Goal: Task Accomplishment & Management: Complete application form

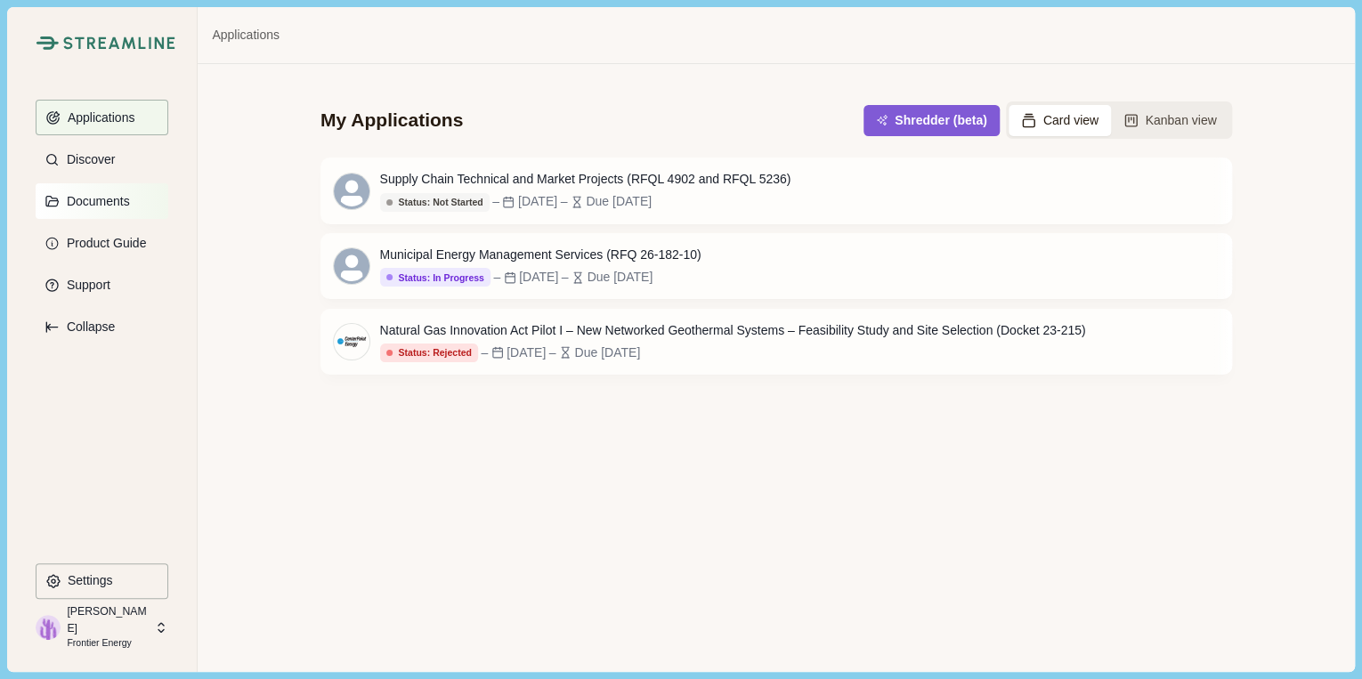
click at [106, 205] on p "Documents" at bounding box center [95, 201] width 69 height 15
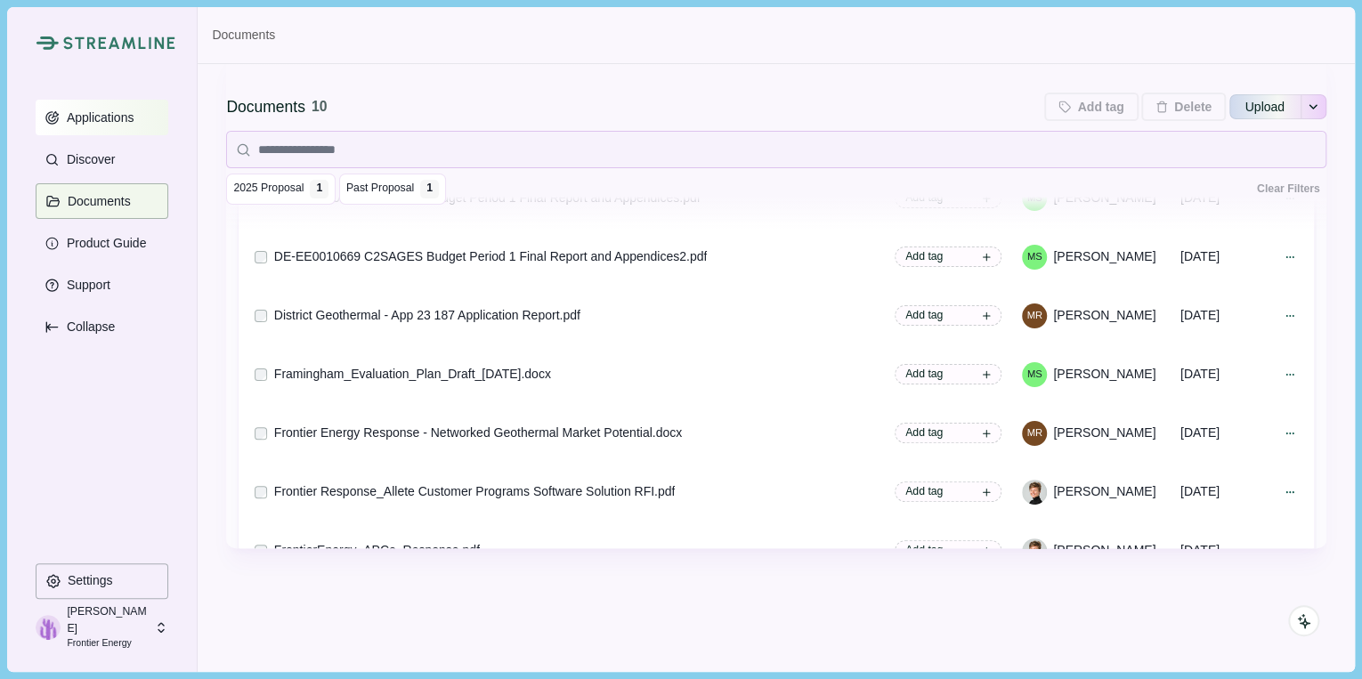
click at [109, 121] on p "Applications" at bounding box center [98, 117] width 74 height 15
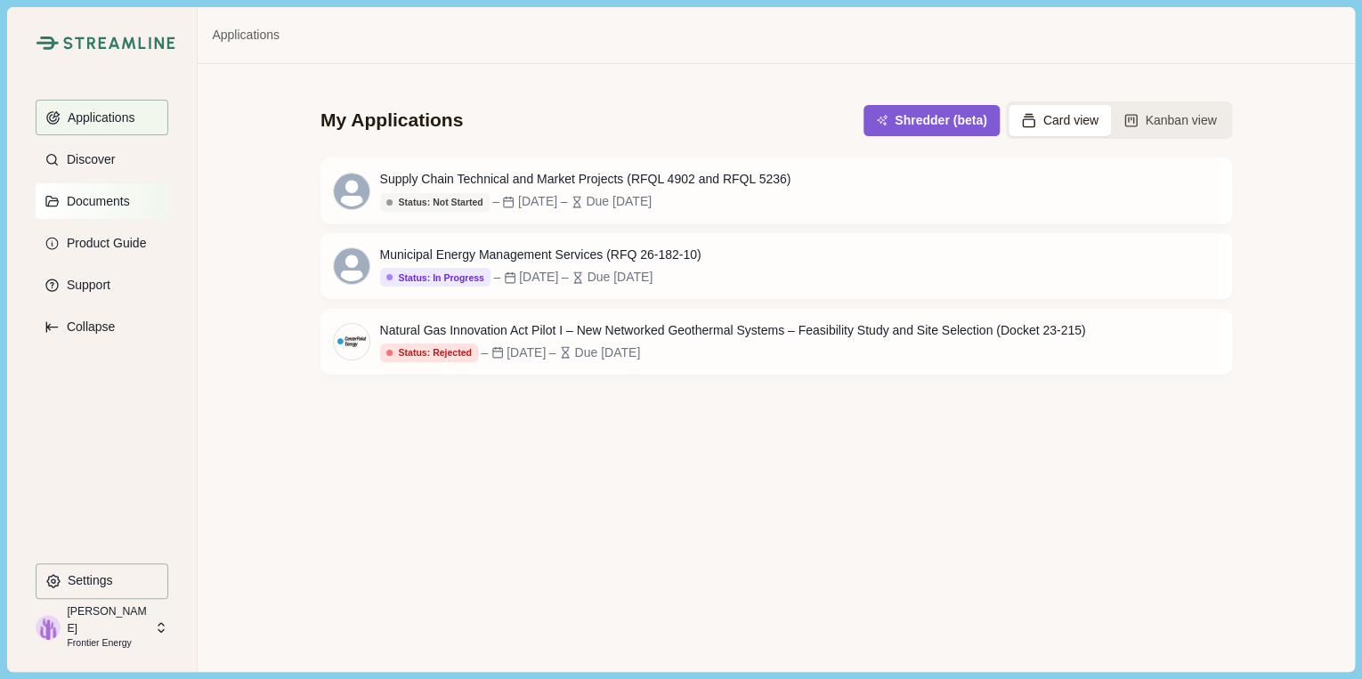
click at [110, 210] on button "Documents" at bounding box center [102, 201] width 133 height 36
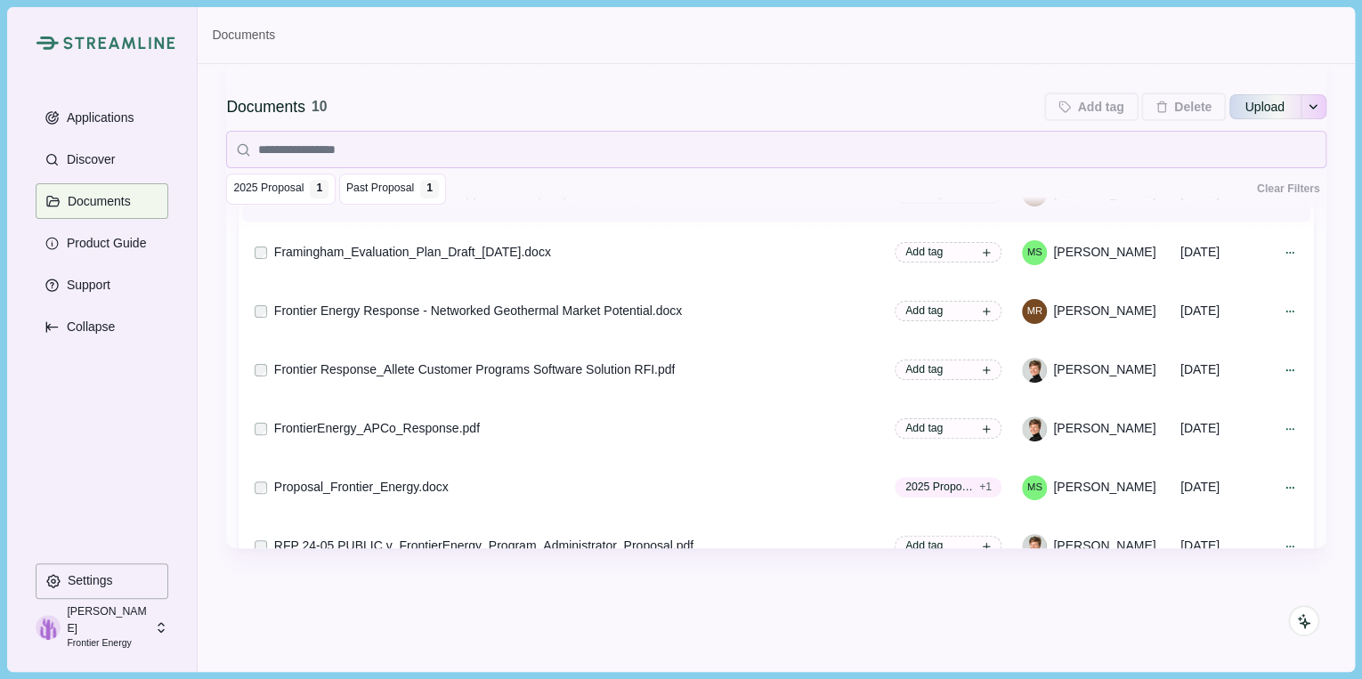
scroll to position [97, 0]
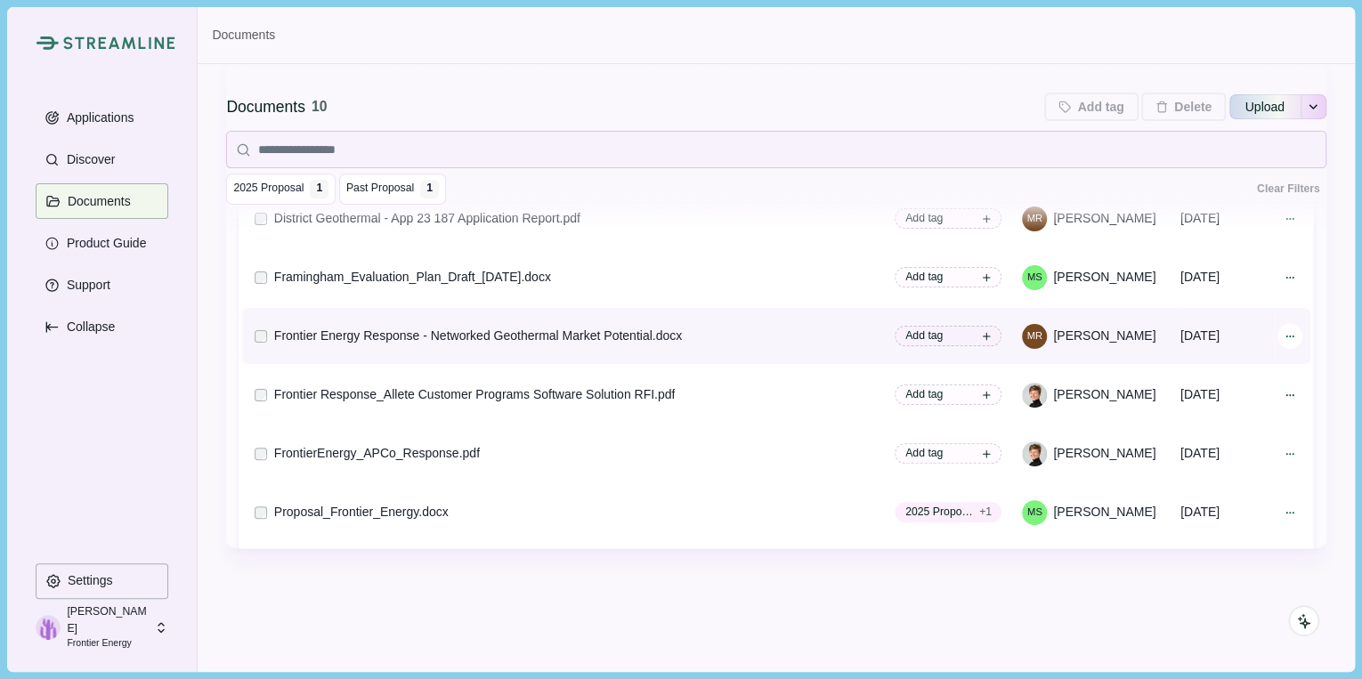
click at [1283, 334] on icon at bounding box center [1289, 336] width 12 height 12
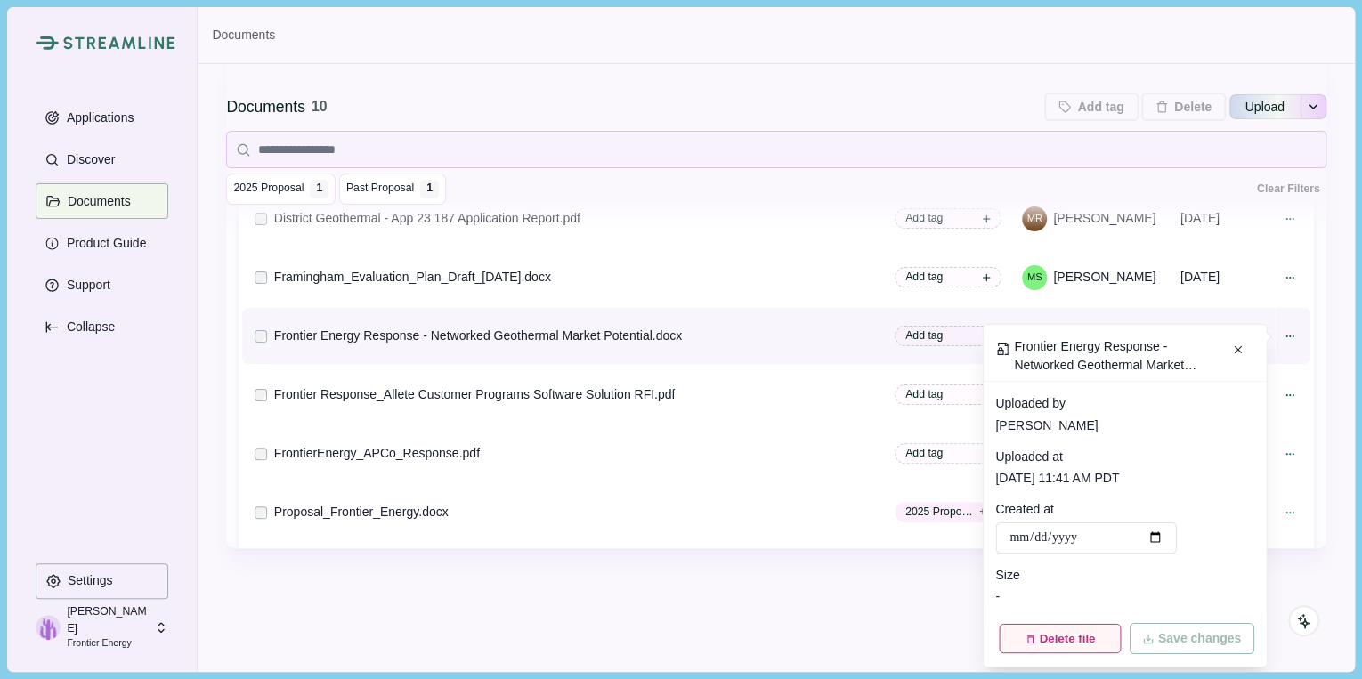
click at [1073, 641] on button "Delete file" at bounding box center [1059, 638] width 121 height 29
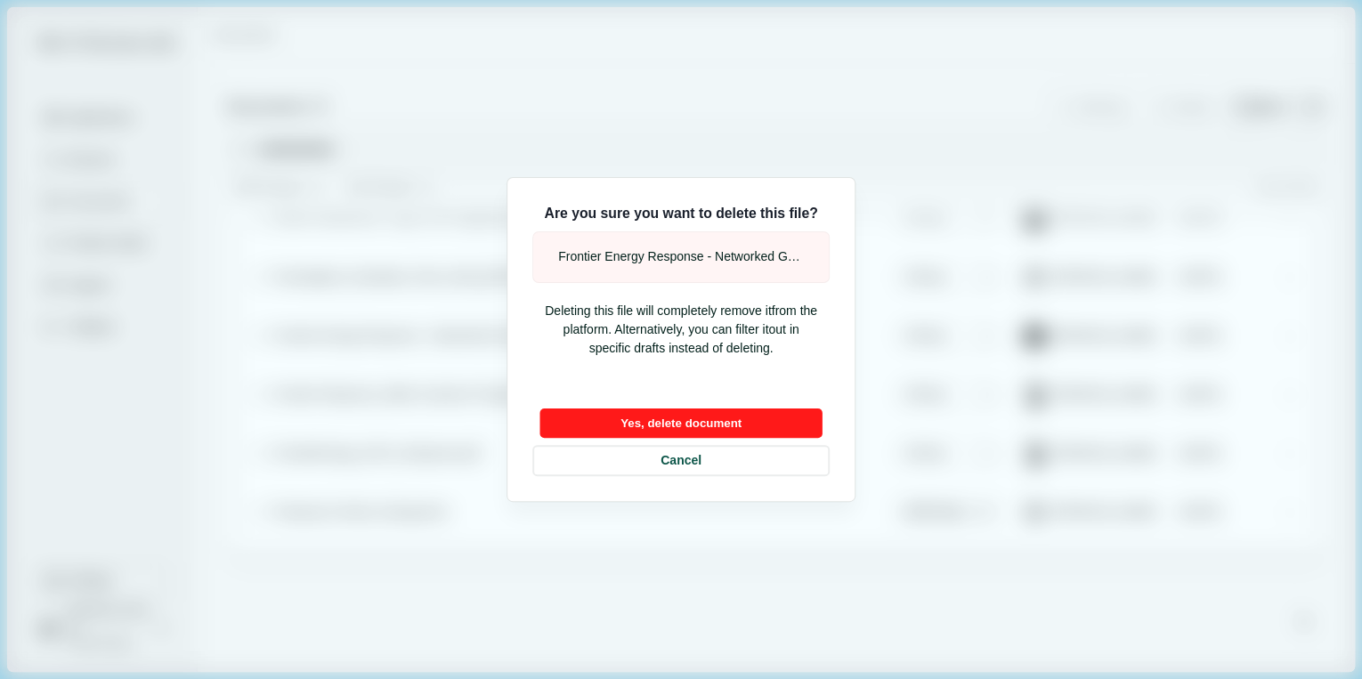
click at [720, 422] on button "Yes, delete document" at bounding box center [680, 423] width 282 height 29
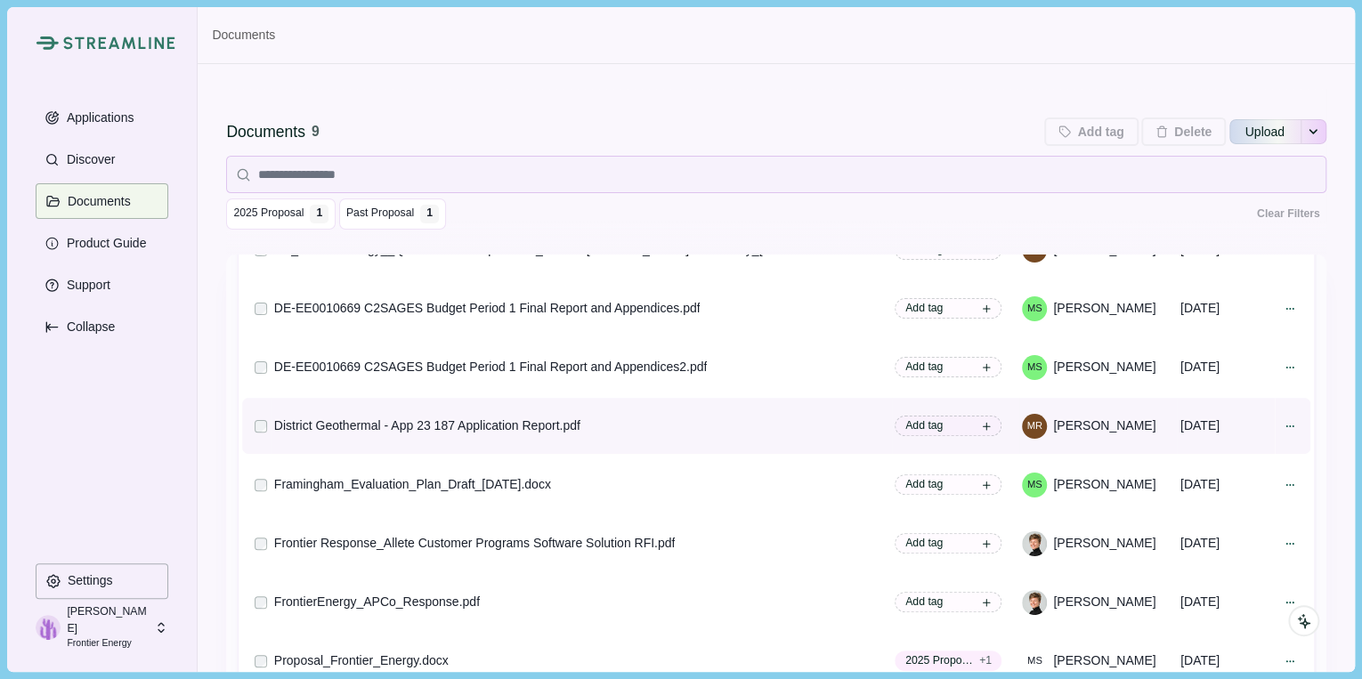
scroll to position [109, 0]
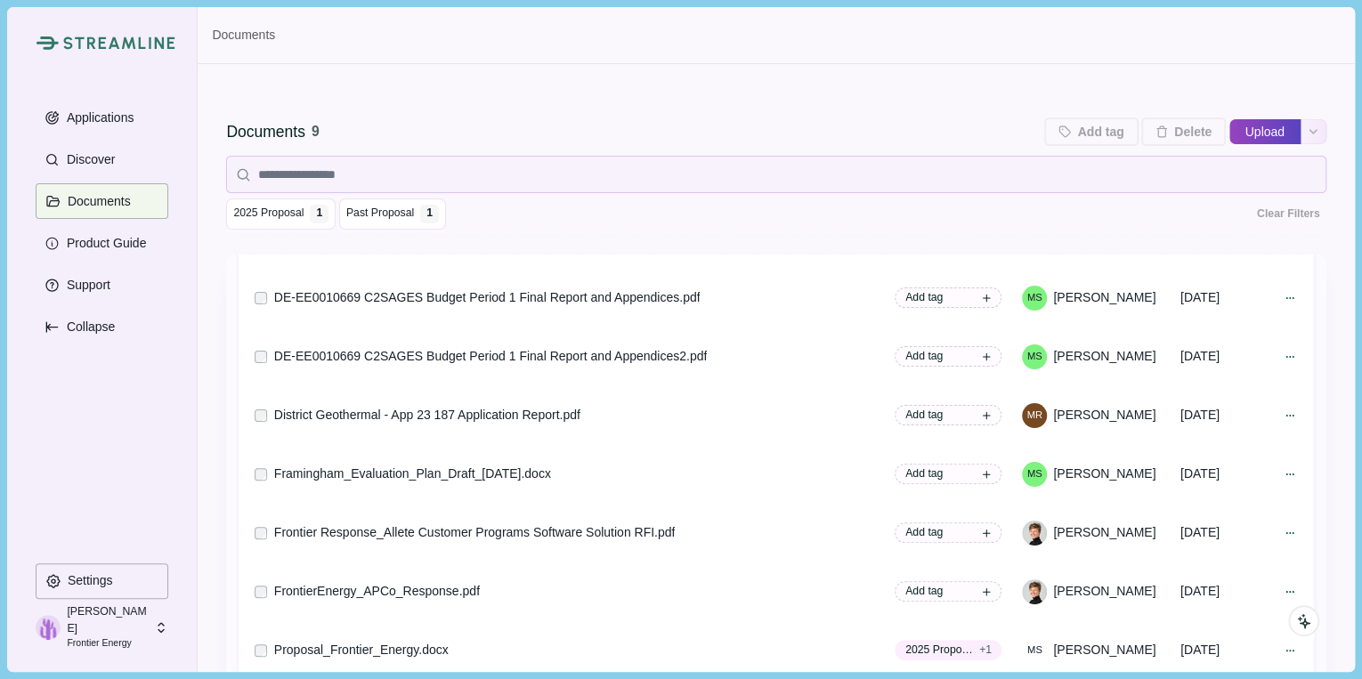
click at [1248, 135] on button "Upload" at bounding box center [1264, 131] width 71 height 28
click at [1228, 132] on input "Upload" at bounding box center [1228, 132] width 1 height 1
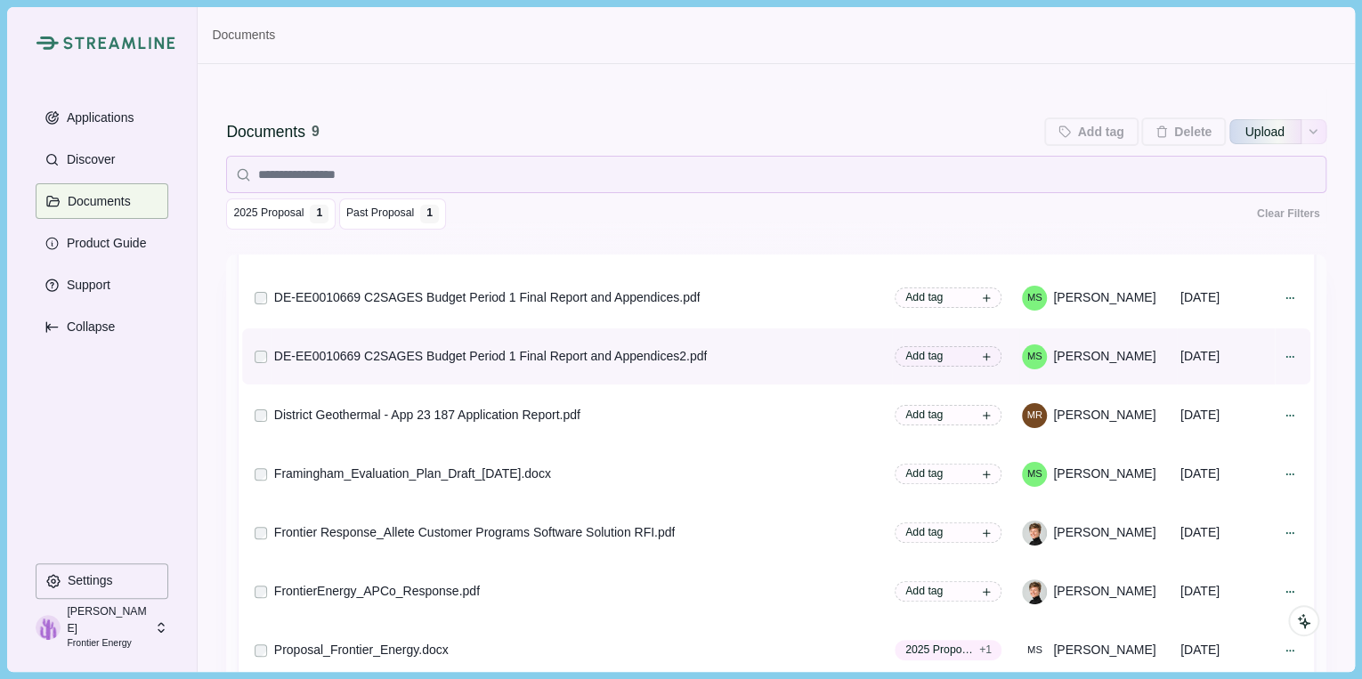
type input "**********"
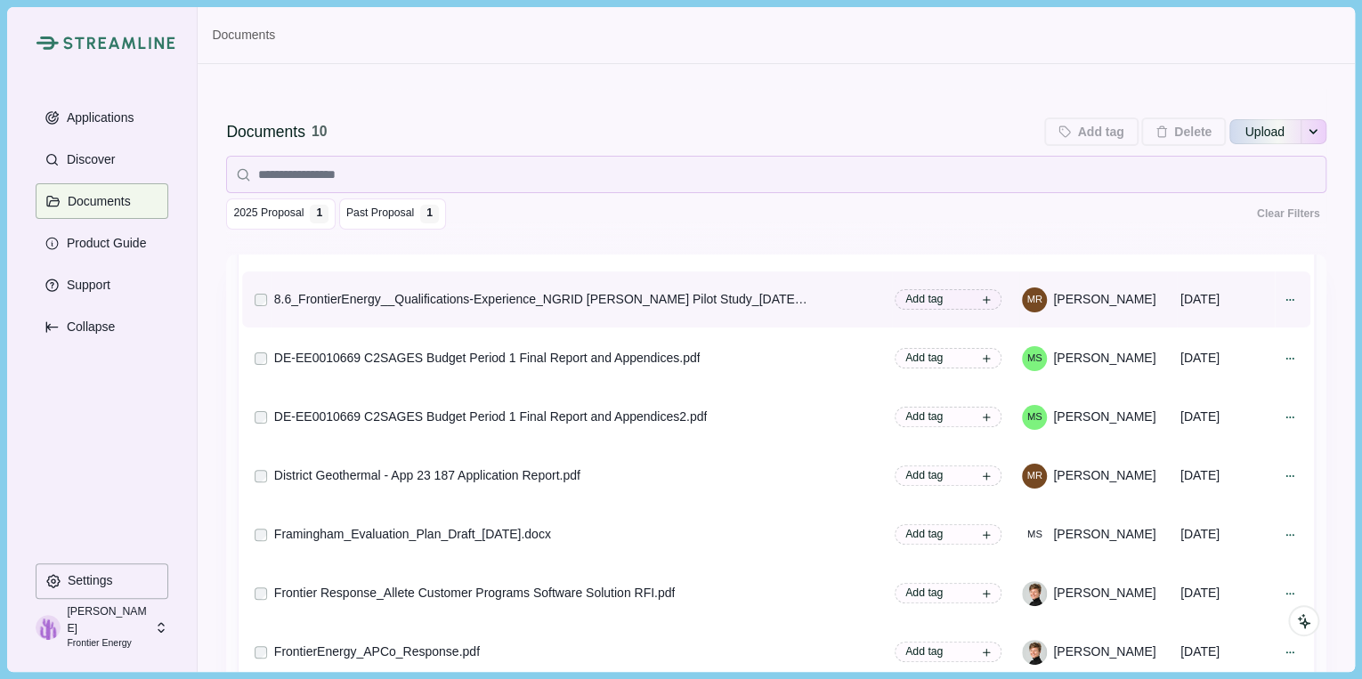
scroll to position [0, 0]
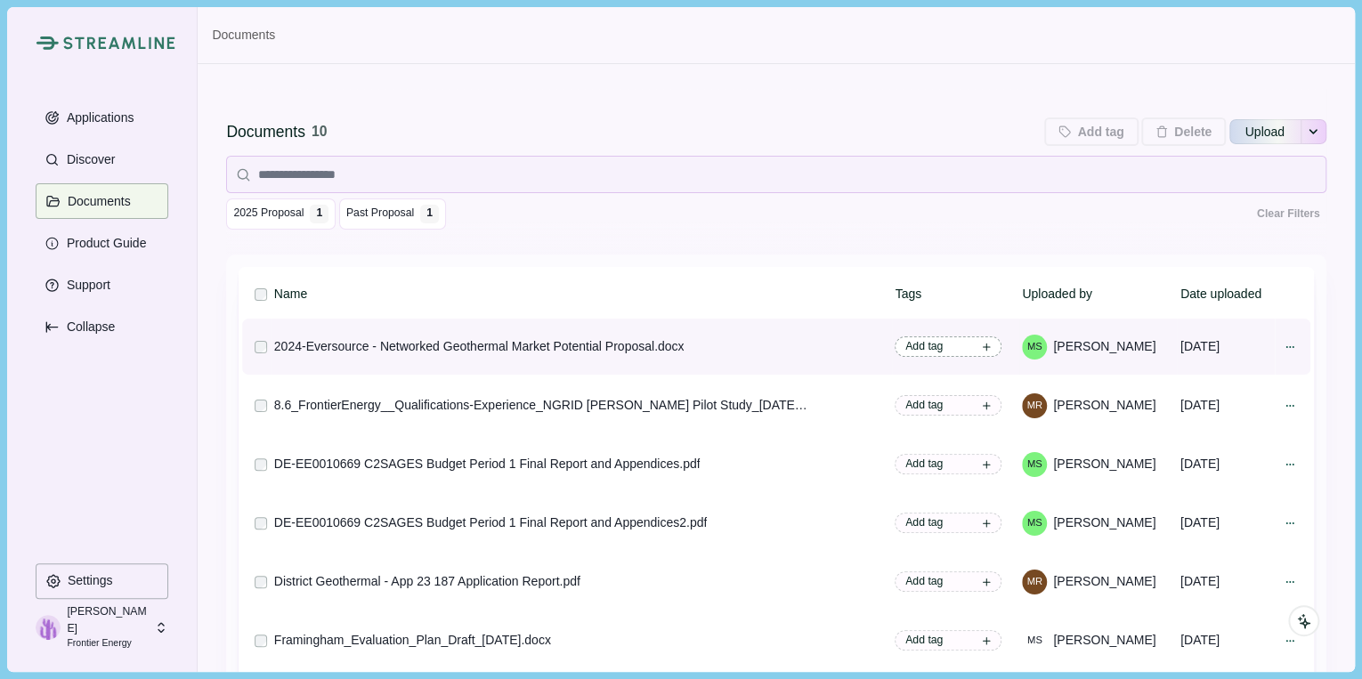
click at [964, 351] on span "Add tag" at bounding box center [947, 346] width 107 height 20
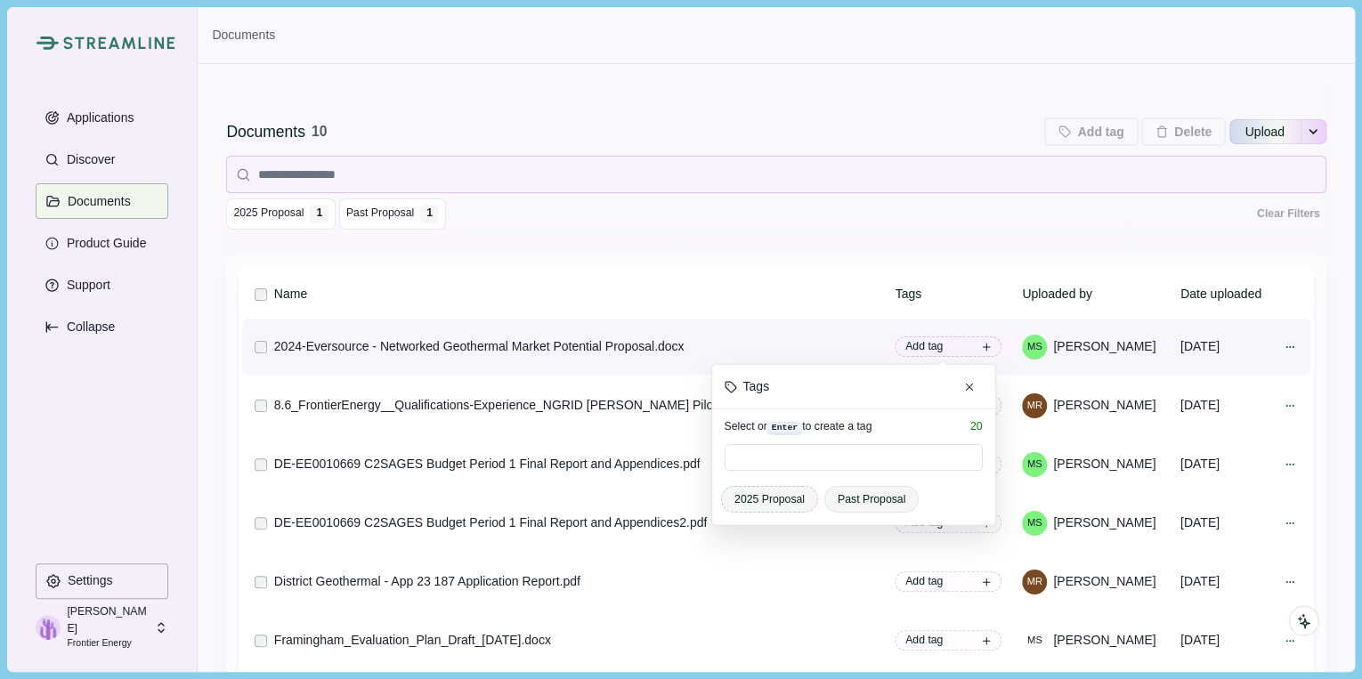
click at [785, 498] on span "2025 Proposal" at bounding box center [769, 499] width 70 height 16
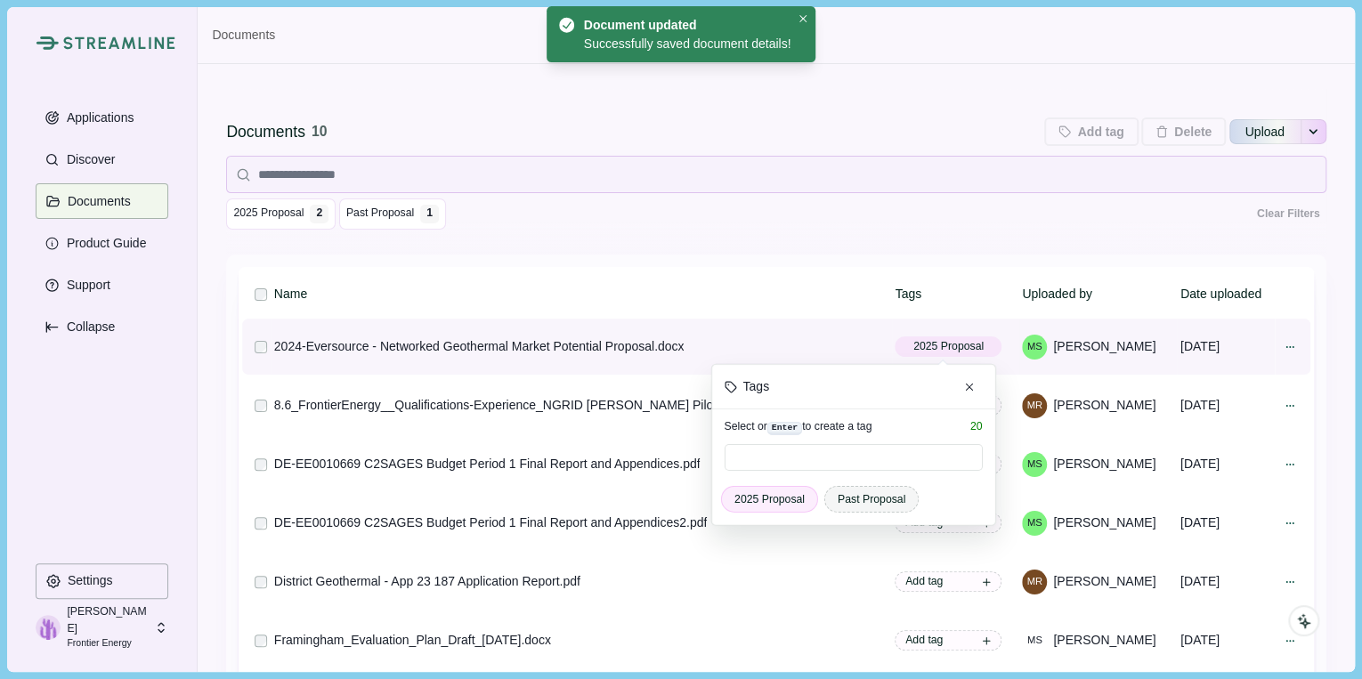
click at [851, 492] on span "Past Proposal" at bounding box center [872, 499] width 68 height 16
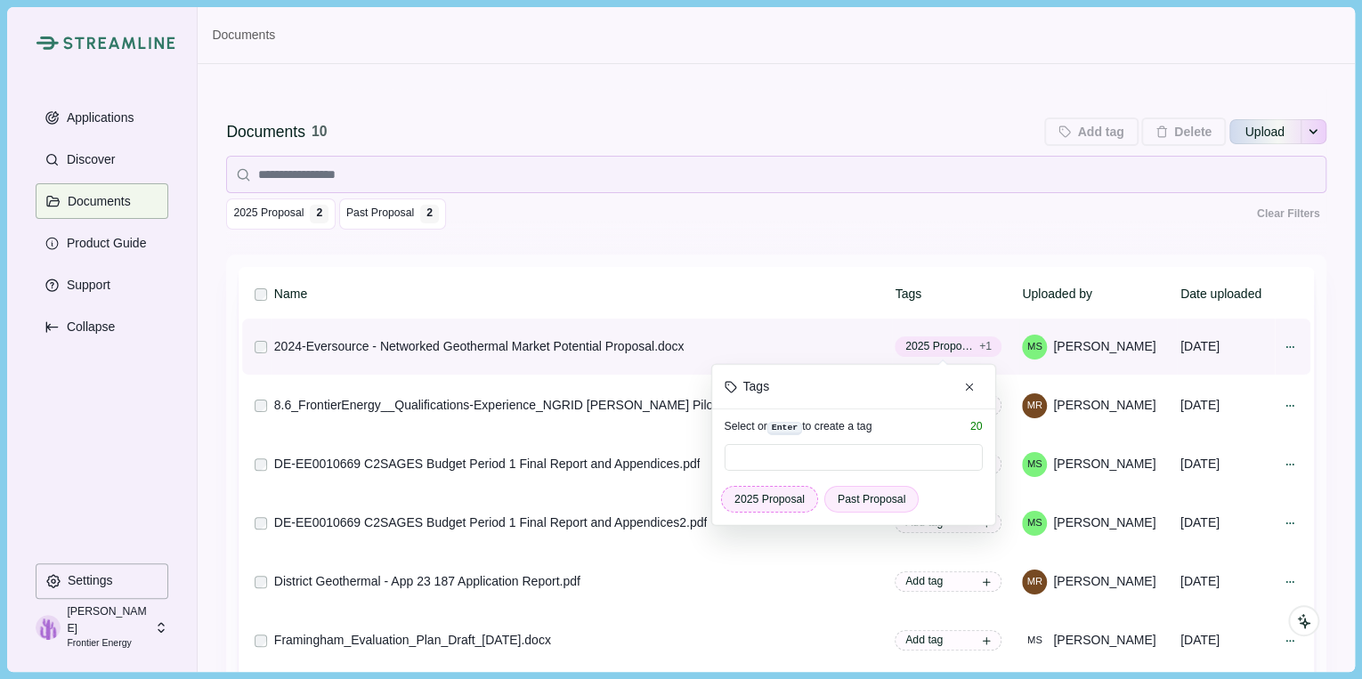
click at [768, 495] on span "2025 Proposal" at bounding box center [769, 499] width 70 height 16
click at [798, 344] on div "2024-Eversource - Networked Geothermal Market Potential Proposal.docx" at bounding box center [541, 346] width 534 height 19
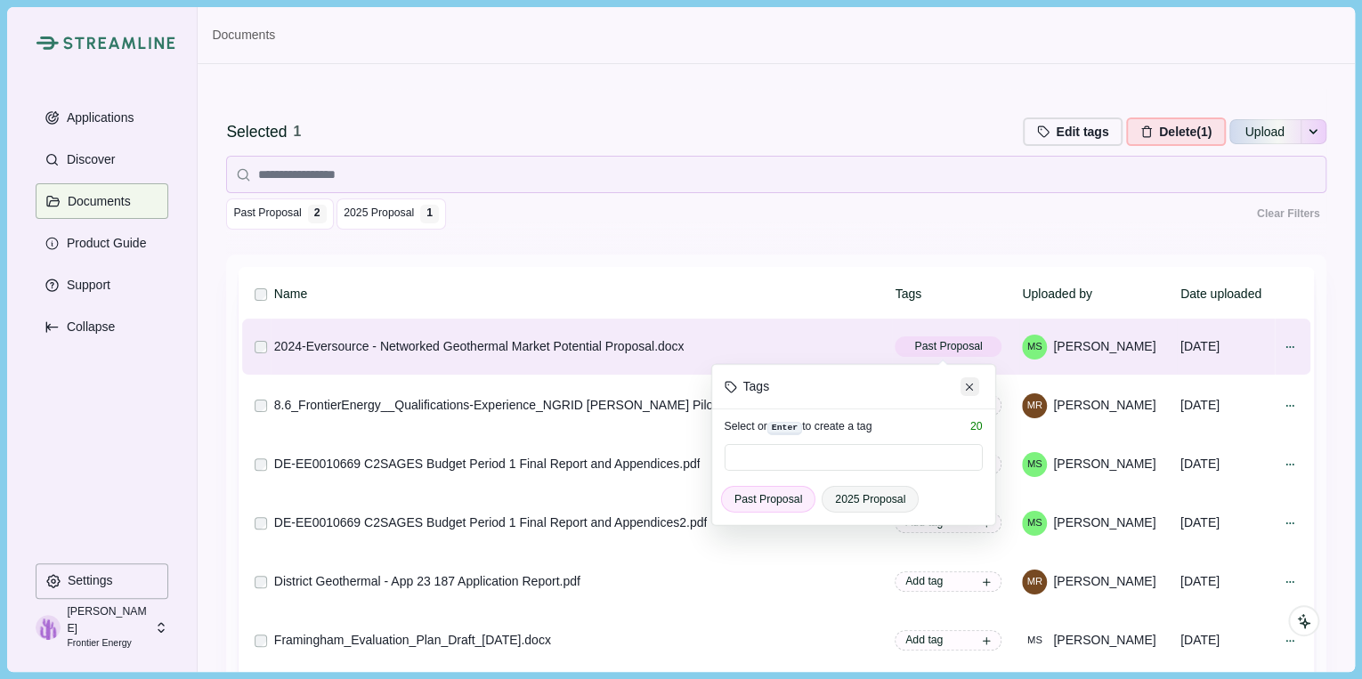
click at [966, 384] on icon "Close" at bounding box center [970, 387] width 8 height 8
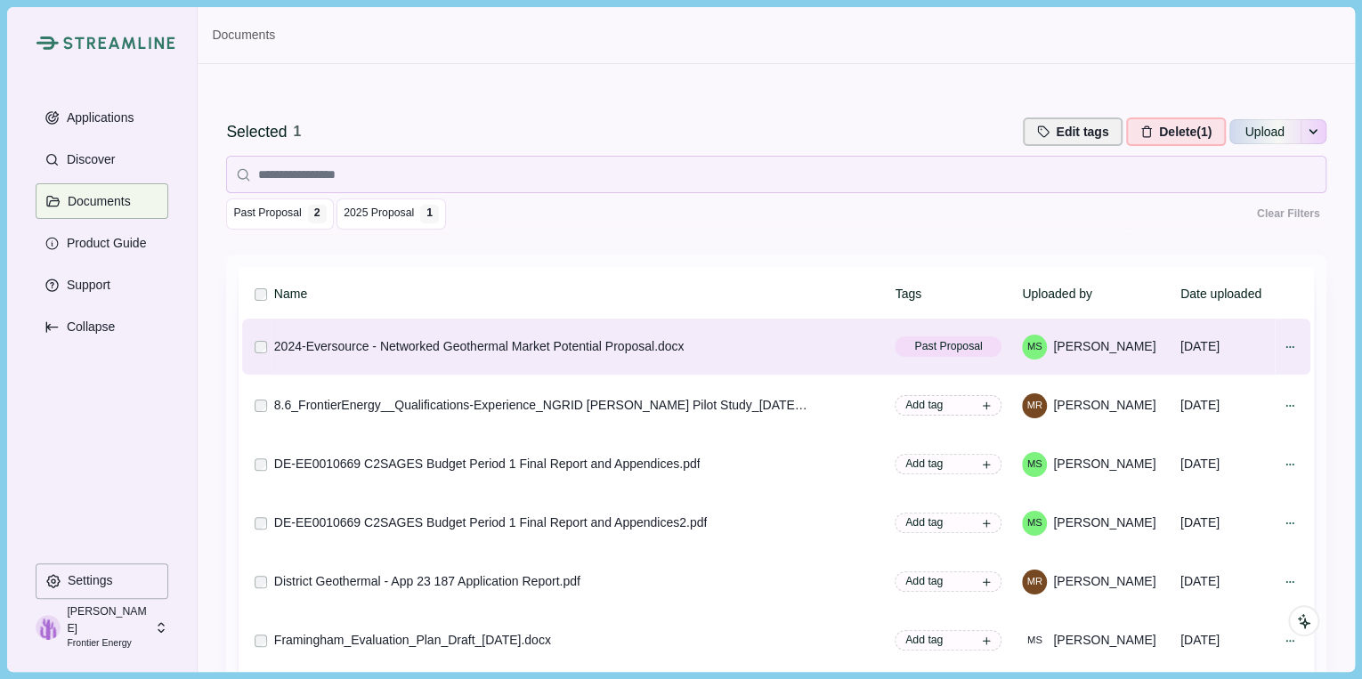
click at [1082, 133] on button "Edit tags" at bounding box center [1073, 131] width 100 height 28
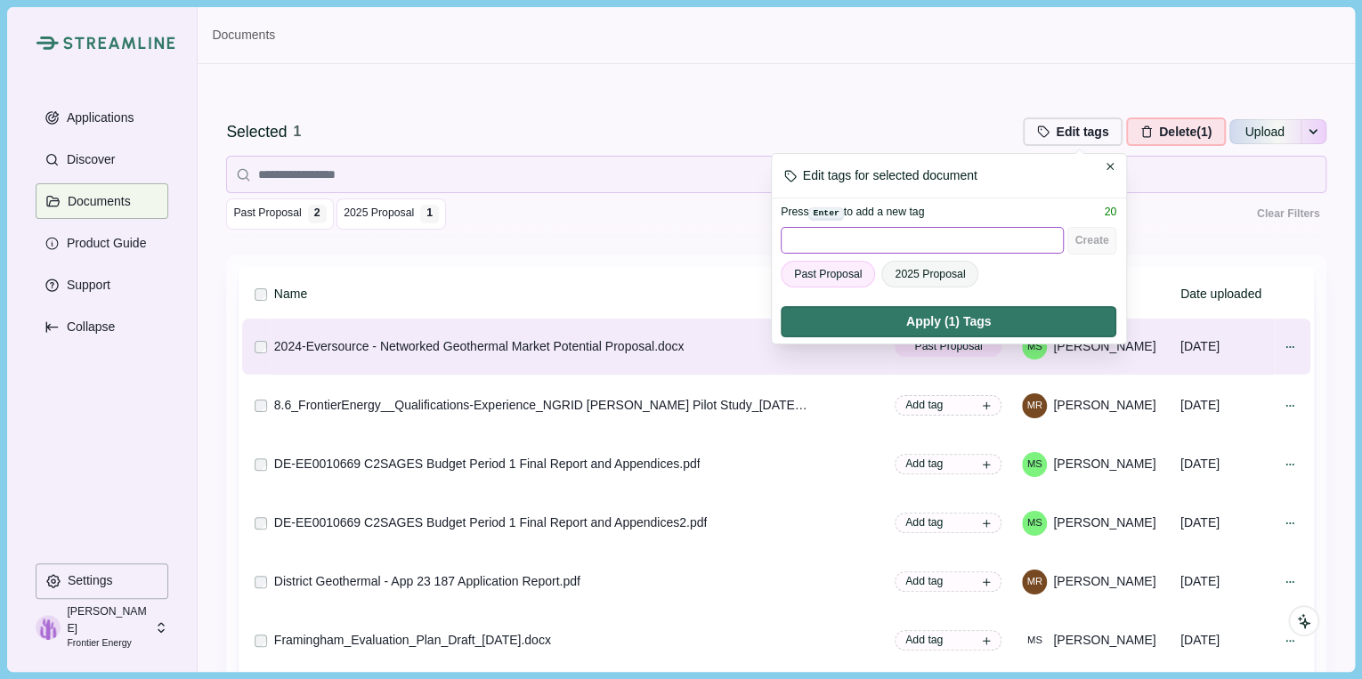
click at [909, 234] on input at bounding box center [922, 240] width 283 height 27
type input "**********"
click at [1083, 246] on button "Create" at bounding box center [1091, 241] width 49 height 28
click at [704, 305] on th "Name" at bounding box center [581, 294] width 621 height 44
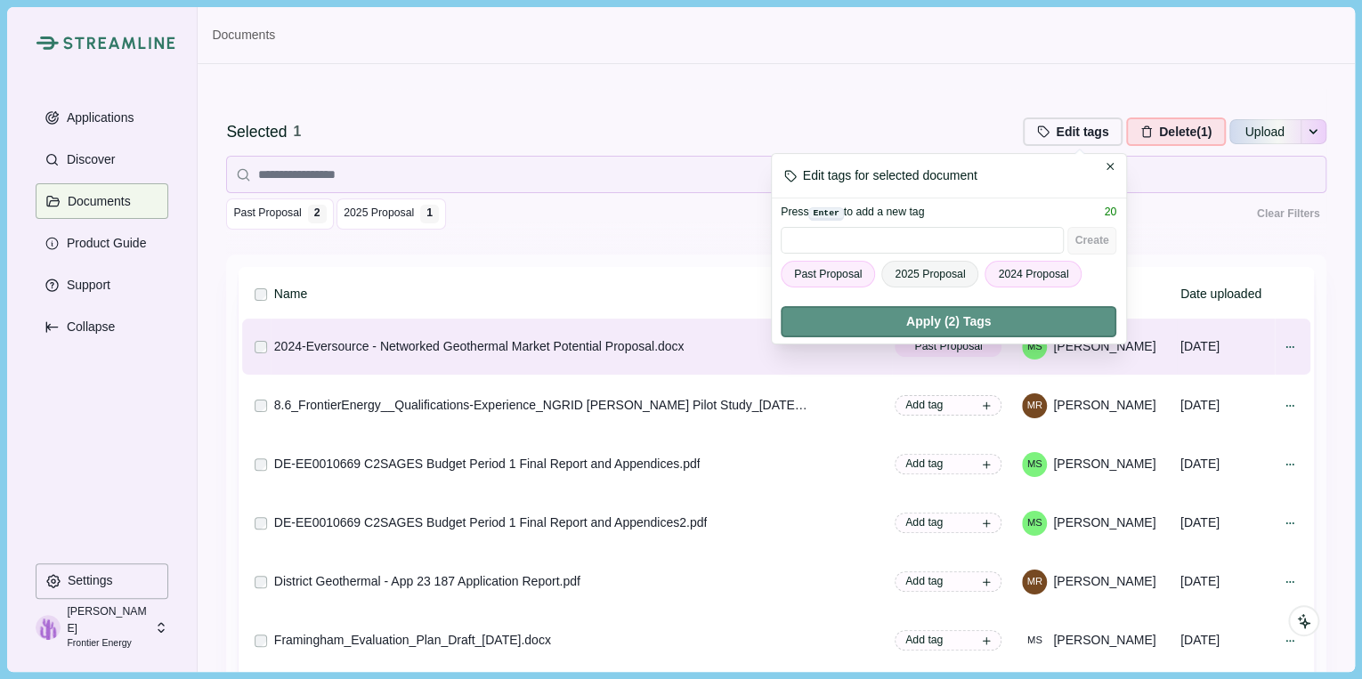
click at [980, 313] on button "Apply (2) Tags" at bounding box center [949, 321] width 336 height 31
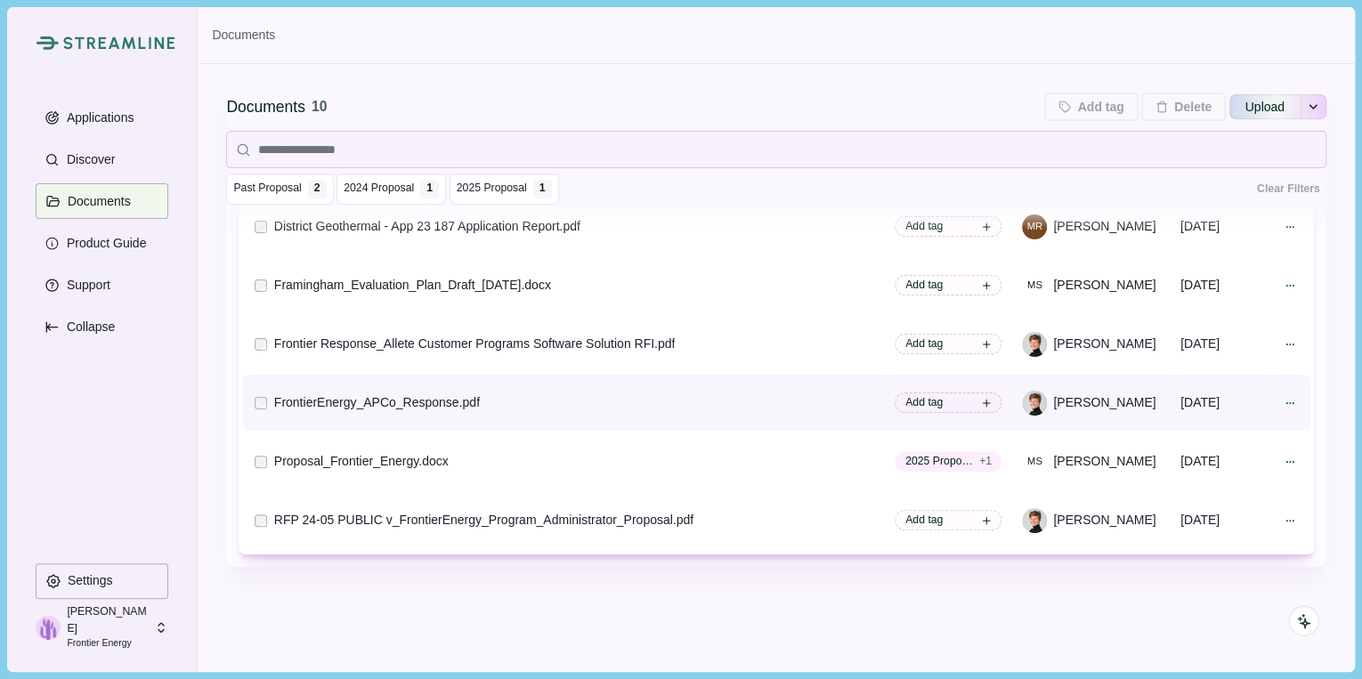
scroll to position [207, 0]
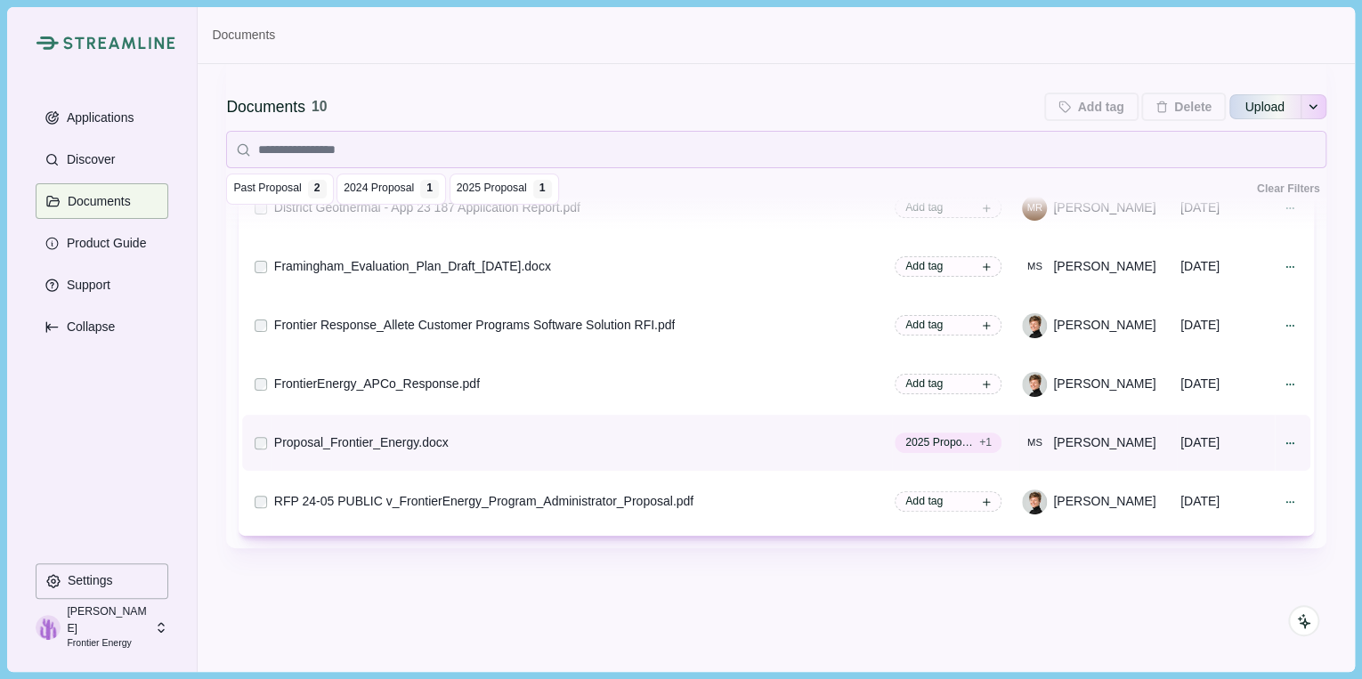
click at [396, 449] on div "Proposal_Frontier_Energy.docx" at bounding box center [361, 442] width 174 height 19
click at [433, 440] on div "Proposal_Frontier_Energy.docx" at bounding box center [361, 442] width 174 height 19
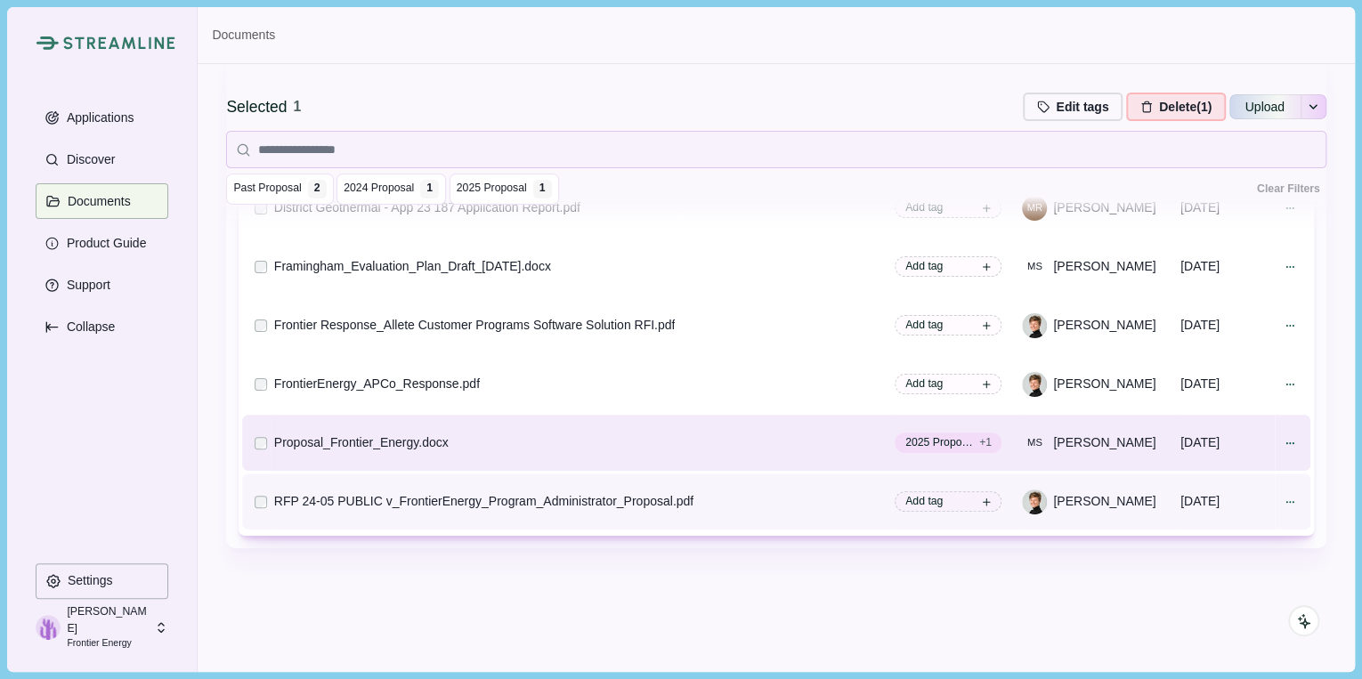
drag, startPoint x: 433, startPoint y: 440, endPoint x: 737, endPoint y: 475, distance: 306.5
click at [737, 475] on td "RFP 24-05 PUBLIC v_FrontierEnergy_Program_Administrator_Proposal.pdf" at bounding box center [581, 501] width 621 height 56
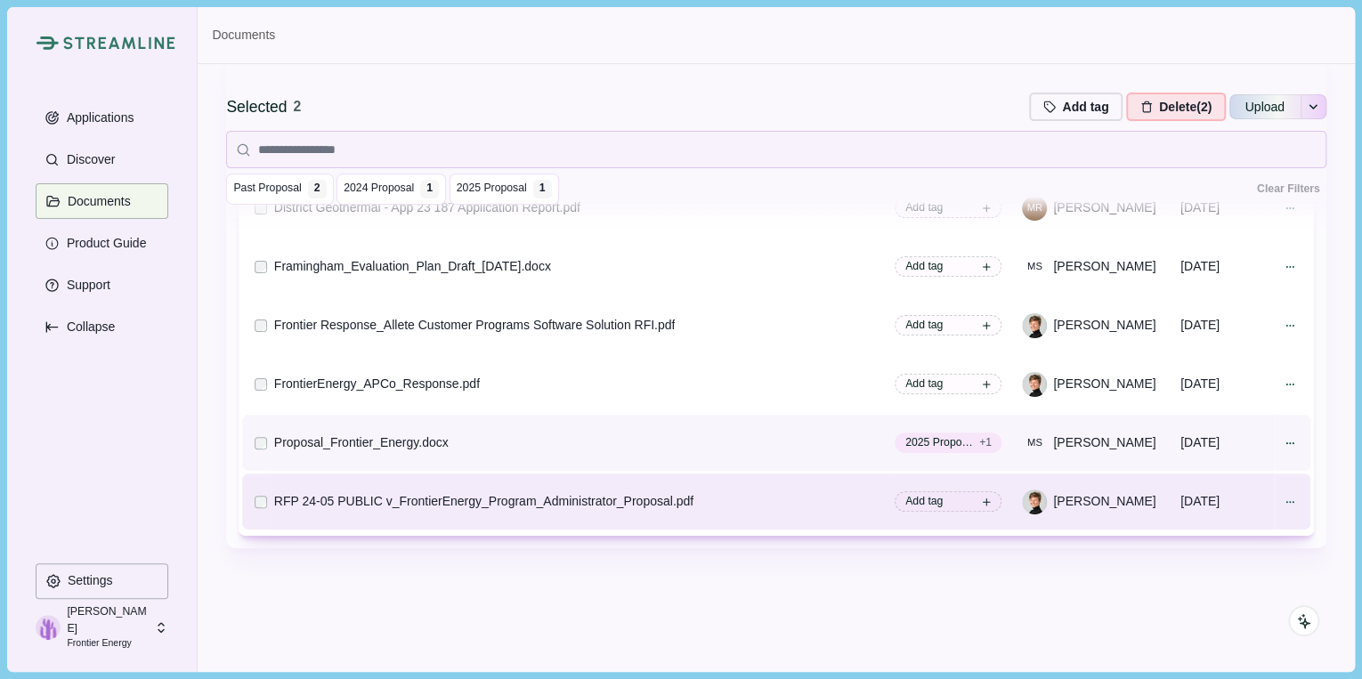
click at [252, 439] on td at bounding box center [256, 443] width 28 height 56
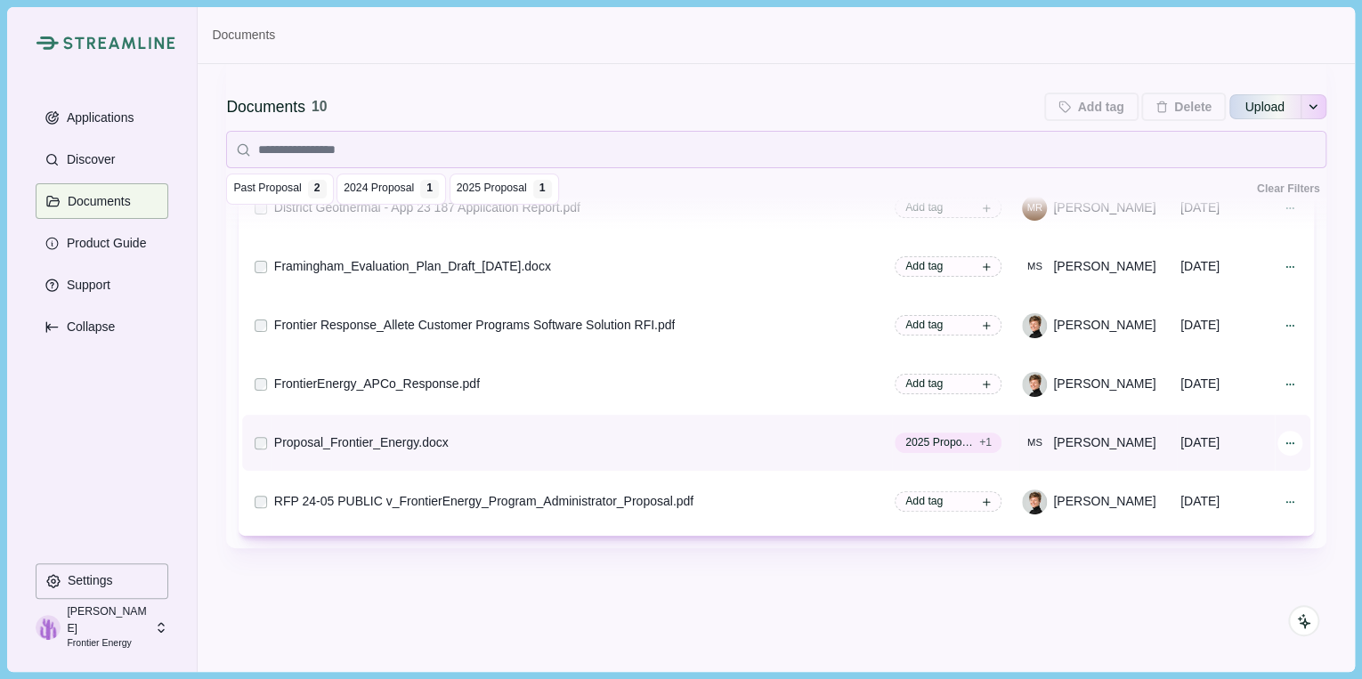
click at [1277, 434] on div at bounding box center [1289, 443] width 25 height 25
click at [797, 419] on td "Proposal_Frontier_Energy.docx" at bounding box center [581, 443] width 621 height 56
click at [1283, 445] on icon at bounding box center [1289, 443] width 12 height 12
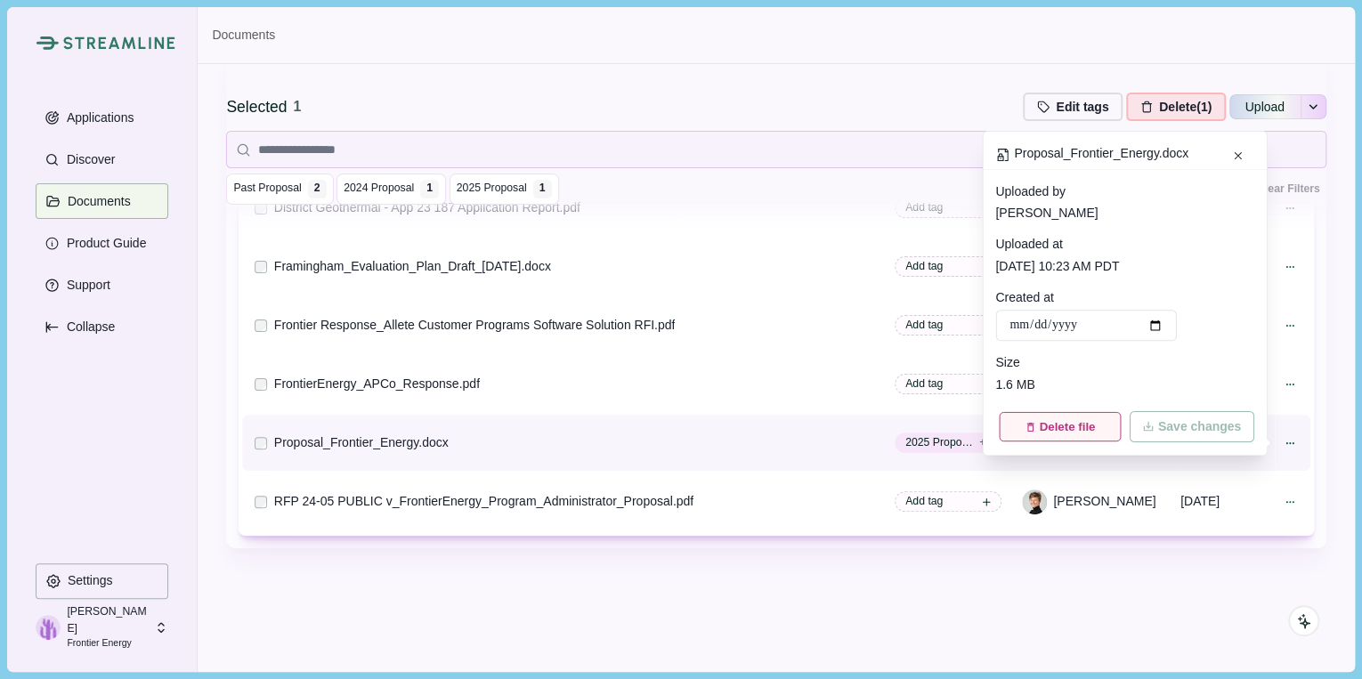
click at [1077, 429] on button "Delete file" at bounding box center [1059, 426] width 121 height 29
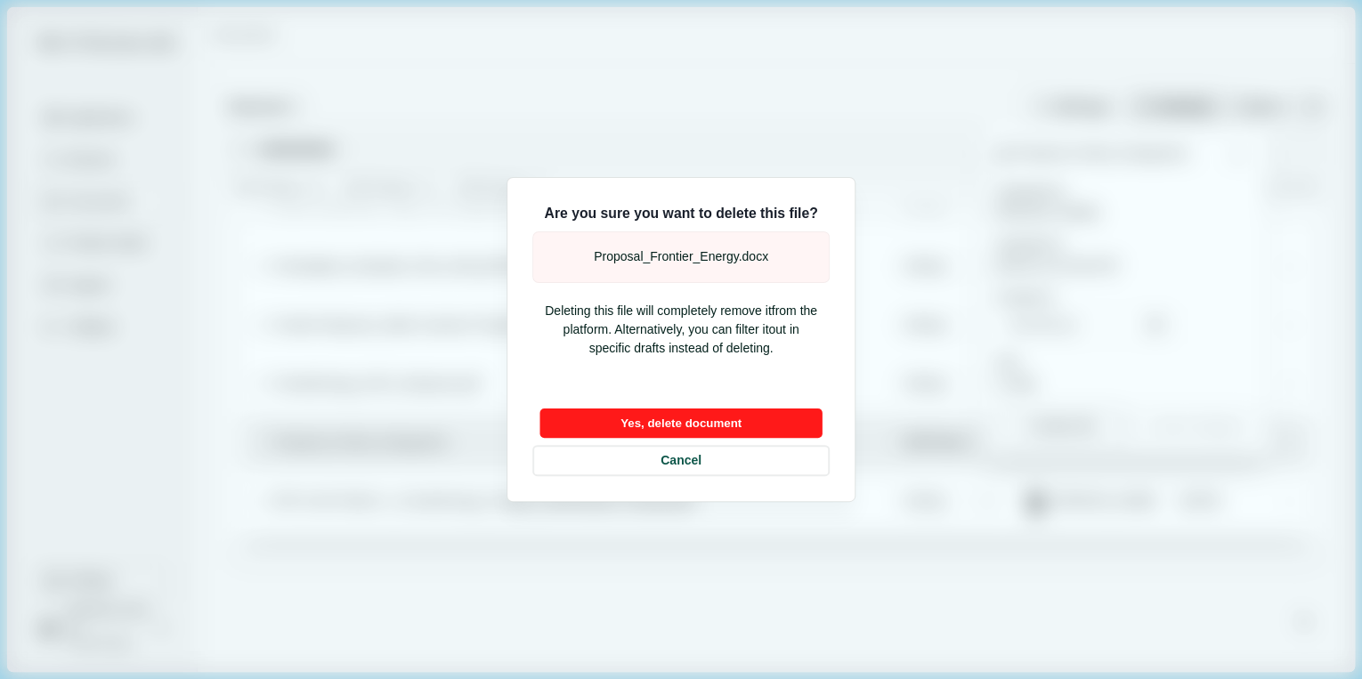
click at [790, 418] on button "Yes, delete document" at bounding box center [680, 423] width 282 height 29
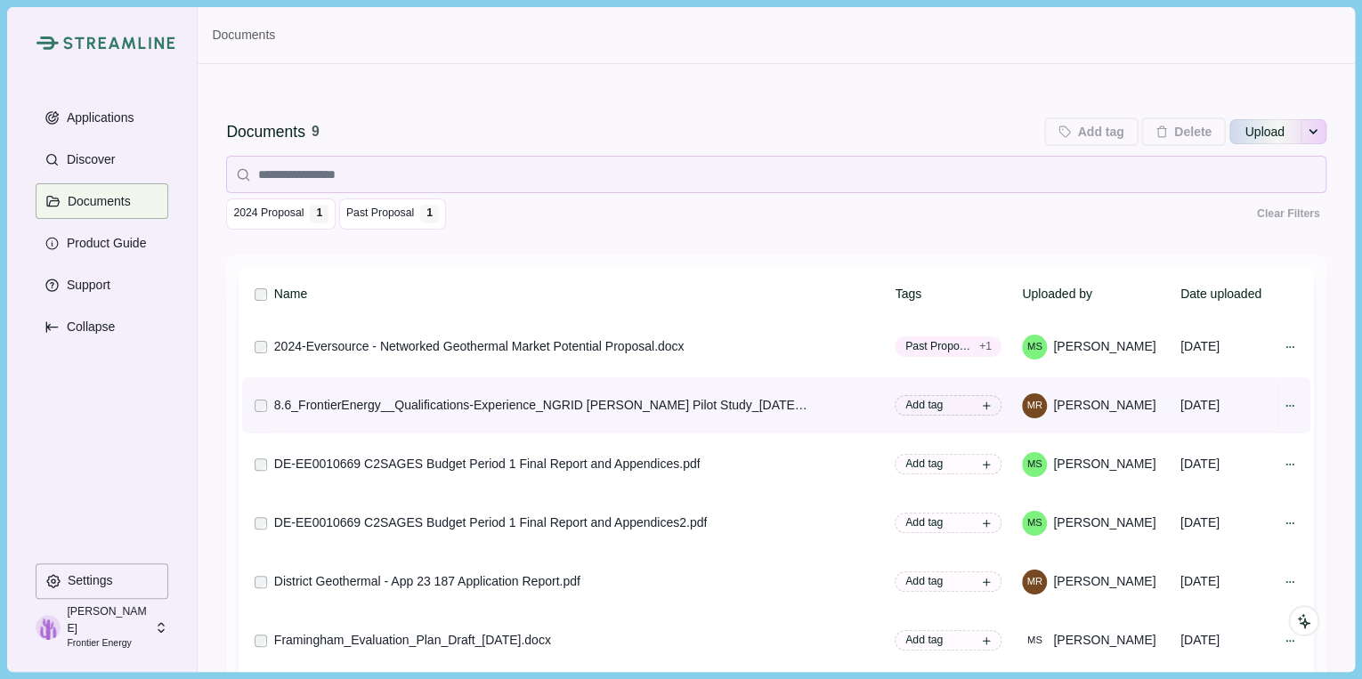
scroll to position [0, 0]
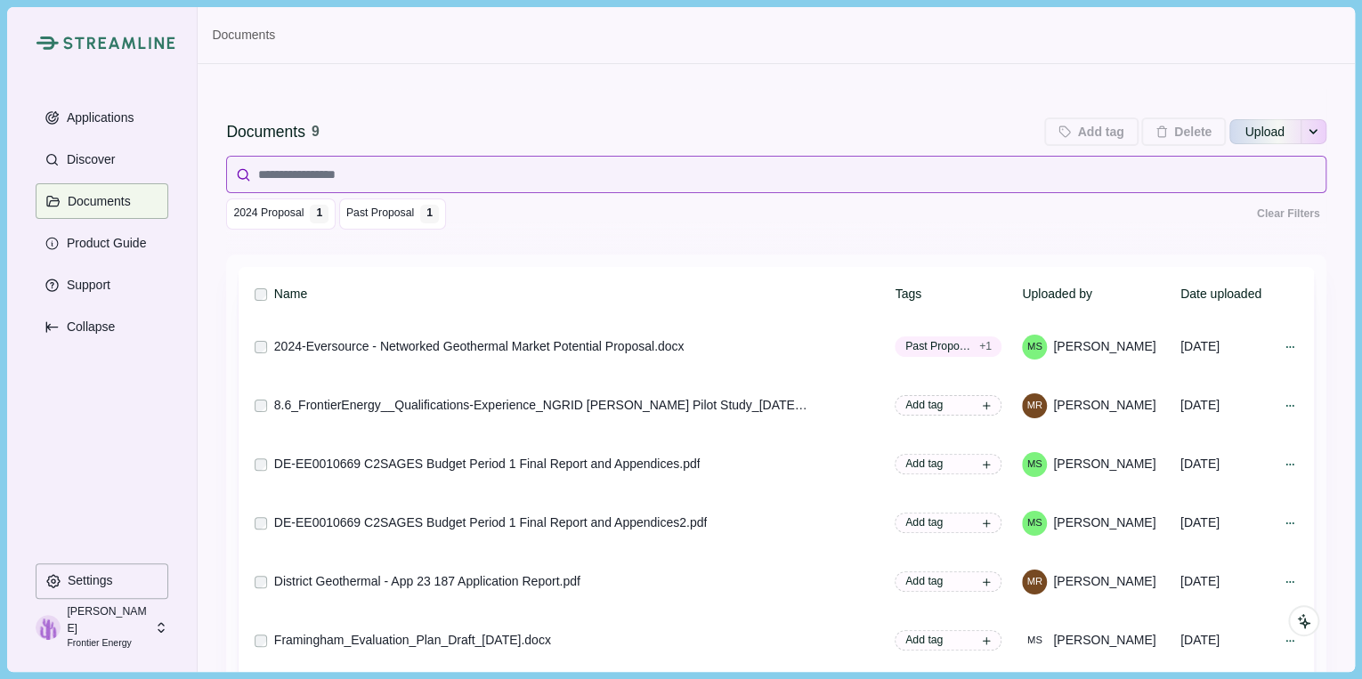
click at [390, 177] on input at bounding box center [775, 174] width 1099 height 37
drag, startPoint x: 1040, startPoint y: 19, endPoint x: 1049, endPoint y: 1, distance: 20.3
click at [1049, 1] on div "Streamline Climate Applications Discover Documents Product Guide Support Collap…" at bounding box center [681, 339] width 1362 height 679
drag, startPoint x: 1044, startPoint y: 20, endPoint x: 1065, endPoint y: 7, distance: 24.7
click at [1065, 7] on div "Documents" at bounding box center [776, 35] width 1156 height 57
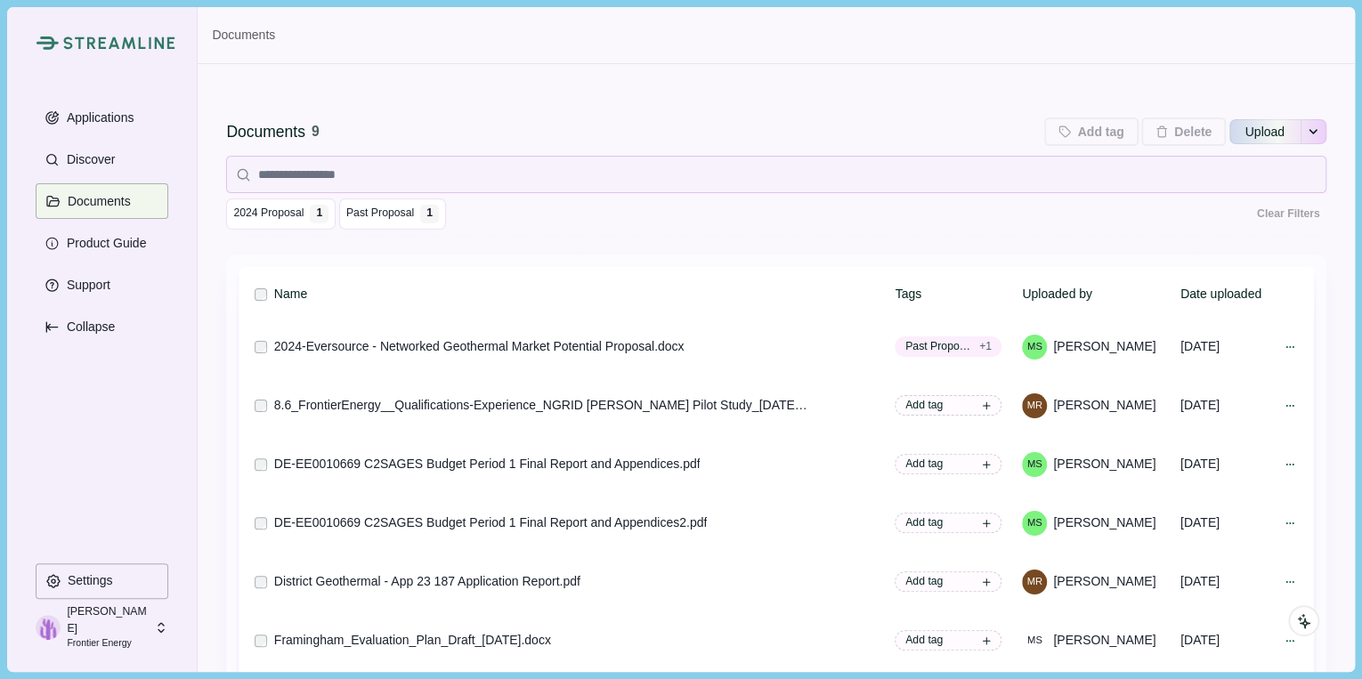
drag, startPoint x: 1321, startPoint y: 565, endPoint x: 1404, endPoint y: 567, distance: 82.8
click at [459, 224] on div "2024 Proposal 1 Past Proposal 1 Clear Filters" at bounding box center [775, 213] width 1099 height 31
click at [830, 234] on div "Documents 9 Add tag Add tags to 0 selected documents Press Enter to add a new t…" at bounding box center [775, 171] width 1099 height 165
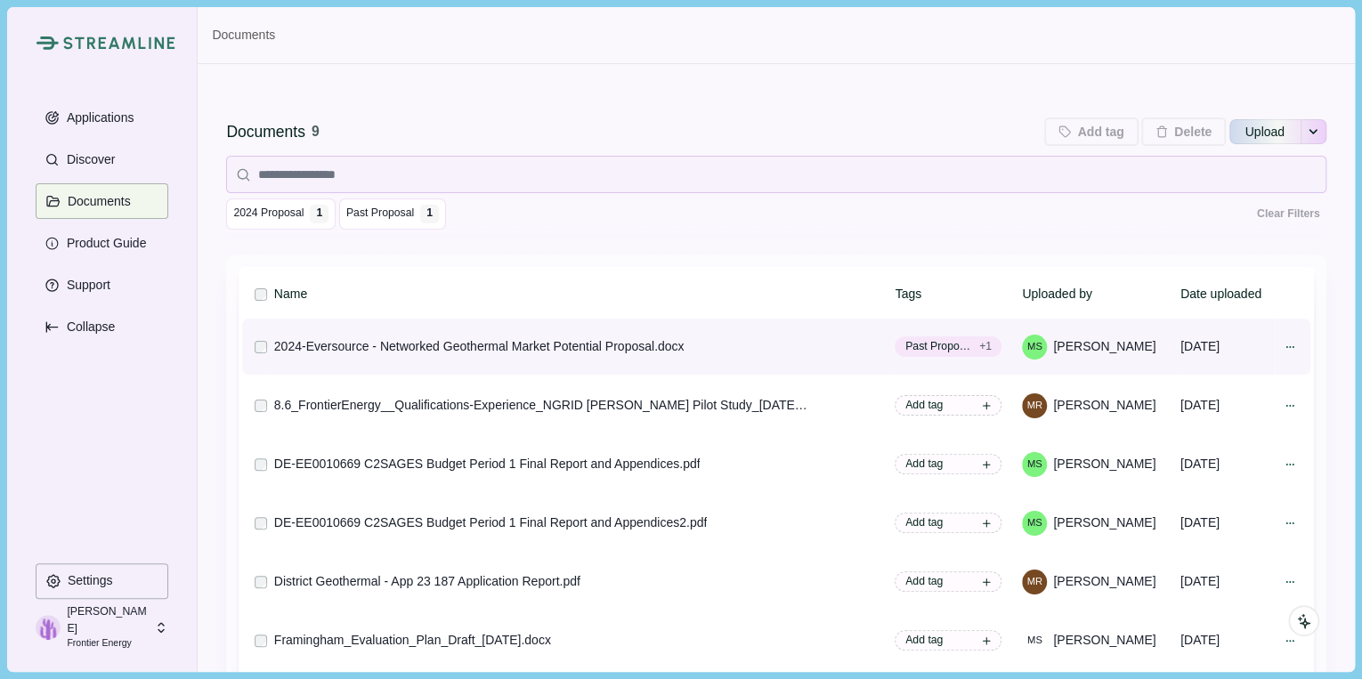
click at [498, 342] on div "2024-Eversource - Networked Geothermal Market Potential Proposal.docx" at bounding box center [479, 346] width 410 height 19
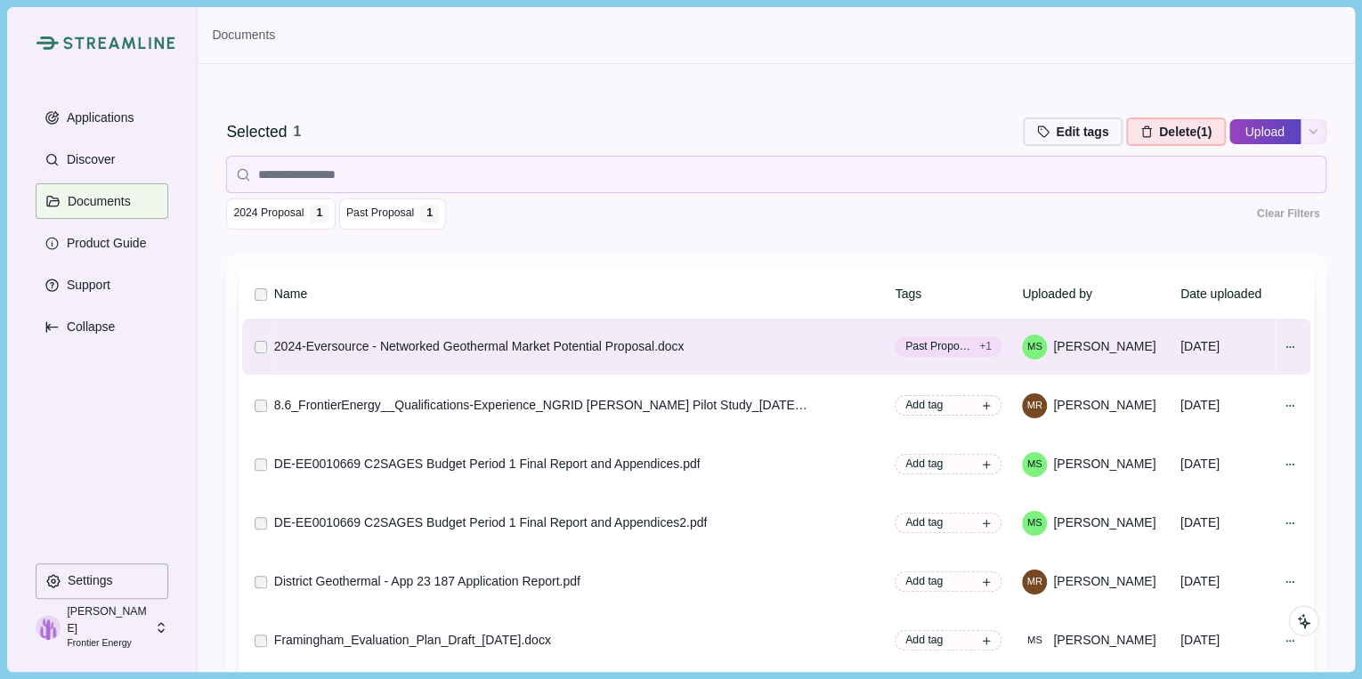
click at [1235, 125] on button "Upload" at bounding box center [1264, 131] width 71 height 28
click at [1228, 132] on input "Upload" at bounding box center [1228, 132] width 1 height 1
type input "**********"
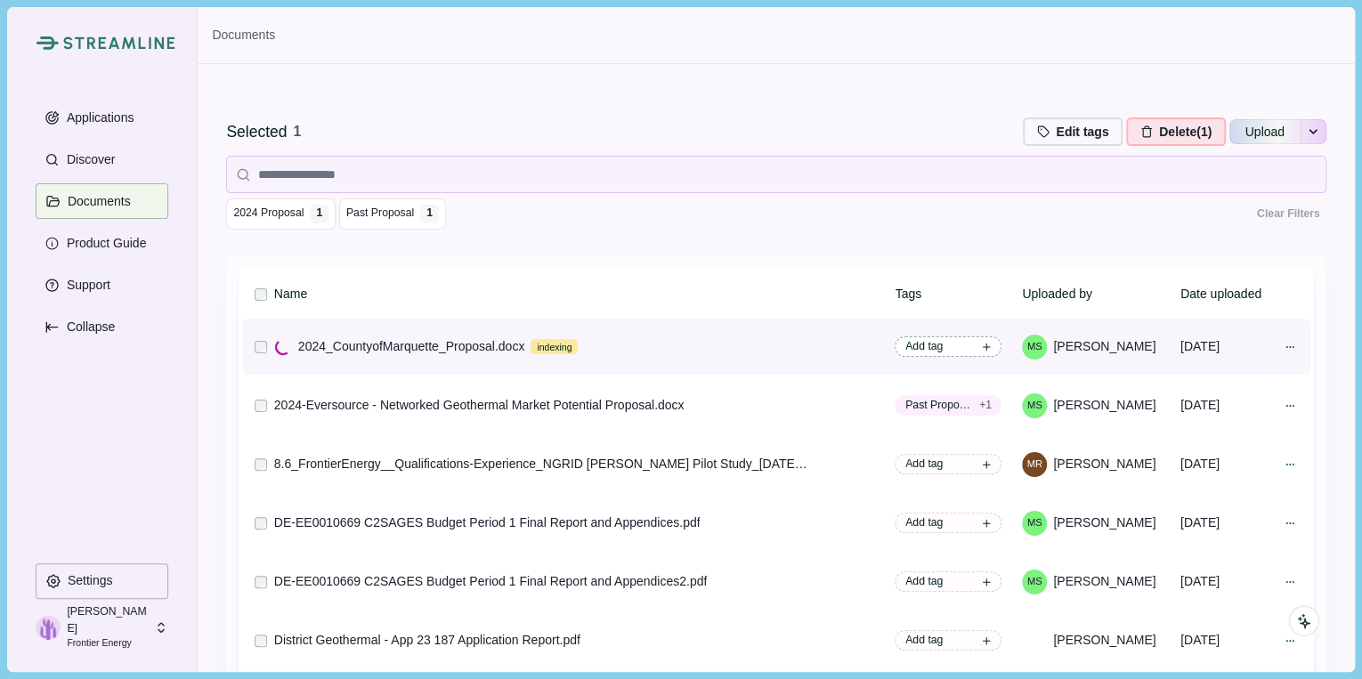
click at [936, 346] on span "Add tag" at bounding box center [947, 346] width 107 height 20
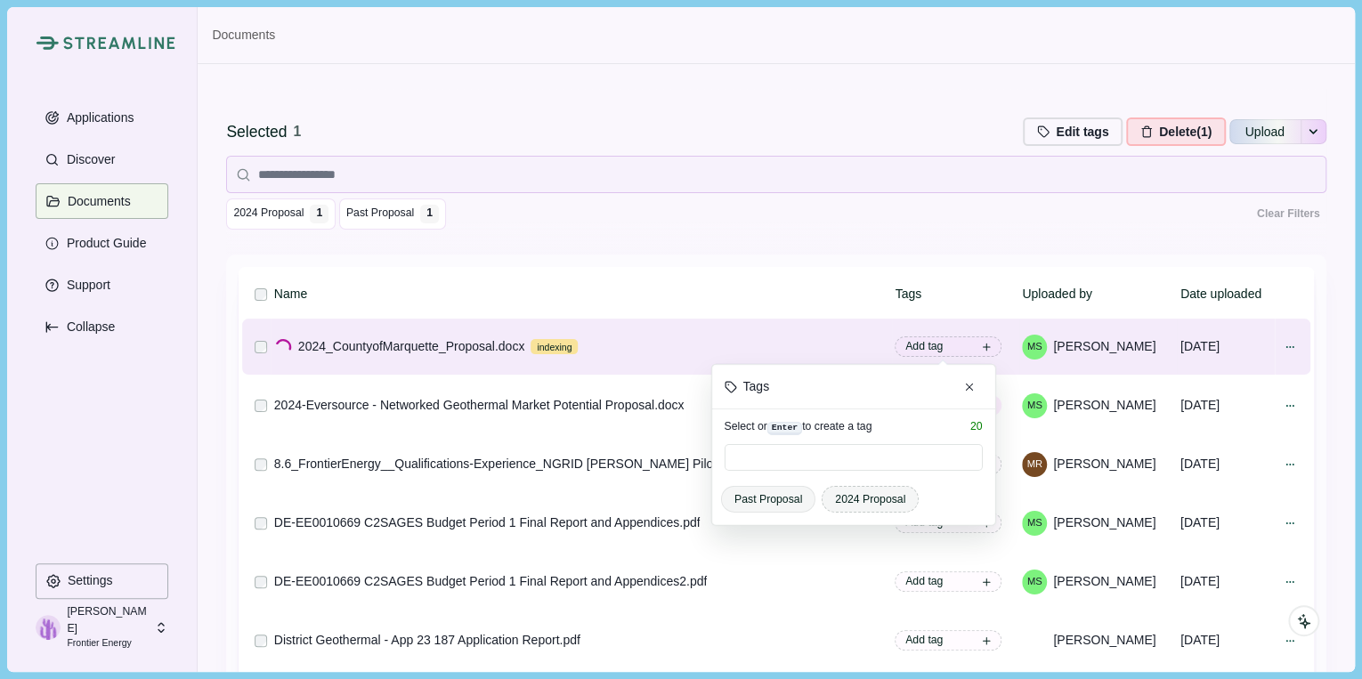
click at [837, 491] on span "2024 Proposal" at bounding box center [870, 499] width 70 height 16
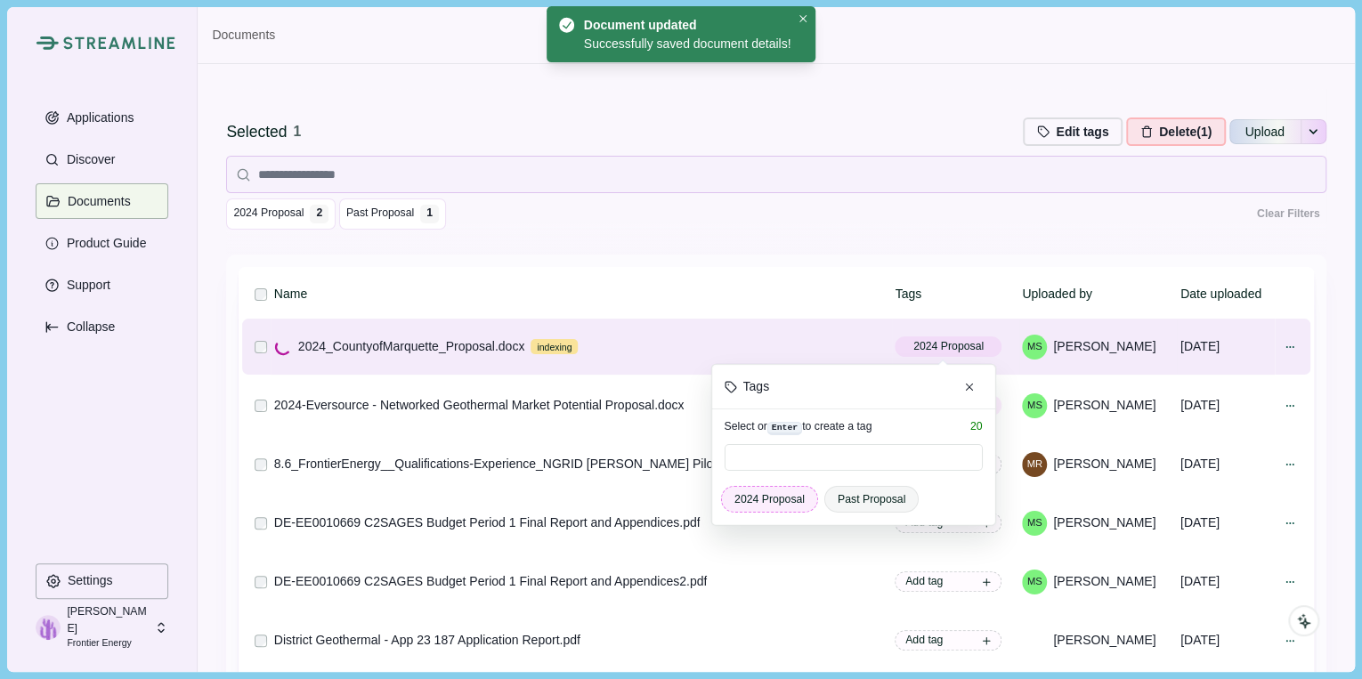
click at [769, 499] on span "2024 Proposal" at bounding box center [769, 499] width 70 height 16
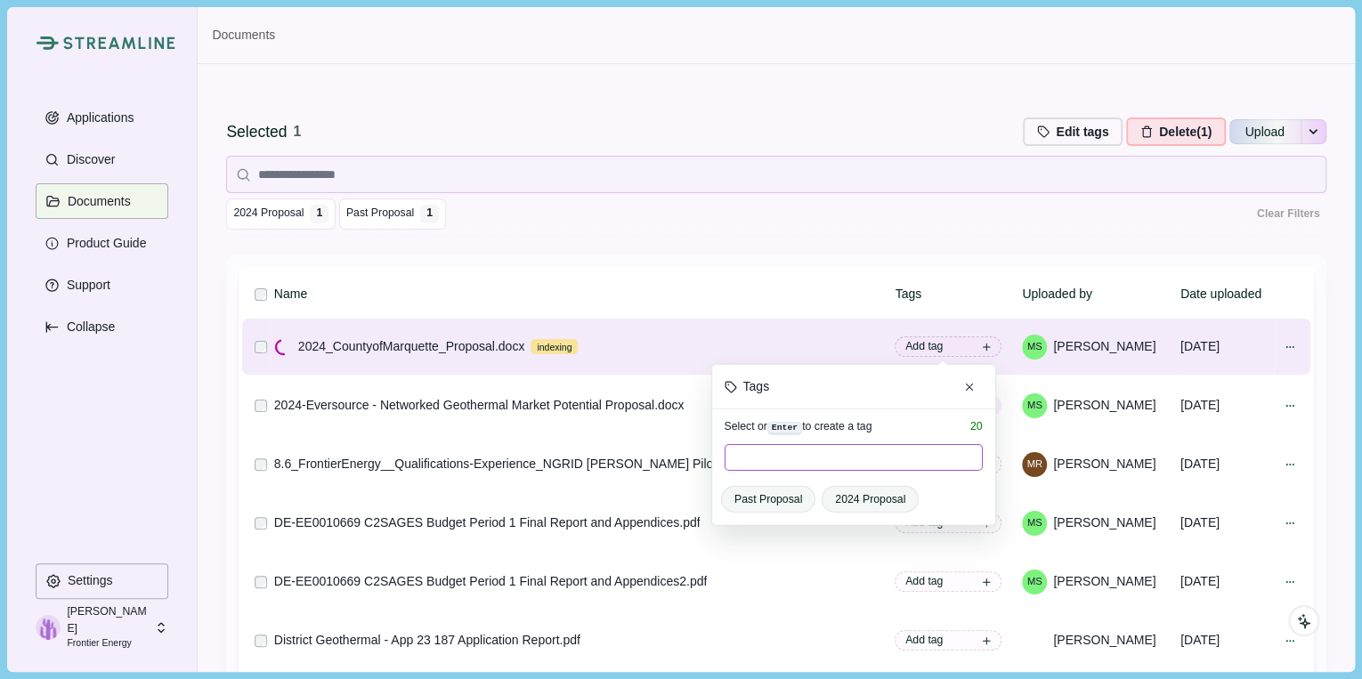
click at [758, 459] on input at bounding box center [853, 457] width 258 height 27
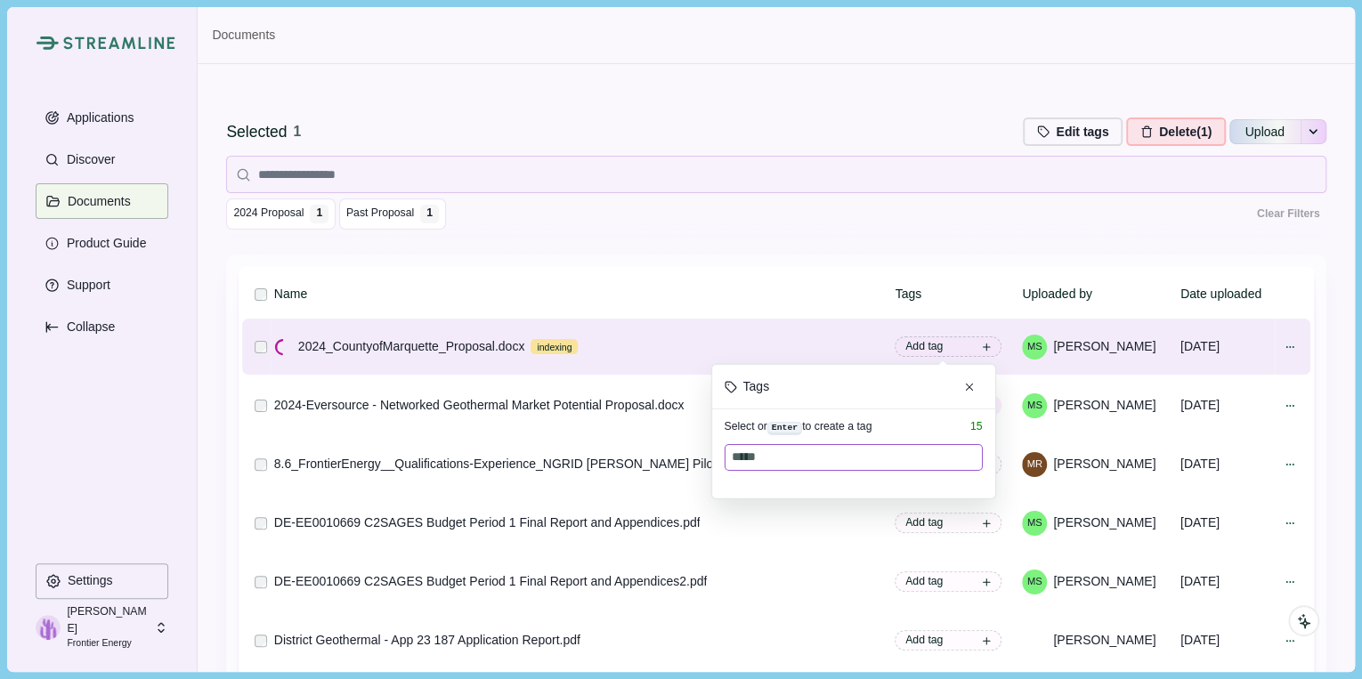
type input "******"
click at [780, 426] on kbd "Enter" at bounding box center [784, 428] width 35 height 13
click at [806, 445] on input "**********" at bounding box center [853, 457] width 258 height 27
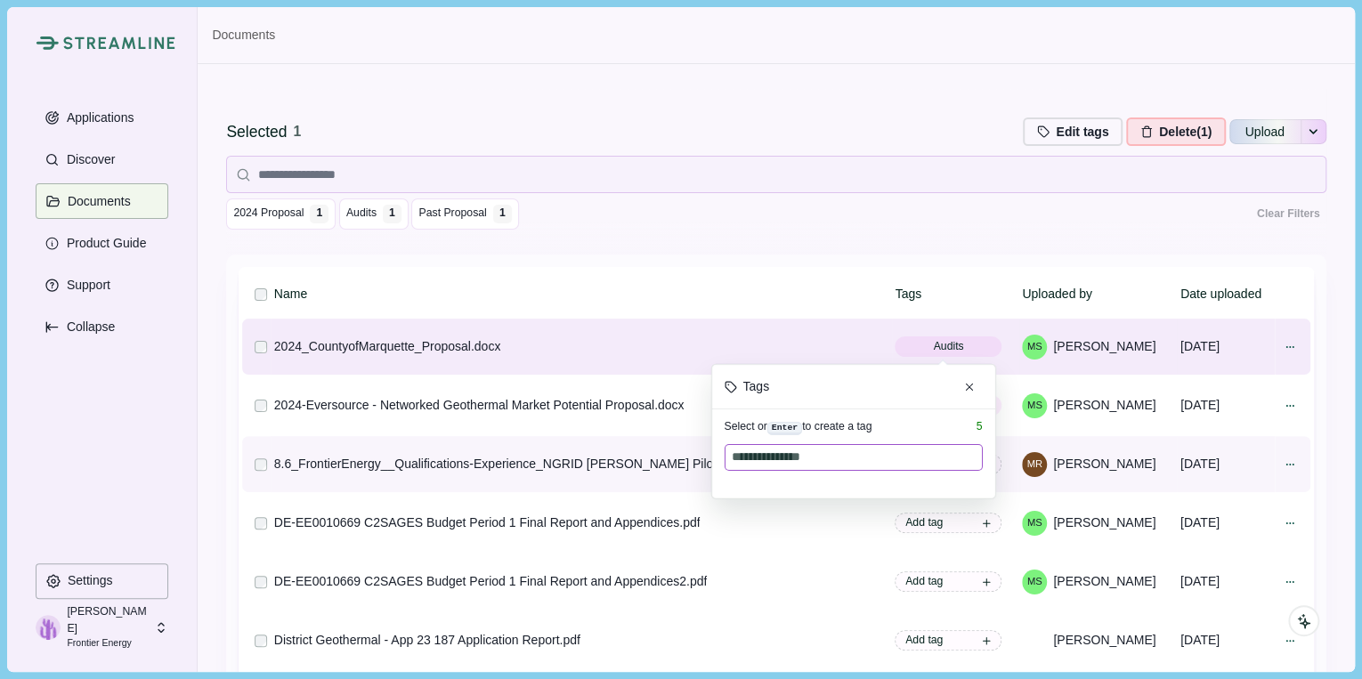
drag, startPoint x: 807, startPoint y: 462, endPoint x: 684, endPoint y: 476, distance: 124.5
click at [684, 476] on tbody "**********" at bounding box center [776, 611] width 1068 height 585
type input "**********"
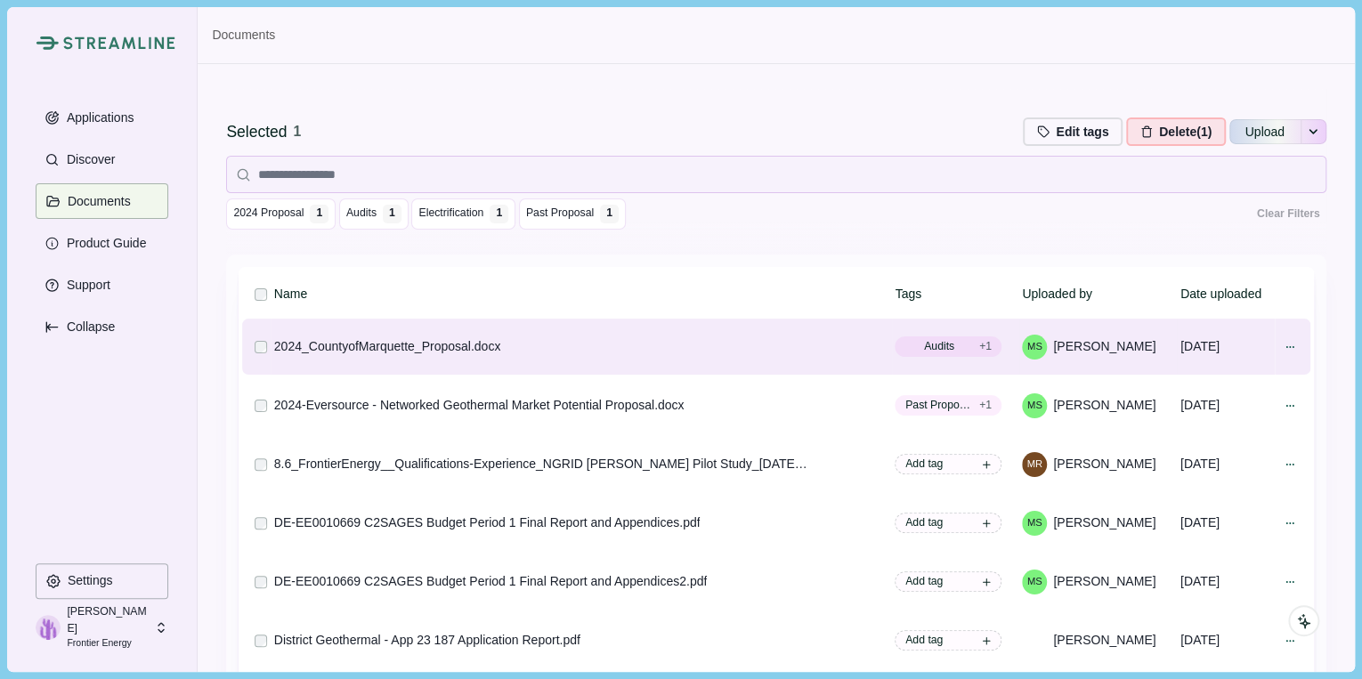
click at [723, 225] on div "2024 Proposal 1 Audits 1 Electrification 1 Past Proposal 1 Clear Filters" at bounding box center [775, 213] width 1099 height 31
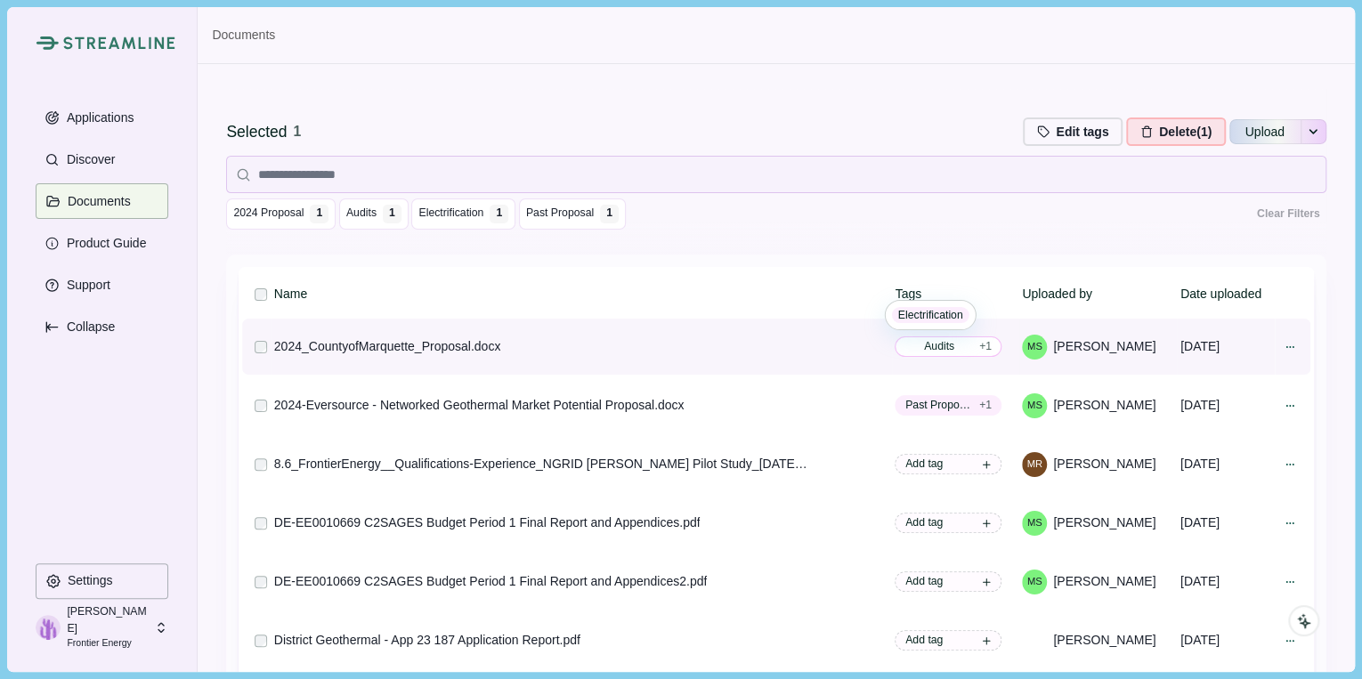
click at [958, 350] on span "Audits + 1" at bounding box center [947, 346] width 107 height 20
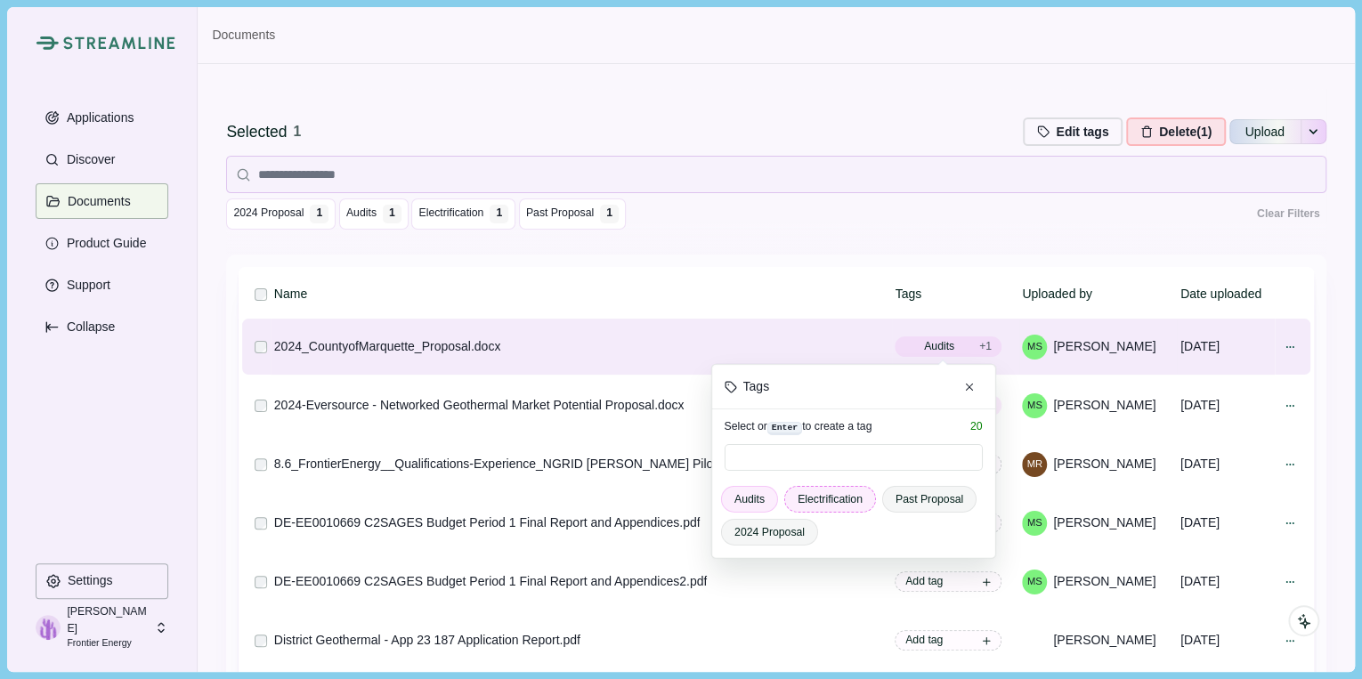
click at [797, 493] on span "Electrification" at bounding box center [829, 499] width 65 height 16
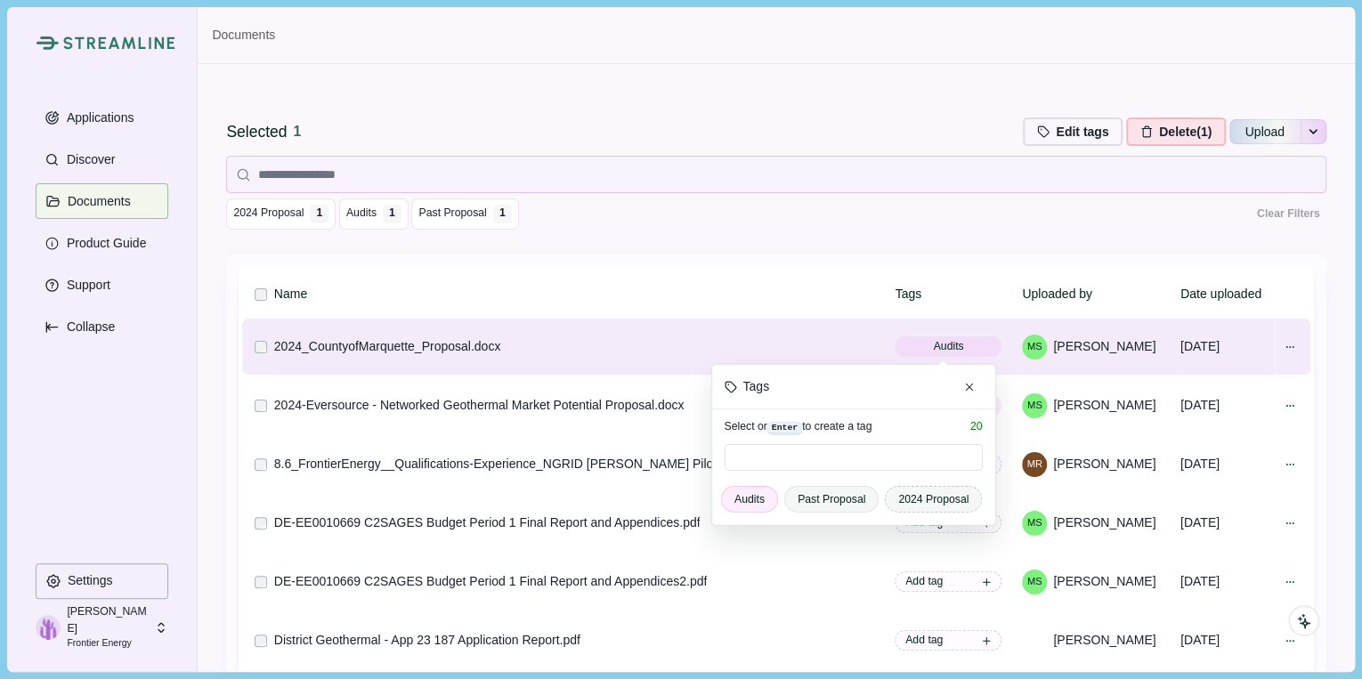
click at [898, 497] on span "2024 Proposal" at bounding box center [933, 499] width 70 height 16
click at [753, 499] on span "Audits" at bounding box center [749, 499] width 30 height 16
click at [647, 235] on div "Selected 1 Edit tags Edit tags for selected document Press Enter to add a new t…" at bounding box center [775, 171] width 1099 height 165
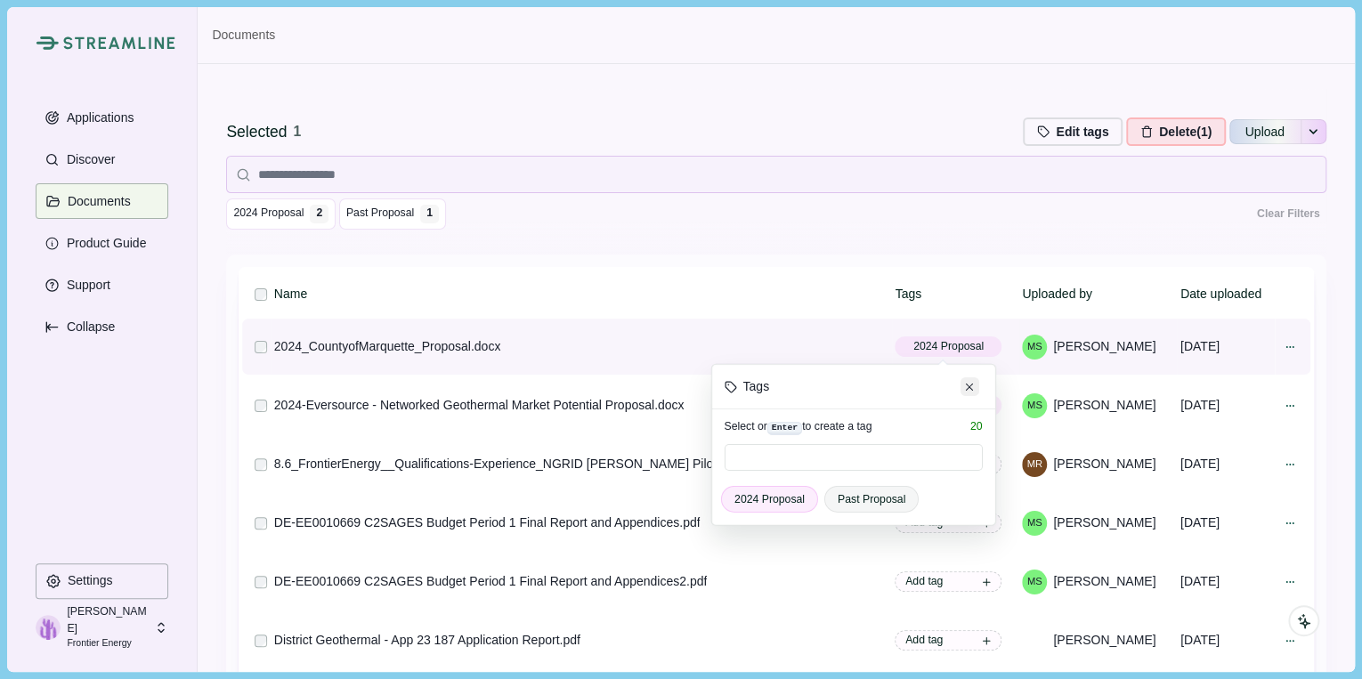
click at [966, 387] on icon "Close" at bounding box center [970, 387] width 8 height 8
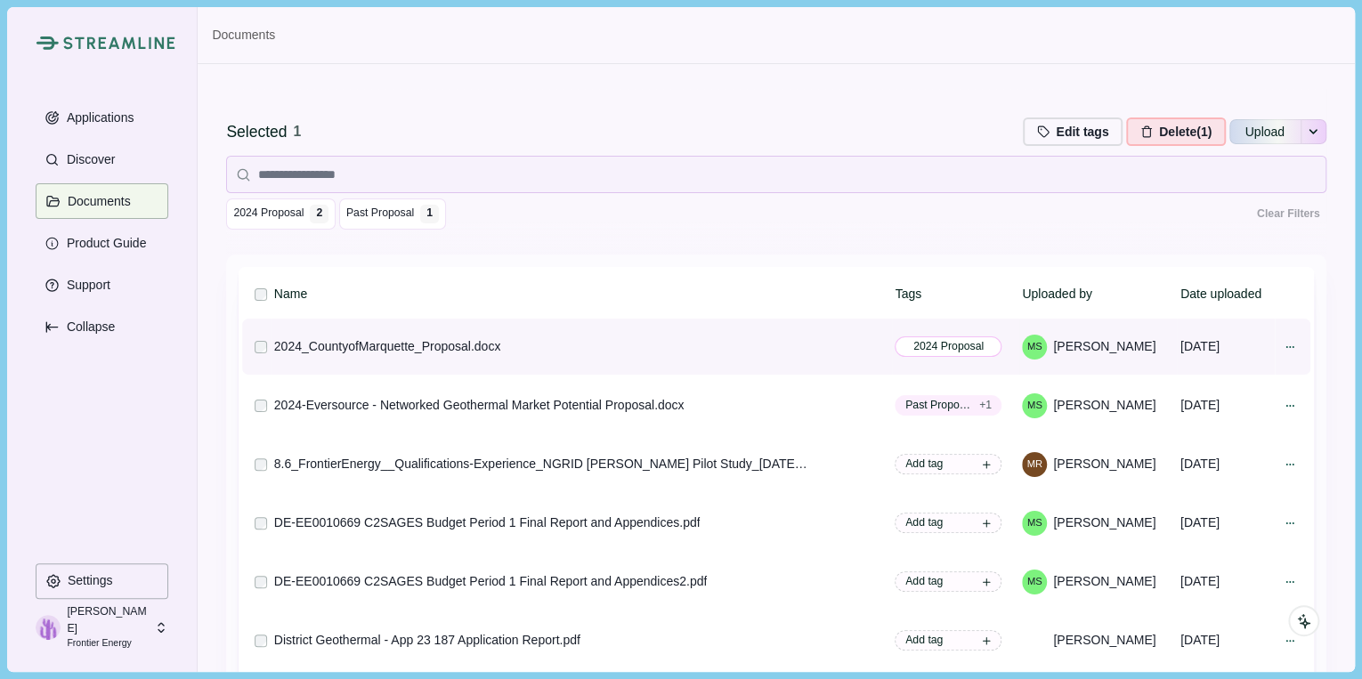
click at [913, 340] on span "2024 Proposal" at bounding box center [948, 346] width 70 height 16
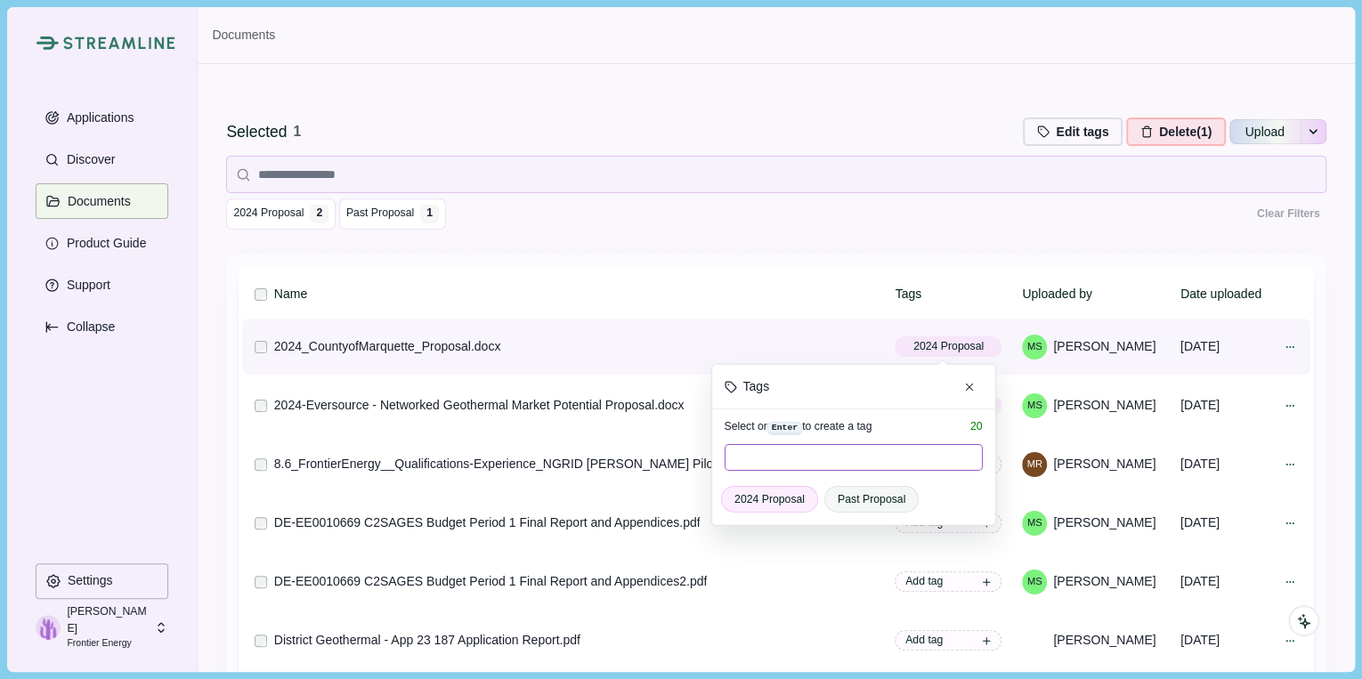
click at [816, 450] on input at bounding box center [853, 457] width 258 height 27
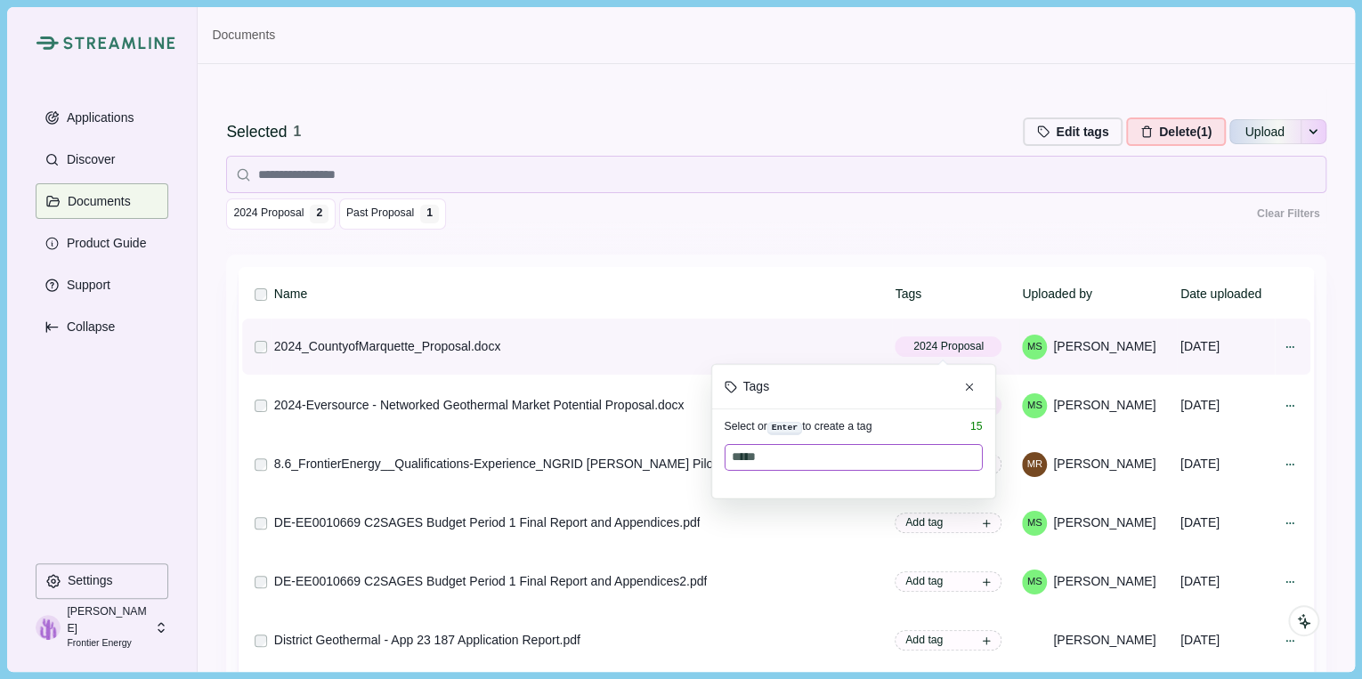
type input "******"
type input "**********"
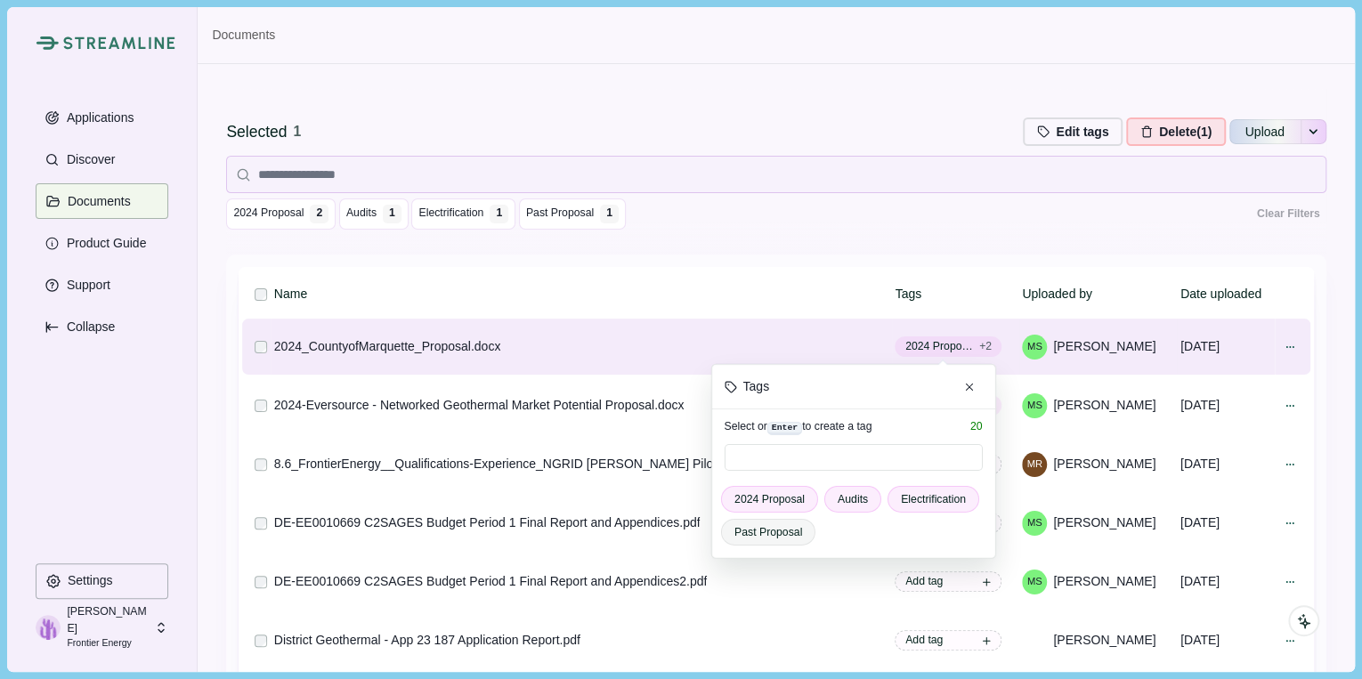
click at [813, 263] on div "Name Tags Uploaded by Date uploaded 2024_CountyofMarquette_Proposal.docx 2024 P…" at bounding box center [775, 505] width 1099 height 501
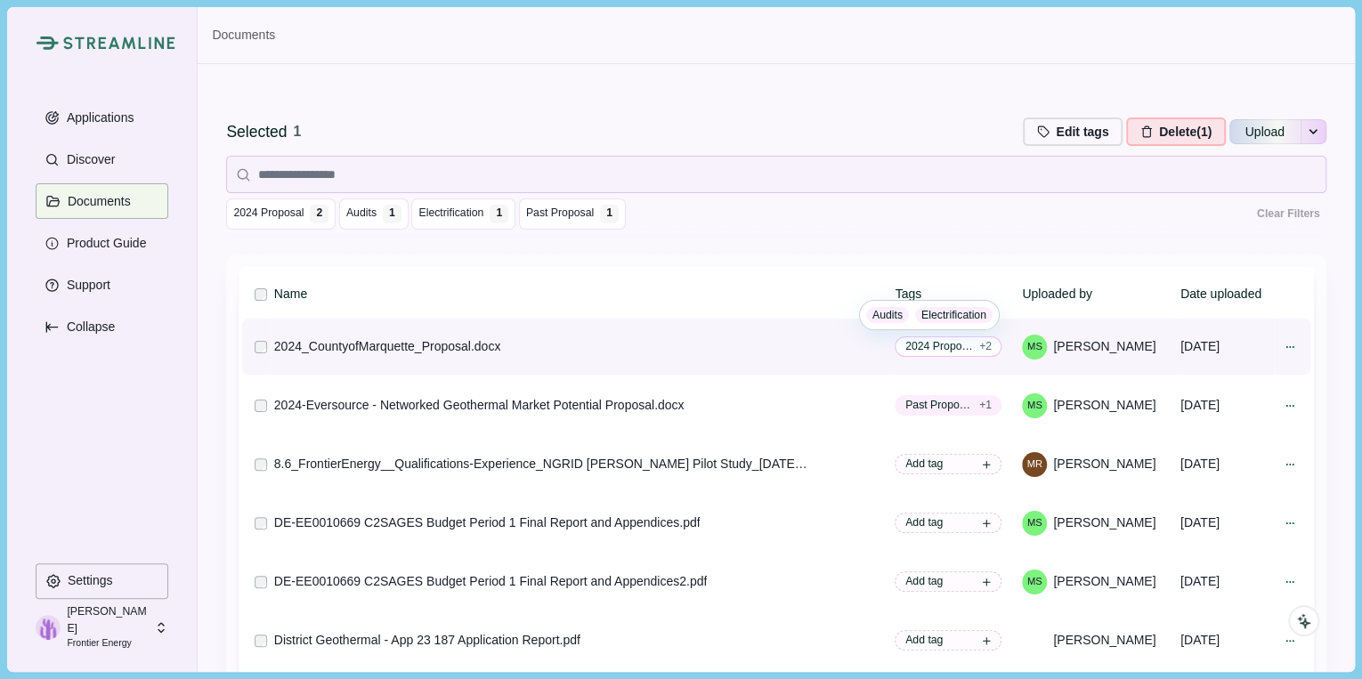
click at [971, 337] on span "2024 Proposal + 2" at bounding box center [947, 346] width 107 height 20
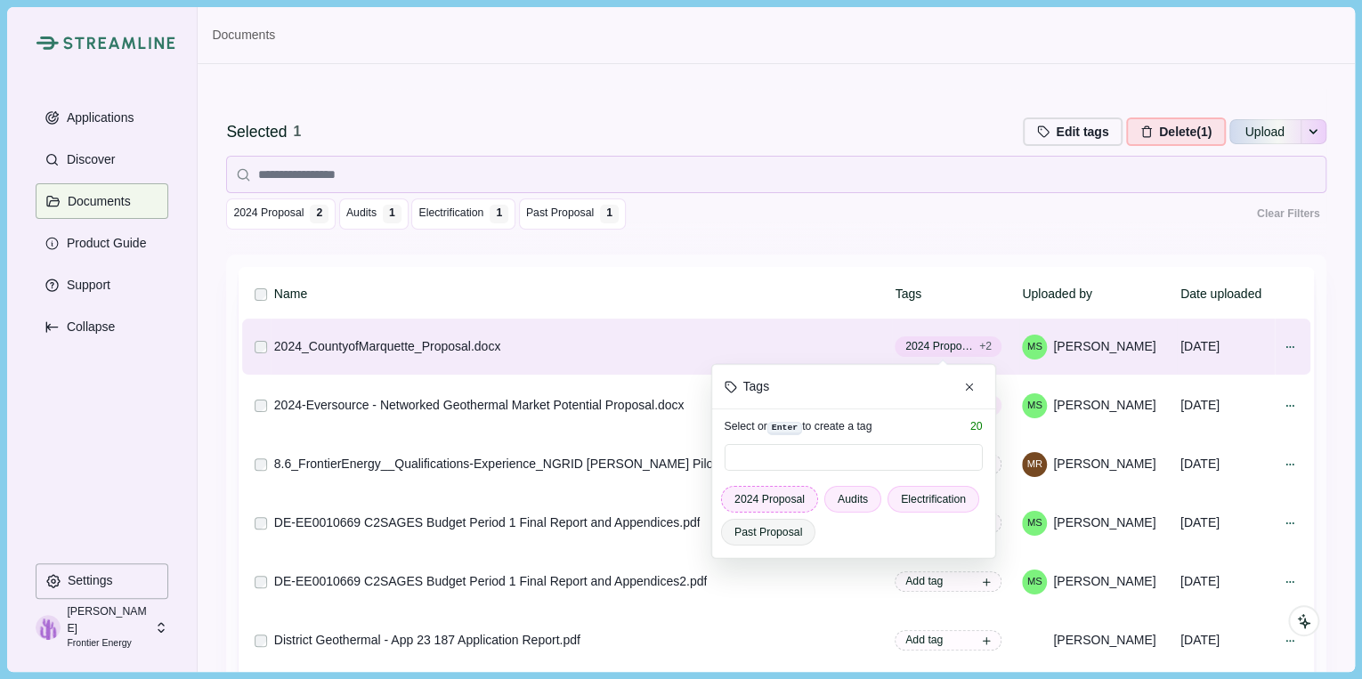
click at [773, 500] on span "2024 Proposal" at bounding box center [769, 499] width 70 height 16
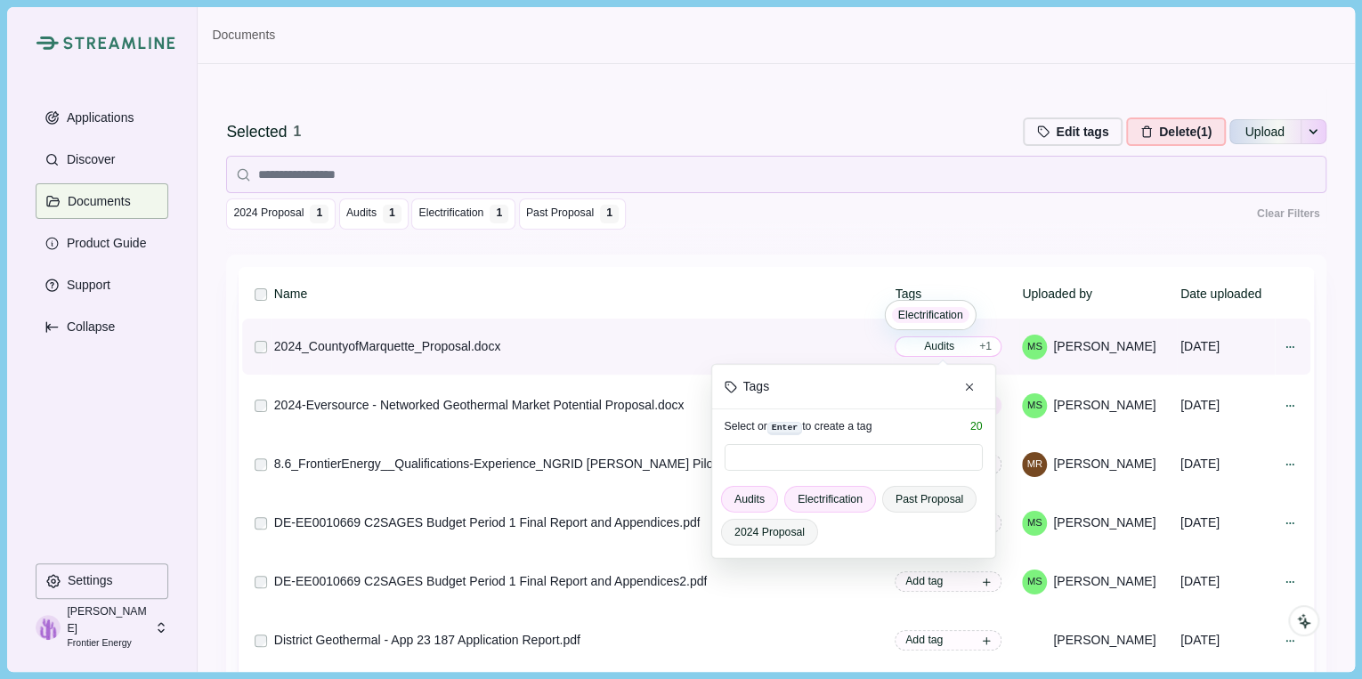
click at [979, 350] on span "+ 1" at bounding box center [985, 346] width 12 height 16
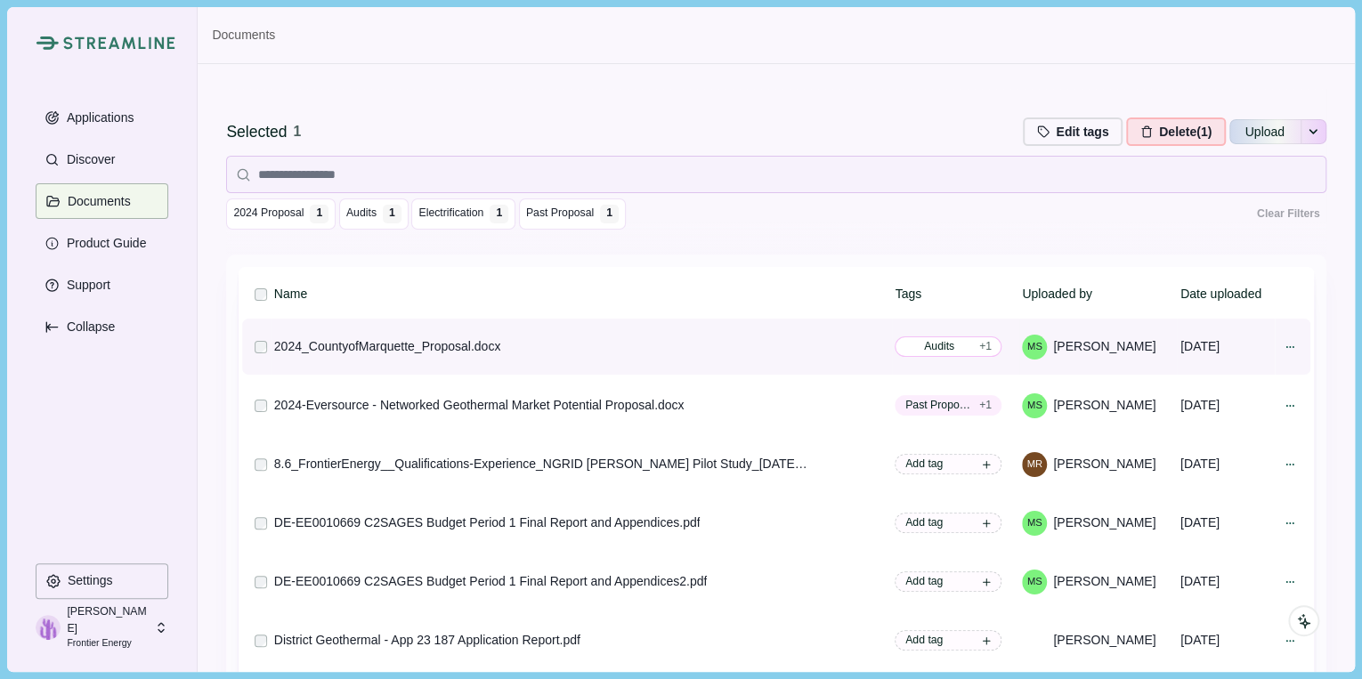
click at [979, 343] on span "+ 1" at bounding box center [985, 346] width 12 height 16
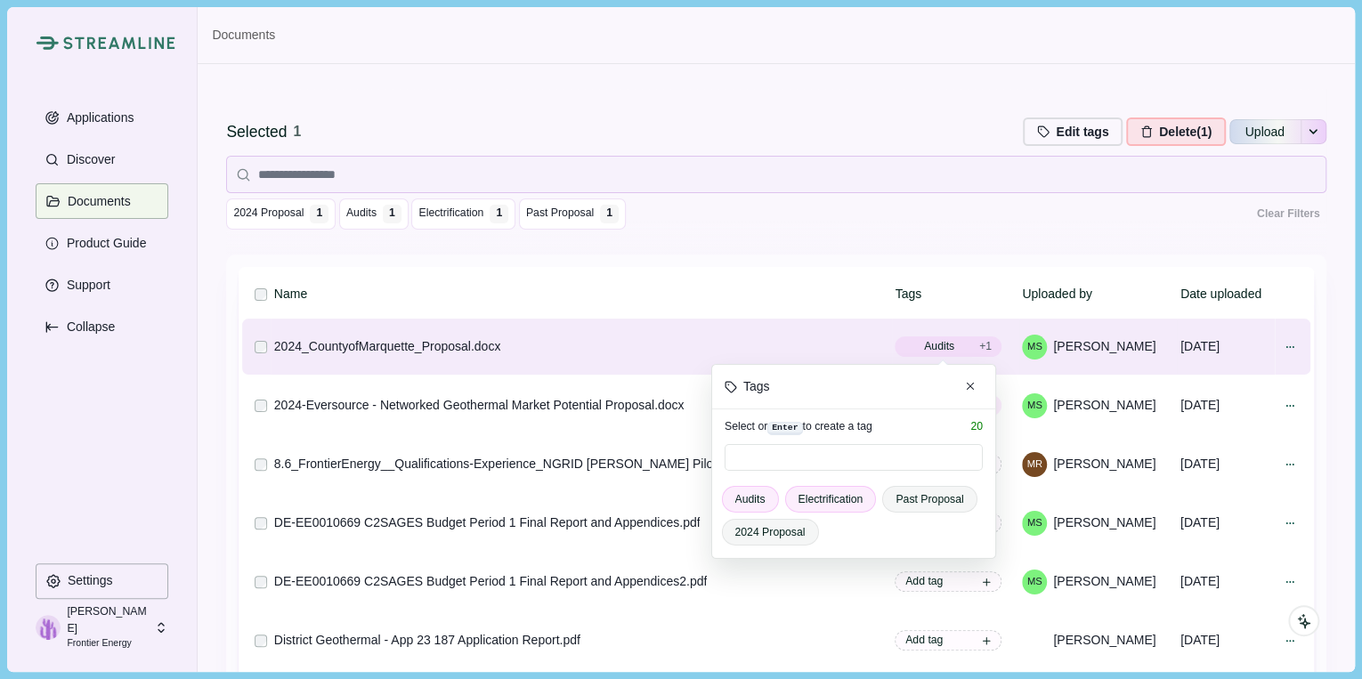
click at [748, 214] on div "2024 Proposal 1 Audits 1 Electrification 1 Past Proposal 1 Clear Filters" at bounding box center [775, 213] width 1099 height 31
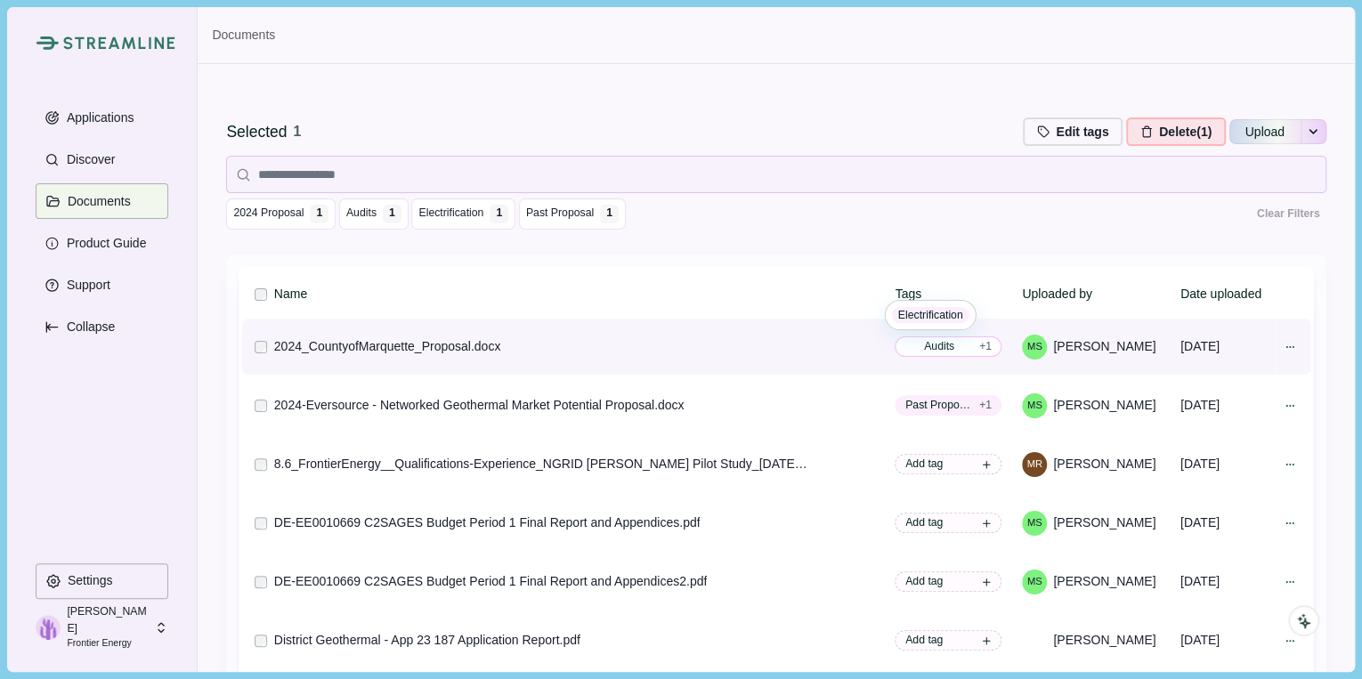
click at [958, 344] on span "Audits + 1" at bounding box center [947, 346] width 107 height 20
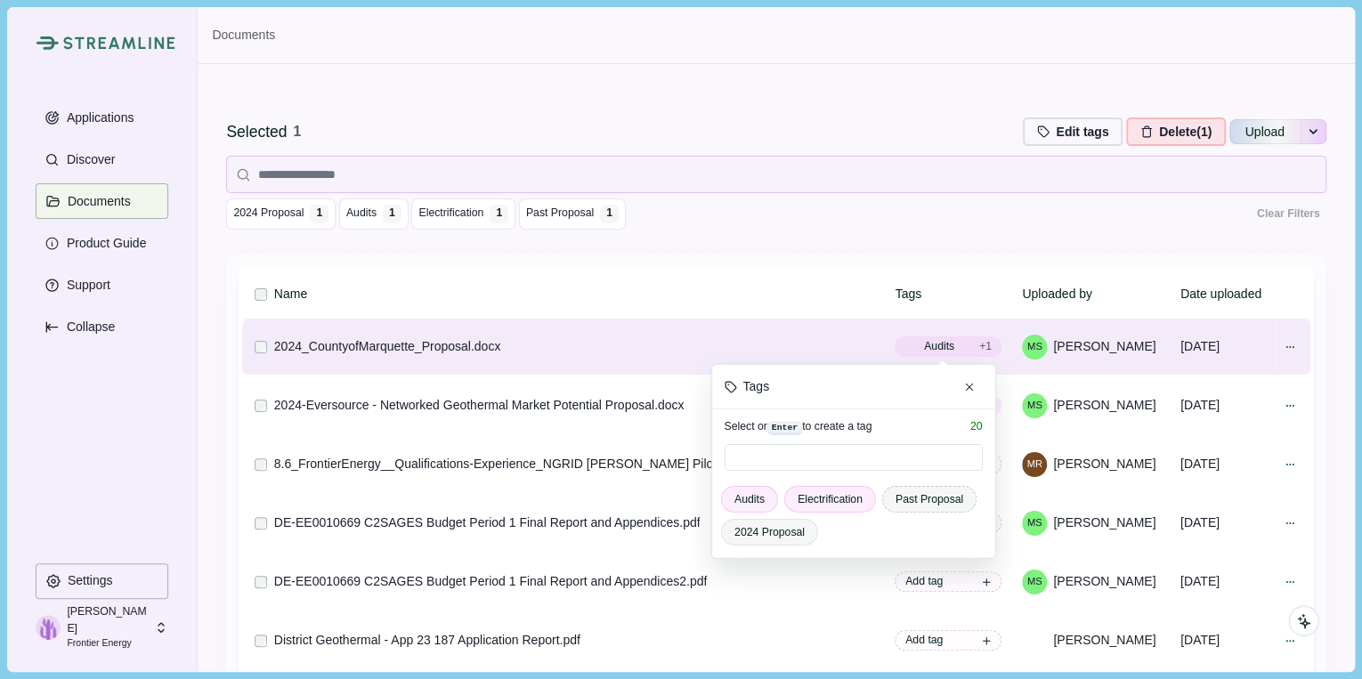
click at [922, 501] on span "Past Proposal" at bounding box center [929, 499] width 68 height 16
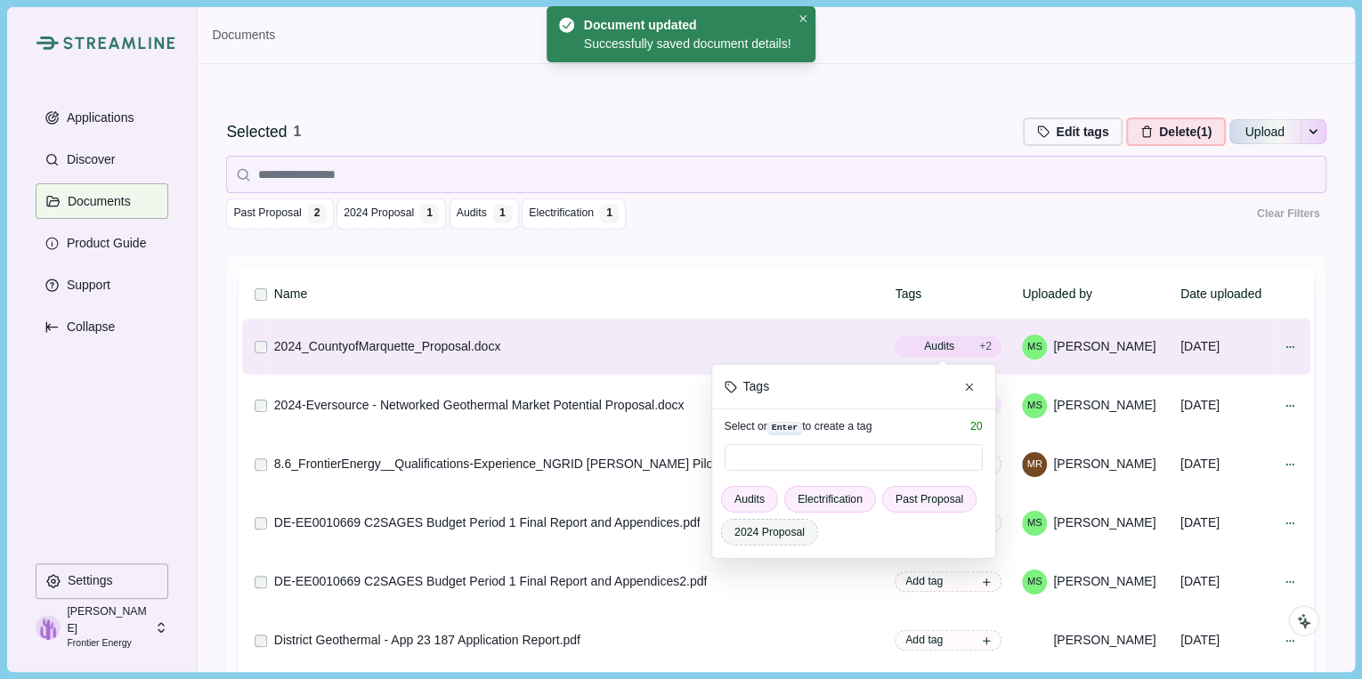
click at [789, 536] on span "2024 Proposal" at bounding box center [769, 532] width 70 height 16
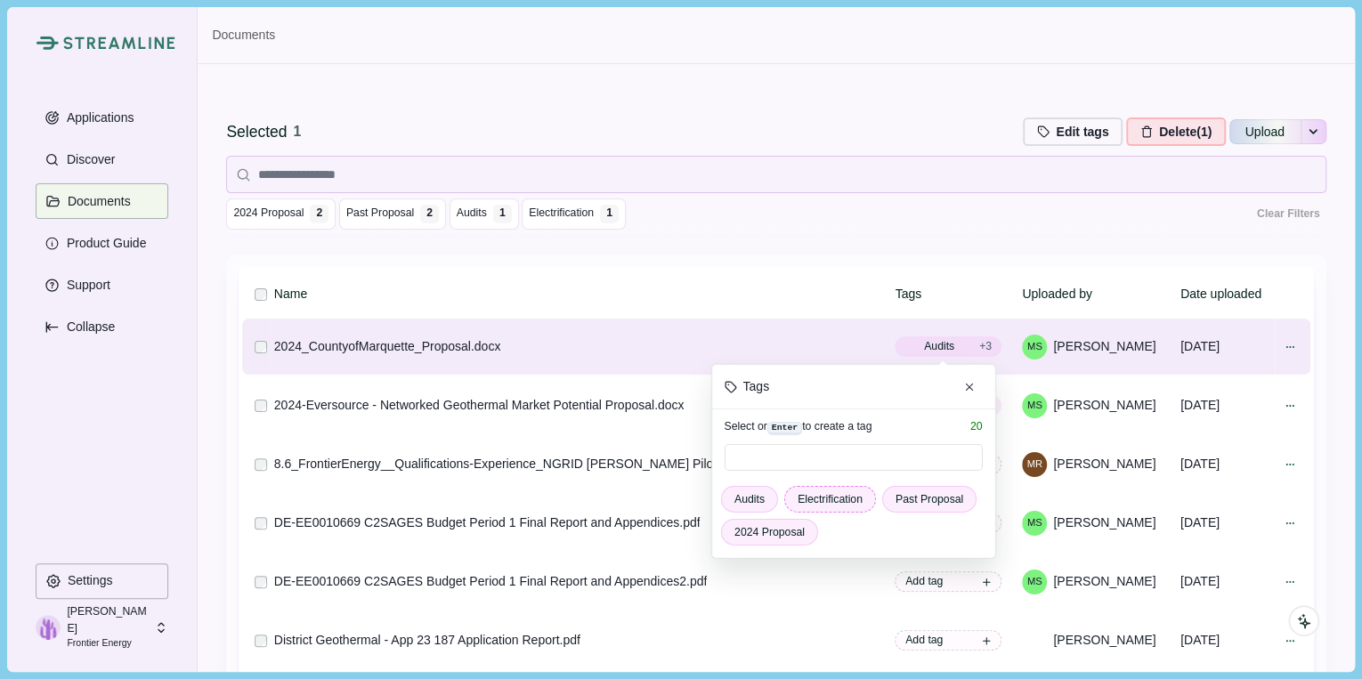
click at [721, 519] on button "2024 Proposal" at bounding box center [769, 532] width 97 height 27
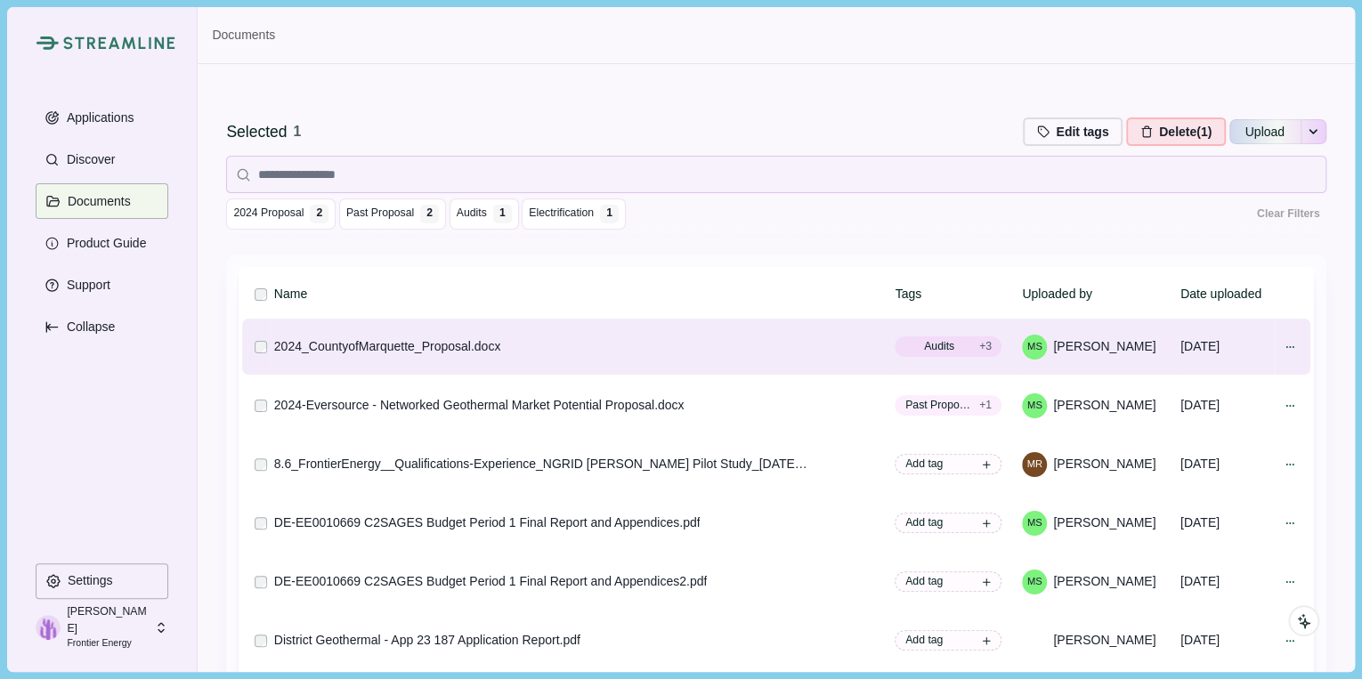
click at [810, 300] on th "Name" at bounding box center [581, 294] width 621 height 44
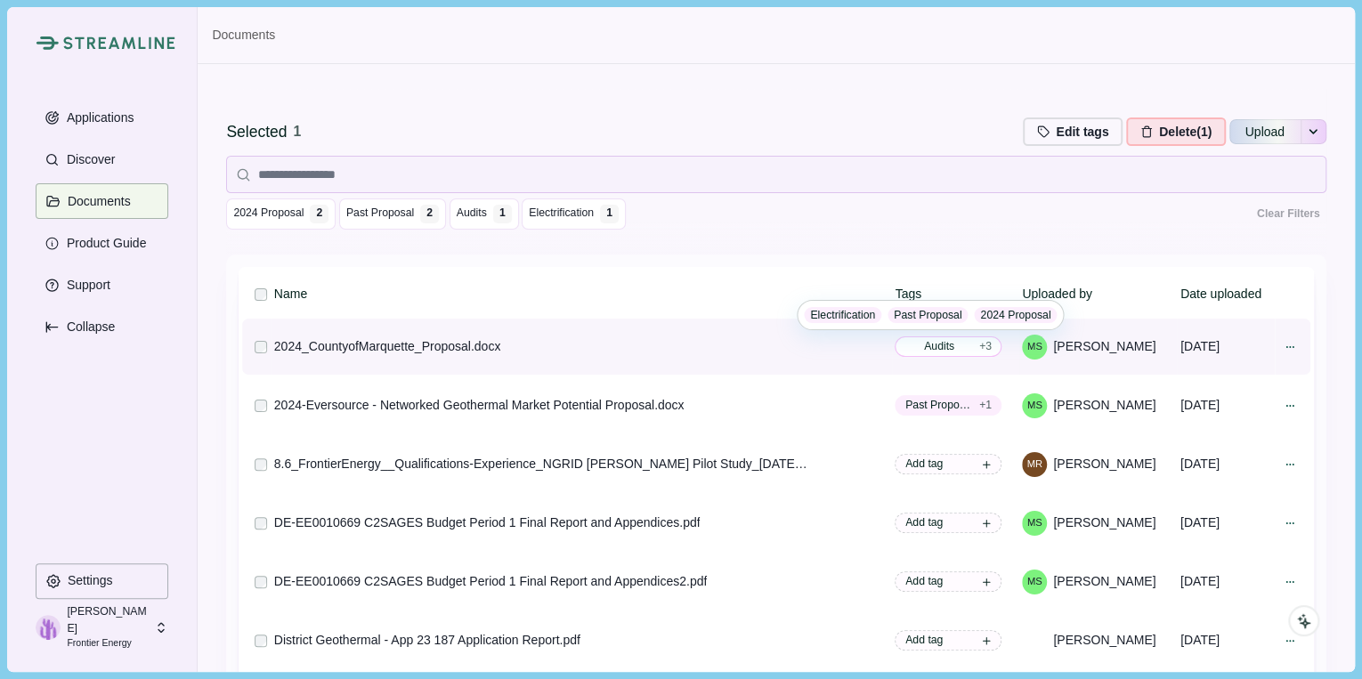
click at [927, 343] on span "Audits" at bounding box center [939, 346] width 68 height 16
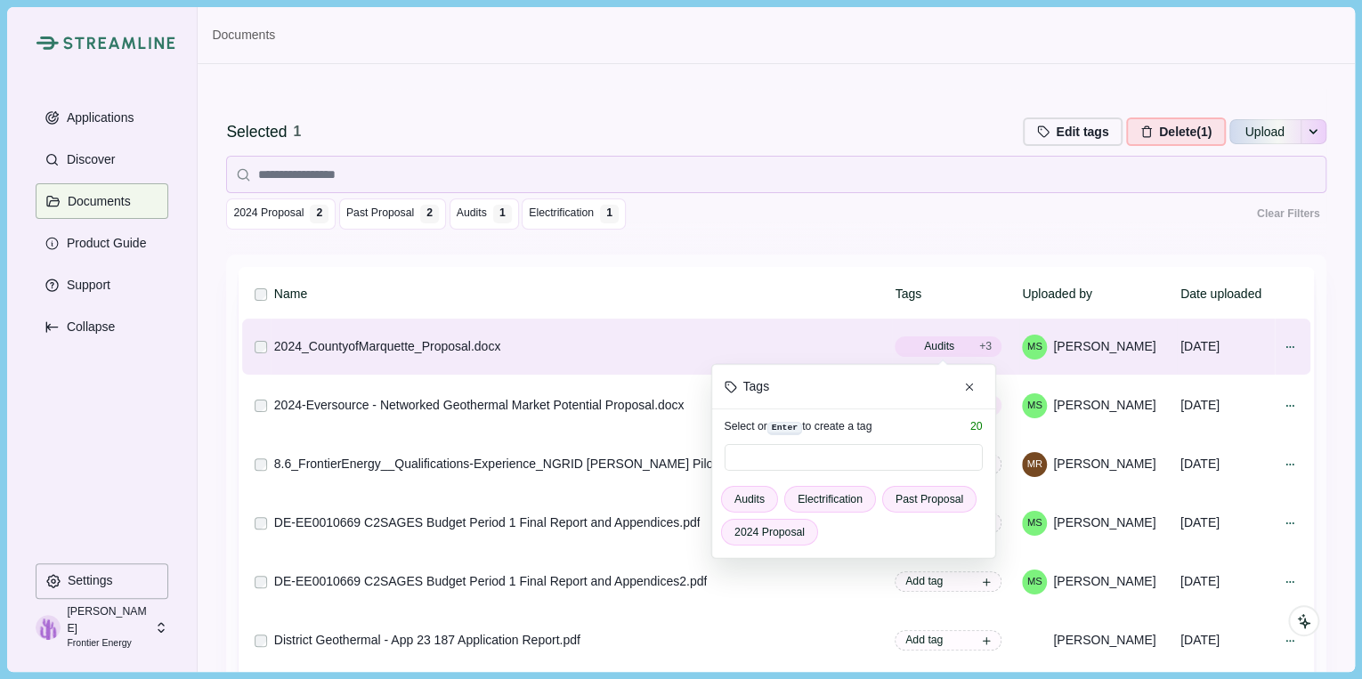
click at [770, 292] on th "Name" at bounding box center [581, 294] width 621 height 44
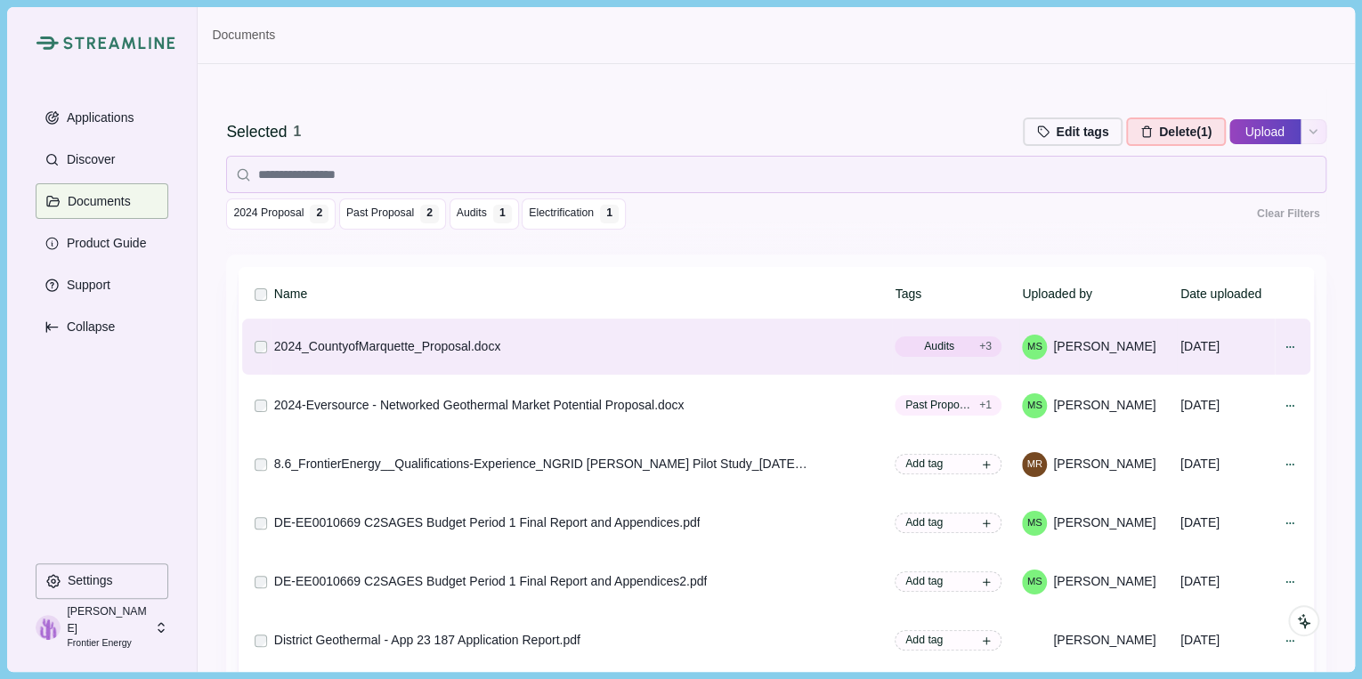
click at [1242, 137] on button "Upload" at bounding box center [1264, 131] width 71 height 28
click at [1228, 132] on input "Upload" at bounding box center [1228, 132] width 1 height 1
type input "**********"
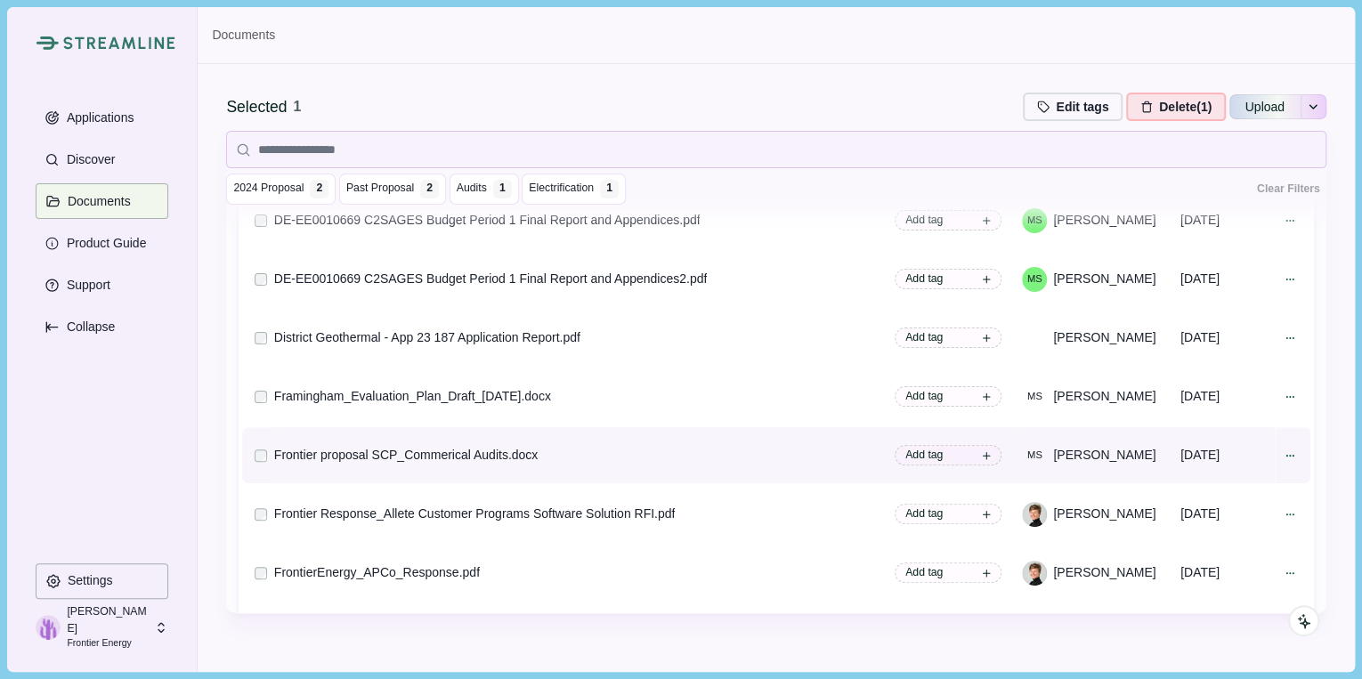
scroll to position [214, 0]
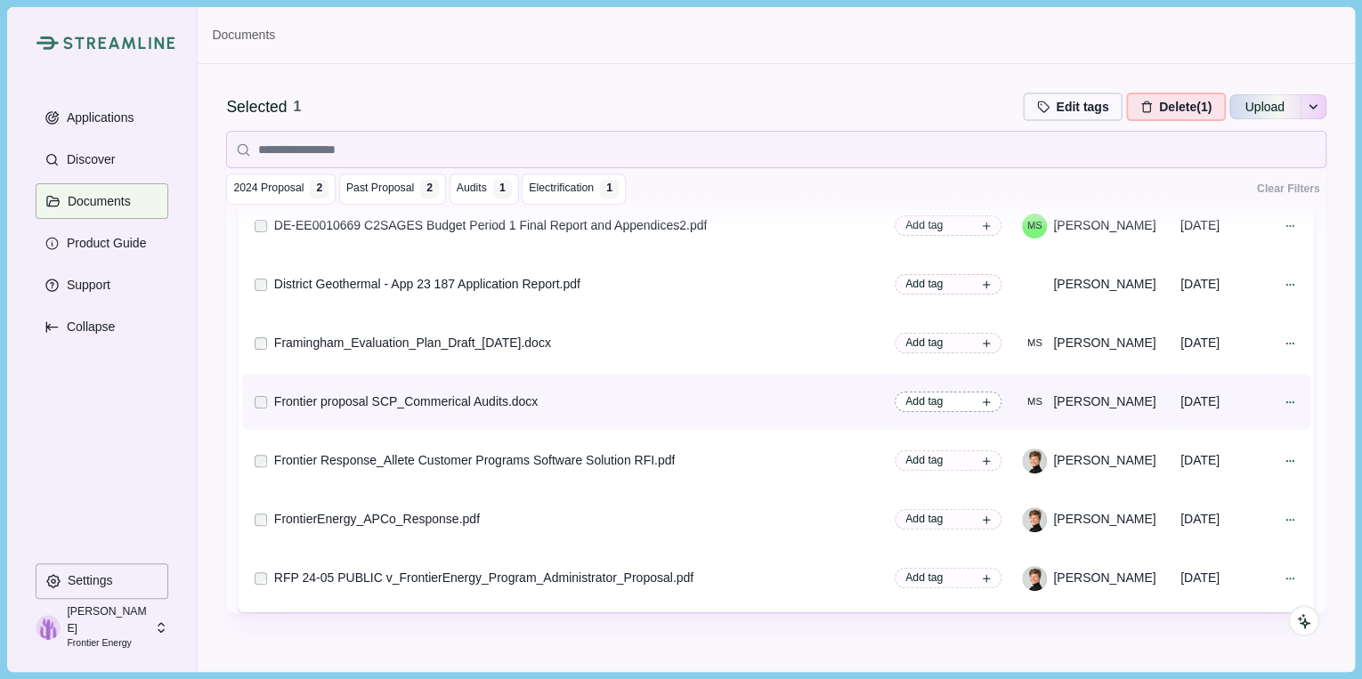
click at [905, 399] on span "Add tag" at bounding box center [923, 401] width 37 height 16
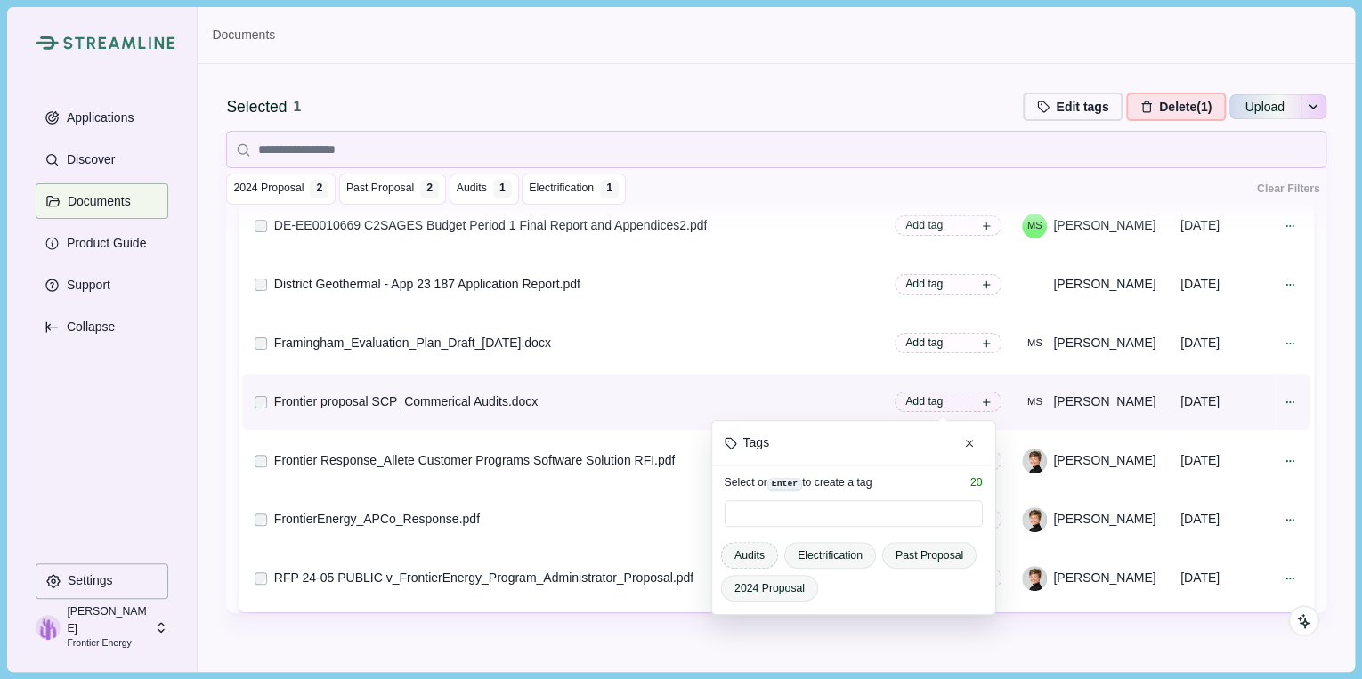
click at [755, 550] on span "Audits" at bounding box center [749, 555] width 57 height 27
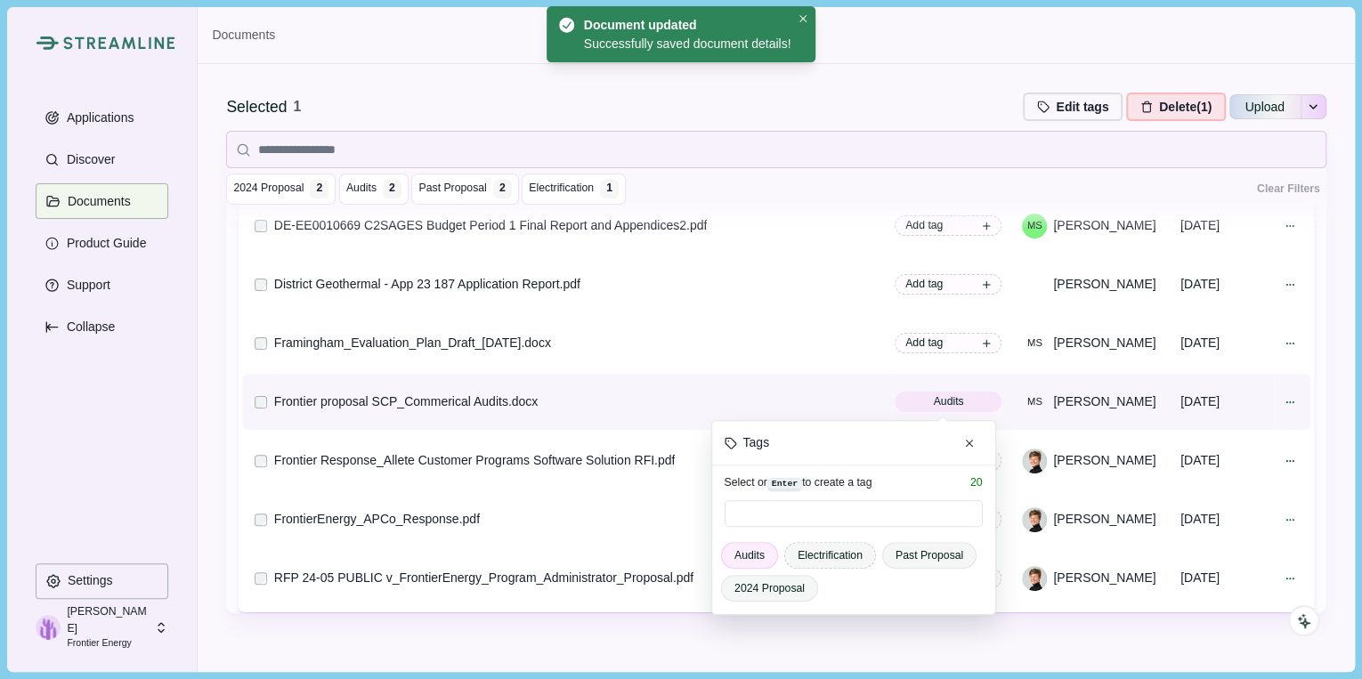
click at [812, 552] on span "Electrification" at bounding box center [829, 555] width 65 height 16
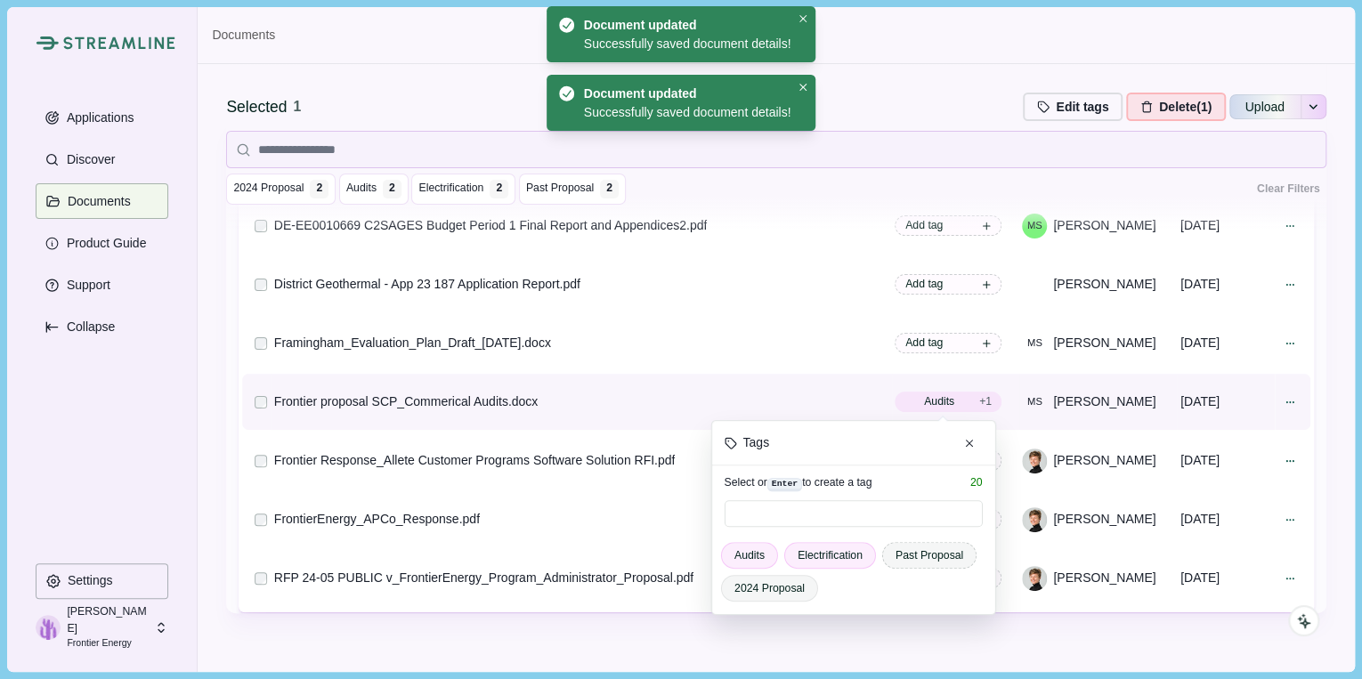
click at [912, 554] on span "Past Proposal" at bounding box center [929, 555] width 68 height 16
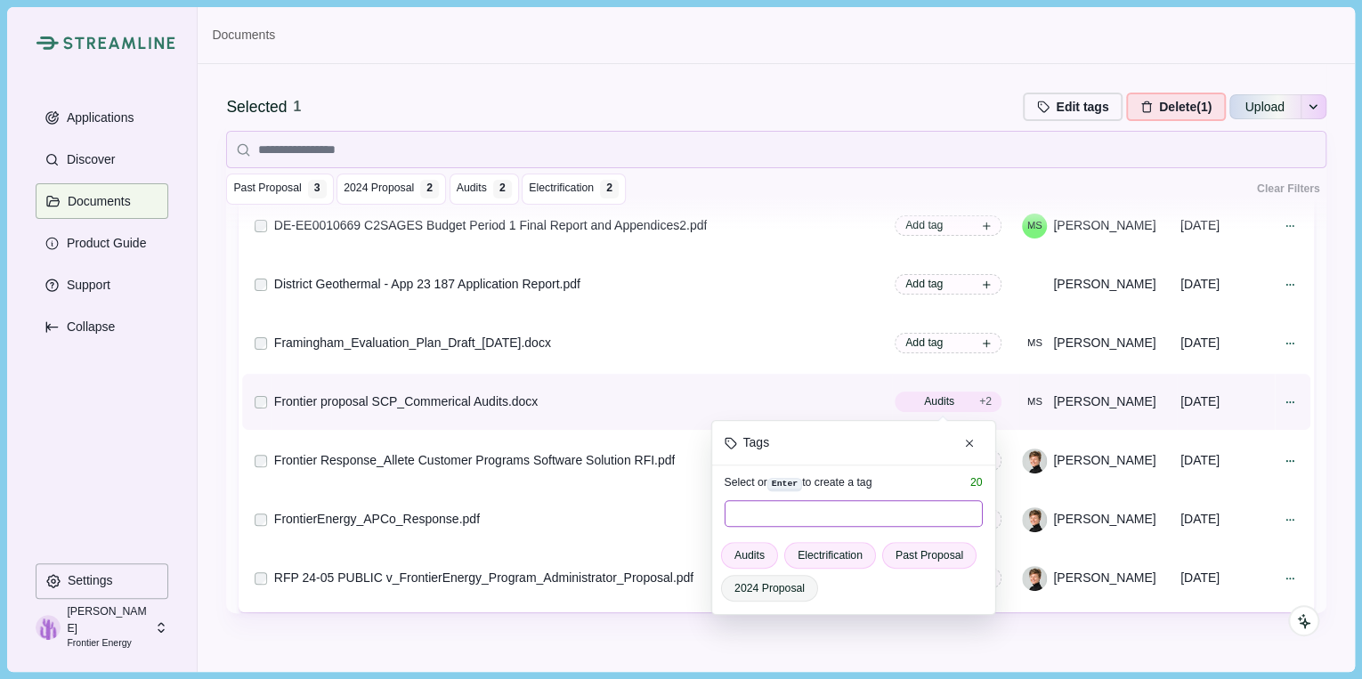
click at [796, 502] on input at bounding box center [853, 513] width 258 height 27
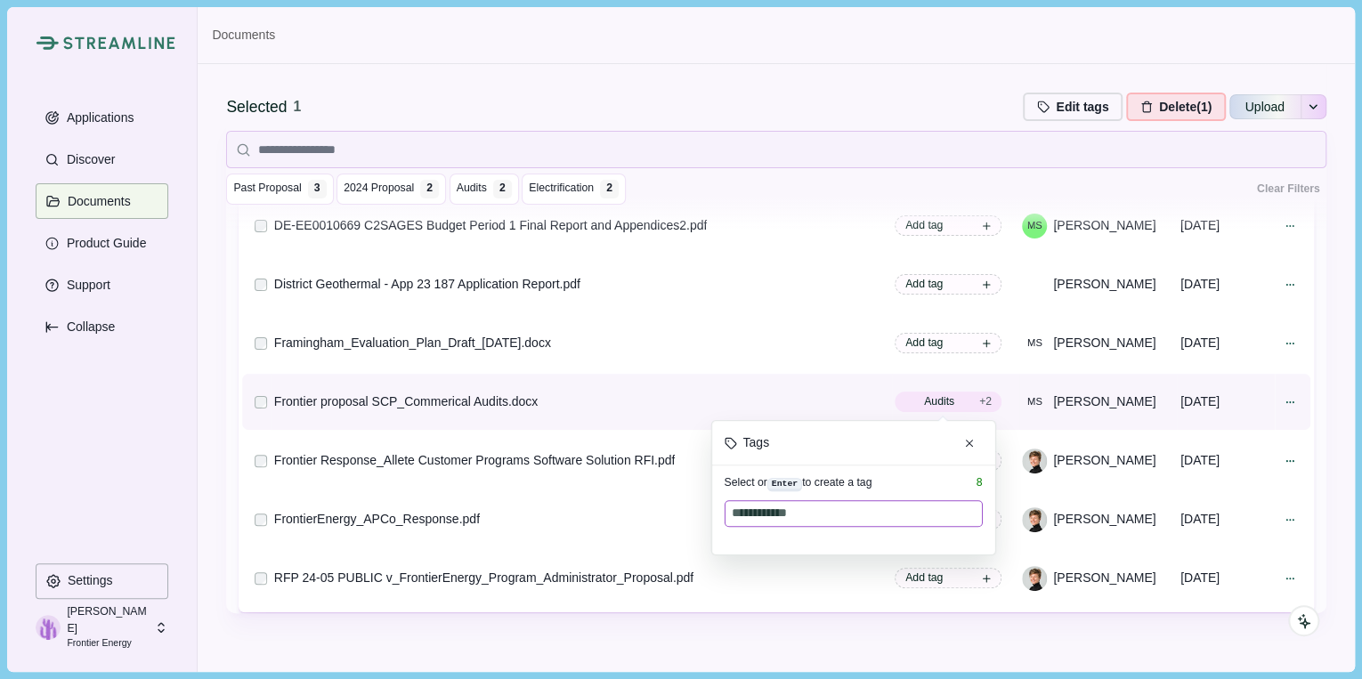
type input "**********"
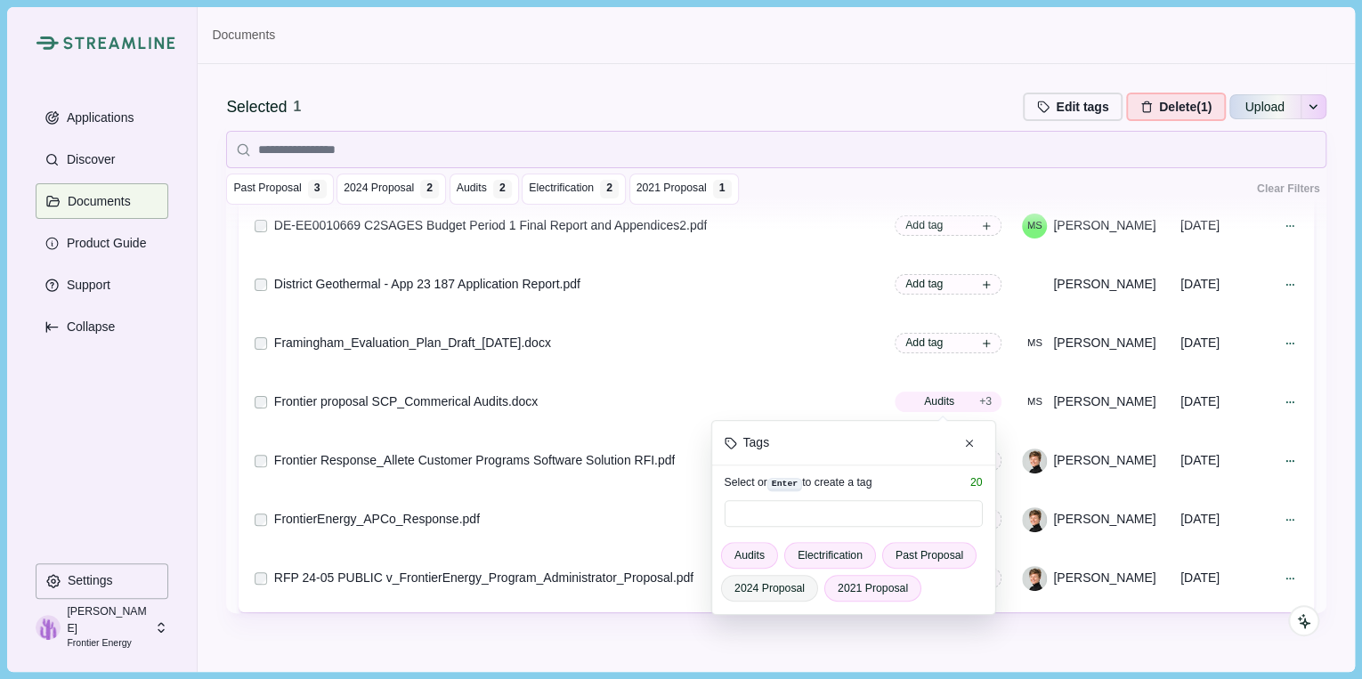
click at [828, 93] on div "Selected 1 Edit tags Edit tags for selected document Press Enter to add a new t…" at bounding box center [775, 107] width 1099 height 36
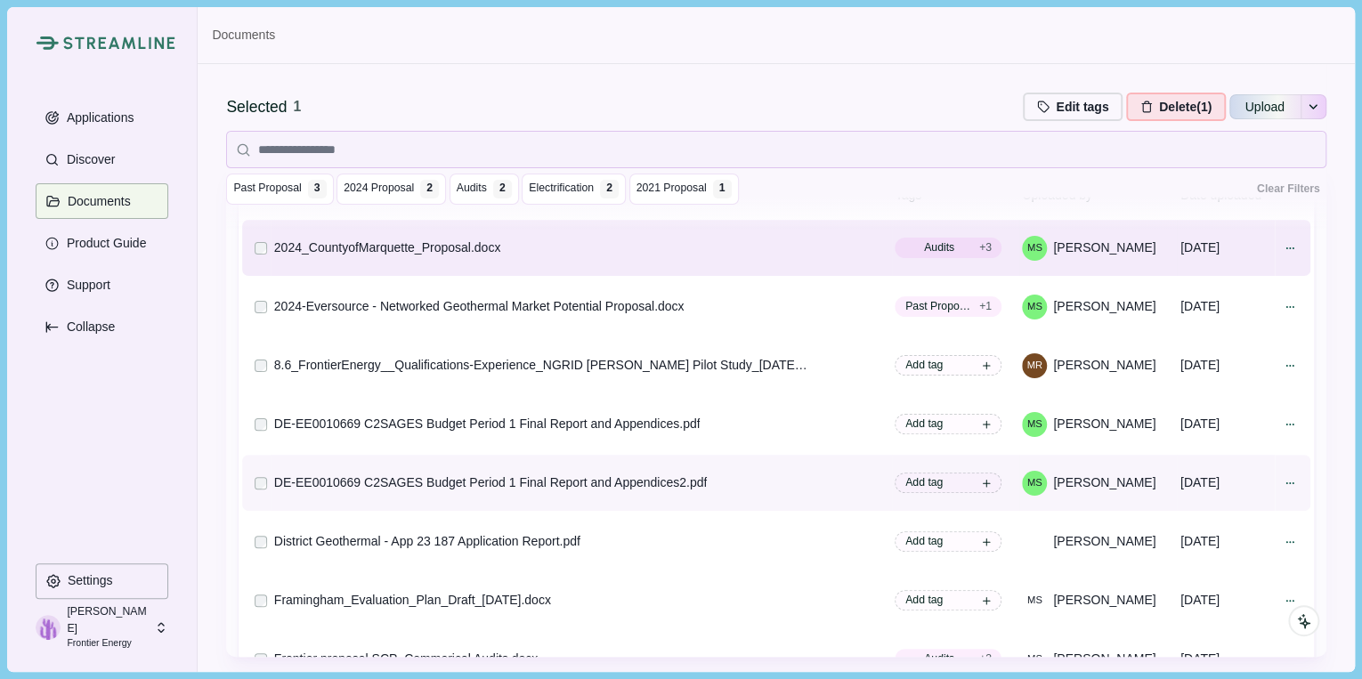
scroll to position [0, 0]
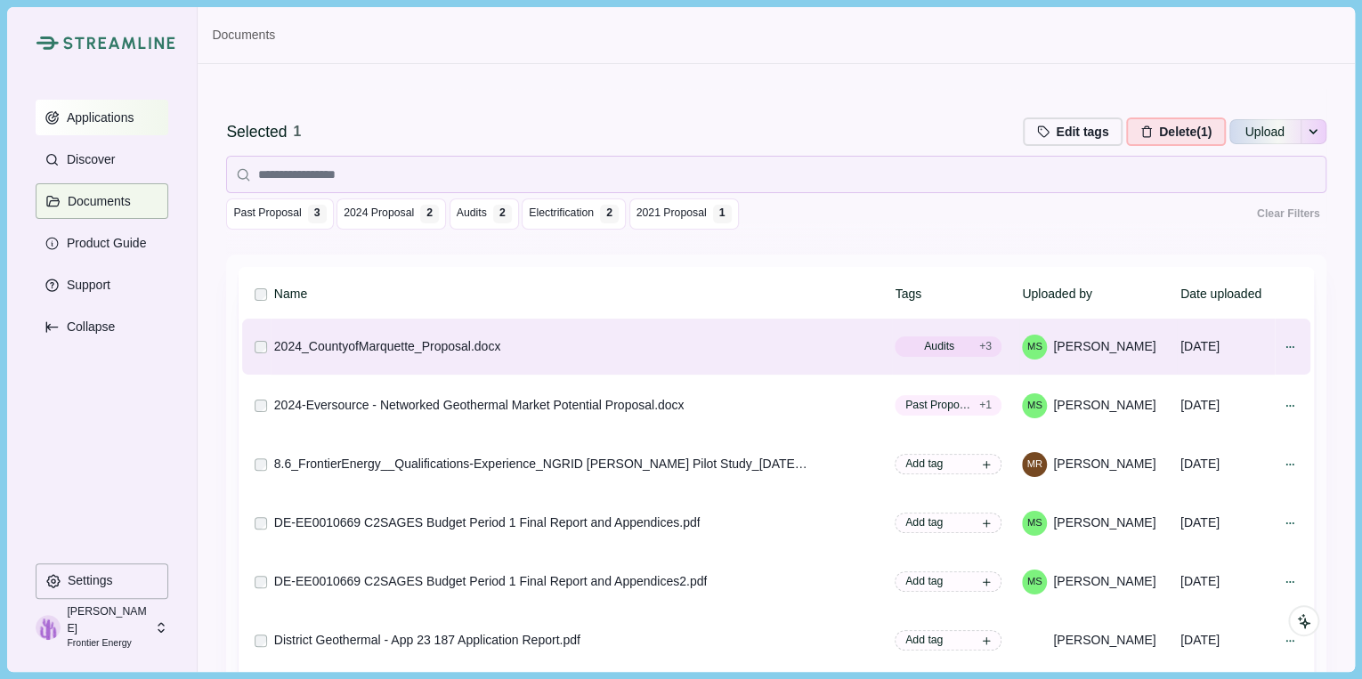
click at [129, 133] on button "Applications" at bounding box center [102, 118] width 133 height 36
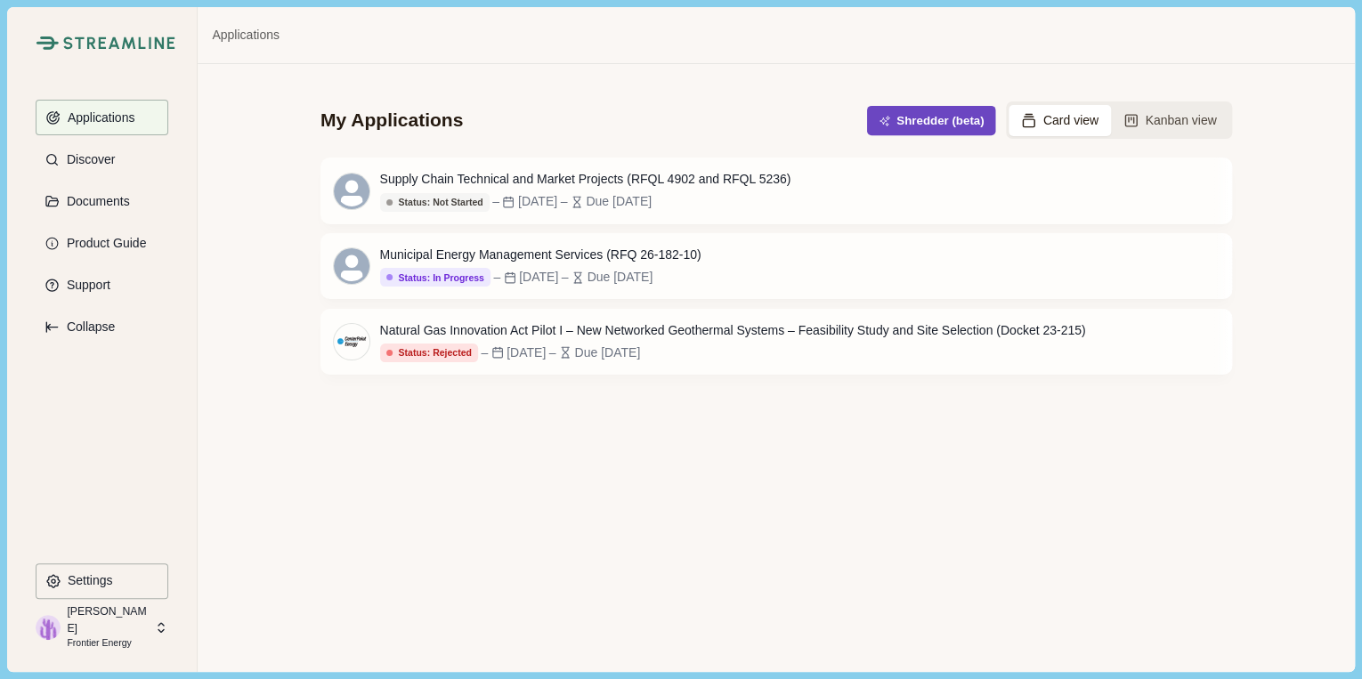
click at [927, 117] on button "Shredder (beta)" at bounding box center [931, 120] width 129 height 29
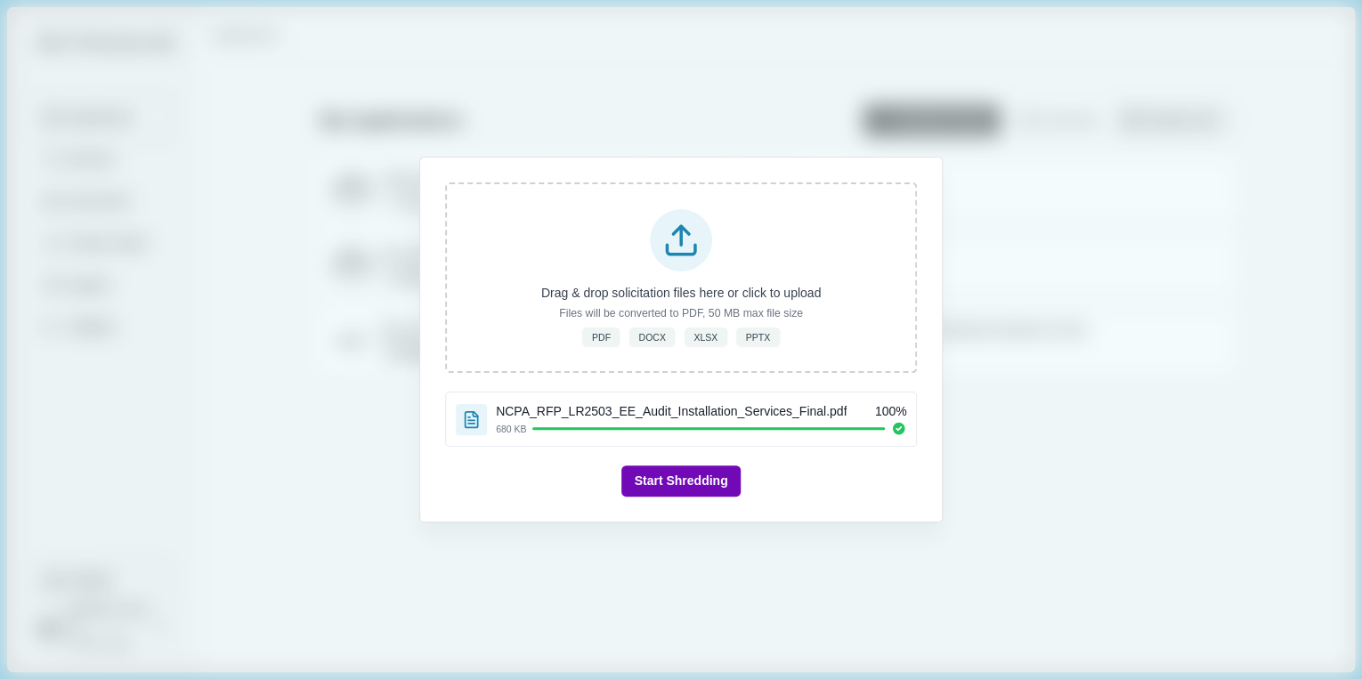
click at [659, 482] on button "Start Shredding" at bounding box center [680, 480] width 118 height 31
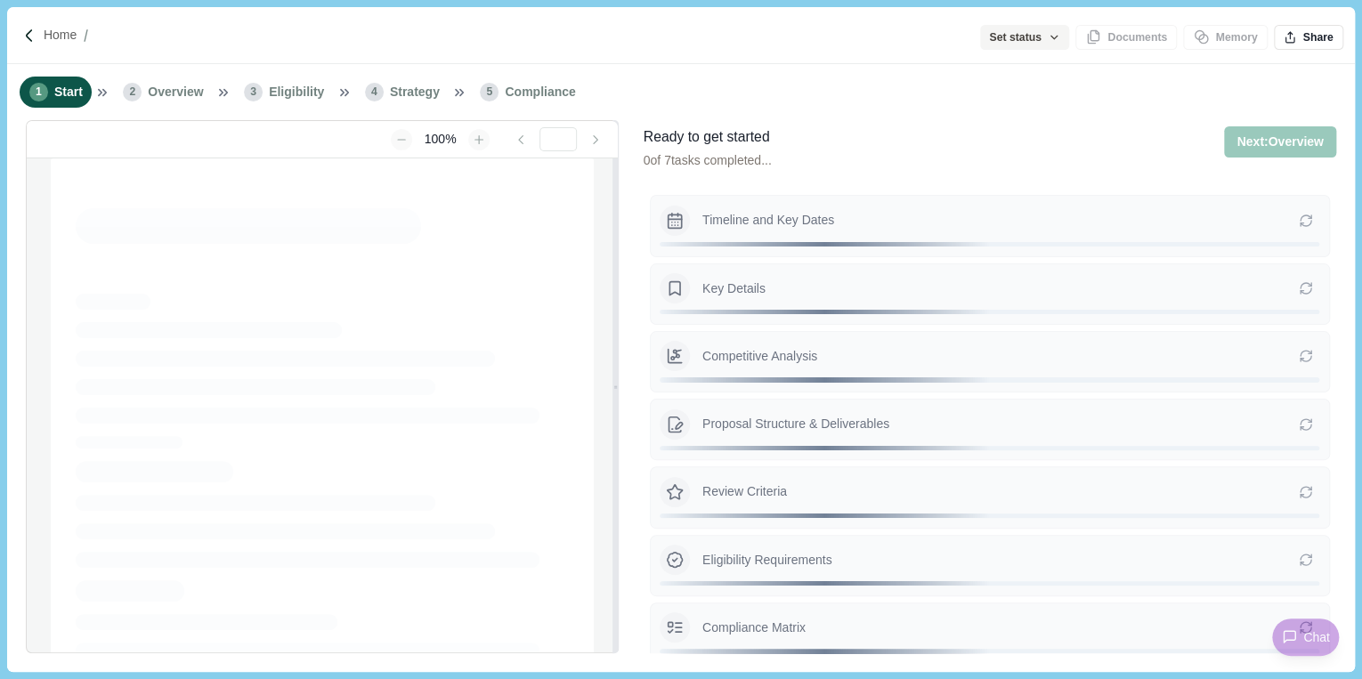
type input "**********"
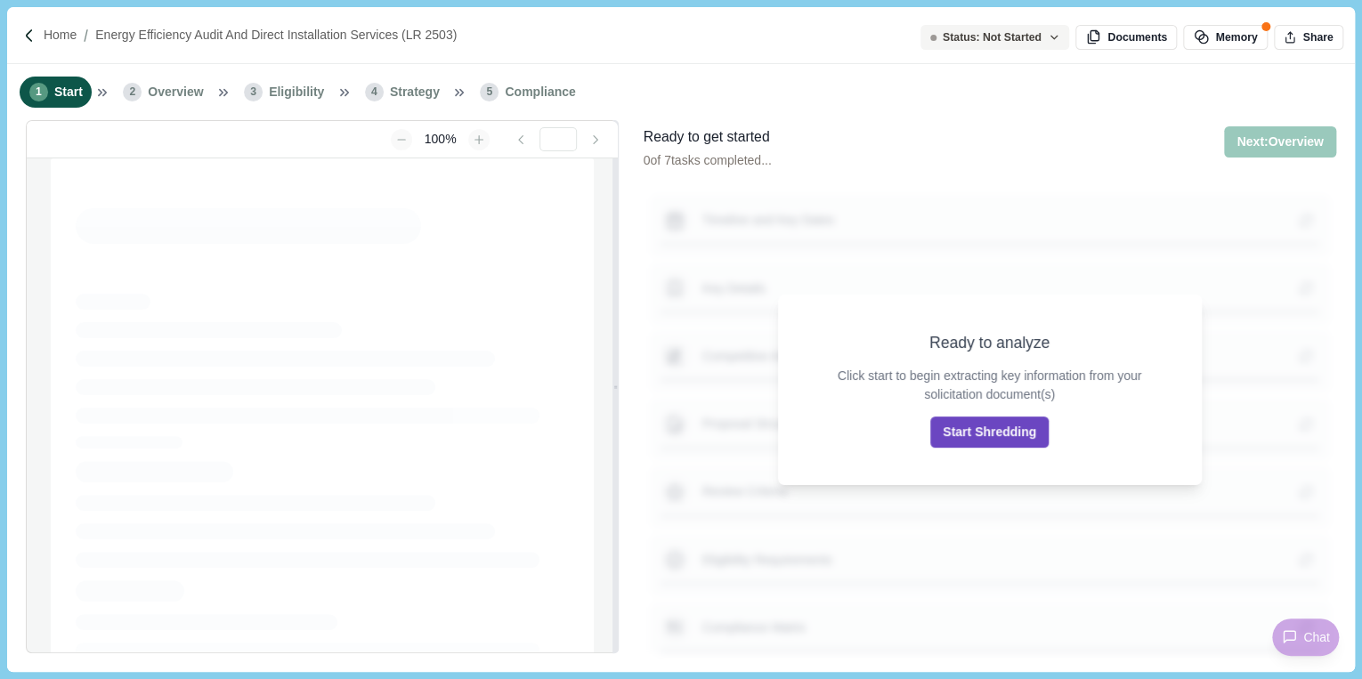
click at [967, 422] on button "Start Shredding" at bounding box center [989, 432] width 118 height 31
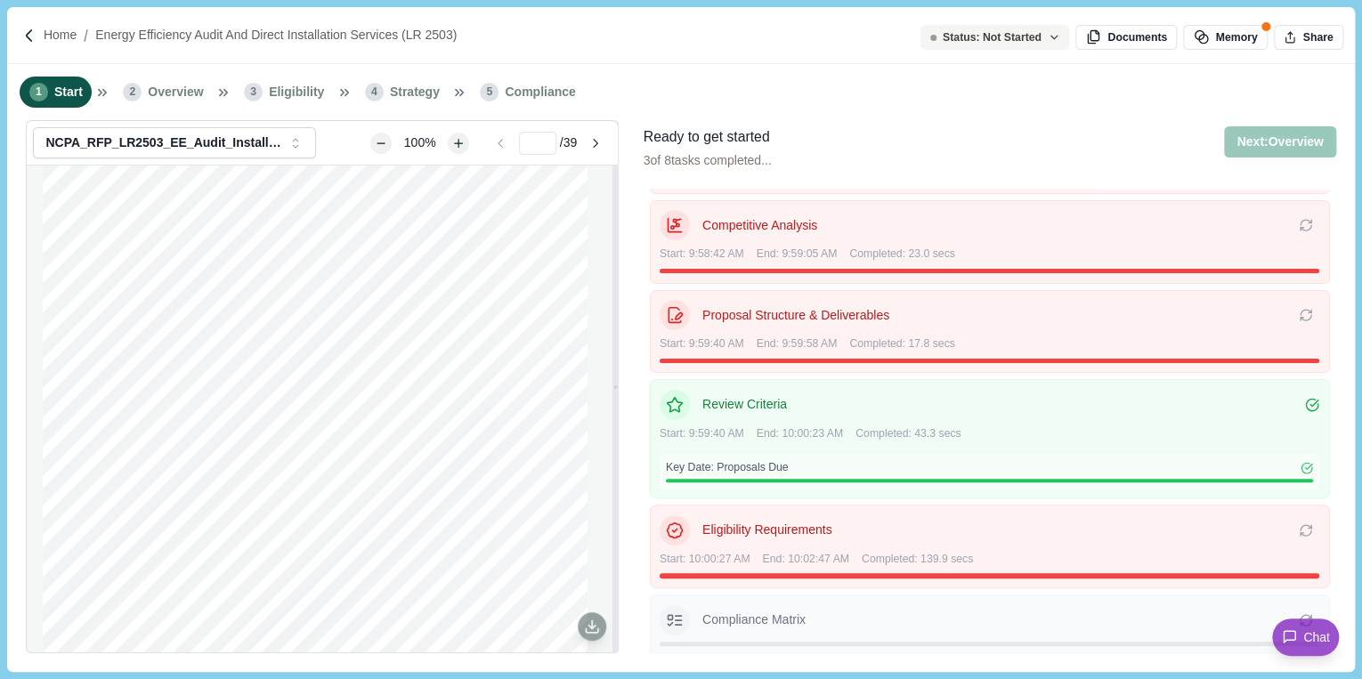
scroll to position [182, 0]
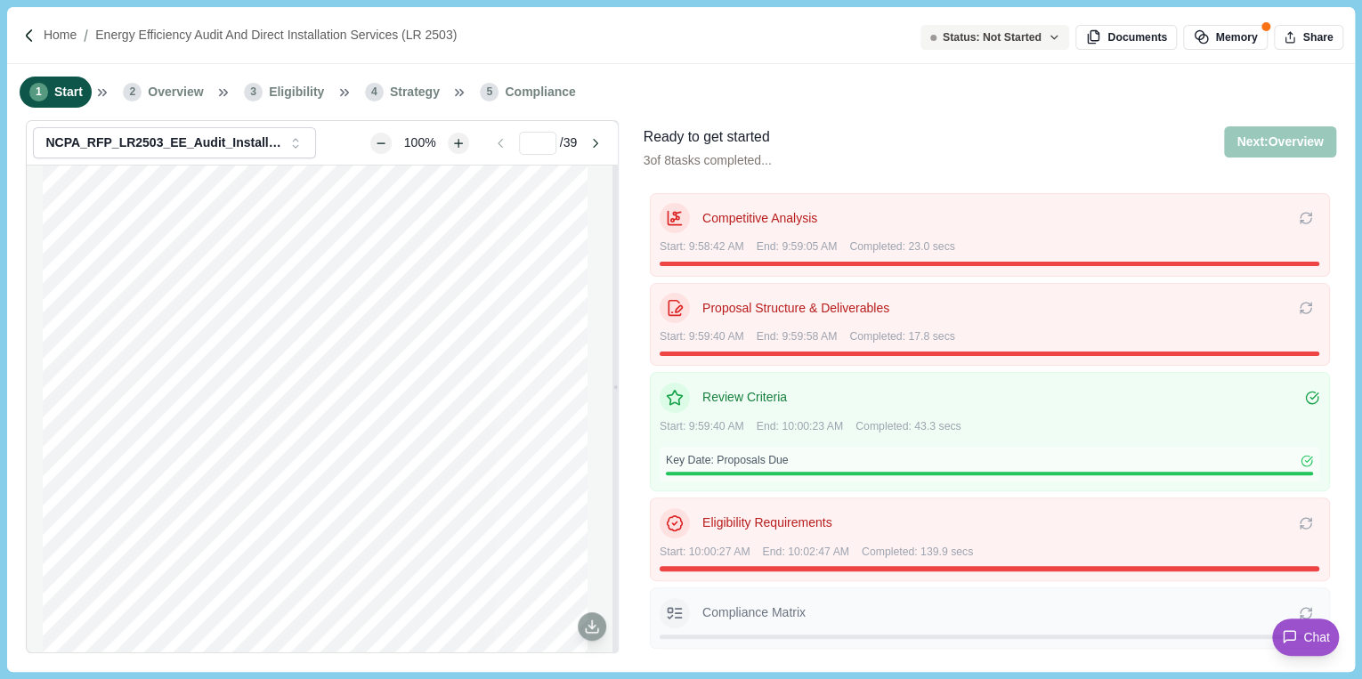
click at [1168, 139] on div "Ready to get started 3 of 8 tasks completed... Next: Overview Next step: Overvi…" at bounding box center [989, 157] width 692 height 62
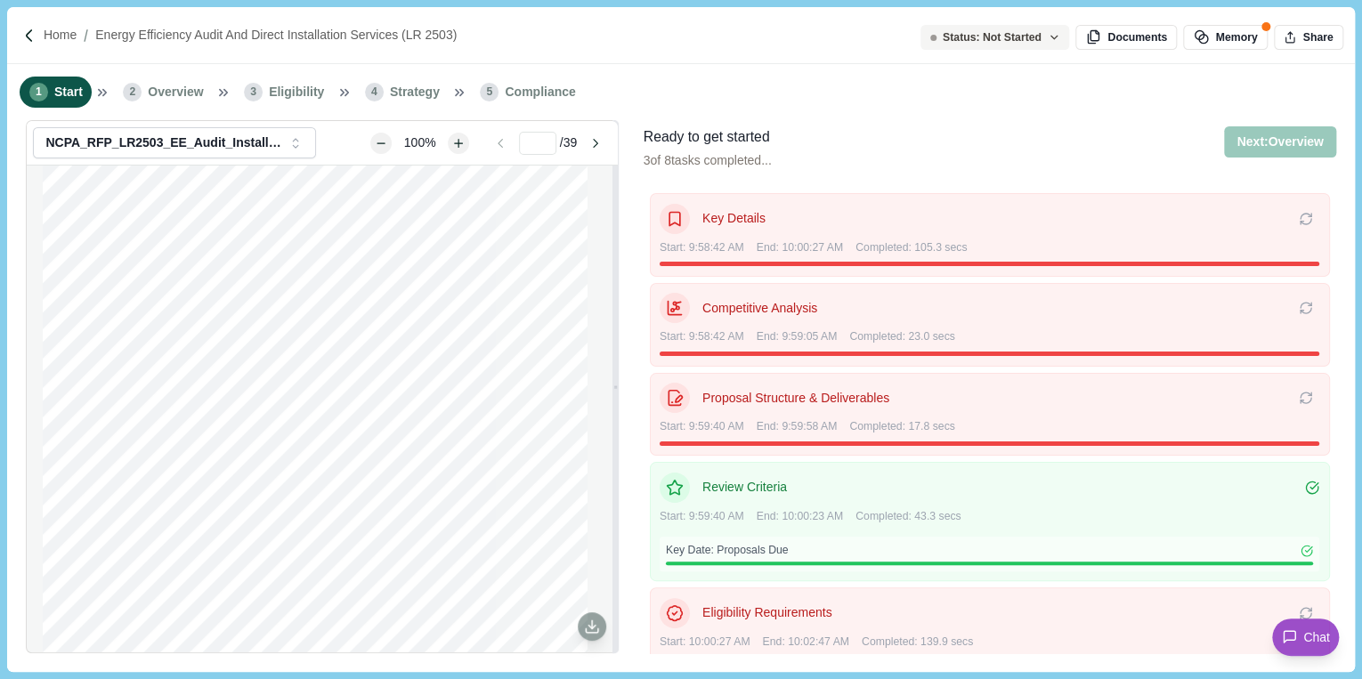
scroll to position [0, 0]
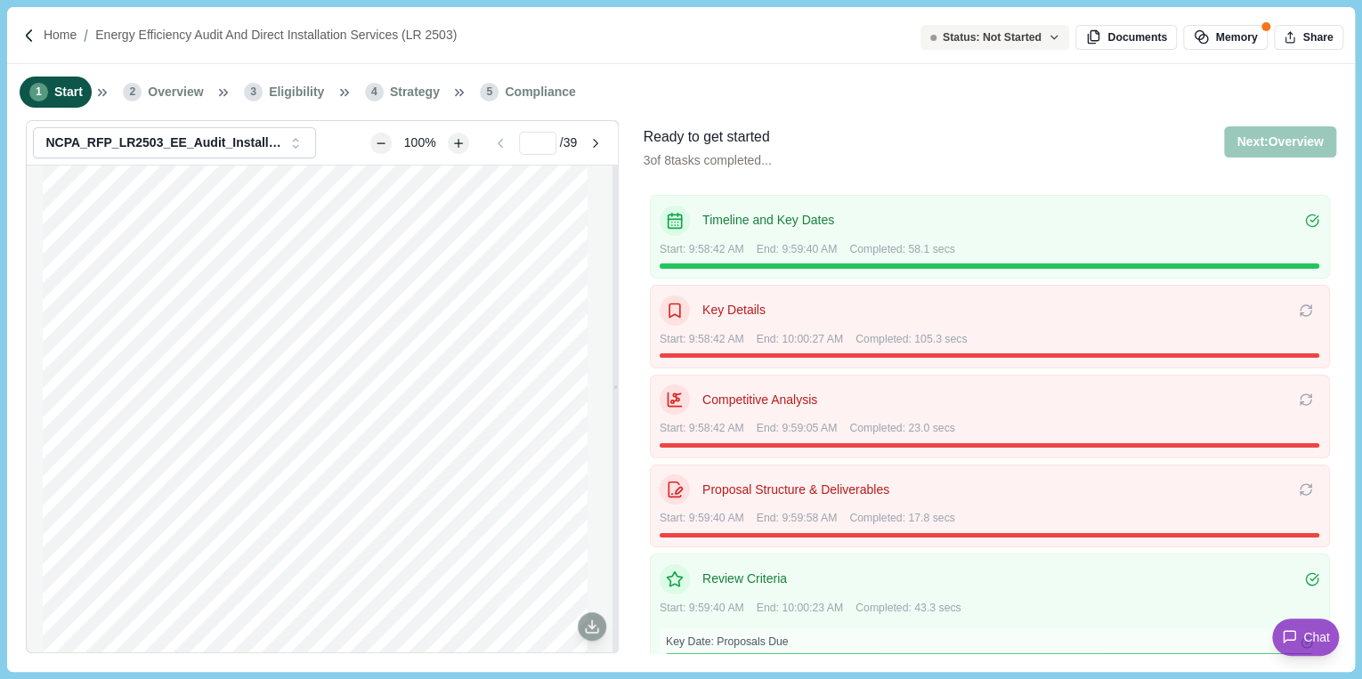
click at [1021, 391] on p "Competitive Analysis" at bounding box center [1000, 400] width 596 height 19
click at [157, 90] on span "Overview" at bounding box center [175, 92] width 55 height 19
click at [1263, 138] on button "Next: Overview" at bounding box center [1279, 141] width 111 height 31
click at [68, 88] on span "Start" at bounding box center [68, 92] width 28 height 19
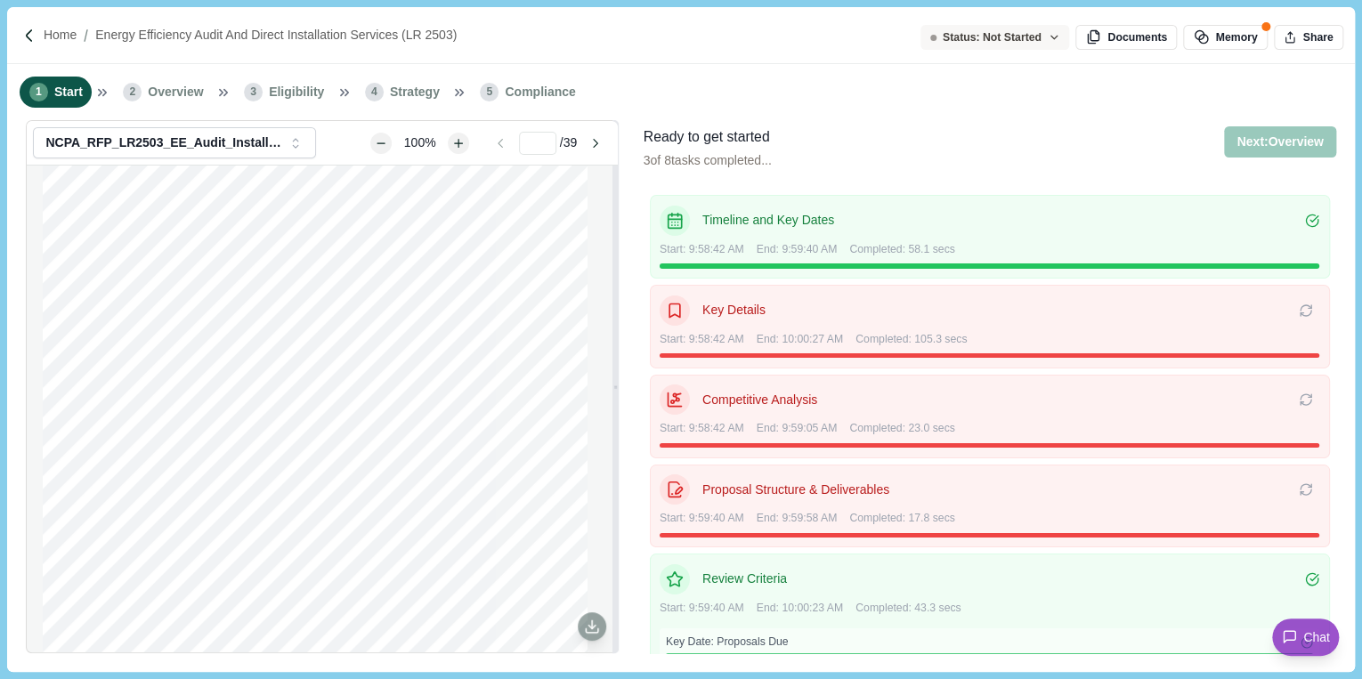
click at [1060, 35] on icon "button" at bounding box center [1054, 37] width 12 height 12
click at [1143, 100] on div "1 Start 2 Overview 3 Eligibility 4 Strategy 5 Compliance" at bounding box center [680, 92] width 1347 height 56
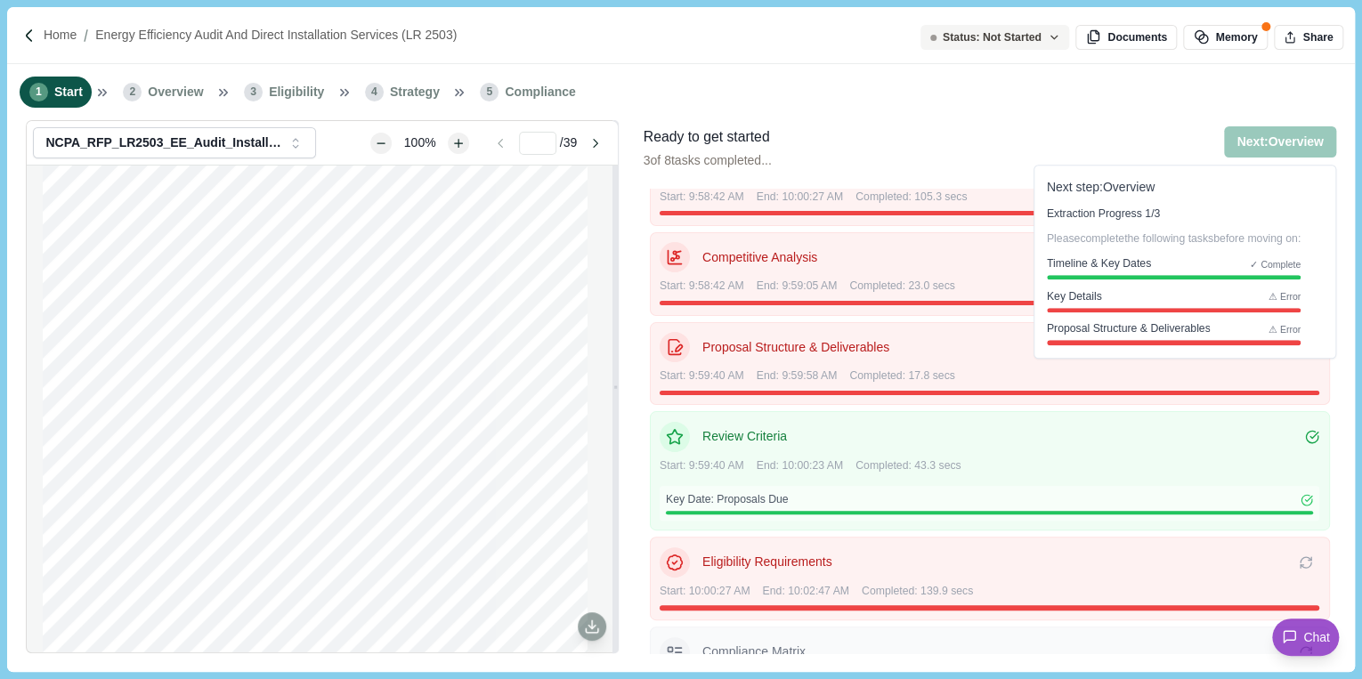
scroll to position [182, 0]
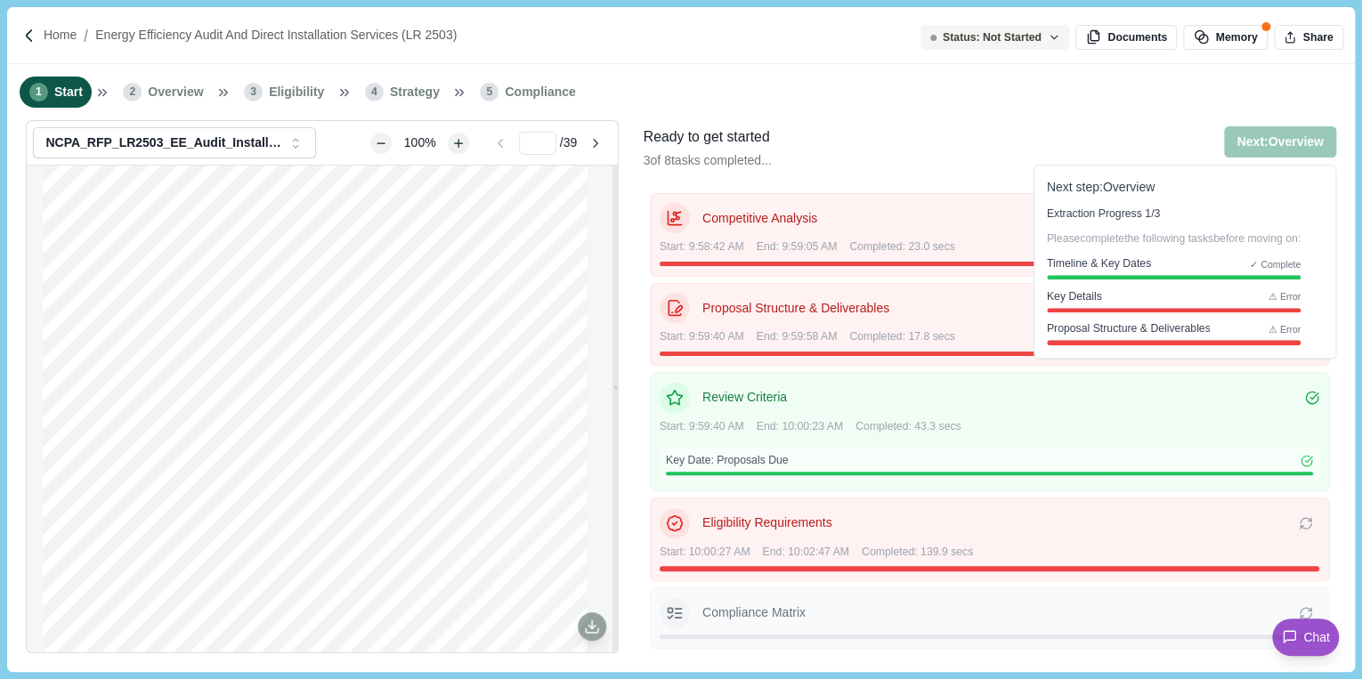
click at [1003, 102] on div "1 Start 2 Overview 3 Eligibility 4 Strategy 5 Compliance" at bounding box center [680, 92] width 1347 height 56
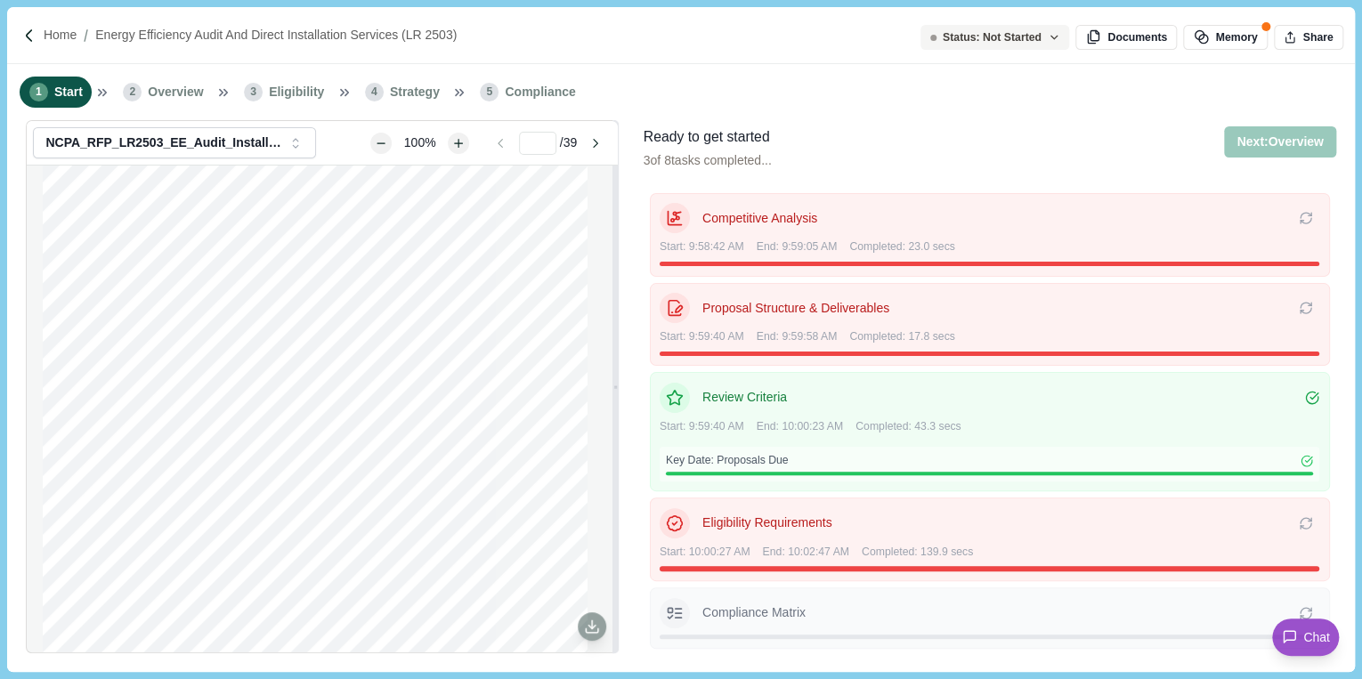
scroll to position [0, 0]
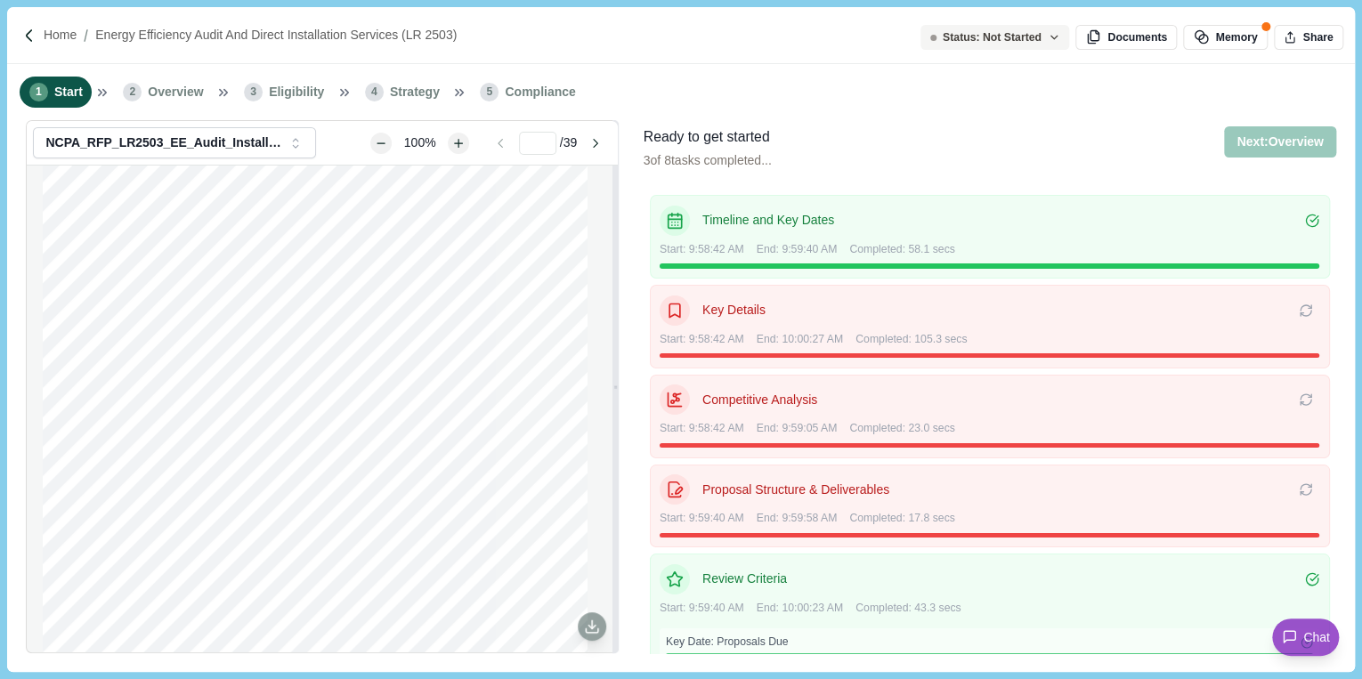
click at [1076, 132] on div "Ready to get started 3 of 8 tasks completed... Next: Overview Next step: Overvi…" at bounding box center [989, 157] width 692 height 62
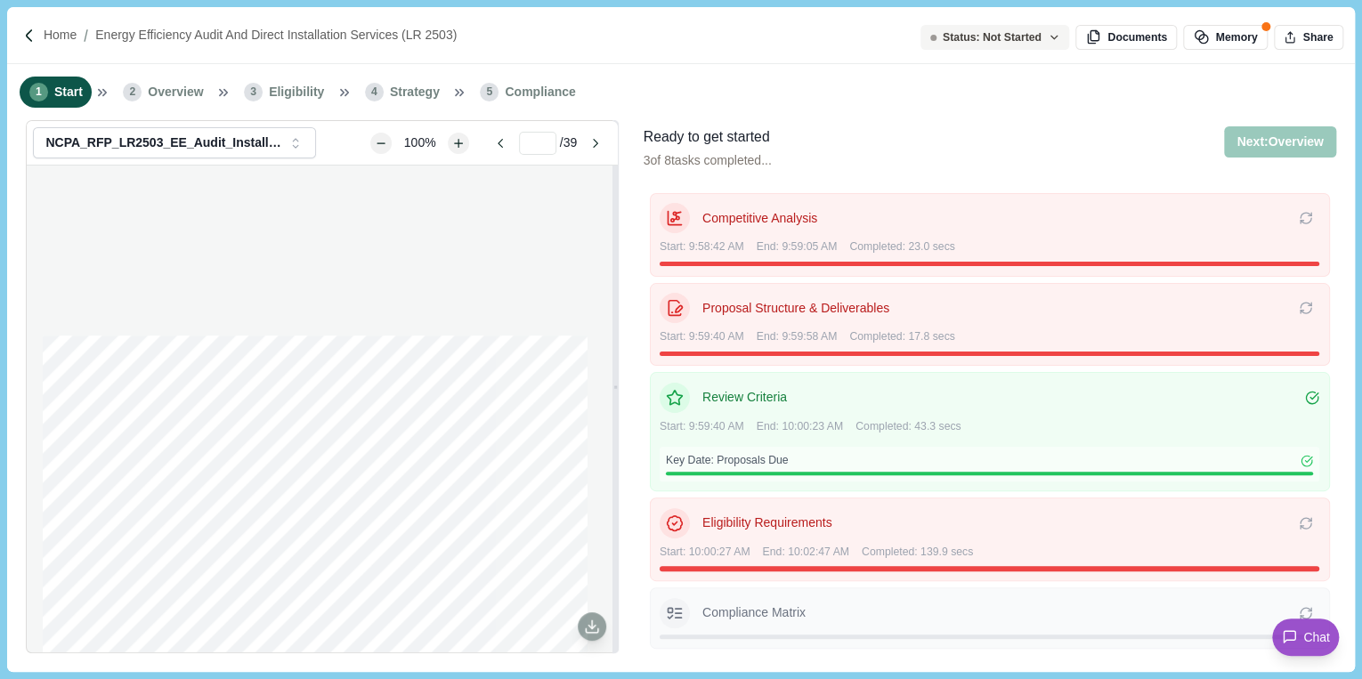
scroll to position [7903, 0]
type input "**"
click at [869, 304] on p "Proposal Structure & Deliverables" at bounding box center [1000, 308] width 596 height 19
click at [935, 317] on div "Proposal Structure & Deliverables Re-extracting deliverables will also extract …" at bounding box center [990, 308] width 660 height 30
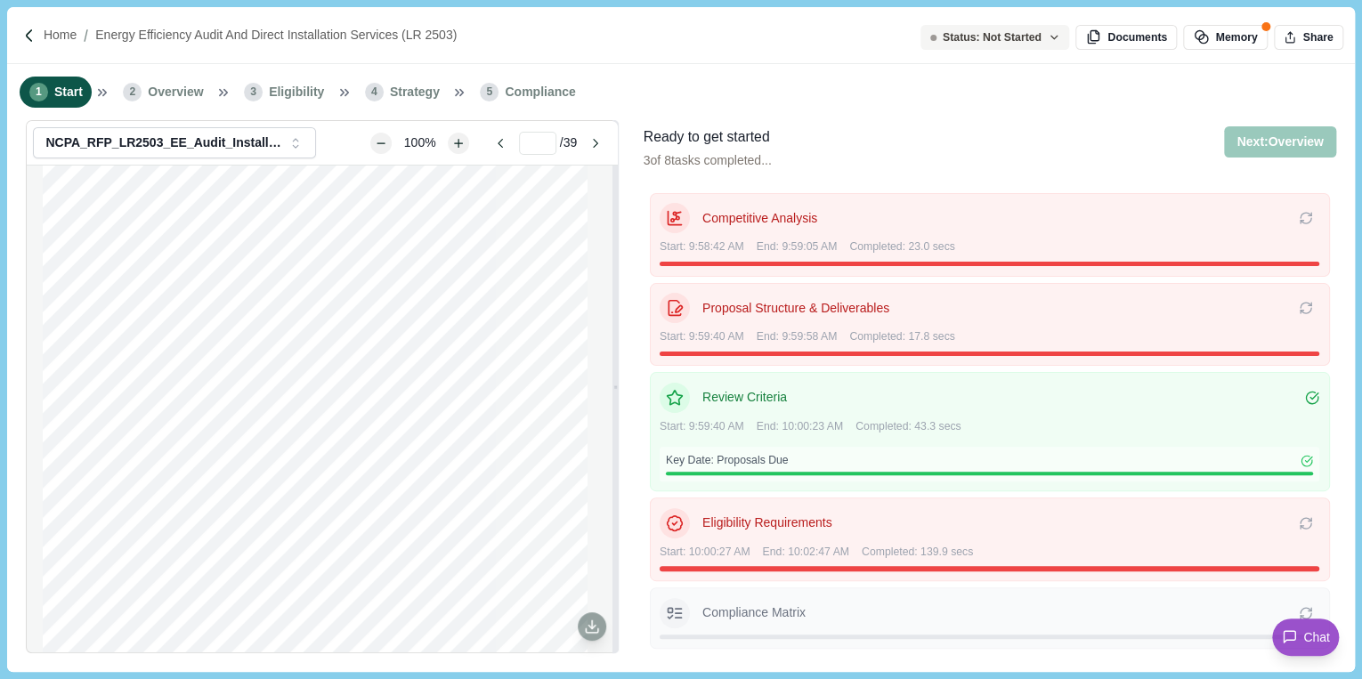
click at [935, 317] on div "Proposal Structure & Deliverables Re-extracting deliverables will also extract …" at bounding box center [990, 308] width 660 height 30
click at [1248, 94] on div "1 Start 2 Overview 3 Eligibility 4 Strategy 5 Compliance" at bounding box center [680, 92] width 1347 height 56
click at [1055, 34] on icon "button" at bounding box center [1054, 37] width 12 height 12
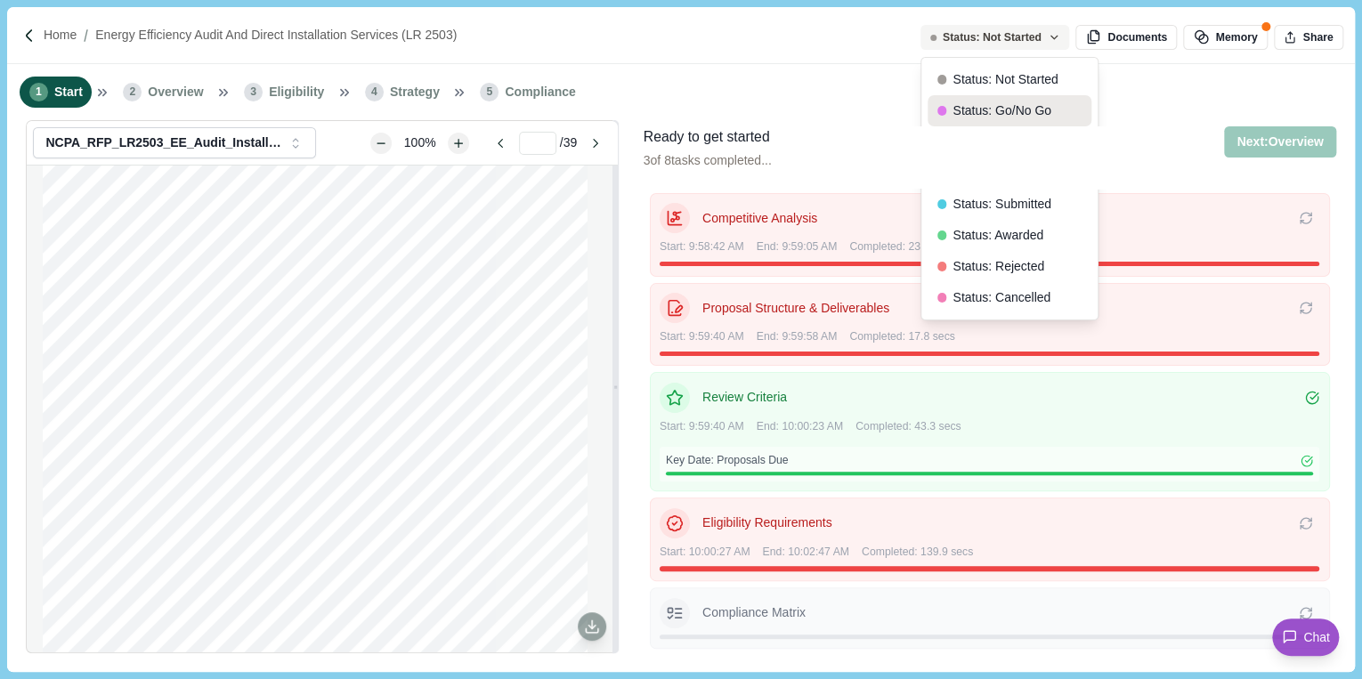
click at [1042, 108] on button "Status: Go/No Go" at bounding box center [1009, 110] width 164 height 31
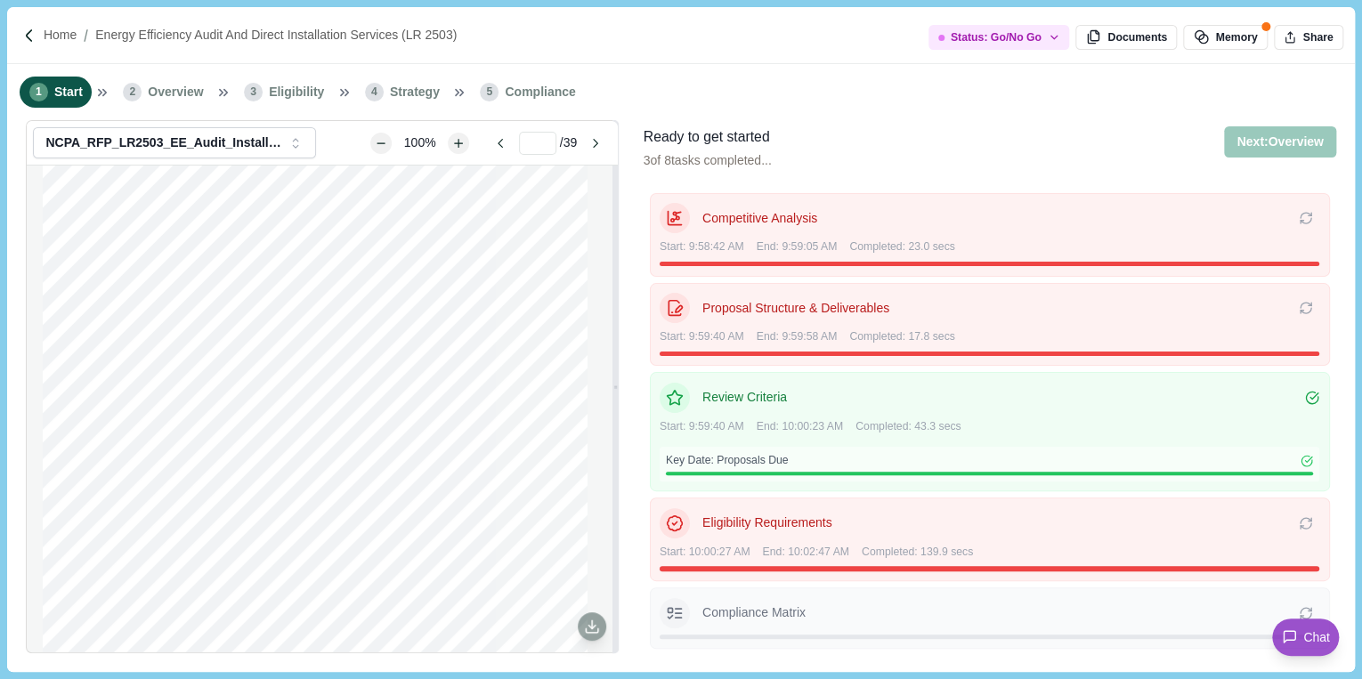
click at [1042, 108] on div "1 Start 2 Overview 3 Eligibility 4 Strategy 5 Compliance" at bounding box center [680, 92] width 1347 height 56
click at [187, 101] on span "Overview" at bounding box center [175, 92] width 55 height 19
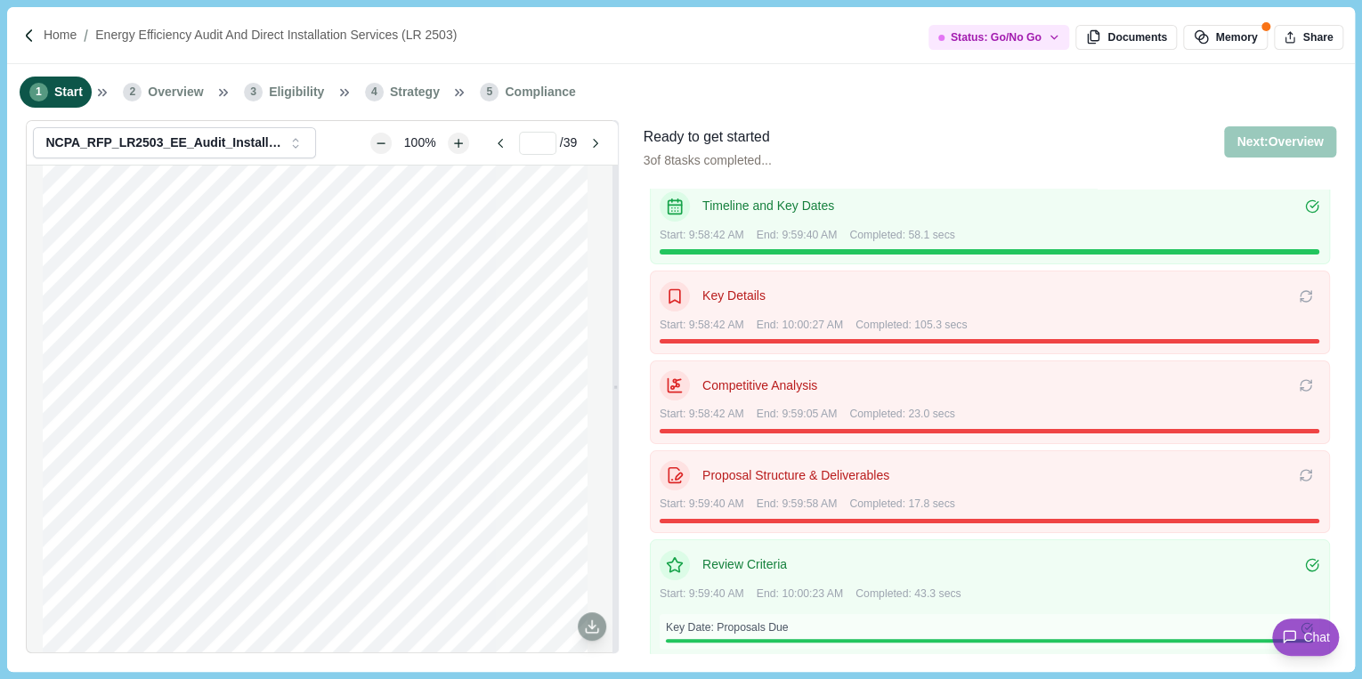
scroll to position [0, 0]
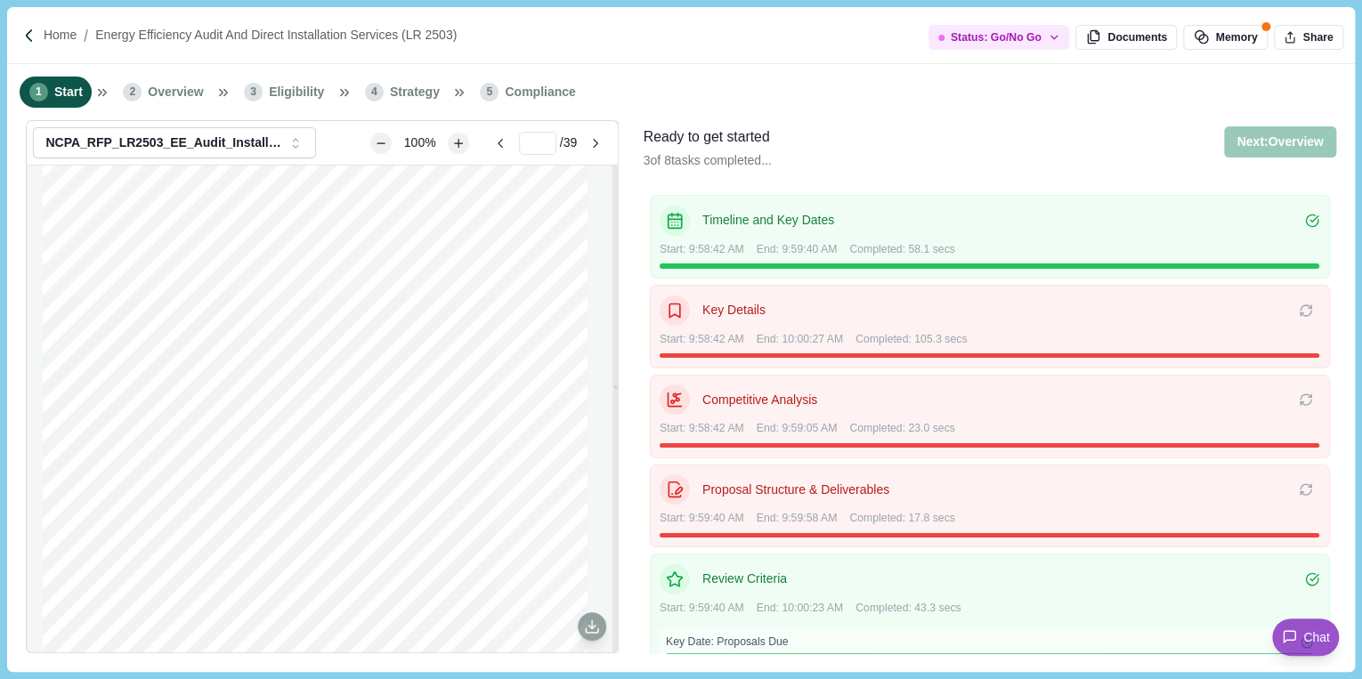
click at [778, 225] on p "Timeline and Key Dates" at bounding box center [1003, 220] width 603 height 19
click at [1305, 221] on icon at bounding box center [1312, 221] width 14 height 14
click at [69, 38] on p "Home" at bounding box center [60, 35] width 33 height 19
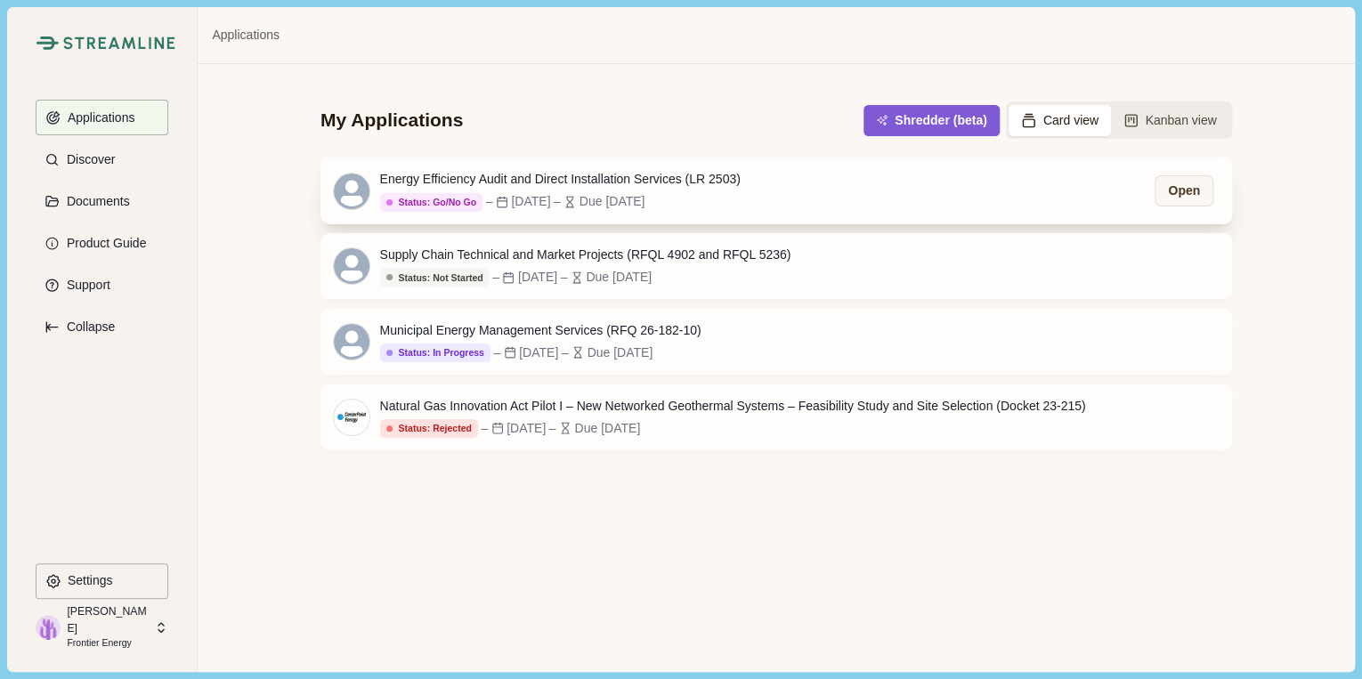
click at [419, 174] on div "Energy Efficiency Audit and Direct Installation Services (LR 2503)" at bounding box center [560, 179] width 360 height 19
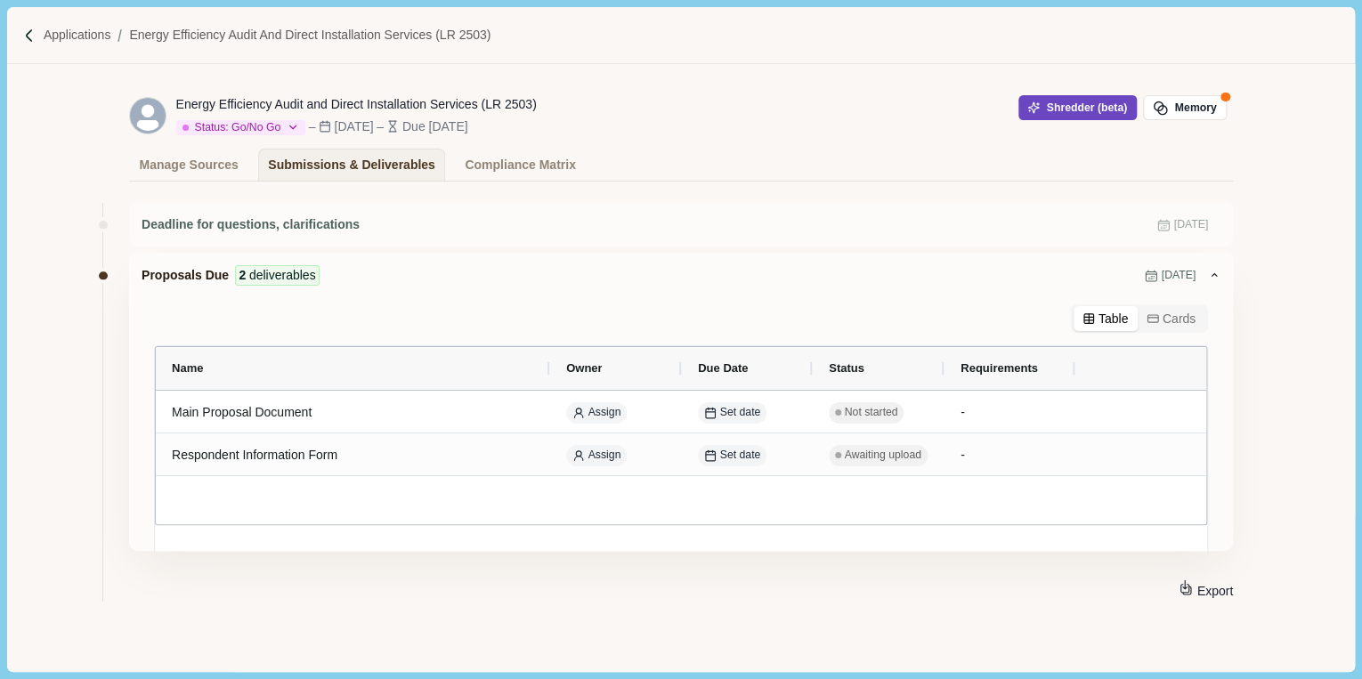
click at [1031, 107] on button "Shredder (beta)" at bounding box center [1077, 107] width 118 height 25
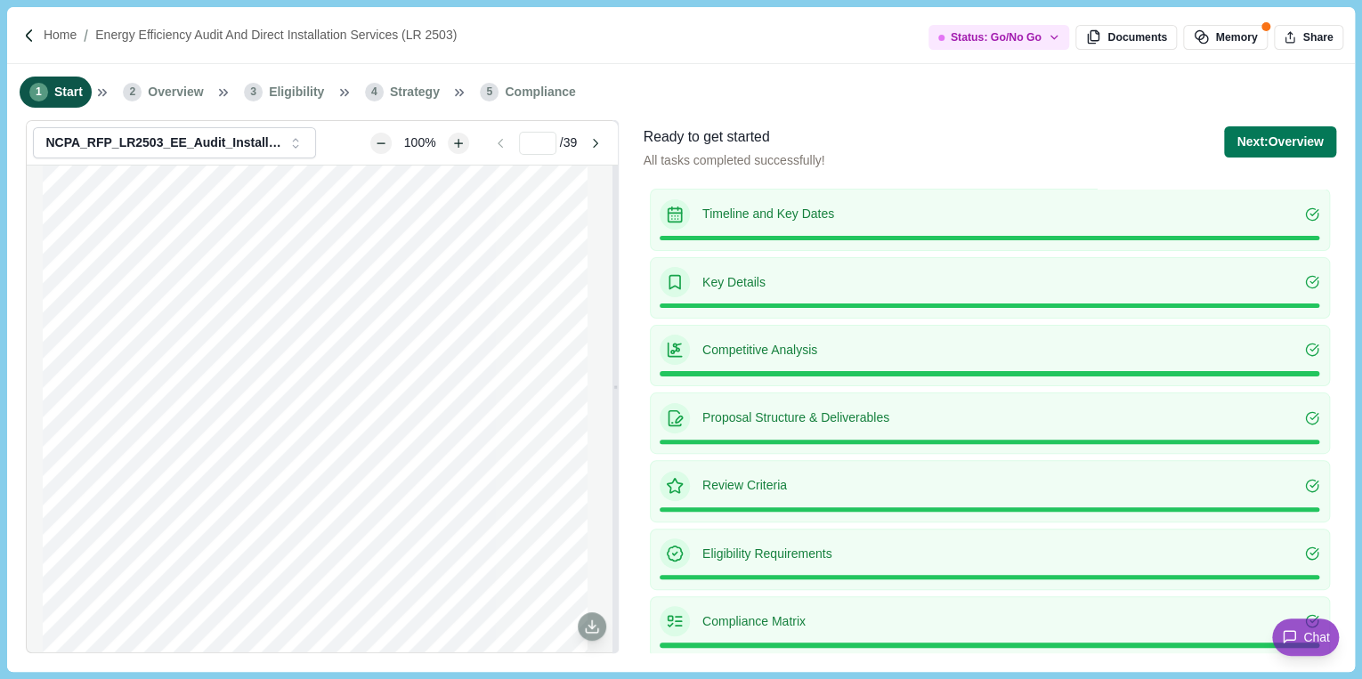
scroll to position [8, 0]
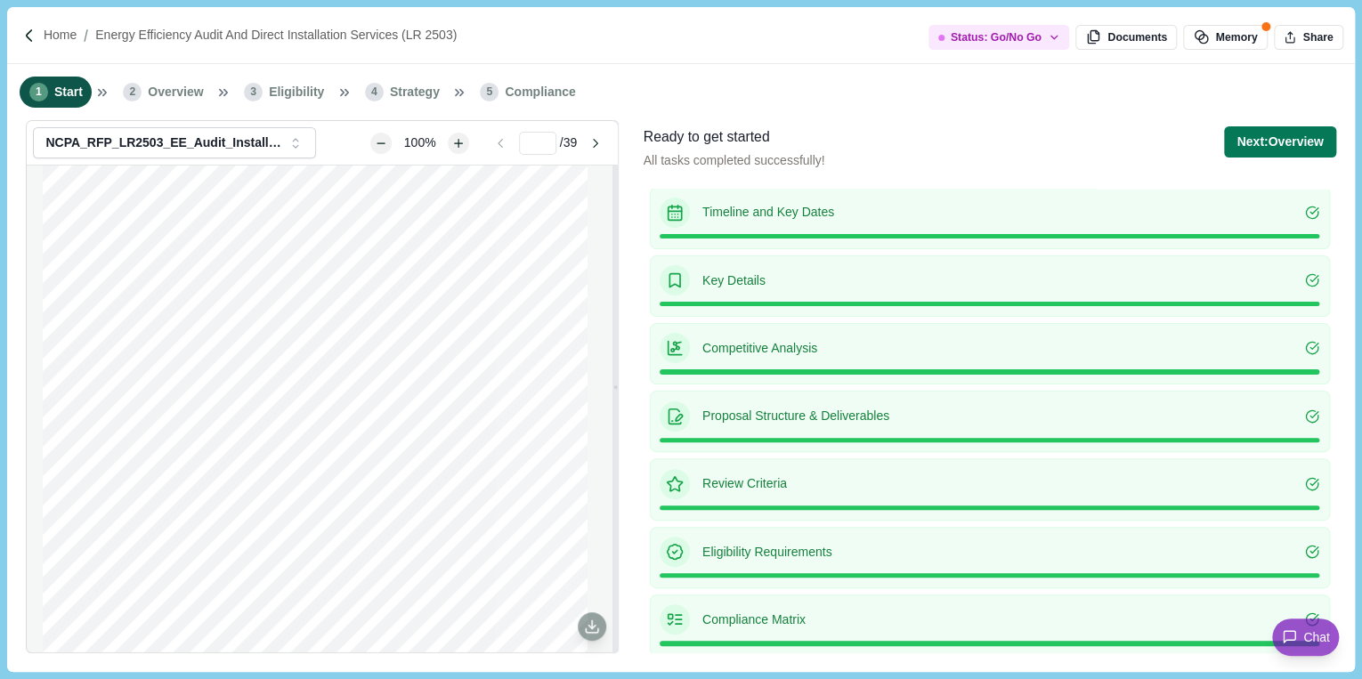
click at [1257, 333] on div "Competitive Analysis" at bounding box center [990, 348] width 660 height 30
click at [179, 99] on span "Overview" at bounding box center [175, 92] width 55 height 19
click at [61, 90] on span "Start" at bounding box center [68, 92] width 28 height 19
click at [1279, 134] on button "Next: Overview" at bounding box center [1279, 141] width 111 height 31
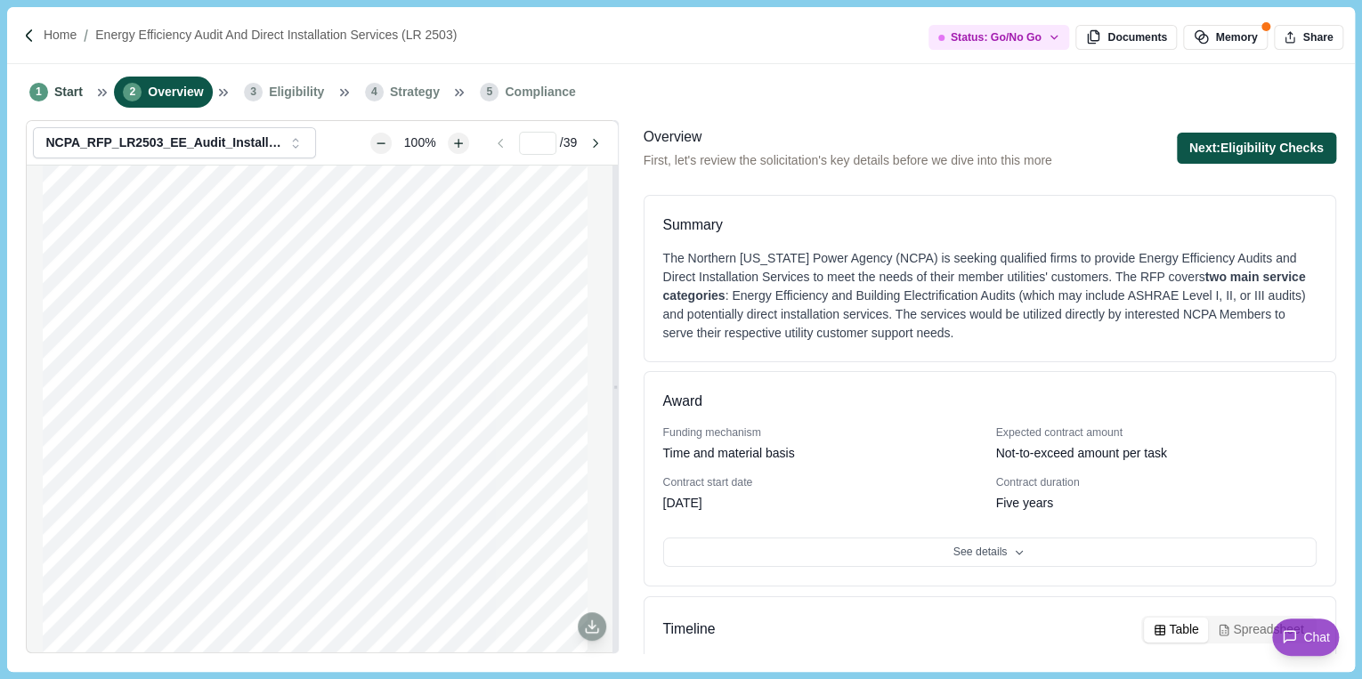
click at [1222, 150] on button "Next: Eligibility Checks" at bounding box center [1256, 148] width 159 height 31
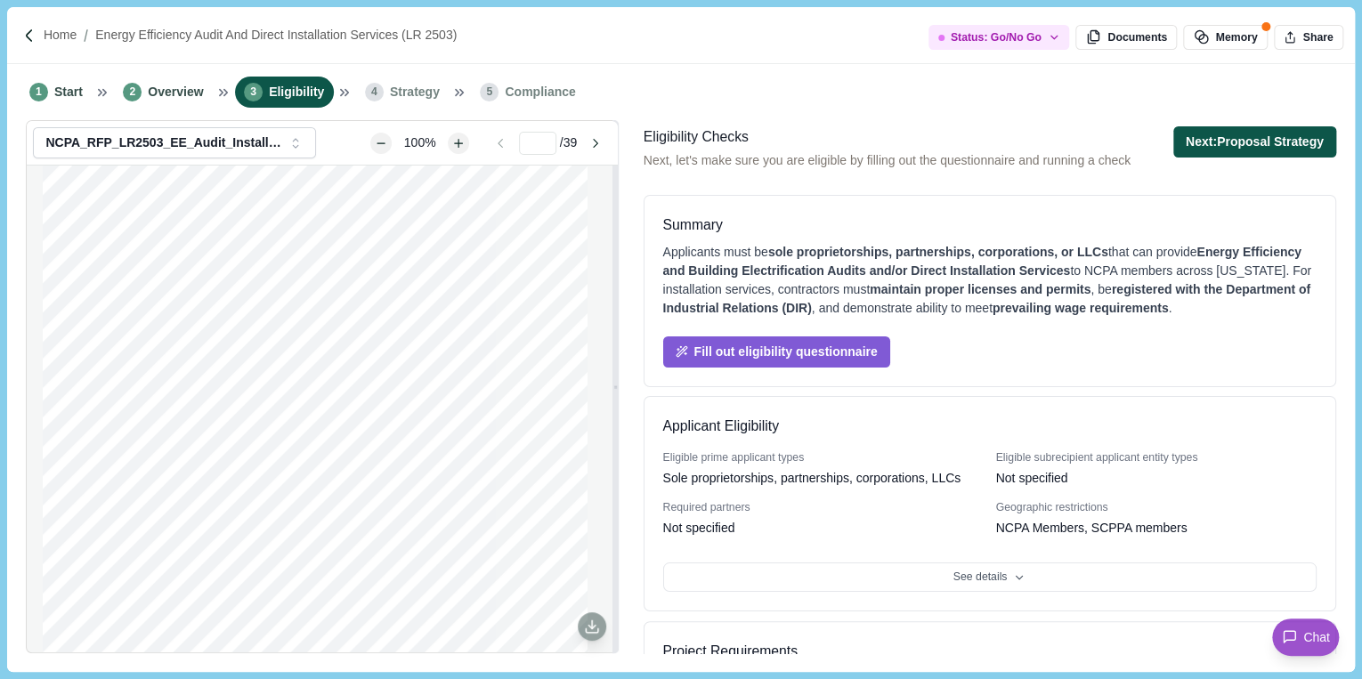
click at [1216, 148] on button "Next: Proposal Strategy" at bounding box center [1254, 141] width 163 height 31
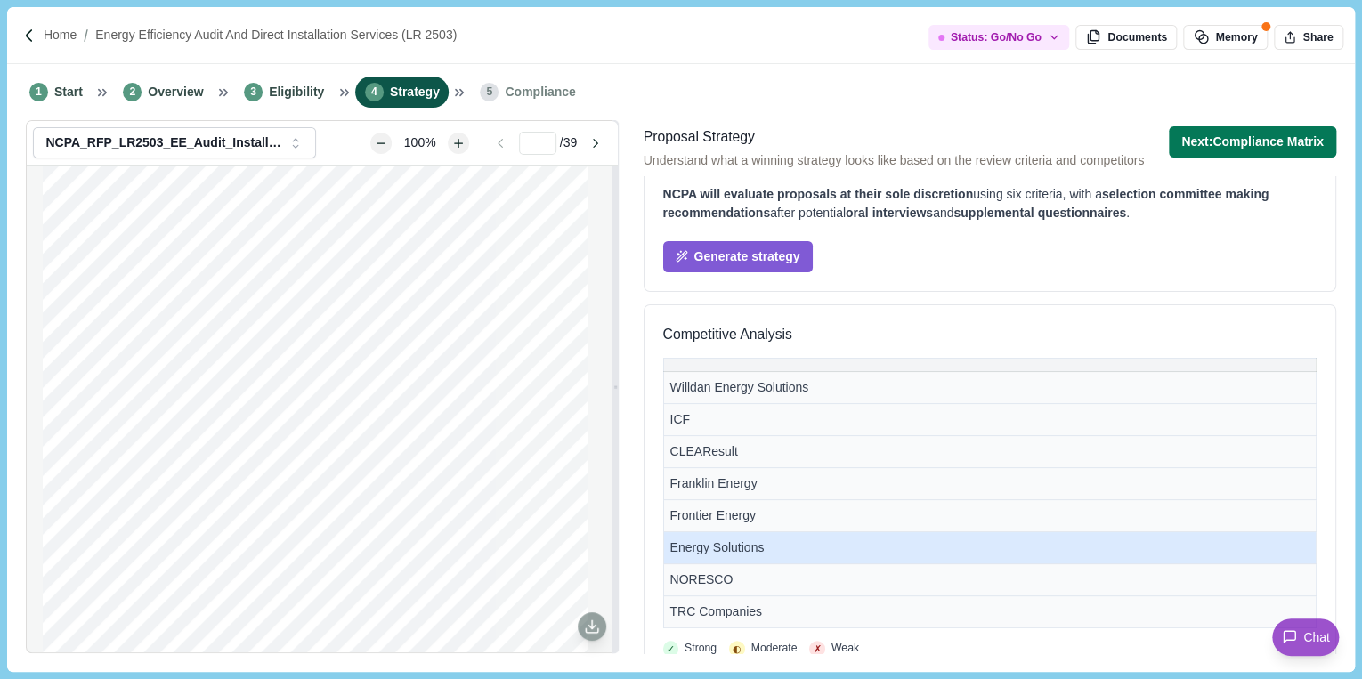
scroll to position [71, 0]
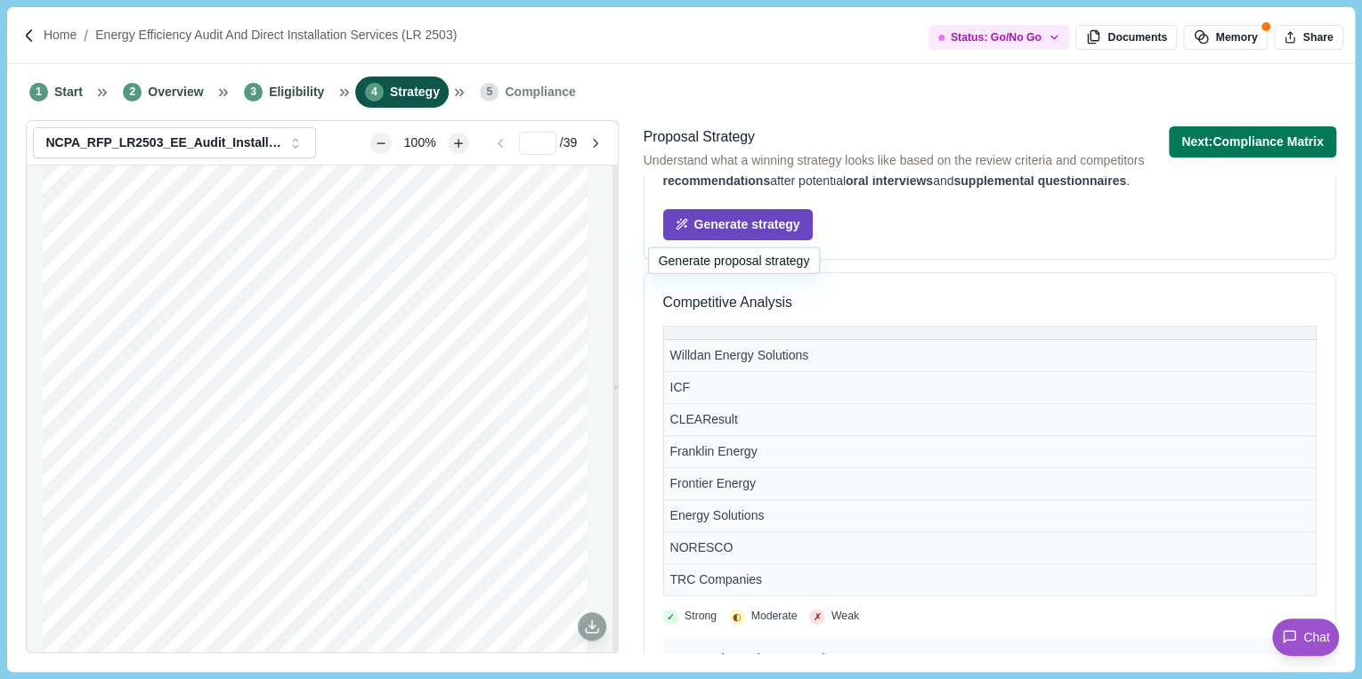
click at [772, 226] on button "Generate strategy" at bounding box center [738, 224] width 150 height 31
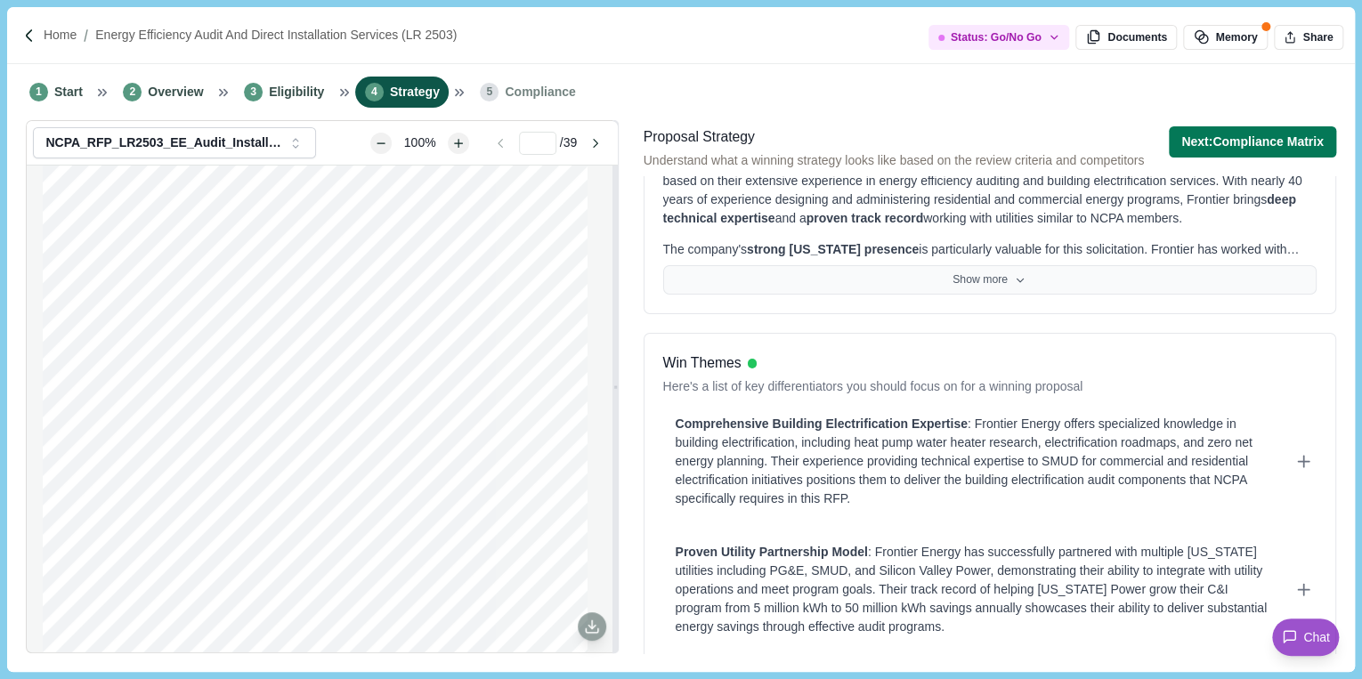
click at [1104, 283] on button "Show more" at bounding box center [989, 280] width 653 height 30
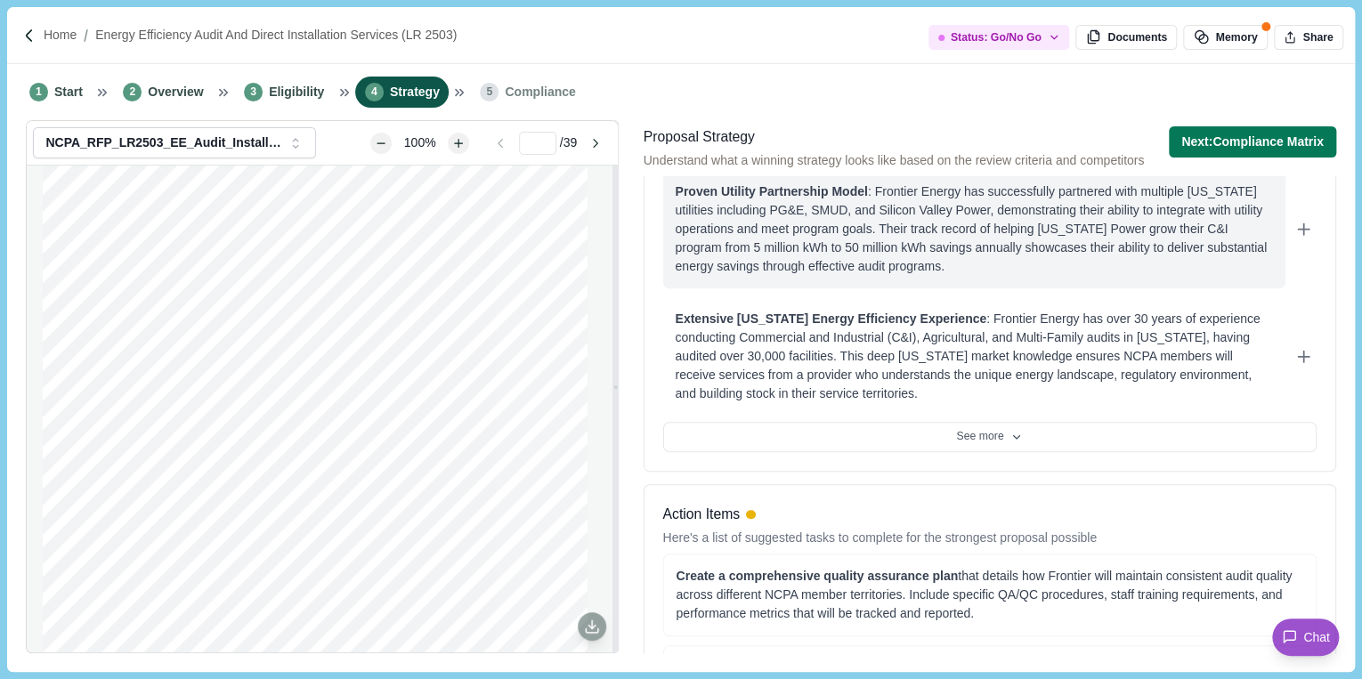
scroll to position [712, 0]
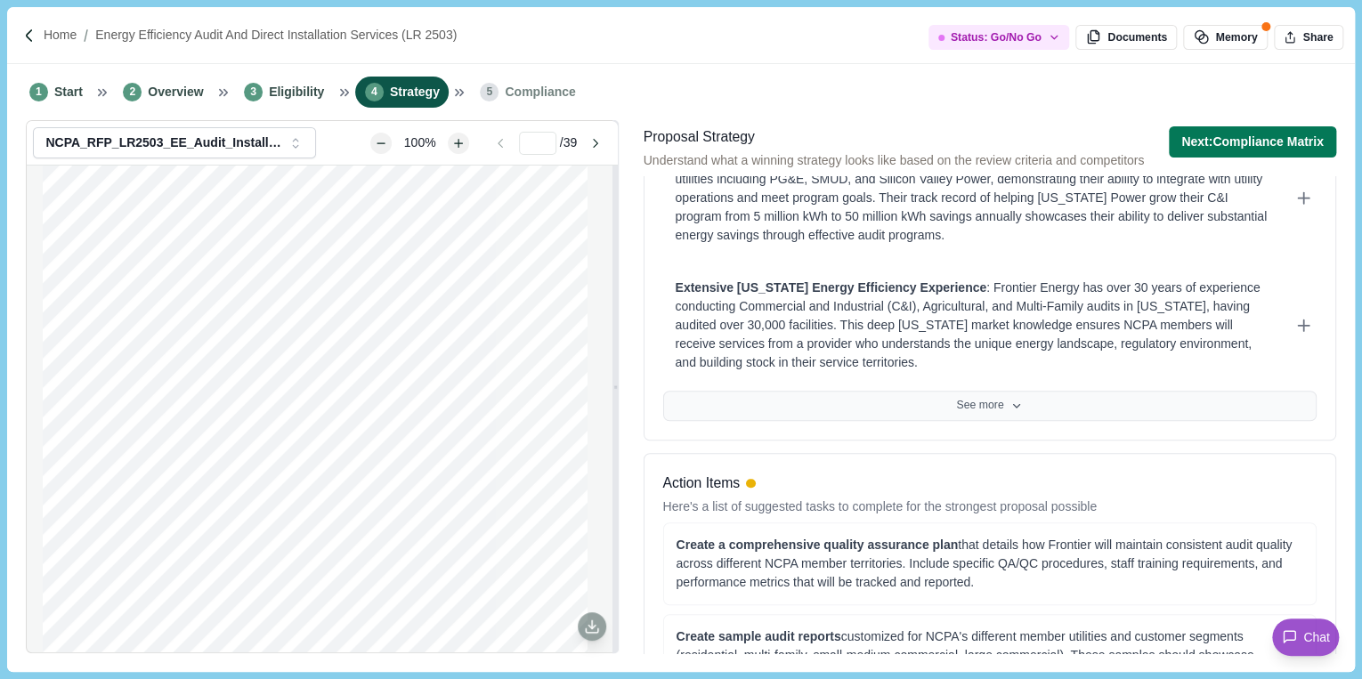
click at [1049, 404] on button "See more" at bounding box center [989, 406] width 653 height 30
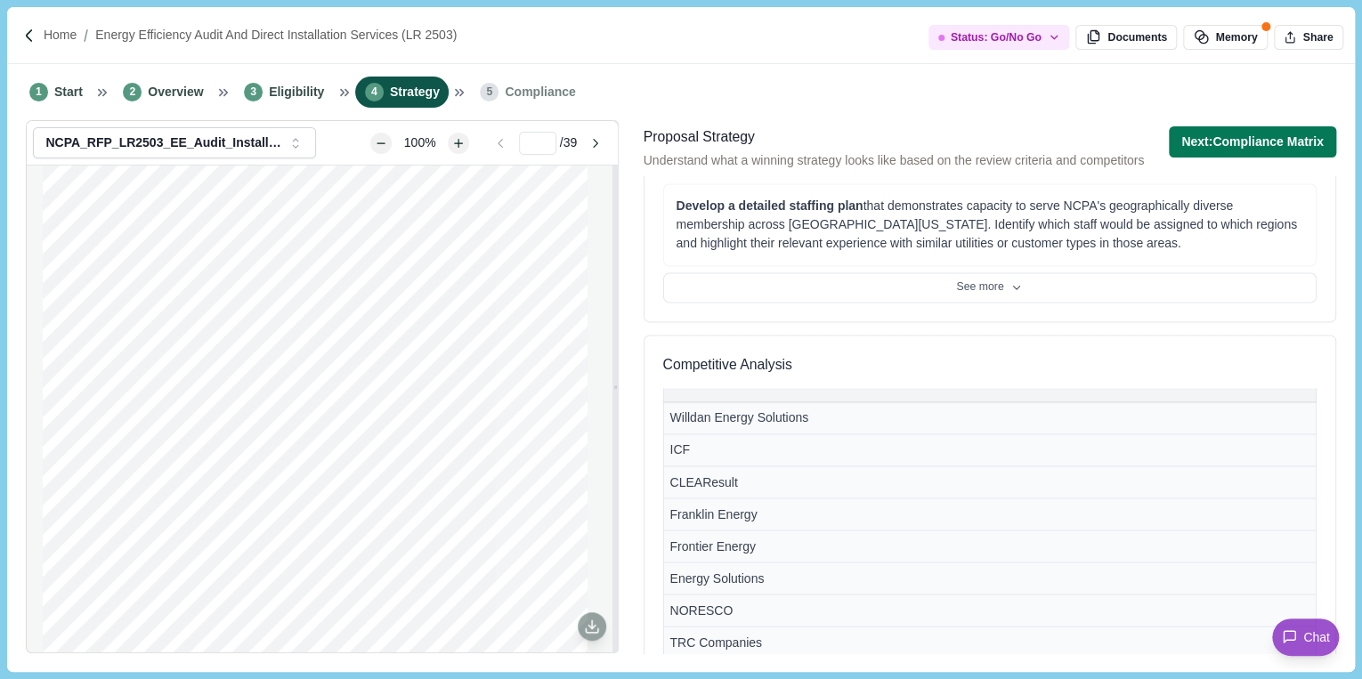
scroll to position [1566, 0]
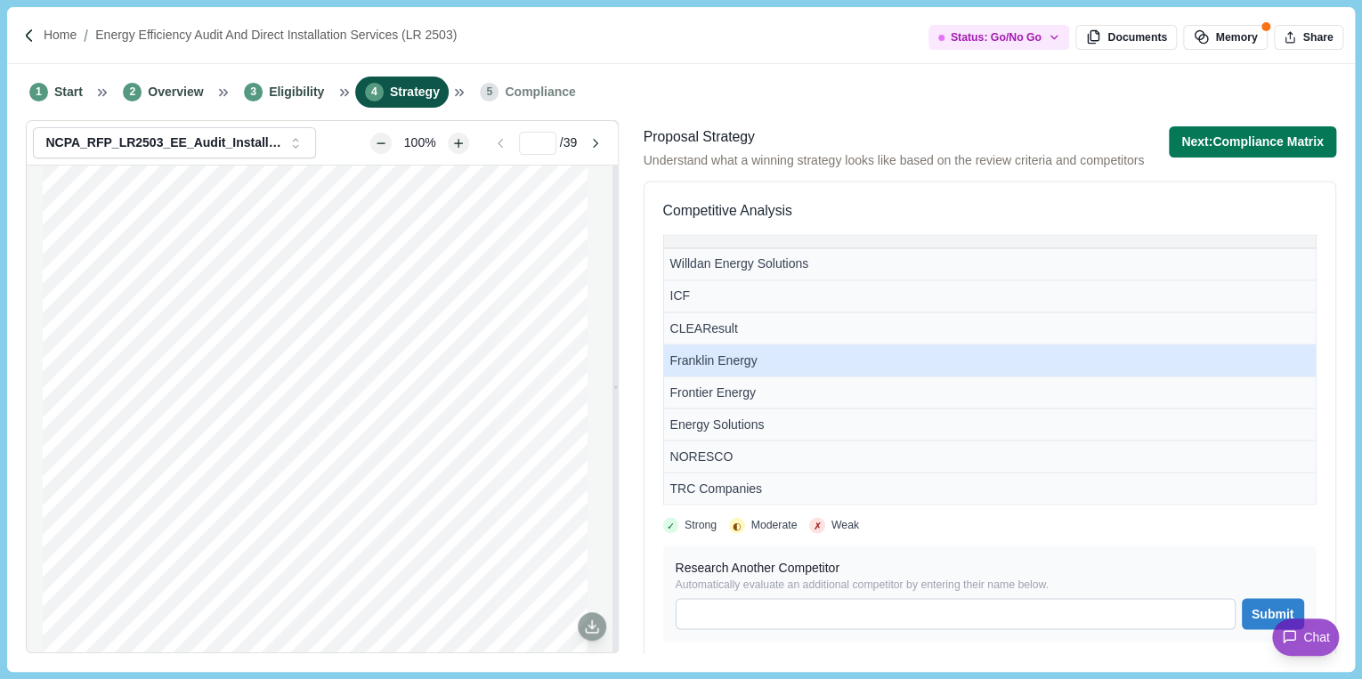
click at [791, 362] on td "Franklin Energy" at bounding box center [989, 360] width 652 height 32
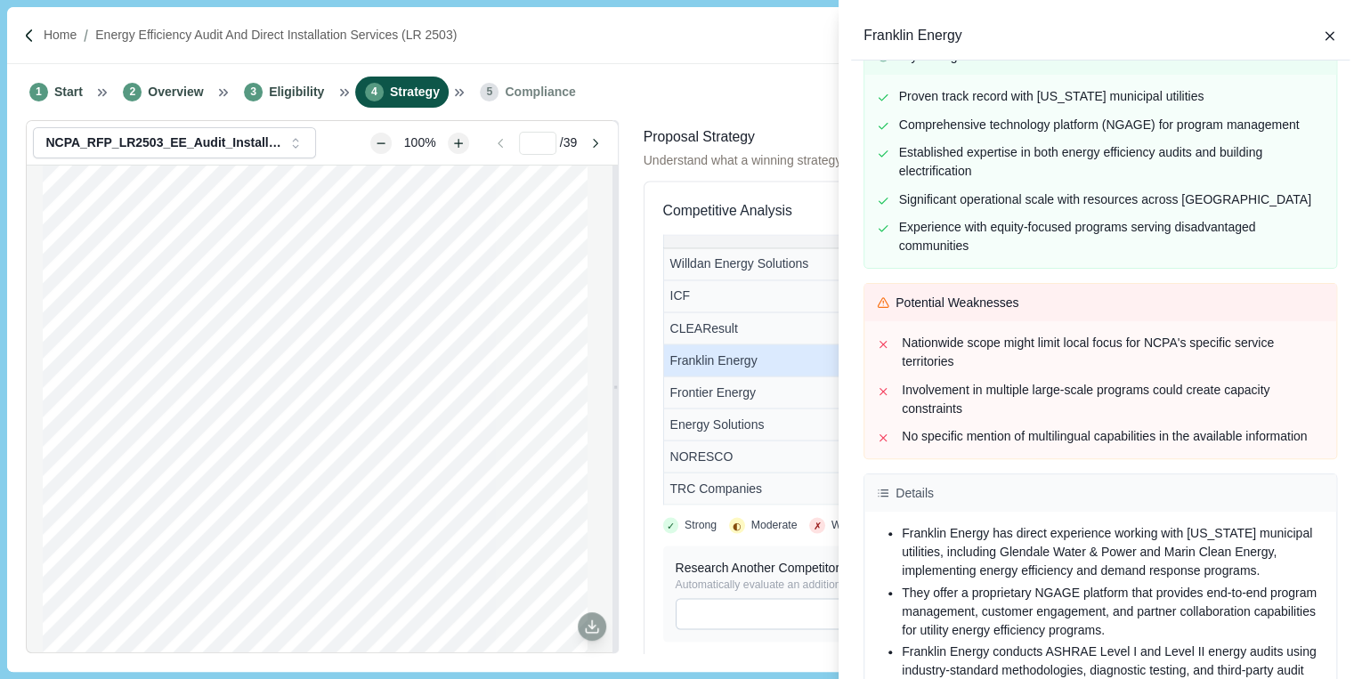
scroll to position [427, 0]
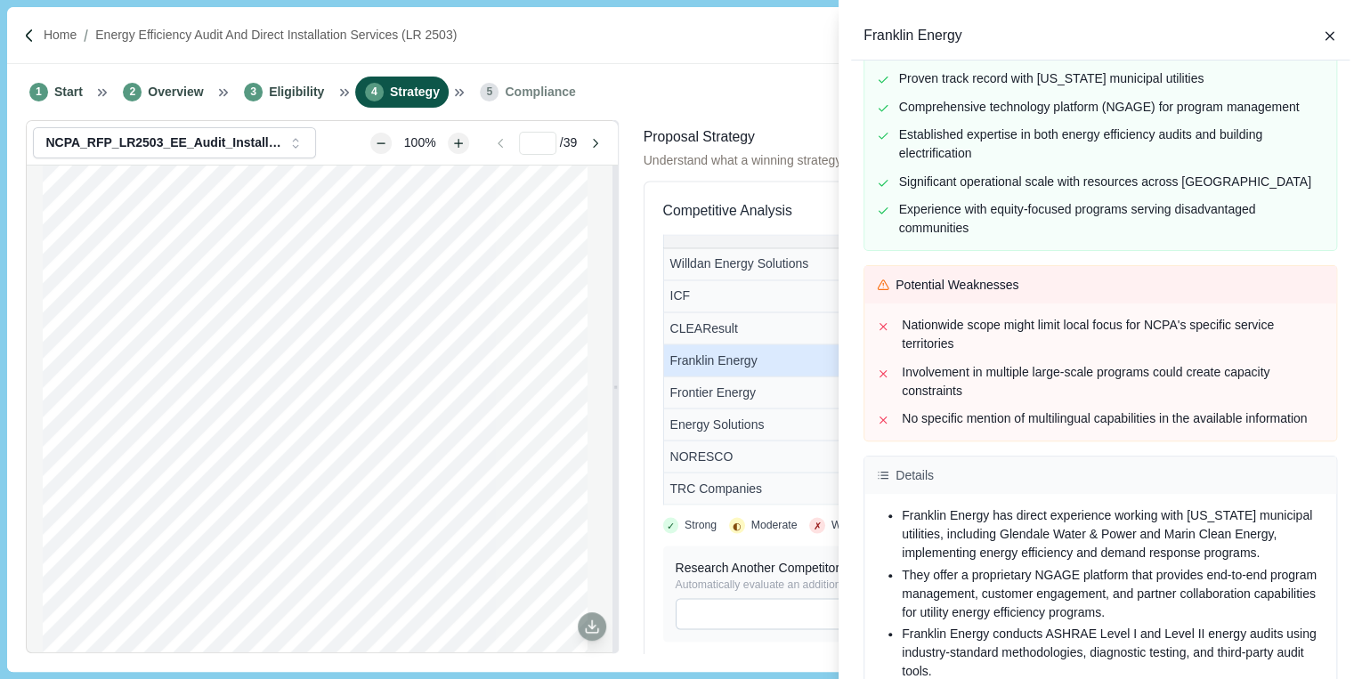
click at [776, 459] on div "Franklin Energy Overview There is no evidence that Franklin Energy is the incum…" at bounding box center [681, 339] width 1362 height 679
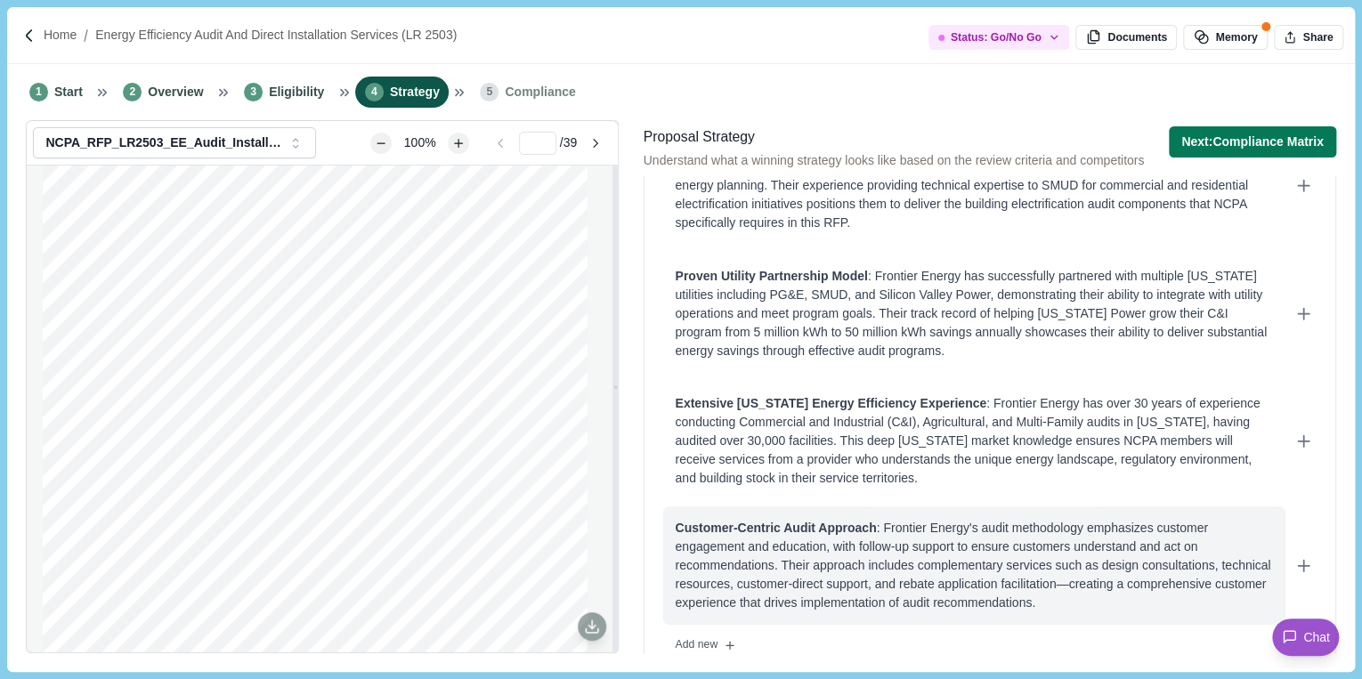
scroll to position [668, 0]
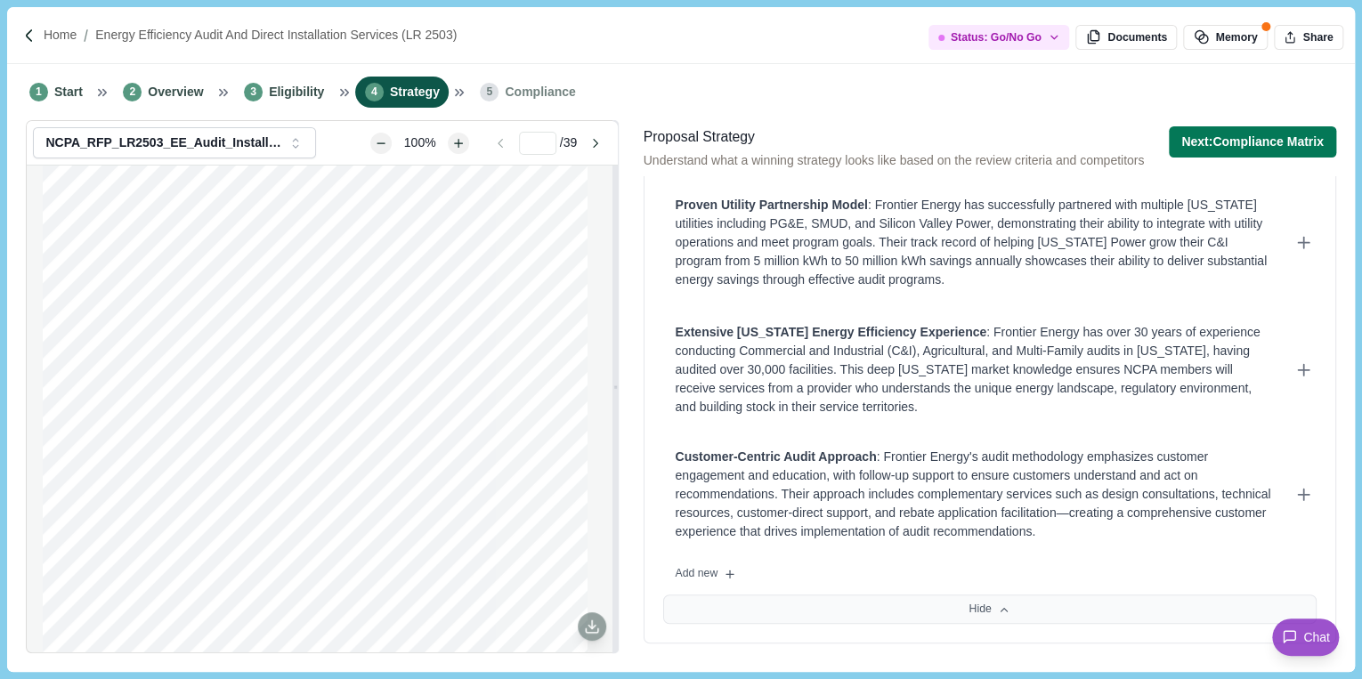
click at [805, 604] on button "Hide" at bounding box center [989, 610] width 653 height 30
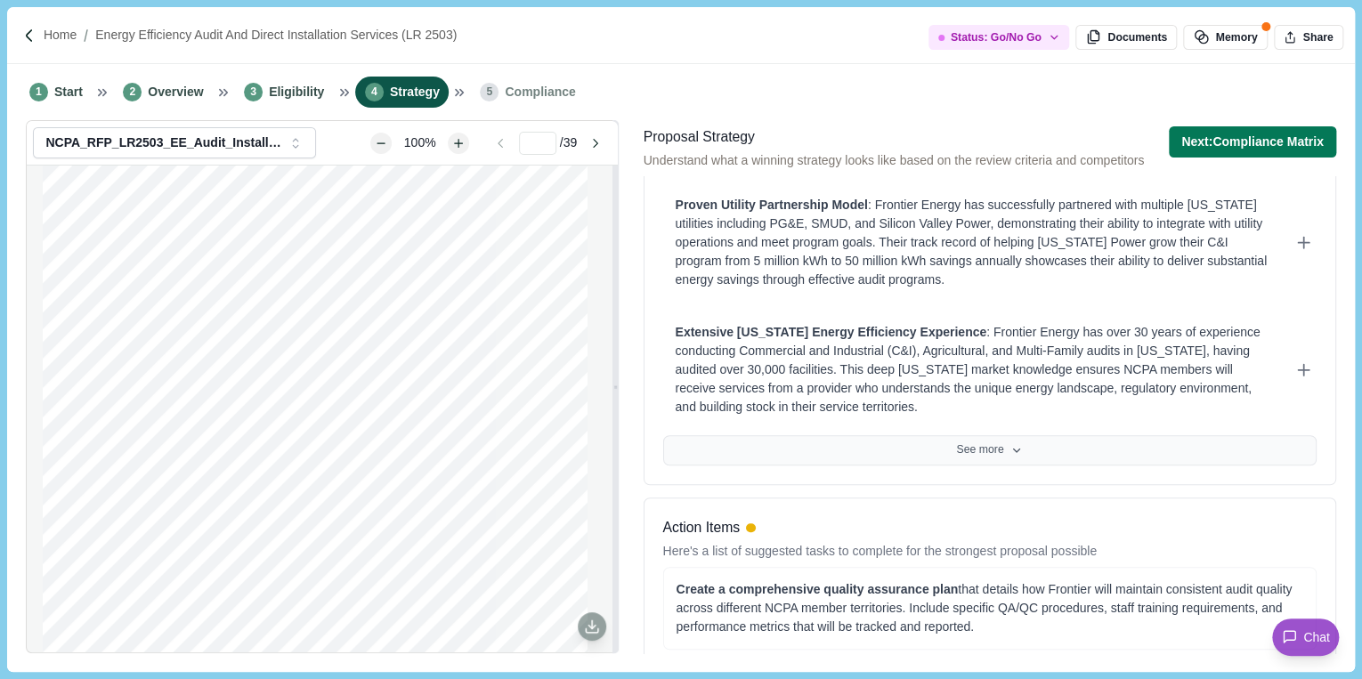
click at [955, 442] on button "See more" at bounding box center [989, 450] width 653 height 30
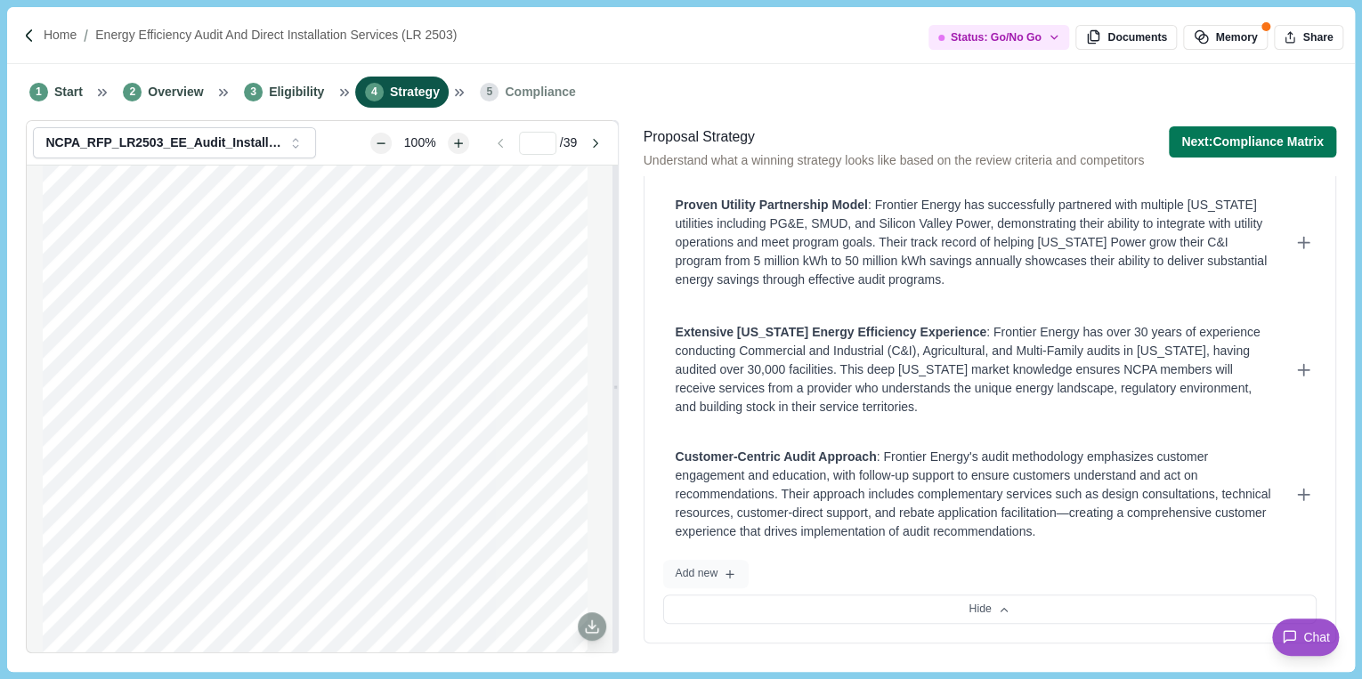
click at [715, 568] on button "Add new" at bounding box center [706, 574] width 86 height 28
click at [751, 585] on textarea at bounding box center [971, 595] width 616 height 64
click at [676, 587] on textarea "**********" at bounding box center [965, 594] width 605 height 62
click at [818, 582] on textarea "**********" at bounding box center [965, 594] width 605 height 62
click at [1089, 588] on textarea "**********" at bounding box center [965, 594] width 605 height 62
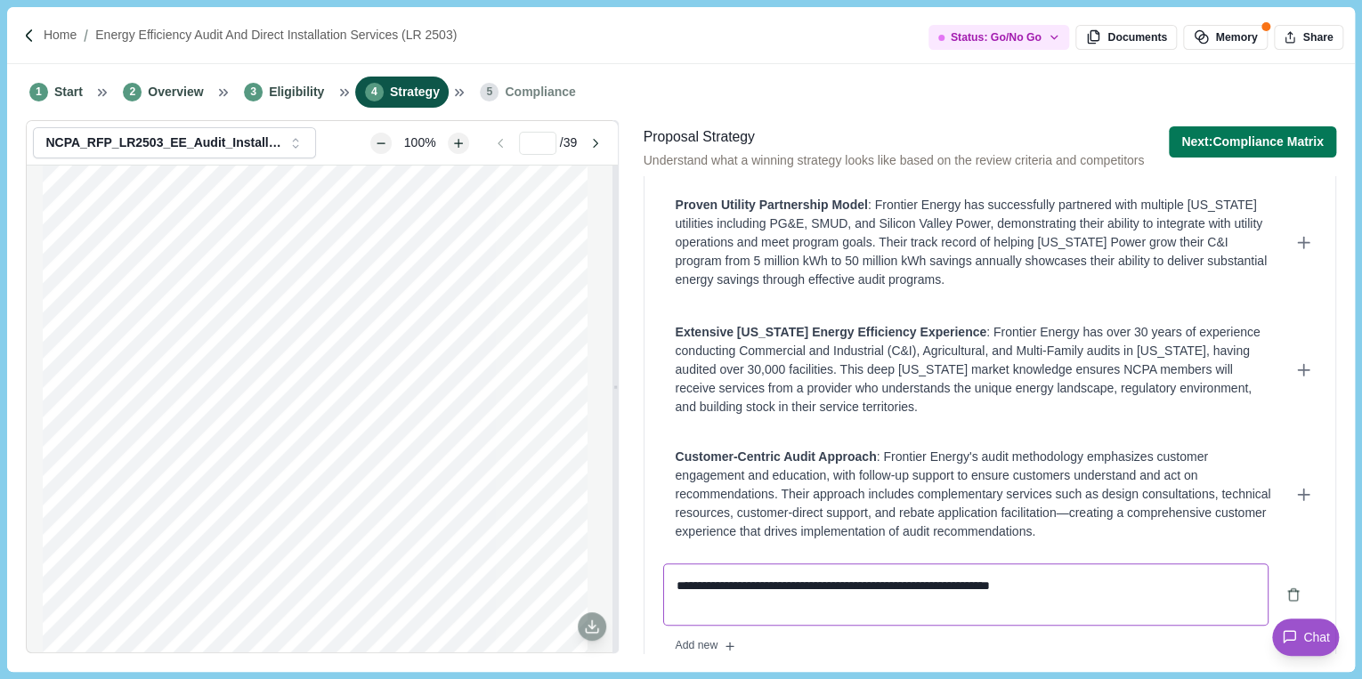
click at [671, 583] on textarea "**********" at bounding box center [965, 594] width 605 height 62
type textarea "**********"
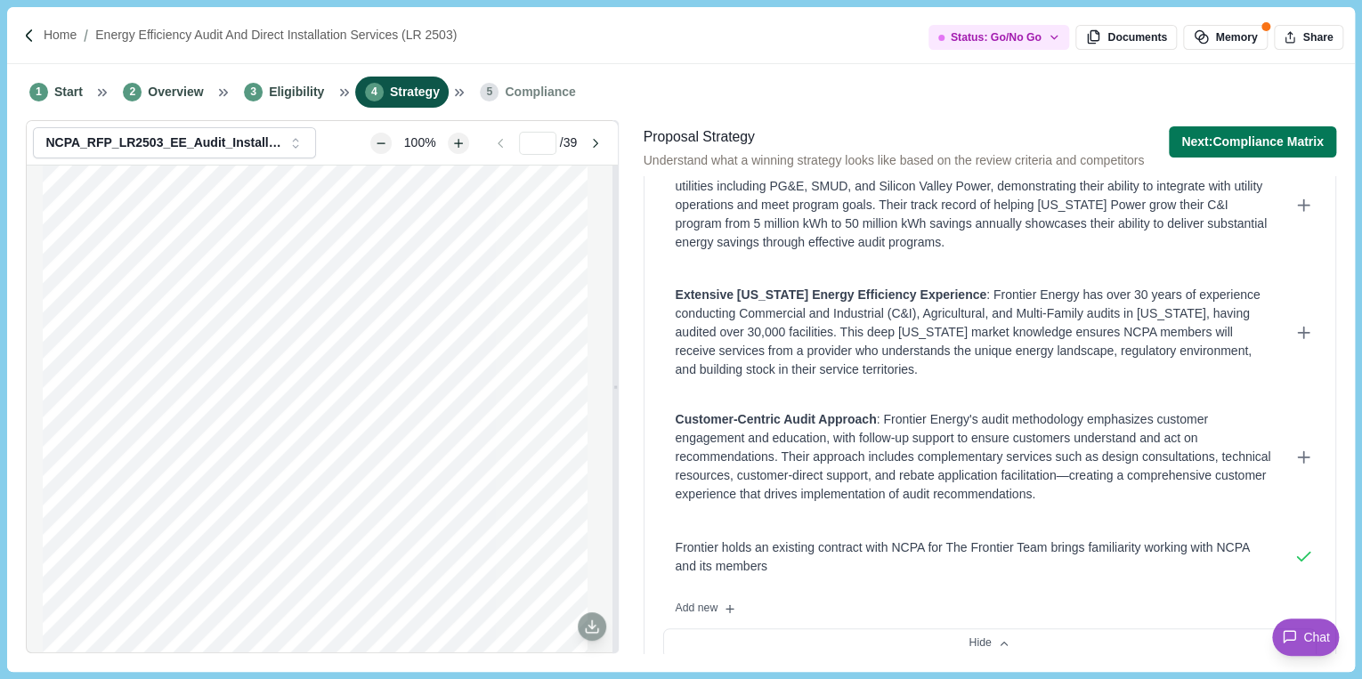
scroll to position [739, 0]
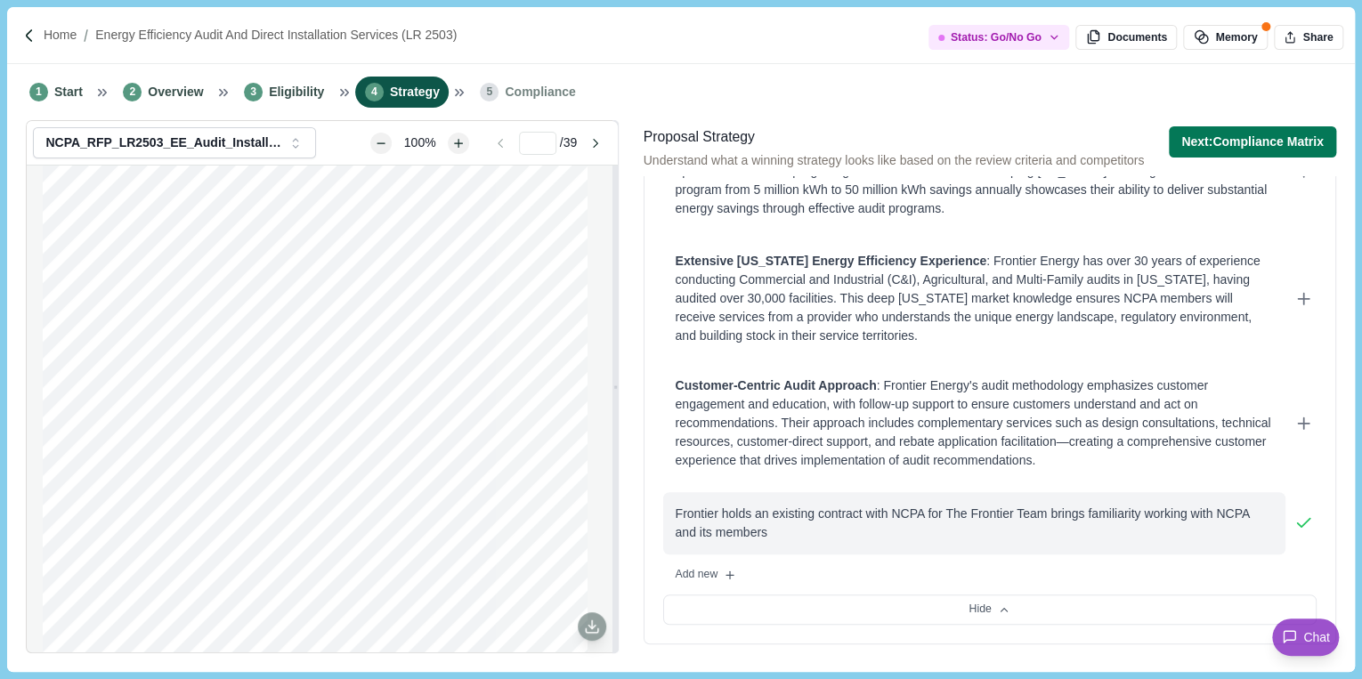
click at [791, 534] on div "Frontier holds an existing contract with NCPA for The Frontier Team brings fami…" at bounding box center [974, 523] width 597 height 37
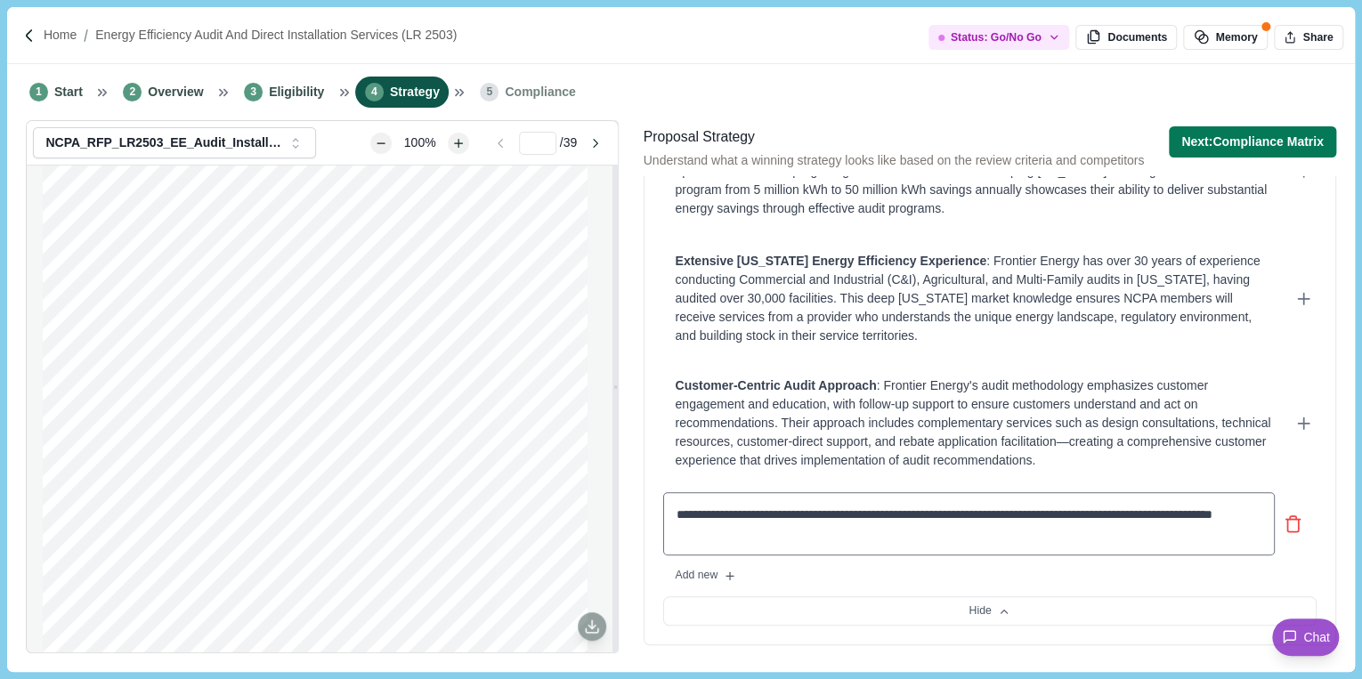
drag, startPoint x: 720, startPoint y: 509, endPoint x: 886, endPoint y: 506, distance: 166.5
click at [886, 506] on textarea "**********" at bounding box center [968, 524] width 611 height 64
click at [729, 515] on textarea "**********" at bounding box center [968, 523] width 611 height 62
drag, startPoint x: 1230, startPoint y: 520, endPoint x: 719, endPoint y: 512, distance: 510.9
click at [719, 512] on textarea "**********" at bounding box center [968, 523] width 611 height 62
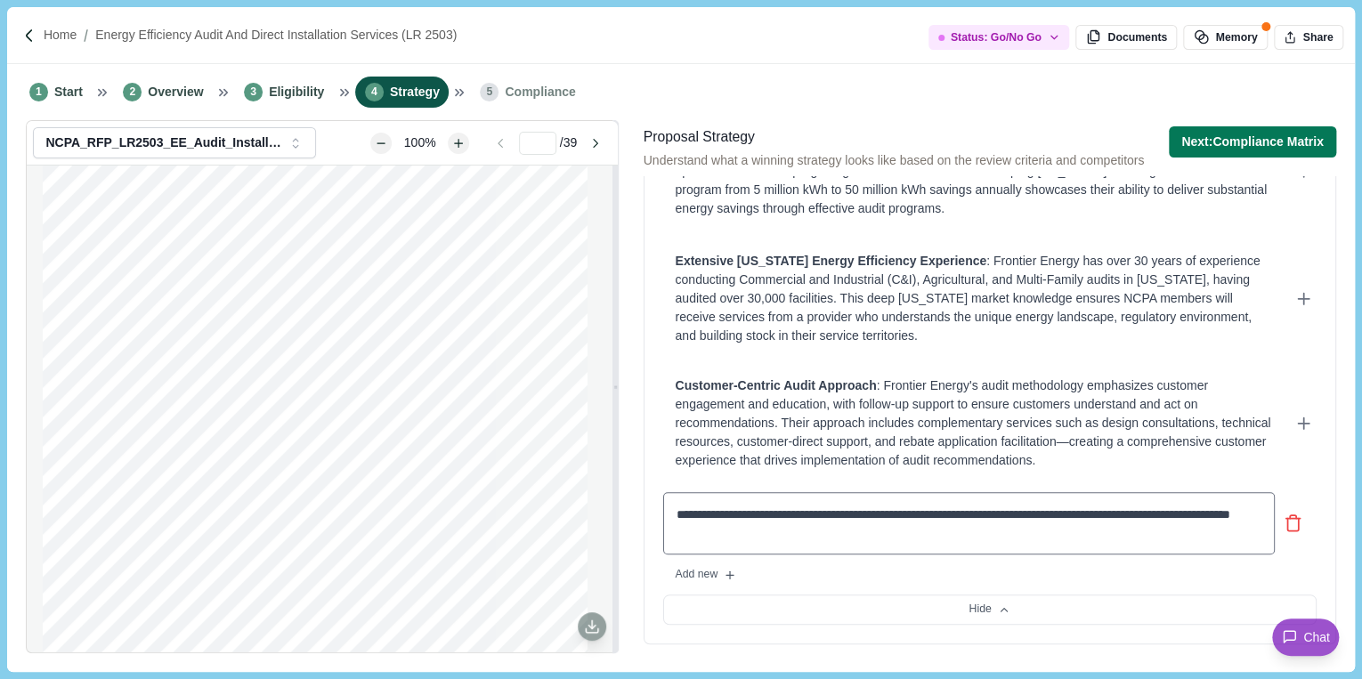
scroll to position [1, 0]
drag, startPoint x: 847, startPoint y: 535, endPoint x: 929, endPoint y: 526, distance: 82.4
click at [929, 526] on textarea "**********" at bounding box center [968, 523] width 611 height 62
drag, startPoint x: 919, startPoint y: 508, endPoint x: 926, endPoint y: 528, distance: 20.8
click at [926, 528] on textarea "**********" at bounding box center [968, 523] width 611 height 62
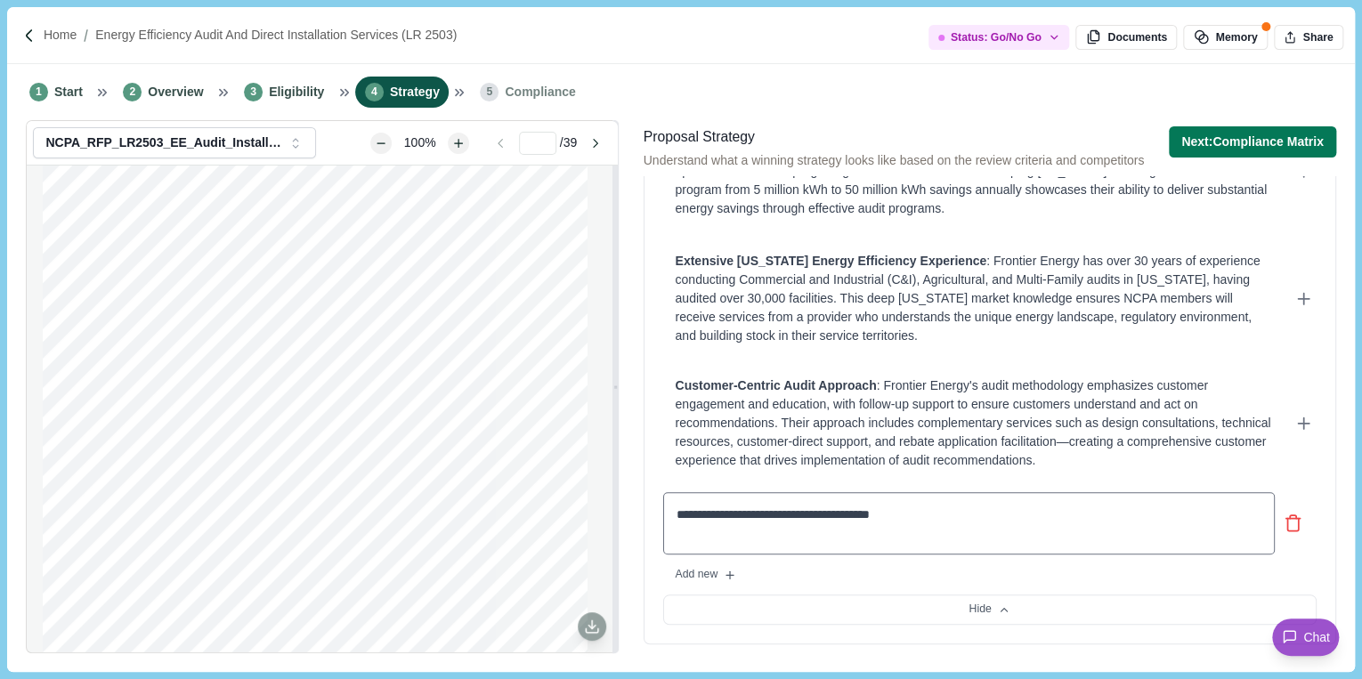
scroll to position [0, 0]
type textarea "**********"
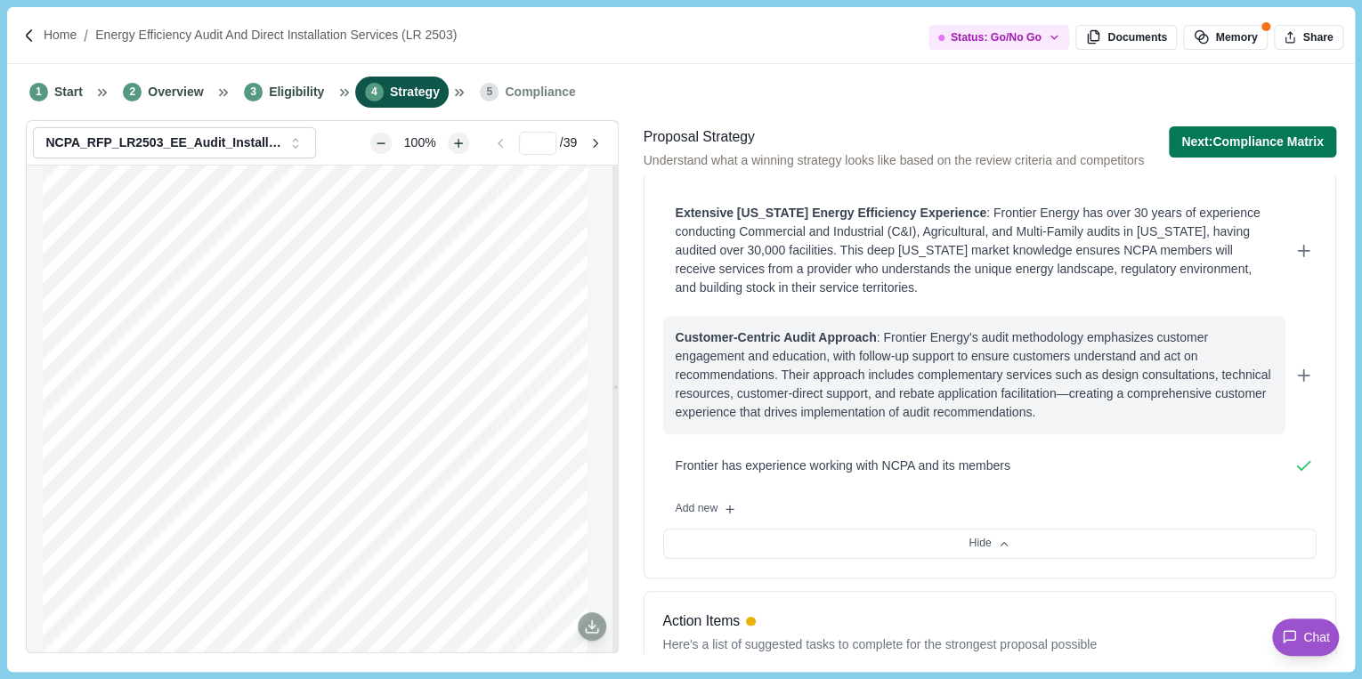
scroll to position [810, 0]
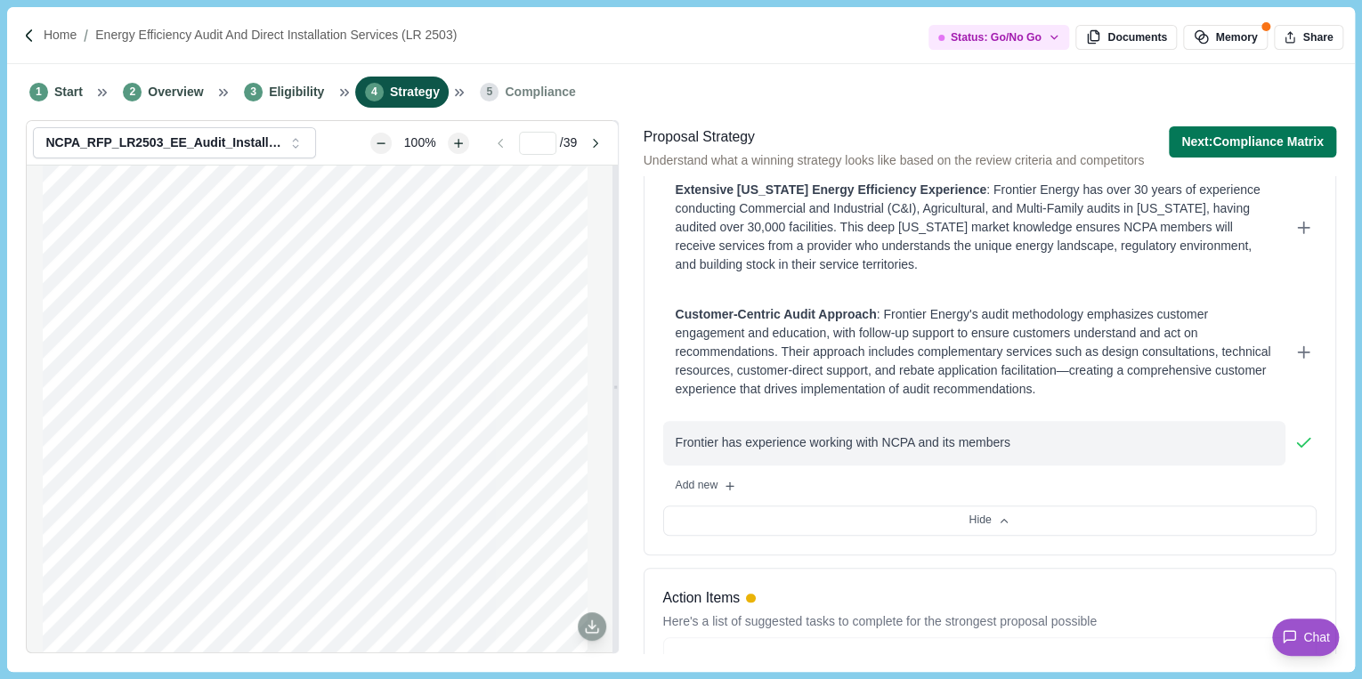
click at [1009, 444] on div "Frontier has experience working with NCPA and its members" at bounding box center [974, 442] width 597 height 19
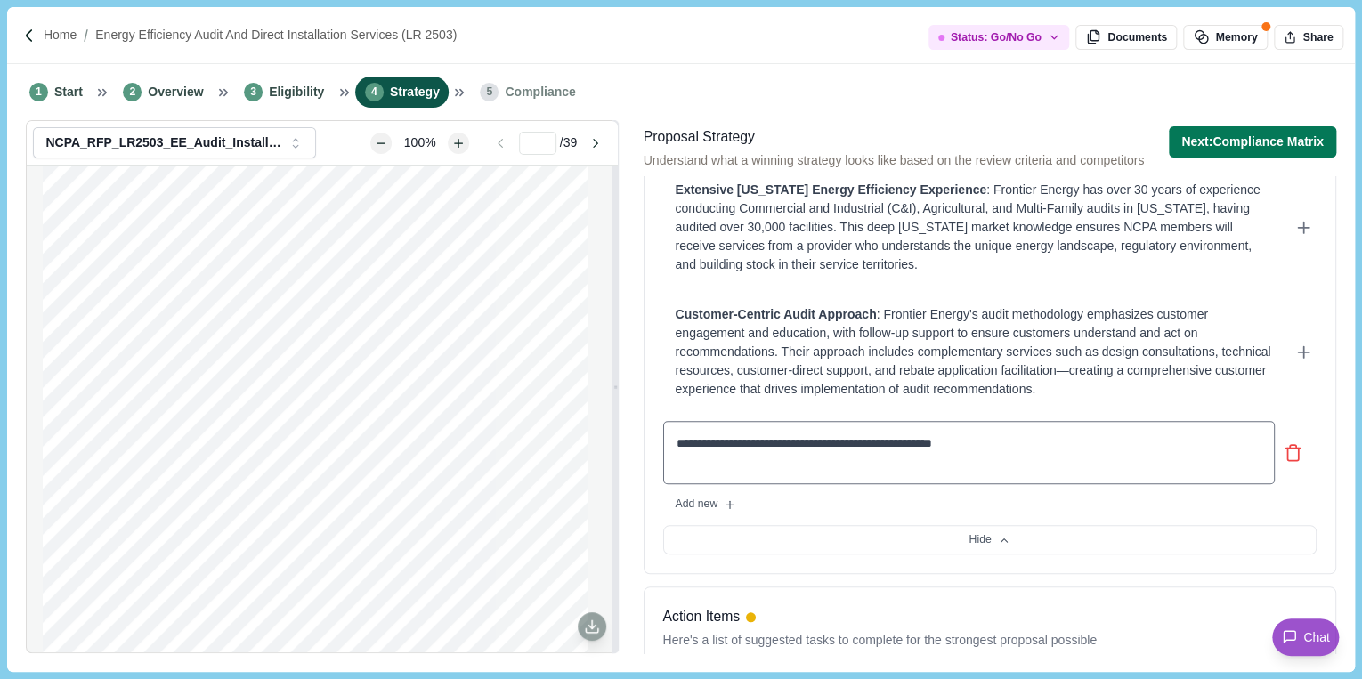
click at [719, 443] on textarea "**********" at bounding box center [968, 453] width 611 height 64
type textarea "**********"
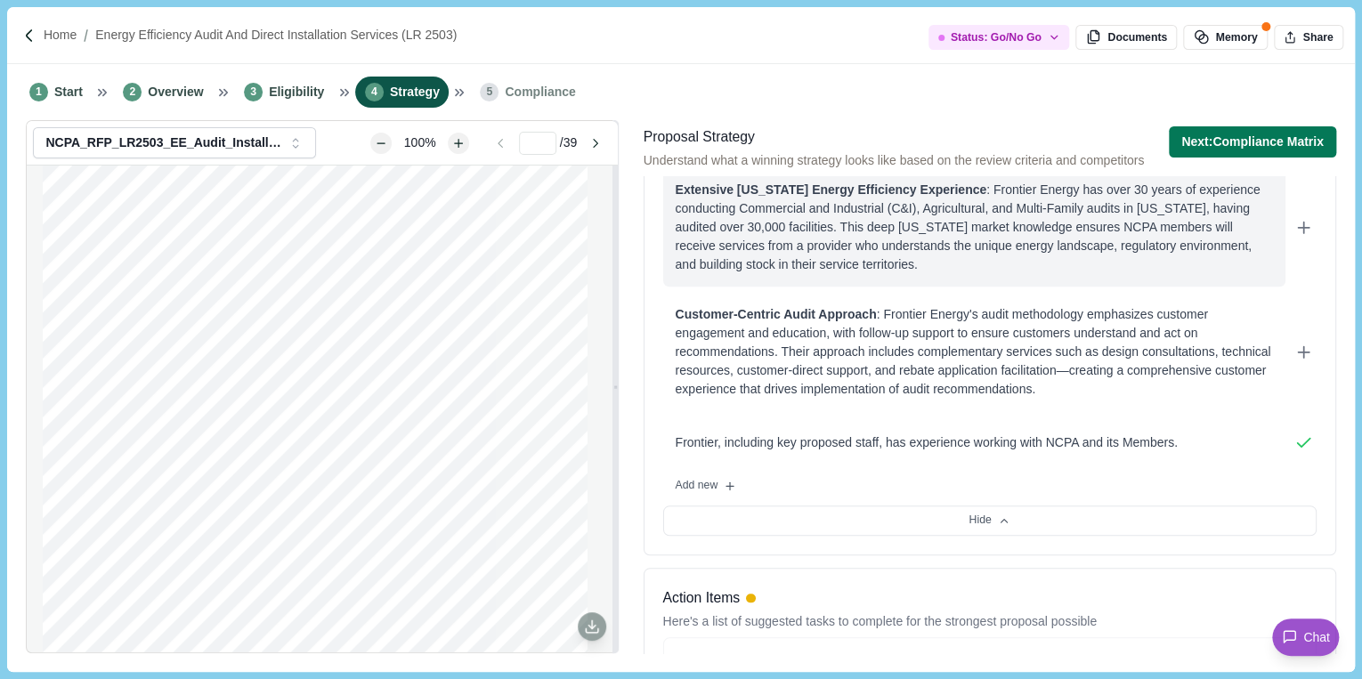
click at [957, 200] on div "Extensive California Energy Efficiency Experience : Frontier Energy has over 30…" at bounding box center [974, 227] width 597 height 93
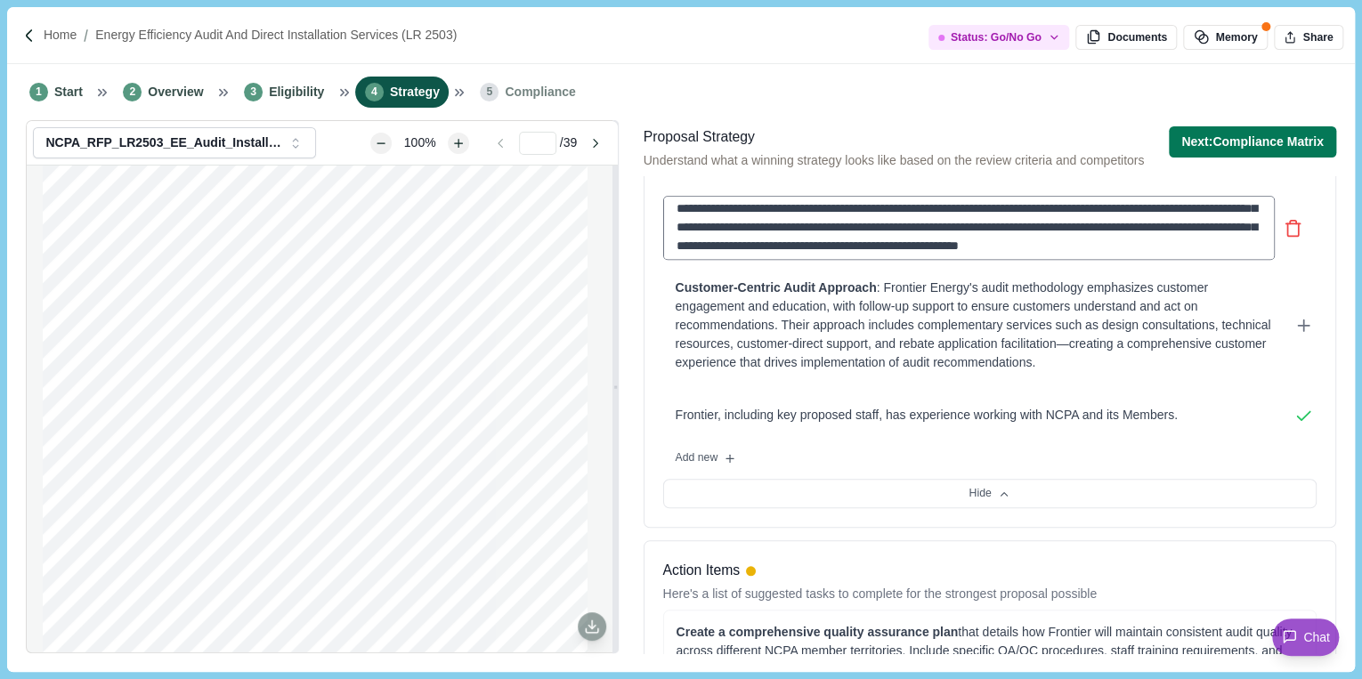
scroll to position [11, 0]
drag, startPoint x: 967, startPoint y: 214, endPoint x: 833, endPoint y: 236, distance: 136.1
click at [833, 236] on textarea "**********" at bounding box center [968, 228] width 611 height 64
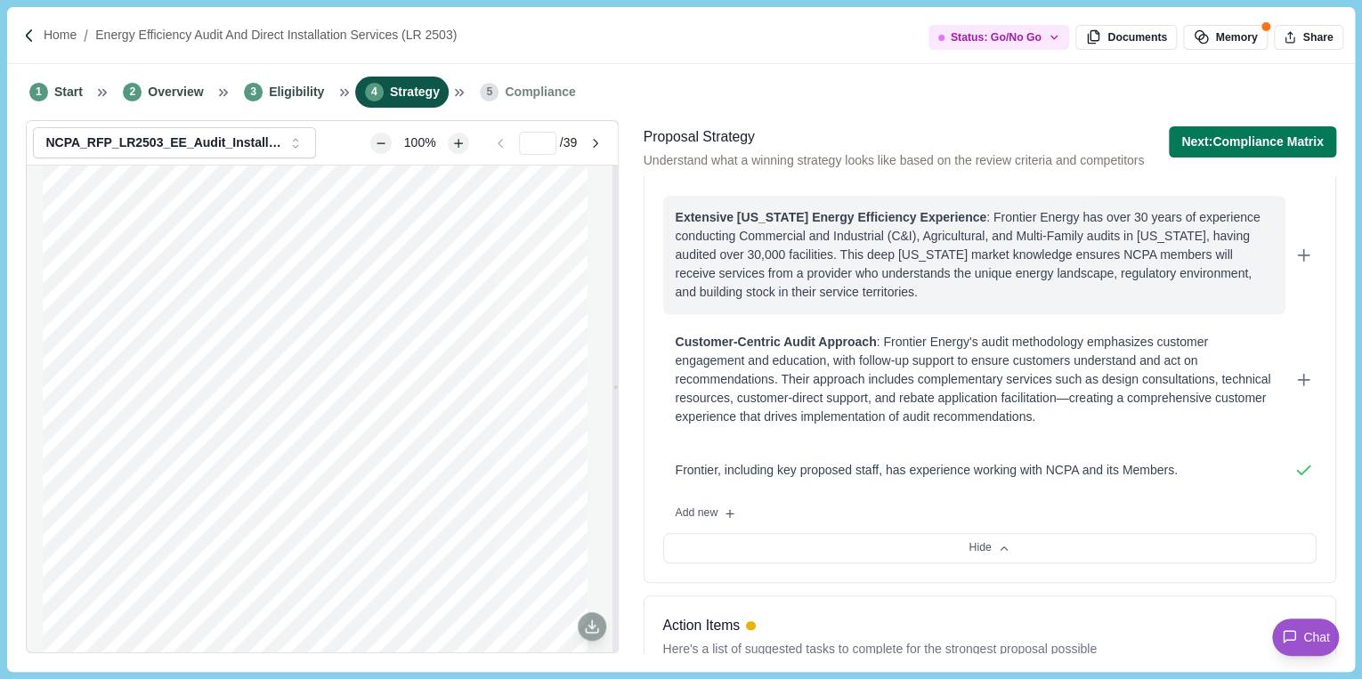
click at [951, 276] on div "Extensive California Energy Efficiency Experience : Frontier Energy has over 30…" at bounding box center [974, 254] width 597 height 93
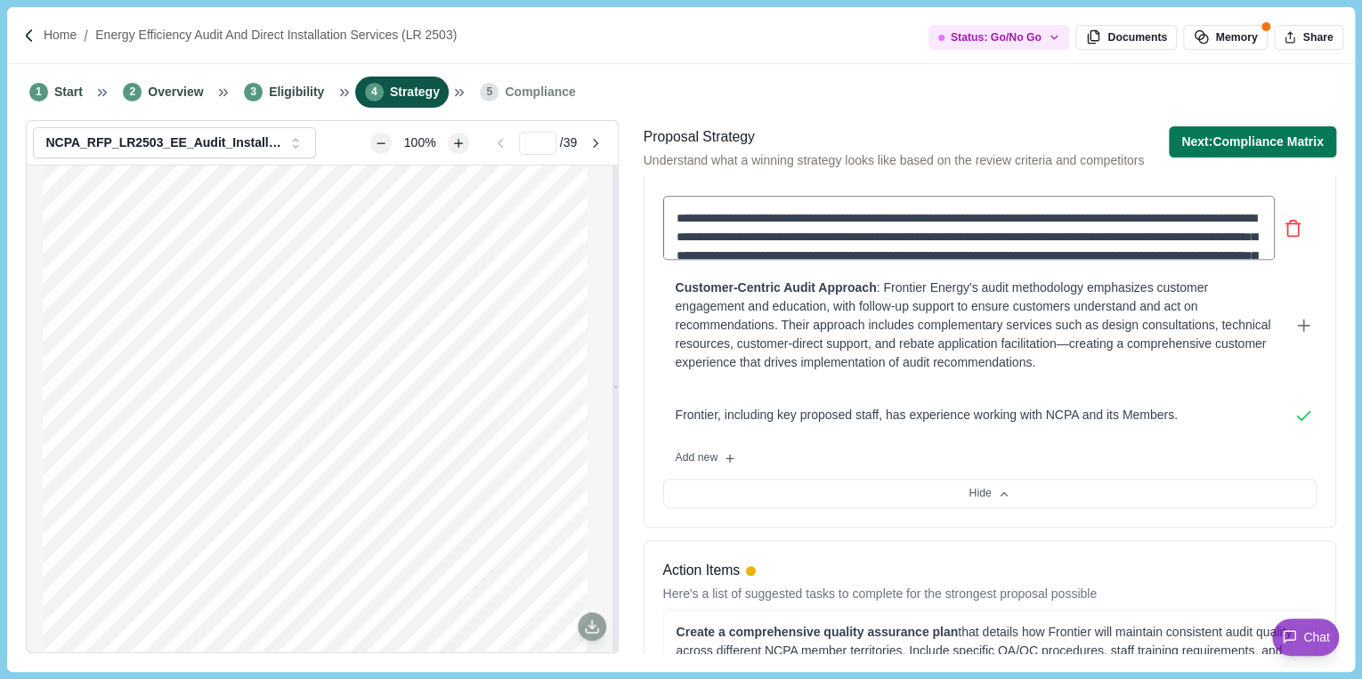
drag, startPoint x: 1125, startPoint y: 236, endPoint x: 1190, endPoint y: 232, distance: 65.1
click at [1190, 232] on textarea "**********" at bounding box center [968, 228] width 611 height 64
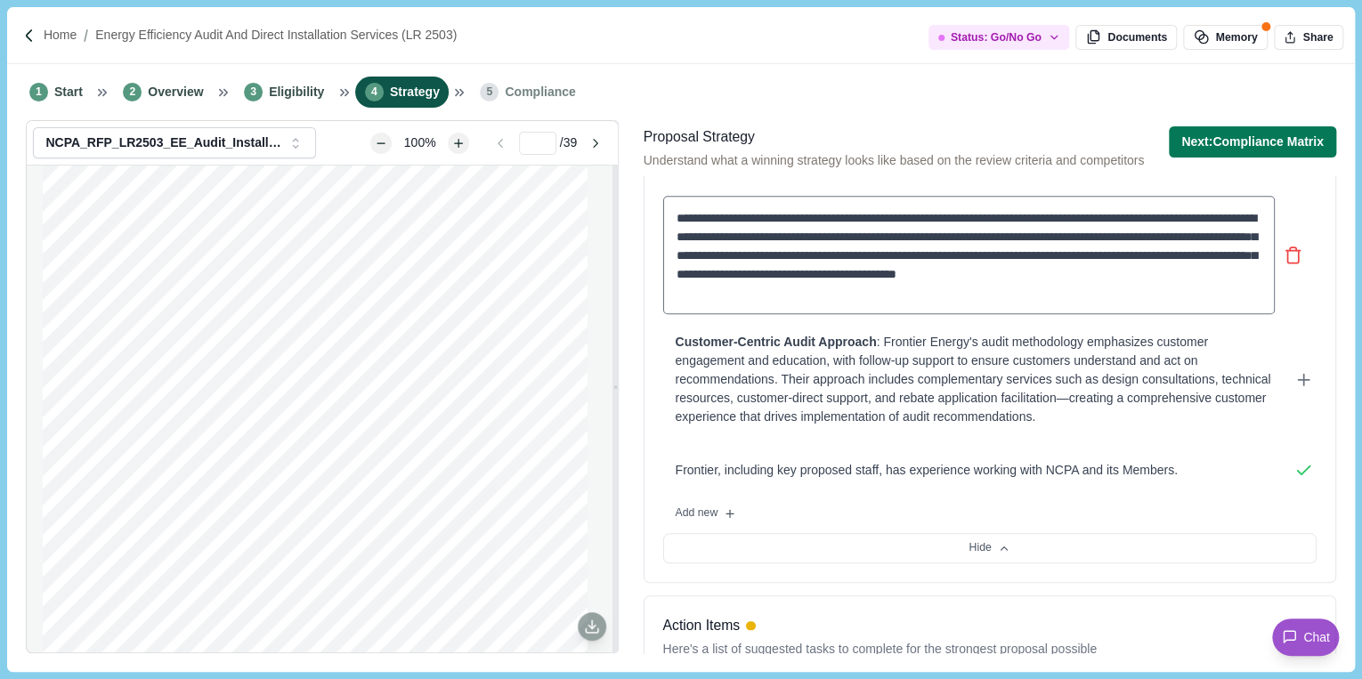
type textarea "**********"
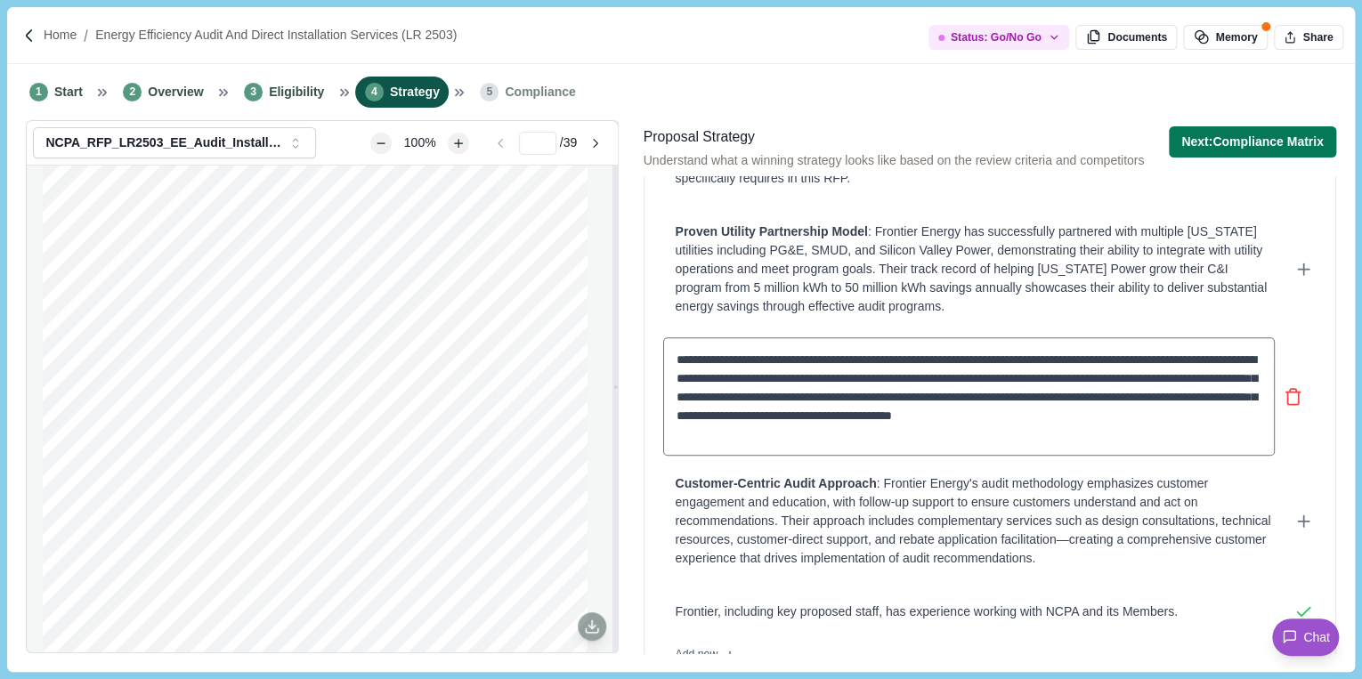
scroll to position [640, 0]
drag, startPoint x: 969, startPoint y: 360, endPoint x: 986, endPoint y: 431, distance: 73.2
click at [986, 431] on textarea "**********" at bounding box center [968, 397] width 611 height 118
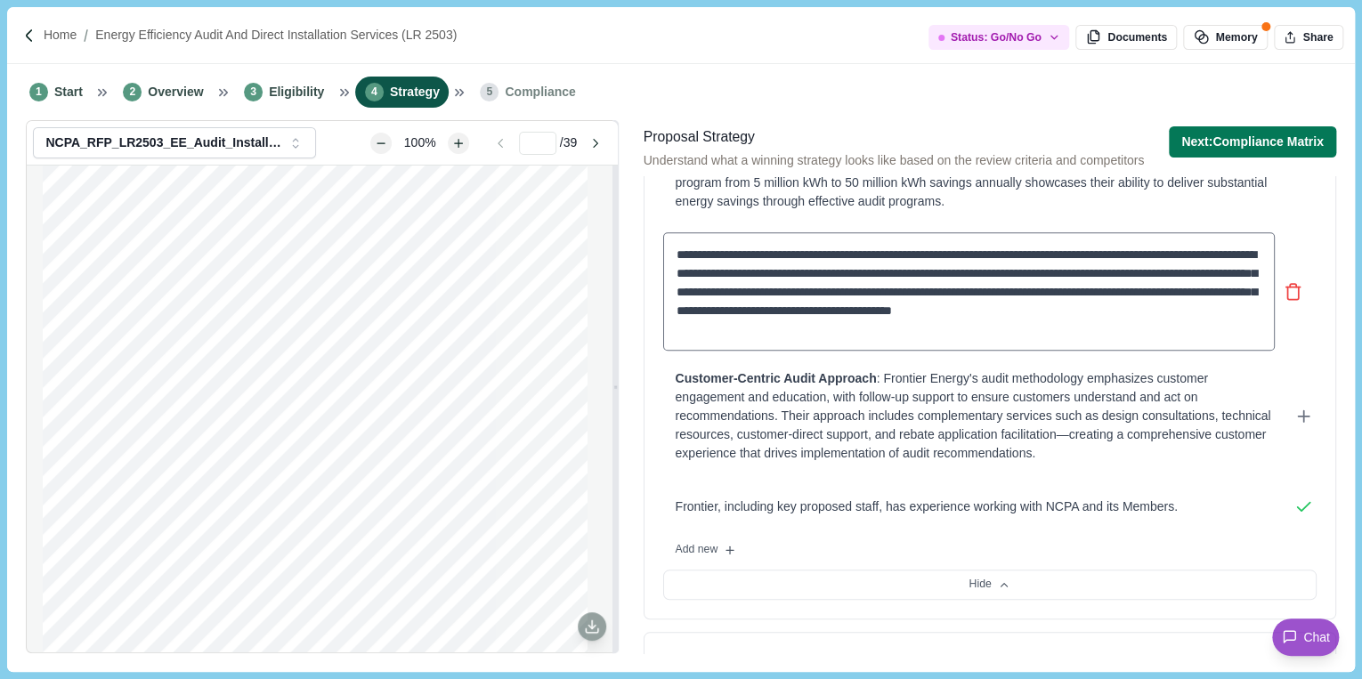
scroll to position [733, 0]
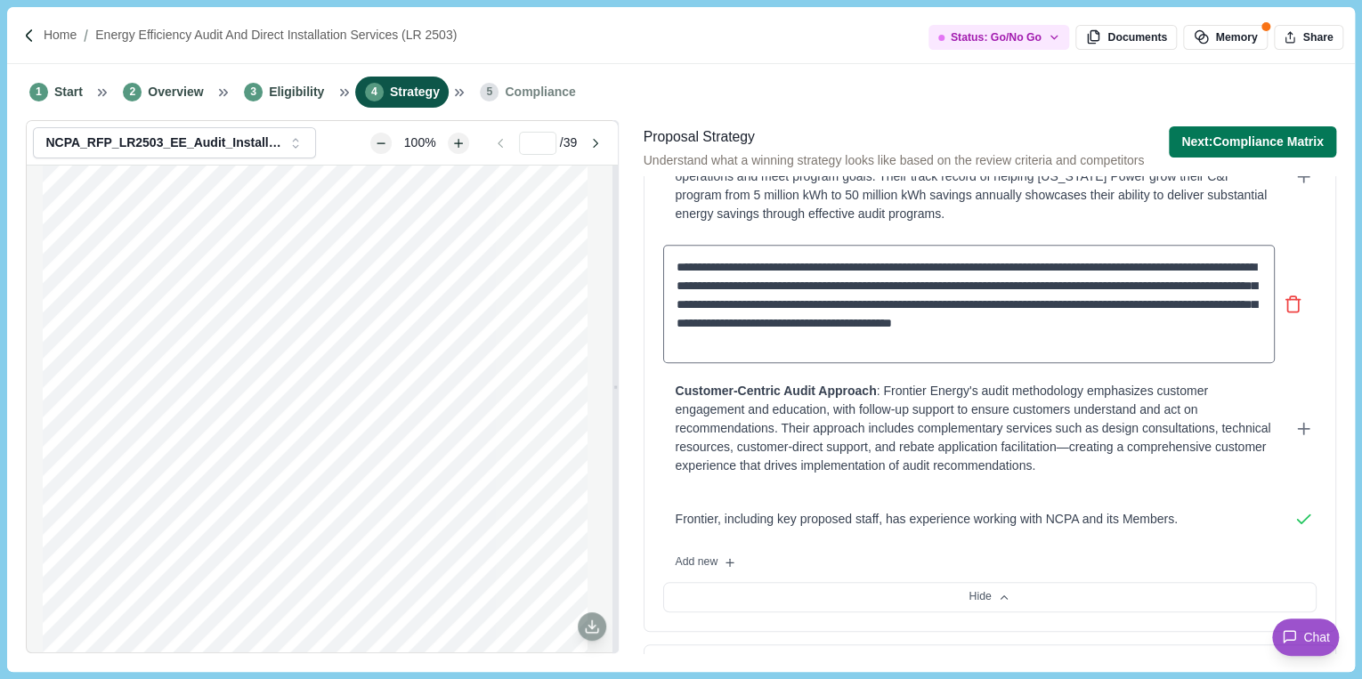
click at [1036, 250] on textarea "**********" at bounding box center [968, 304] width 611 height 118
drag, startPoint x: 967, startPoint y: 263, endPoint x: 986, endPoint y: 335, distance: 73.6
click at [986, 335] on textarea "**********" at bounding box center [968, 304] width 611 height 118
drag, startPoint x: 968, startPoint y: 261, endPoint x: 985, endPoint y: 281, distance: 26.6
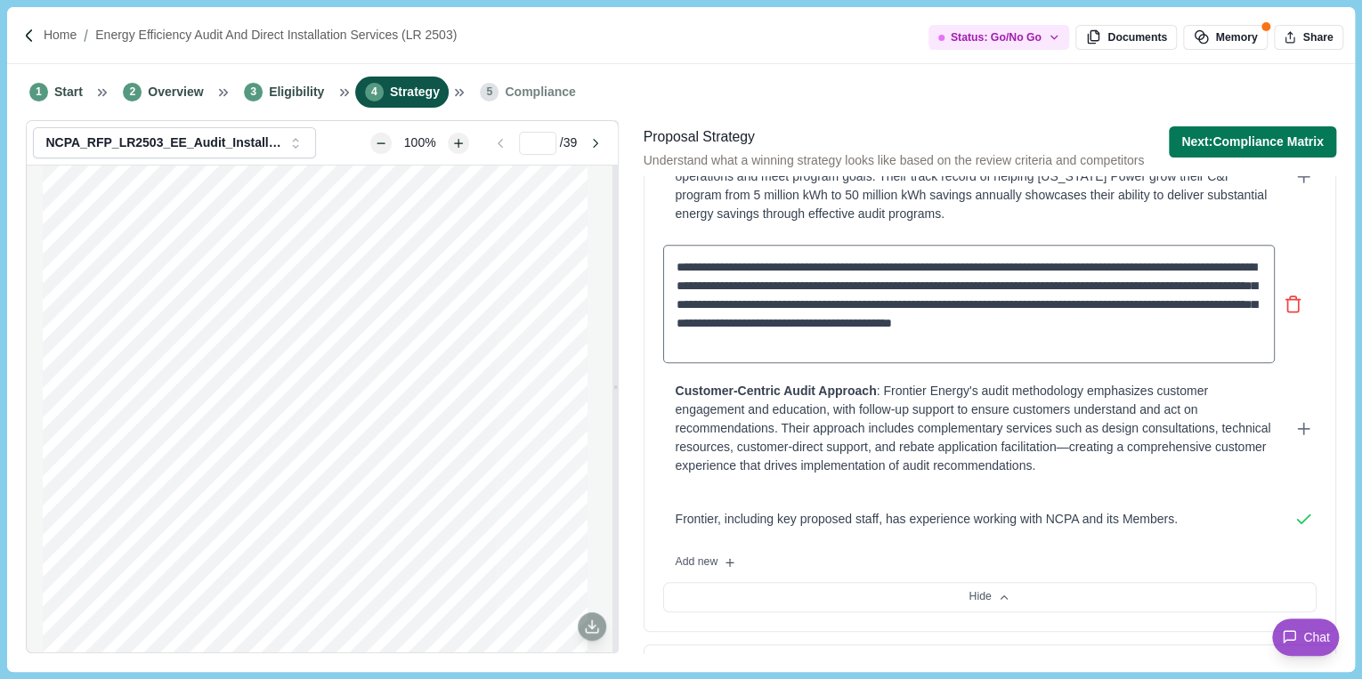
click at [985, 281] on textarea "**********" at bounding box center [968, 304] width 611 height 118
drag, startPoint x: 822, startPoint y: 303, endPoint x: 876, endPoint y: 303, distance: 53.4
click at [876, 303] on textarea "**********" at bounding box center [968, 304] width 611 height 118
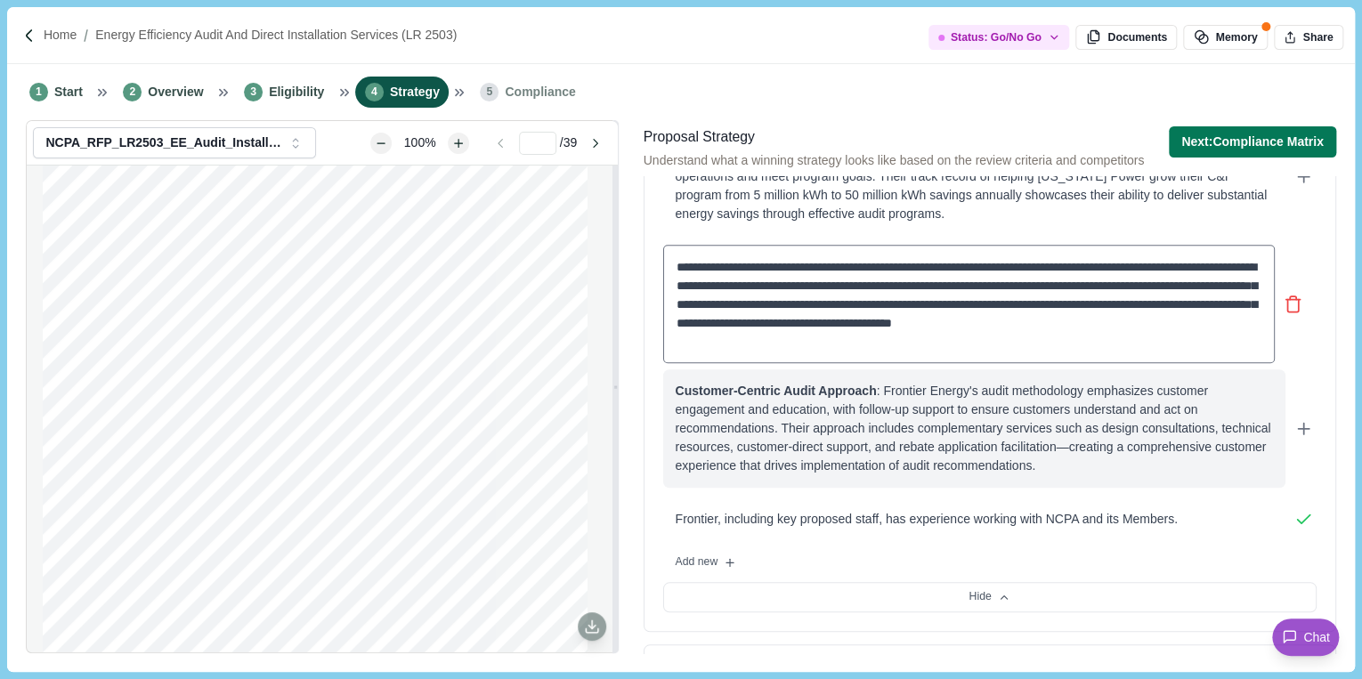
click at [935, 408] on div "Customer-Centric Audit Approach : Frontier Energy's audit methodology emphasize…" at bounding box center [974, 428] width 597 height 93
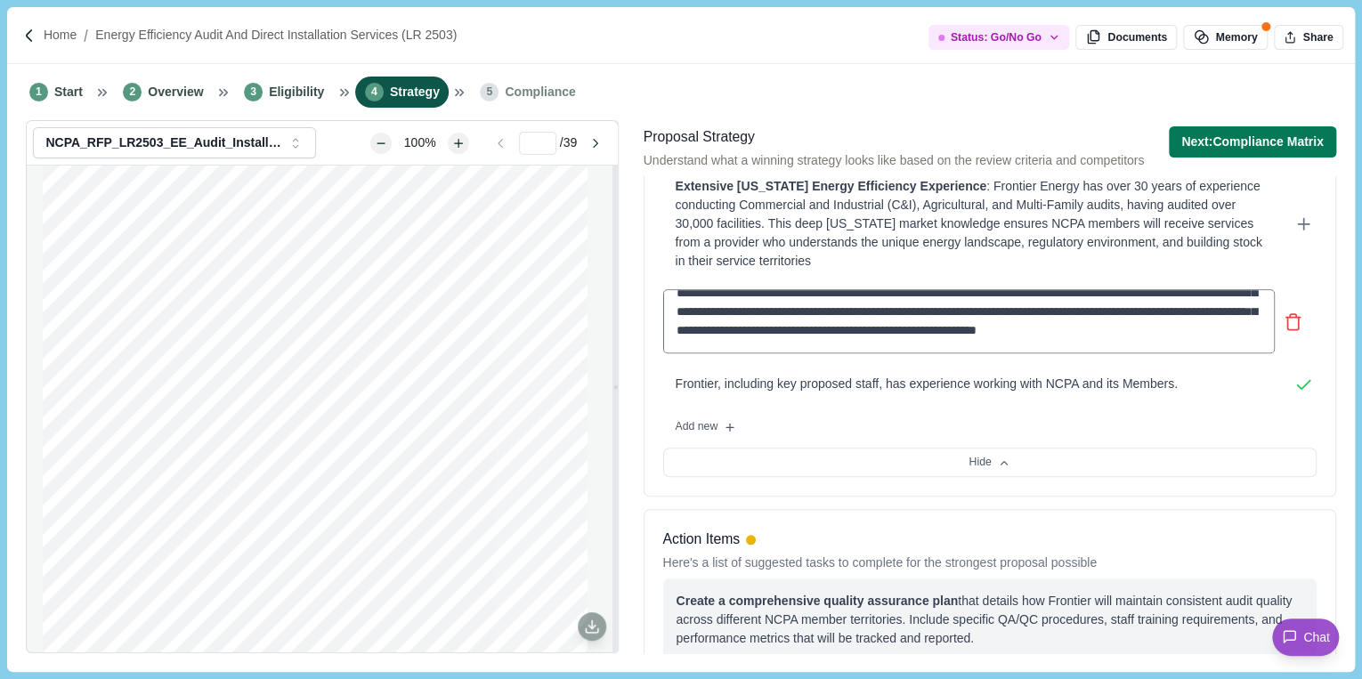
scroll to position [805, 0]
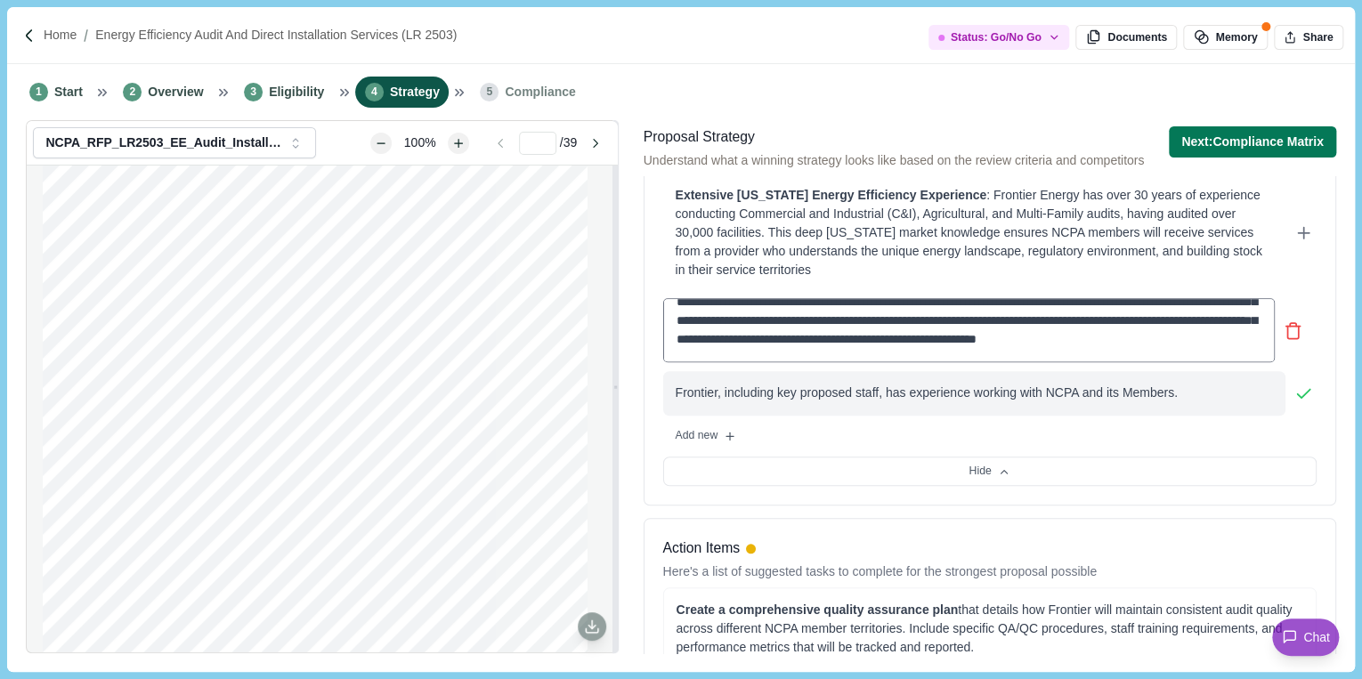
click at [1232, 393] on div "**********" at bounding box center [989, 356] width 653 height 117
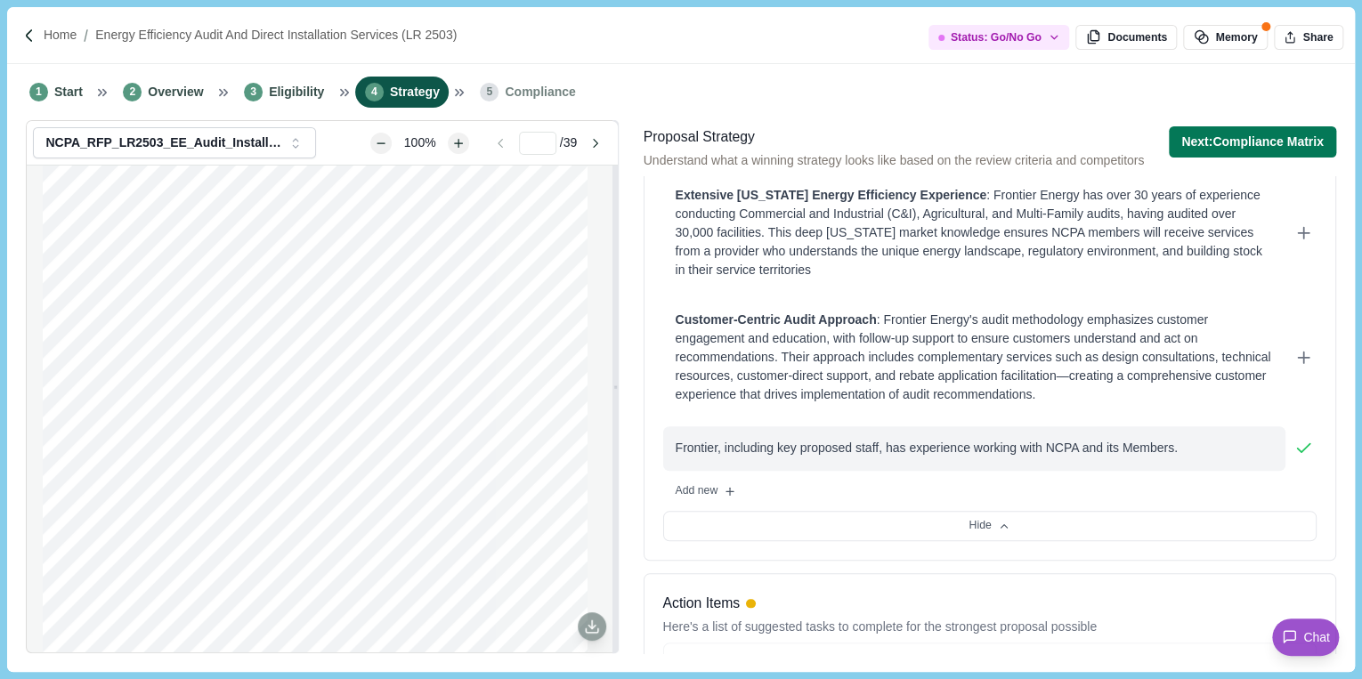
click at [911, 439] on div "Frontier, including key proposed staff, has experience working with NCPA and it…" at bounding box center [974, 448] width 597 height 19
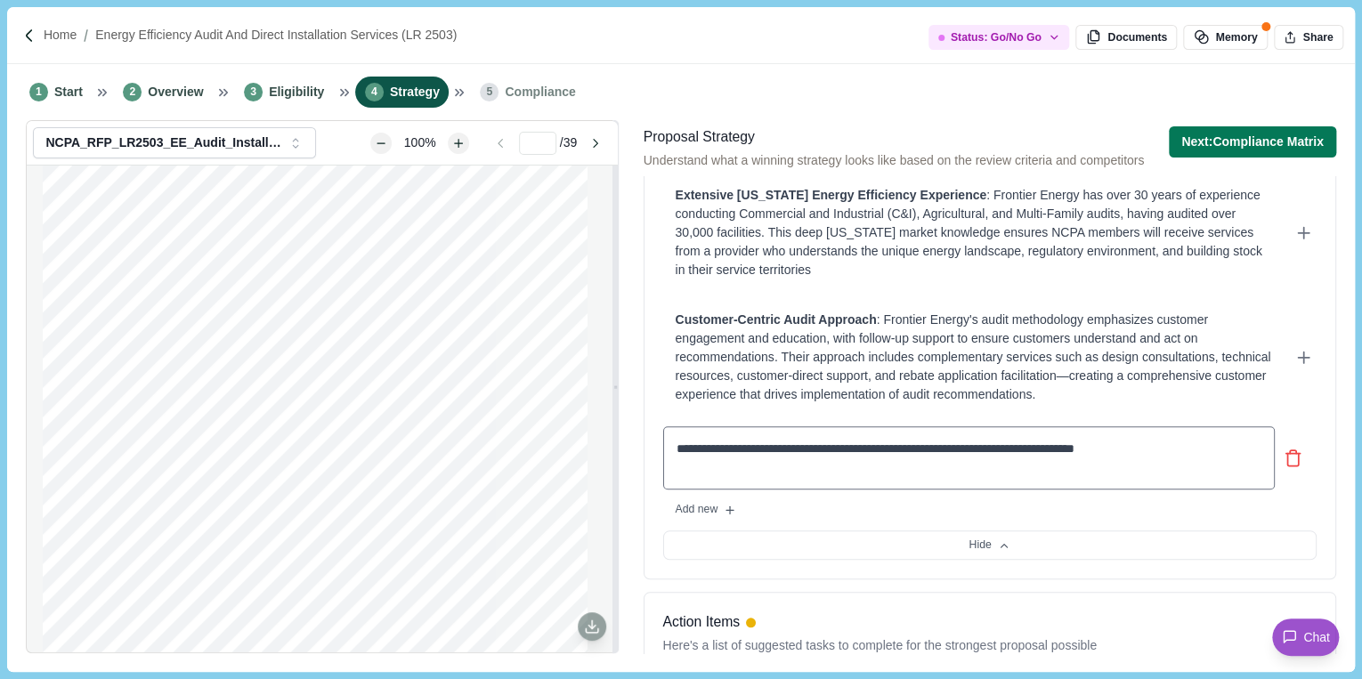
drag, startPoint x: 717, startPoint y: 448, endPoint x: 795, endPoint y: 449, distance: 77.5
click at [795, 449] on textarea "**********" at bounding box center [968, 458] width 611 height 64
click at [717, 447] on textarea "**********" at bounding box center [968, 457] width 611 height 62
type textarea "**********"
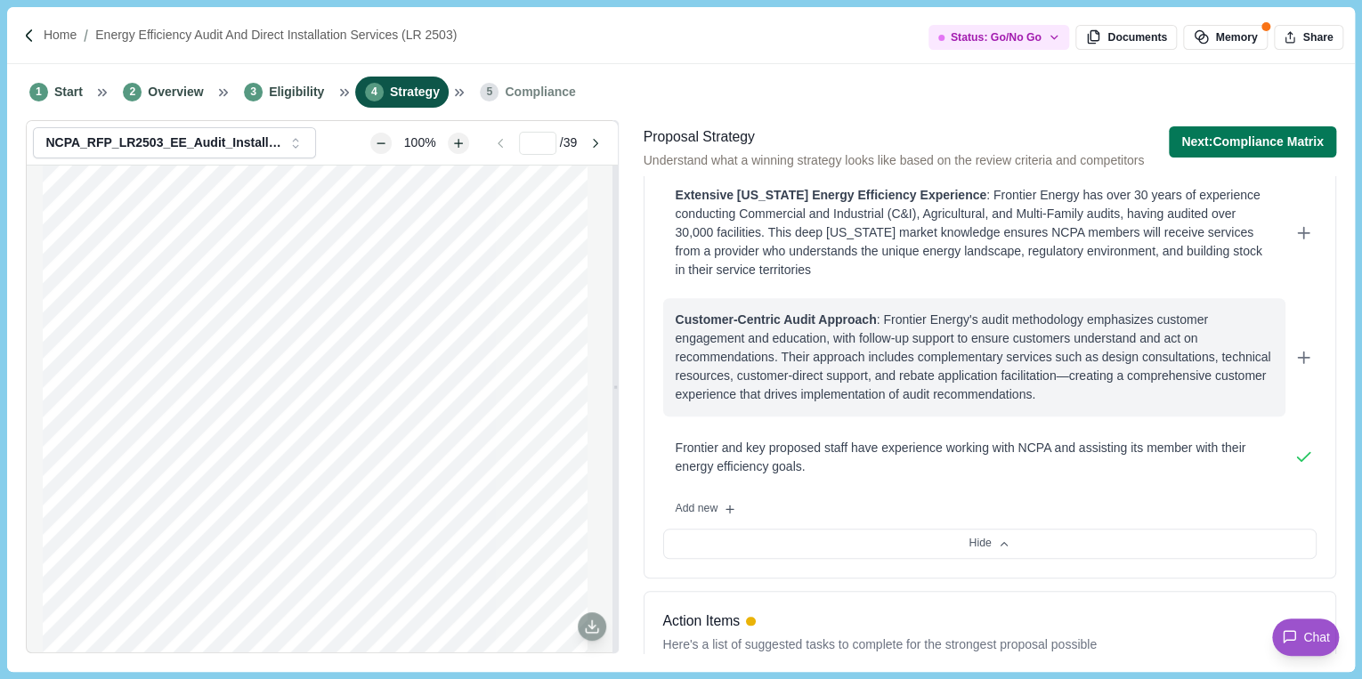
click at [891, 399] on div "Customer-Centric Audit Approach : Frontier Energy's audit methodology emphasize…" at bounding box center [974, 357] width 597 height 93
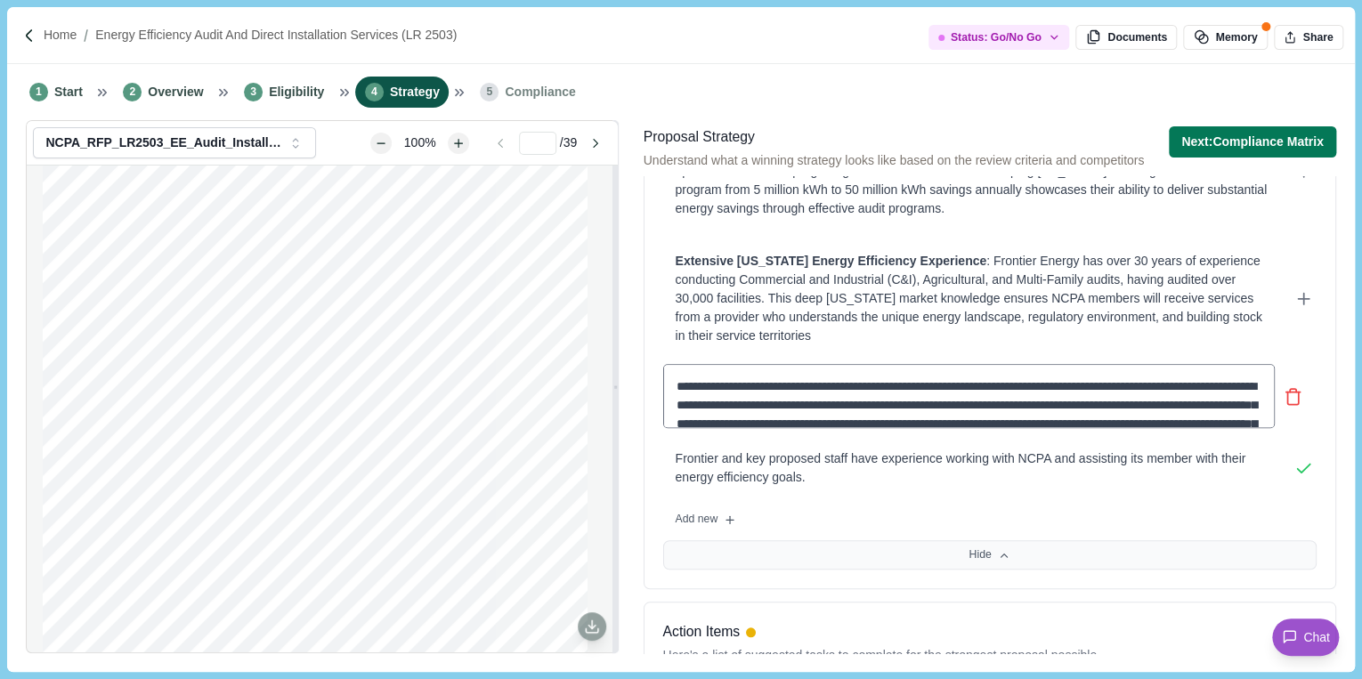
scroll to position [733, 0]
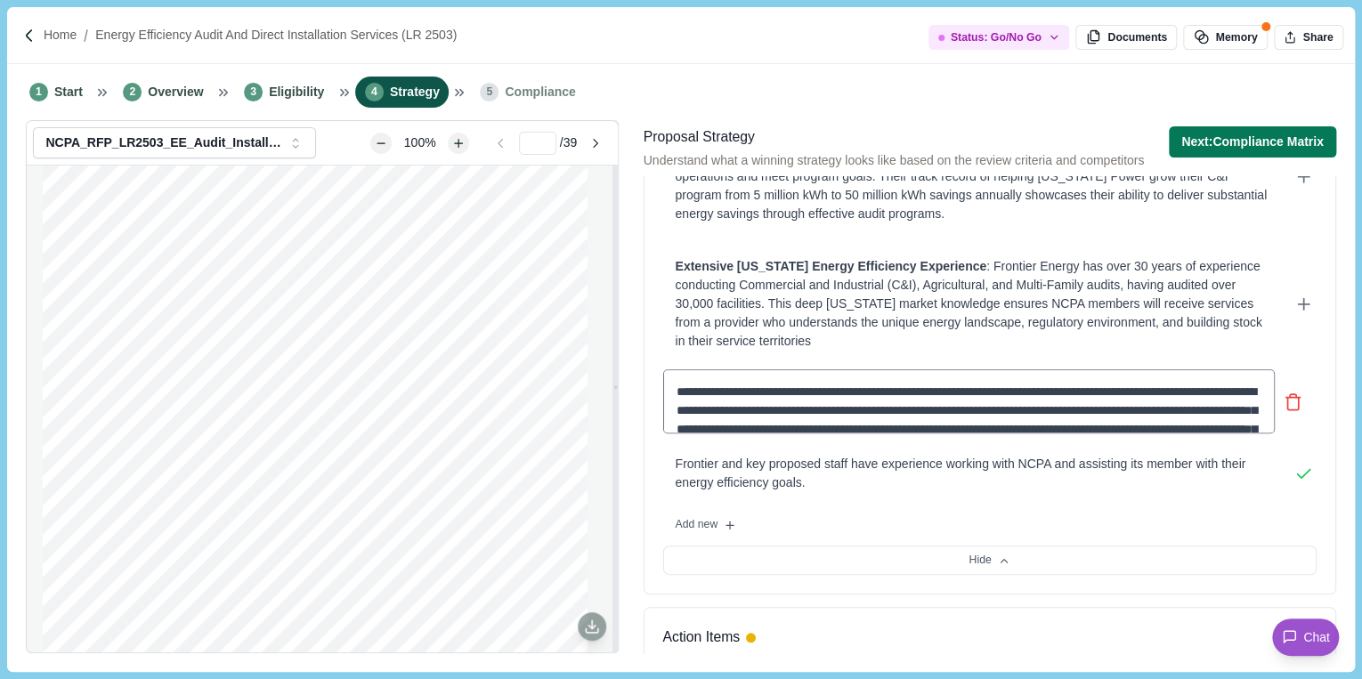
click at [970, 396] on textarea "**********" at bounding box center [968, 401] width 611 height 64
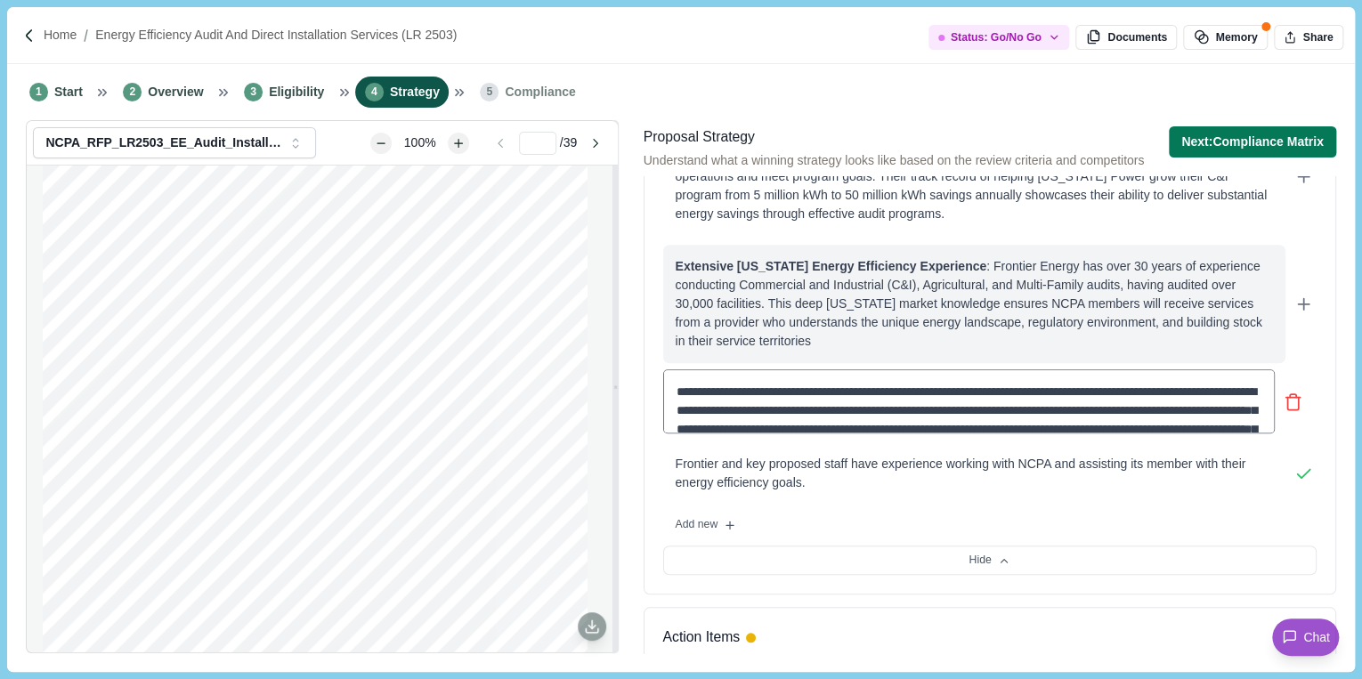
click at [783, 304] on div "Extensive California Energy Efficiency Experience : Frontier Energy has over 30…" at bounding box center [974, 303] width 597 height 93
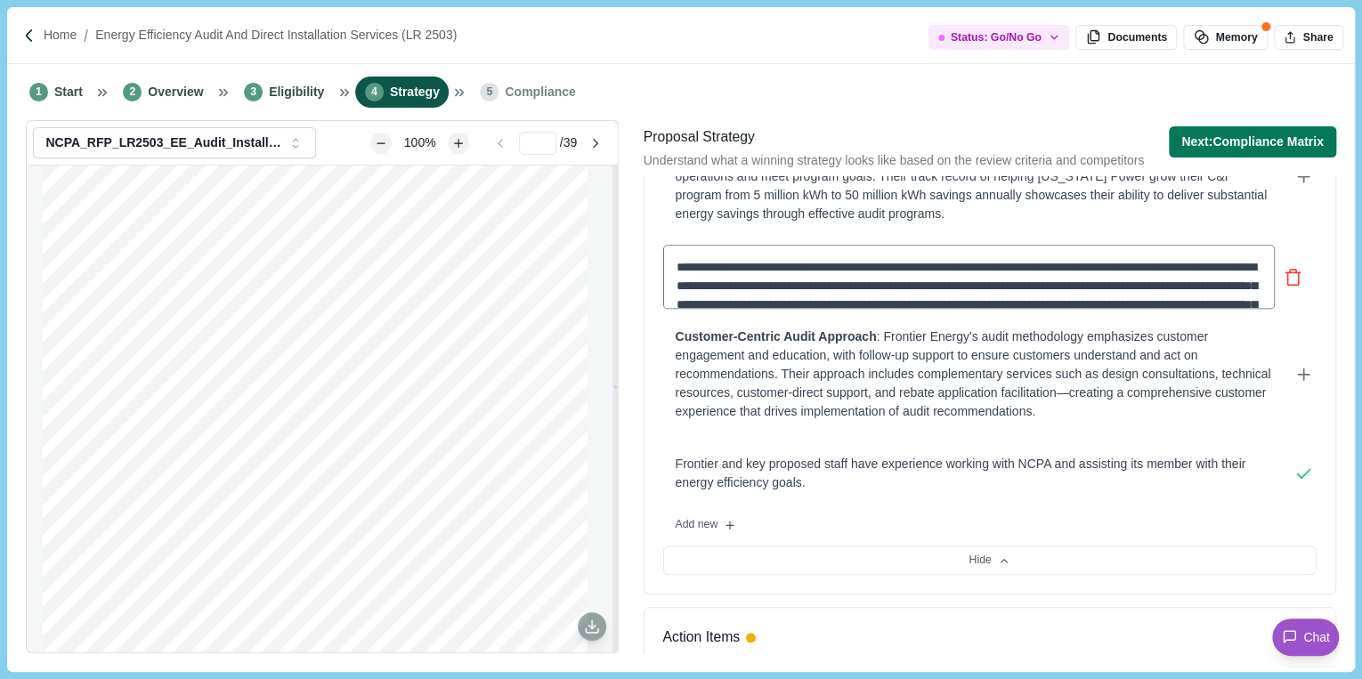
drag, startPoint x: 967, startPoint y: 263, endPoint x: 1150, endPoint y: 292, distance: 184.7
click at [1150, 292] on textarea "**********" at bounding box center [968, 277] width 611 height 64
click at [1141, 289] on textarea "**********" at bounding box center [968, 277] width 611 height 64
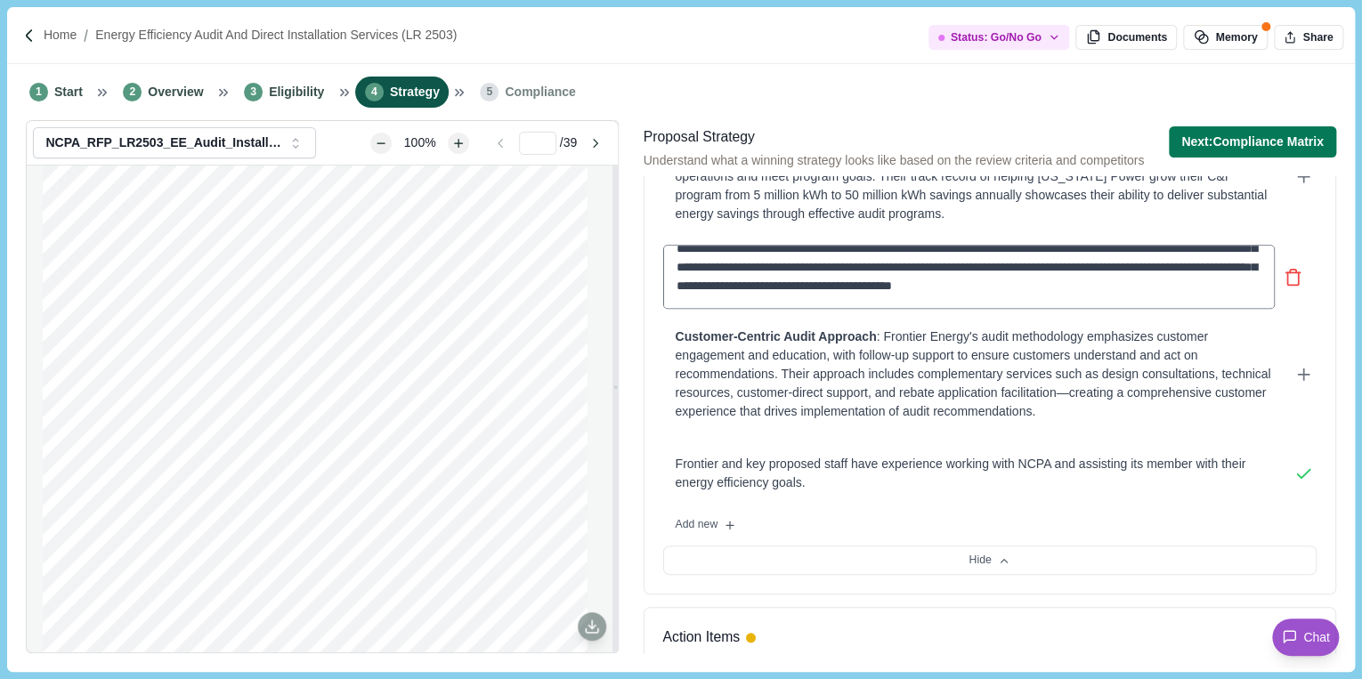
drag, startPoint x: 967, startPoint y: 263, endPoint x: 1206, endPoint y: 292, distance: 240.2
click at [1206, 292] on textarea "**********" at bounding box center [968, 277] width 611 height 64
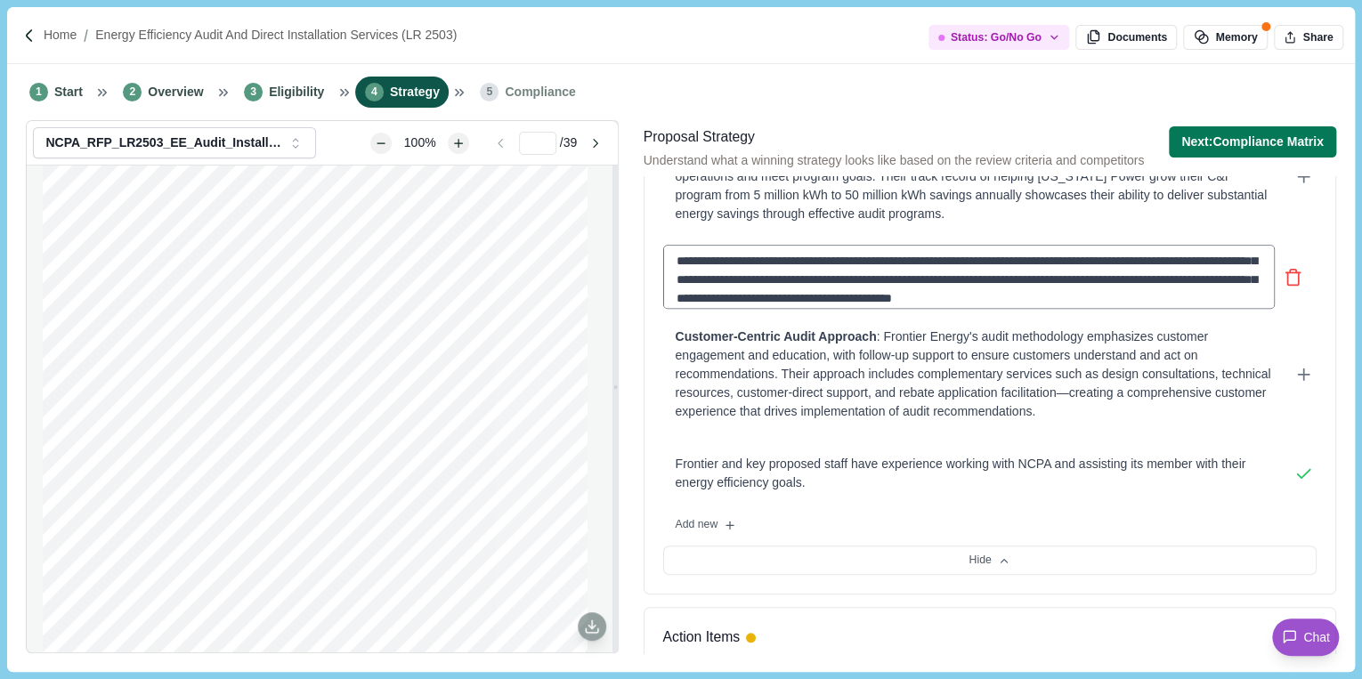
scroll to position [0, 0]
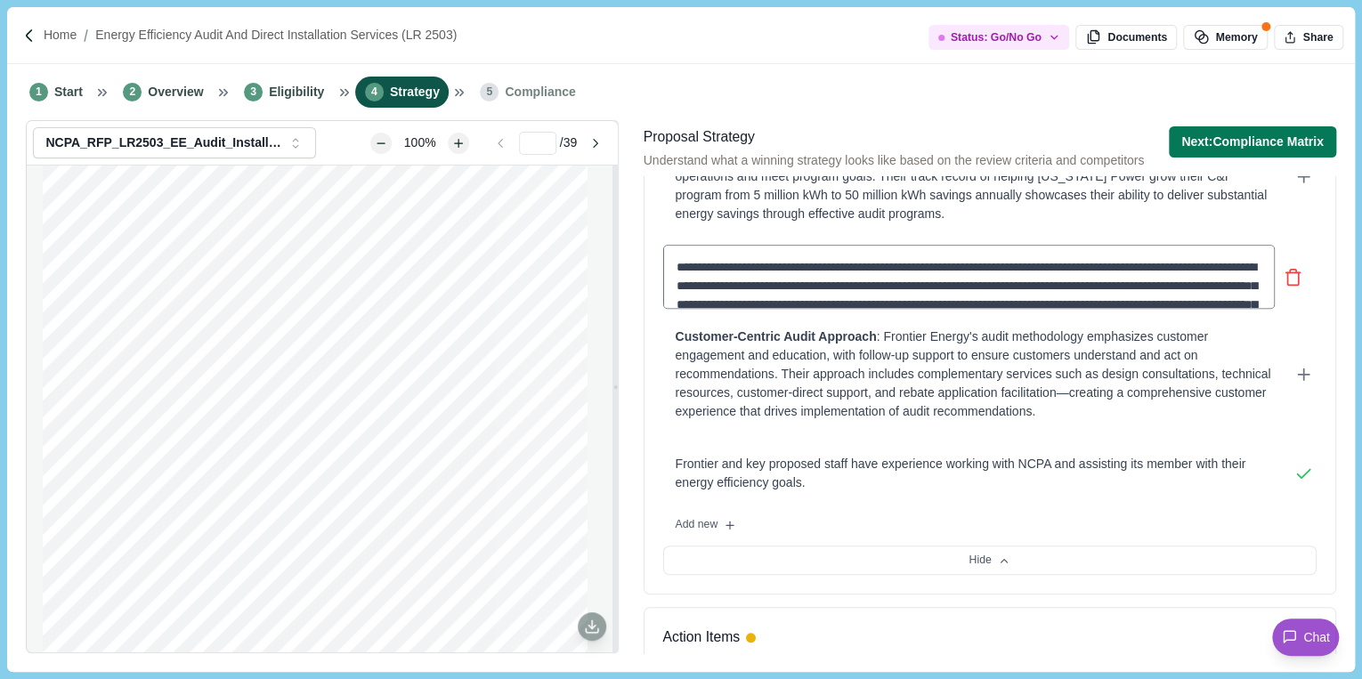
click at [1097, 268] on textarea "**********" at bounding box center [968, 277] width 611 height 64
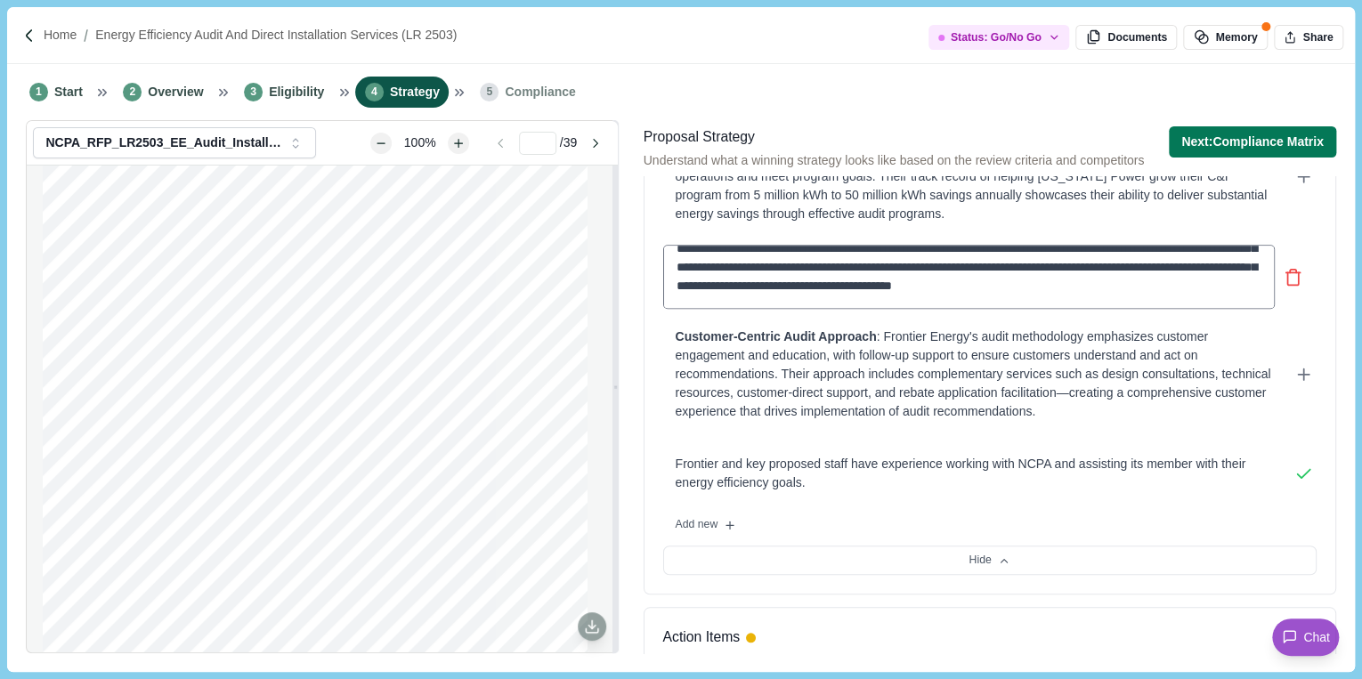
drag, startPoint x: 1052, startPoint y: 268, endPoint x: 759, endPoint y: 259, distance: 293.0
click at [759, 259] on textarea "**********" at bounding box center [968, 277] width 611 height 64
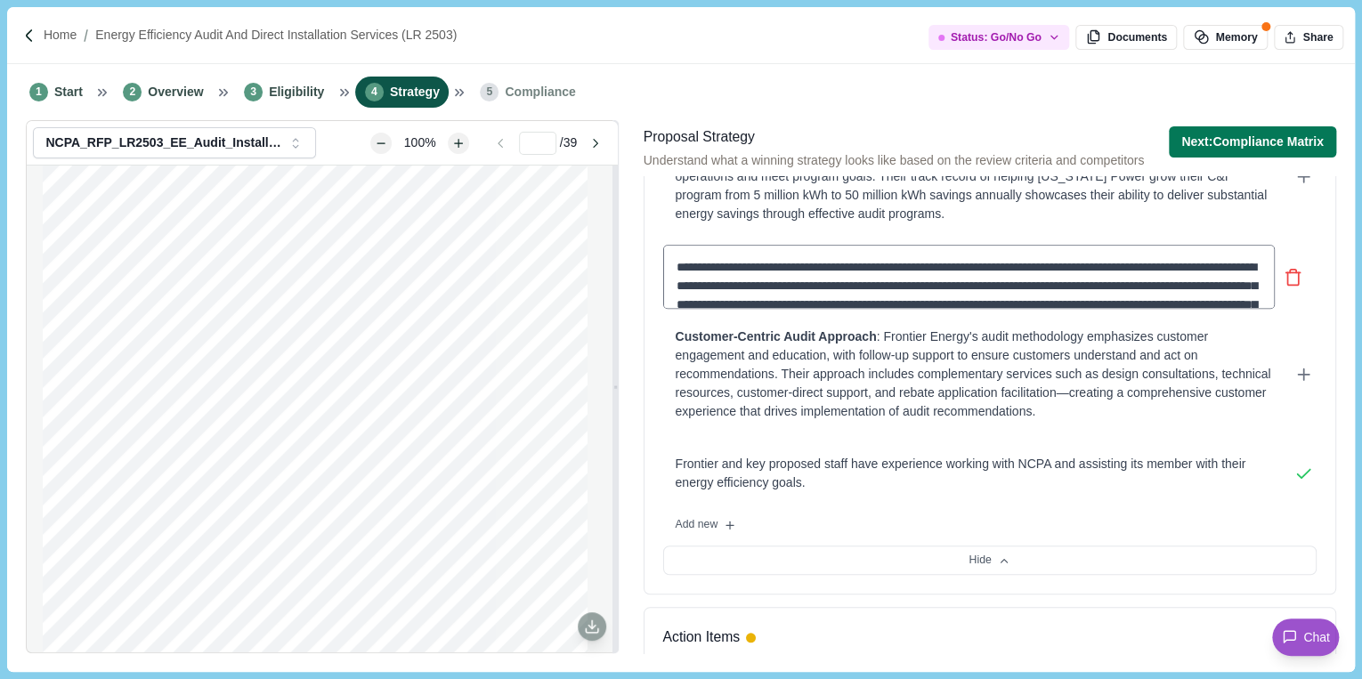
click at [1076, 271] on textarea "**********" at bounding box center [968, 277] width 611 height 64
click at [939, 278] on textarea "**********" at bounding box center [968, 277] width 611 height 64
click at [1223, 276] on textarea "**********" at bounding box center [968, 277] width 611 height 64
drag, startPoint x: 1054, startPoint y: 268, endPoint x: 789, endPoint y: 271, distance: 264.4
click at [789, 271] on textarea "**********" at bounding box center [968, 277] width 611 height 64
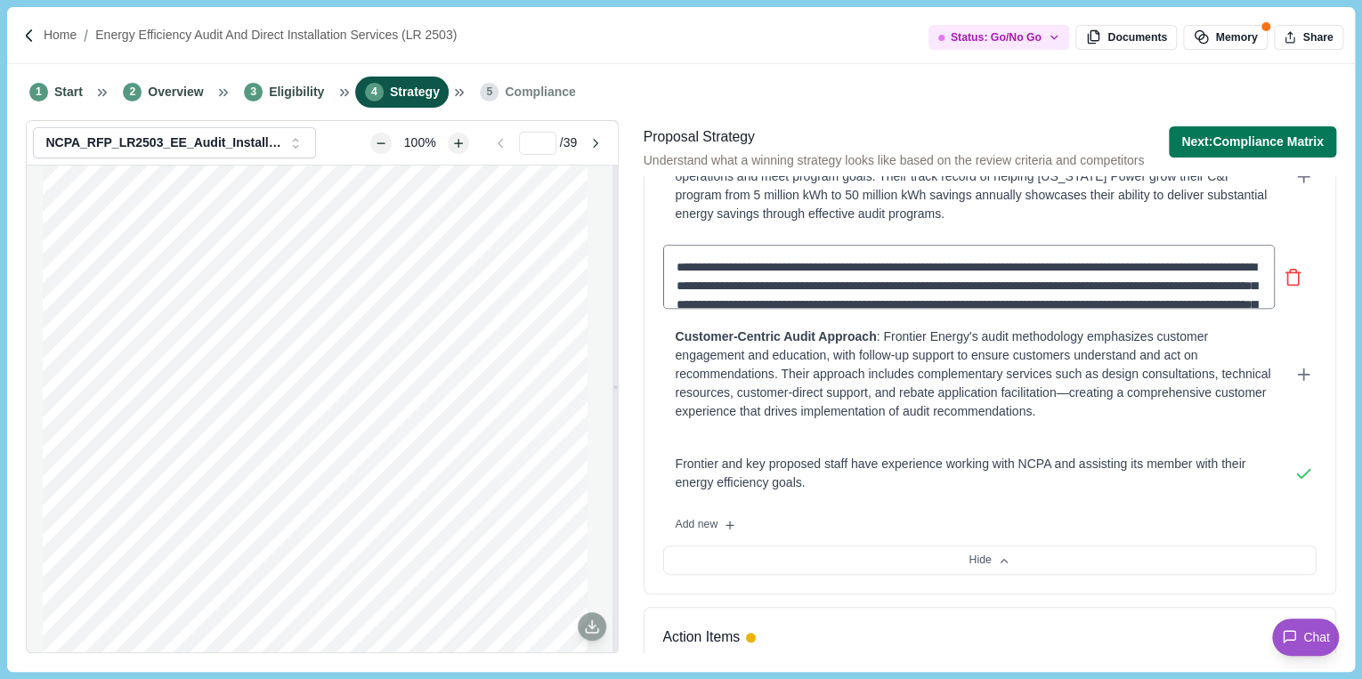
click at [1109, 274] on textarea "**********" at bounding box center [968, 277] width 611 height 64
drag, startPoint x: 1079, startPoint y: 264, endPoint x: 1190, endPoint y: 263, distance: 111.3
click at [1190, 263] on textarea "**********" at bounding box center [968, 277] width 611 height 64
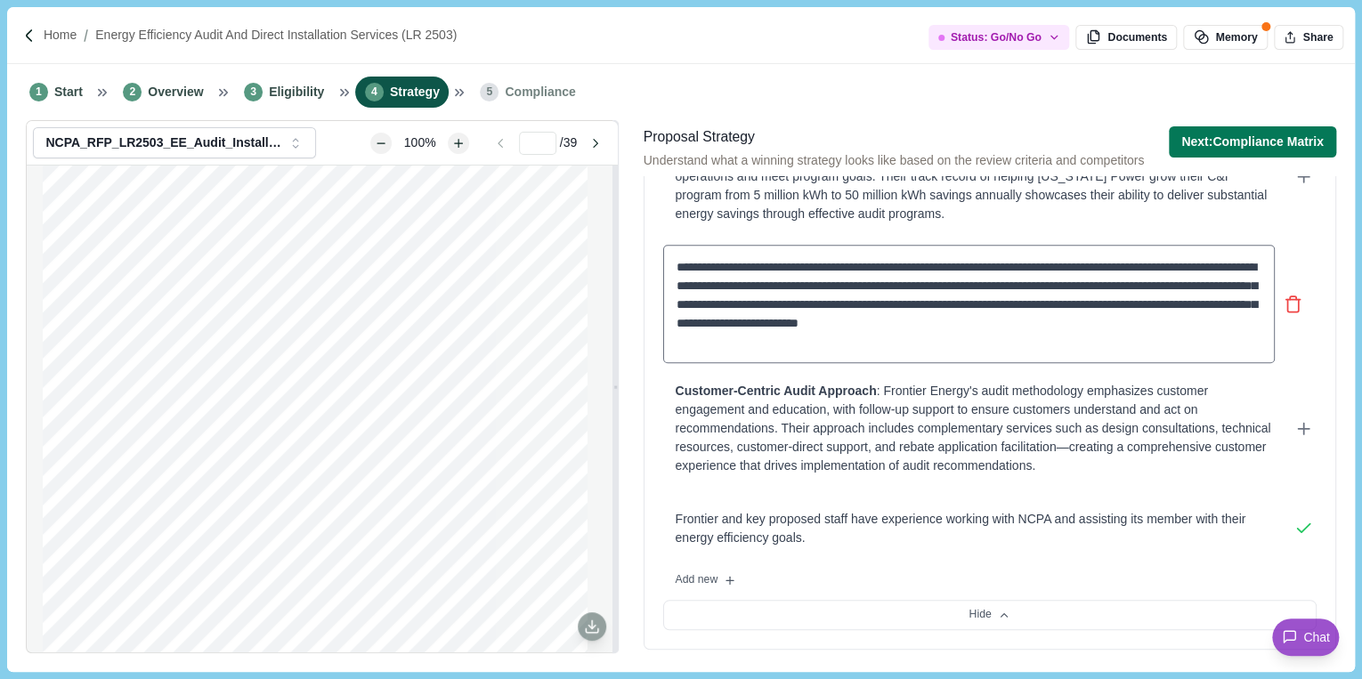
drag, startPoint x: 1079, startPoint y: 268, endPoint x: 1214, endPoint y: 281, distance: 135.9
click at [1214, 281] on textarea "**********" at bounding box center [968, 304] width 611 height 118
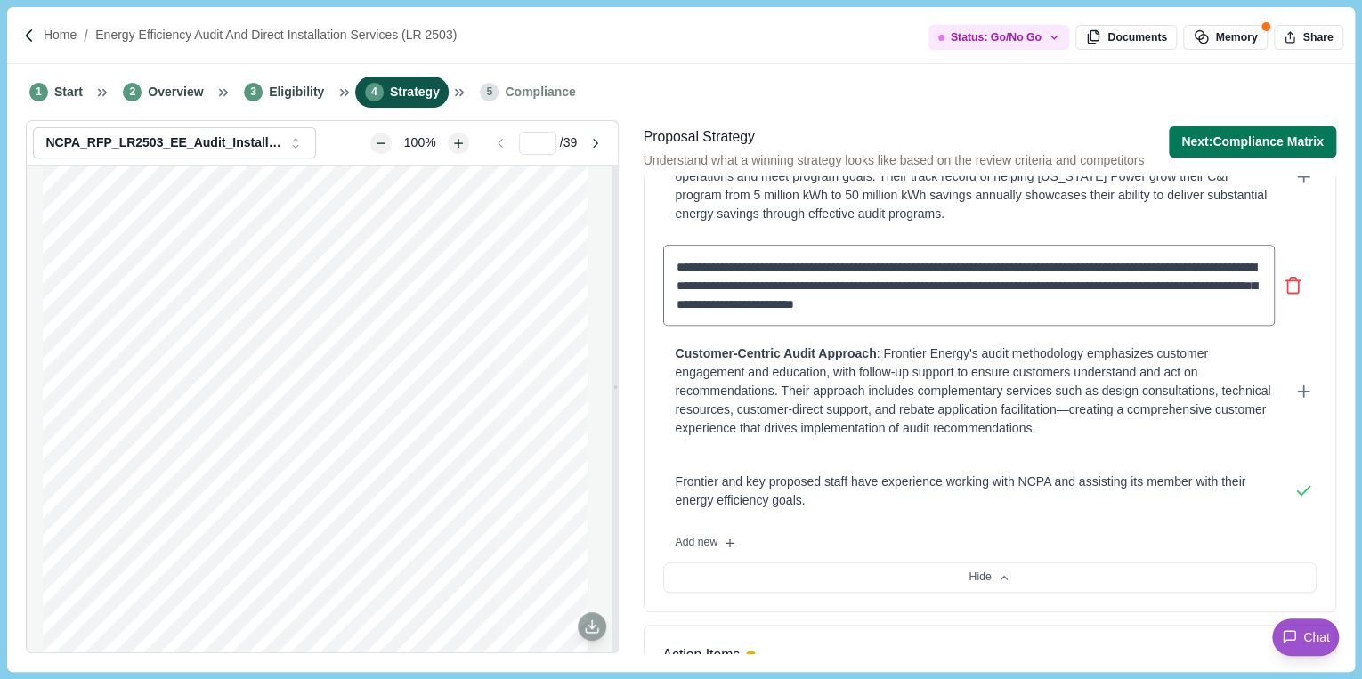
click at [1088, 269] on textarea "**********" at bounding box center [968, 285] width 611 height 81
click at [1092, 266] on textarea "**********" at bounding box center [968, 285] width 611 height 81
click at [1162, 268] on textarea "**********" at bounding box center [968, 285] width 611 height 81
drag, startPoint x: 1173, startPoint y: 306, endPoint x: 1164, endPoint y: 296, distance: 13.2
click at [1164, 296] on textarea "**********" at bounding box center [968, 285] width 611 height 81
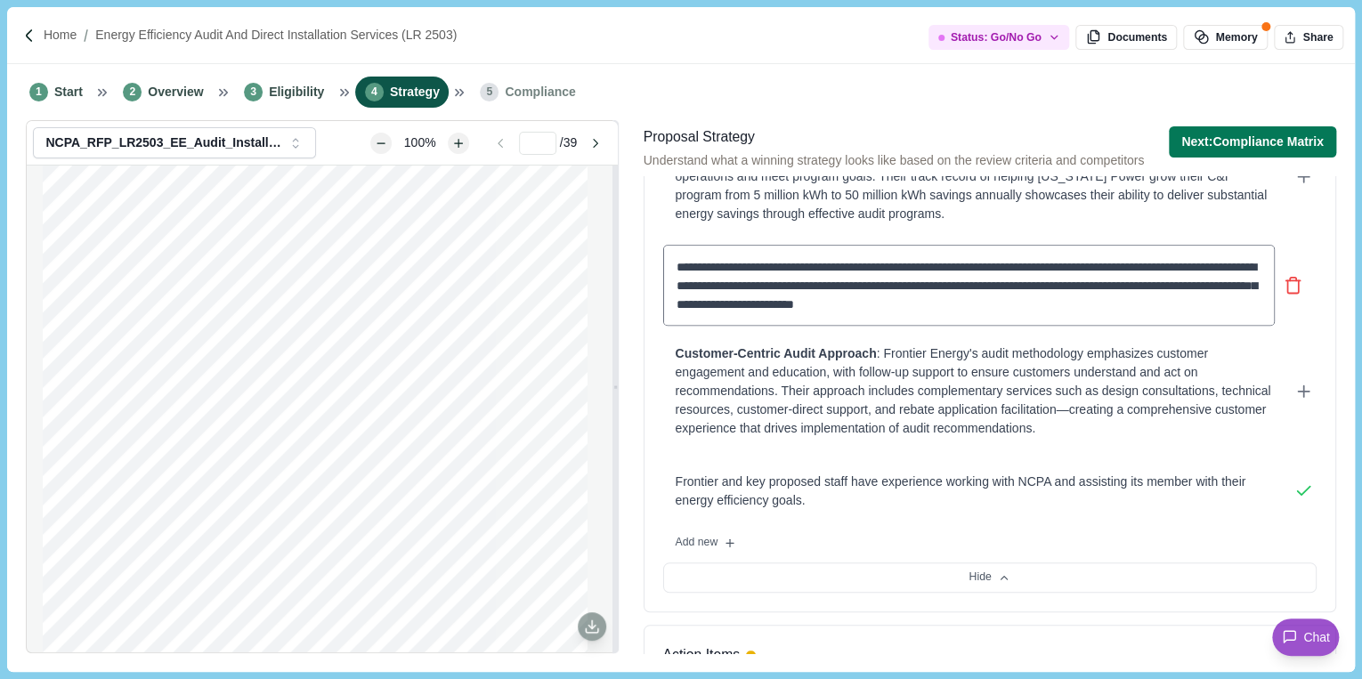
drag, startPoint x: 1158, startPoint y: 303, endPoint x: 1100, endPoint y: 309, distance: 58.1
click at [1100, 309] on textarea "**********" at bounding box center [968, 285] width 611 height 81
click at [737, 285] on textarea "**********" at bounding box center [968, 285] width 611 height 81
click at [1050, 263] on textarea "**********" at bounding box center [968, 285] width 611 height 81
click at [1050, 268] on textarea "**********" at bounding box center [968, 285] width 611 height 81
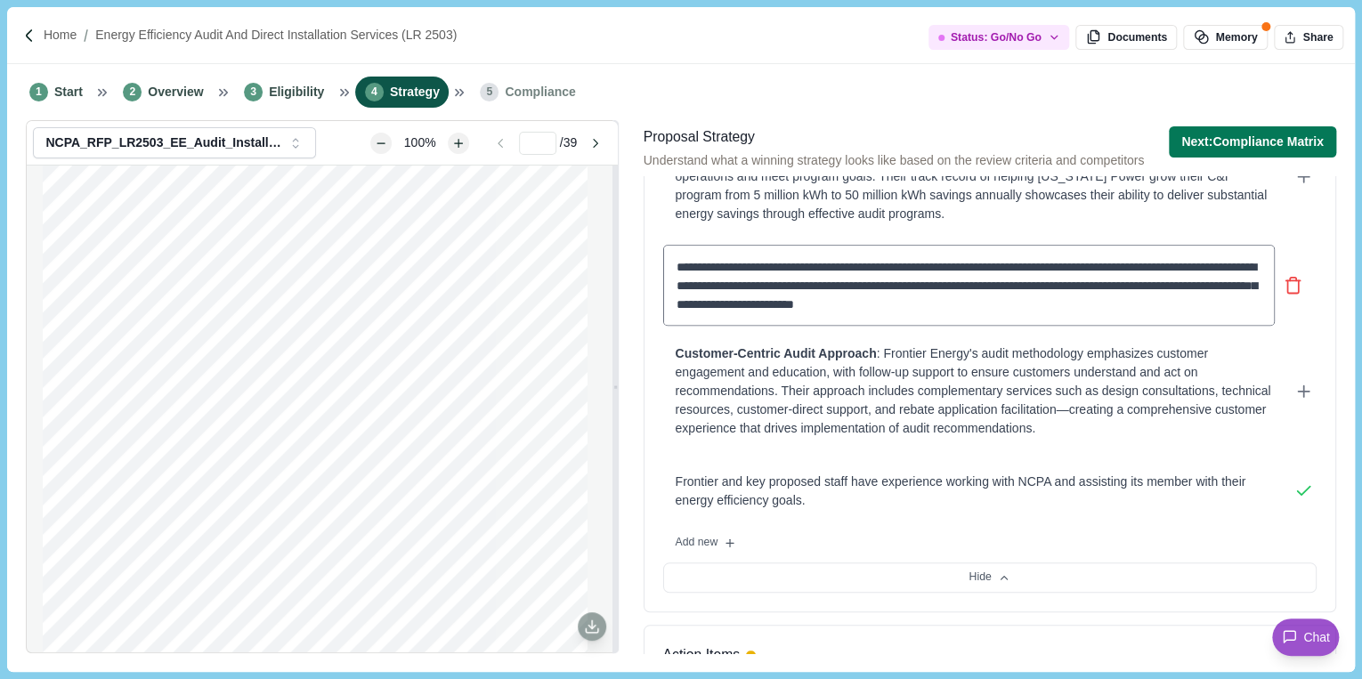
click at [1043, 267] on textarea "**********" at bounding box center [968, 285] width 611 height 81
click at [1036, 267] on textarea "**********" at bounding box center [968, 285] width 611 height 81
drag, startPoint x: 1033, startPoint y: 263, endPoint x: 995, endPoint y: 275, distance: 40.0
click at [995, 275] on textarea "**********" at bounding box center [968, 285] width 611 height 81
click at [1030, 264] on textarea "**********" at bounding box center [968, 285] width 611 height 81
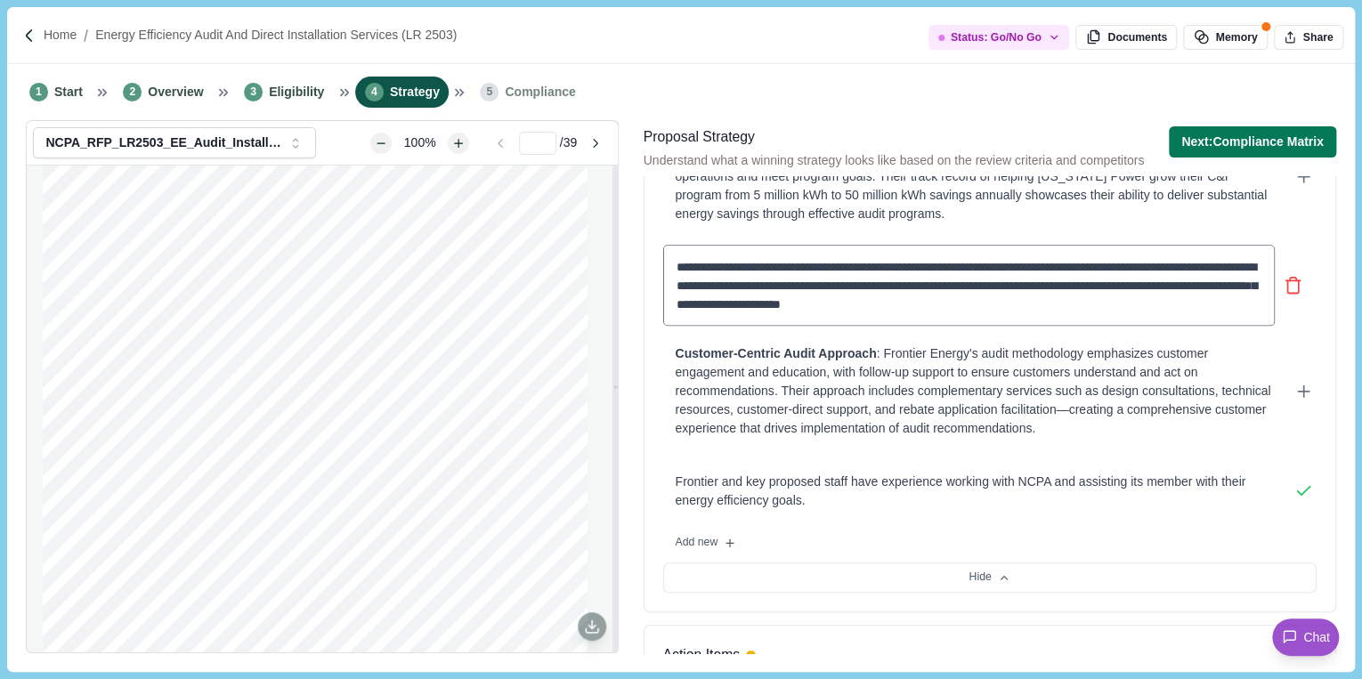
click at [1024, 268] on textarea "**********" at bounding box center [968, 285] width 611 height 81
click at [1019, 265] on textarea "**********" at bounding box center [968, 285] width 611 height 81
click at [1011, 264] on textarea "**********" at bounding box center [968, 285] width 611 height 81
click at [1012, 265] on textarea "**********" at bounding box center [968, 285] width 611 height 81
click at [1010, 266] on textarea "**********" at bounding box center [968, 285] width 611 height 81
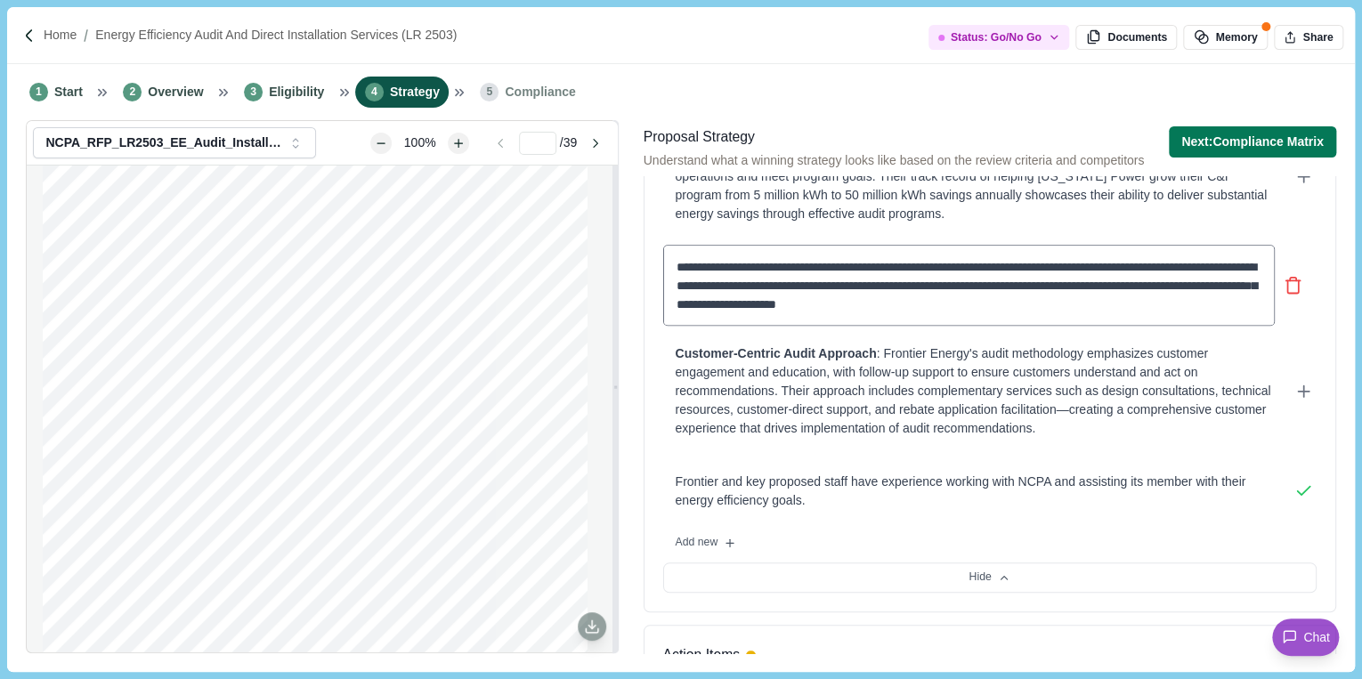
click at [1011, 263] on textarea "**********" at bounding box center [968, 285] width 611 height 81
click at [1039, 265] on textarea "**********" at bounding box center [968, 285] width 611 height 81
click at [1035, 265] on textarea "**********" at bounding box center [968, 285] width 611 height 81
click at [1032, 268] on textarea "**********" at bounding box center [968, 285] width 611 height 81
click at [1142, 299] on textarea "**********" at bounding box center [968, 285] width 611 height 81
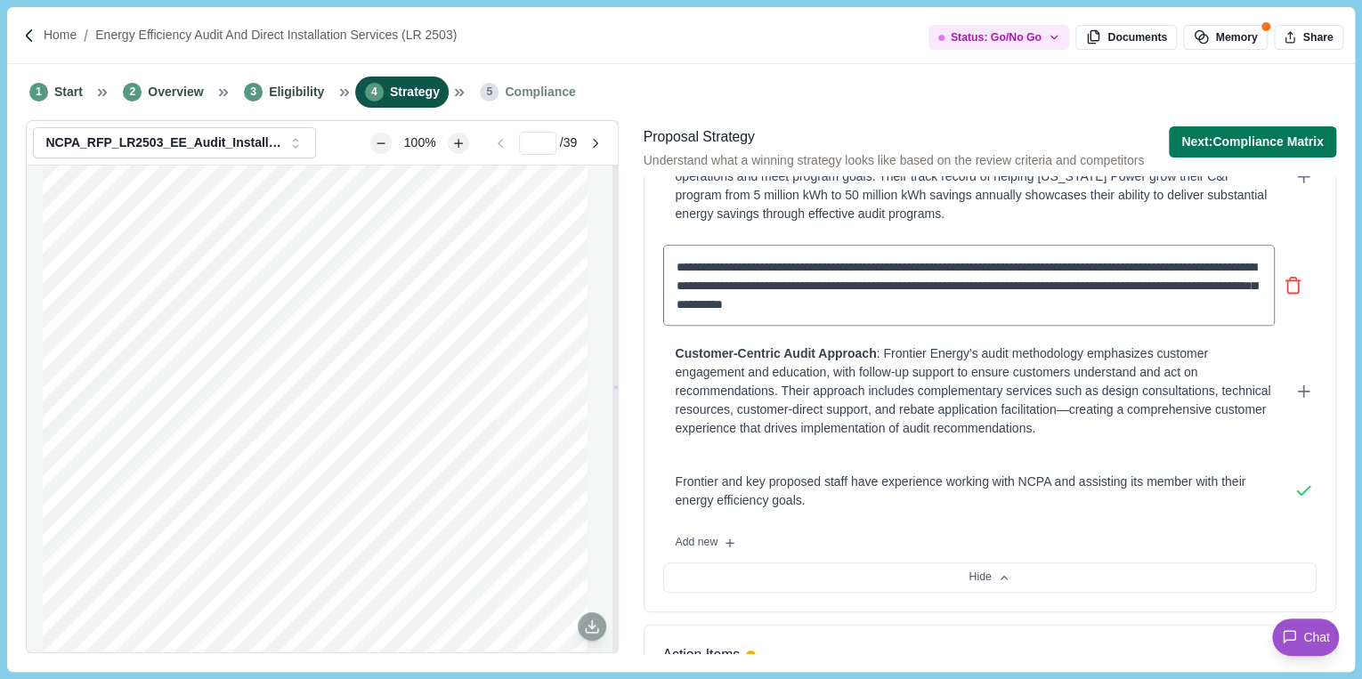
click at [1098, 303] on textarea "**********" at bounding box center [968, 285] width 611 height 81
type textarea "**********"
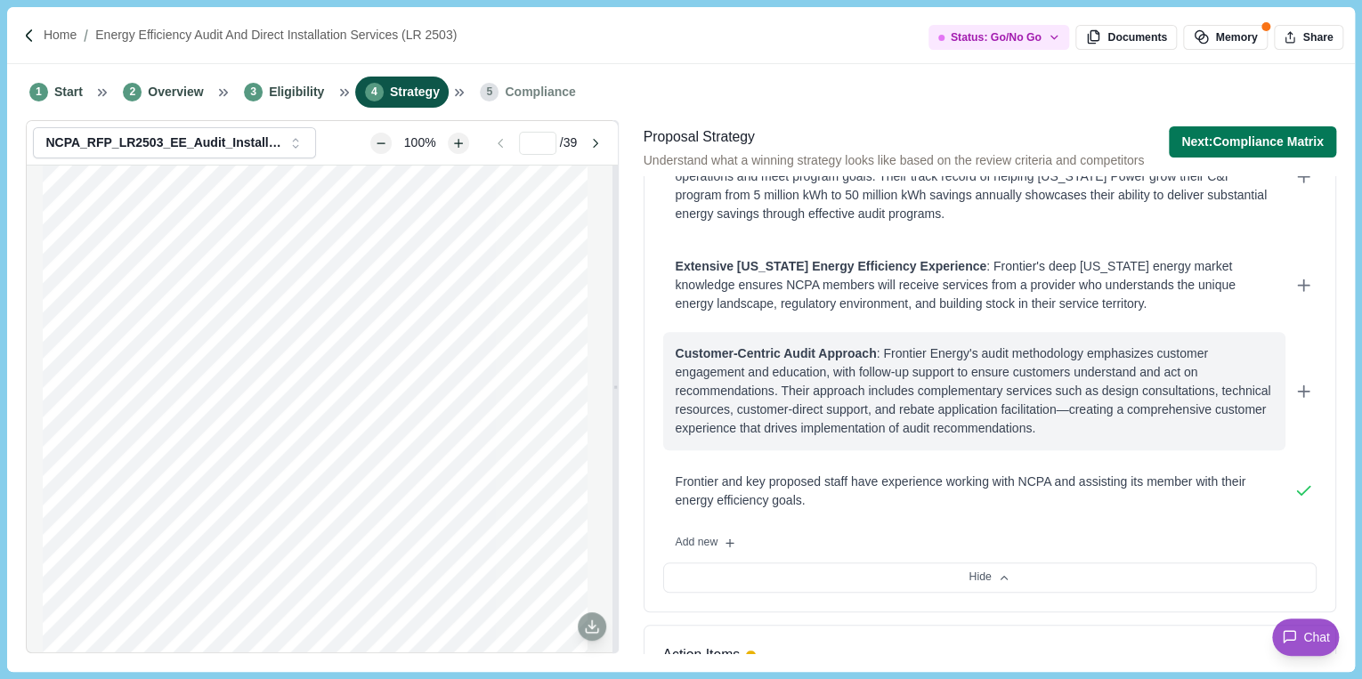
click at [1034, 373] on div "Customer-Centric Audit Approach : Frontier Energy's audit methodology emphasize…" at bounding box center [974, 390] width 597 height 93
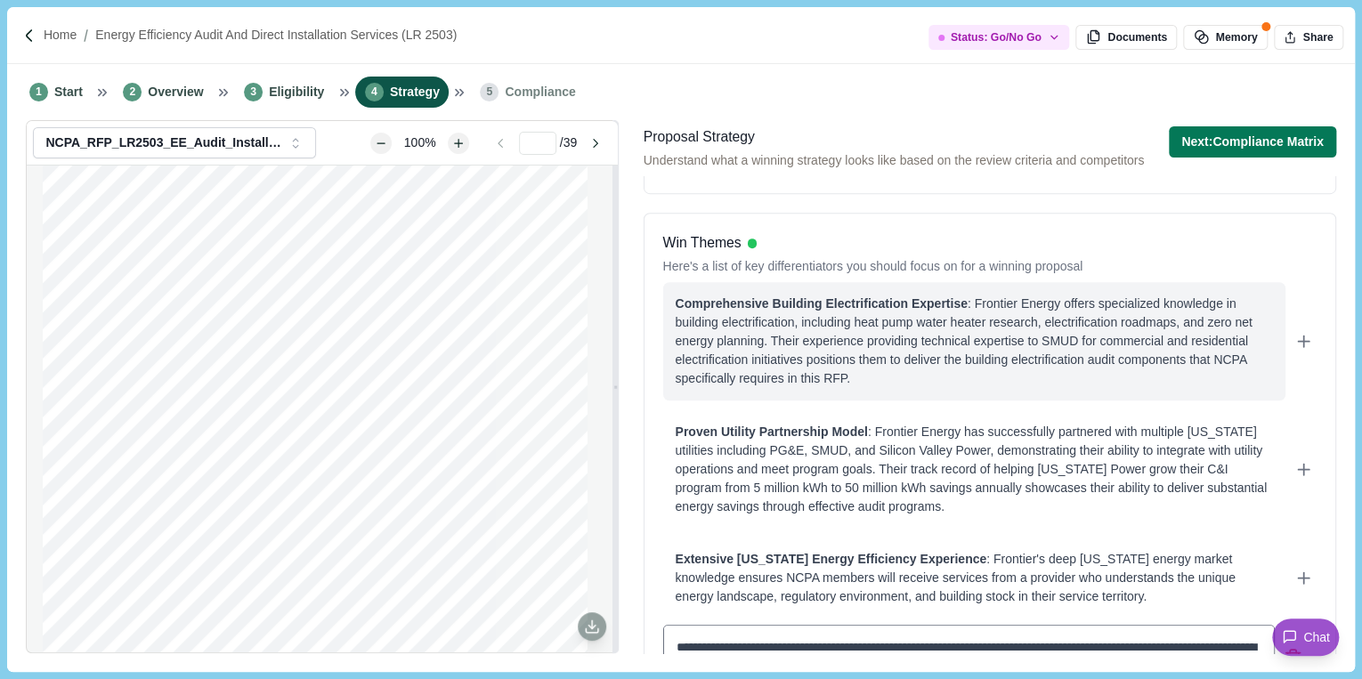
scroll to position [449, 0]
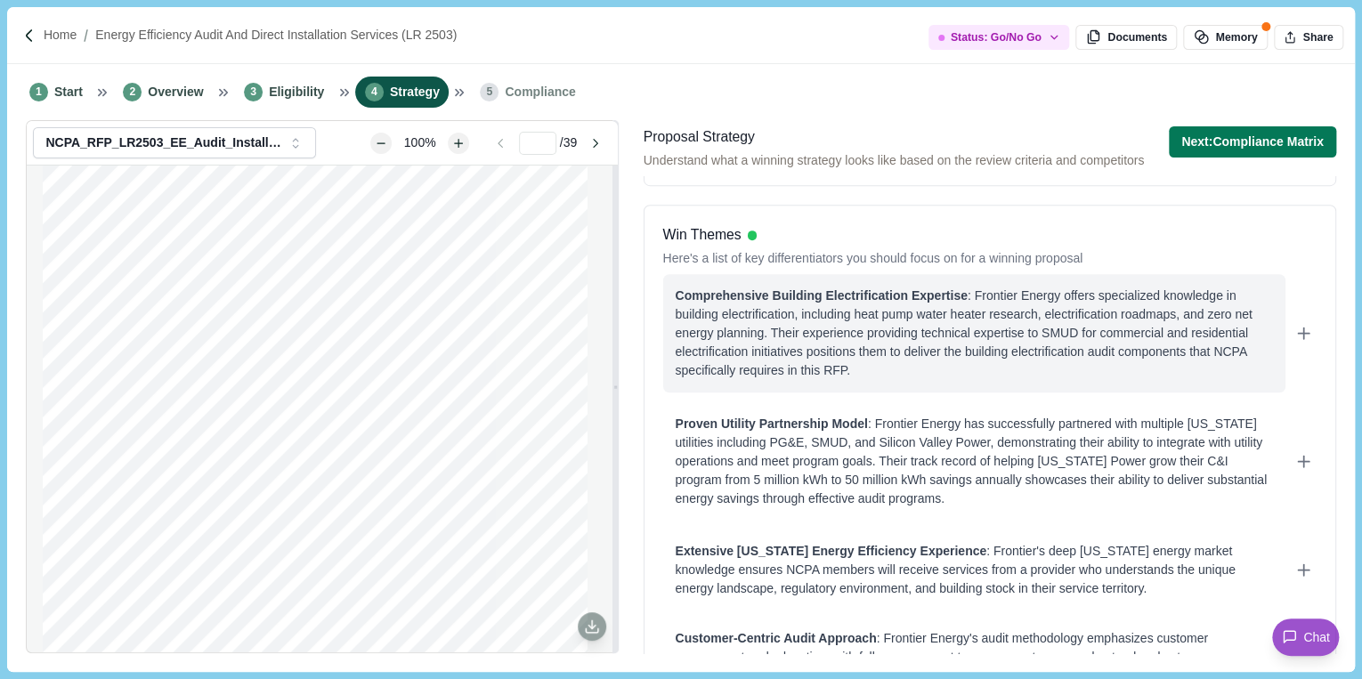
click at [1028, 370] on div "Comprehensive Building Electrification Expertise : Frontier Energy offers speci…" at bounding box center [974, 333] width 597 height 93
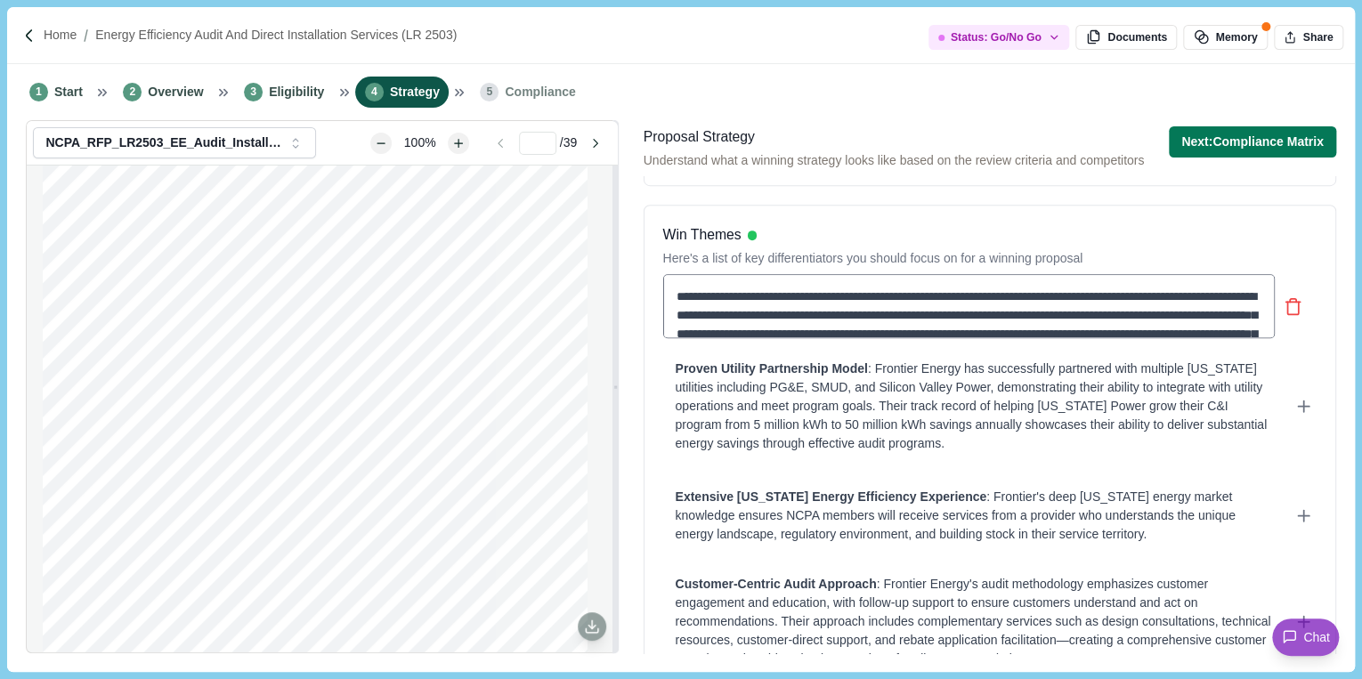
drag, startPoint x: 1111, startPoint y: 315, endPoint x: 1001, endPoint y: 308, distance: 109.7
click at [1001, 308] on textarea "**********" at bounding box center [968, 306] width 611 height 64
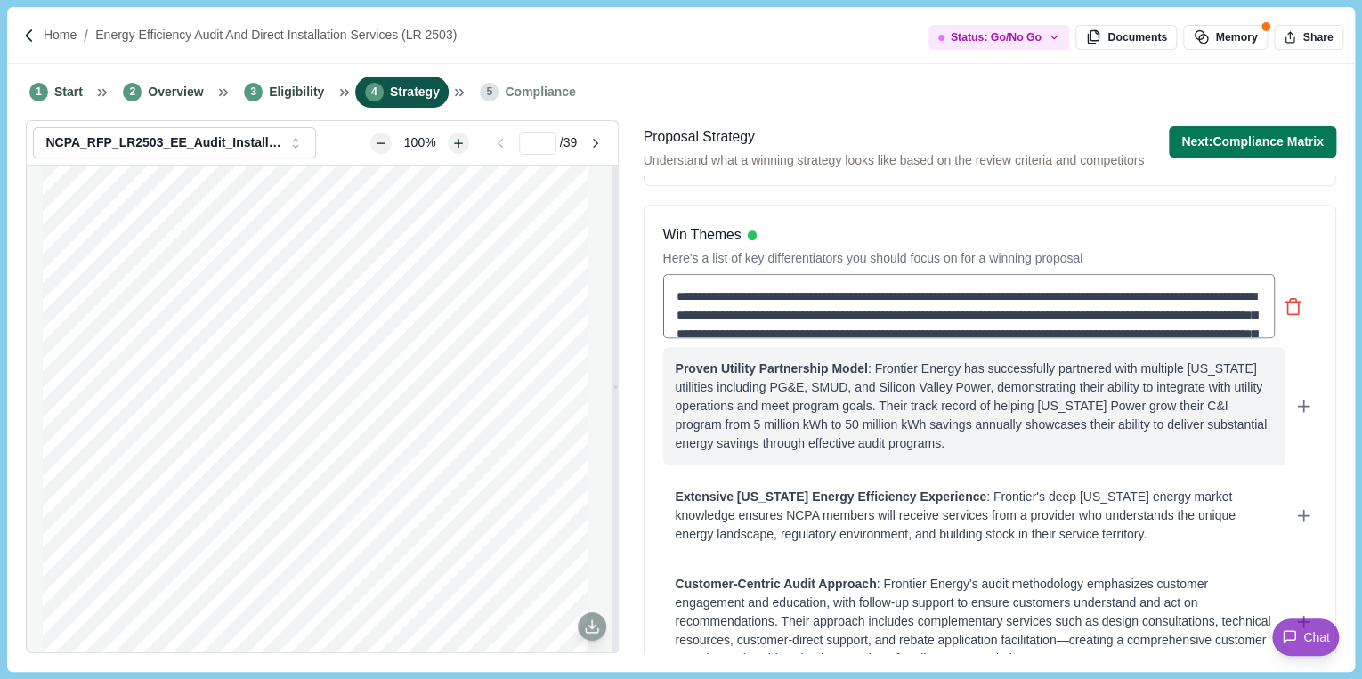
click at [1020, 363] on div "**********" at bounding box center [989, 415] width 653 height 282
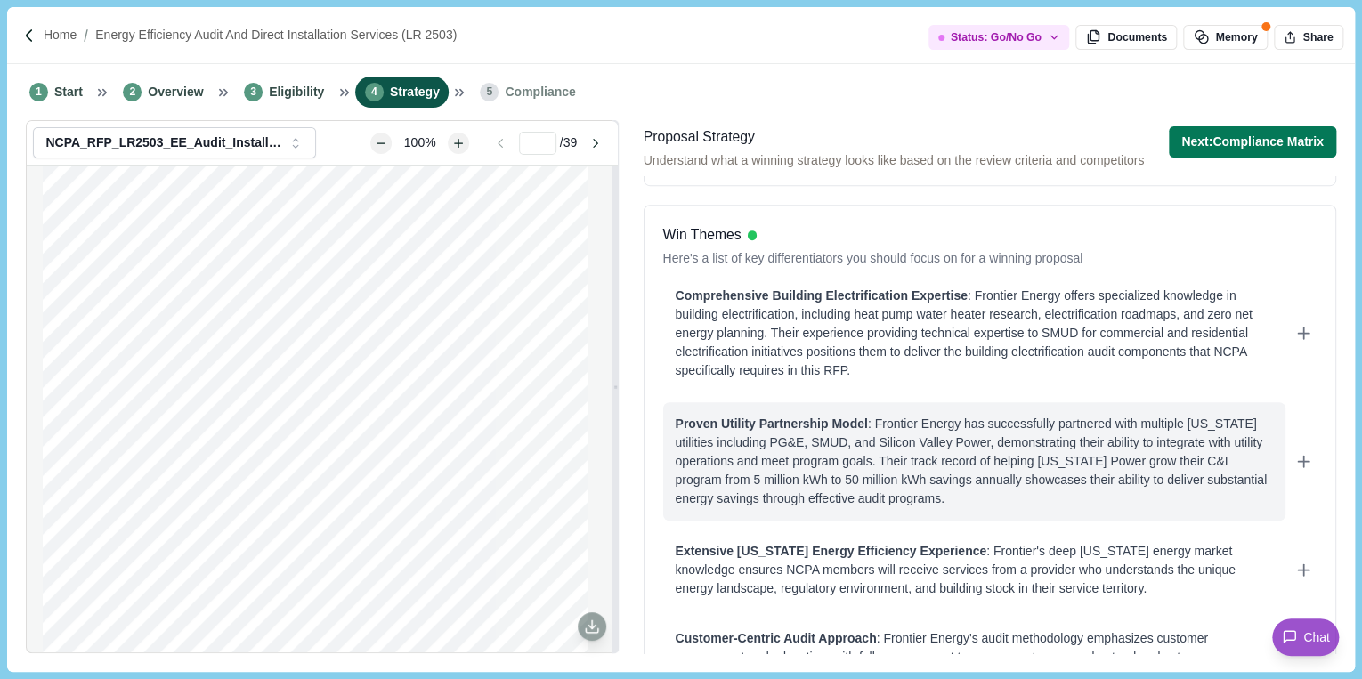
click at [1080, 439] on div "Proven Utility Partnership Model : Frontier Energy has successfully partnered w…" at bounding box center [974, 461] width 597 height 93
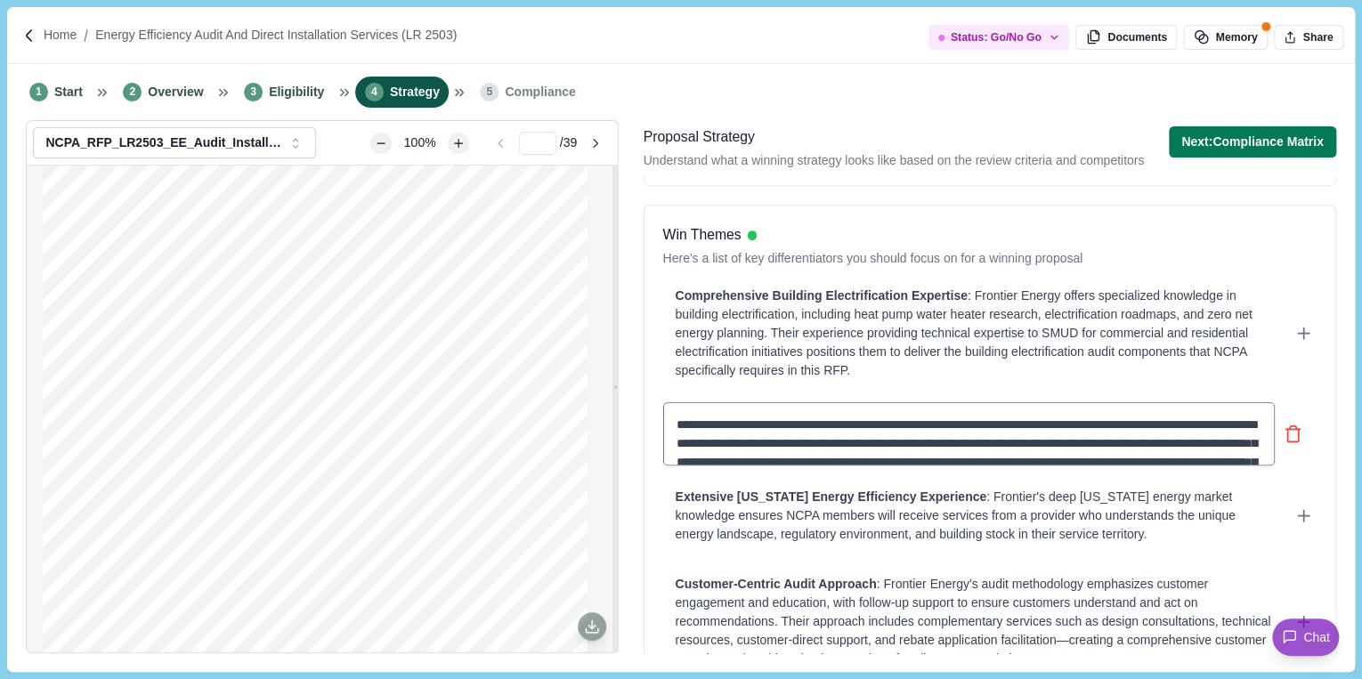
click at [1080, 439] on textarea "**********" at bounding box center [968, 434] width 611 height 64
click at [1079, 432] on textarea "**********" at bounding box center [968, 434] width 611 height 64
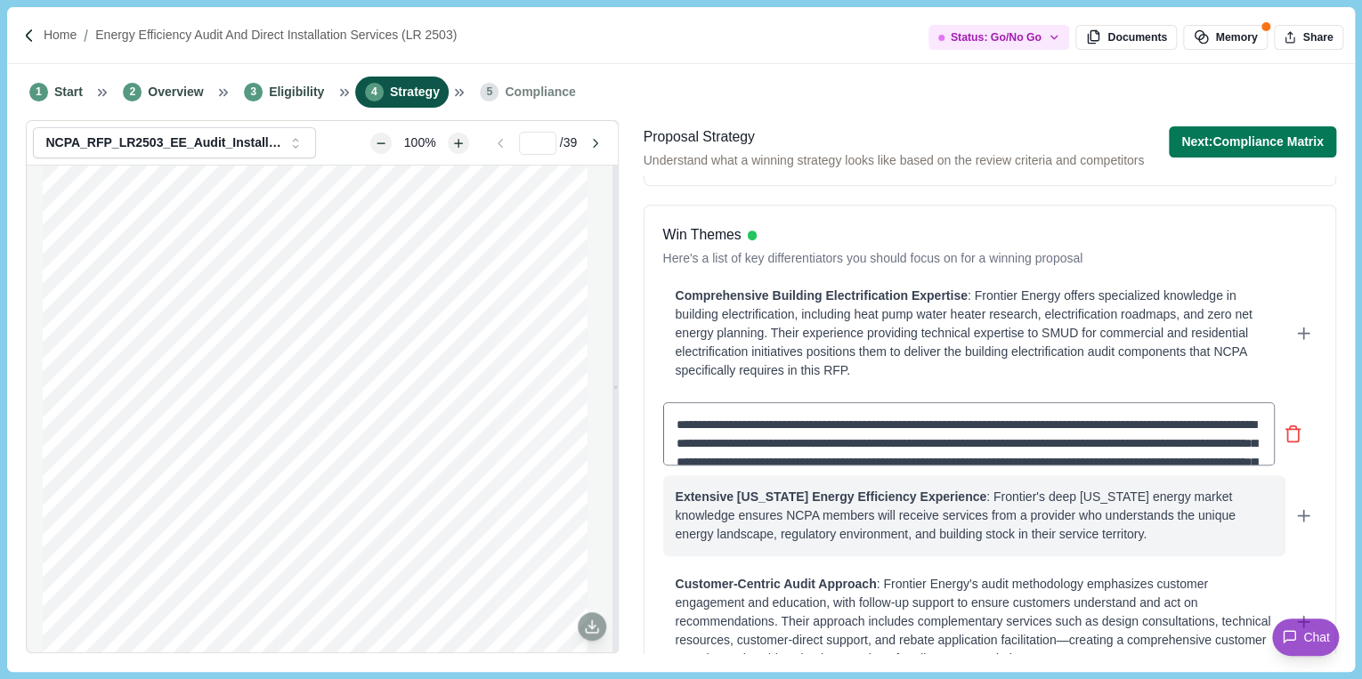
click at [1053, 504] on div "**********" at bounding box center [989, 415] width 653 height 282
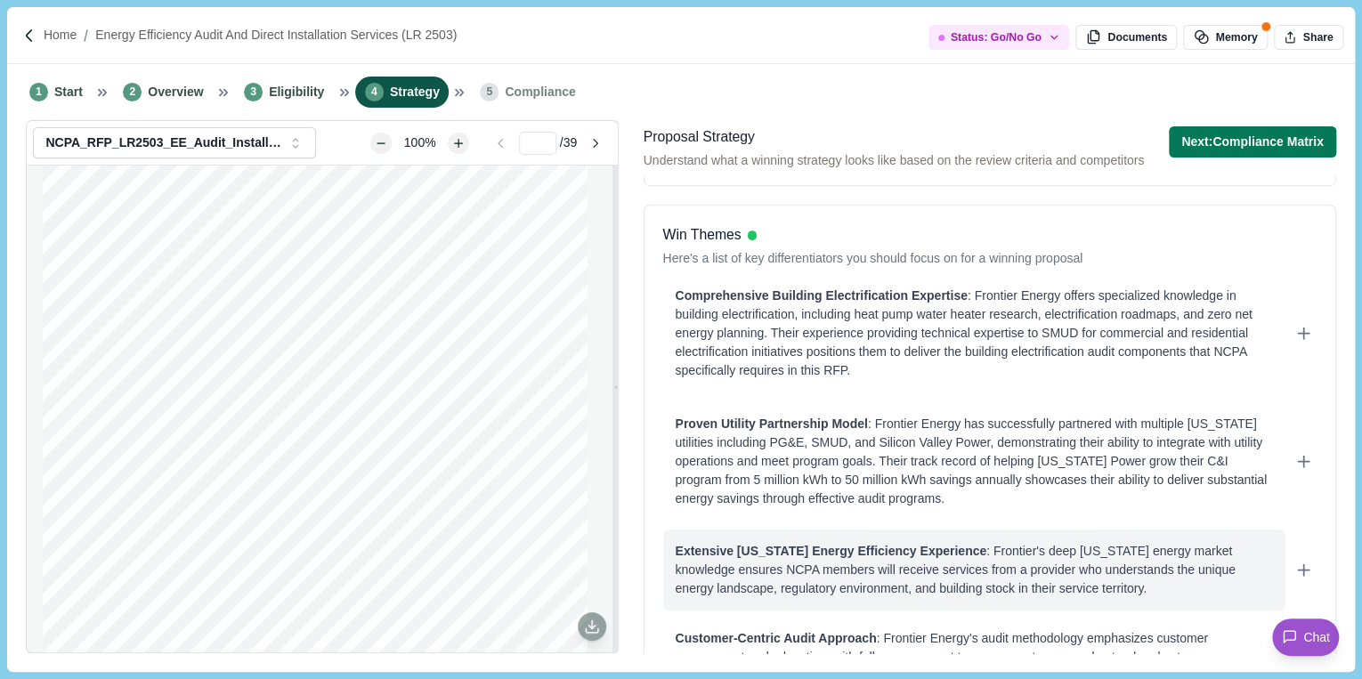
click at [1039, 553] on div "Extensive California Energy Efficiency Experience : Frontier's deep California …" at bounding box center [974, 570] width 597 height 56
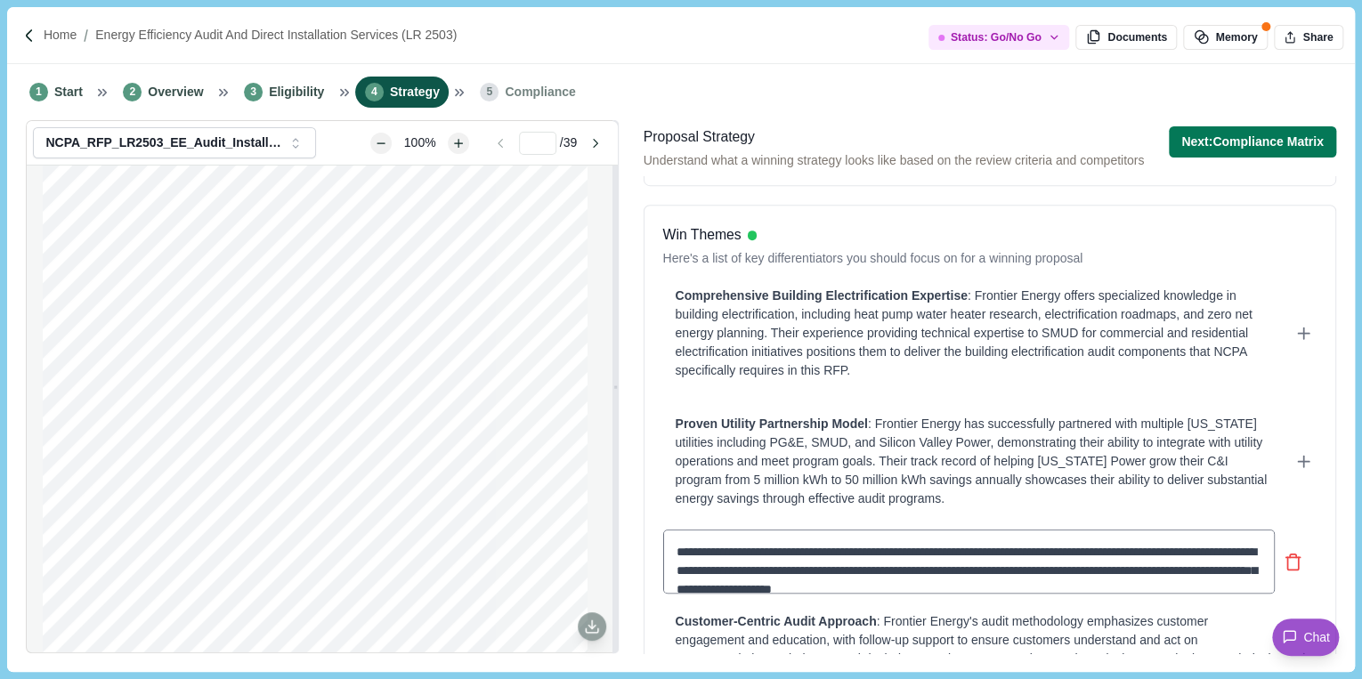
click at [1050, 549] on textarea "**********" at bounding box center [968, 562] width 611 height 64
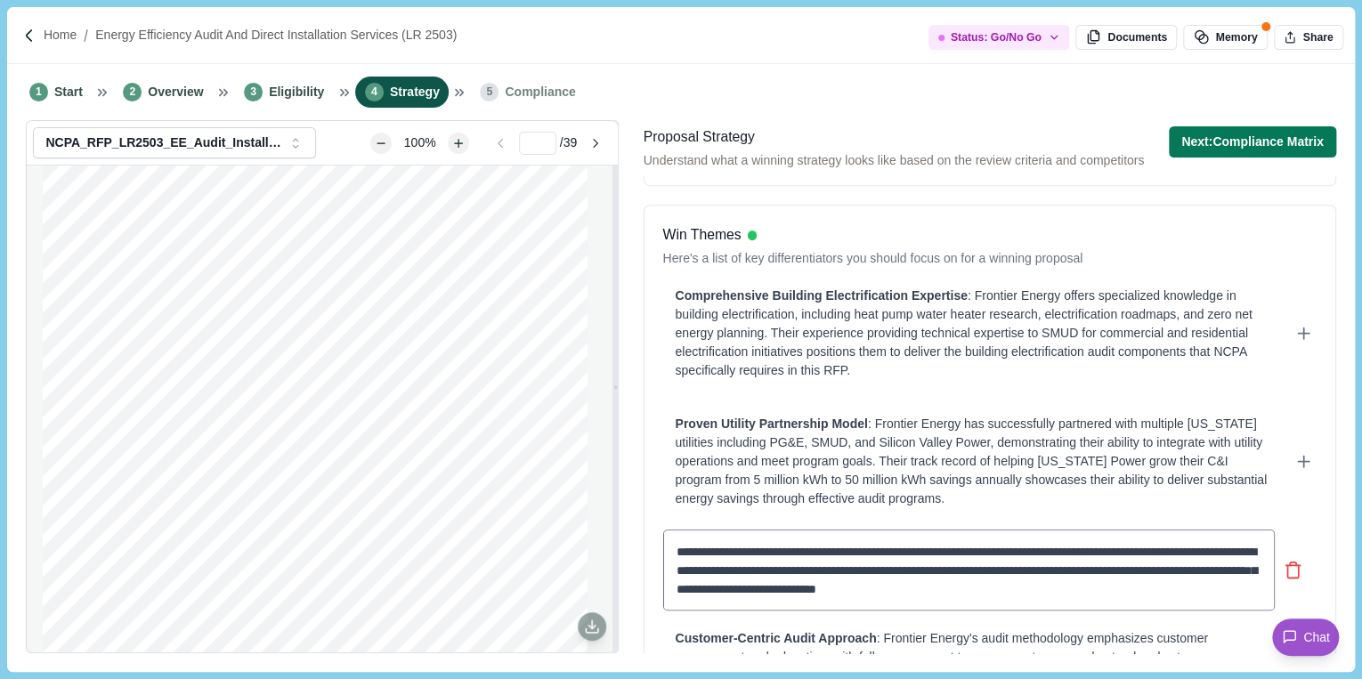
click at [1113, 552] on textarea "**********" at bounding box center [968, 570] width 611 height 81
click at [1116, 550] on textarea "**********" at bounding box center [968, 570] width 611 height 81
click at [1129, 548] on textarea "**********" at bounding box center [968, 570] width 611 height 81
click at [1138, 551] on textarea "**********" at bounding box center [968, 570] width 611 height 81
click at [1147, 552] on textarea "**********" at bounding box center [968, 570] width 611 height 81
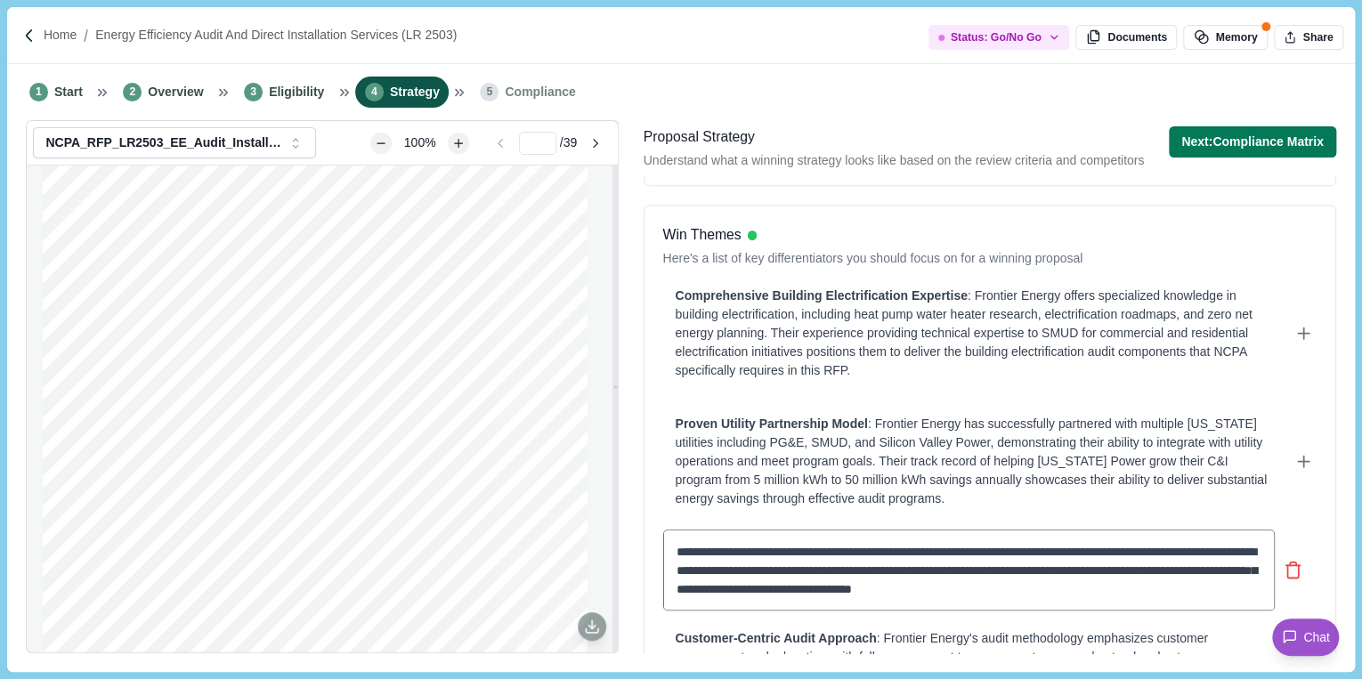
click at [779, 568] on textarea "**********" at bounding box center [968, 570] width 611 height 81
drag, startPoint x: 779, startPoint y: 568, endPoint x: 744, endPoint y: 570, distance: 34.8
click at [744, 570] on textarea "**********" at bounding box center [968, 570] width 611 height 81
type textarea "**********"
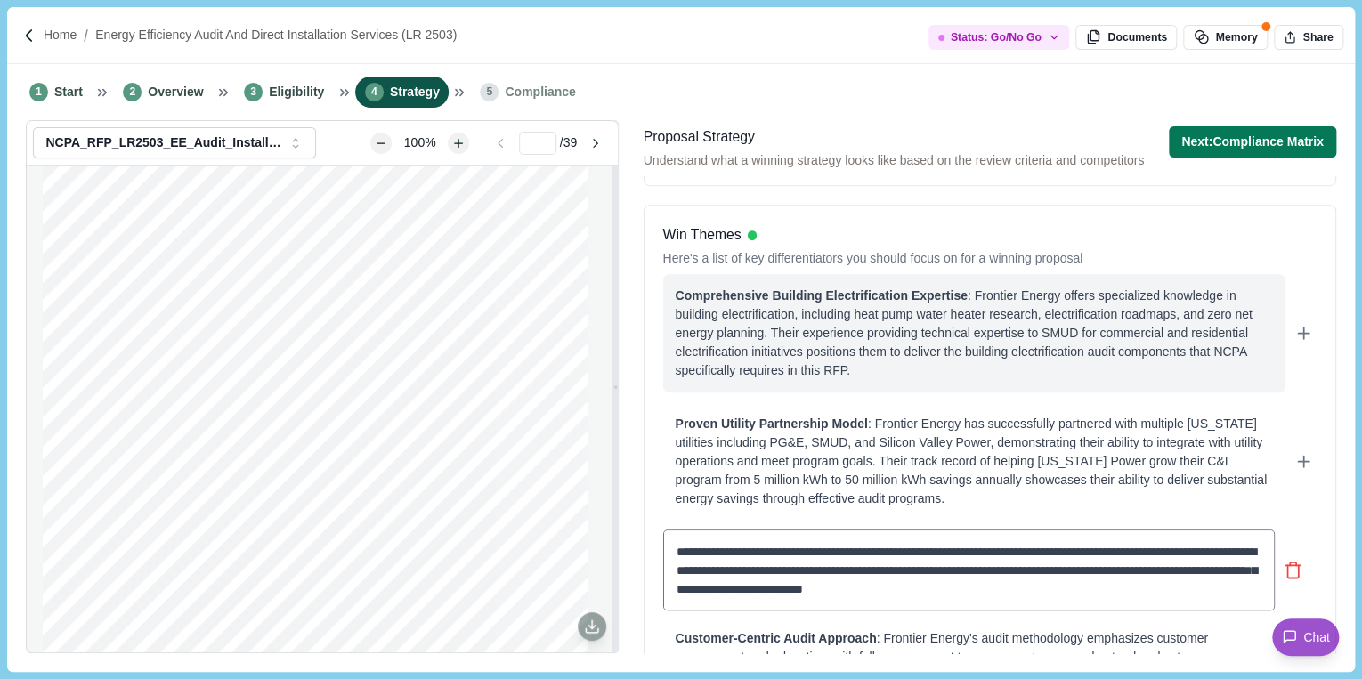
click at [870, 380] on div "Comprehensive Building Electrification Expertise : Frontier Energy offers speci…" at bounding box center [974, 333] width 622 height 118
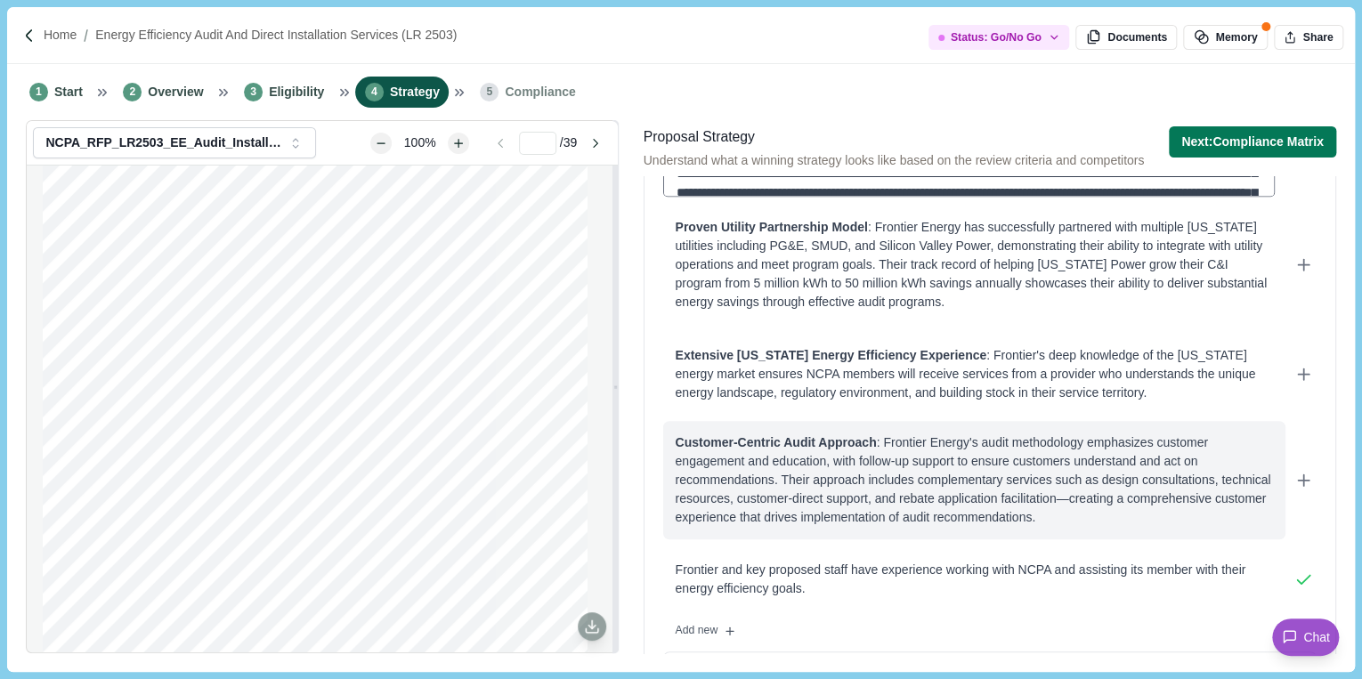
scroll to position [591, 0]
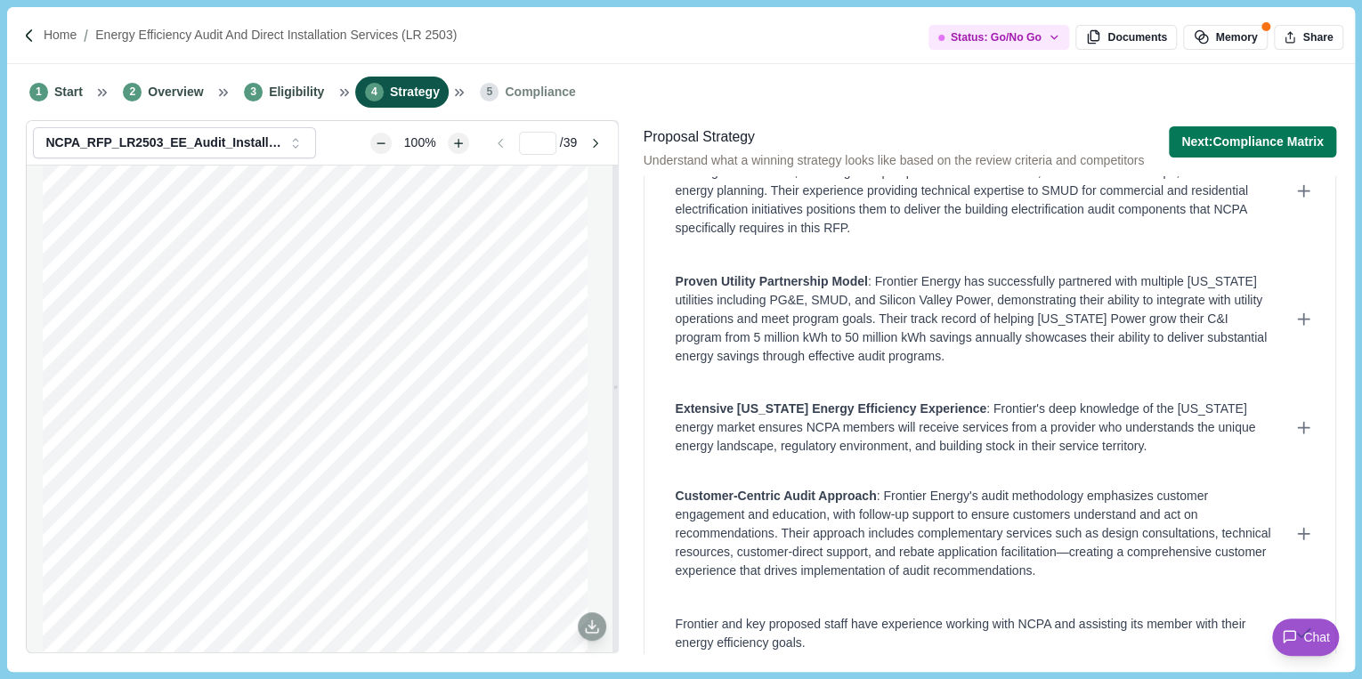
click at [713, 624] on div "Win Themes Here's a list of key differentiators you should focus on for a winni…" at bounding box center [989, 408] width 692 height 692
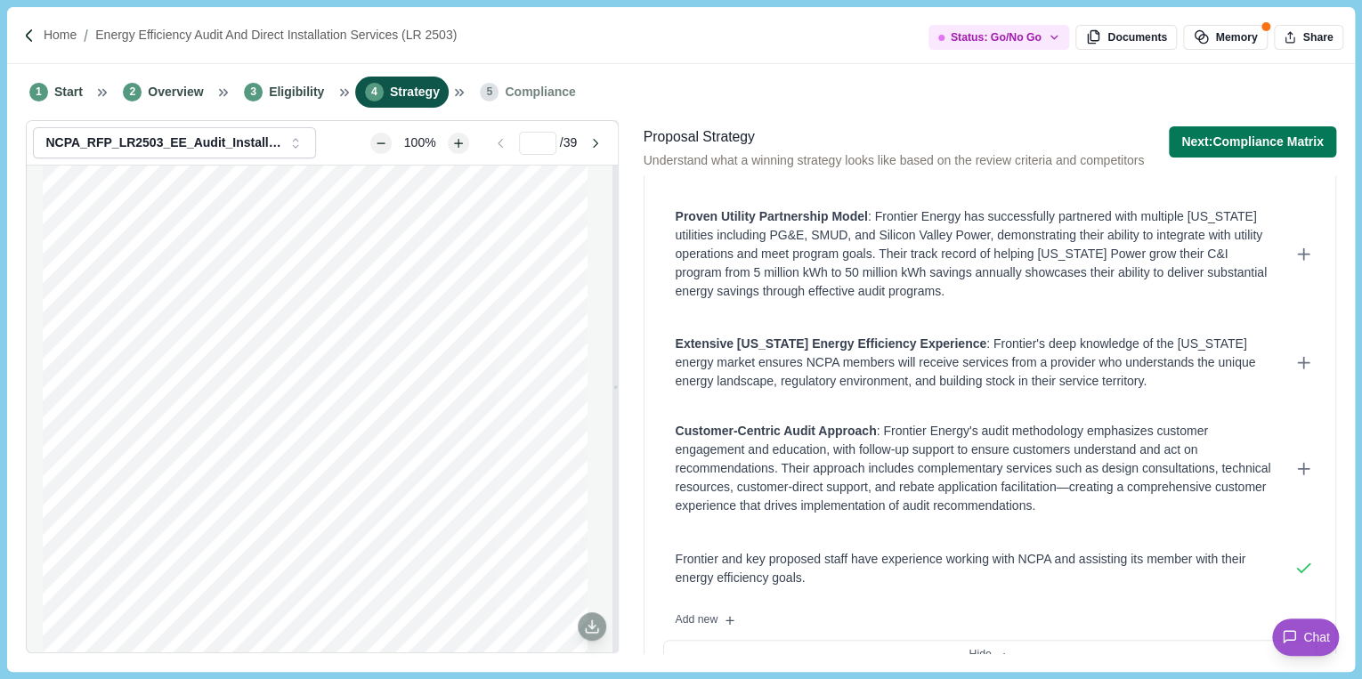
scroll to position [733, 0]
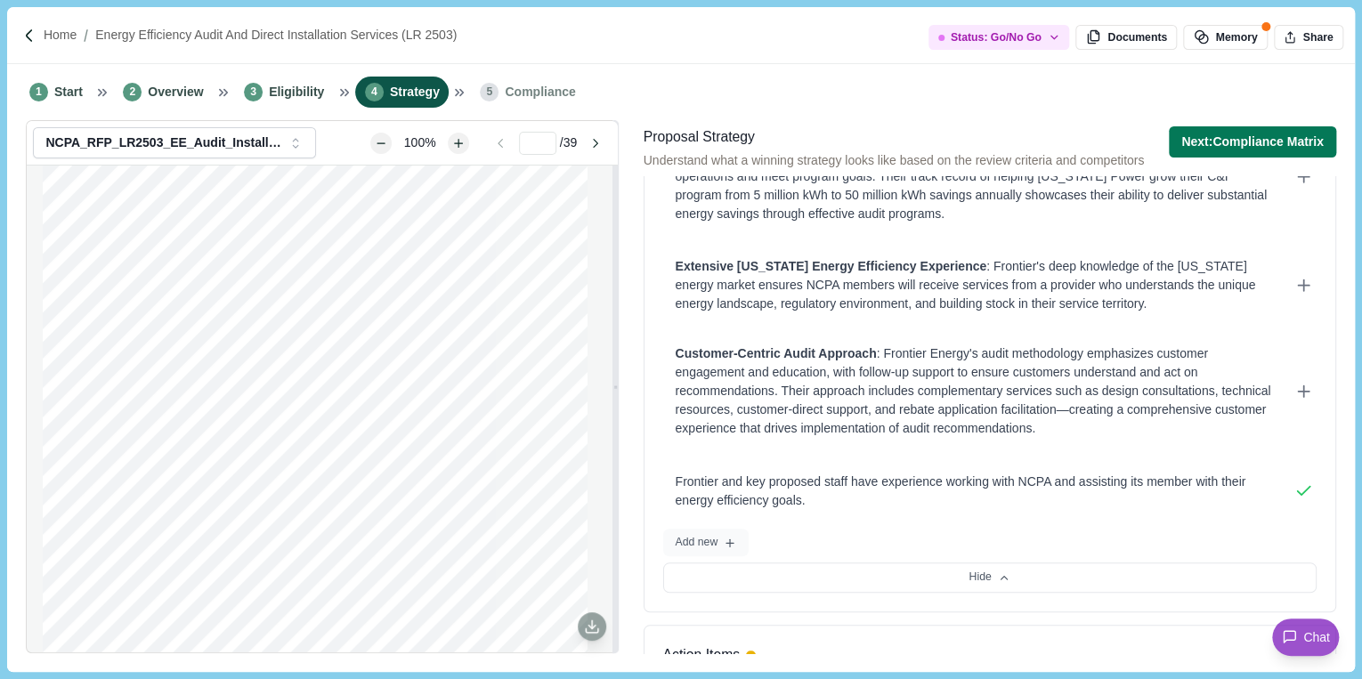
click at [713, 542] on button "Add new" at bounding box center [706, 543] width 86 height 28
click at [716, 547] on textarea at bounding box center [971, 563] width 616 height 64
type textarea "*"
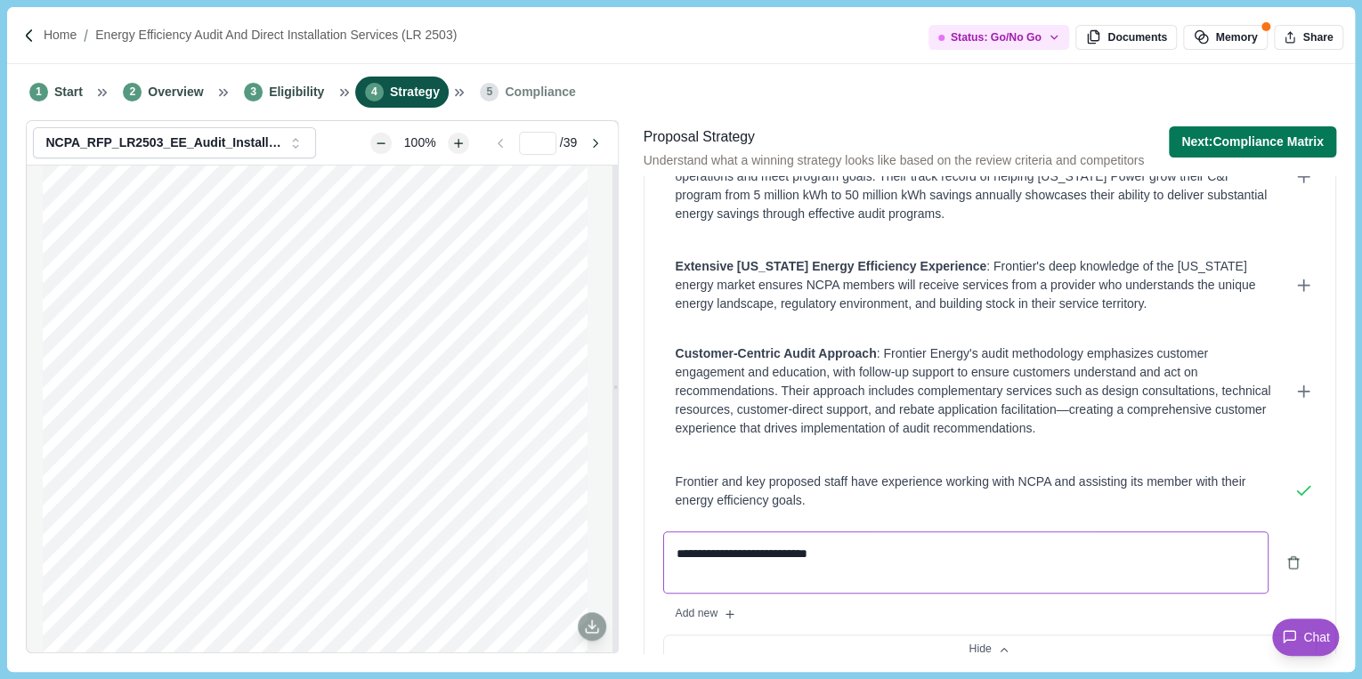
type textarea "**********"
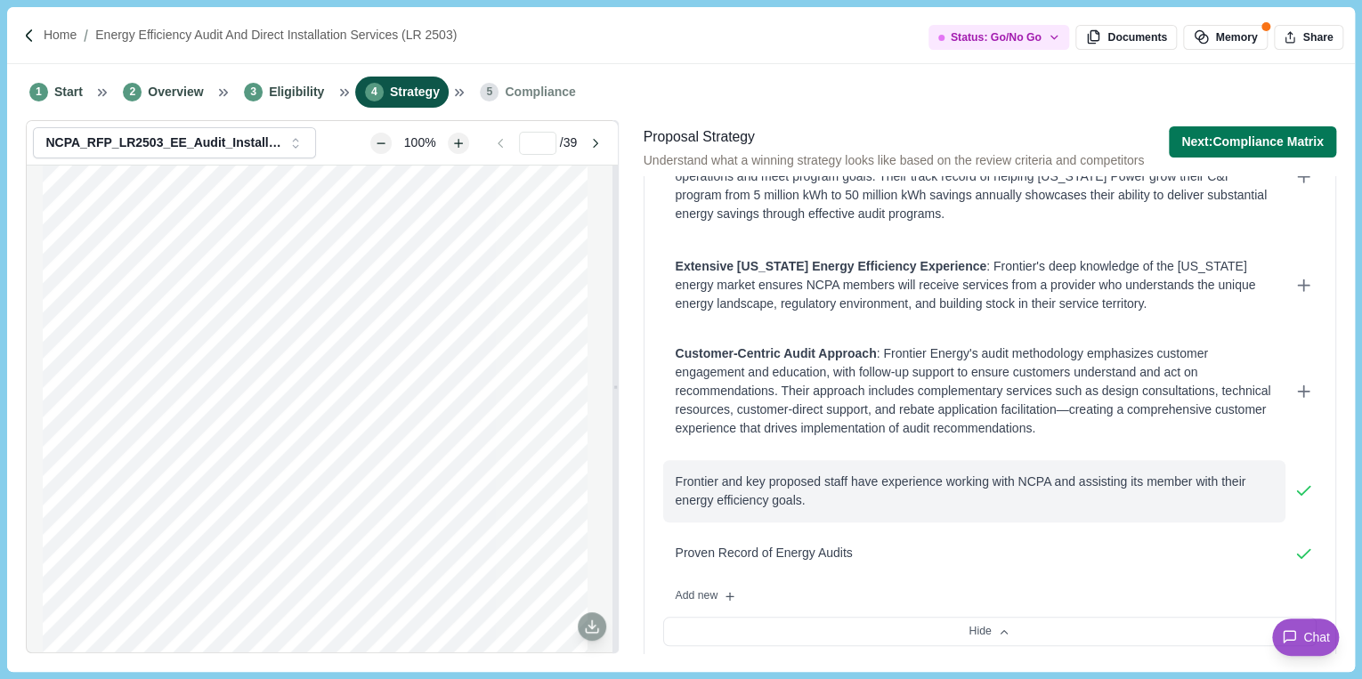
click at [1080, 479] on div "Frontier and key proposed staff have experience working with NCPA and assisting…" at bounding box center [974, 491] width 597 height 37
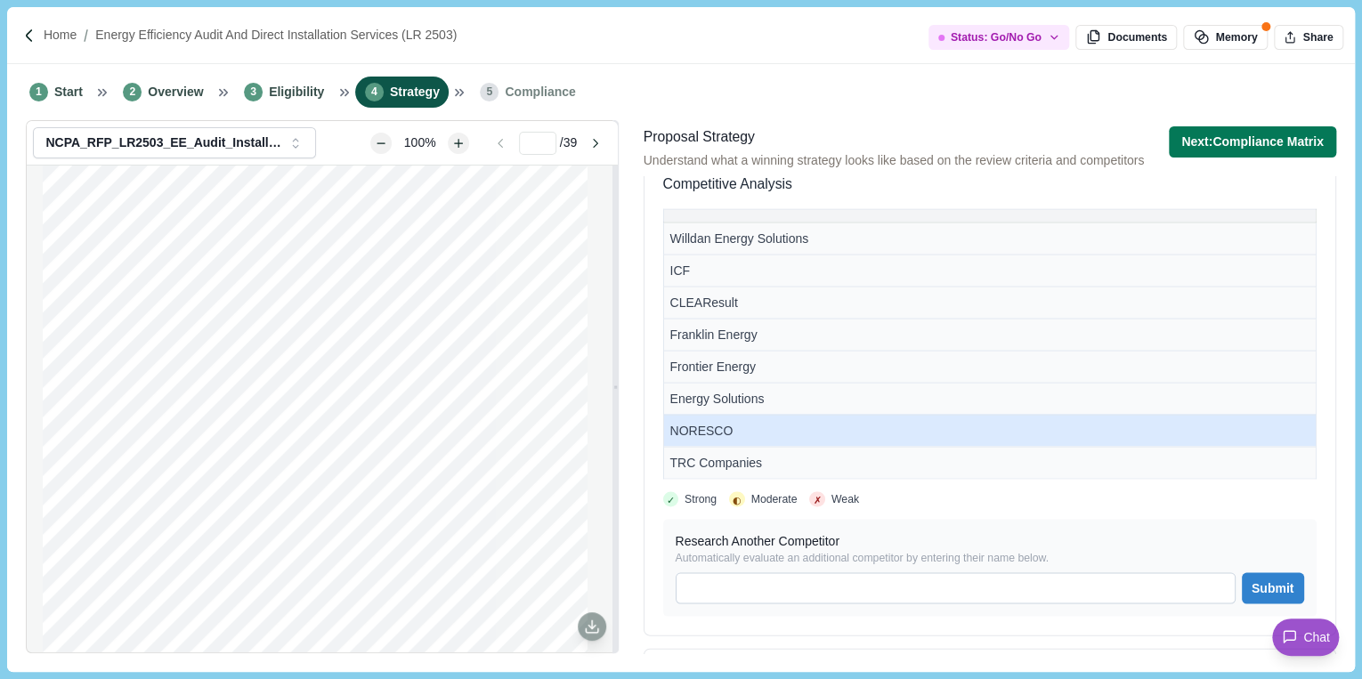
scroll to position [1680, 0]
click at [940, 418] on td "NORESCO" at bounding box center [989, 431] width 652 height 32
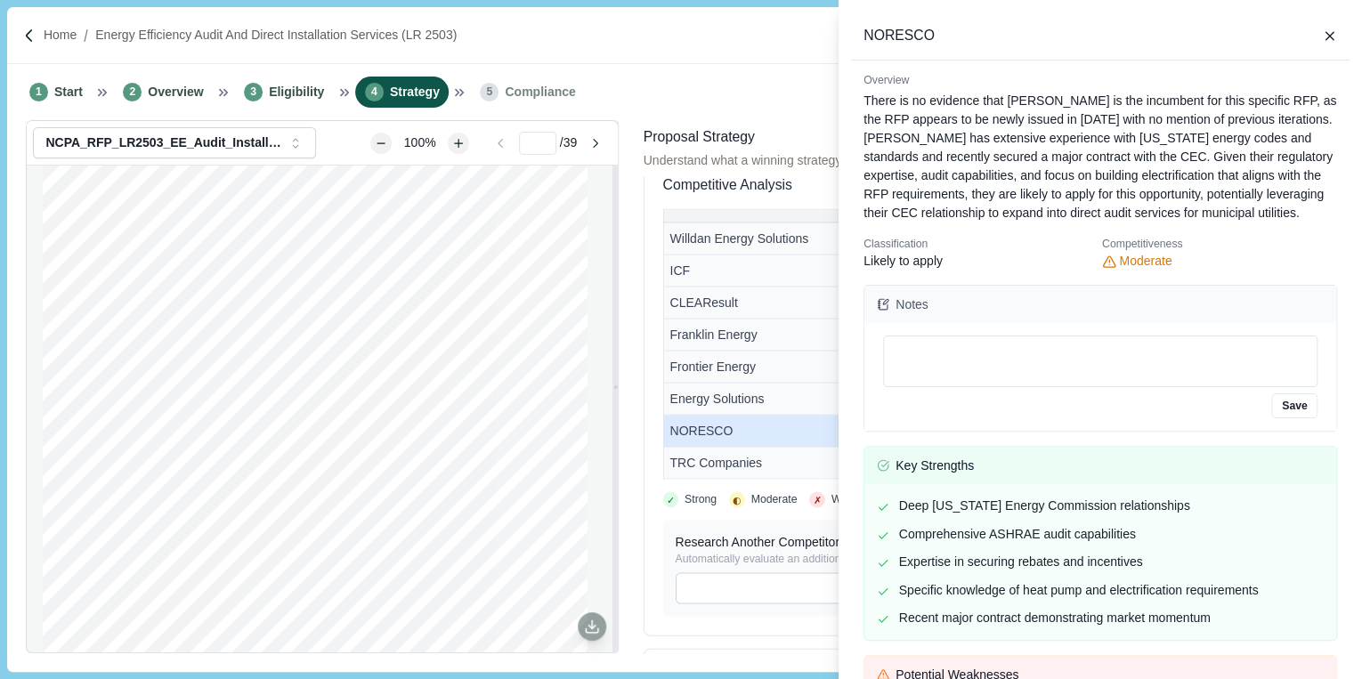
click at [695, 392] on div "NORESCO Overview There is no evidence that NORESCO is the incumbent for this sp…" at bounding box center [681, 339] width 1362 height 679
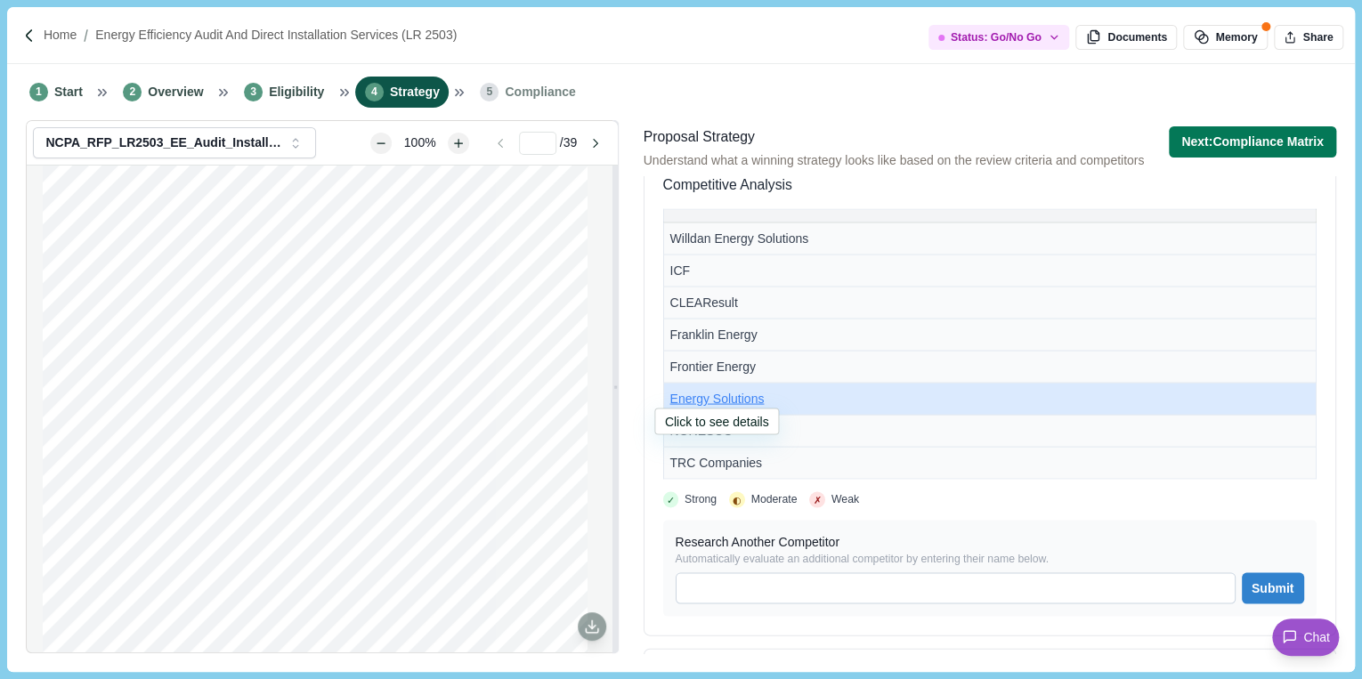
click at [755, 391] on span "Energy Solutions" at bounding box center [717, 398] width 94 height 14
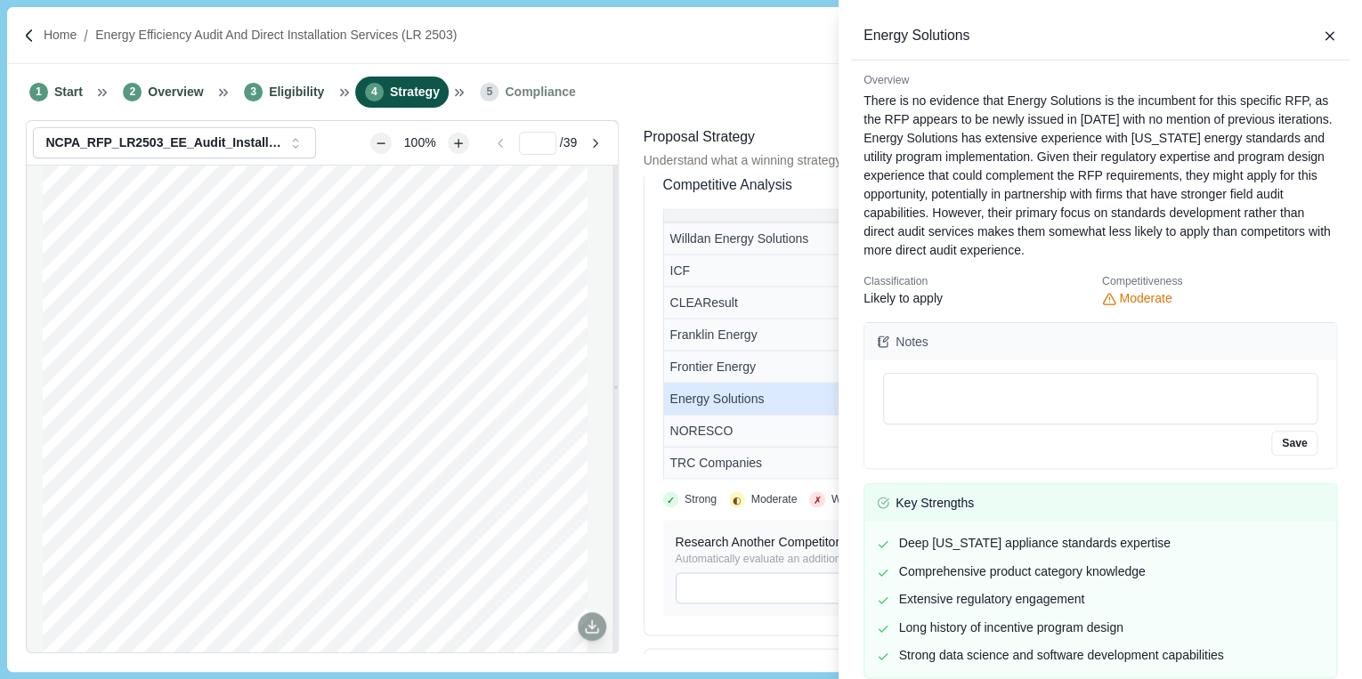
click at [712, 352] on div "Energy Solutions Overview There is no evidence that Energy Solutions is the inc…" at bounding box center [681, 339] width 1362 height 679
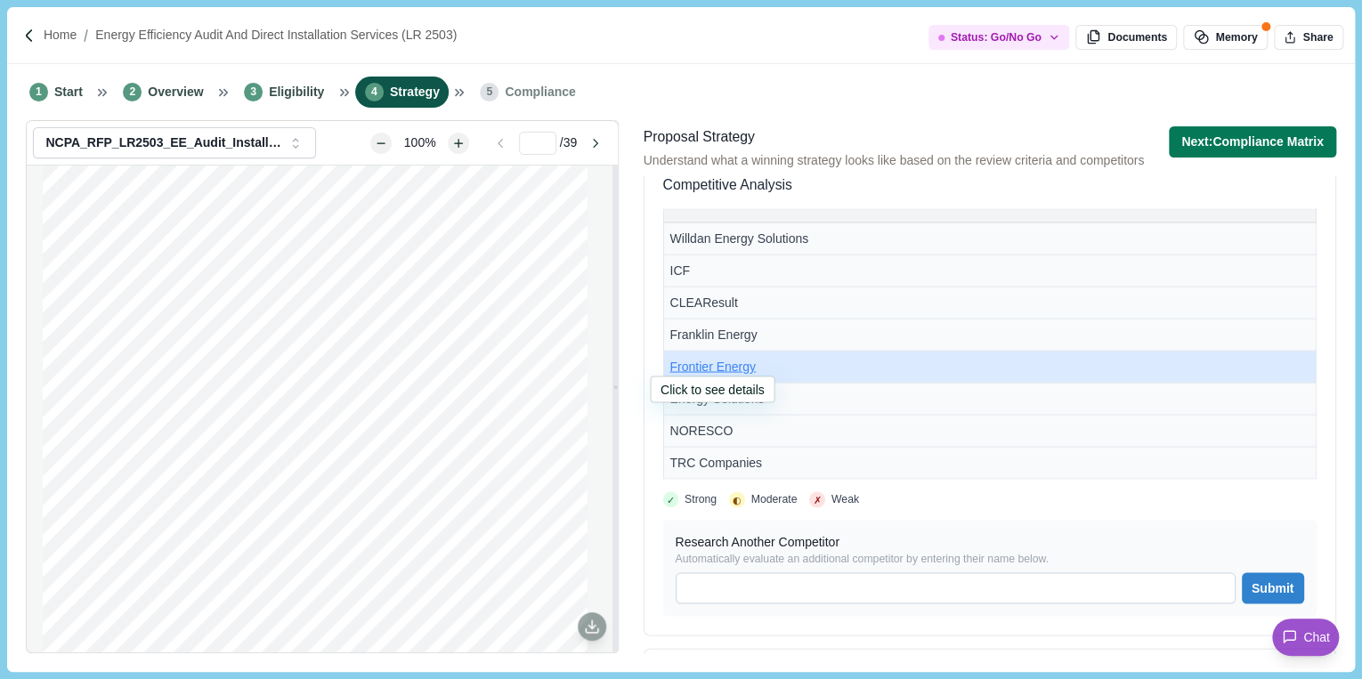
click at [718, 359] on span "Frontier Energy" at bounding box center [712, 366] width 85 height 14
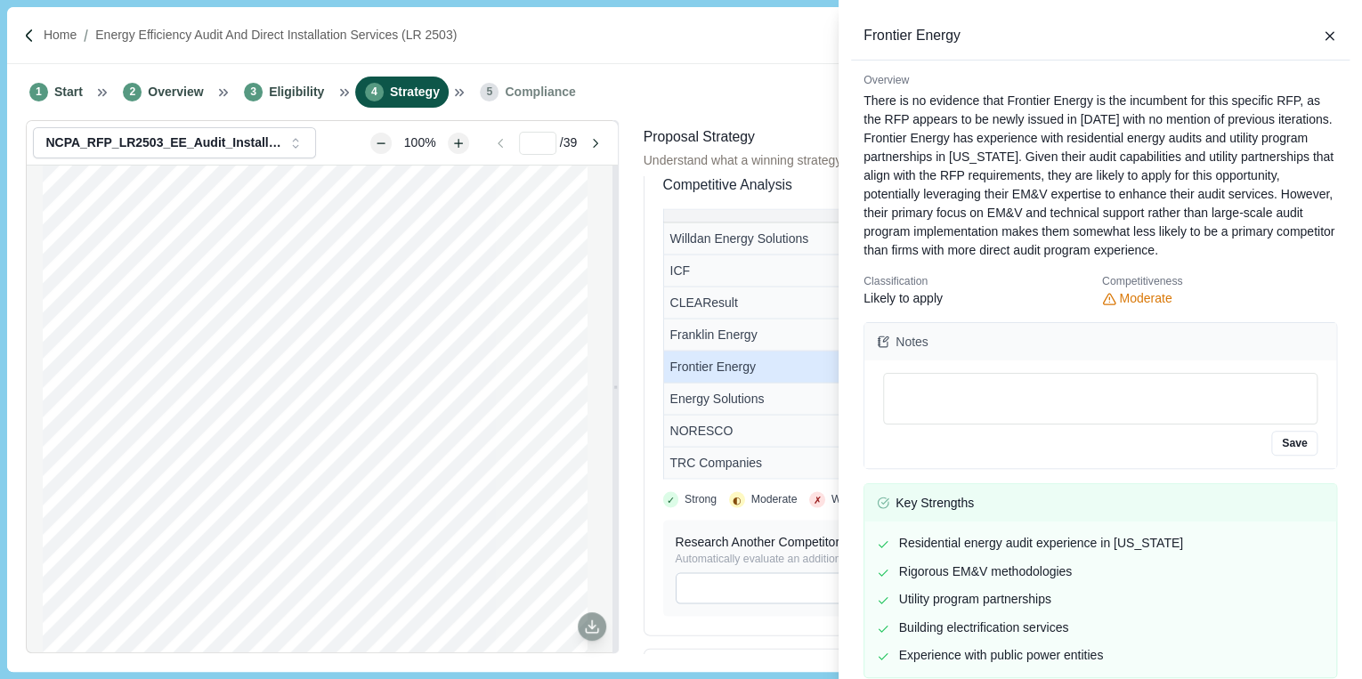
click at [711, 328] on div "Frontier Energy Overview There is no evidence that Frontier Energy is the incum…" at bounding box center [681, 339] width 1362 height 679
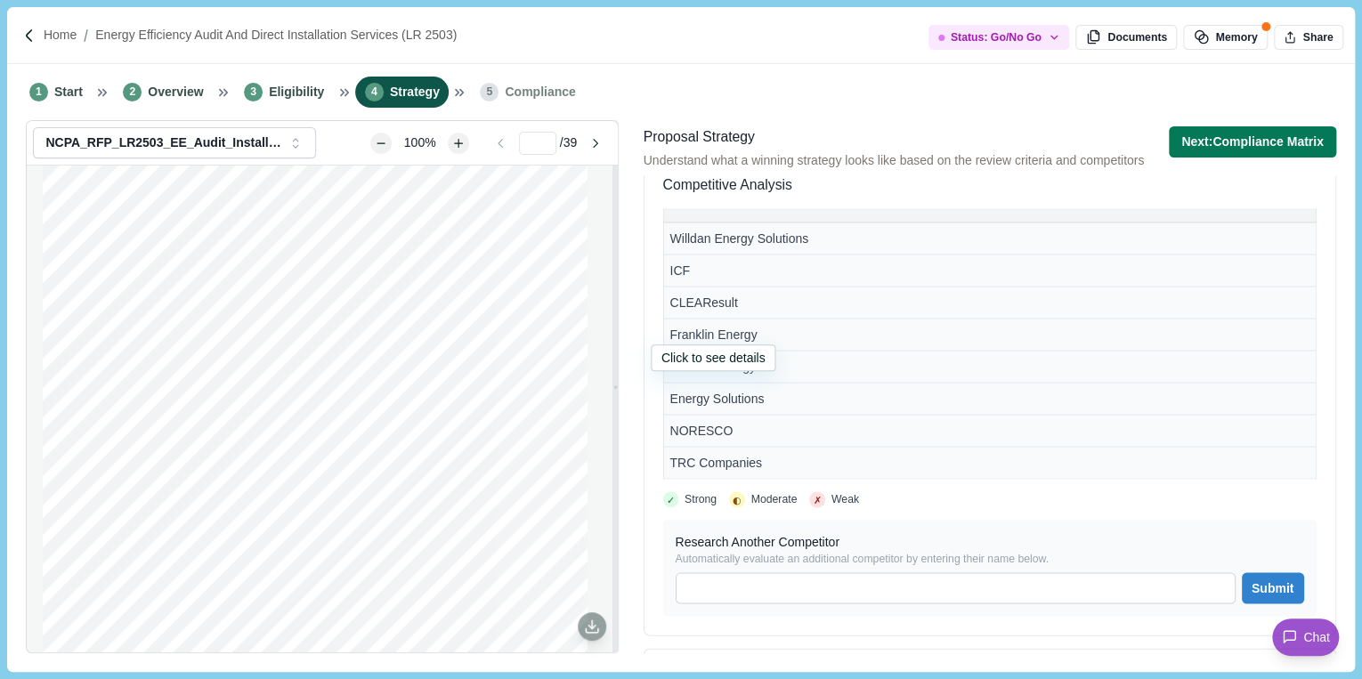
click at [711, 328] on span "Franklin Energy" at bounding box center [713, 334] width 87 height 14
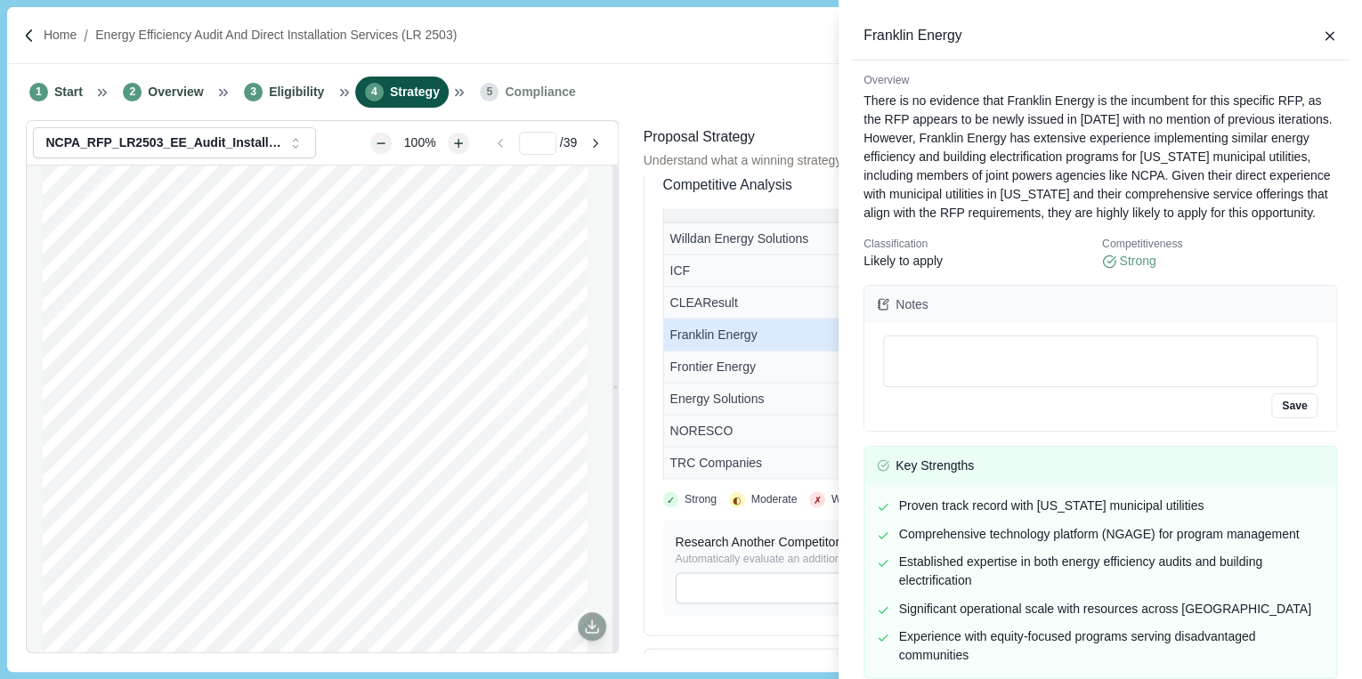
click at [704, 299] on div "Franklin Energy Overview There is no evidence that Franklin Energy is the incum…" at bounding box center [681, 339] width 1362 height 679
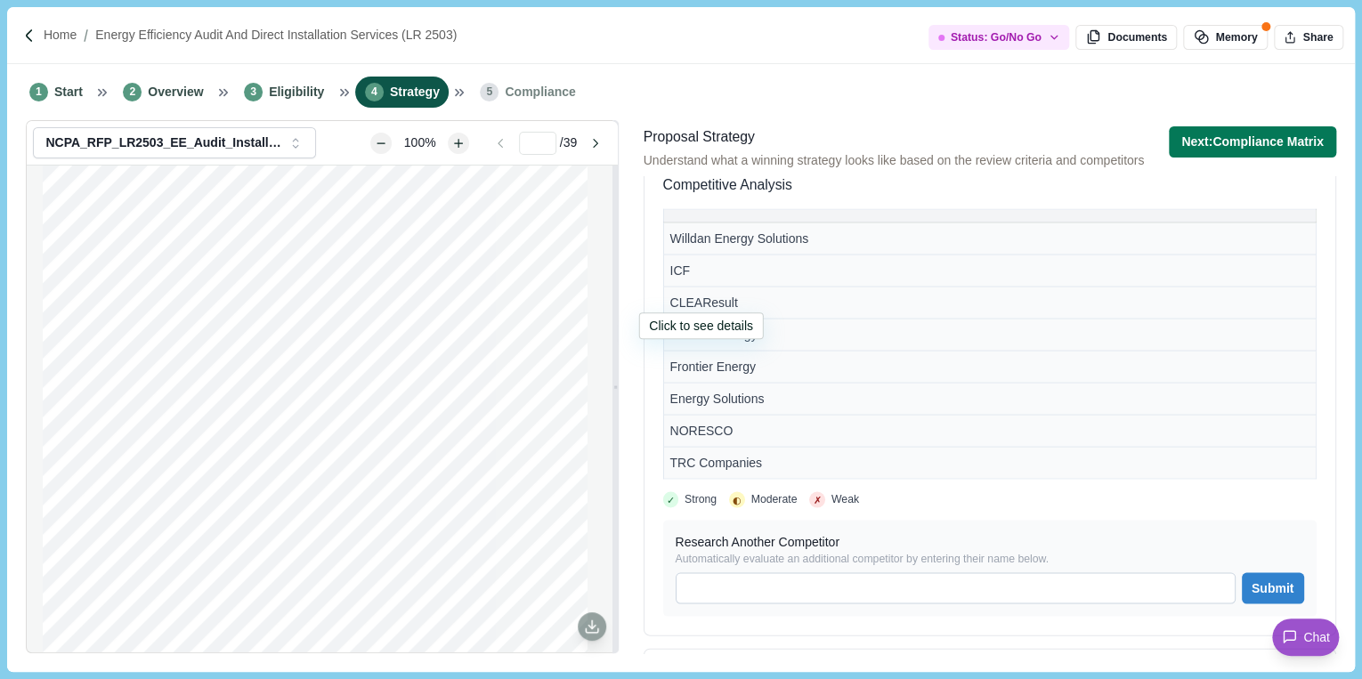
click at [704, 299] on span "CLEAResult" at bounding box center [704, 302] width 68 height 14
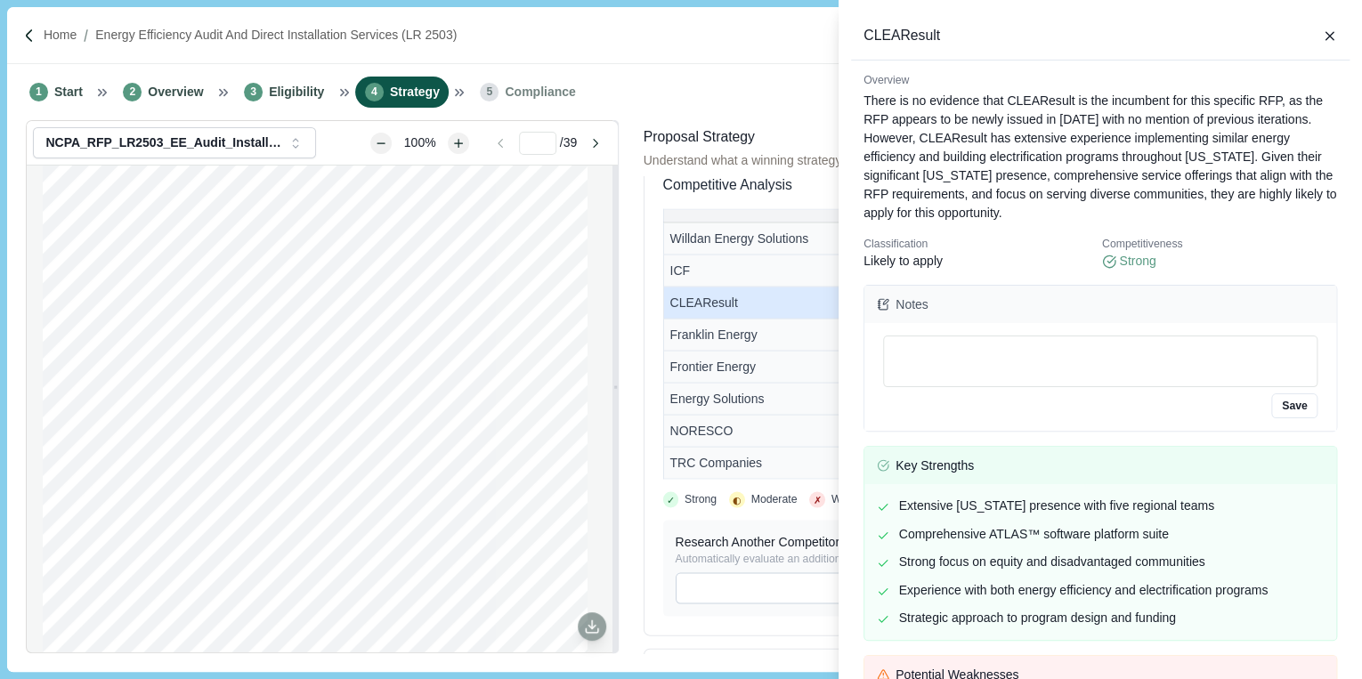
click at [680, 270] on div "CLEAResult Overview There is no evidence that CLEAResult is the incumbent for t…" at bounding box center [681, 339] width 1362 height 679
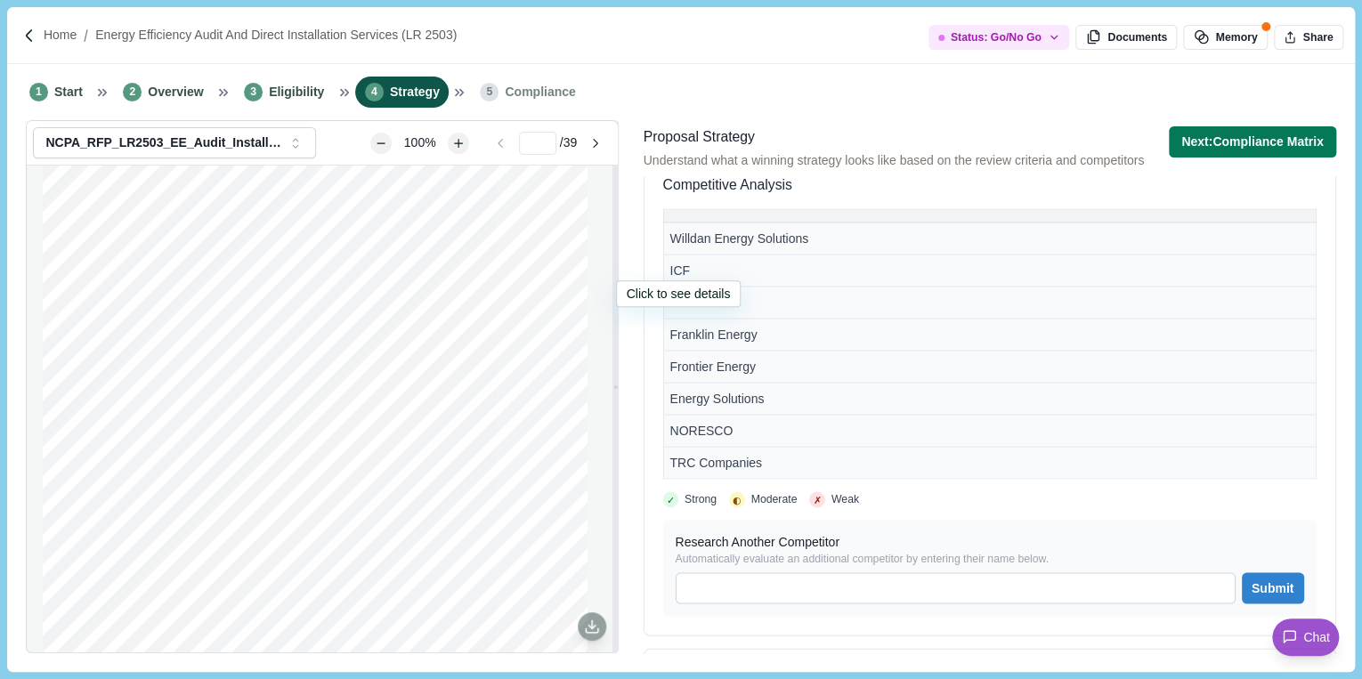
click at [680, 270] on span "ICF" at bounding box center [680, 270] width 20 height 14
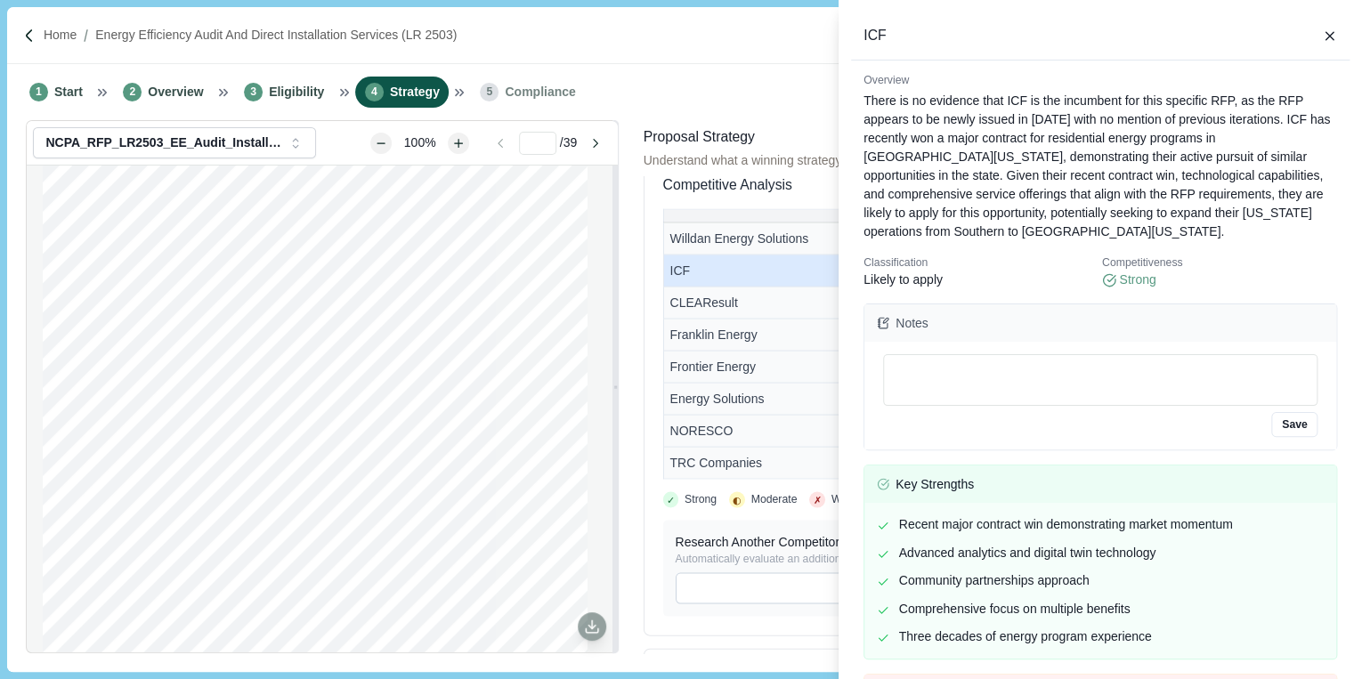
click at [684, 239] on div "ICF Overview There is no evidence that ICF is the incumbent for this specific R…" at bounding box center [681, 339] width 1362 height 679
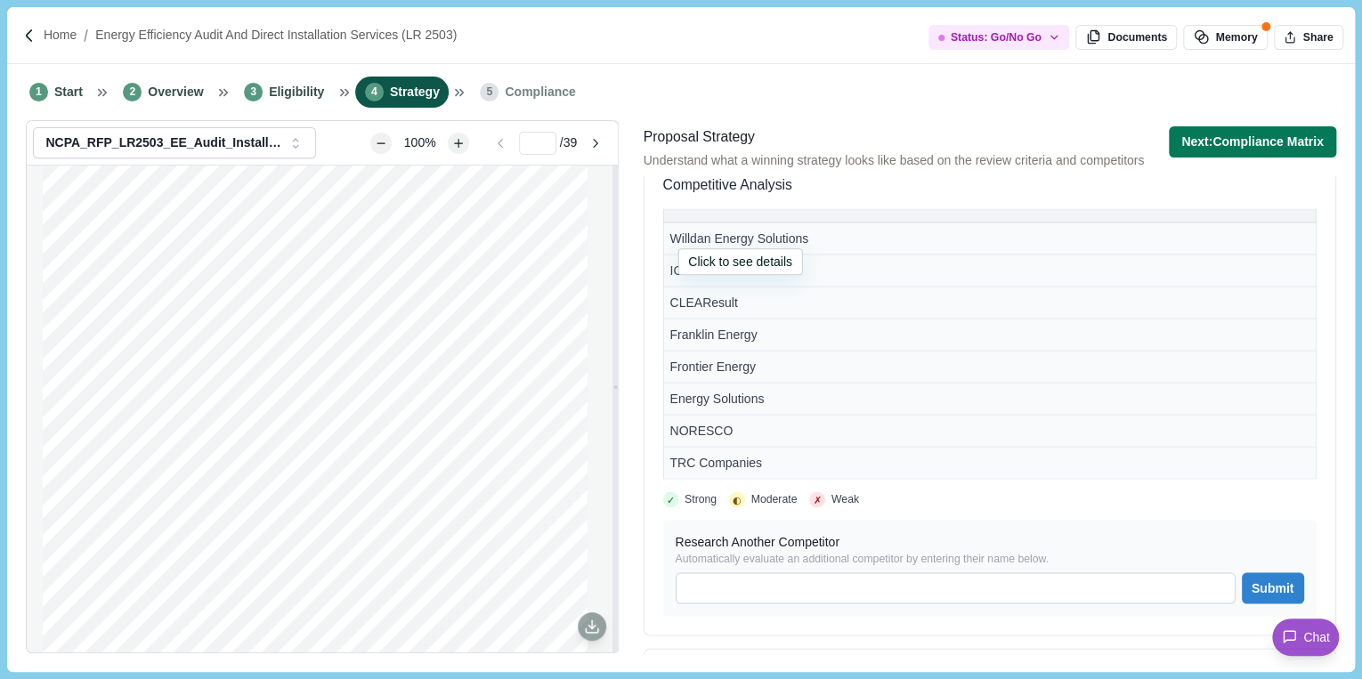
click at [684, 239] on span "Willdan Energy Solutions" at bounding box center [739, 238] width 139 height 14
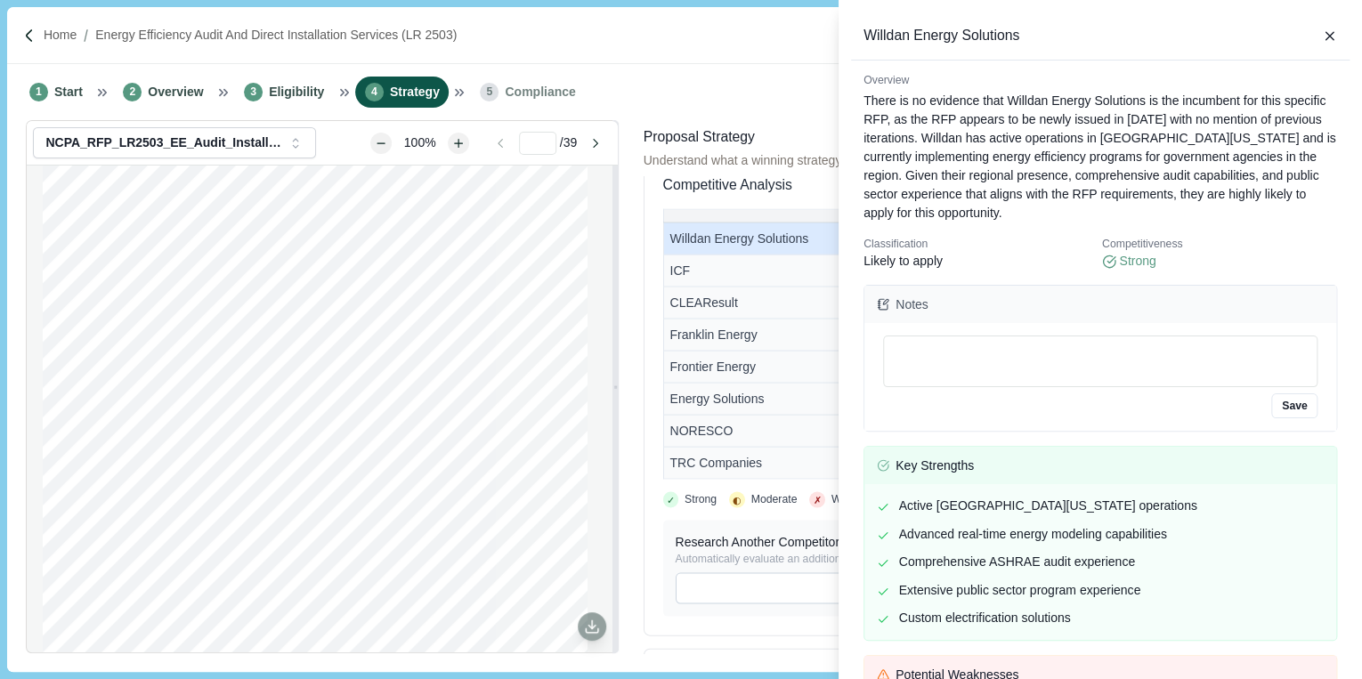
click at [720, 264] on div "Willdan Energy Solutions Overview There is no evidence that Willdan Energy Solu…" at bounding box center [681, 339] width 1362 height 679
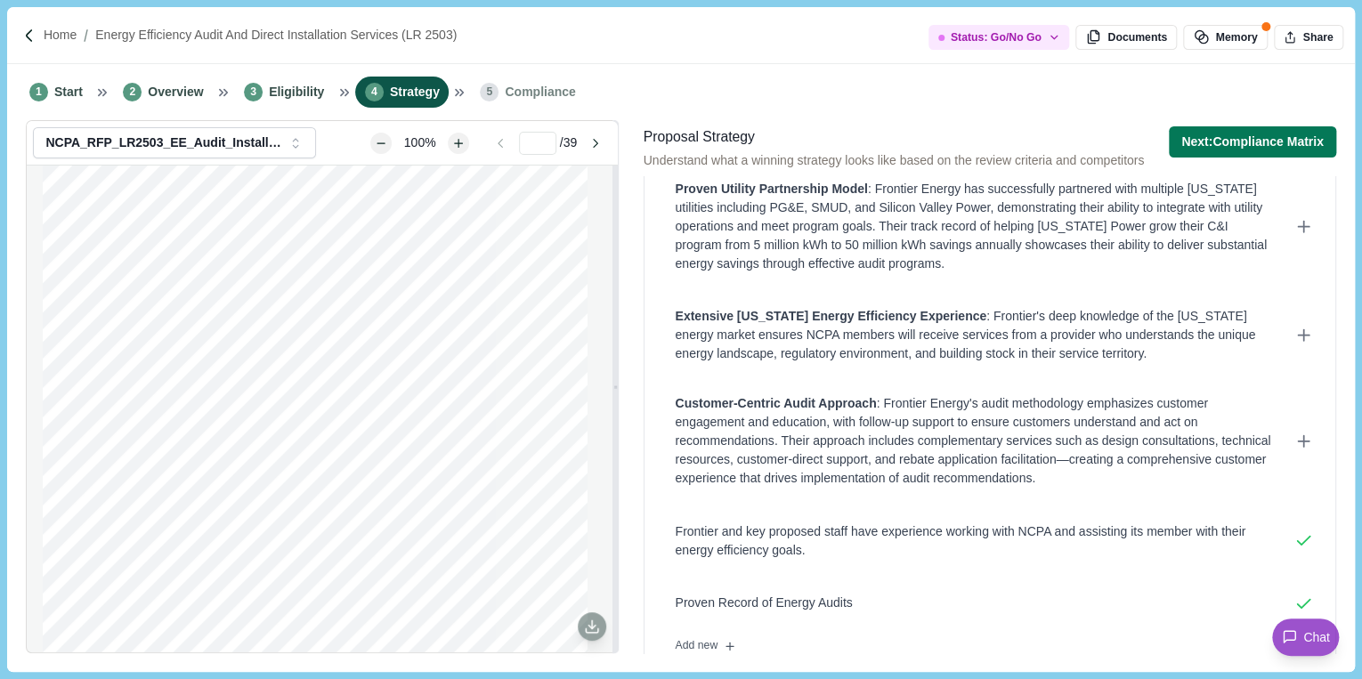
scroll to position [968, 0]
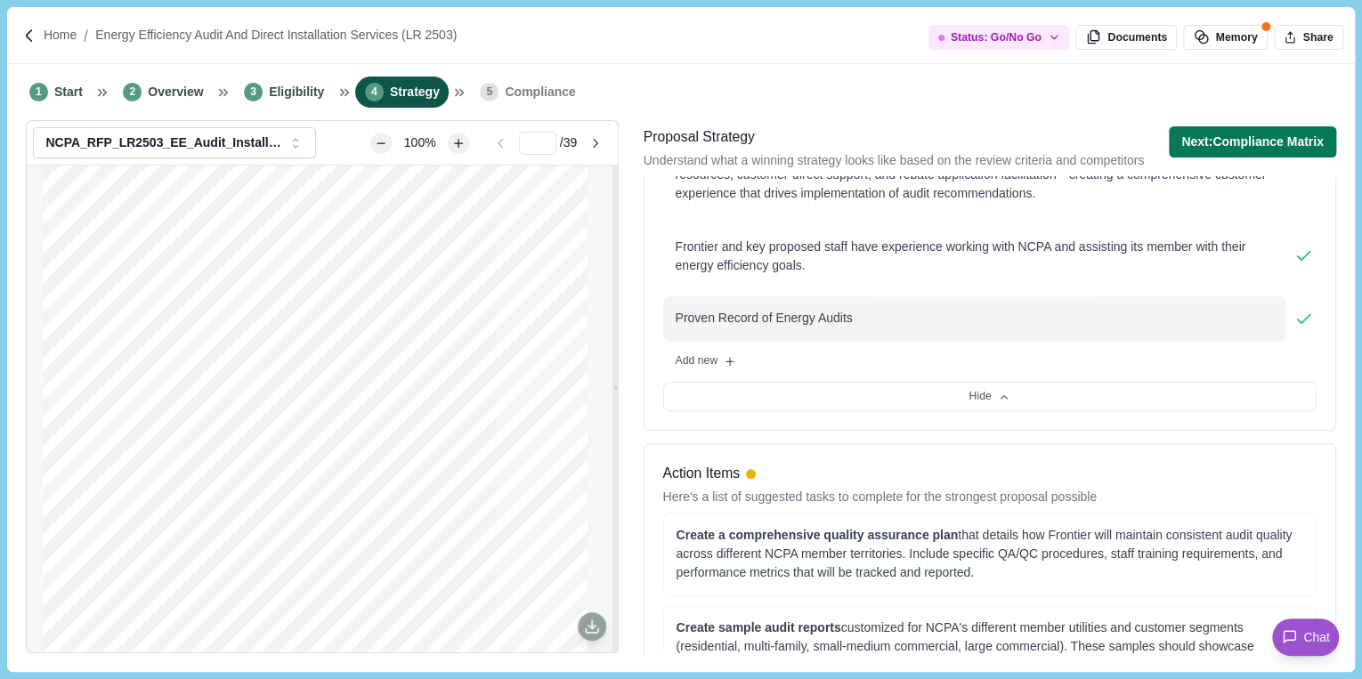
click at [782, 319] on div "Proven Record of Energy Audits" at bounding box center [974, 318] width 597 height 19
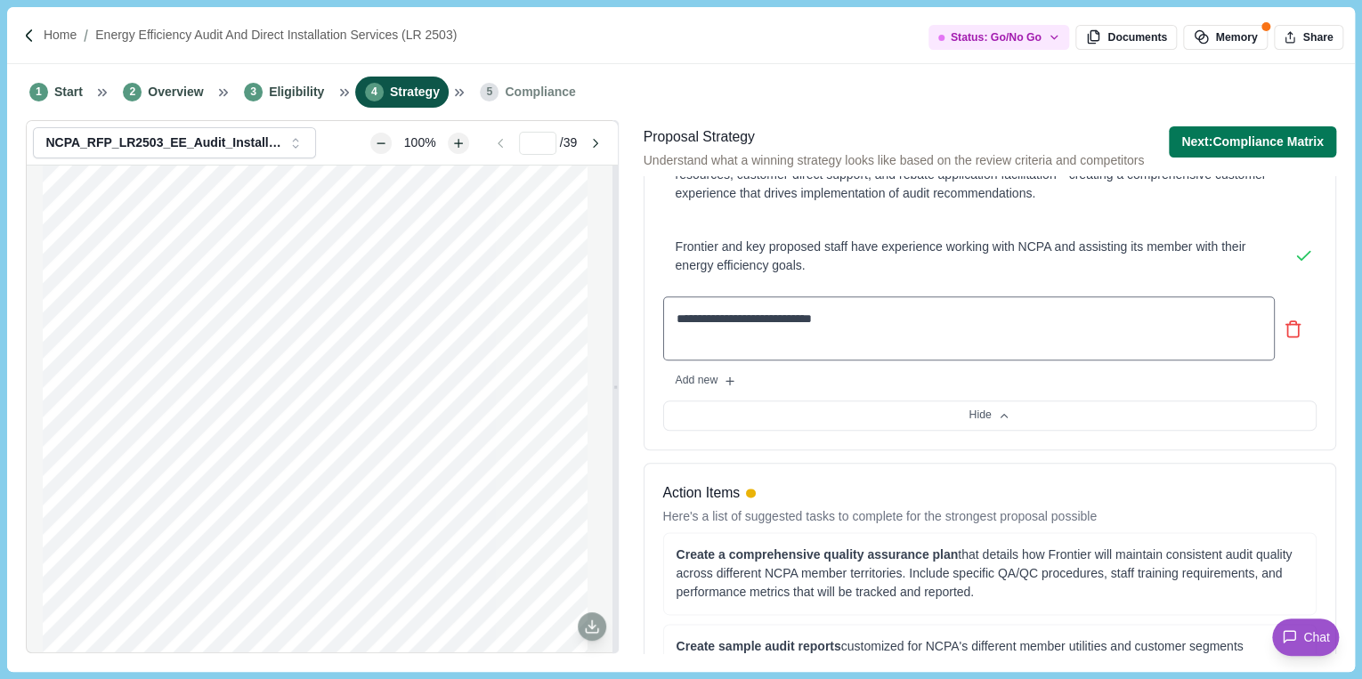
drag, startPoint x: 866, startPoint y: 313, endPoint x: 641, endPoint y: 322, distance: 225.4
click at [641, 322] on div "Proposal Strategy Understand what a winning strategy looks like based on the re…" at bounding box center [989, 389] width 705 height 538
type textarea "**********"
click at [943, 219] on div "**********" at bounding box center [989, 228] width 653 height 262
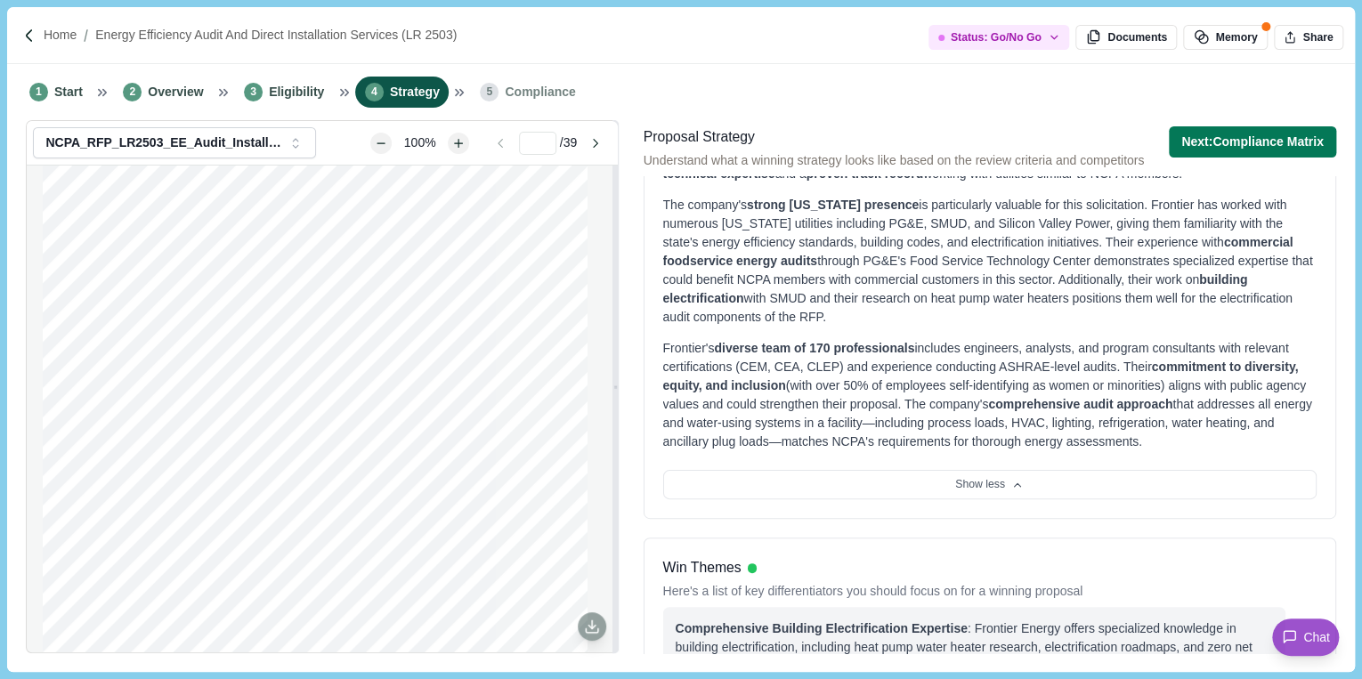
scroll to position [114, 0]
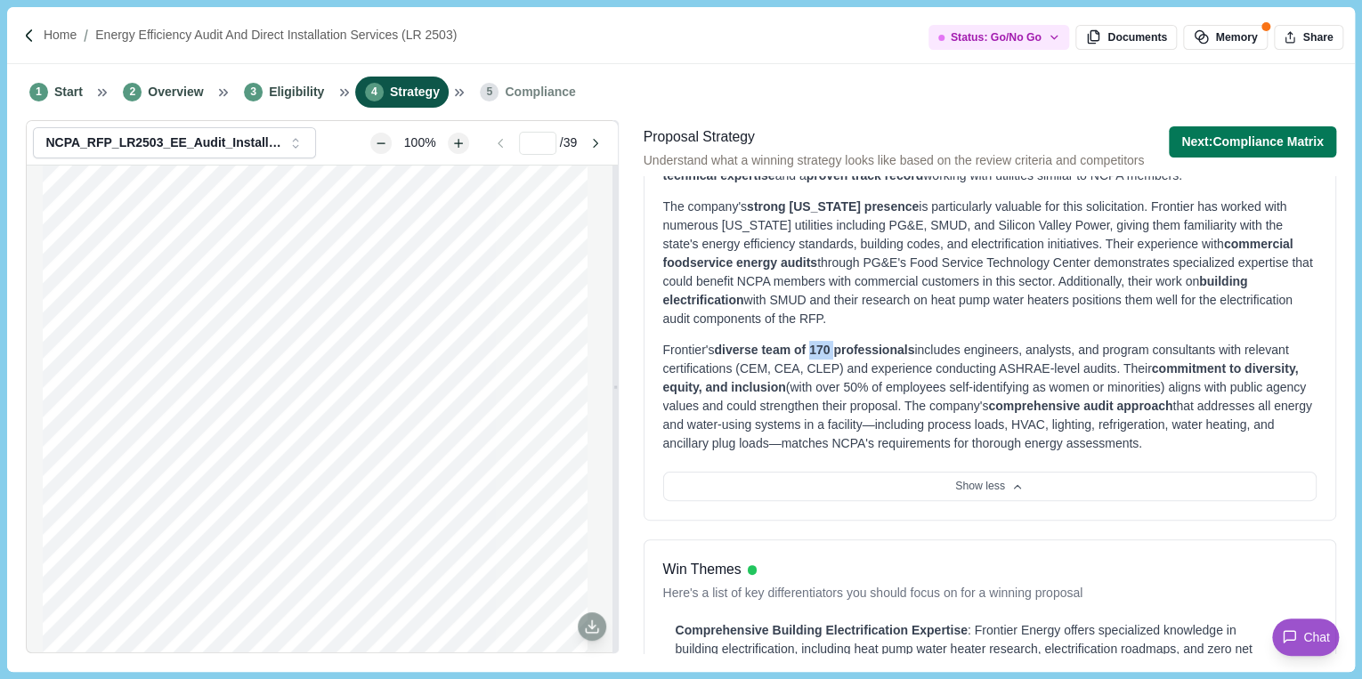
drag, startPoint x: 809, startPoint y: 346, endPoint x: 829, endPoint y: 341, distance: 20.3
click at [829, 343] on span "diverse team of 170 professionals" at bounding box center [814, 350] width 200 height 14
click at [1011, 392] on div "Frontier's diverse team of 170 professionals includes engineers, analysts, and …" at bounding box center [989, 397] width 653 height 112
drag, startPoint x: 810, startPoint y: 347, endPoint x: 824, endPoint y: 344, distance: 14.5
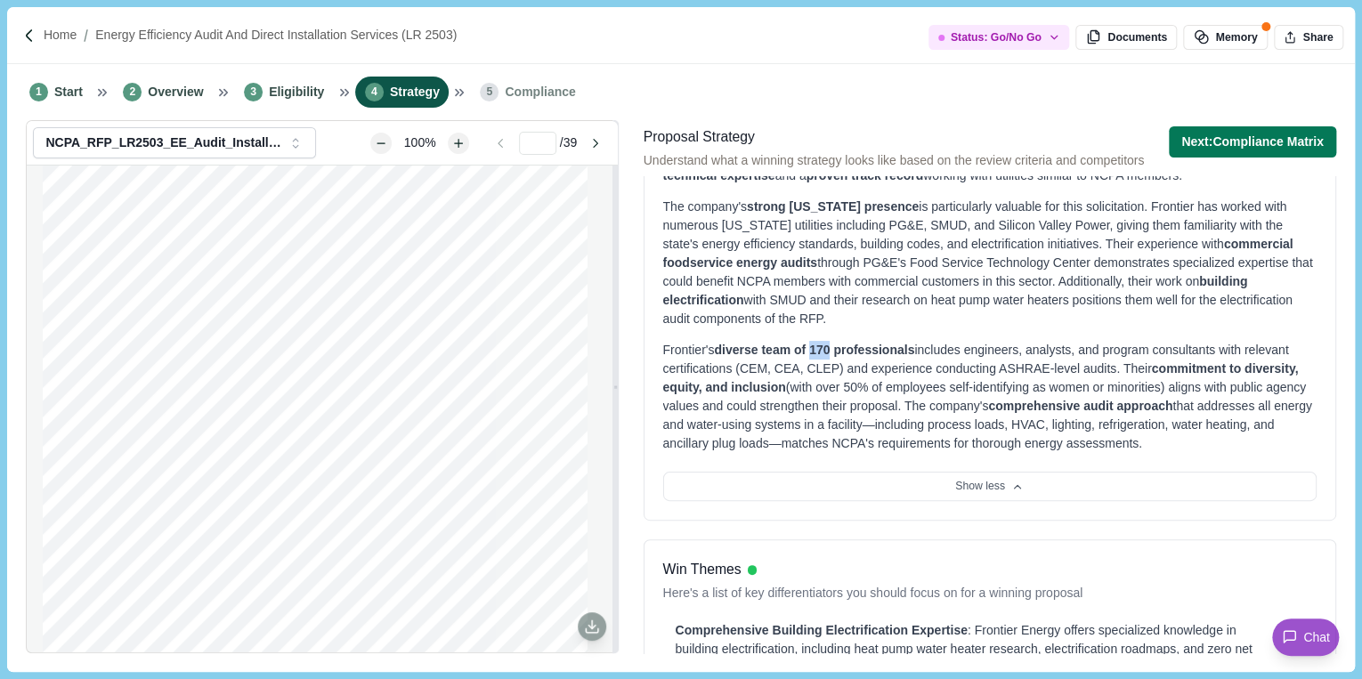
click at [824, 344] on span "diverse team of 170 professionals" at bounding box center [814, 350] width 200 height 14
drag, startPoint x: 824, startPoint y: 344, endPoint x: 936, endPoint y: 338, distance: 112.3
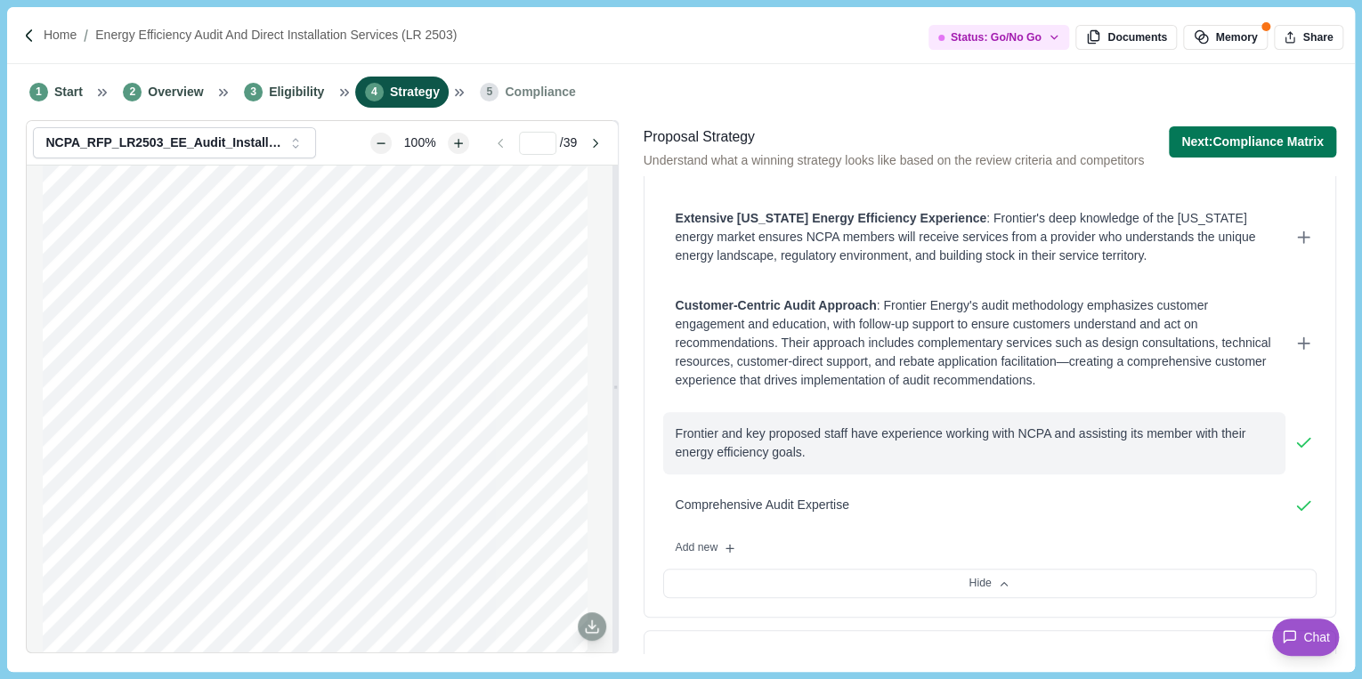
scroll to position [783, 0]
click at [1149, 447] on div "Frontier and key proposed staff have experience working with NCPA and assisting…" at bounding box center [974, 441] width 597 height 37
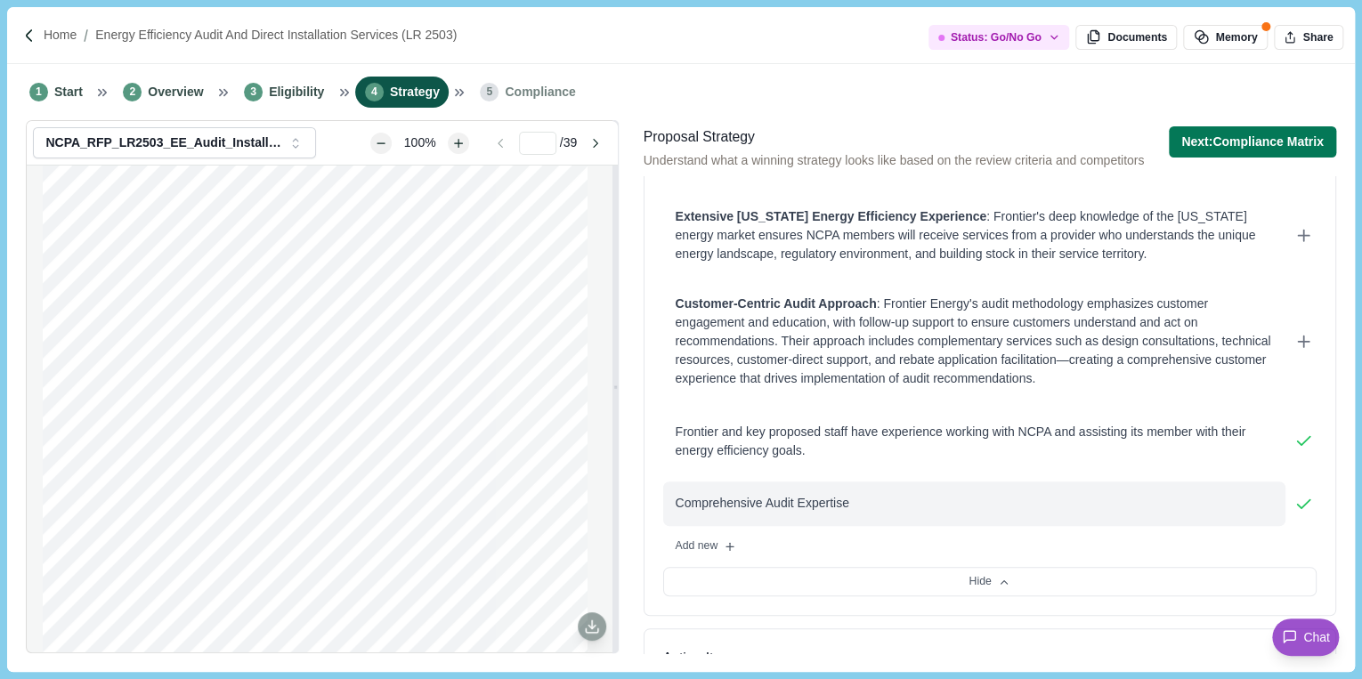
click at [815, 495] on div "Comprehensive Audit Expertise" at bounding box center [974, 503] width 597 height 19
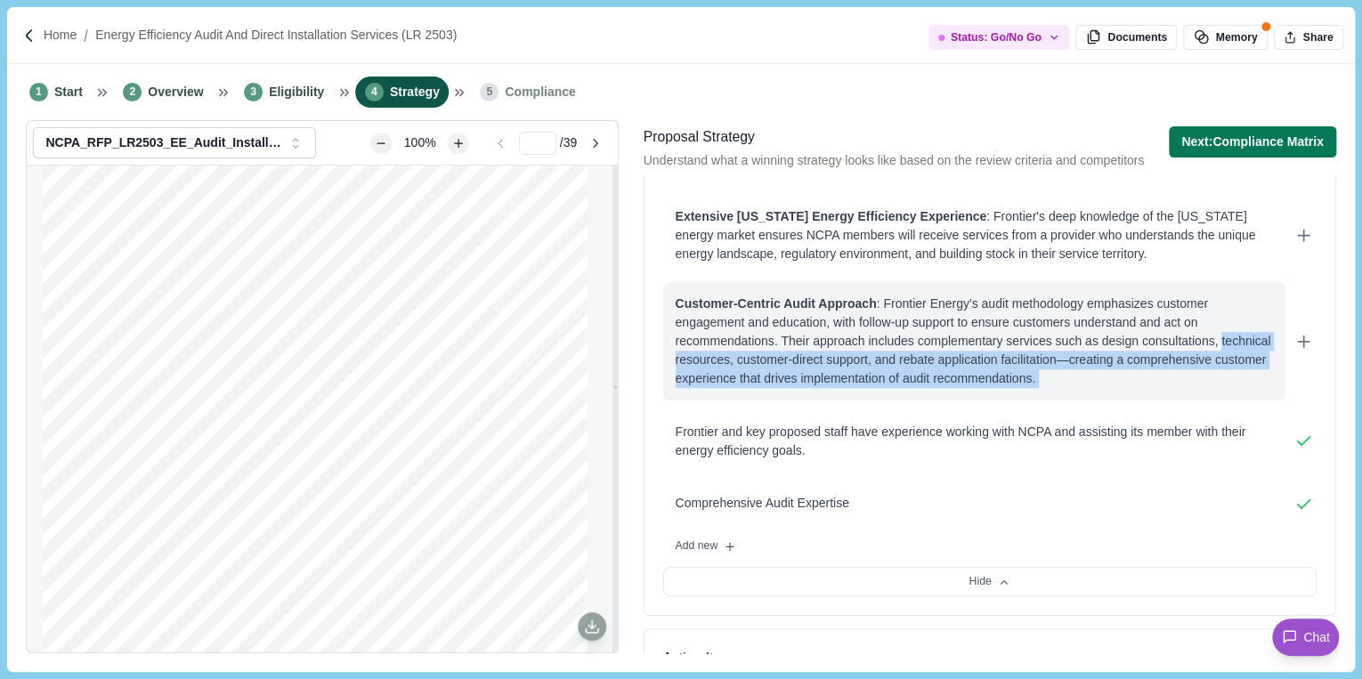
drag, startPoint x: 669, startPoint y: 432, endPoint x: 666, endPoint y: 356, distance: 75.7
click at [666, 356] on div "Customer-Centric Audit Approach : Frontier Energy's audit methodology emphasize…" at bounding box center [989, 404] width 653 height 244
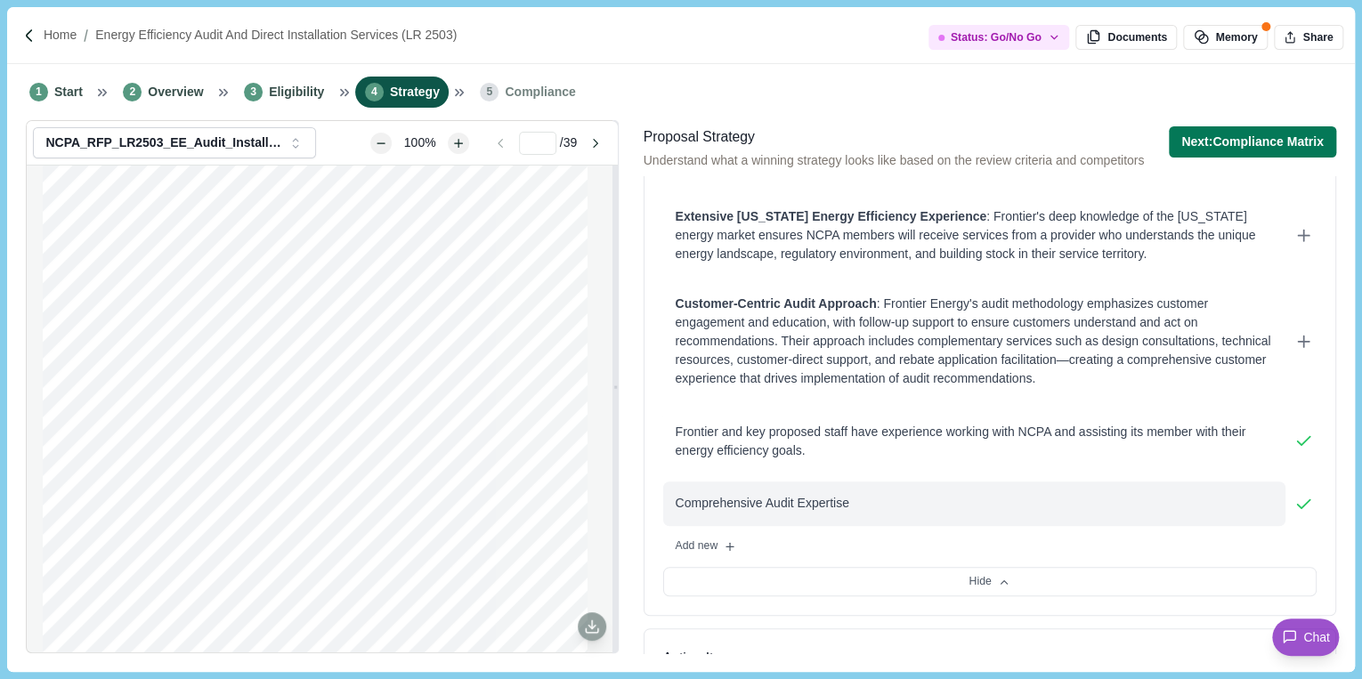
click at [926, 500] on div "Comprehensive Audit Expertise" at bounding box center [974, 503] width 597 height 19
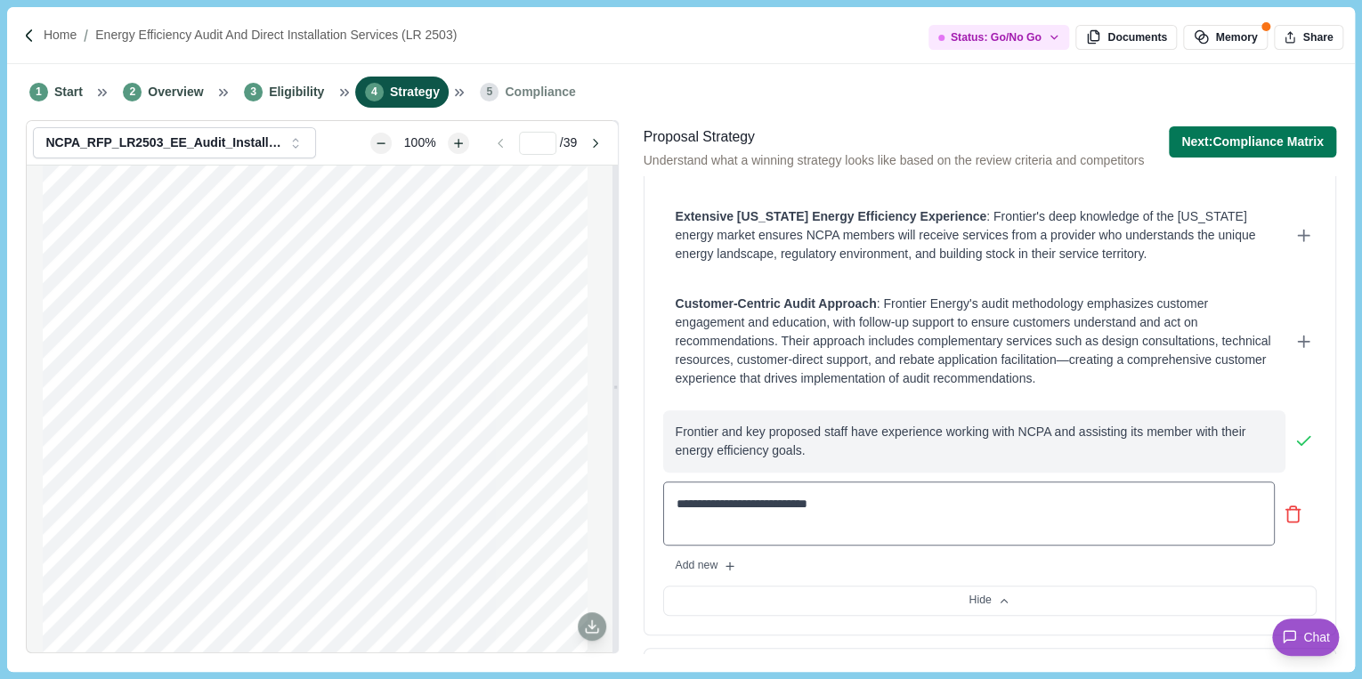
click at [927, 470] on div "Frontier and key proposed staff have experience working with NCPA and assisting…" at bounding box center [974, 441] width 622 height 62
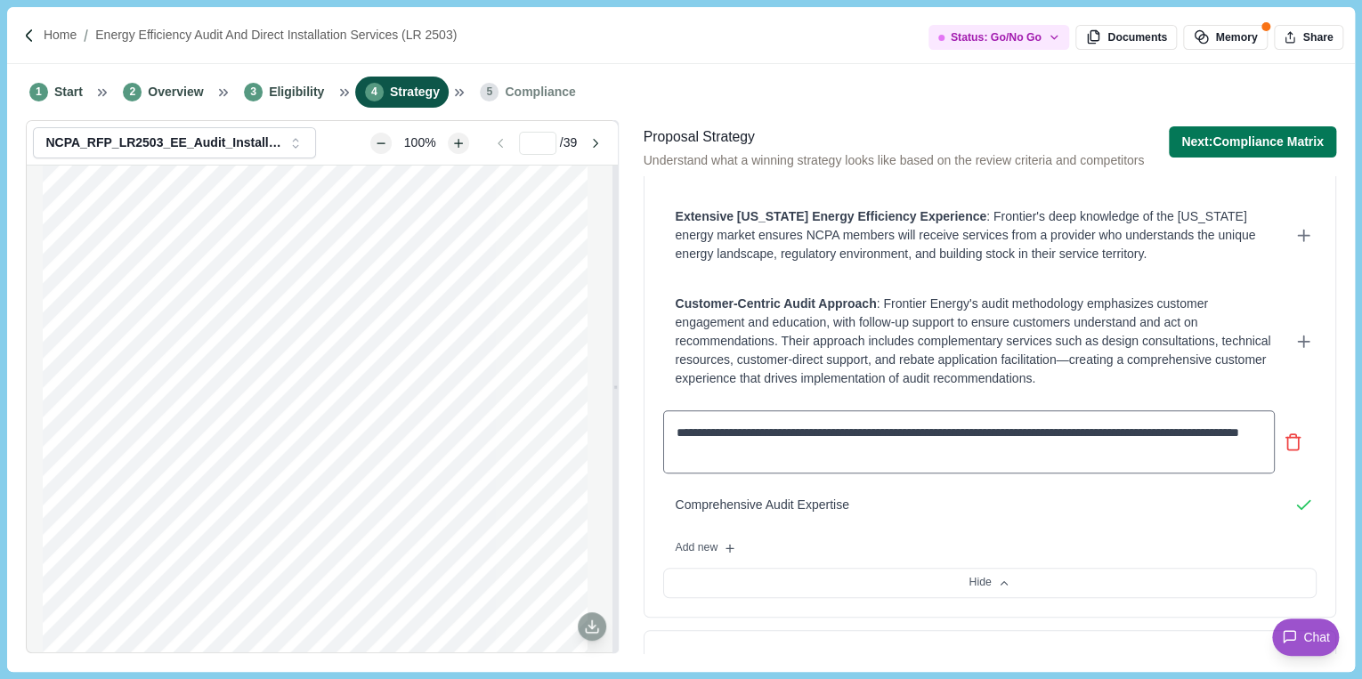
click at [676, 432] on textarea "**********" at bounding box center [968, 442] width 611 height 64
click at [680, 432] on textarea "**********" at bounding box center [968, 441] width 611 height 62
click at [690, 431] on textarea "**********" at bounding box center [968, 441] width 611 height 62
click at [687, 431] on textarea "**********" at bounding box center [968, 441] width 611 height 62
click at [701, 432] on textarea "**********" at bounding box center [968, 441] width 611 height 62
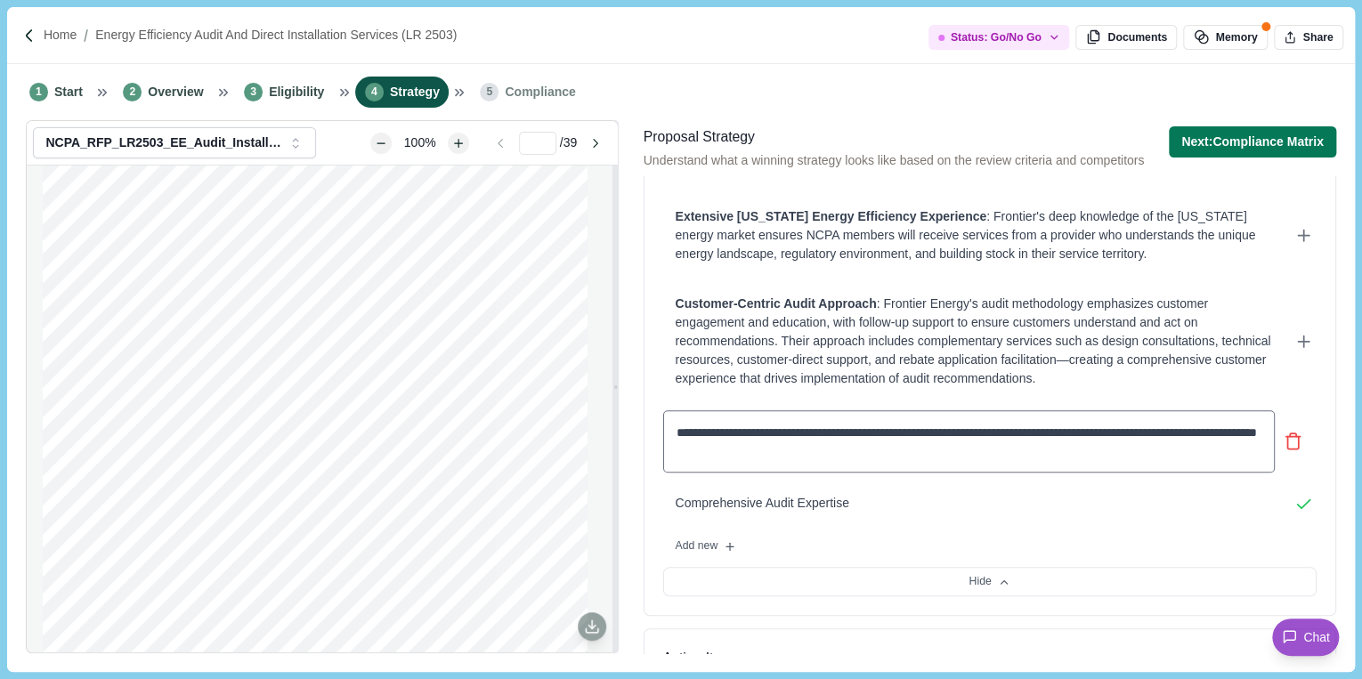
type textarea "**********"
drag, startPoint x: 847, startPoint y: 449, endPoint x: 647, endPoint y: 436, distance: 200.7
click at [647, 436] on div "Win Themes Here's a list of key differentiators you should focus on for a winni…" at bounding box center [989, 243] width 692 height 746
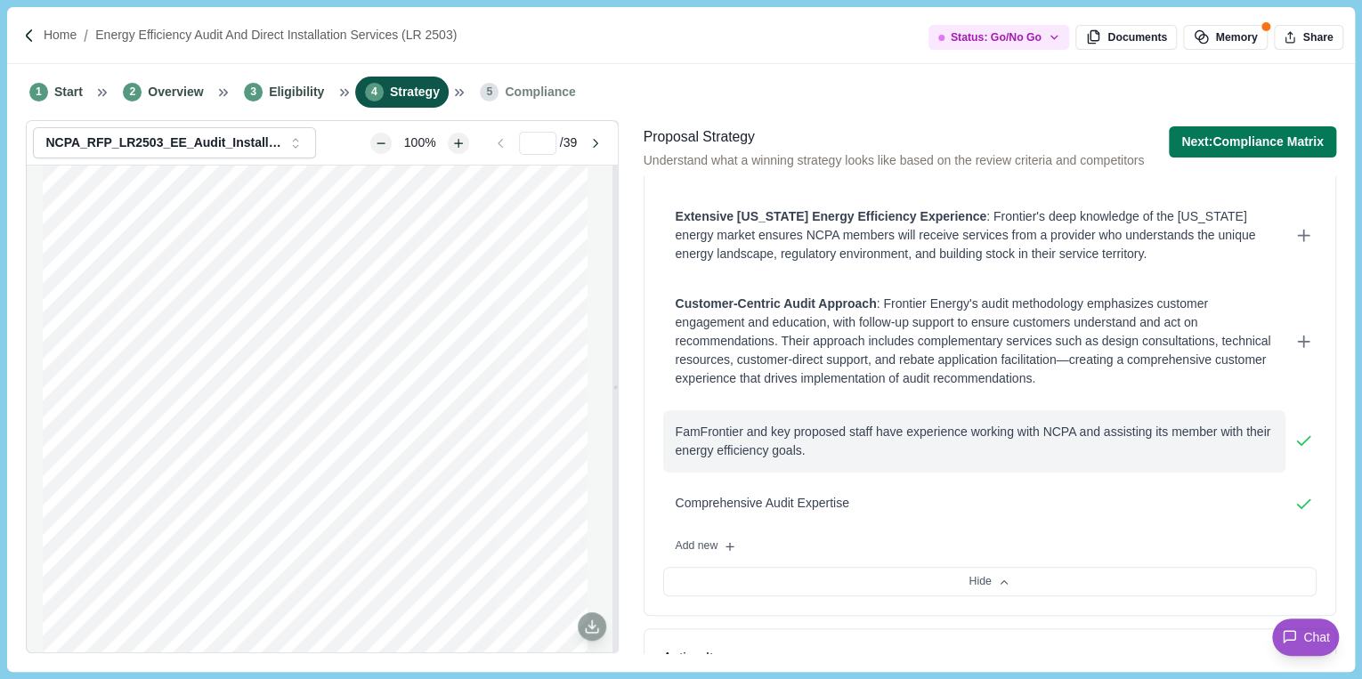
click at [876, 431] on div "FamFrontier and key proposed staff have experience working with NCPA and assist…" at bounding box center [974, 441] width 597 height 37
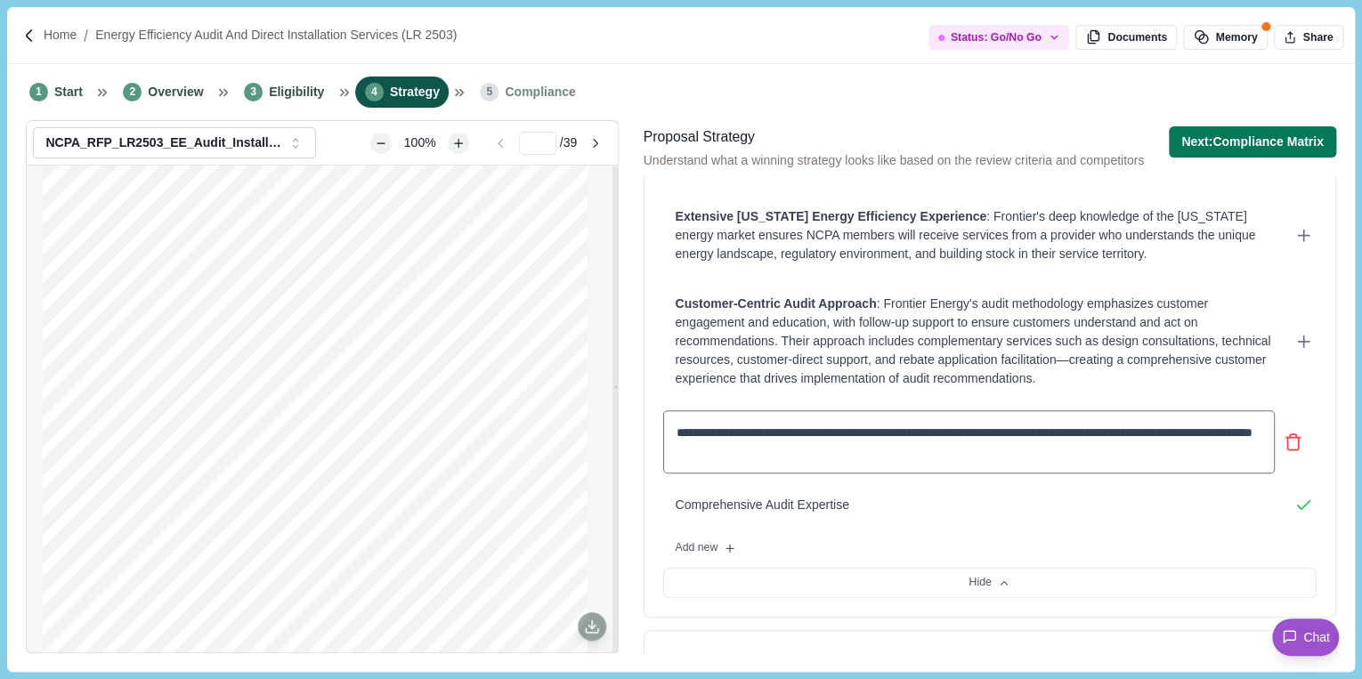
drag, startPoint x: 854, startPoint y: 445, endPoint x: 646, endPoint y: 432, distance: 207.8
click at [646, 432] on div "Win Themes Here's a list of key differentiators you should focus on for a winni…" at bounding box center [989, 244] width 692 height 748
type textarea "**********"
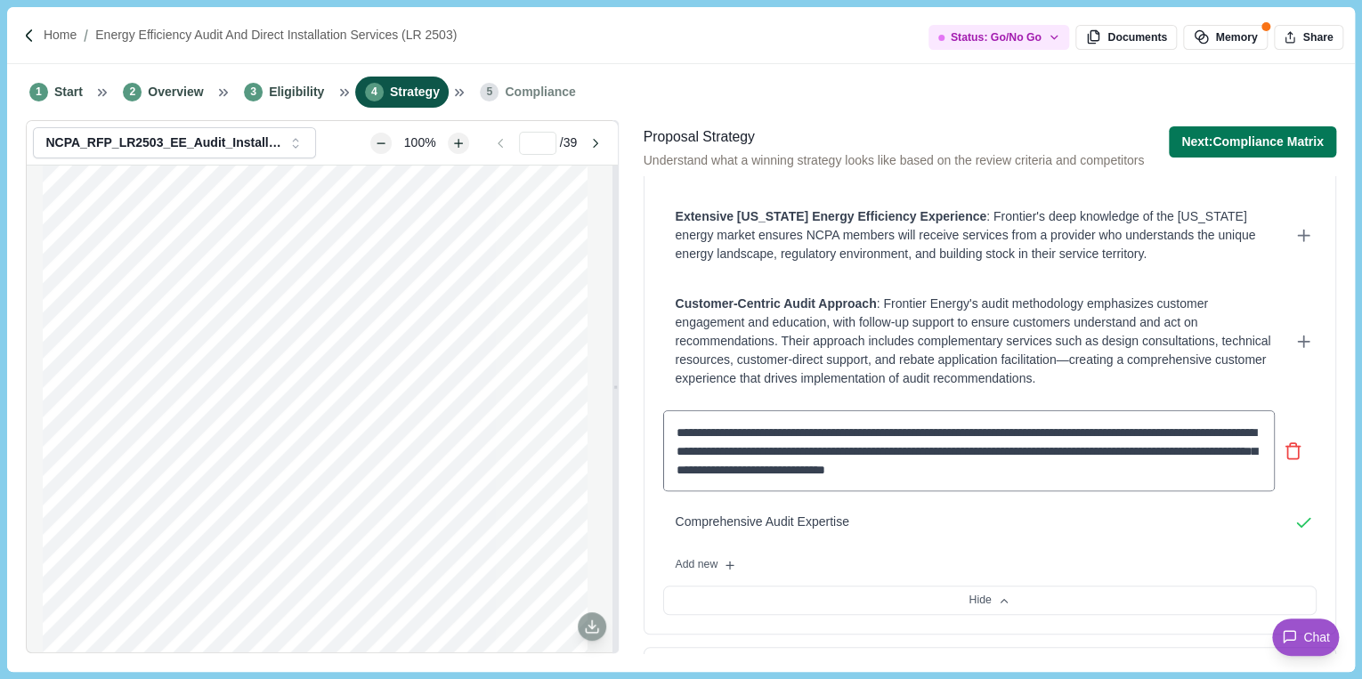
drag, startPoint x: 893, startPoint y: 432, endPoint x: 676, endPoint y: 427, distance: 216.3
click at [676, 427] on textarea "**********" at bounding box center [968, 450] width 611 height 81
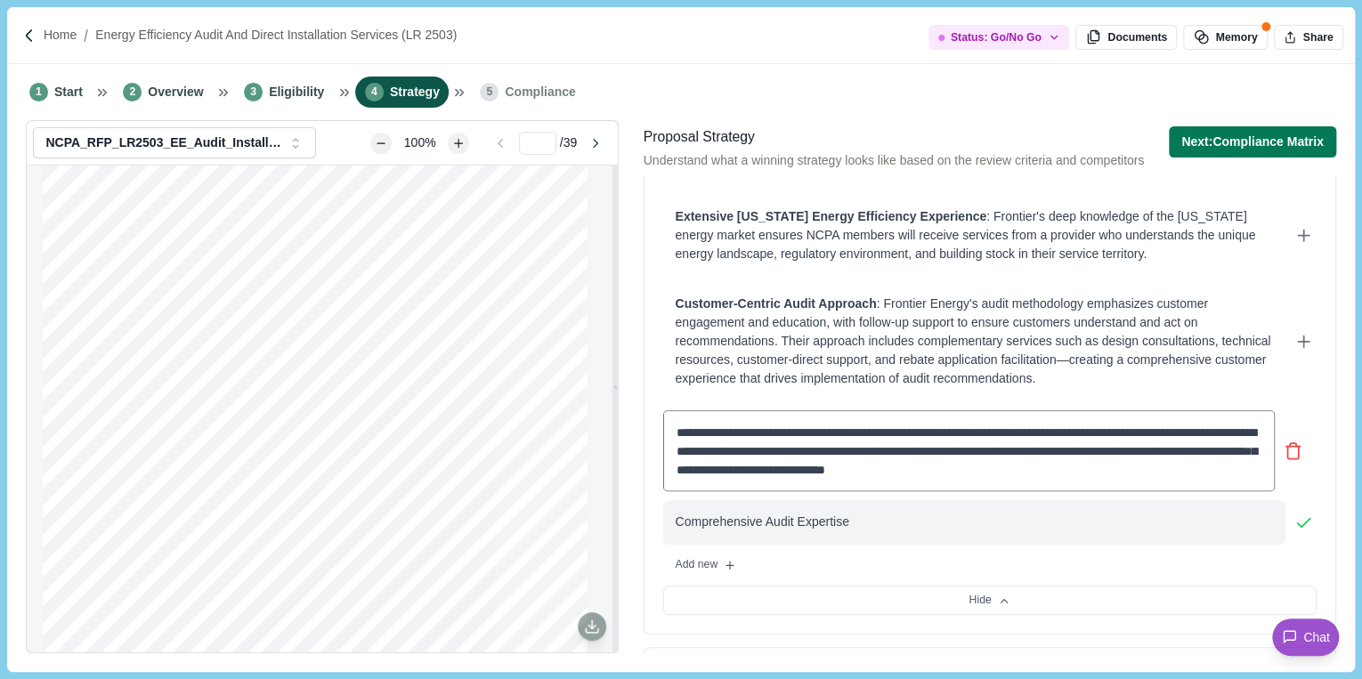
drag, startPoint x: 691, startPoint y: 431, endPoint x: 934, endPoint y: 528, distance: 261.6
click at [934, 528] on div "Comprehensive Audit Expertise" at bounding box center [974, 522] width 597 height 19
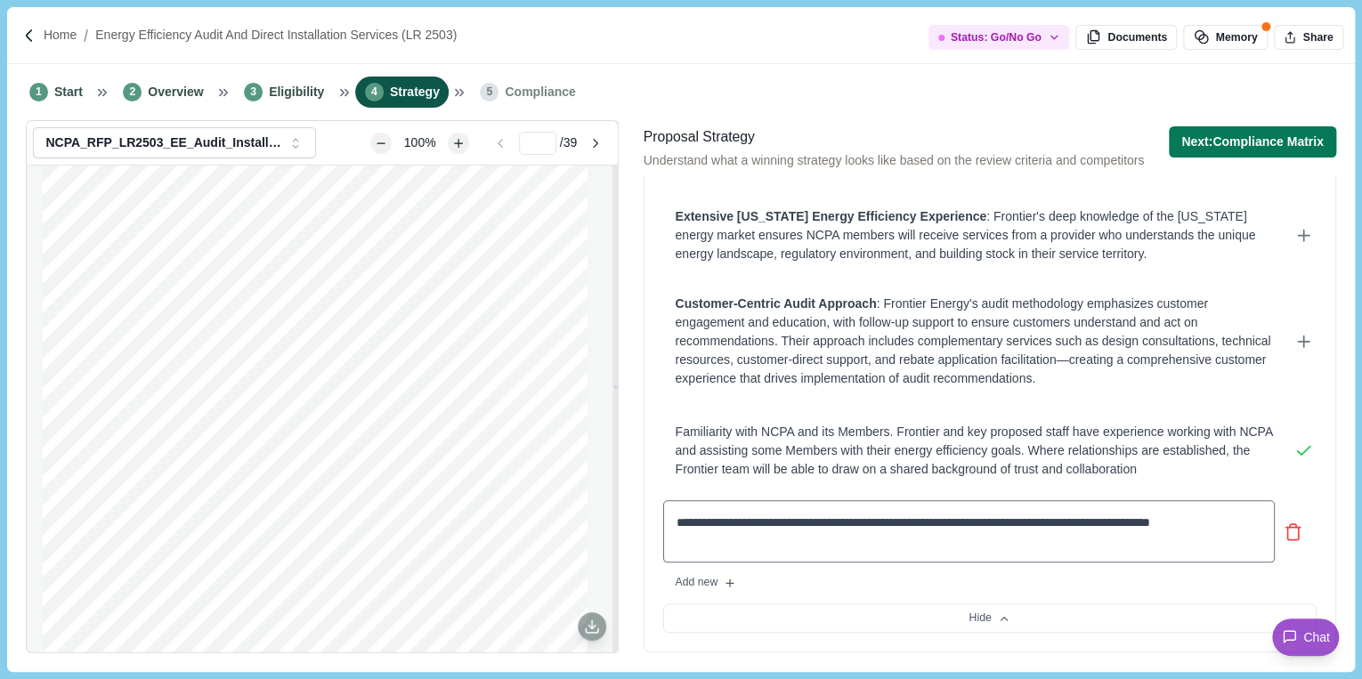
type textarea "**********"
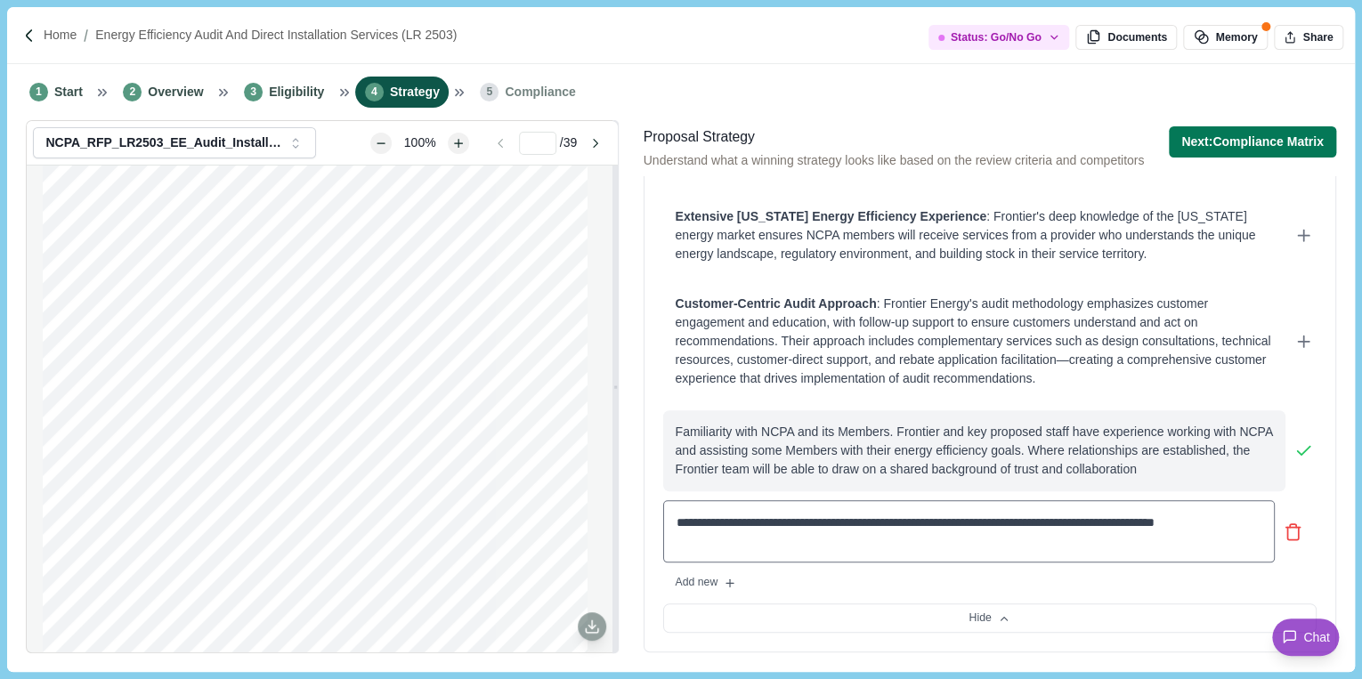
click at [912, 461] on div "Familiarity with NCPA and its Members. Frontier and key proposed staff have exp…" at bounding box center [974, 451] width 597 height 56
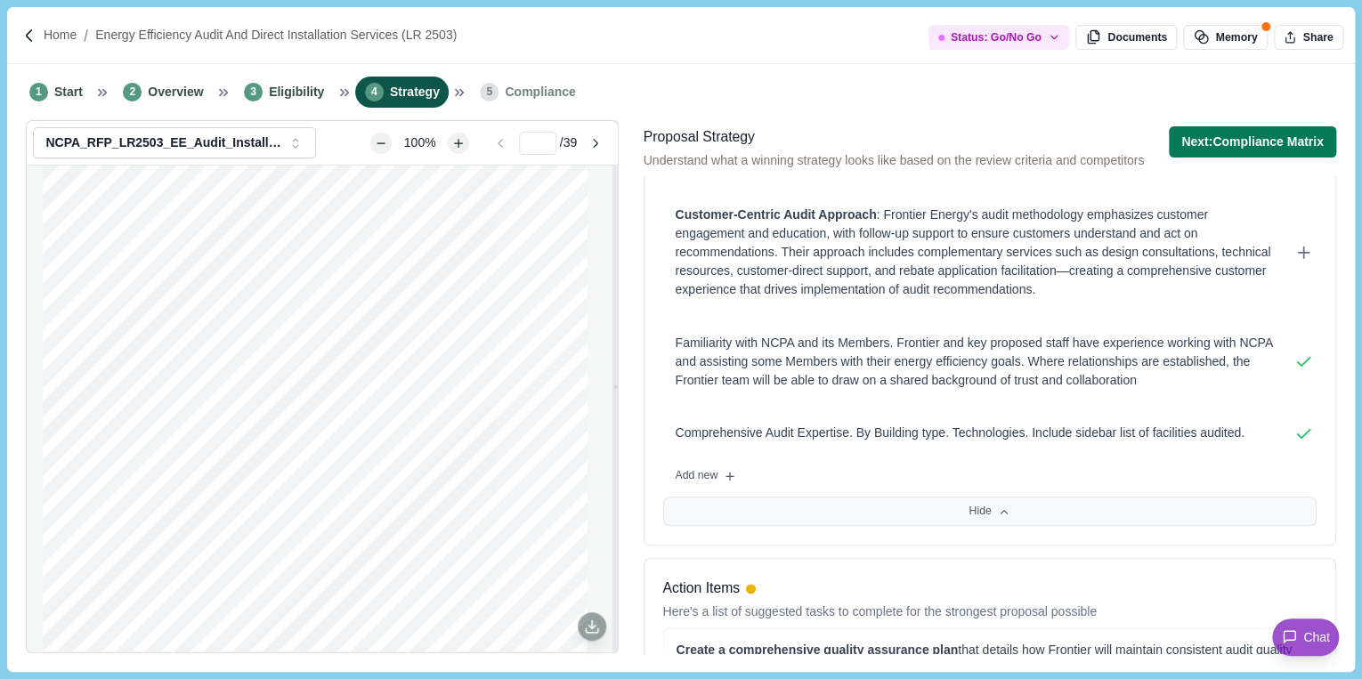
scroll to position [854, 0]
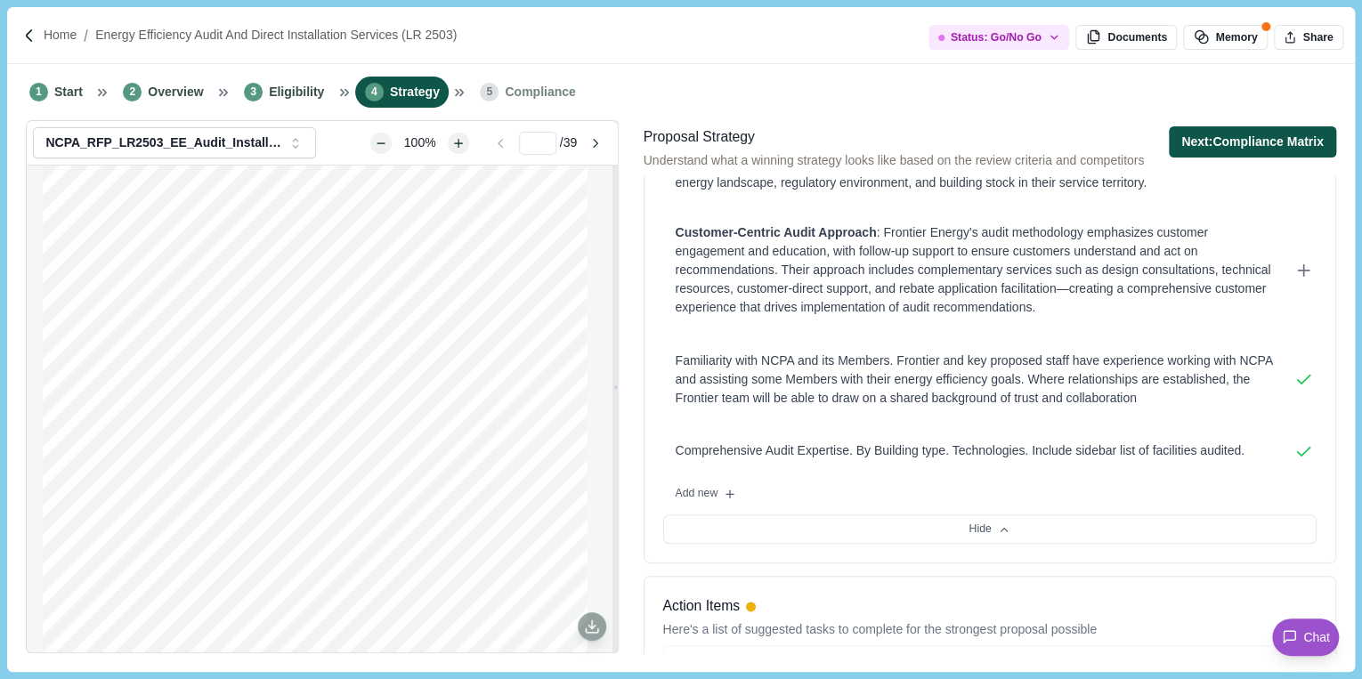
click at [1191, 142] on button "Next: Compliance Matrix" at bounding box center [1252, 141] width 167 height 31
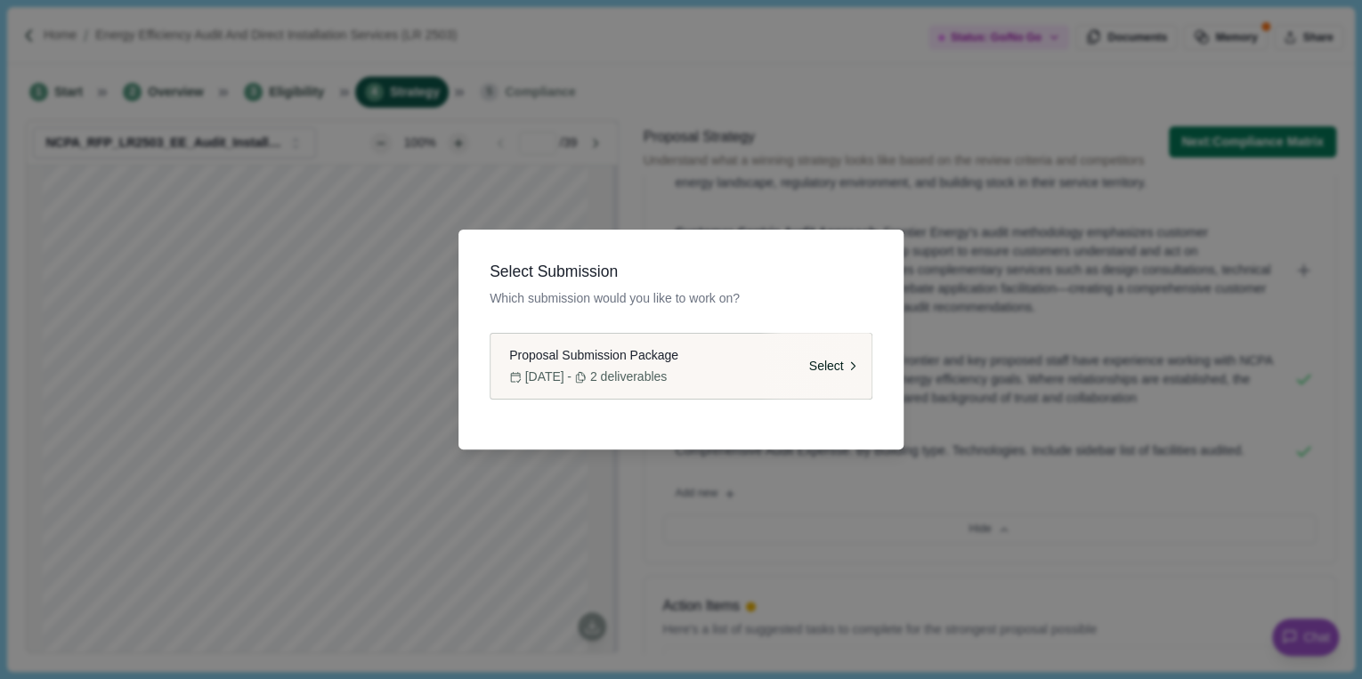
click at [722, 359] on div "Proposal Submission Package" at bounding box center [681, 355] width 356 height 19
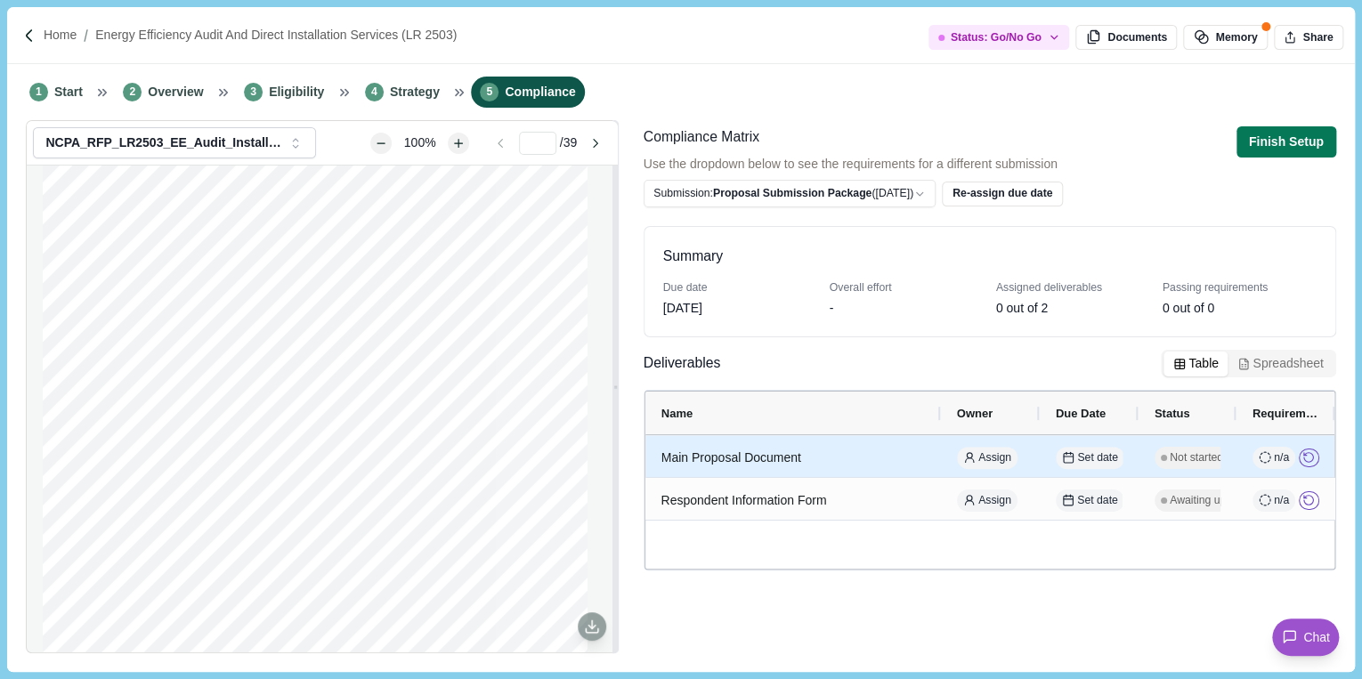
click at [714, 453] on div "Main Proposal Document" at bounding box center [792, 458] width 263 height 35
select select "********"
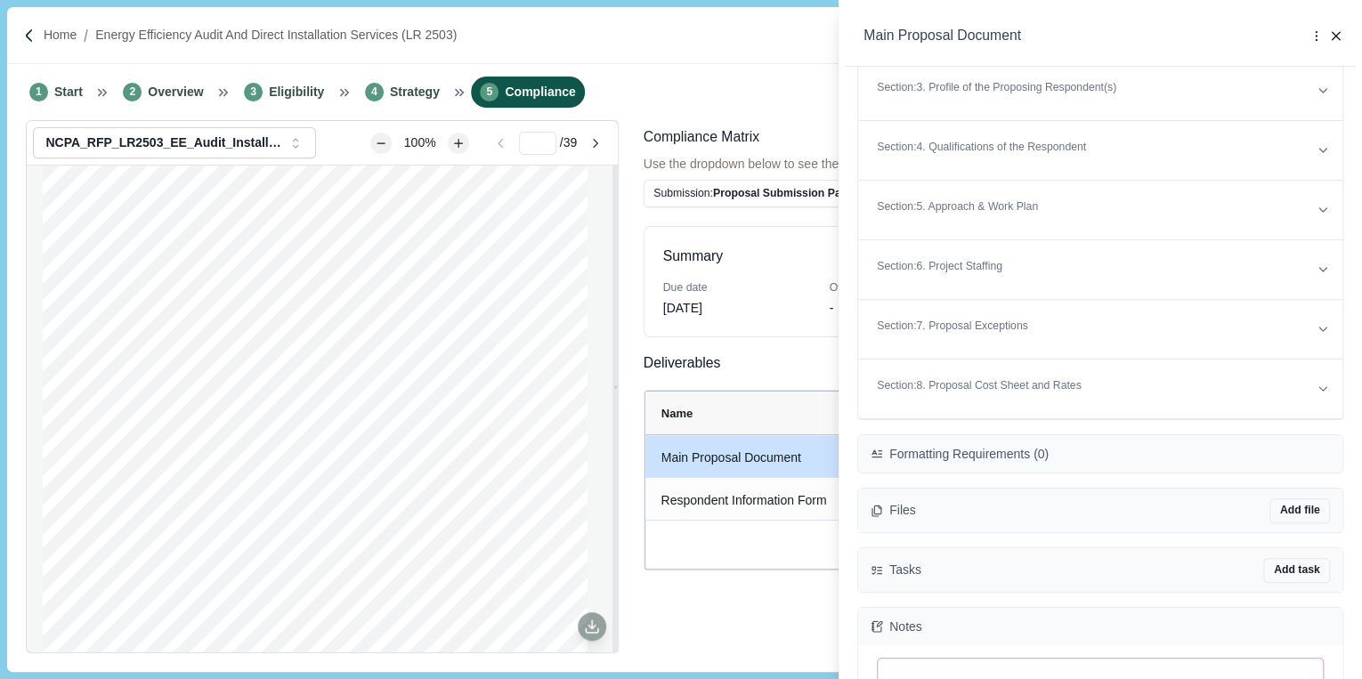
scroll to position [356, 0]
click at [1290, 506] on button "Add file" at bounding box center [1299, 510] width 61 height 25
click at [1145, 503] on div "Files Add file Upload template Create Streamline draft Connect Sharepoint file …" at bounding box center [1100, 511] width 484 height 44
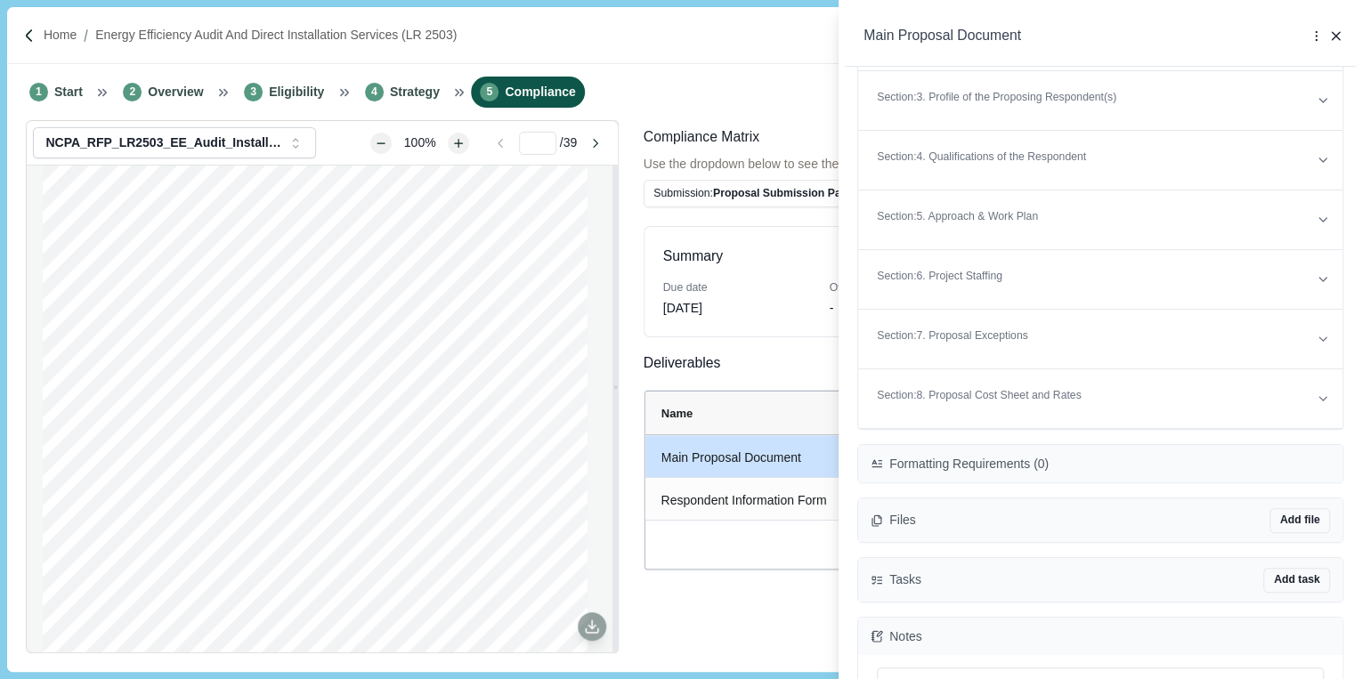
scroll to position [498, 0]
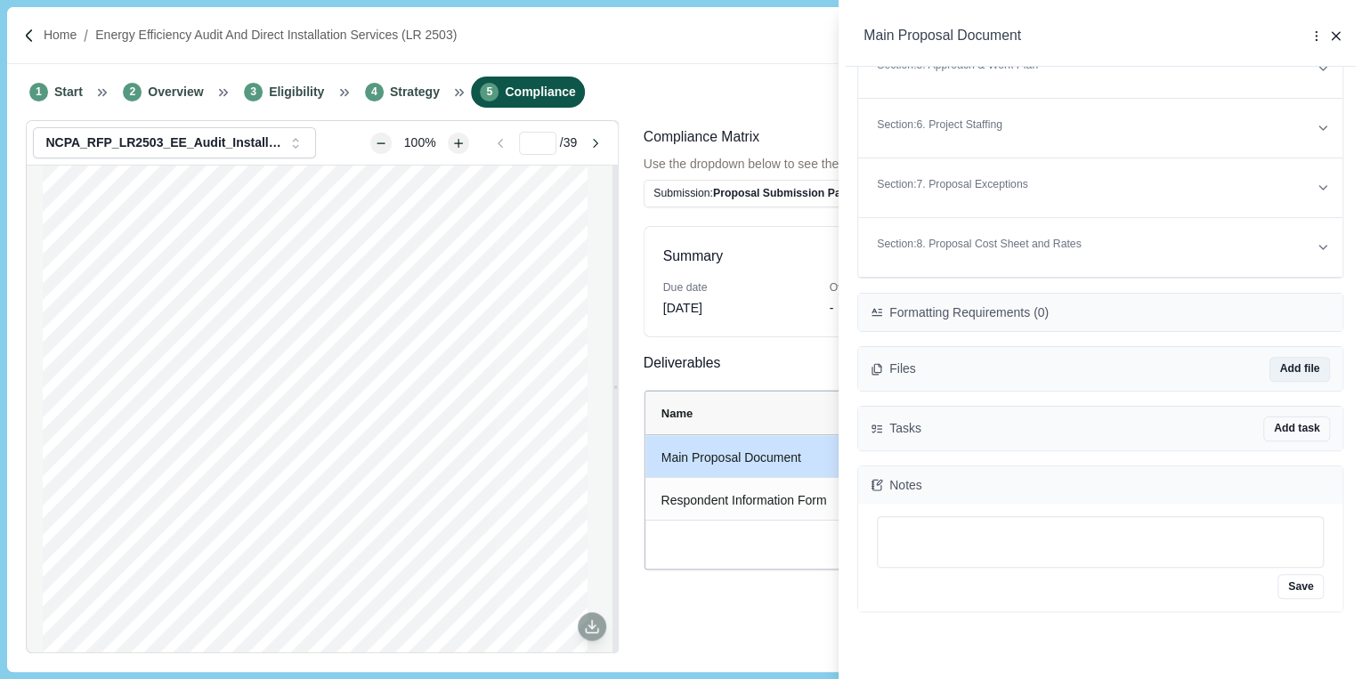
click at [1286, 369] on button "Add file" at bounding box center [1299, 369] width 61 height 25
click at [1092, 432] on div "Tasks Add task Connect to Sharepoint Connect to Asana Connect to Jira Connect t…" at bounding box center [1100, 429] width 484 height 44
click at [1267, 421] on button "Add task" at bounding box center [1296, 429] width 67 height 25
click at [1132, 644] on div "**********" at bounding box center [1100, 400] width 511 height 667
click at [997, 538] on p at bounding box center [1101, 542] width 414 height 19
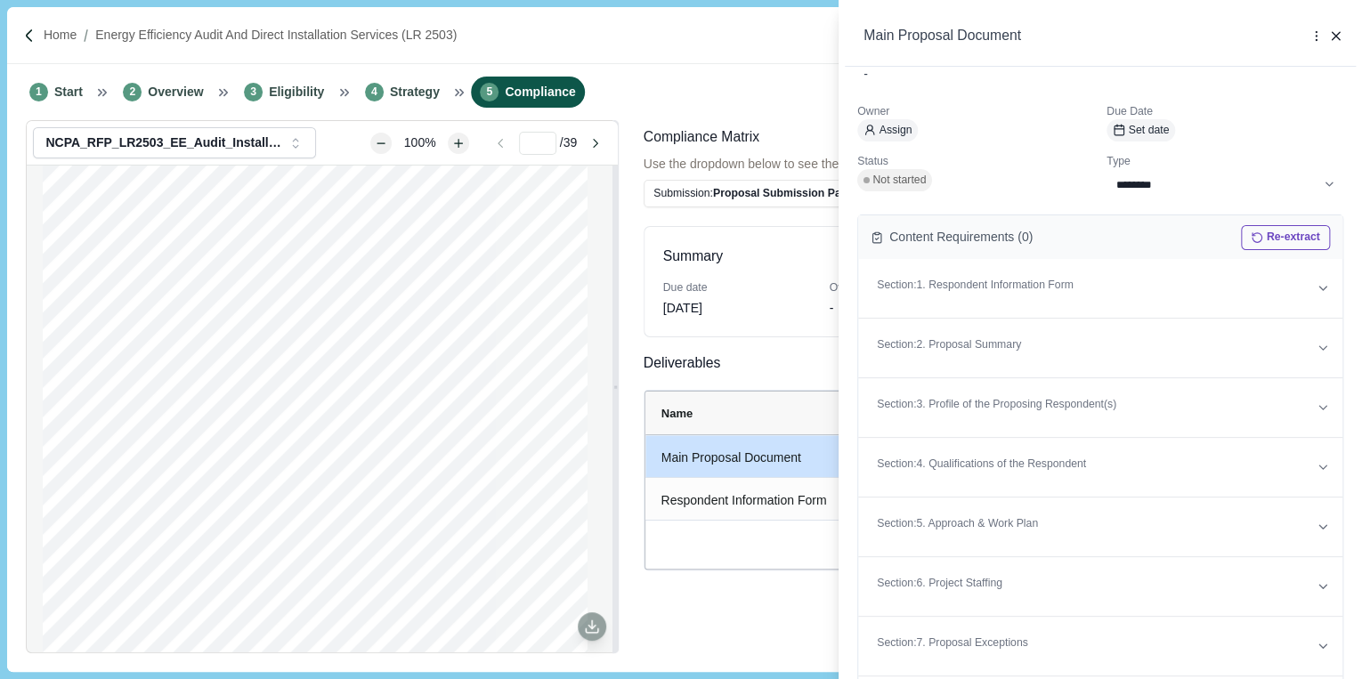
scroll to position [0, 0]
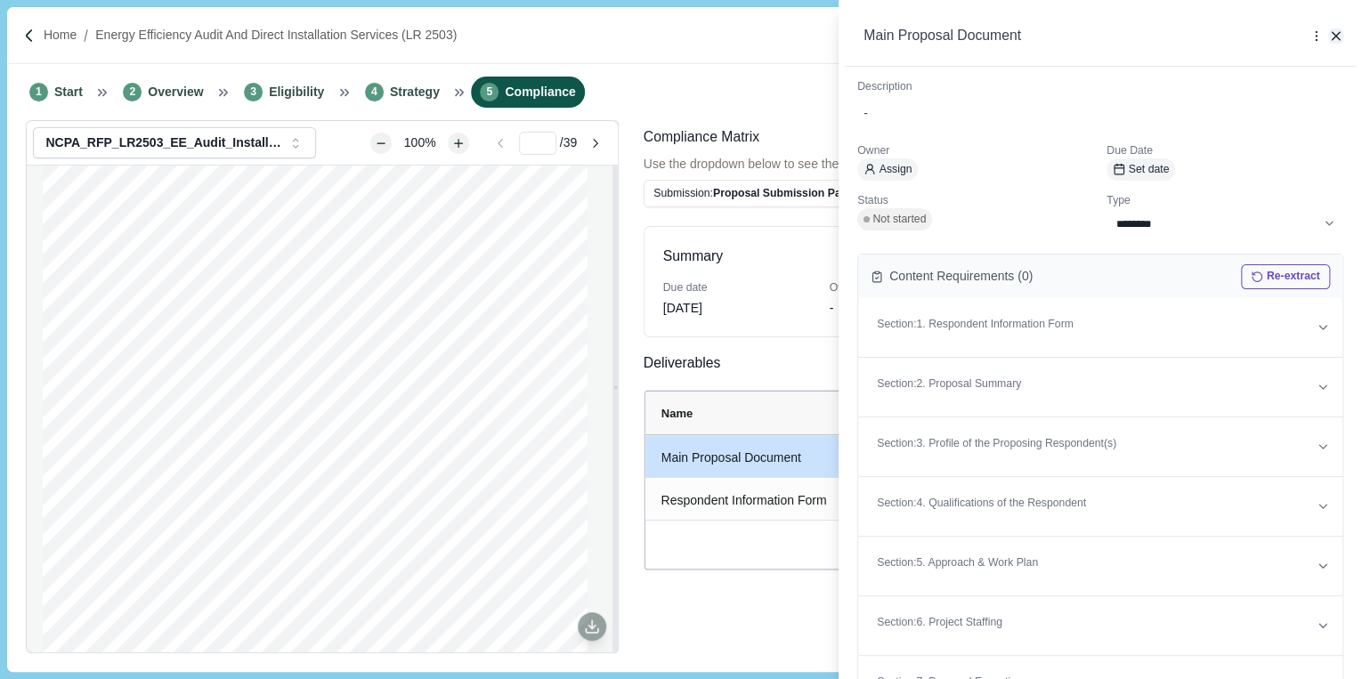
click at [1338, 34] on icon "button" at bounding box center [1336, 36] width 16 height 16
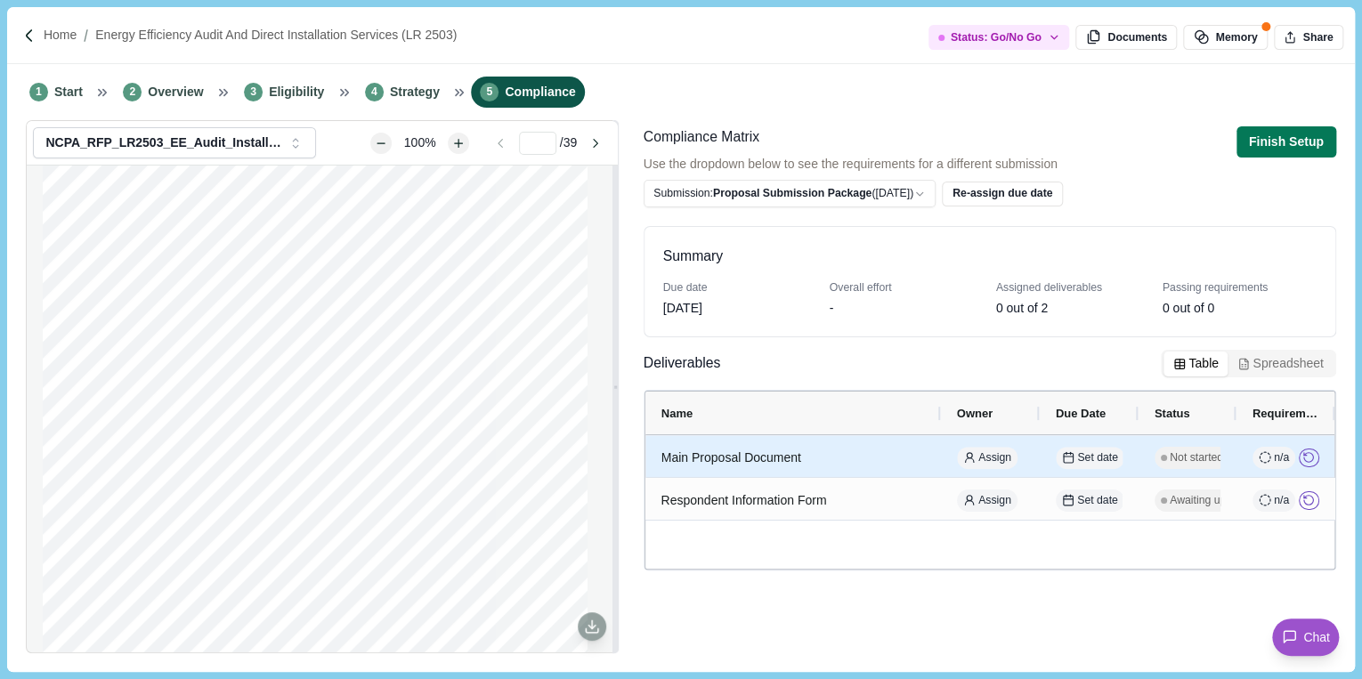
click at [1202, 457] on span "Not started" at bounding box center [1195, 458] width 53 height 16
select select "********"
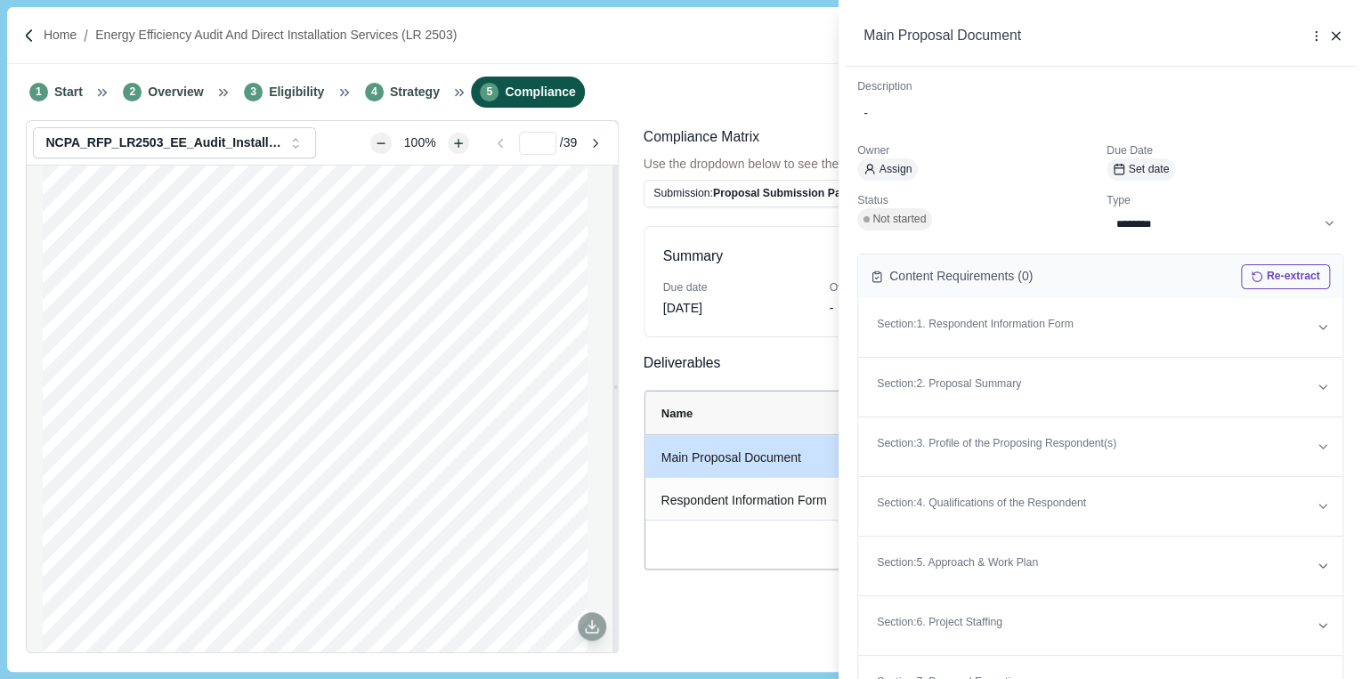
click at [789, 557] on div "**********" at bounding box center [681, 339] width 1362 height 679
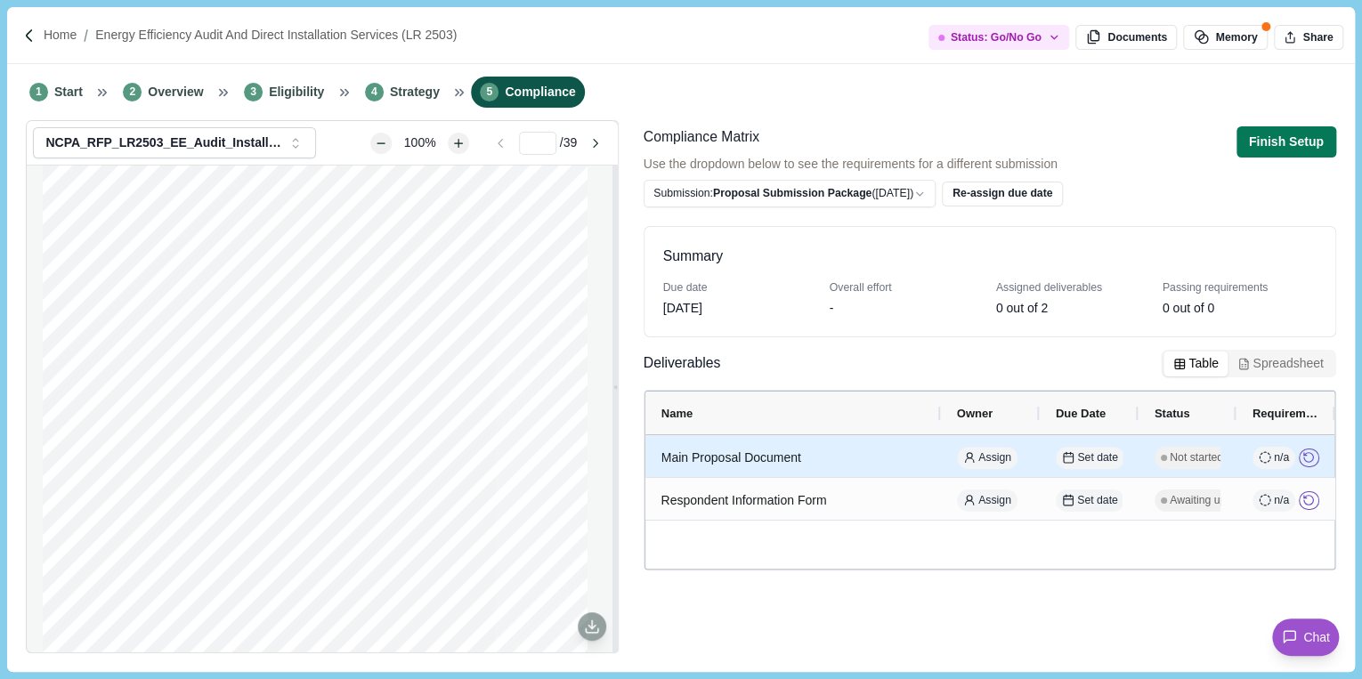
click at [1272, 450] on div "n/a" at bounding box center [1274, 458] width 44 height 22
select select "********"
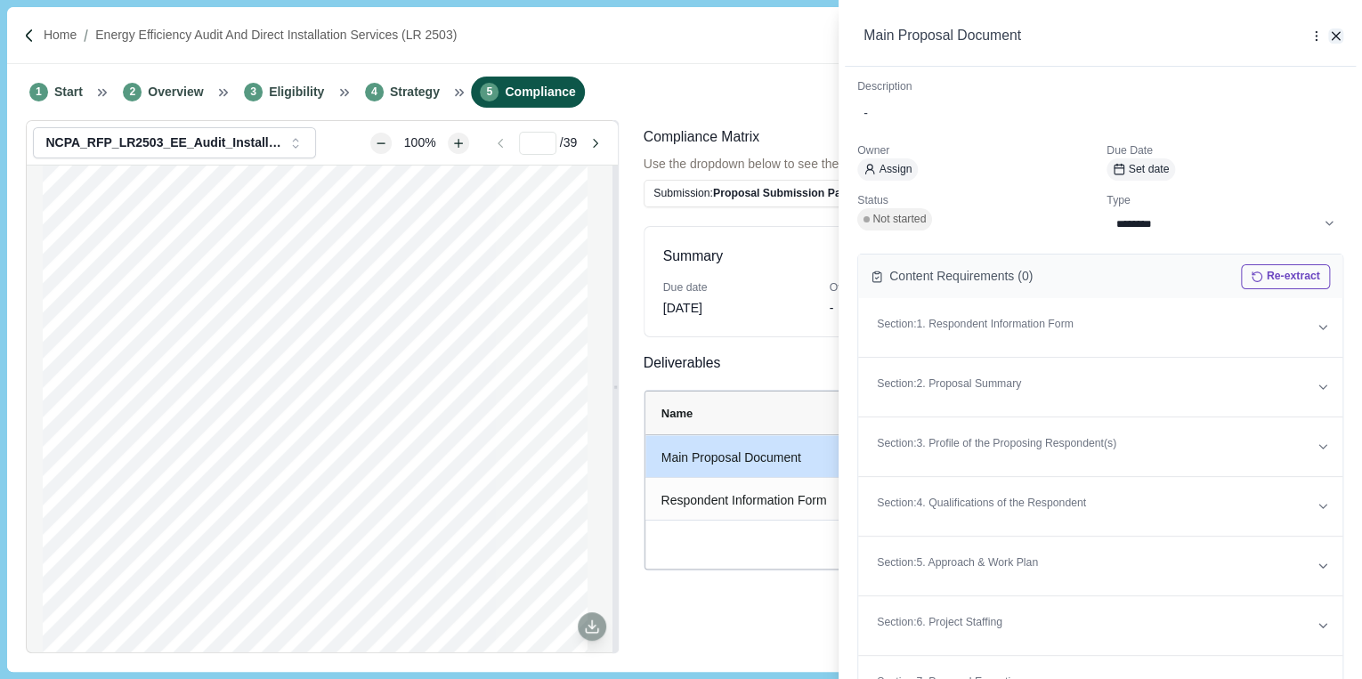
click at [1330, 32] on icon "button" at bounding box center [1336, 36] width 16 height 16
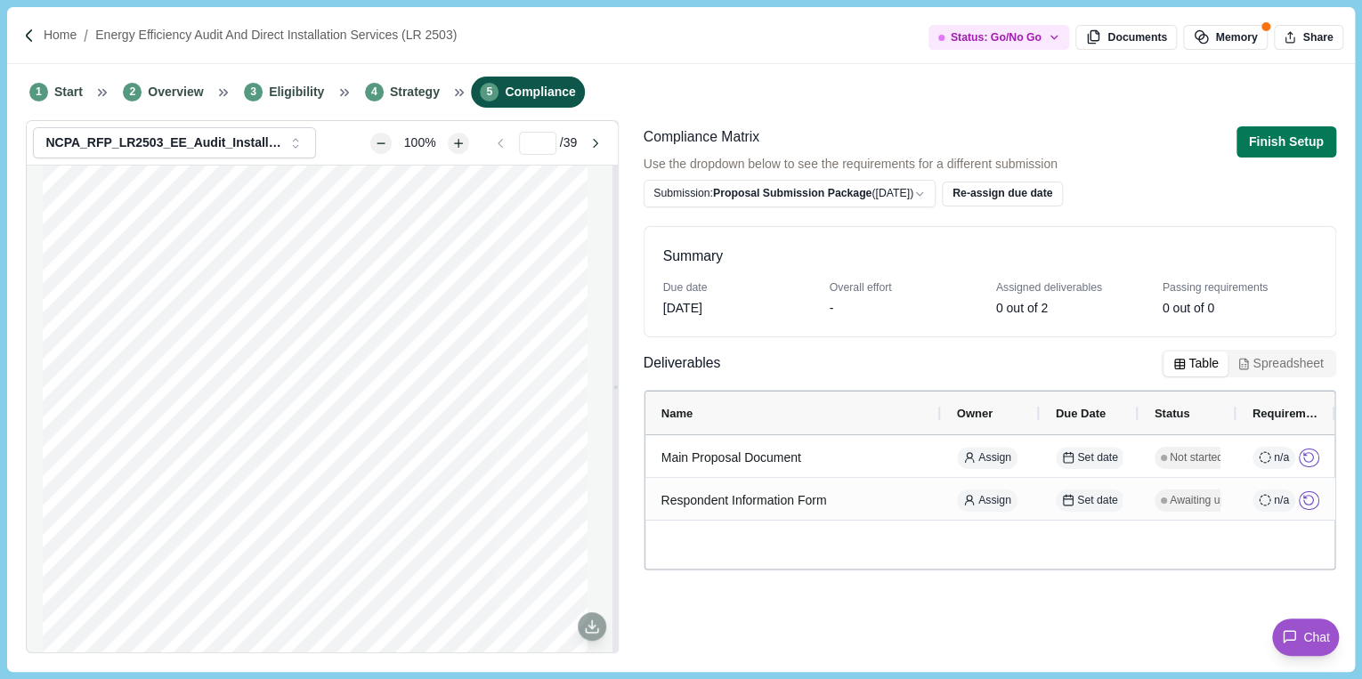
click at [793, 119] on div "1 Start 2 Overview 3 Eligibility 4 Strategy 5 Compliance" at bounding box center [680, 92] width 1347 height 56
click at [1261, 135] on button "Finish Setup" at bounding box center [1286, 141] width 100 height 31
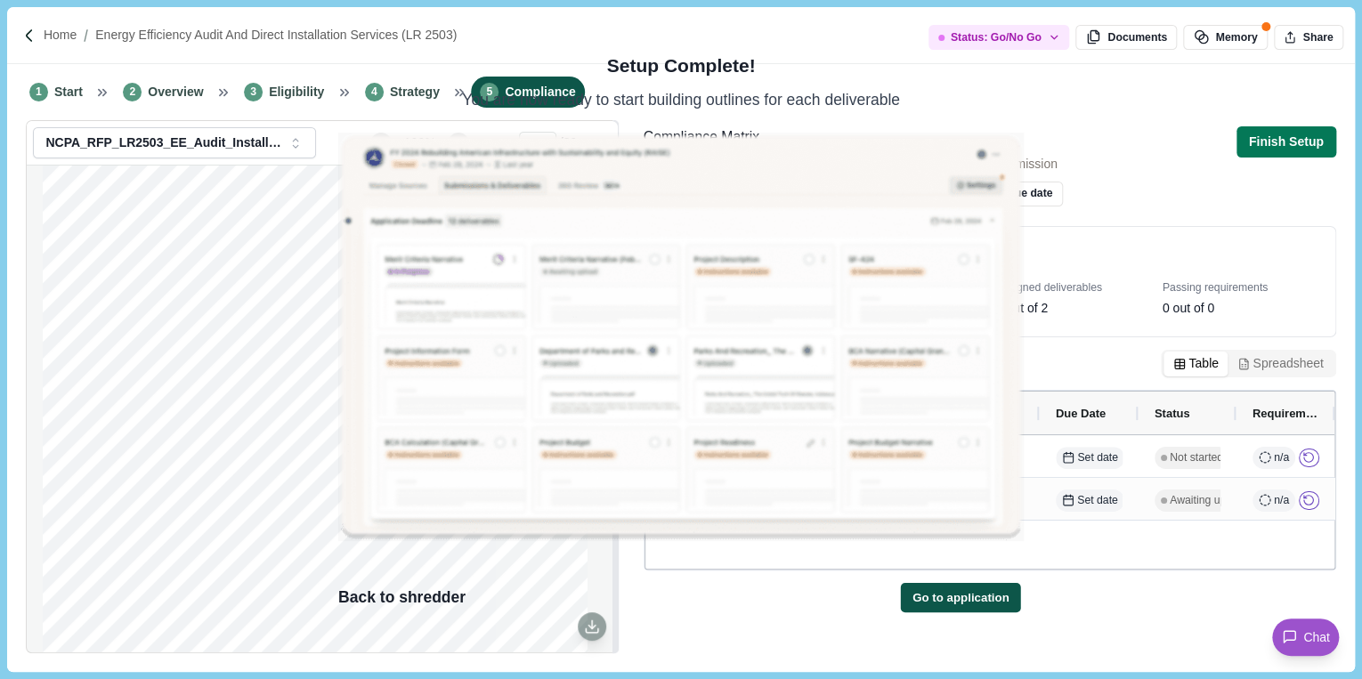
click at [900, 583] on button "Go to application" at bounding box center [960, 597] width 120 height 29
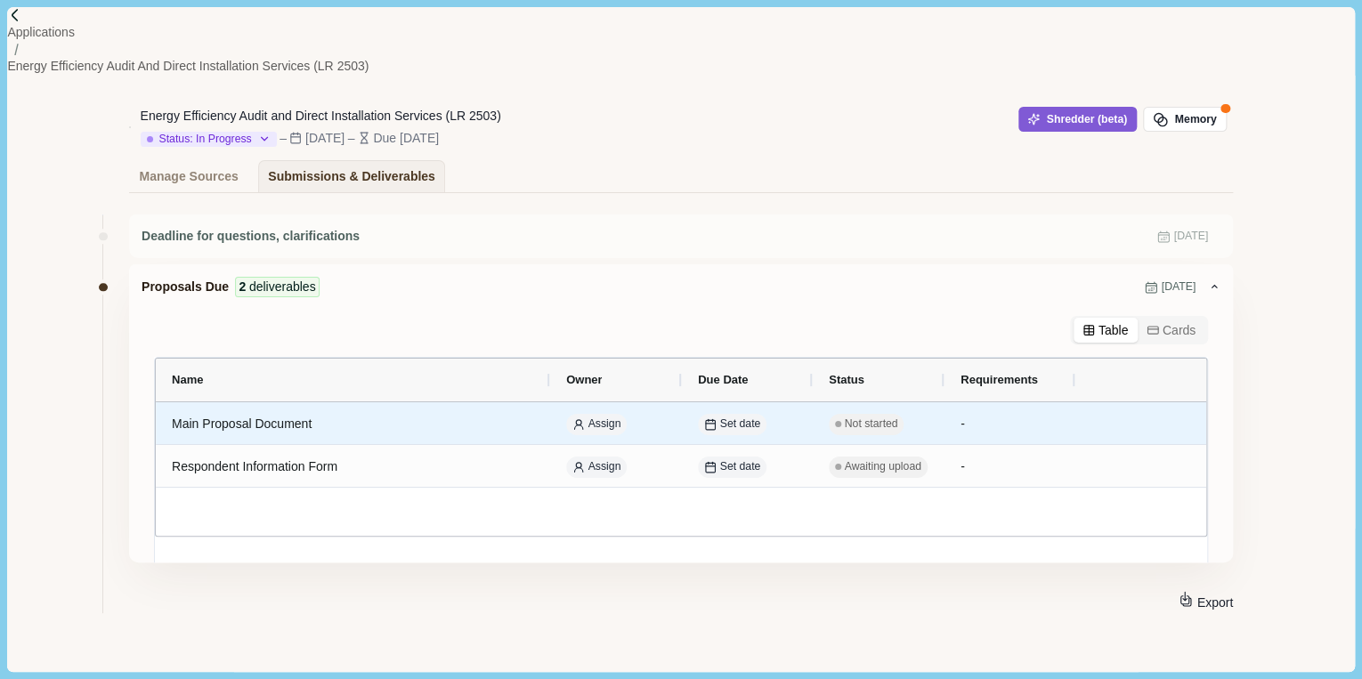
click at [1105, 420] on button "Get started" at bounding box center [1129, 425] width 72 height 24
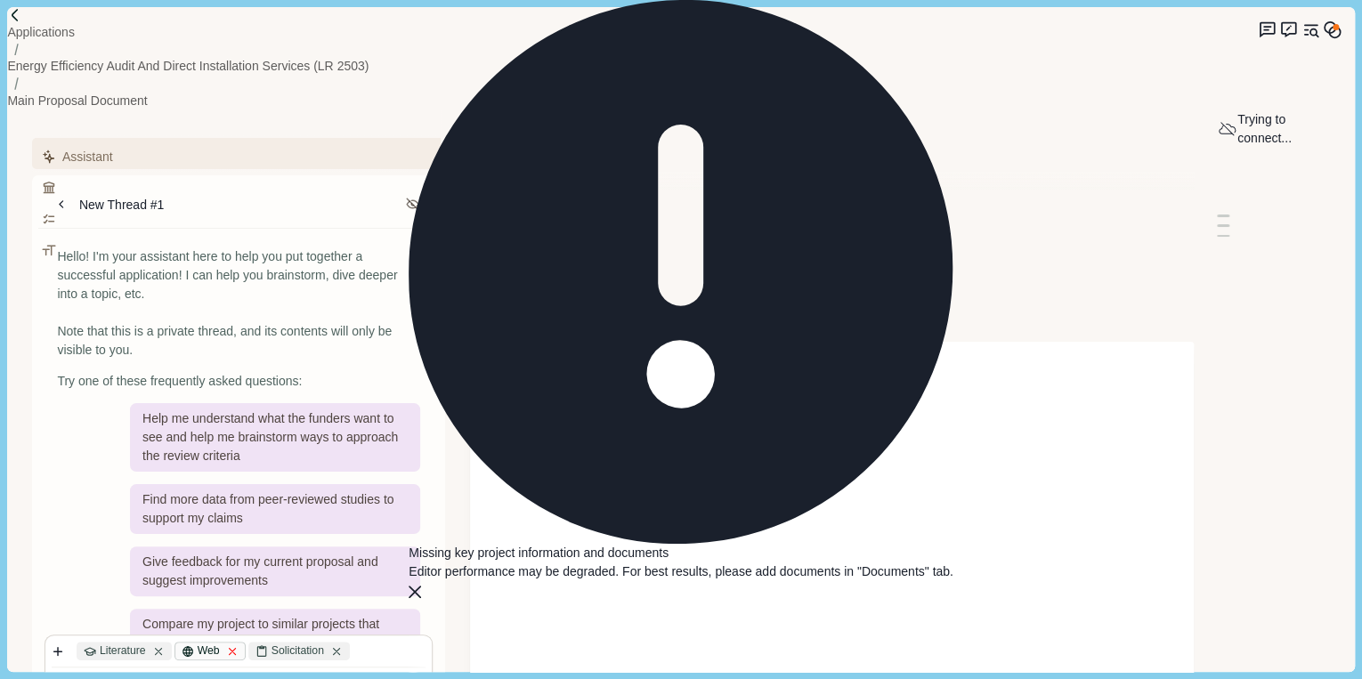
click at [239, 645] on icon at bounding box center [232, 651] width 12 height 12
click at [60, 645] on icon "button" at bounding box center [58, 651] width 12 height 12
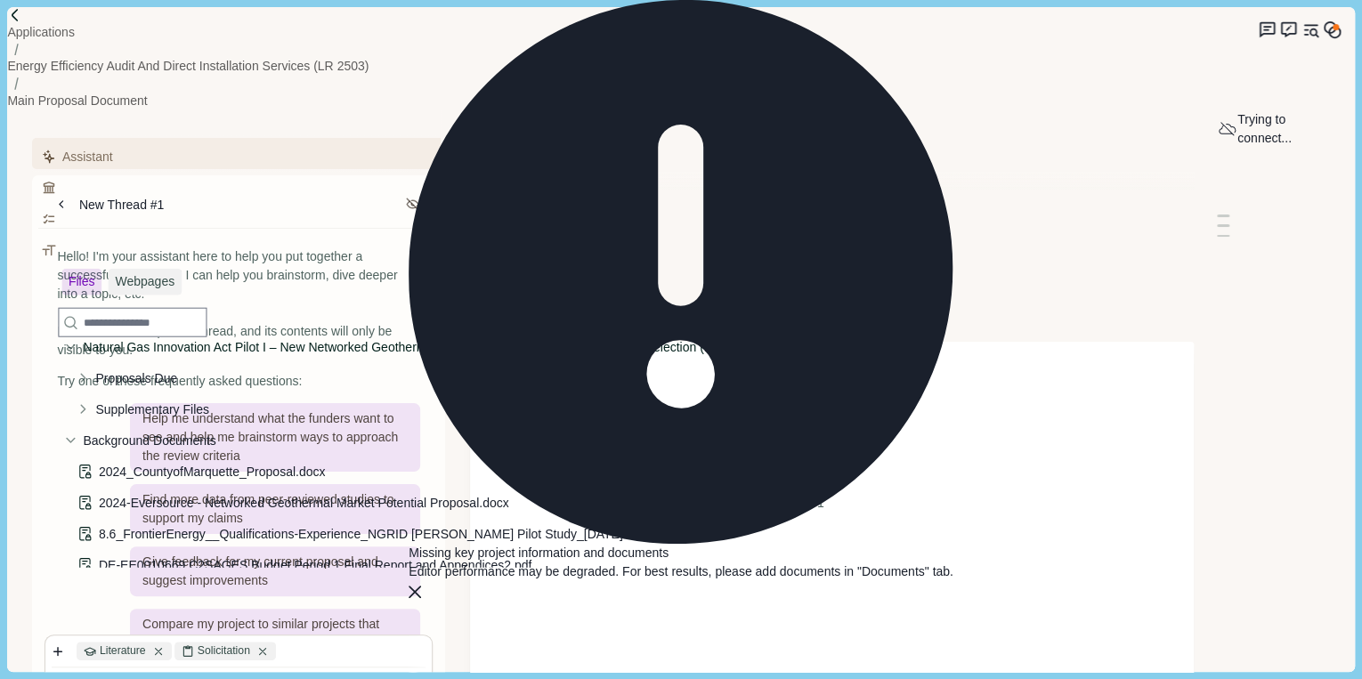
scroll to position [142, 0]
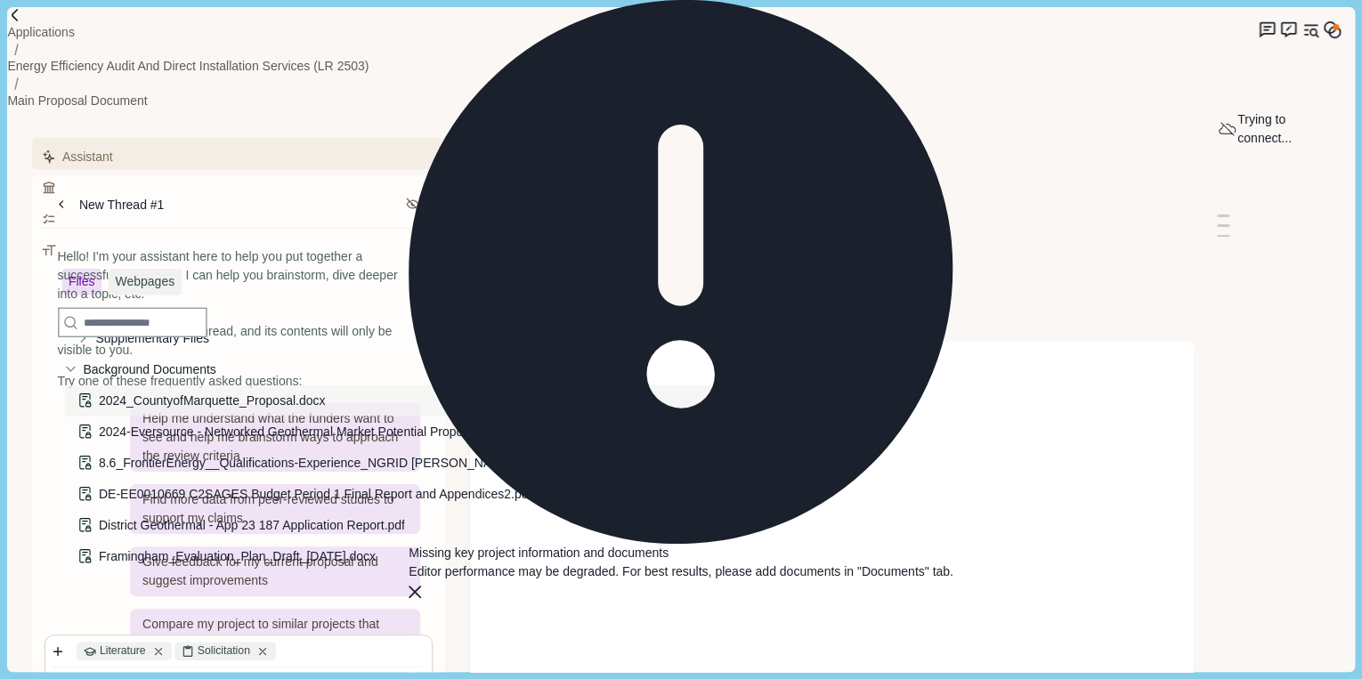
click at [306, 407] on span "2024_CountyofMarquette_Proposal.docx" at bounding box center [212, 400] width 227 height 14
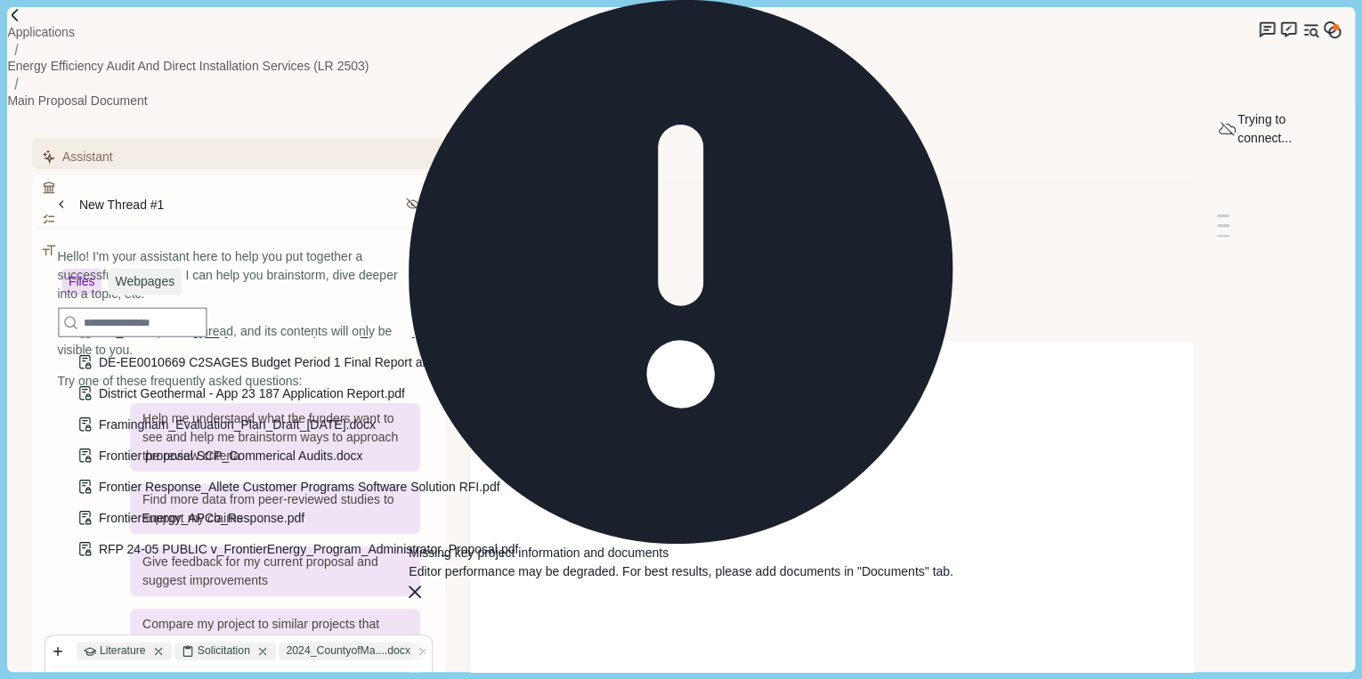
scroll to position [331, 0]
click at [260, 452] on span "Frontier proposal SCP_Commerical Audits.docx" at bounding box center [230, 455] width 263 height 14
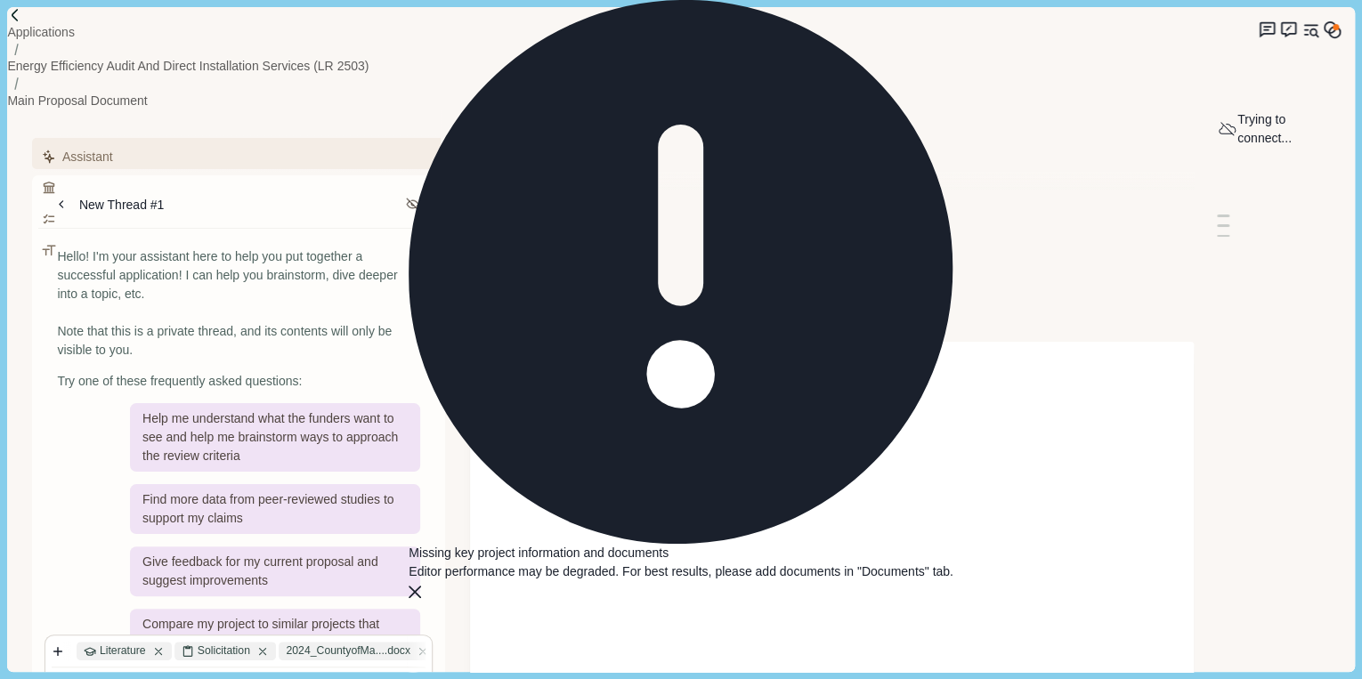
click at [242, 674] on div at bounding box center [250, 685] width 352 height 23
click at [159, 645] on icon at bounding box center [158, 651] width 12 height 12
type input "**"
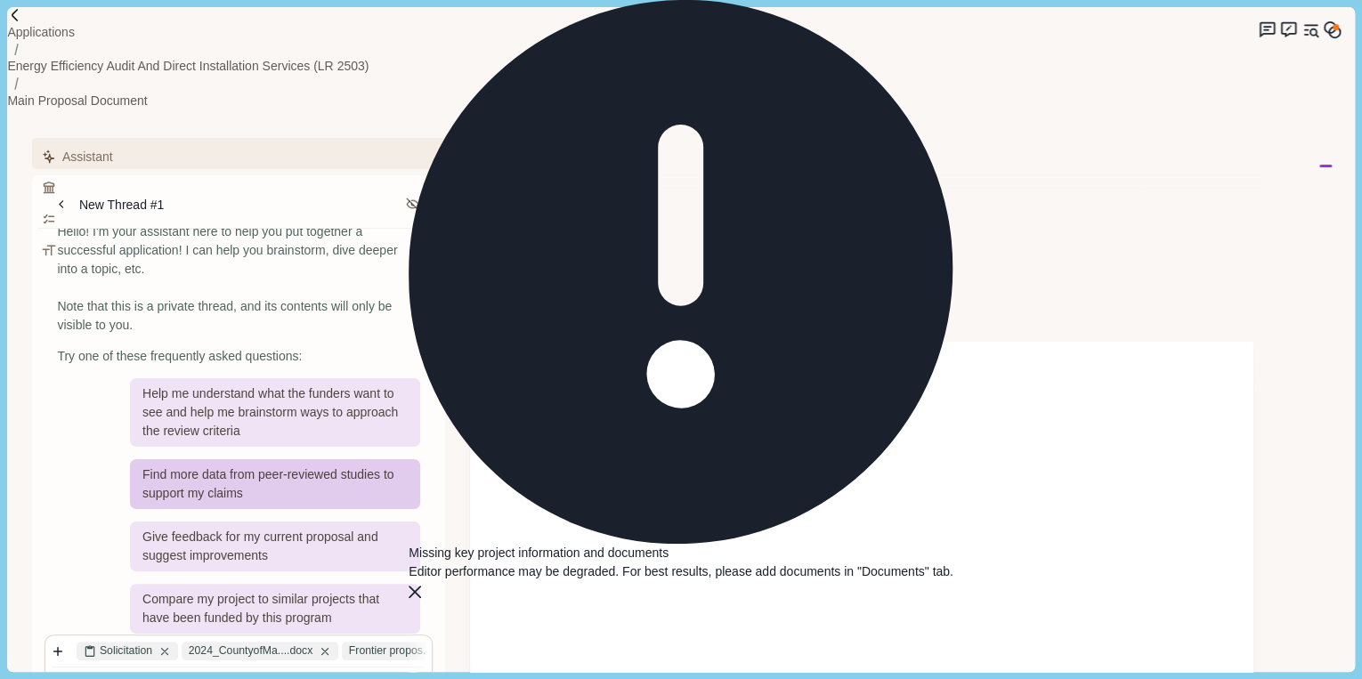
scroll to position [36, 0]
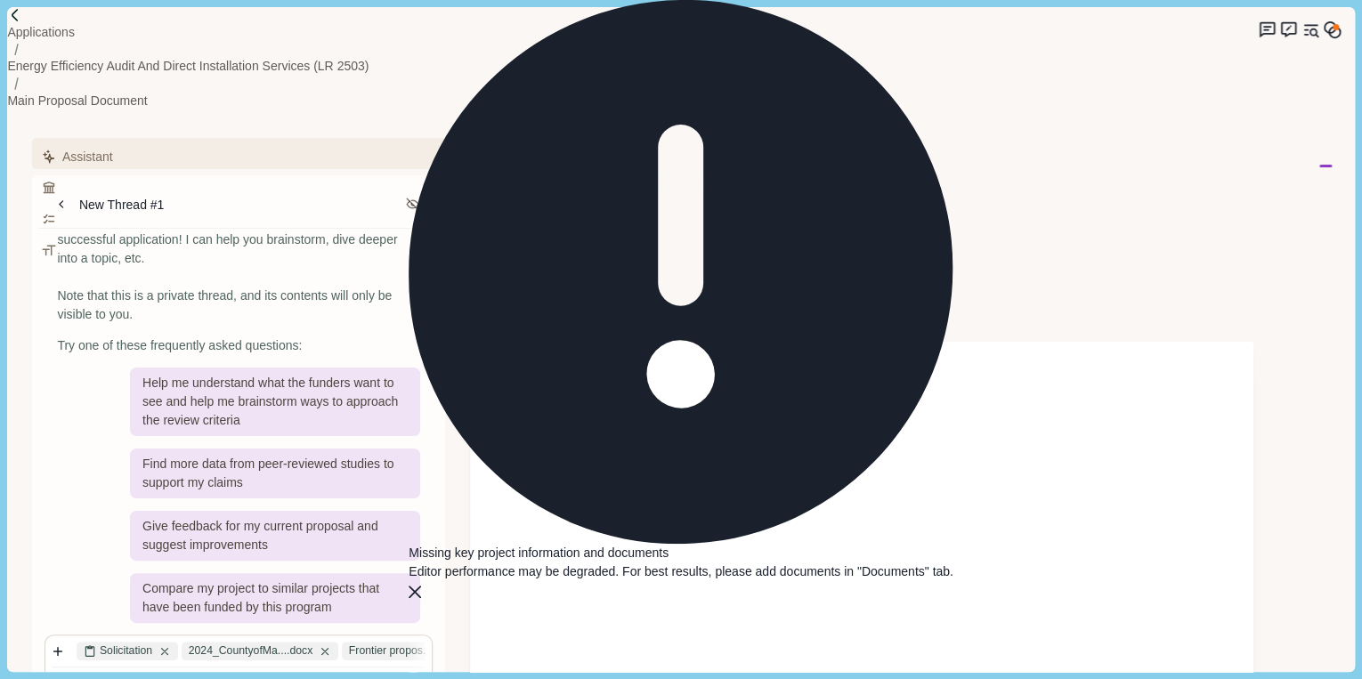
click at [121, 677] on textarea at bounding box center [250, 685] width 352 height 16
type textarea "*"
type textarea "**********"
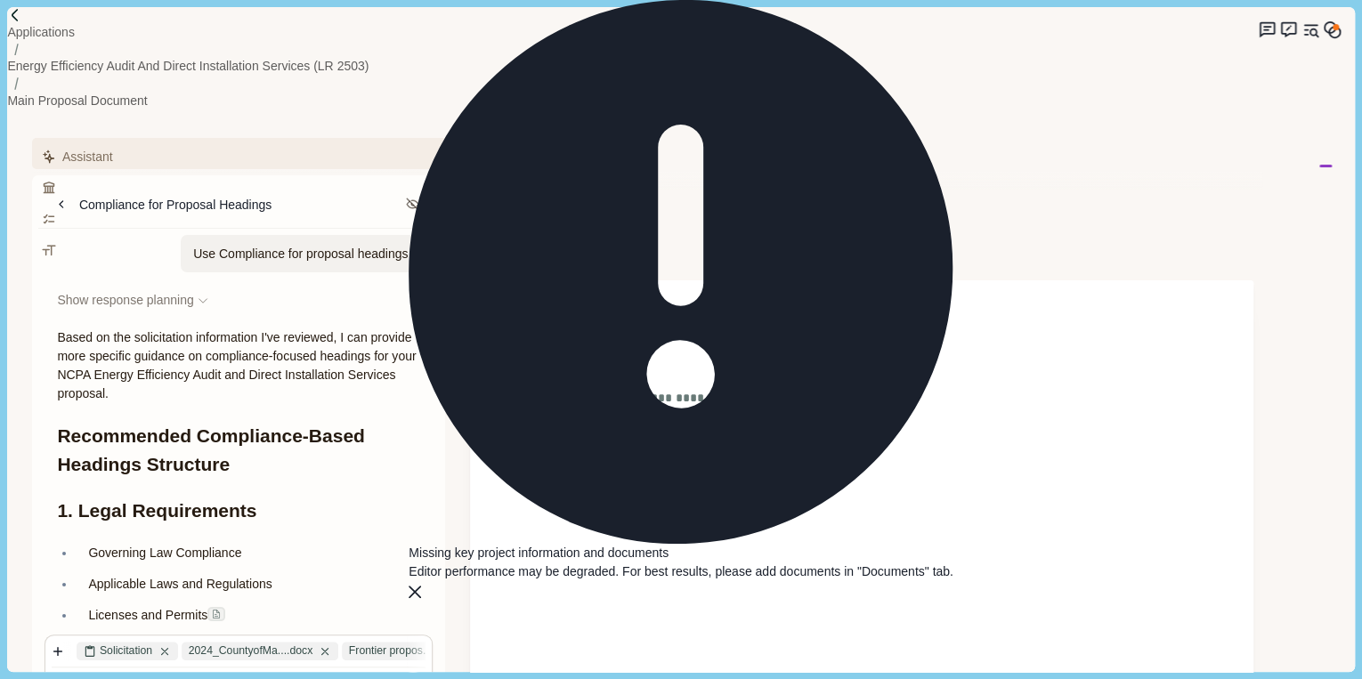
scroll to position [0, 0]
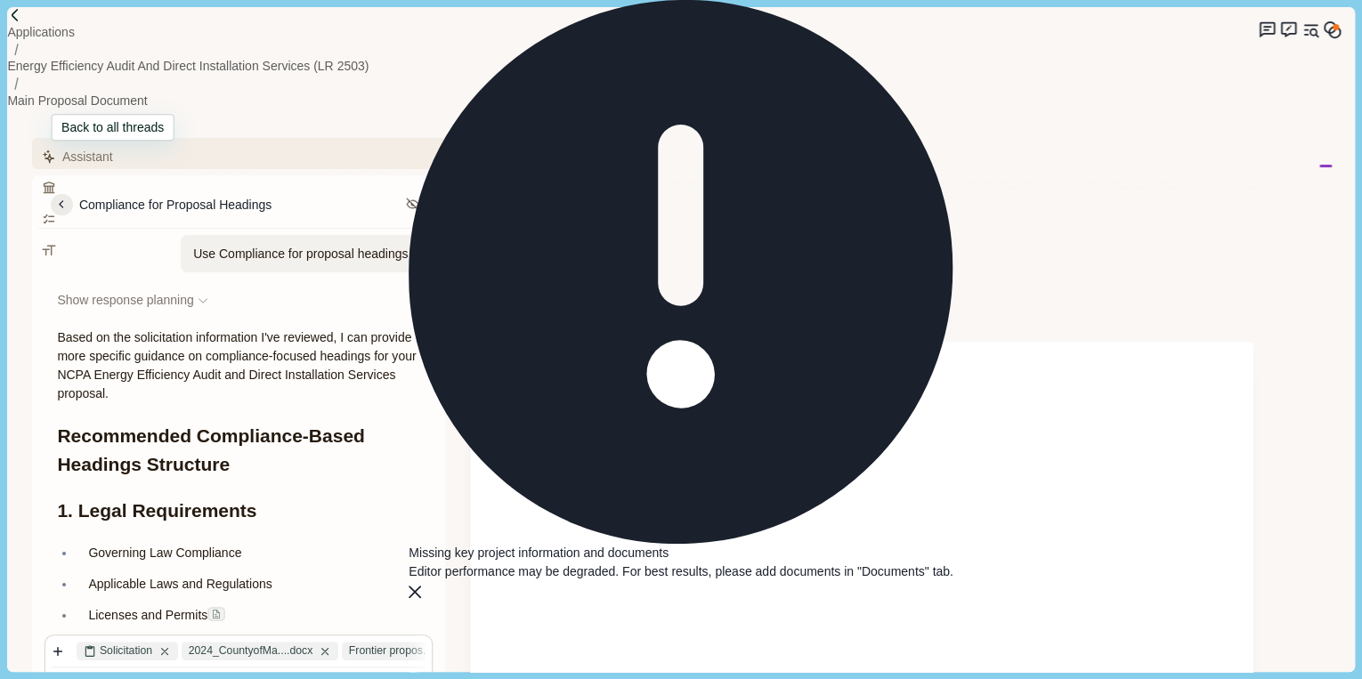
click at [66, 197] on icon at bounding box center [62, 205] width 16 height 16
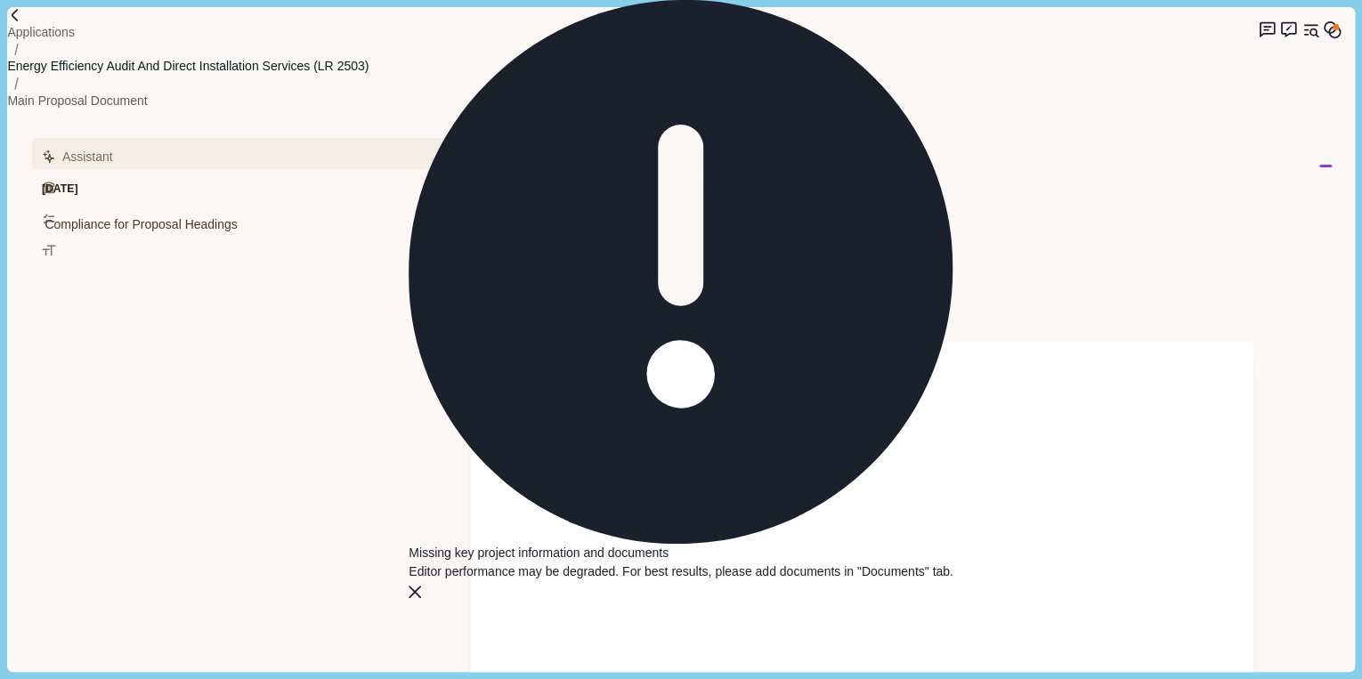
click at [225, 57] on p "Energy Efficiency Audit and Direct Installation Services (LR 2503)" at bounding box center [187, 66] width 361 height 19
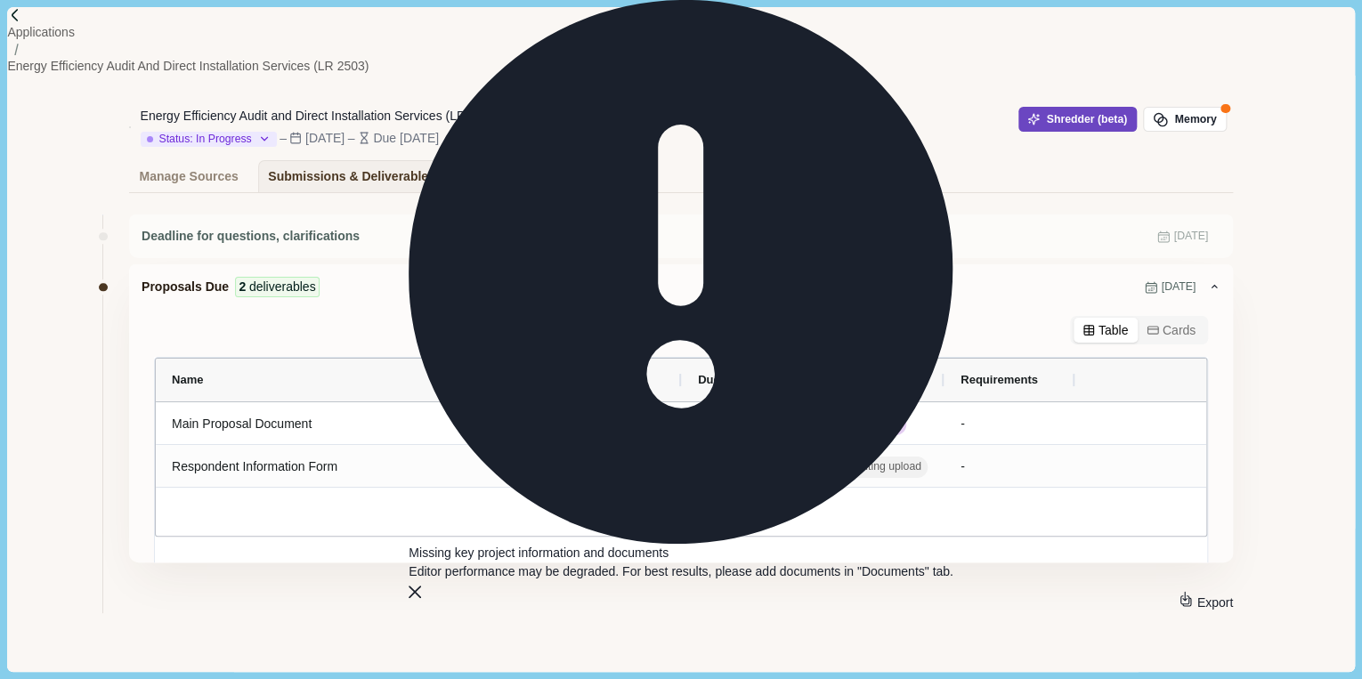
click at [1040, 107] on button "Shredder (beta)" at bounding box center [1077, 119] width 118 height 25
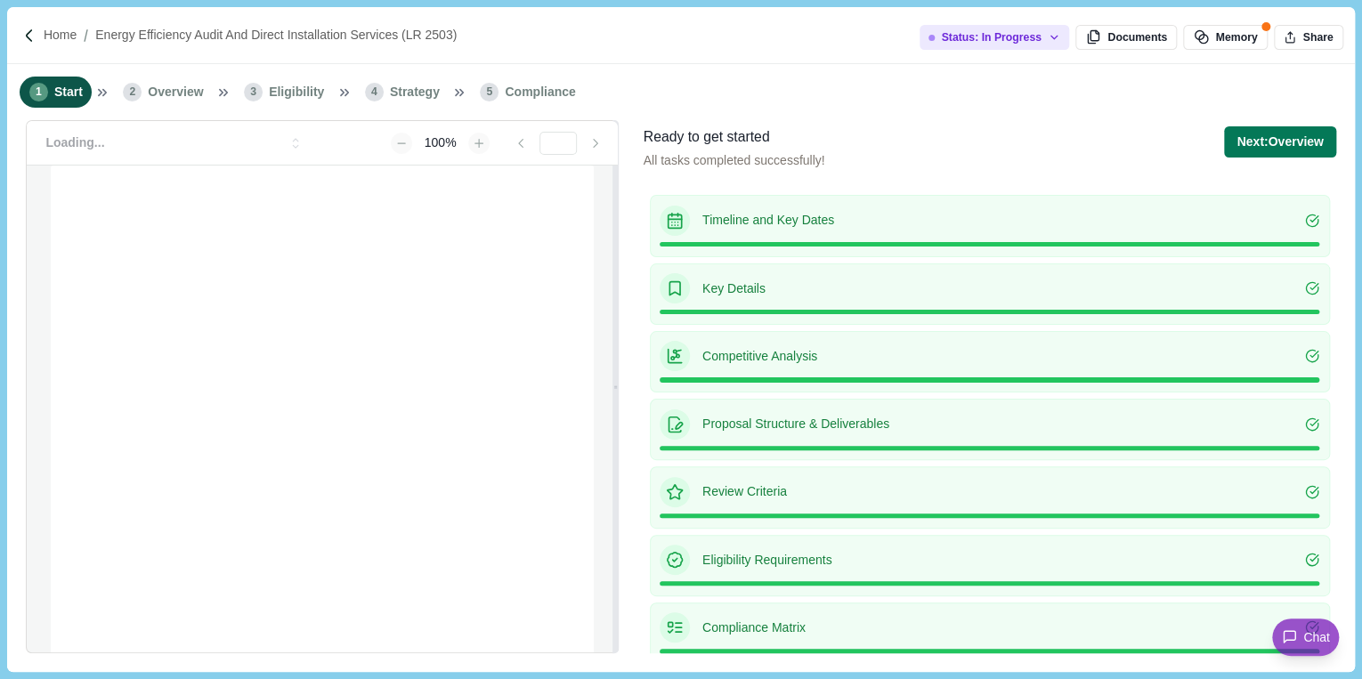
click at [530, 98] on span "Compliance" at bounding box center [540, 92] width 70 height 19
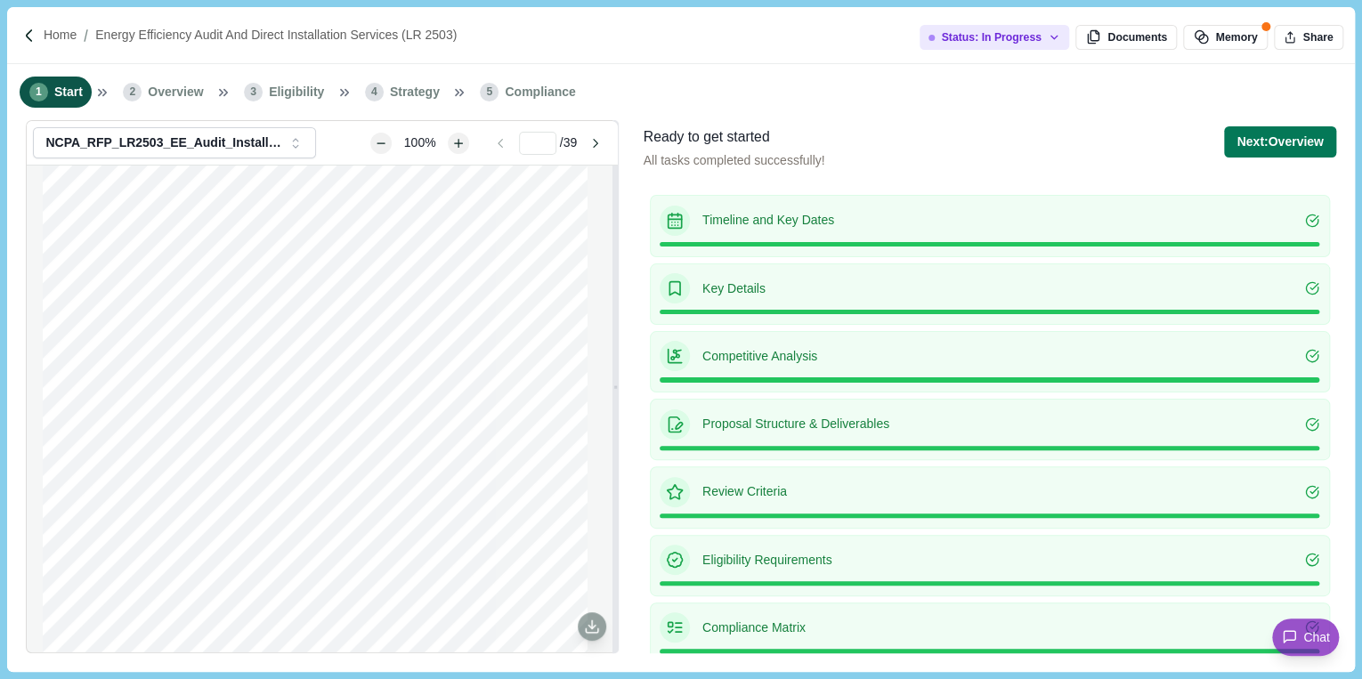
scroll to position [8, 0]
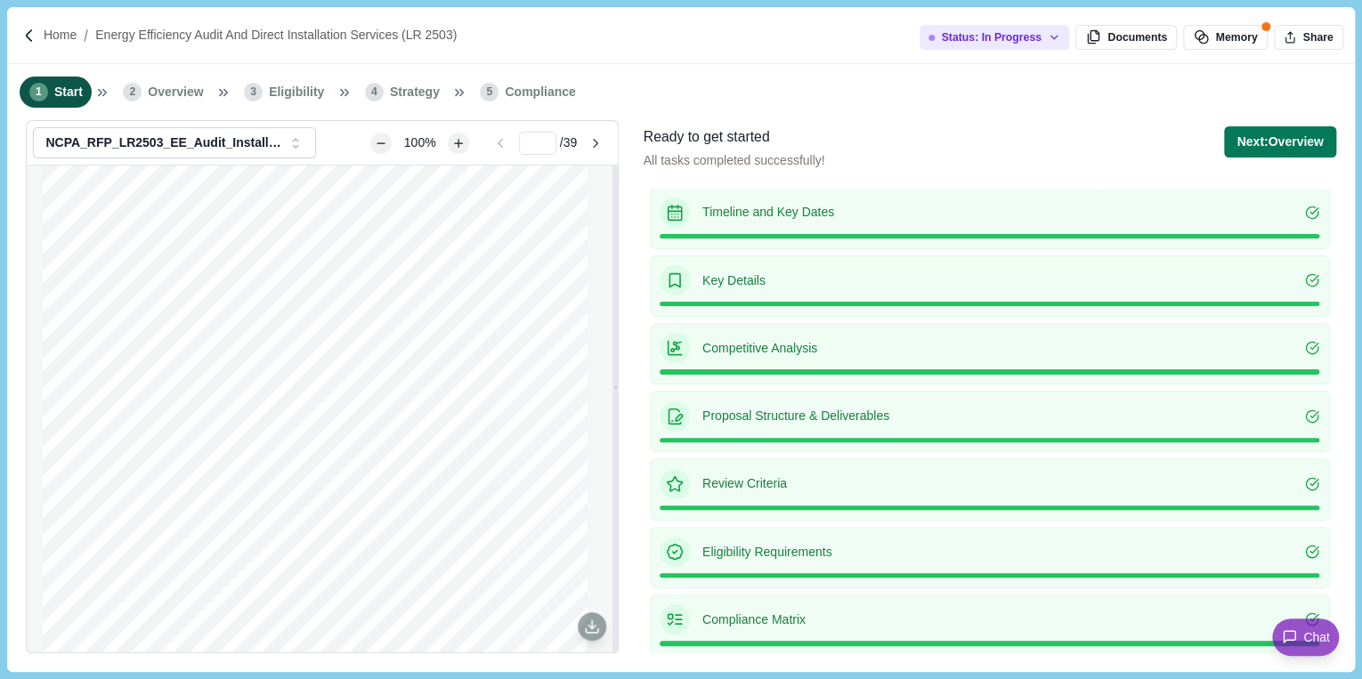
click at [899, 619] on p "Compliance Matrix" at bounding box center [1003, 620] width 603 height 19
click at [516, 96] on span "Compliance" at bounding box center [540, 92] width 70 height 19
click at [1253, 140] on button "Next: Overview" at bounding box center [1279, 141] width 111 height 31
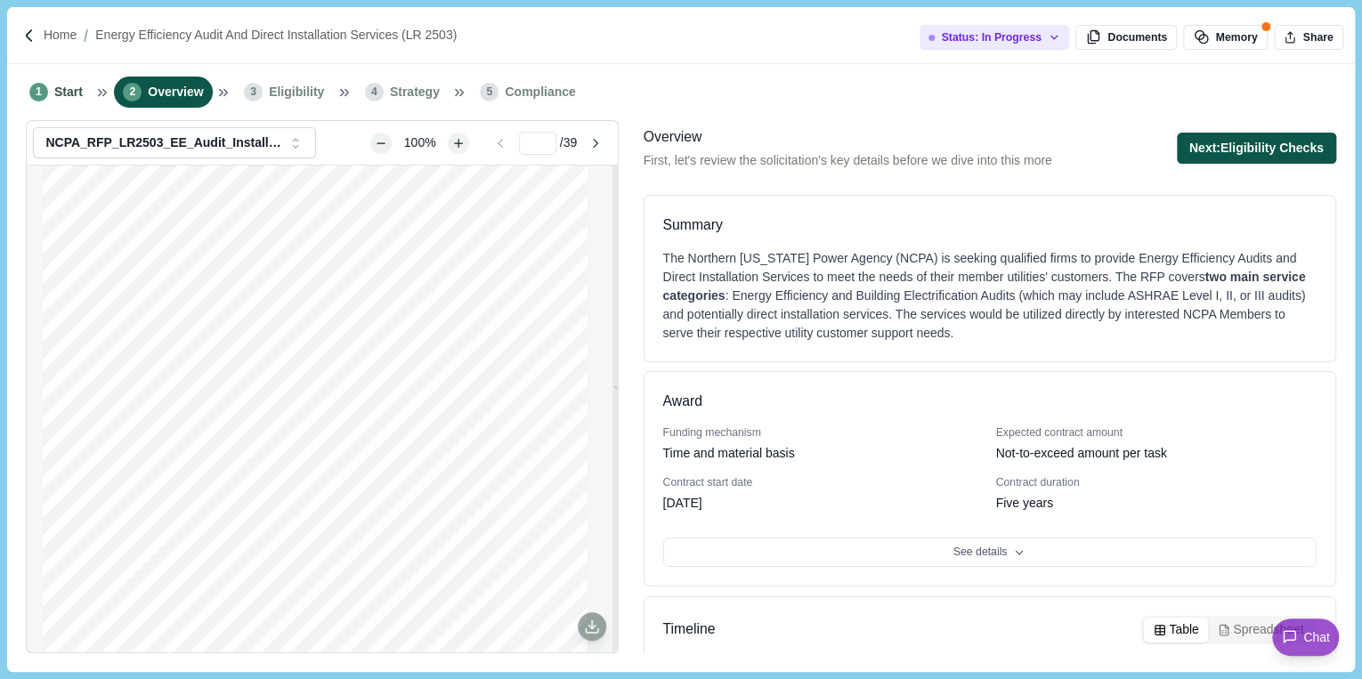
click at [1253, 139] on button "Next: Eligibility Checks" at bounding box center [1256, 148] width 159 height 31
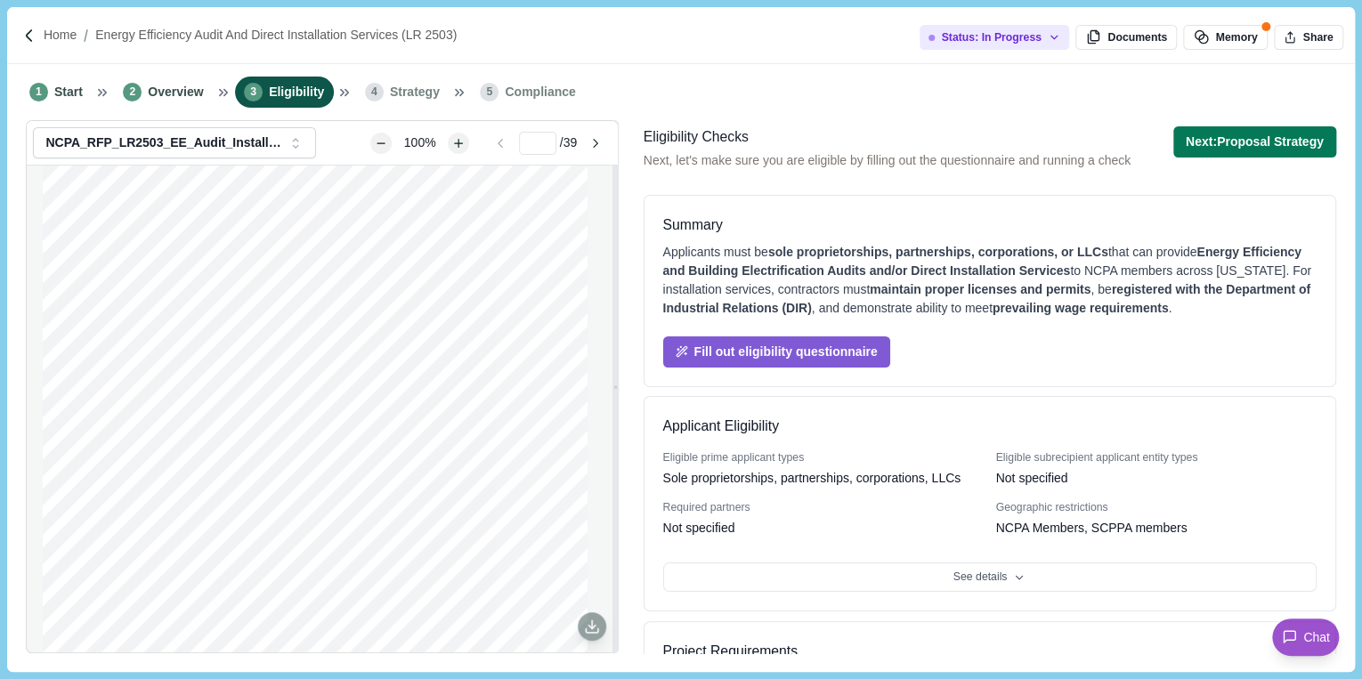
click at [1253, 139] on button "Next: Proposal Strategy" at bounding box center [1254, 141] width 163 height 31
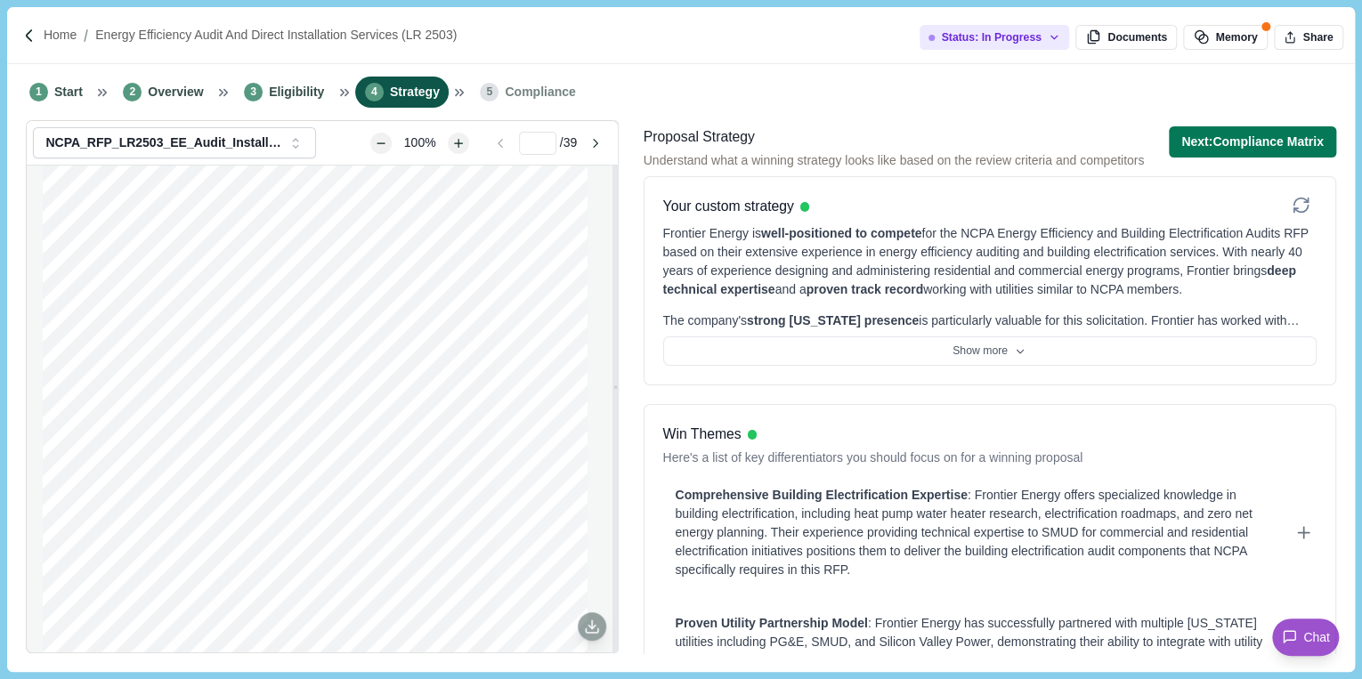
click at [1253, 139] on button "Next: Compliance Matrix" at bounding box center [1252, 141] width 167 height 31
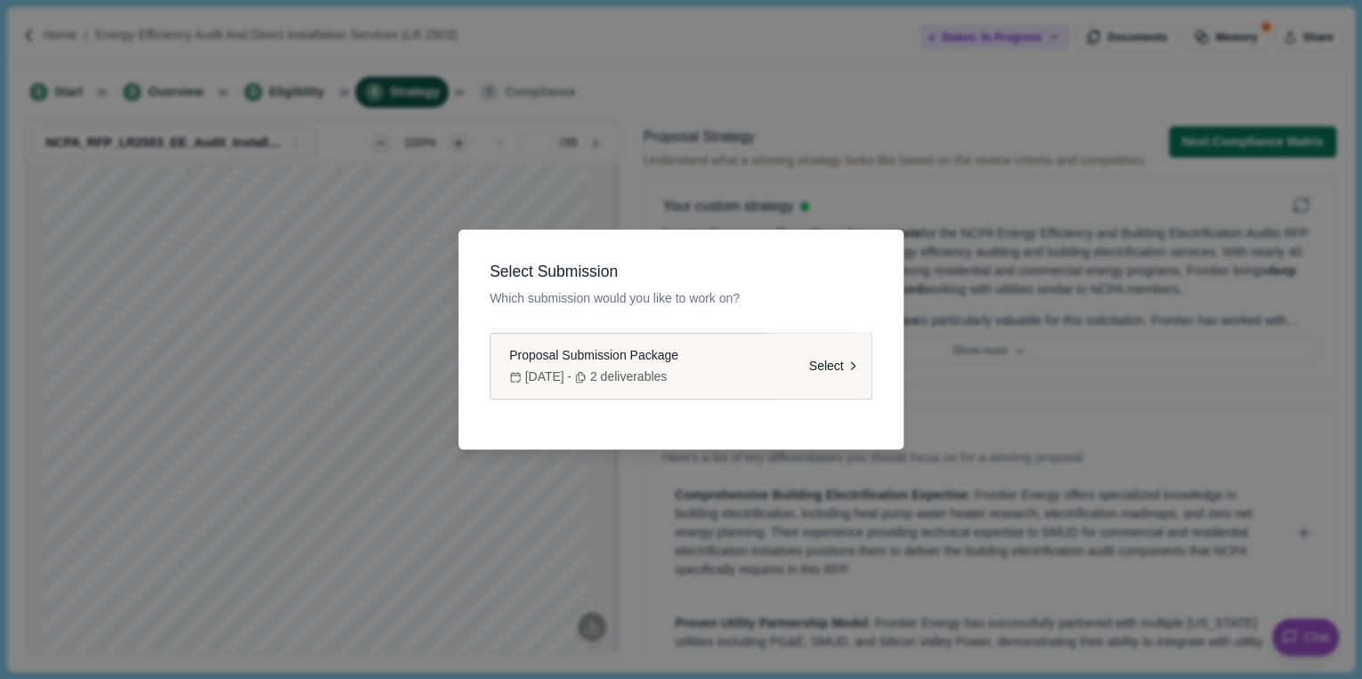
click at [673, 360] on span "Proposal Submission Package" at bounding box center [593, 355] width 169 height 19
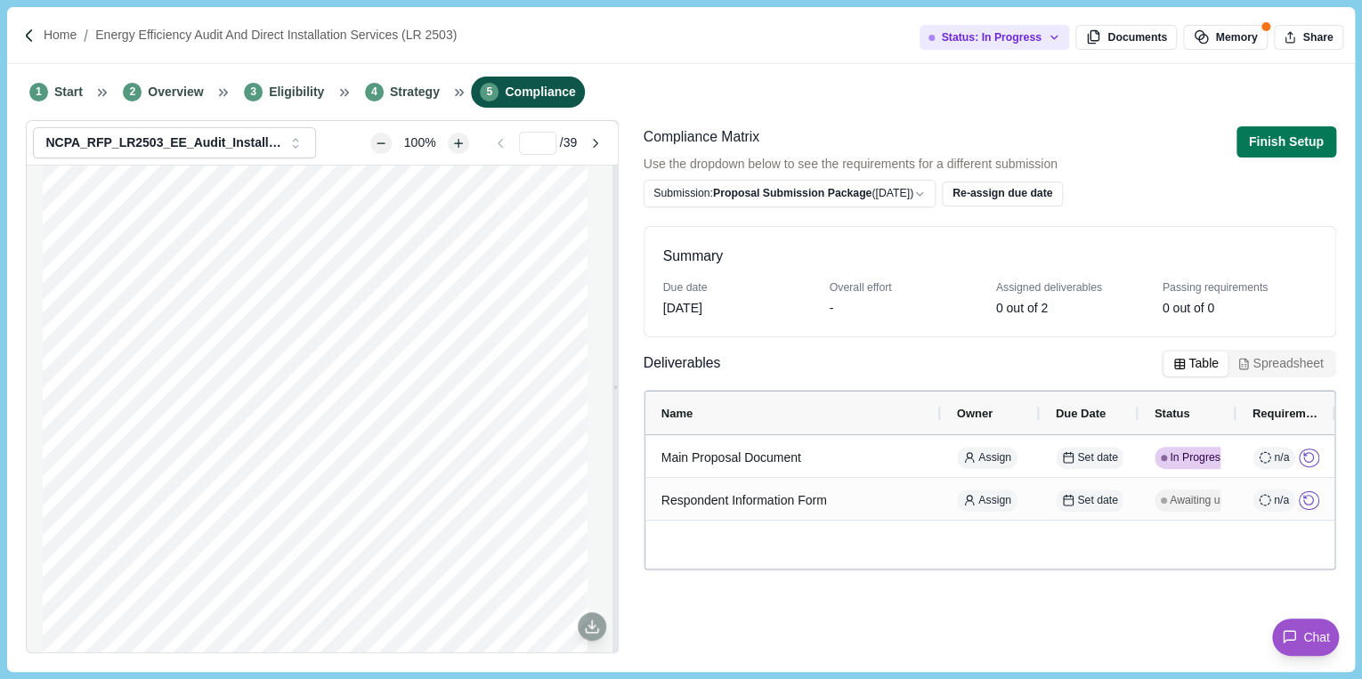
click at [525, 89] on span "Compliance" at bounding box center [540, 92] width 70 height 19
click at [399, 96] on span "Strategy" at bounding box center [415, 92] width 50 height 19
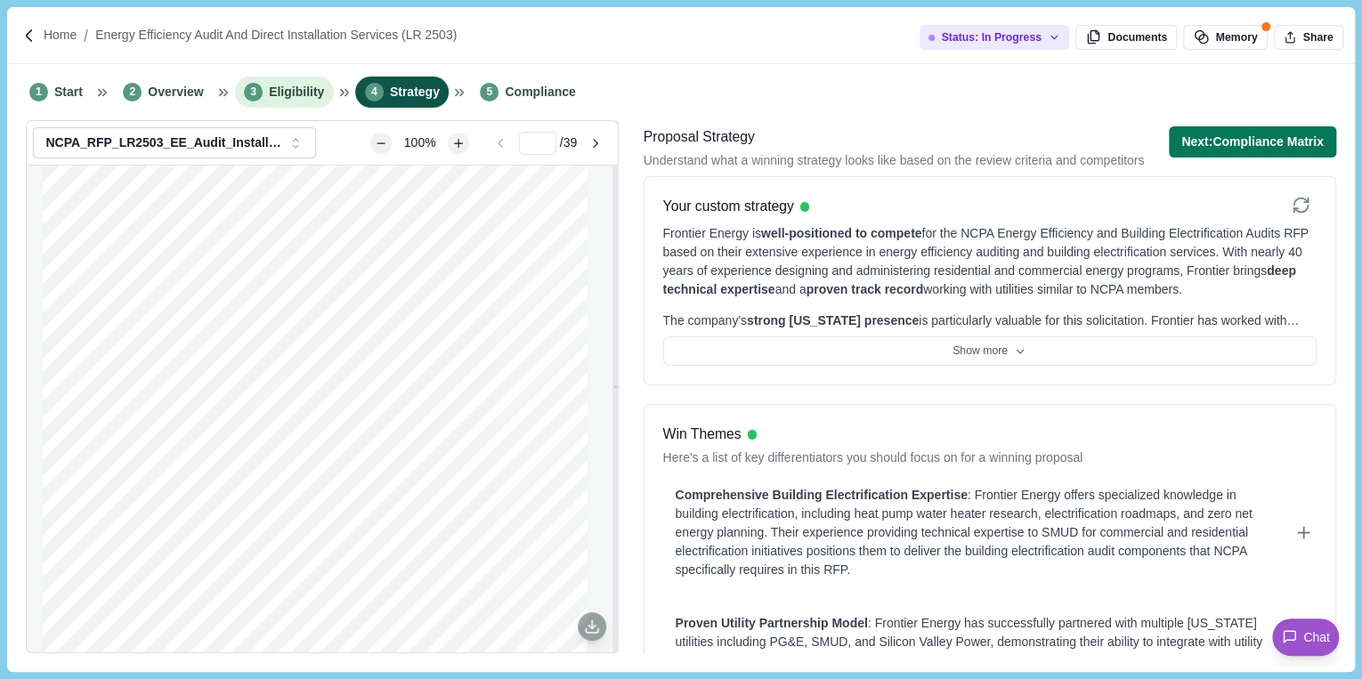
click at [309, 96] on span "Eligibility" at bounding box center [296, 92] width 55 height 19
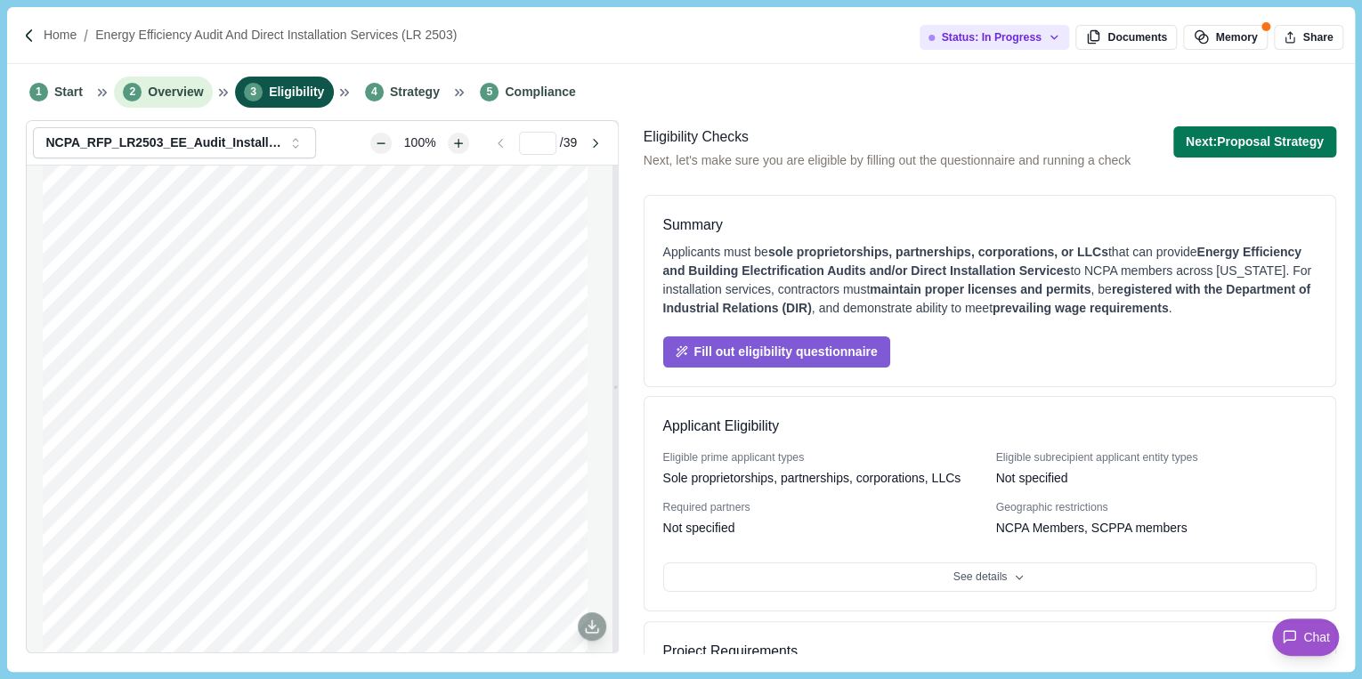
click at [193, 99] on span "Overview" at bounding box center [175, 92] width 55 height 19
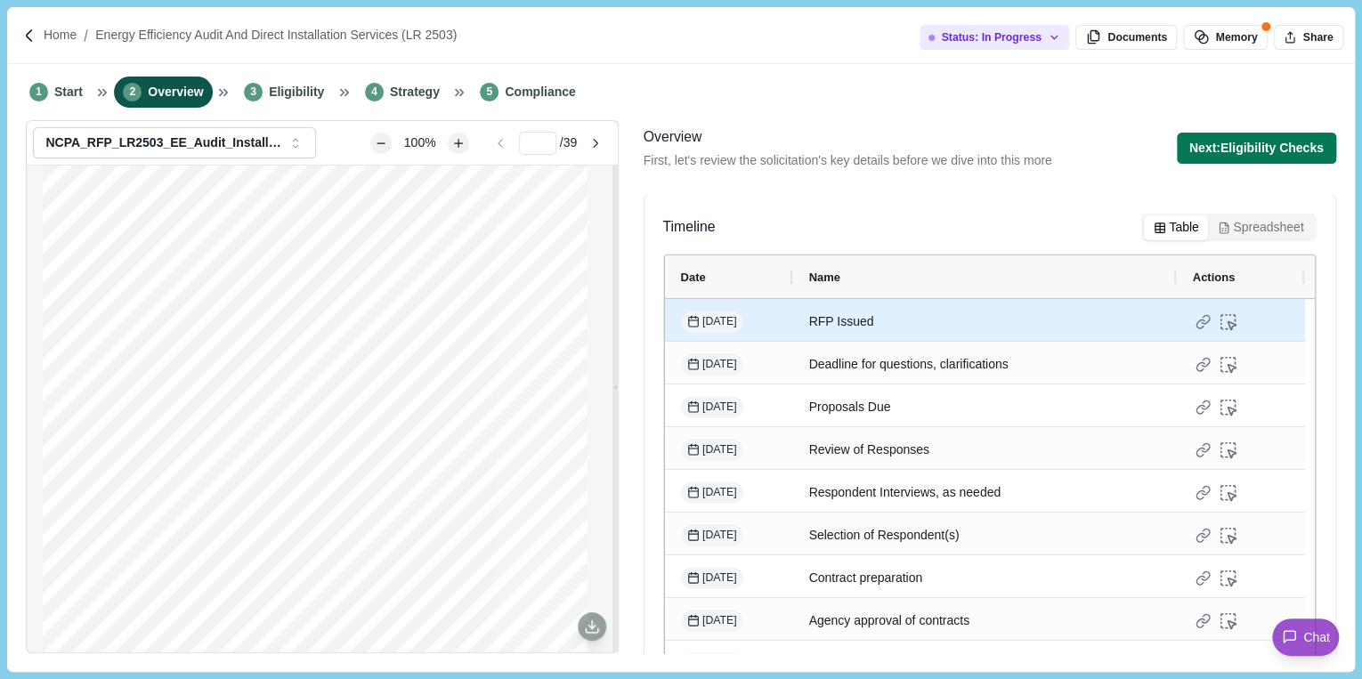
scroll to position [452, 0]
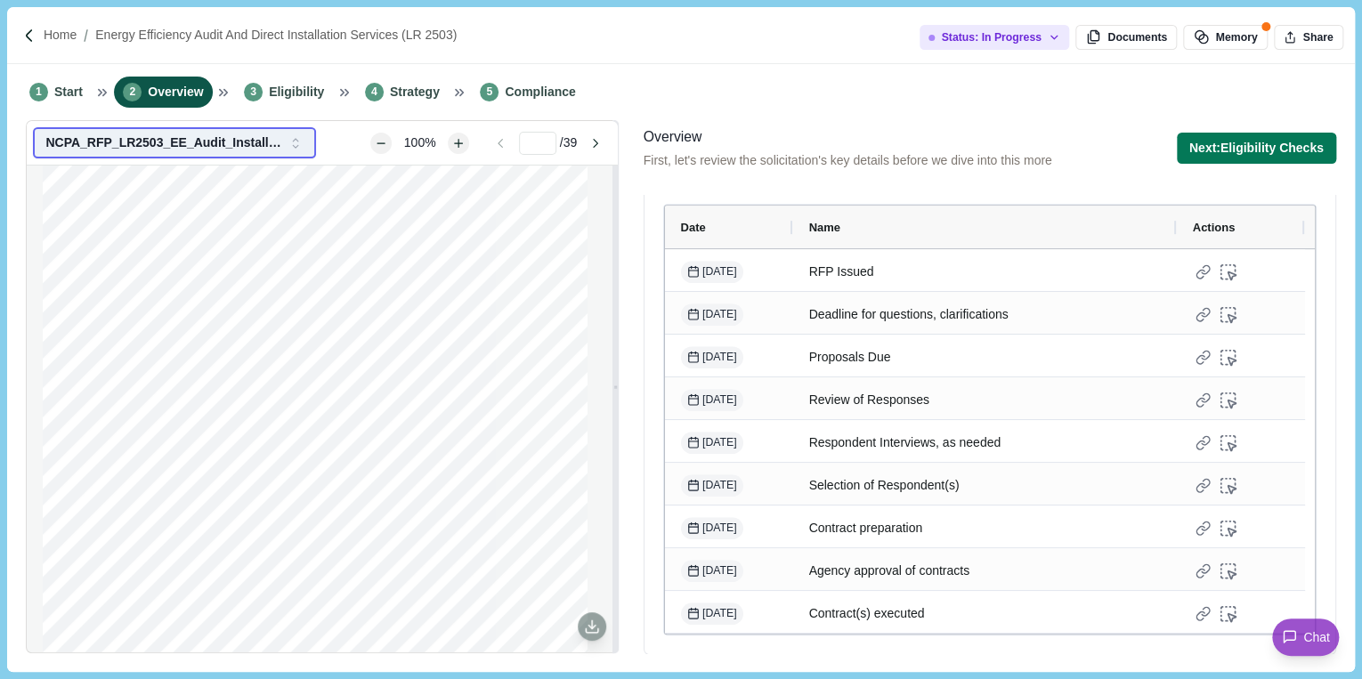
click at [256, 152] on button "NCPA_RFP_LR2503_EE_Audit_Installation_Services_Final.pdf" at bounding box center [174, 142] width 283 height 31
click at [545, 88] on span "Compliance" at bounding box center [540, 92] width 70 height 19
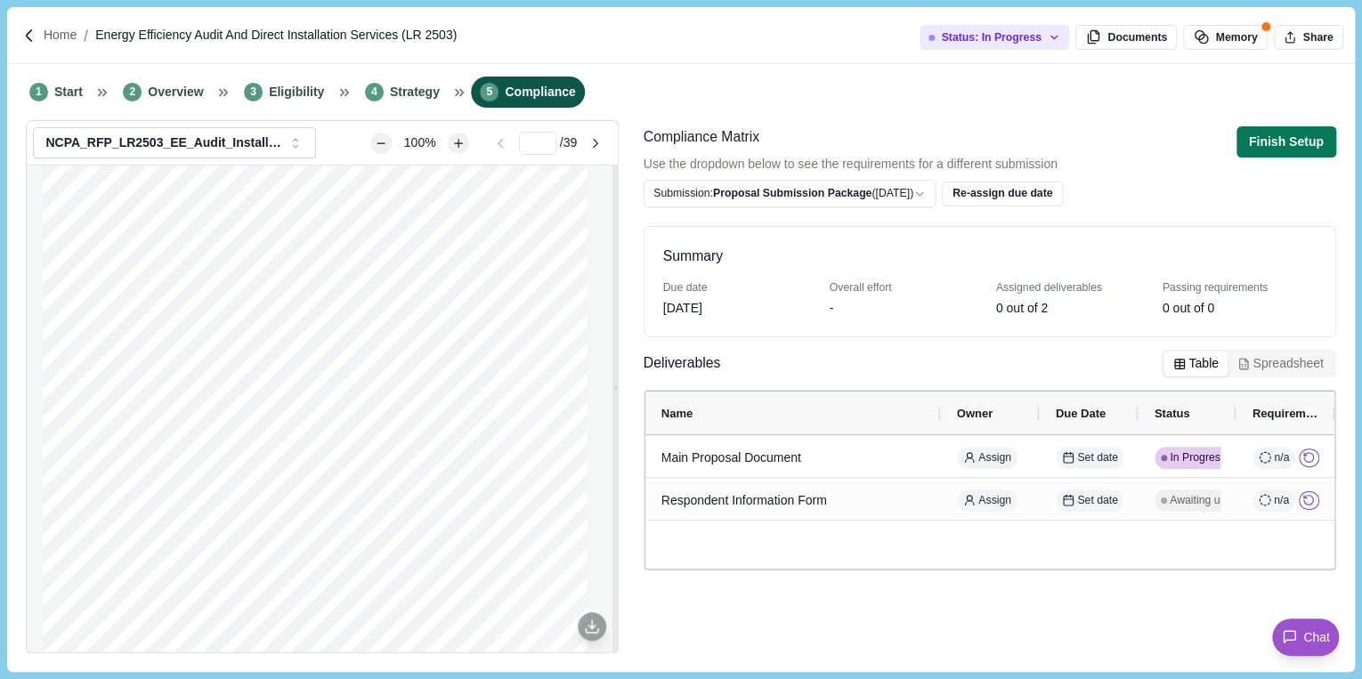
click at [335, 35] on p "Energy Efficiency Audit and Direct Installation Services (LR 2503)" at bounding box center [275, 35] width 361 height 19
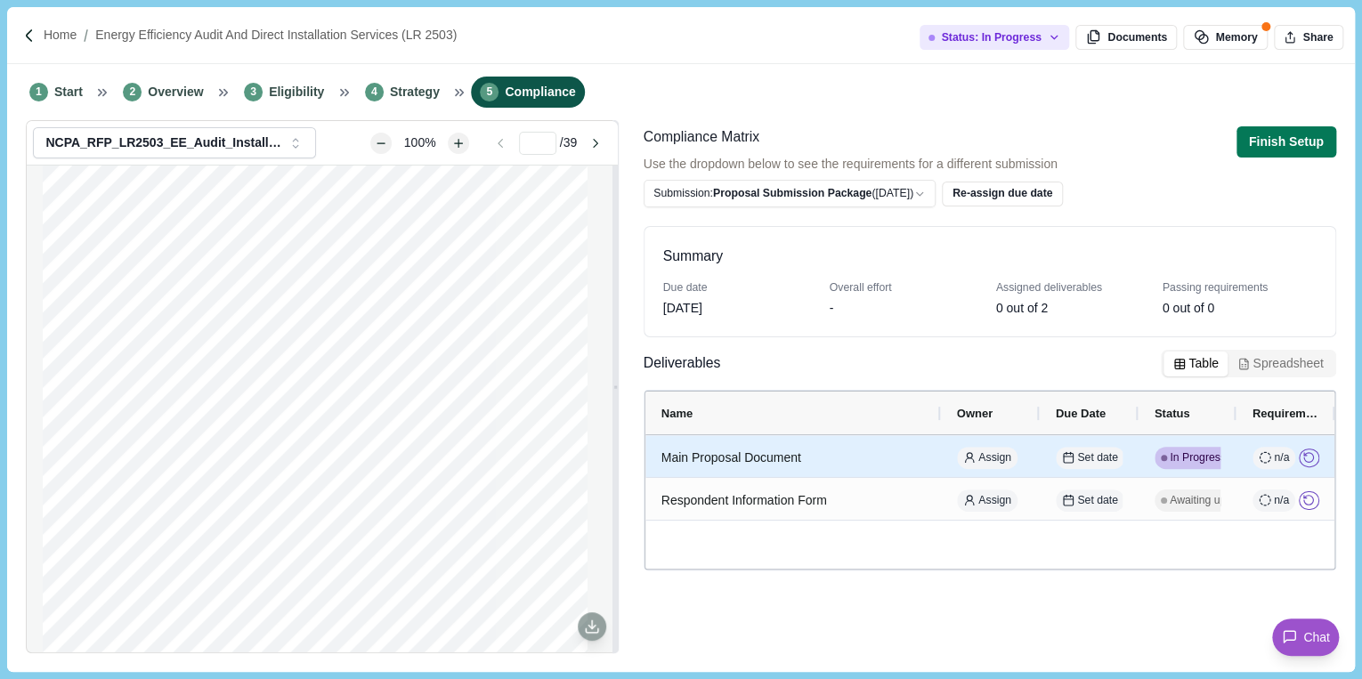
click at [1186, 447] on div "In Progress" at bounding box center [1192, 458] width 77 height 22
select select "********"
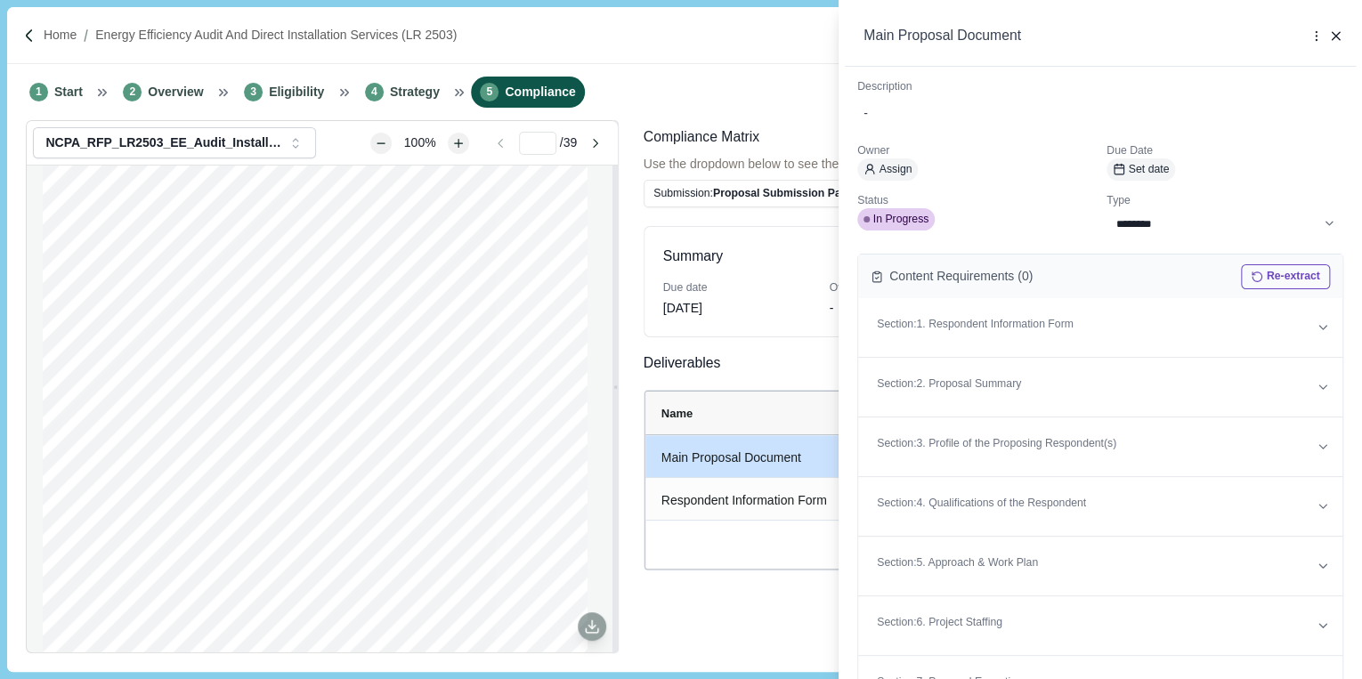
click at [898, 219] on span "In Progress" at bounding box center [901, 220] width 56 height 16
click at [758, 473] on div "**********" at bounding box center [681, 339] width 1362 height 679
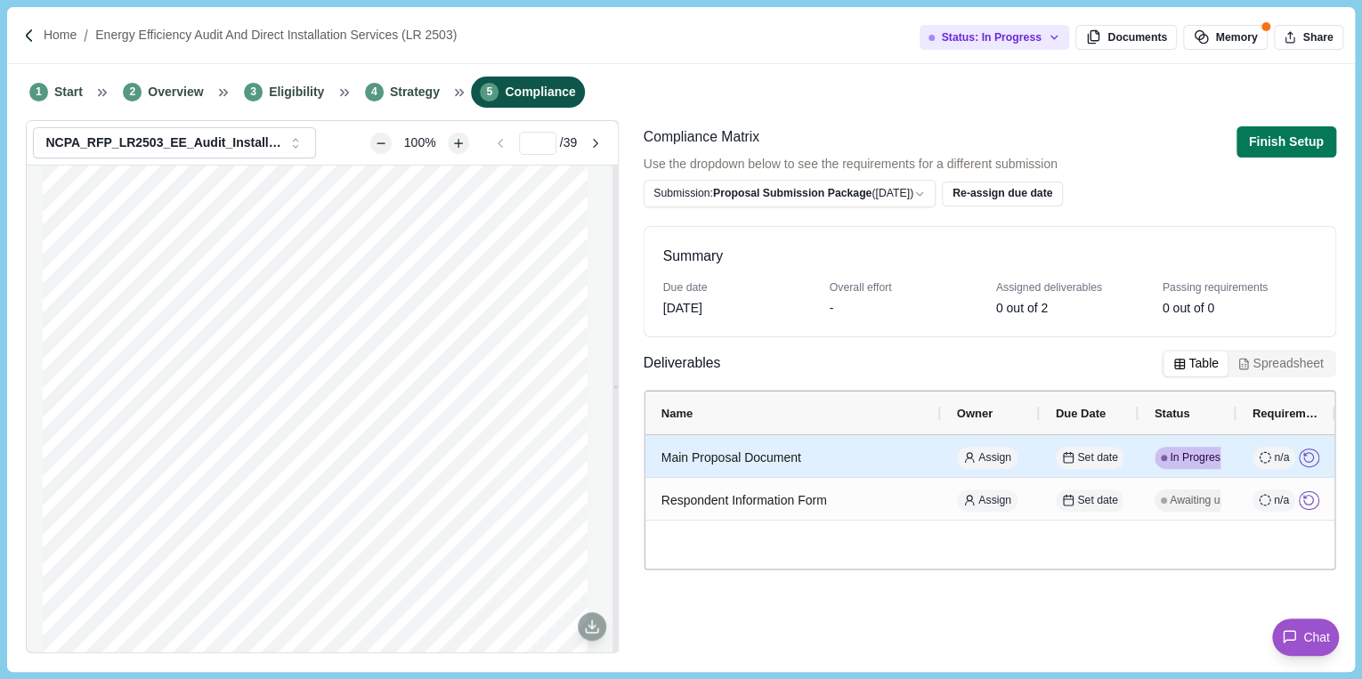
click at [733, 461] on div "Main Proposal Document" at bounding box center [792, 458] width 263 height 35
select select "********"
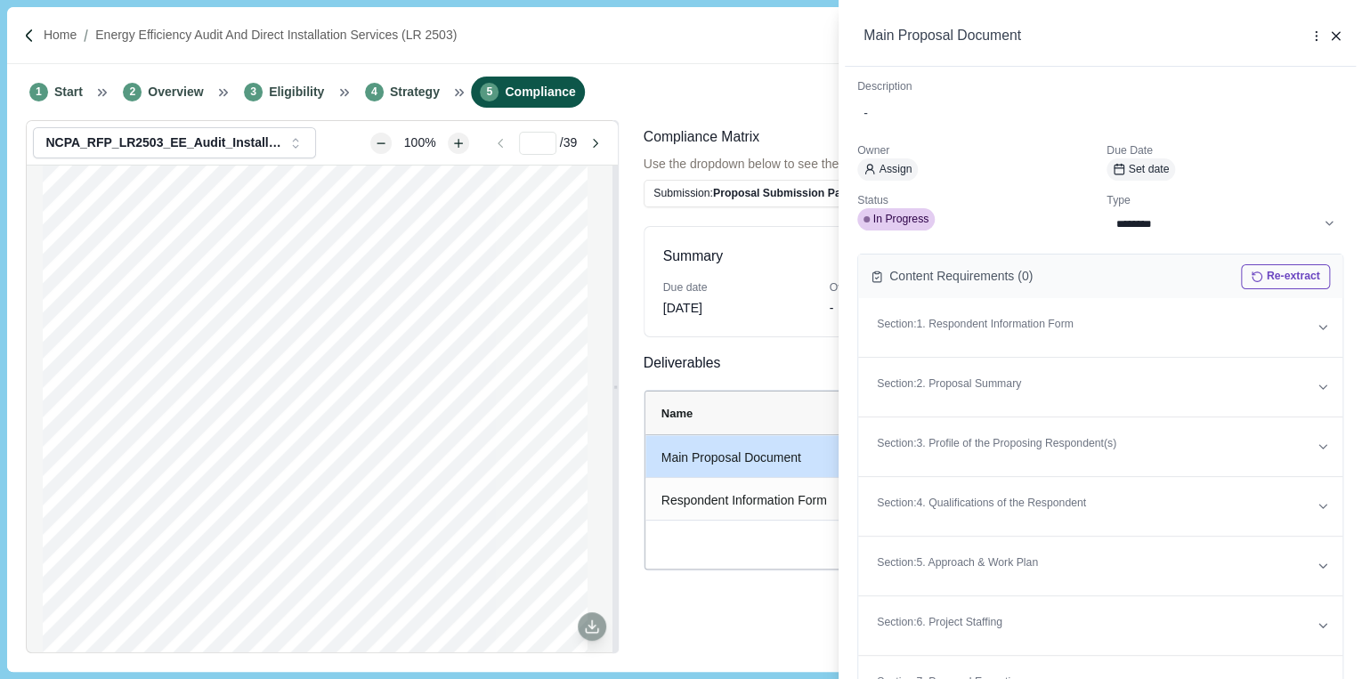
click at [661, 600] on div "**********" at bounding box center [681, 339] width 1362 height 679
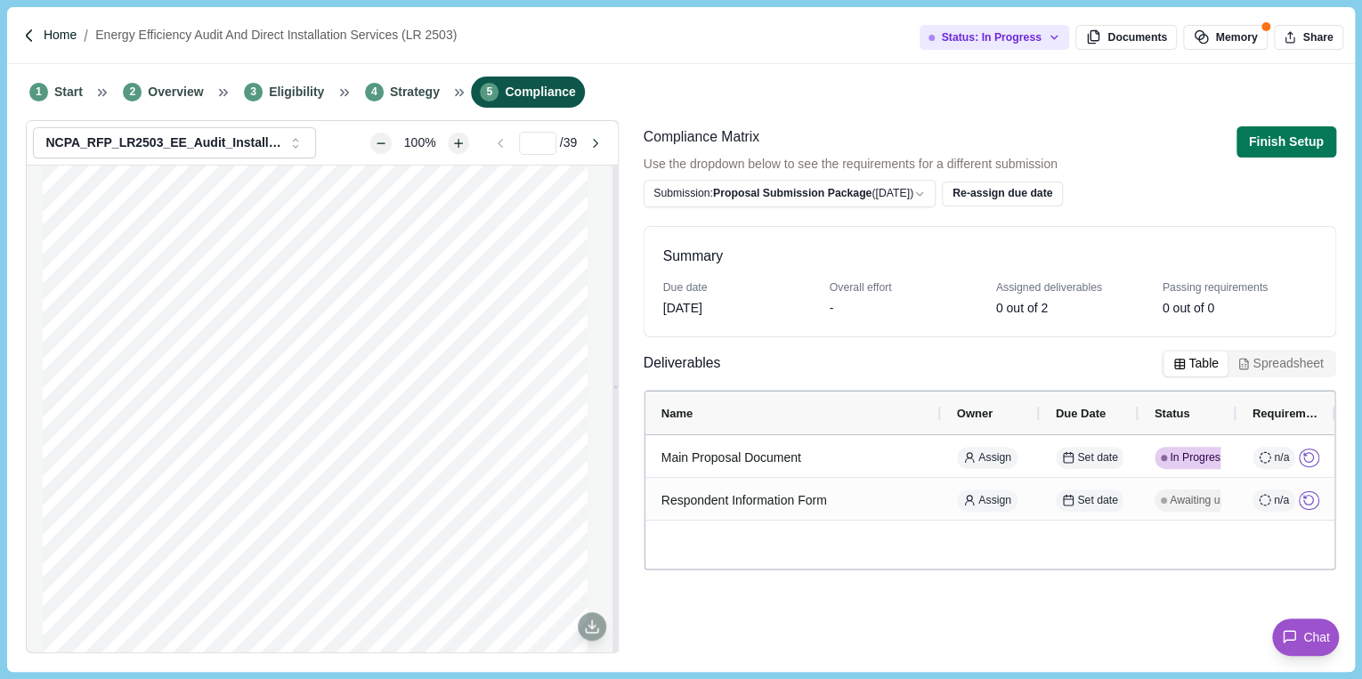
click at [56, 31] on p "Home" at bounding box center [60, 35] width 33 height 19
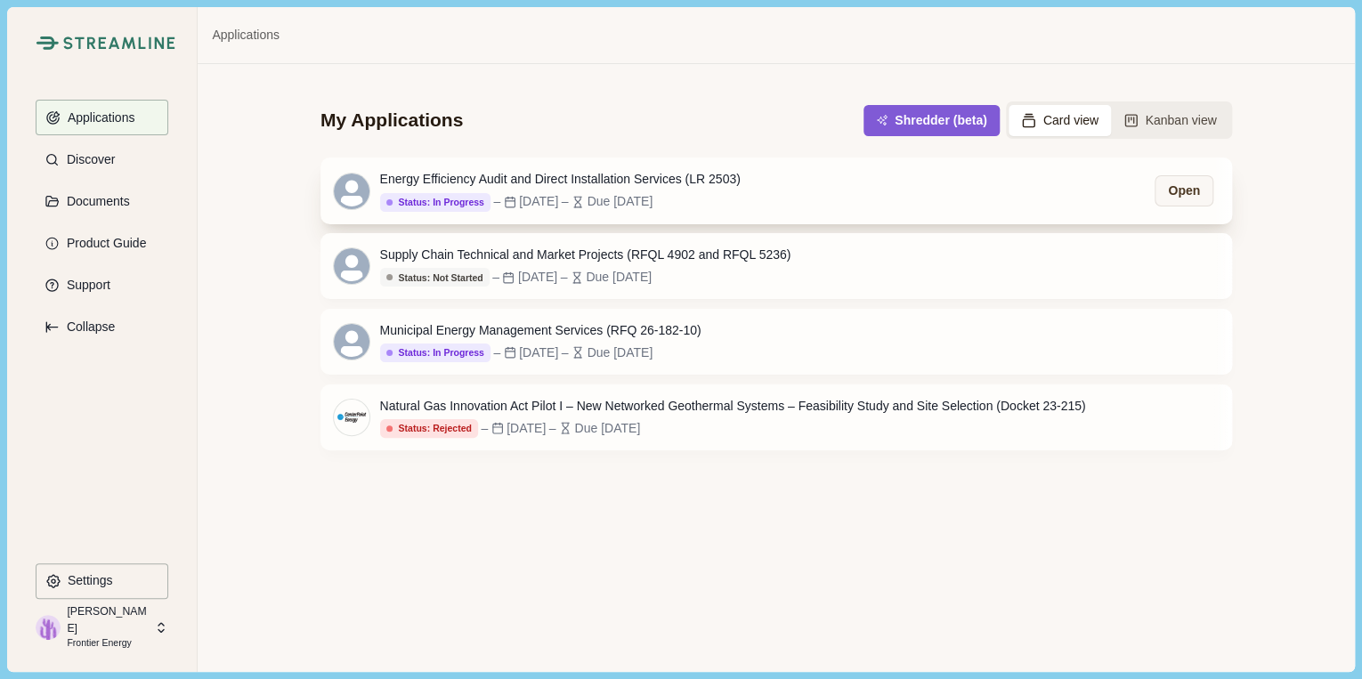
click at [616, 174] on div "Energy Efficiency Audit and Direct Installation Services (LR 2503)" at bounding box center [560, 179] width 360 height 19
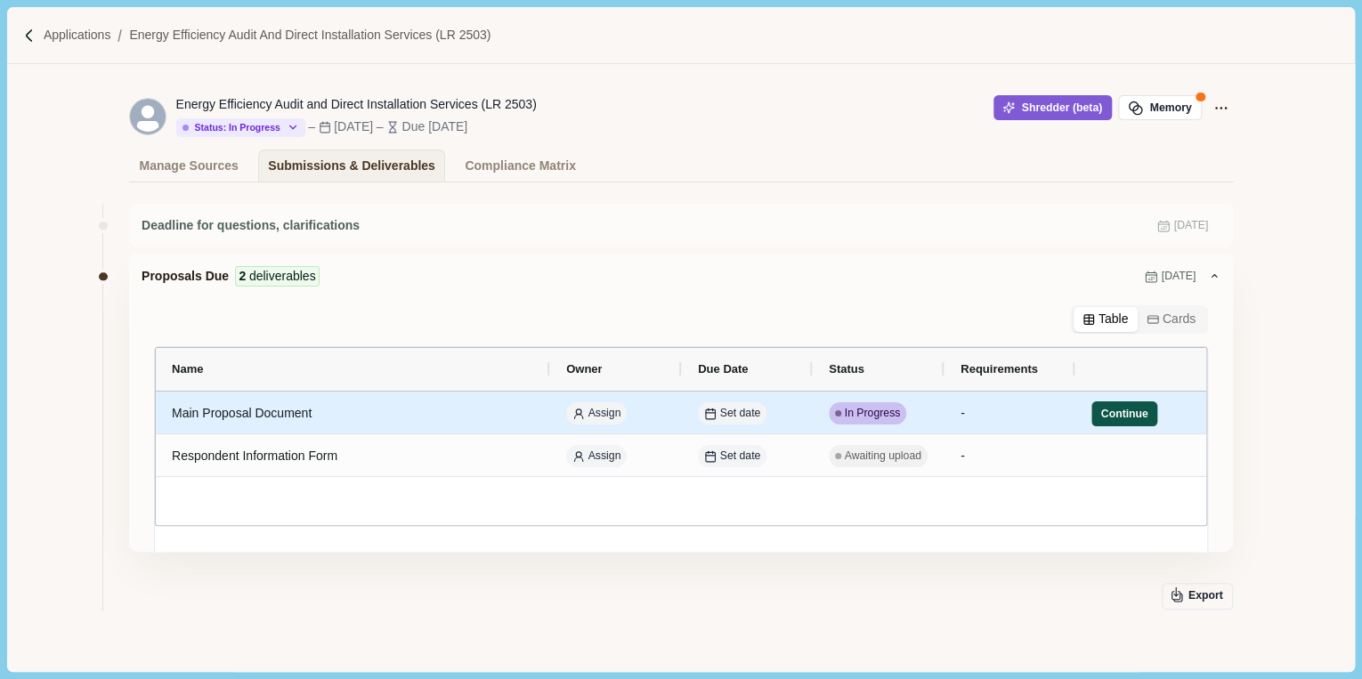
click at [1096, 413] on button "Continue" at bounding box center [1124, 413] width 66 height 25
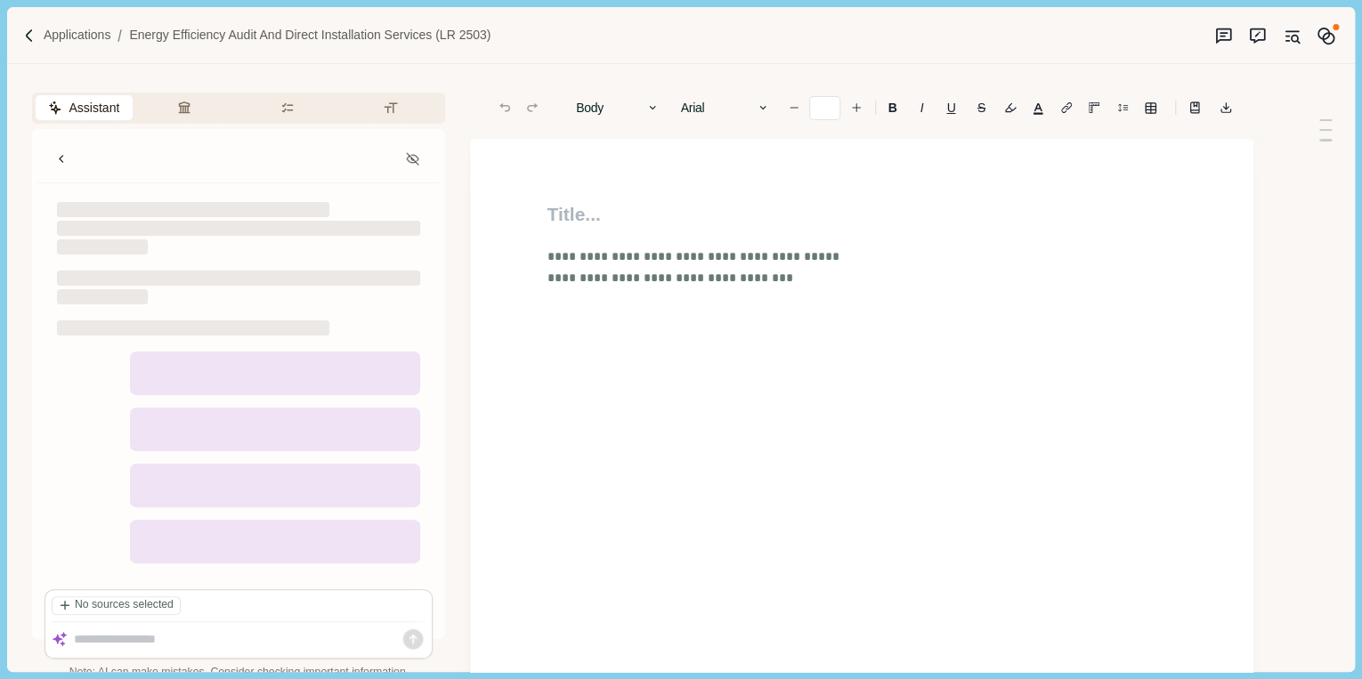
type input "**"
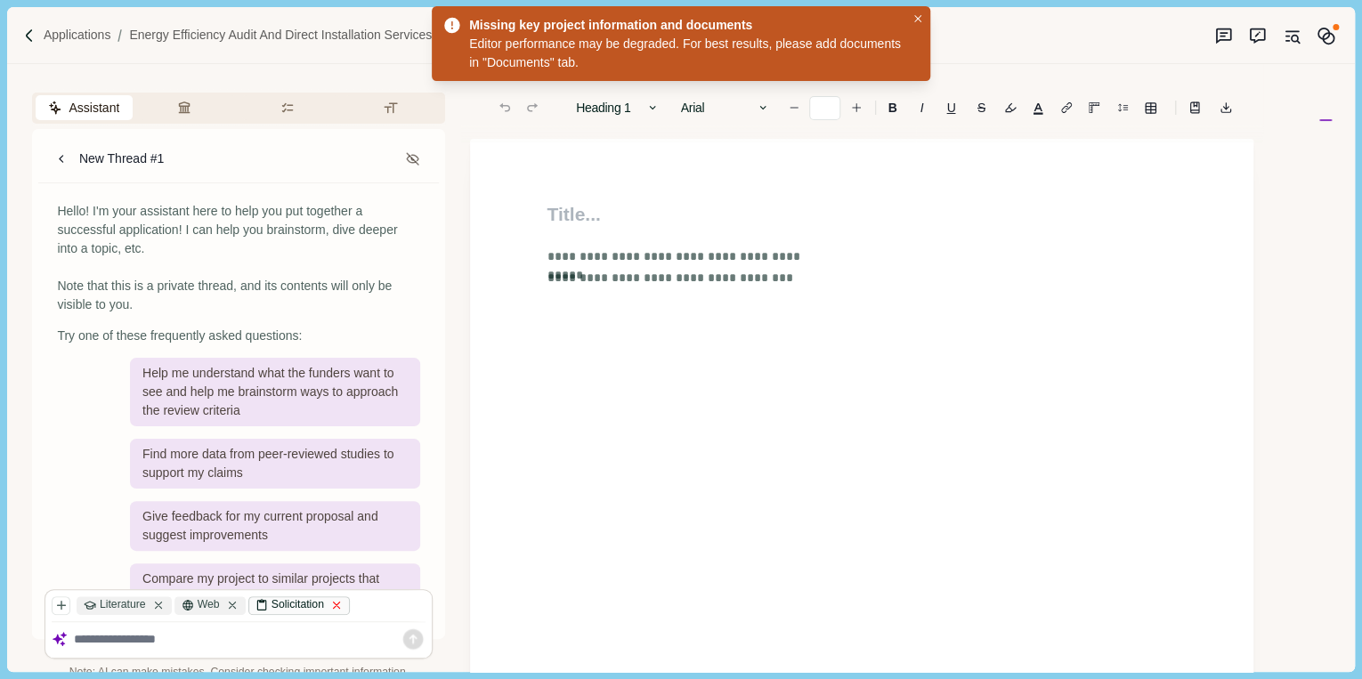
click at [342, 604] on icon at bounding box center [336, 605] width 12 height 12
click at [309, 603] on div "Literature Web" at bounding box center [239, 609] width 374 height 26
click at [89, 39] on p "Applications" at bounding box center [78, 35] width 68 height 19
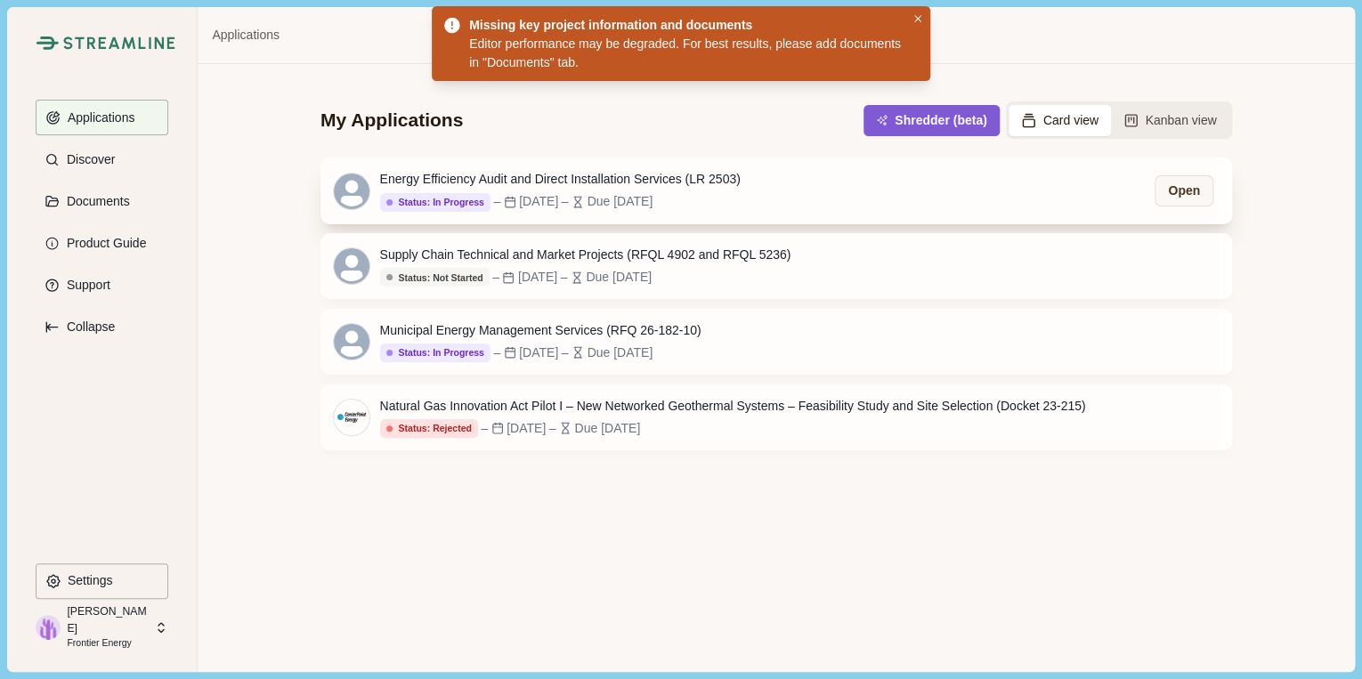
click at [513, 172] on div "Energy Efficiency Audit and Direct Installation Services (LR 2503)" at bounding box center [560, 179] width 360 height 19
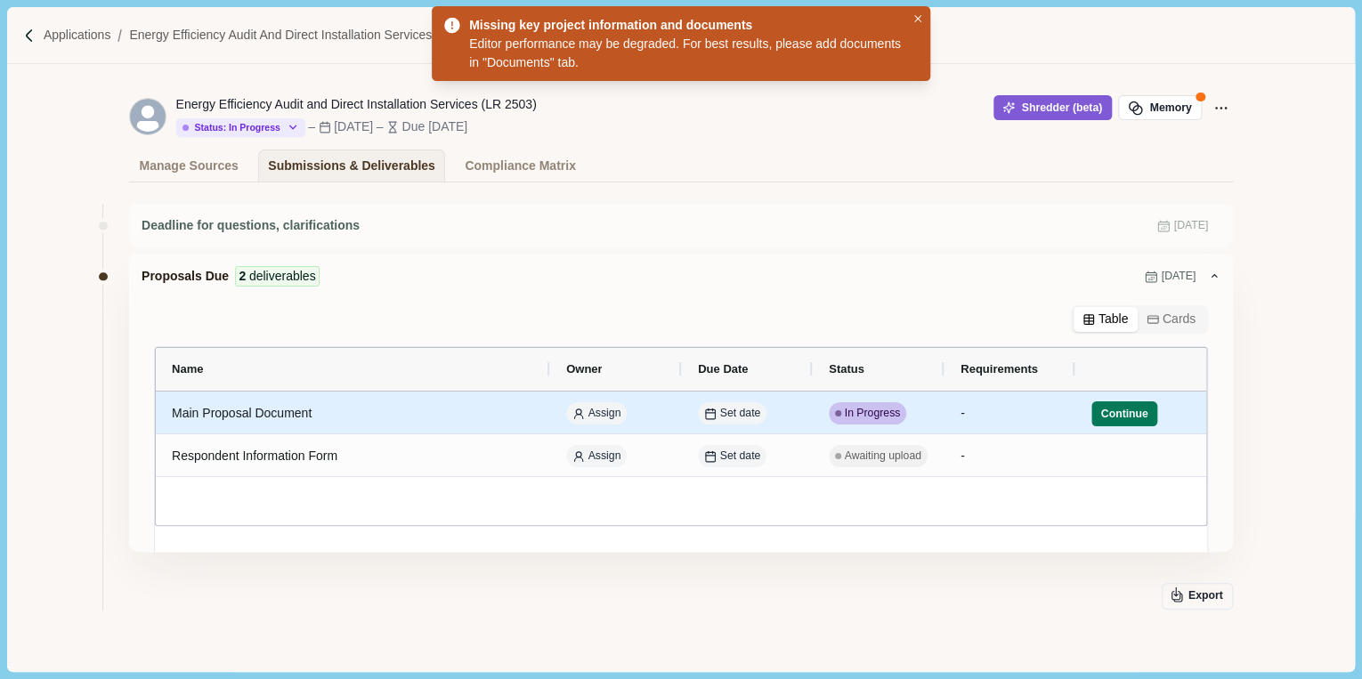
click at [856, 413] on span "In Progress" at bounding box center [873, 414] width 56 height 16
select select "********"
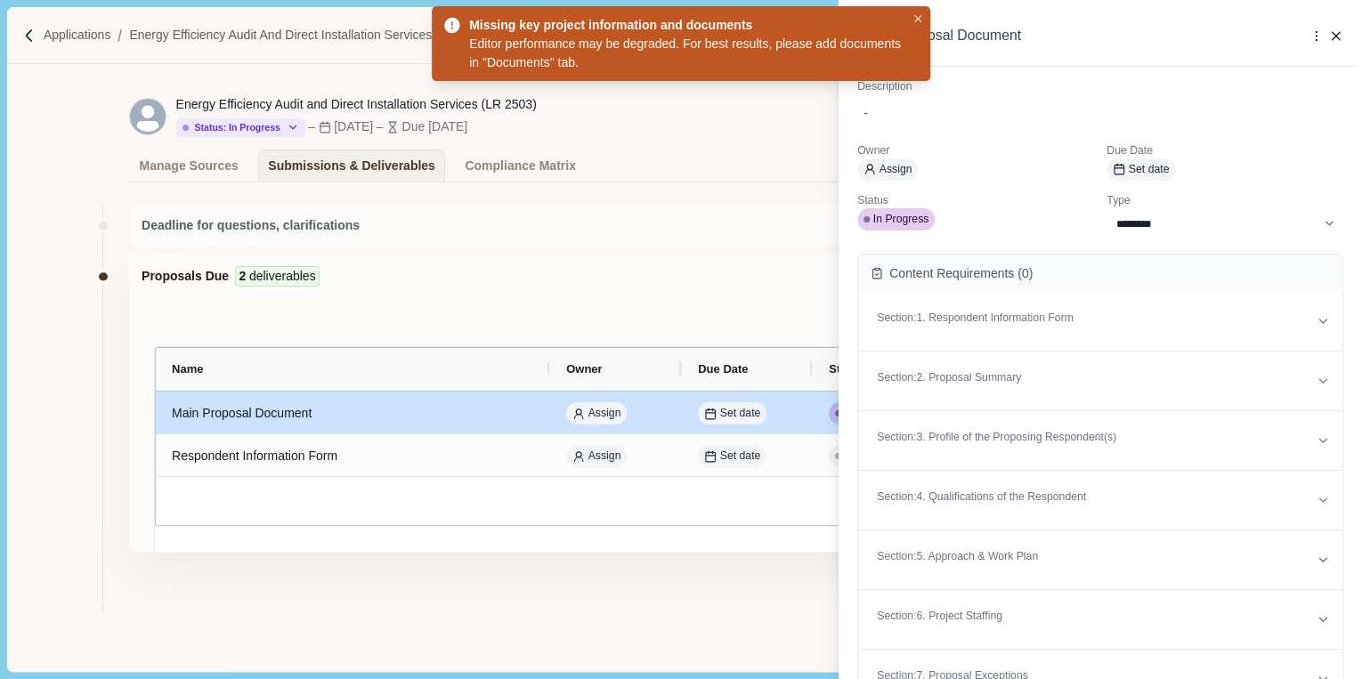
click at [698, 266] on div "**********" at bounding box center [681, 339] width 1362 height 679
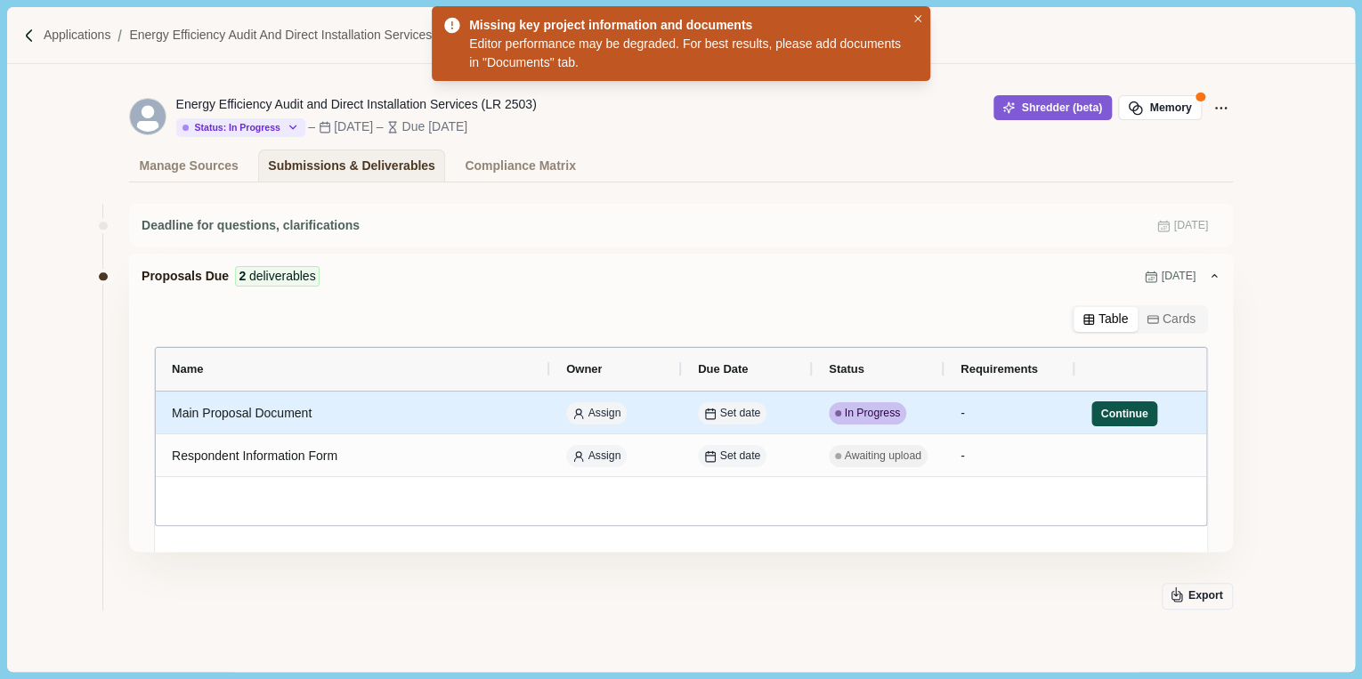
click at [1097, 413] on button "Continue" at bounding box center [1124, 413] width 66 height 25
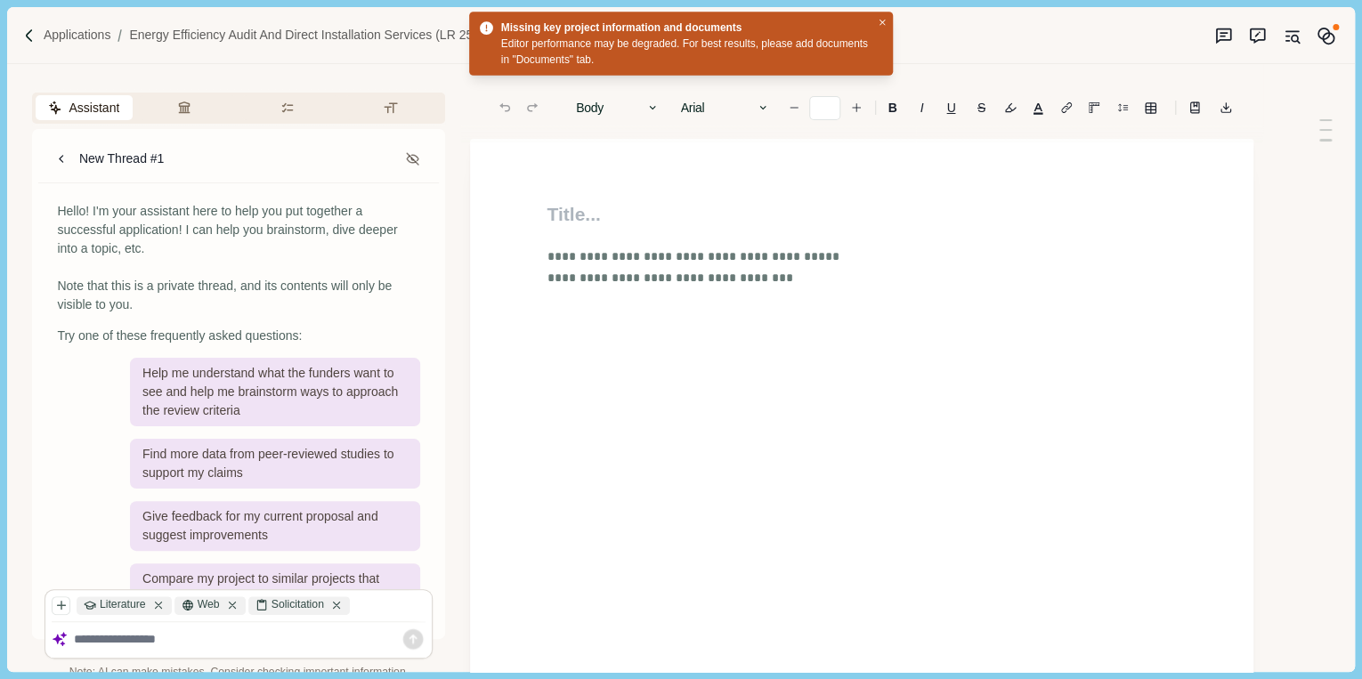
type input "**"
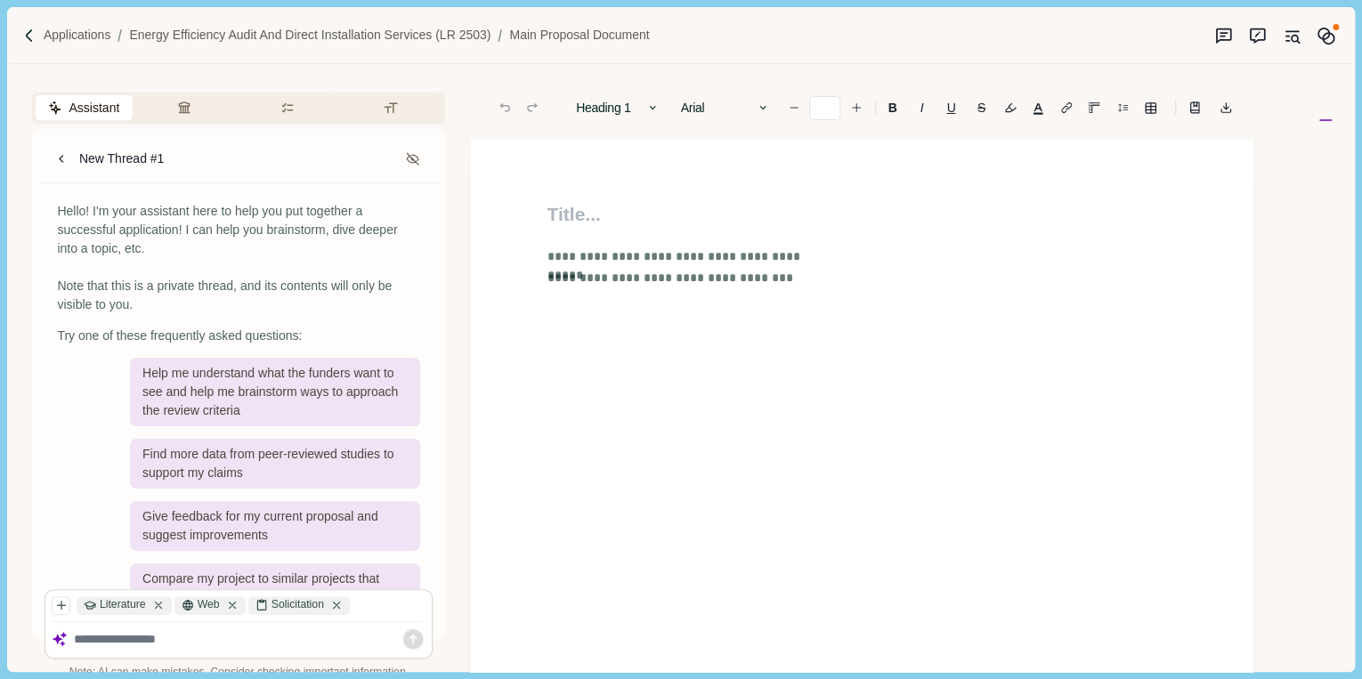
click at [121, 630] on div at bounding box center [250, 639] width 352 height 23
click at [117, 635] on textarea at bounding box center [250, 640] width 352 height 16
click at [153, 602] on icon at bounding box center [158, 605] width 12 height 12
click at [134, 605] on icon at bounding box center [134, 606] width 6 height 6
click at [205, 609] on div "Solicitation" at bounding box center [140, 605] width 176 height 19
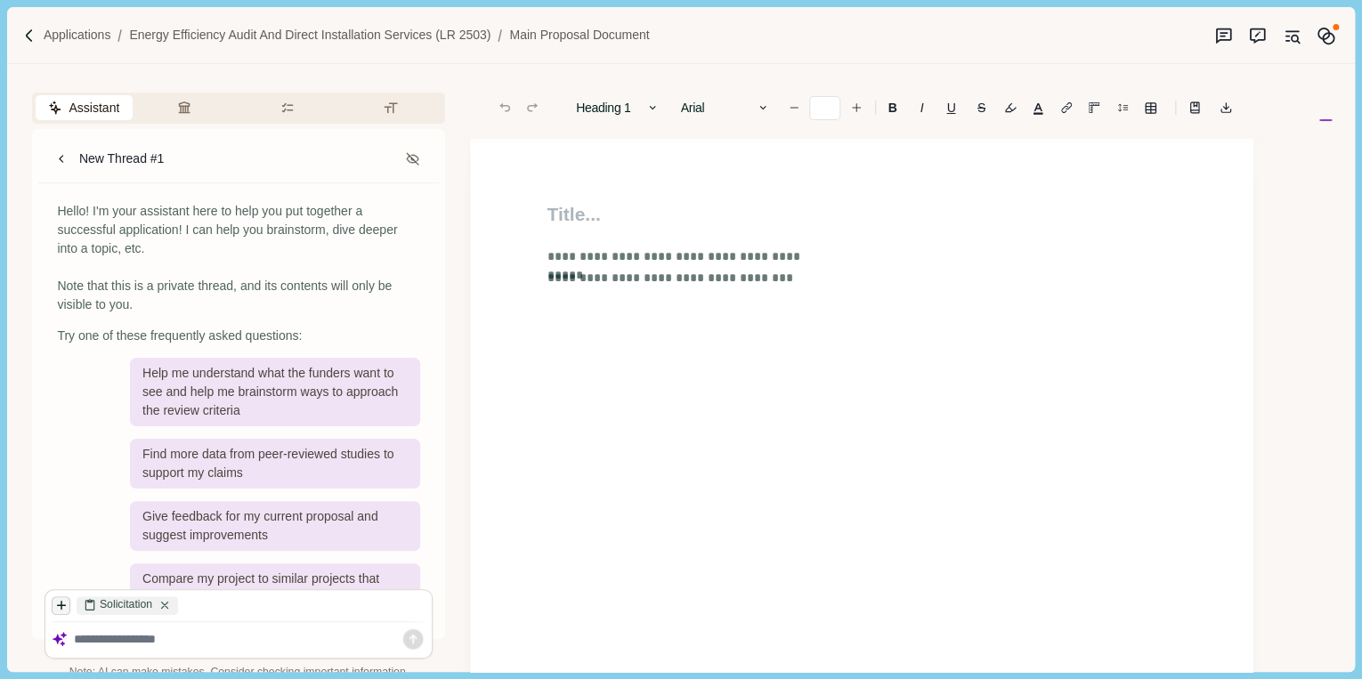
click at [58, 605] on icon "button" at bounding box center [62, 606] width 8 height 8
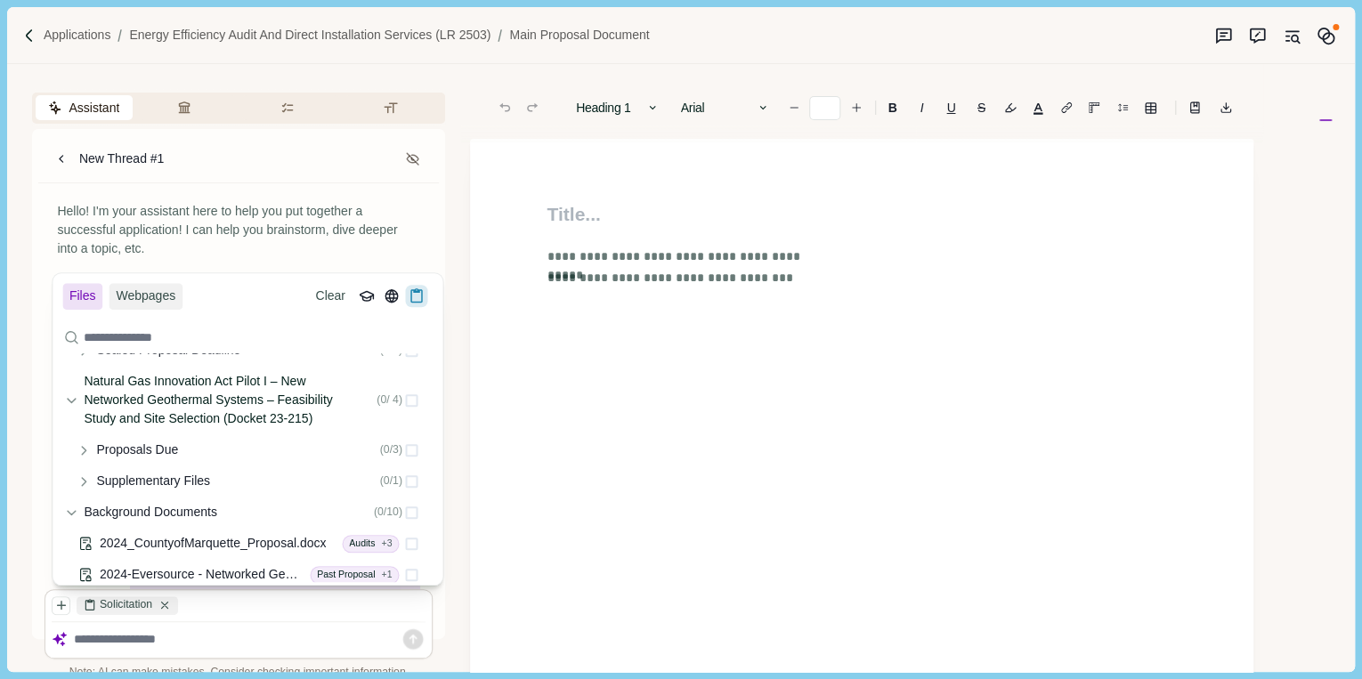
scroll to position [142, 0]
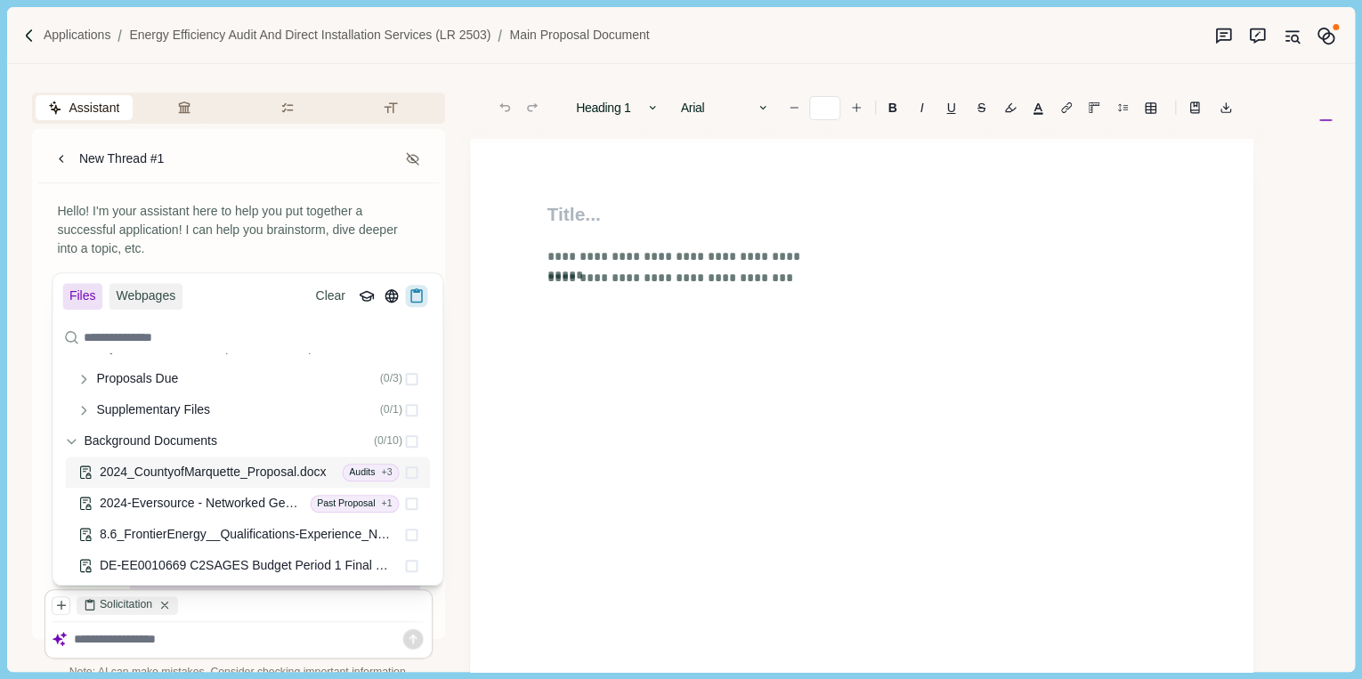
click at [255, 467] on span "2024_CountyofMarquette_Proposal.docx" at bounding box center [213, 472] width 227 height 14
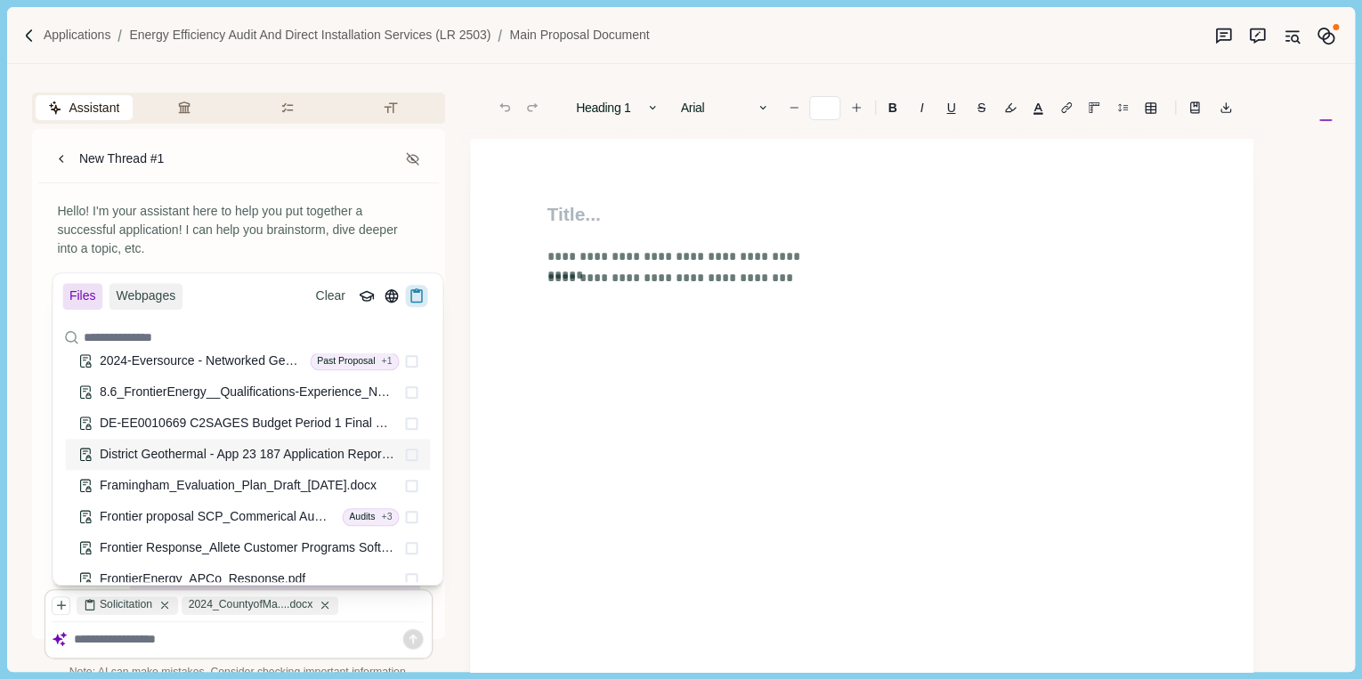
scroll to position [331, 0]
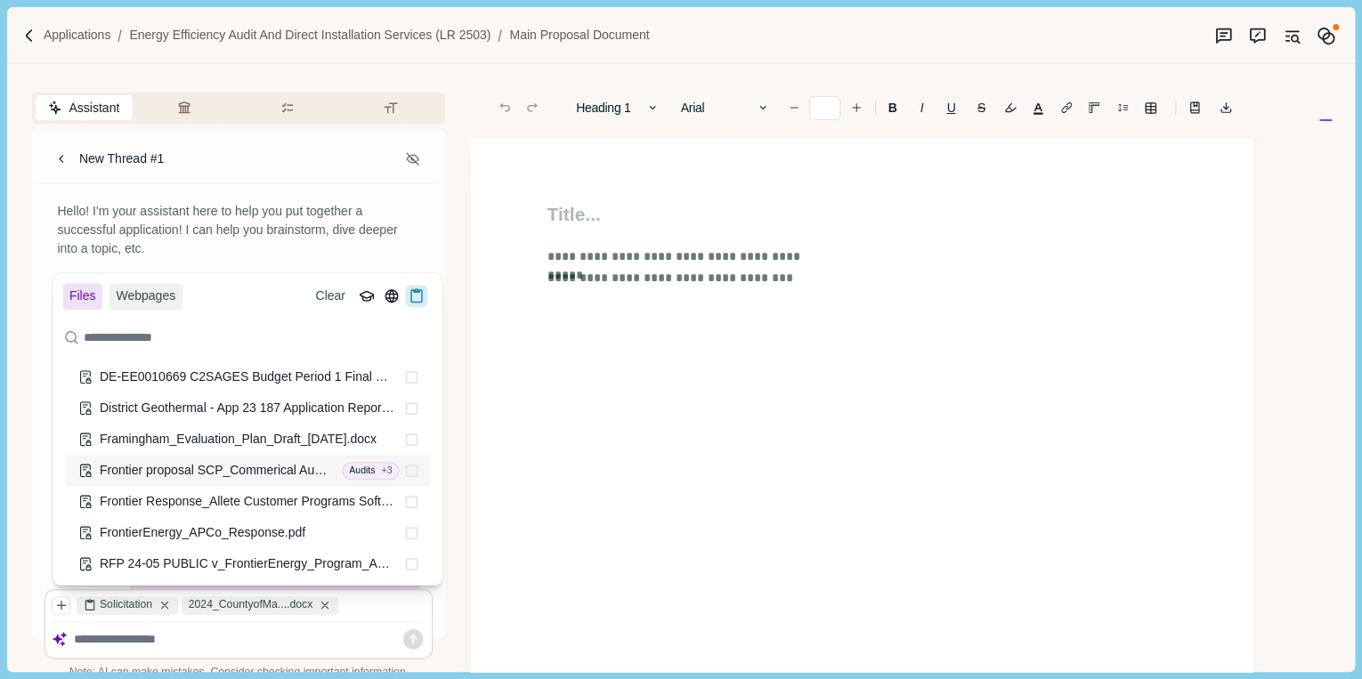
click at [198, 469] on span "Frontier proposal SCP_Commerical Audits.docx" at bounding box center [231, 470] width 263 height 14
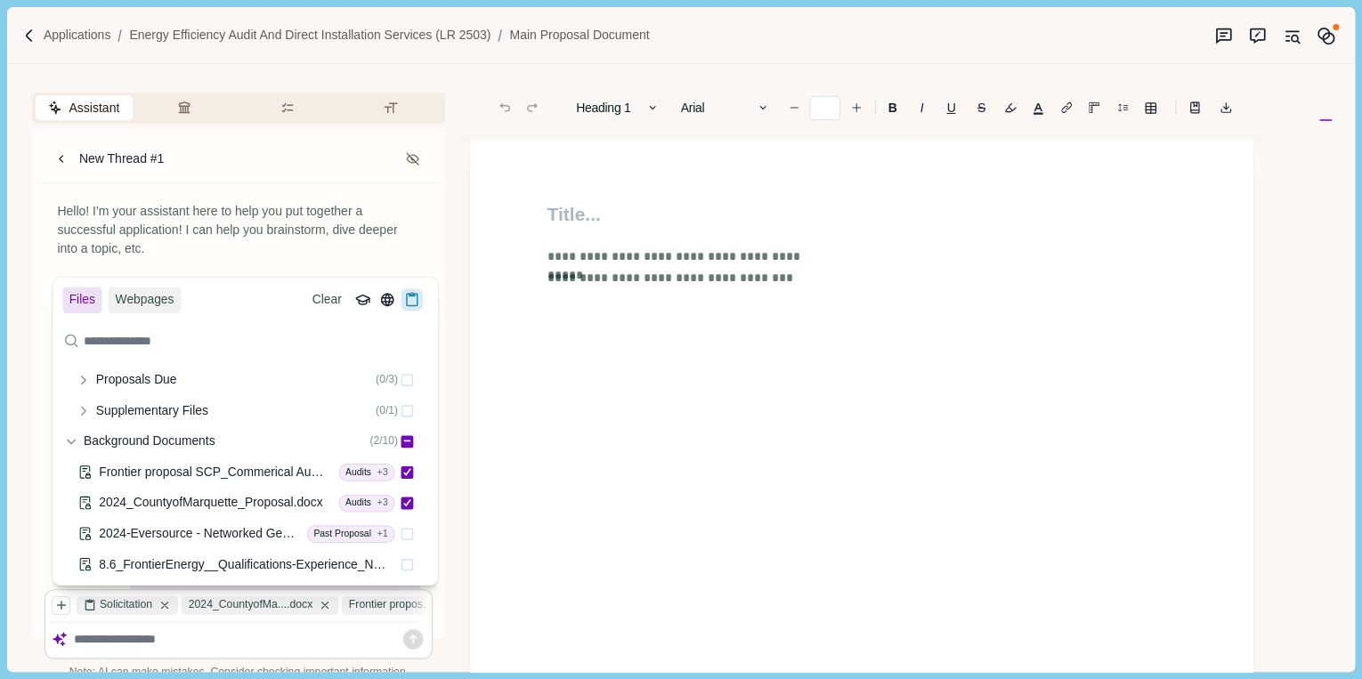
click at [237, 637] on textarea at bounding box center [250, 640] width 352 height 16
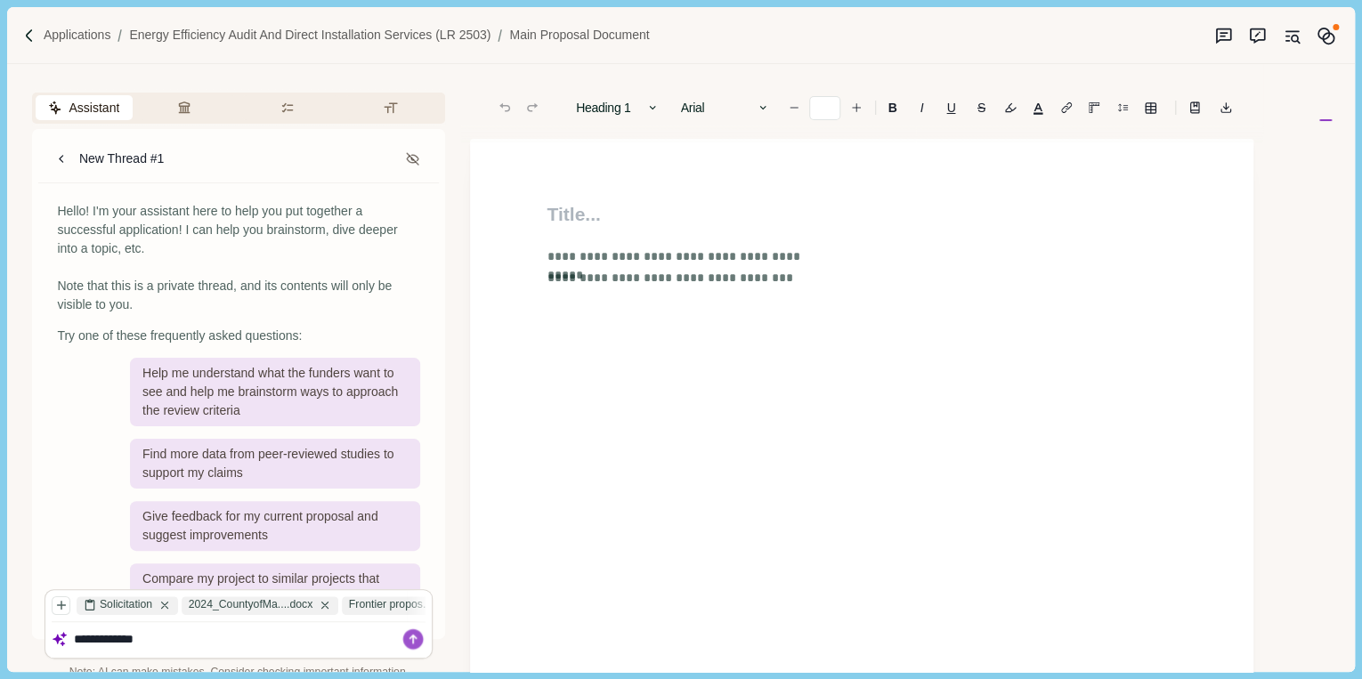
type textarea "**********"
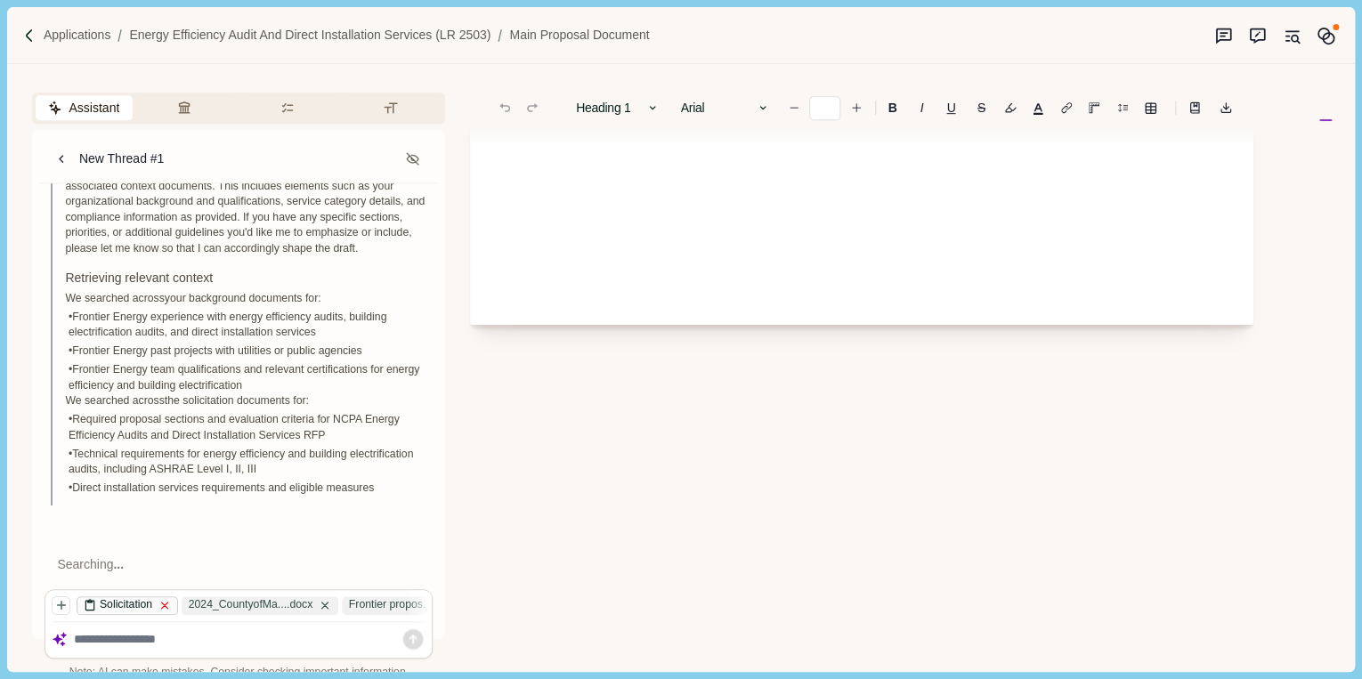
scroll to position [498, 0]
click at [155, 638] on textarea at bounding box center [250, 640] width 352 height 16
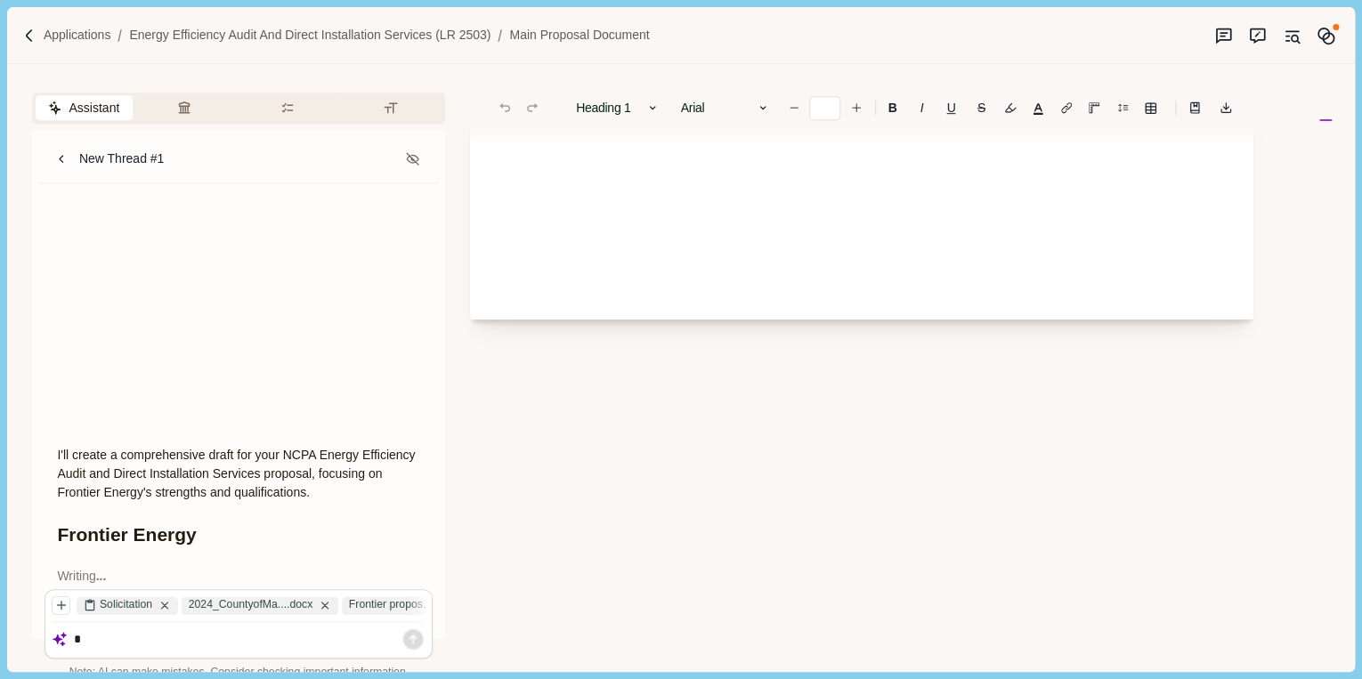
scroll to position [0, 0]
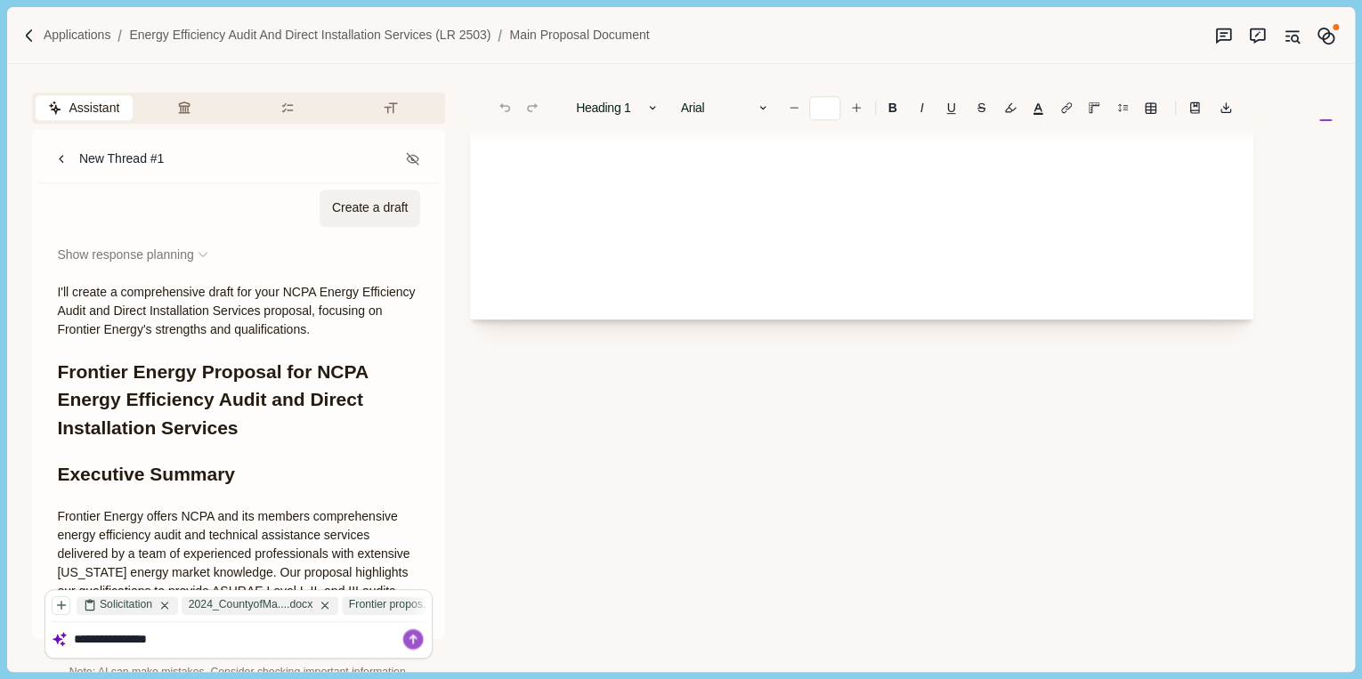
type textarea "**********"
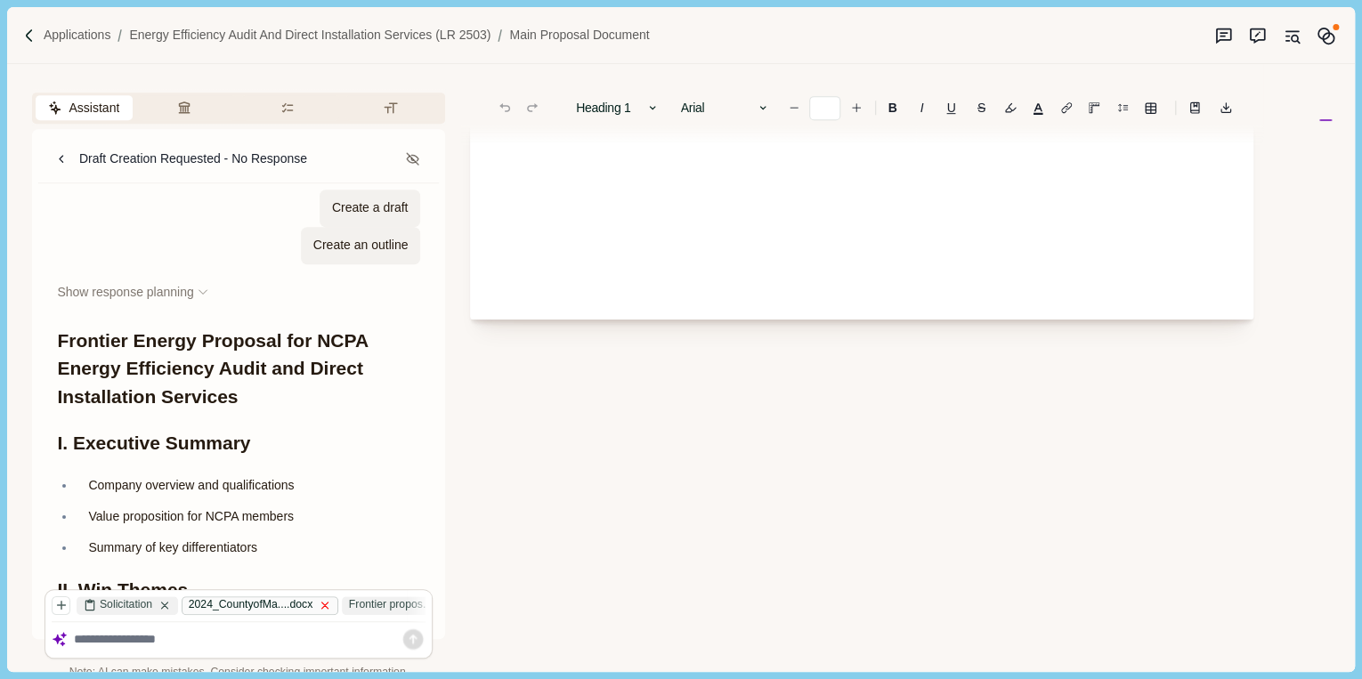
click at [331, 604] on icon at bounding box center [325, 605] width 12 height 12
click at [316, 603] on icon at bounding box center [309, 605] width 12 height 12
click at [206, 635] on textarea at bounding box center [250, 640] width 352 height 16
type textarea "**********"
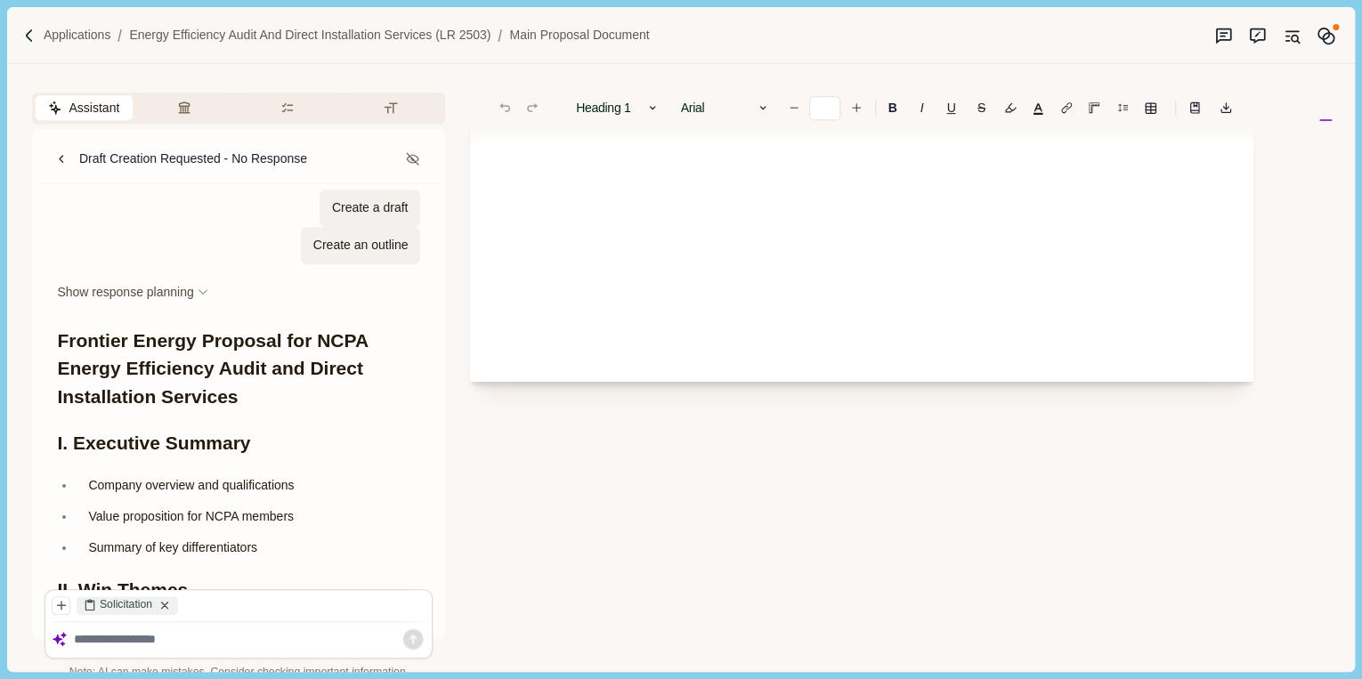
scroll to position [356, 0]
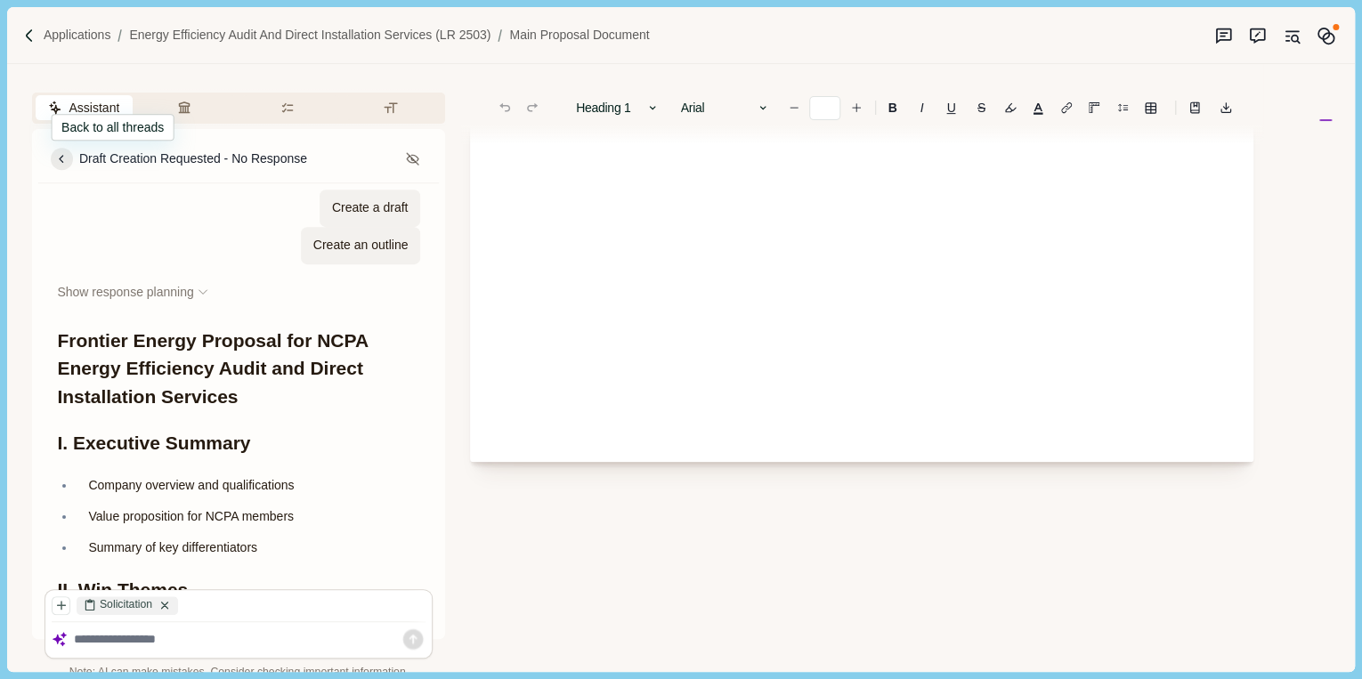
click at [68, 158] on icon at bounding box center [62, 159] width 16 height 16
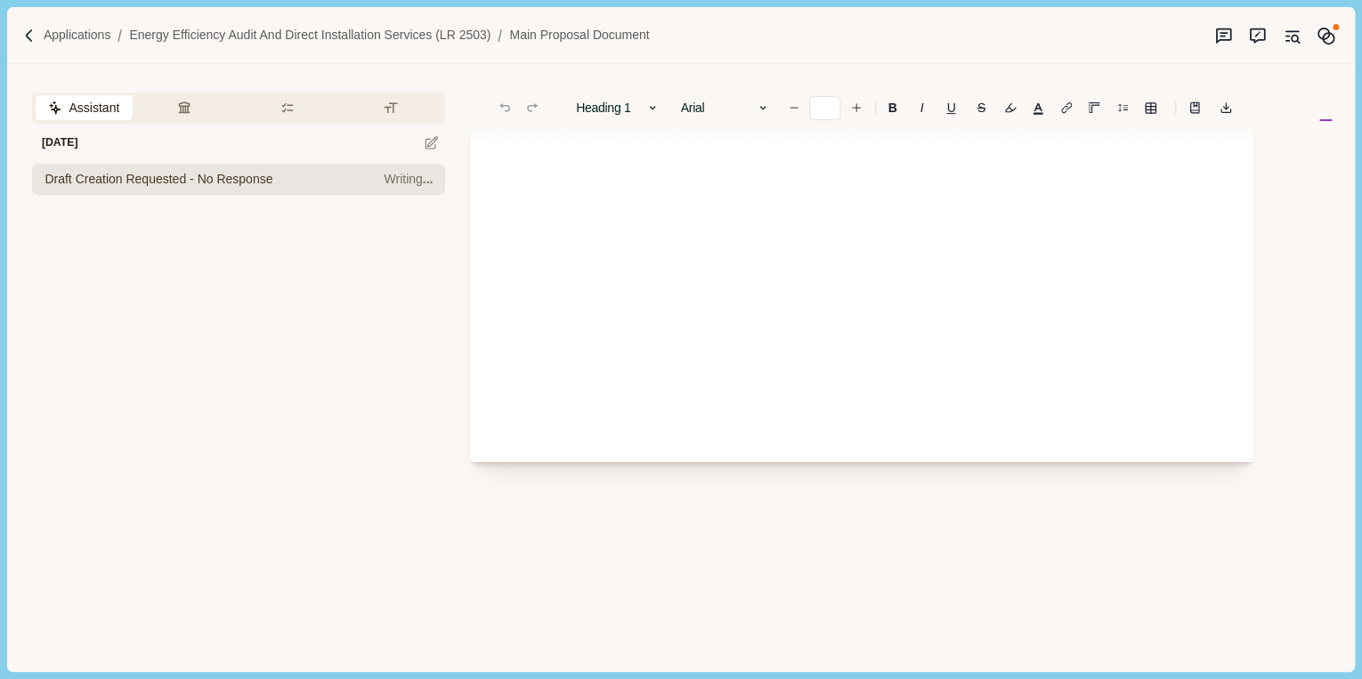
click at [197, 182] on span "Draft Creation Requested - No Response" at bounding box center [159, 179] width 228 height 19
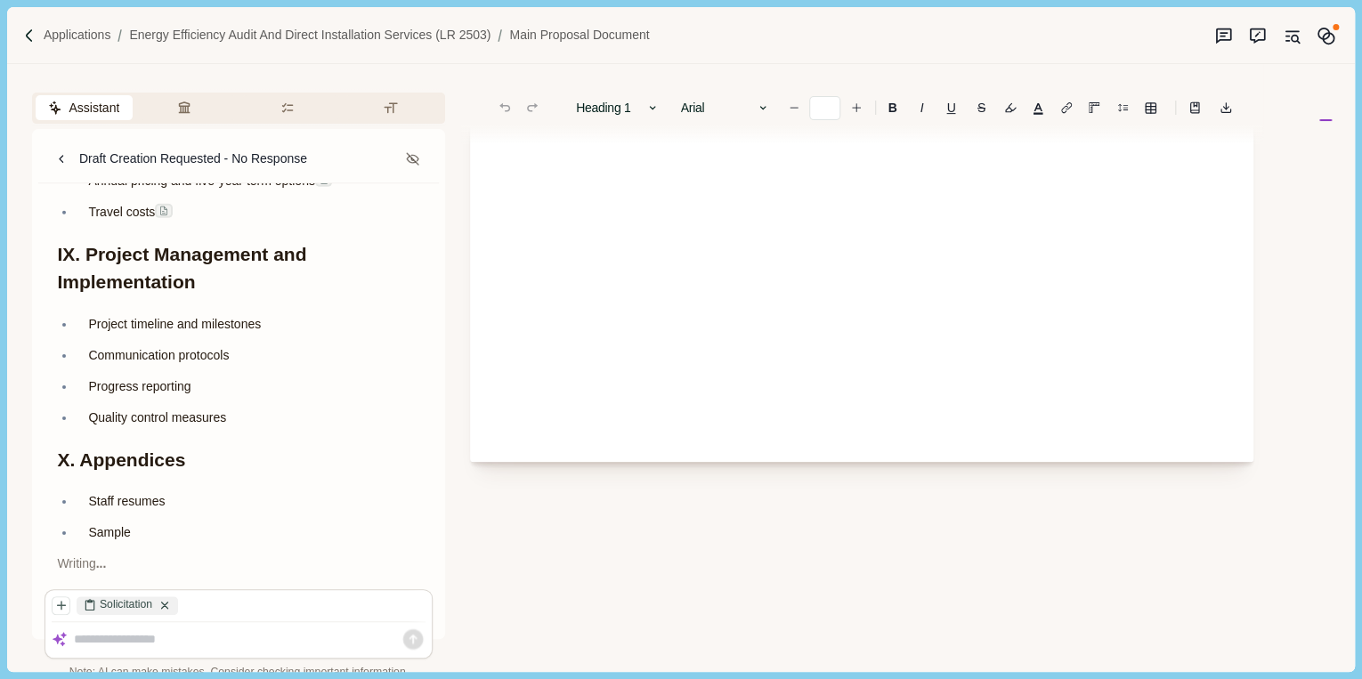
scroll to position [9838, 0]
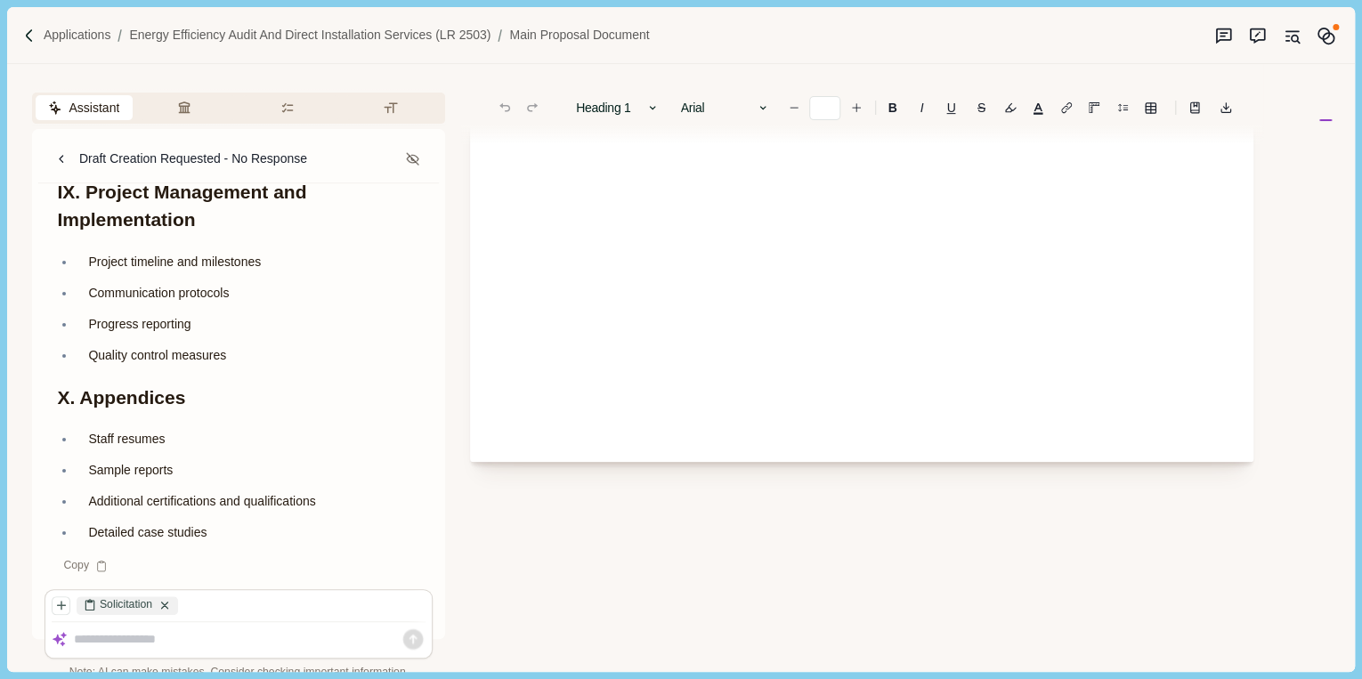
click at [130, 449] on p "Staff resumes" at bounding box center [248, 439] width 320 height 19
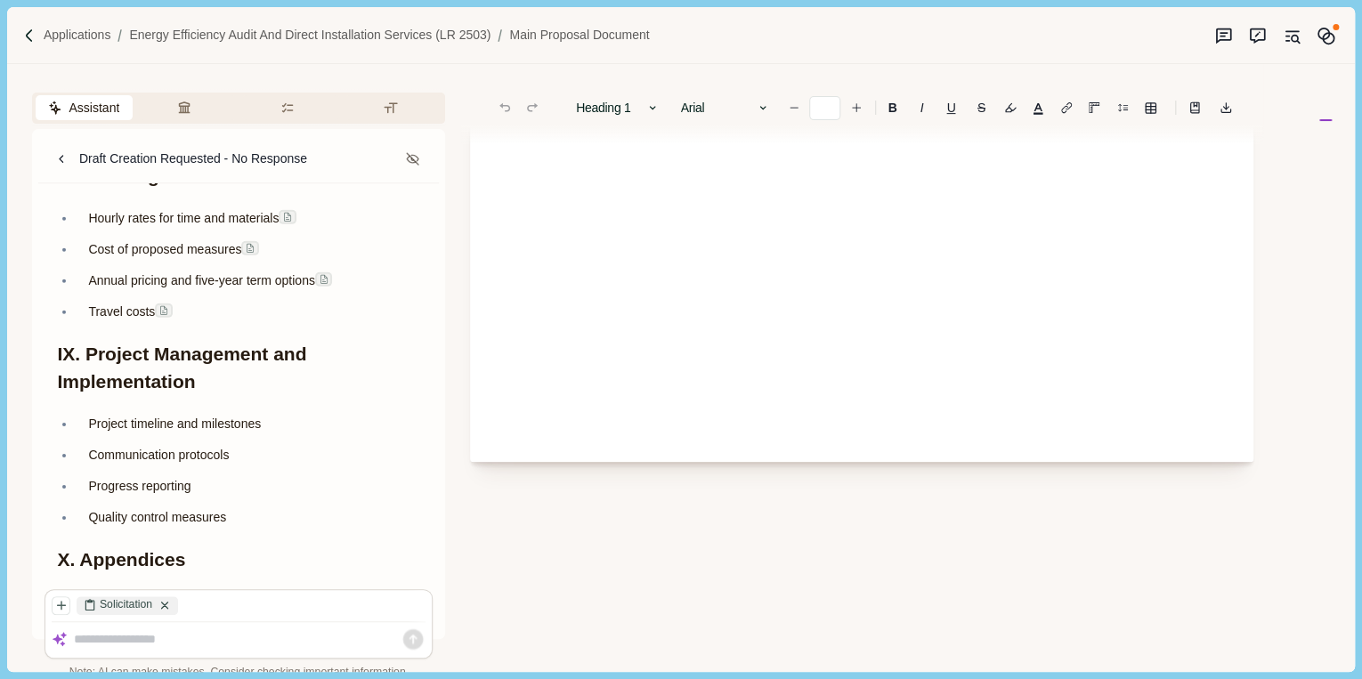
scroll to position [9482, 0]
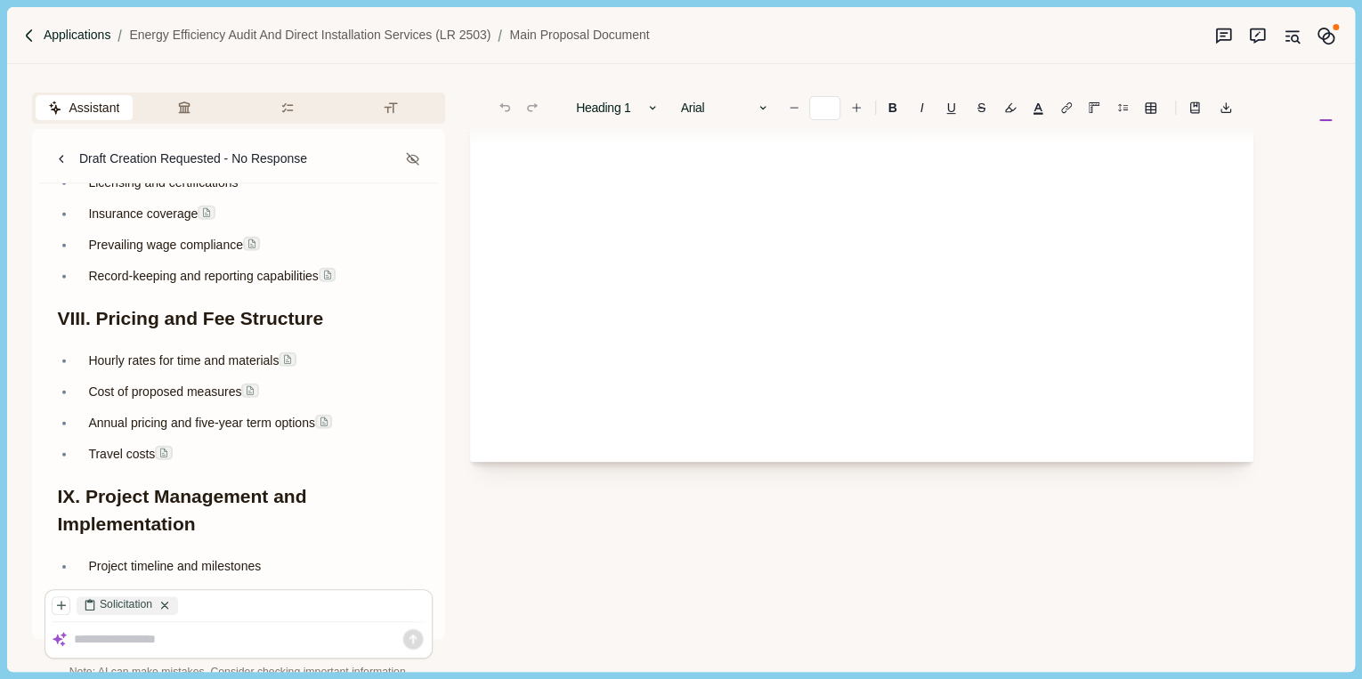
click at [94, 32] on p "Applications" at bounding box center [78, 35] width 68 height 19
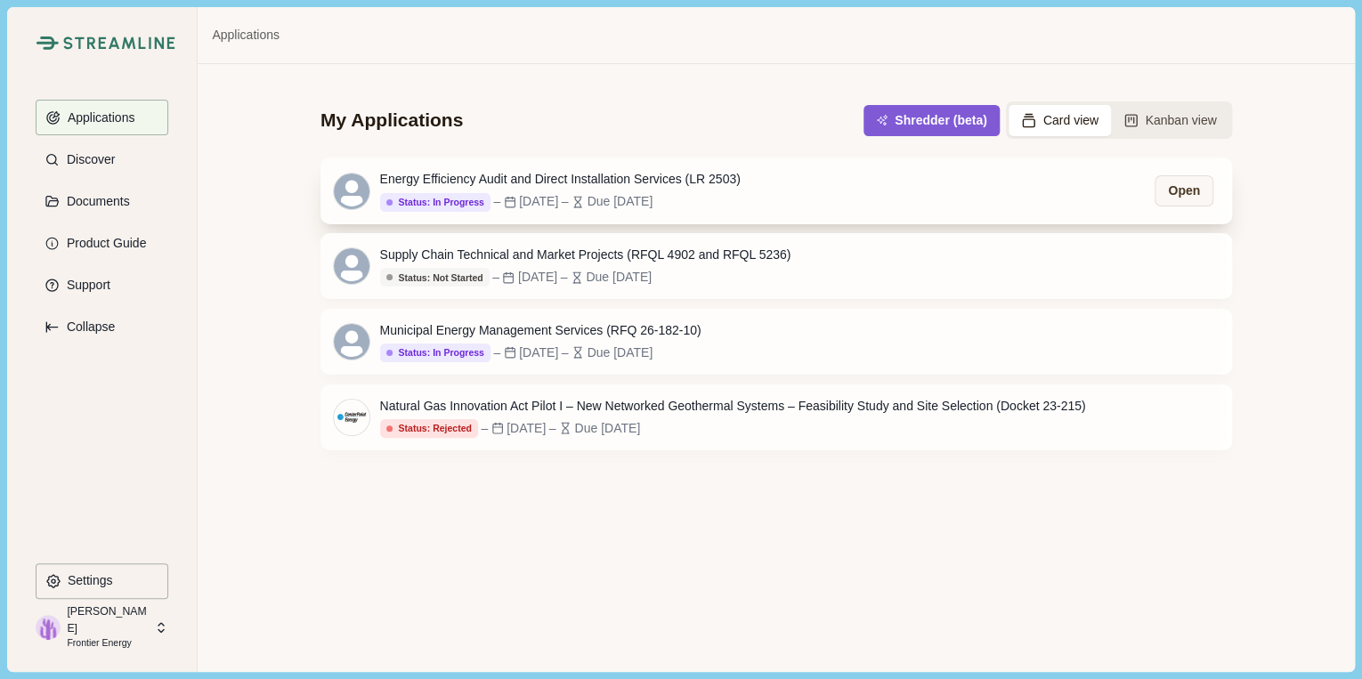
click at [587, 180] on div "Energy Efficiency Audit and Direct Installation Services (LR 2503)" at bounding box center [560, 179] width 360 height 19
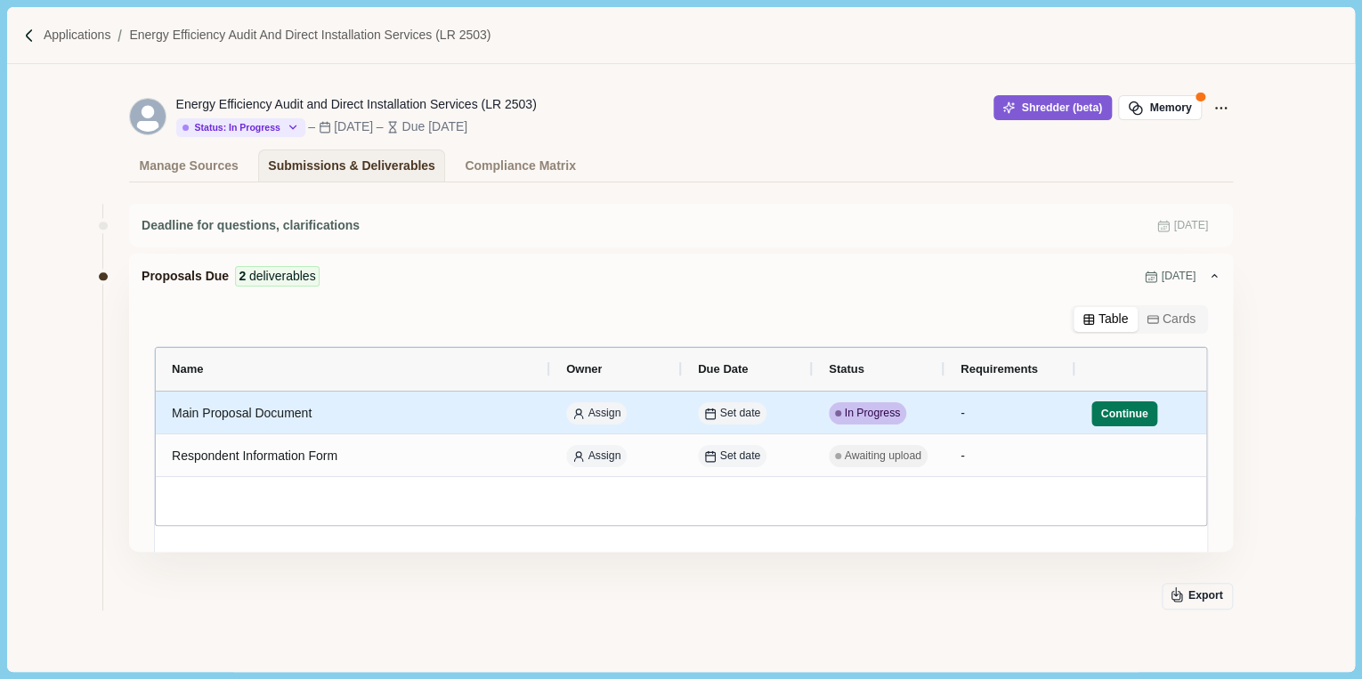
click at [867, 412] on span "In Progress" at bounding box center [873, 414] width 56 height 16
select select "********"
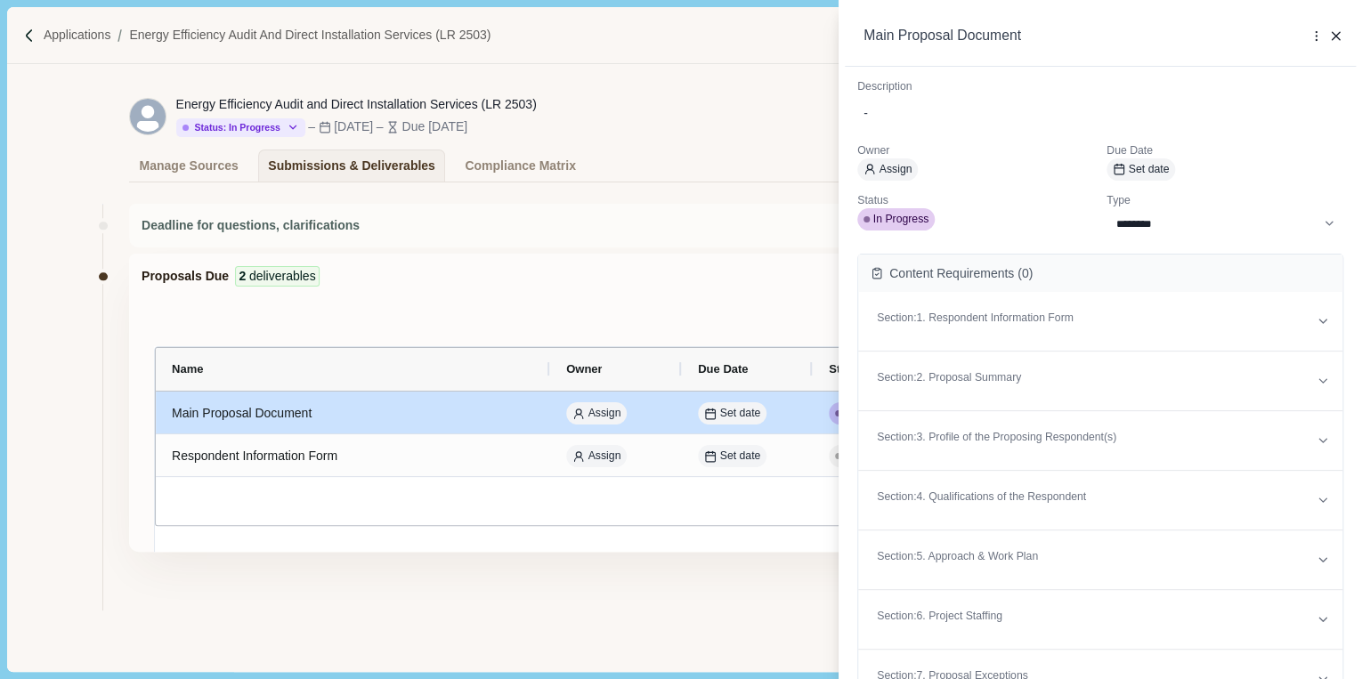
click at [787, 426] on div "**********" at bounding box center [681, 339] width 1362 height 679
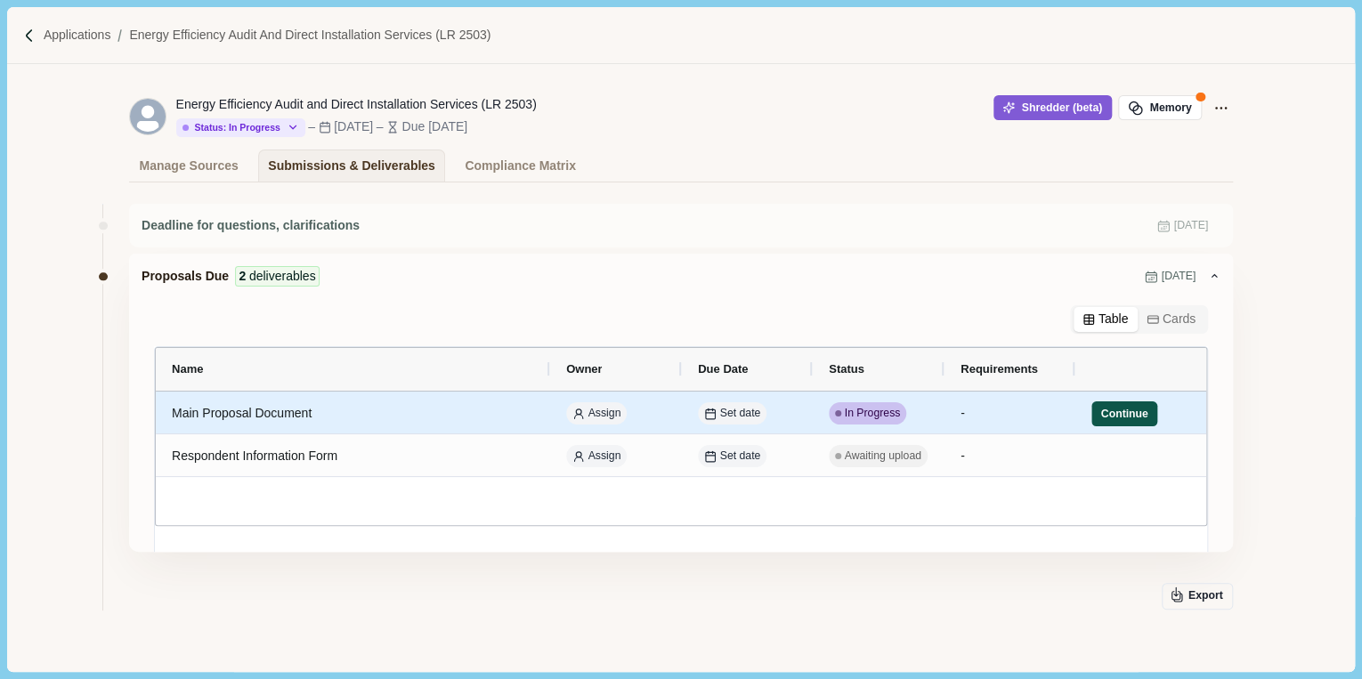
click at [1101, 410] on button "Continue" at bounding box center [1124, 413] width 66 height 25
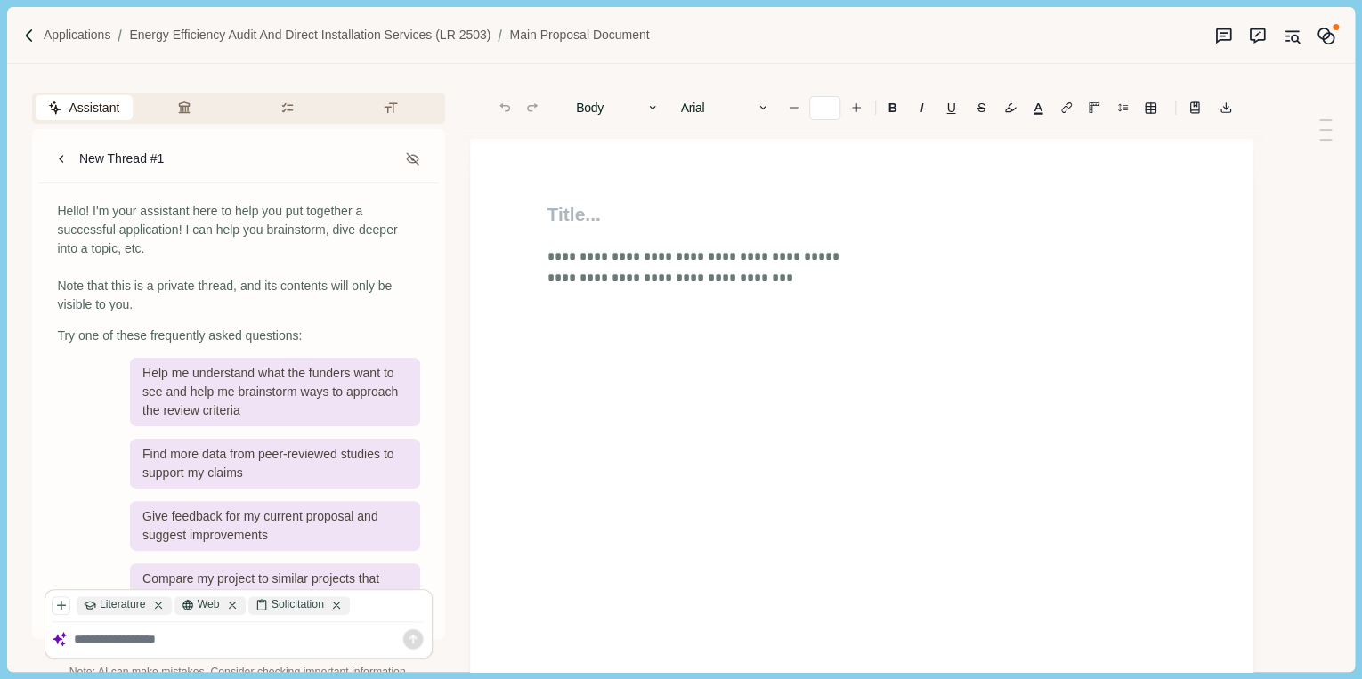
type input "**"
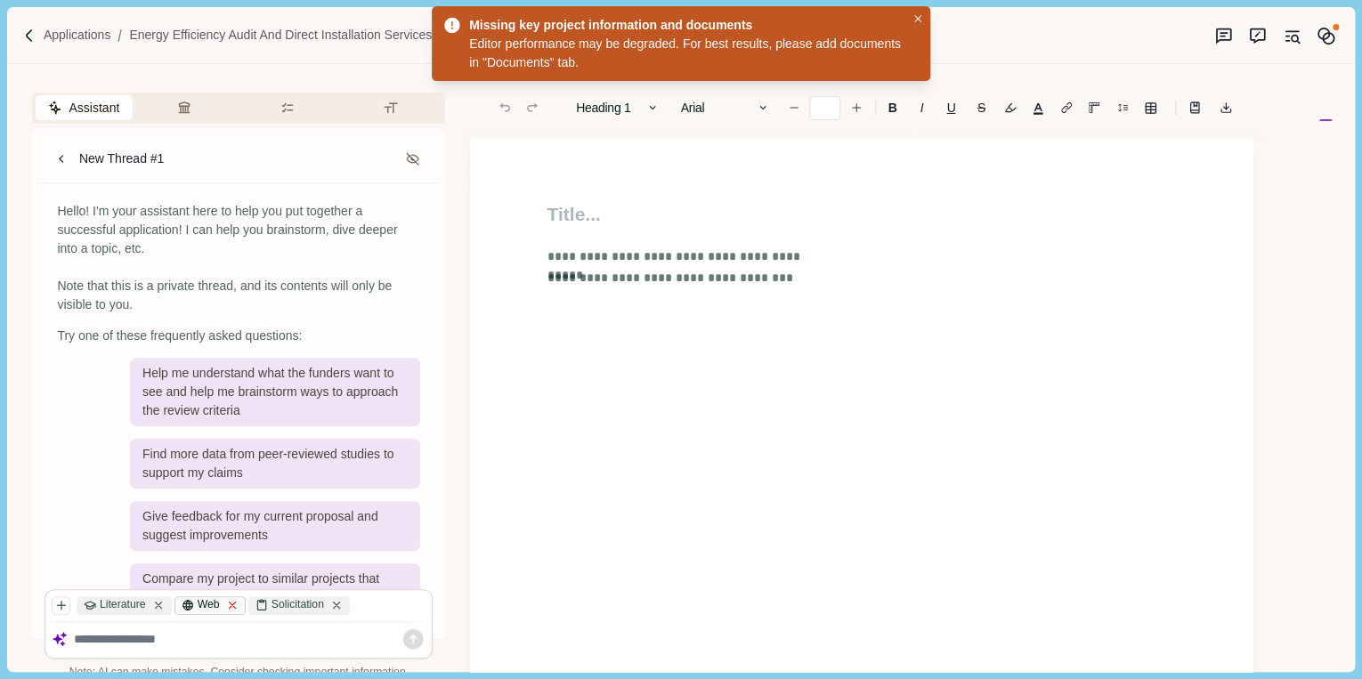
click at [231, 603] on icon at bounding box center [232, 606] width 6 height 6
click at [159, 602] on icon at bounding box center [158, 605] width 12 height 12
click at [150, 634] on textarea at bounding box center [250, 640] width 352 height 16
click at [393, 639] on textarea "**********" at bounding box center [250, 640] width 352 height 16
drag, startPoint x: 387, startPoint y: 640, endPoint x: 421, endPoint y: 639, distance: 33.8
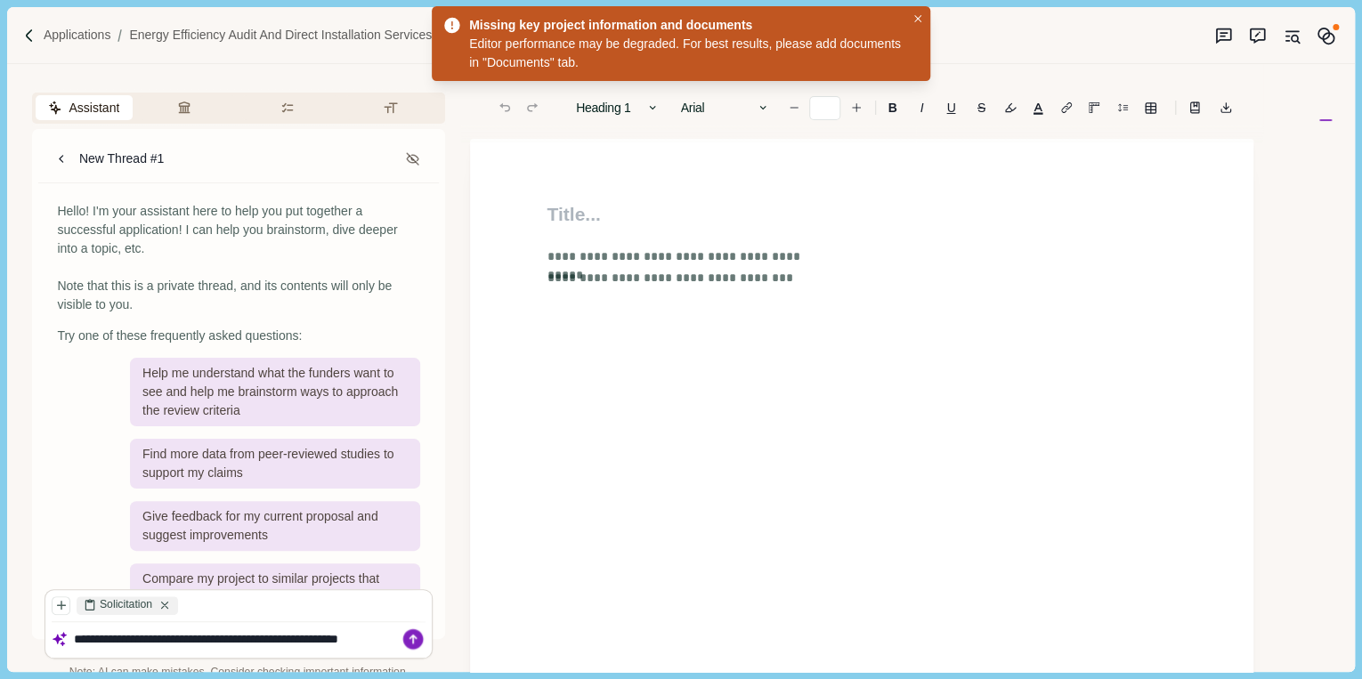
click at [421, 639] on div "**********" at bounding box center [238, 624] width 386 height 68
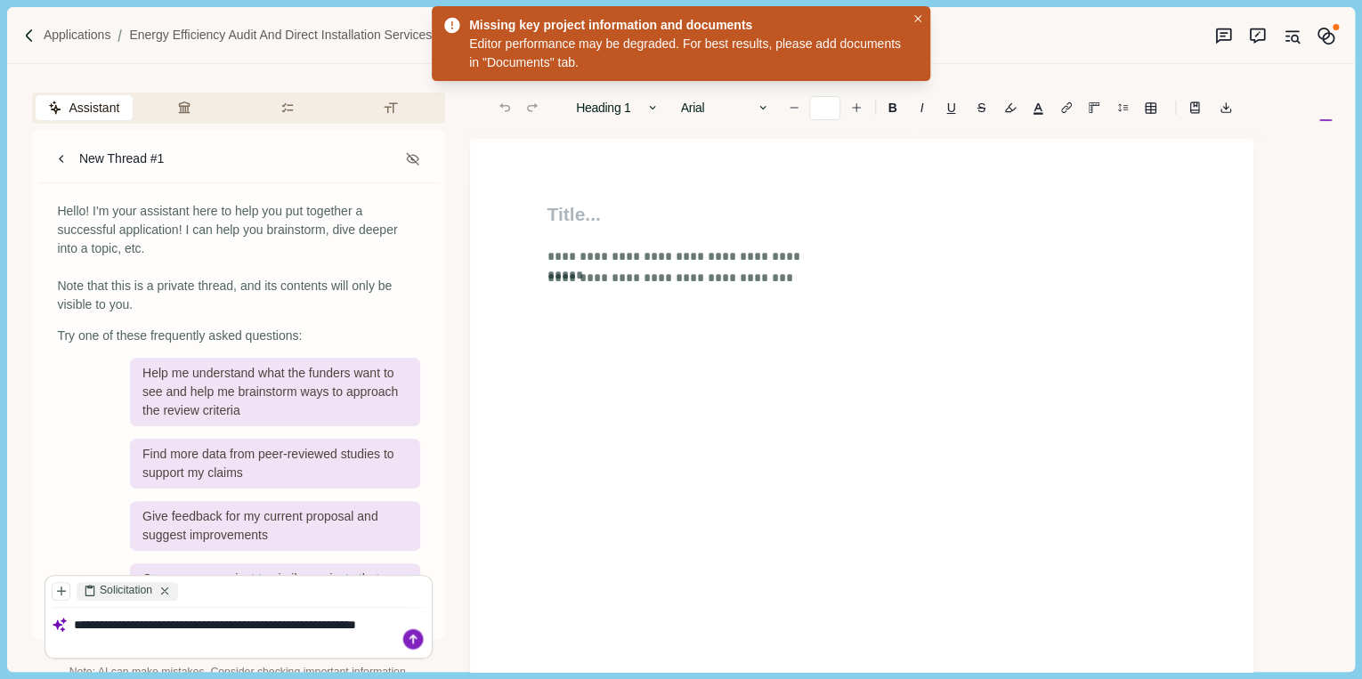
type textarea "**********"
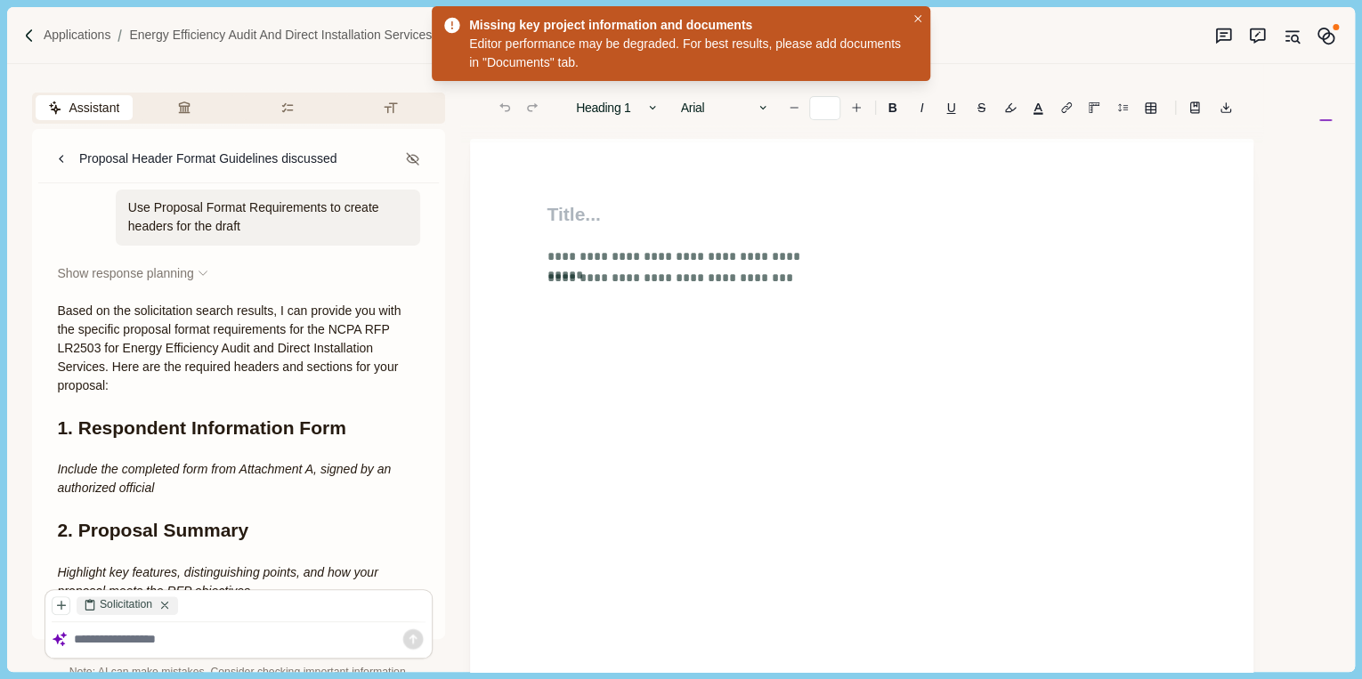
click at [166, 636] on textarea at bounding box center [250, 640] width 352 height 16
type textarea "**********"
click at [412, 635] on icon at bounding box center [413, 639] width 25 height 25
click at [139, 635] on textarea at bounding box center [250, 640] width 352 height 16
click at [212, 605] on div "Solicitation" at bounding box center [140, 605] width 176 height 19
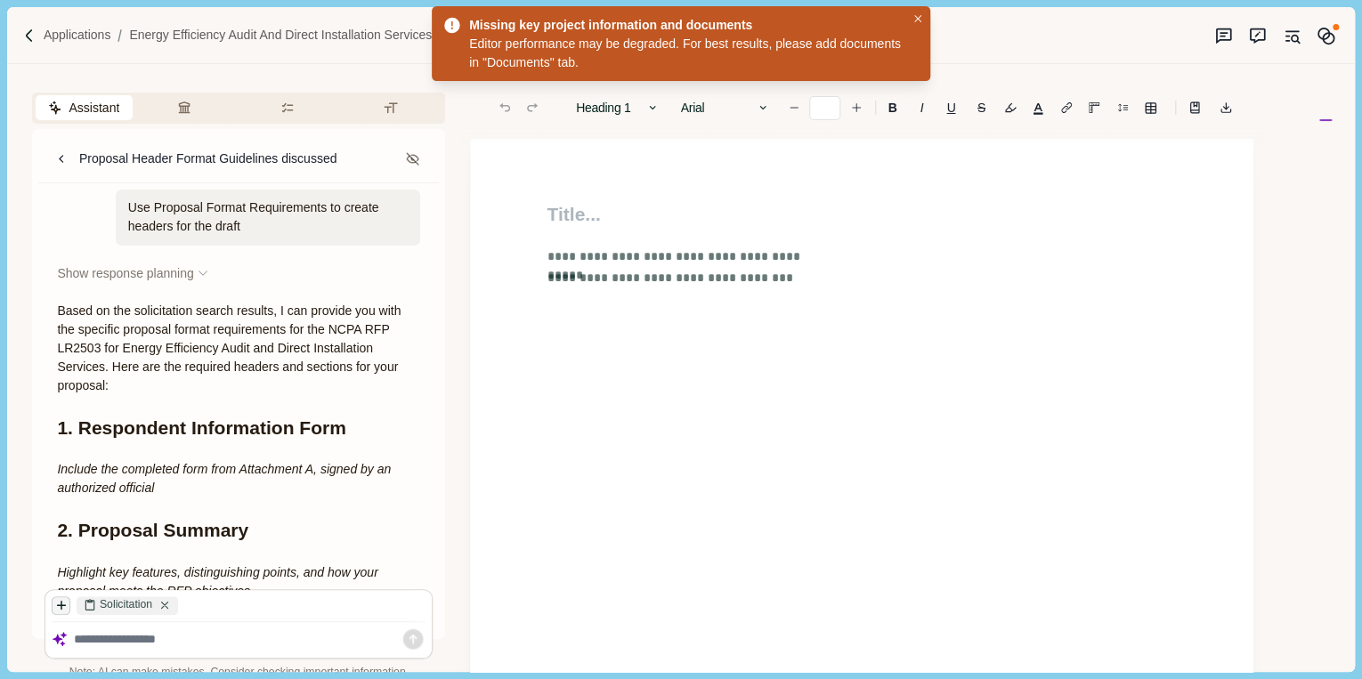
click at [63, 609] on icon "button" at bounding box center [61, 605] width 12 height 12
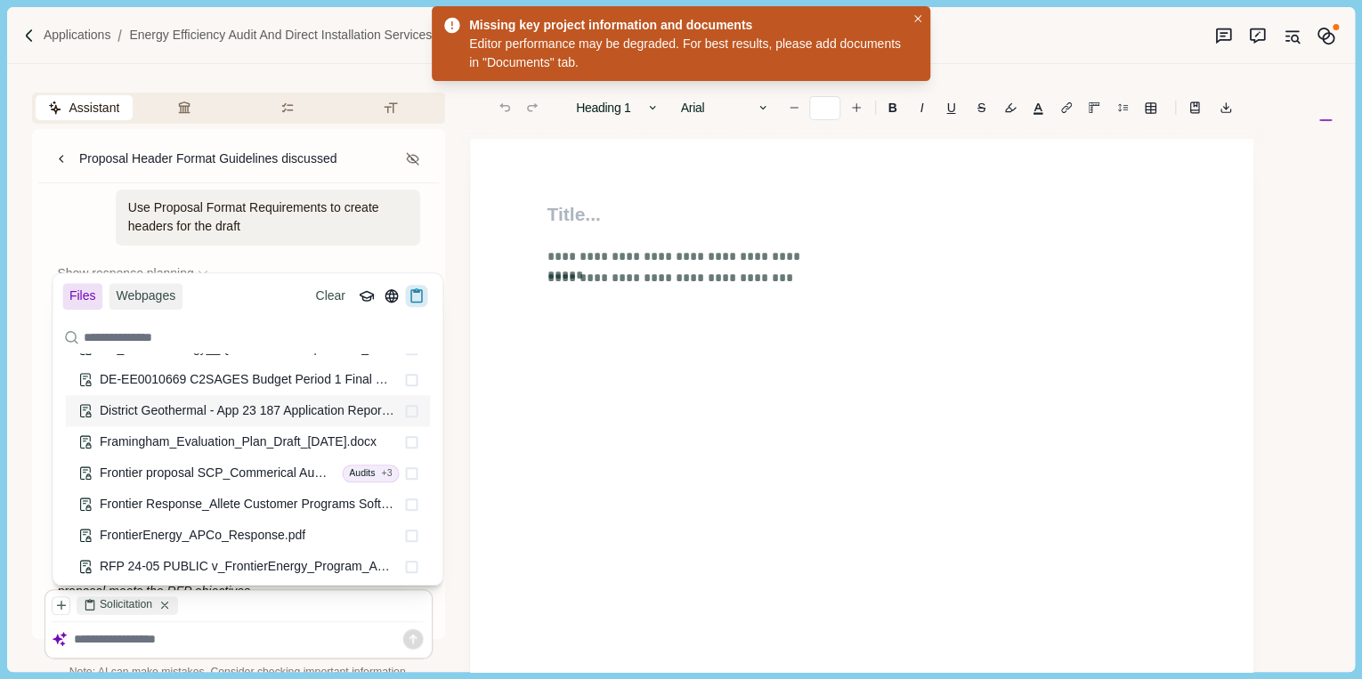
scroll to position [331, 0]
click at [210, 473] on span "Frontier proposal SCP_Commerical Audits.docx" at bounding box center [231, 470] width 263 height 14
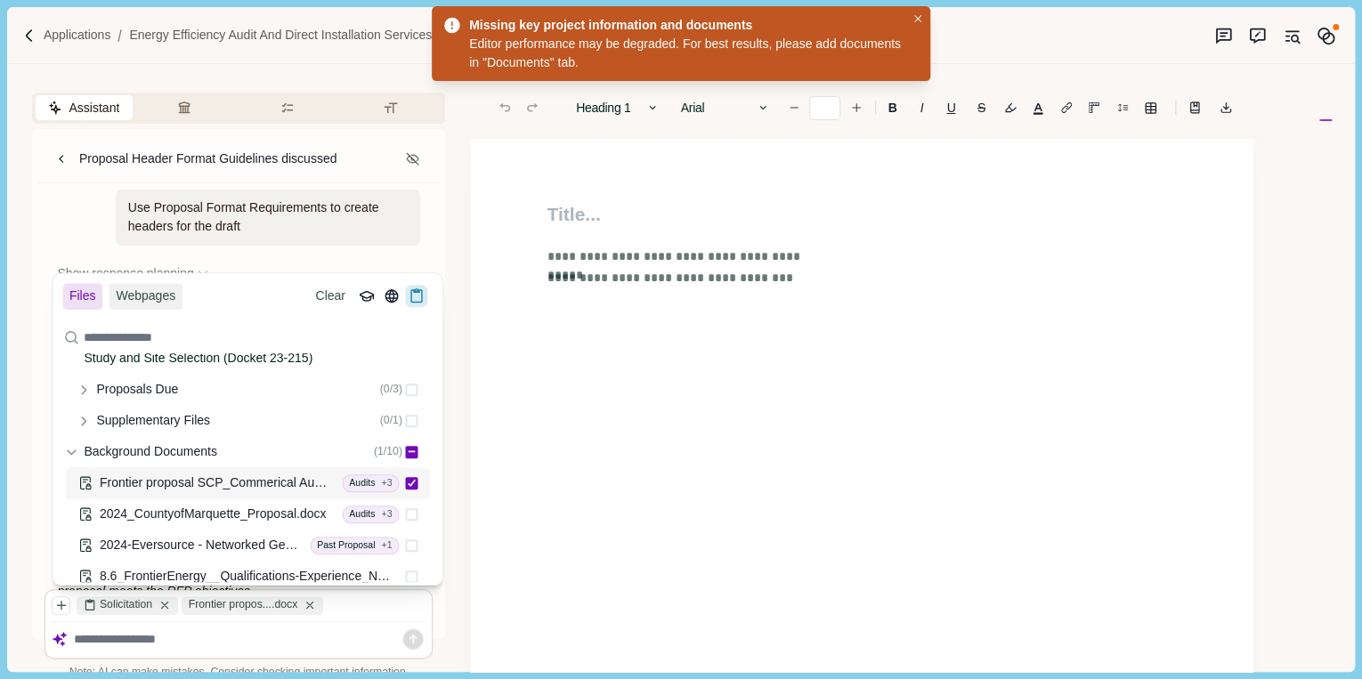
scroll to position [142, 0]
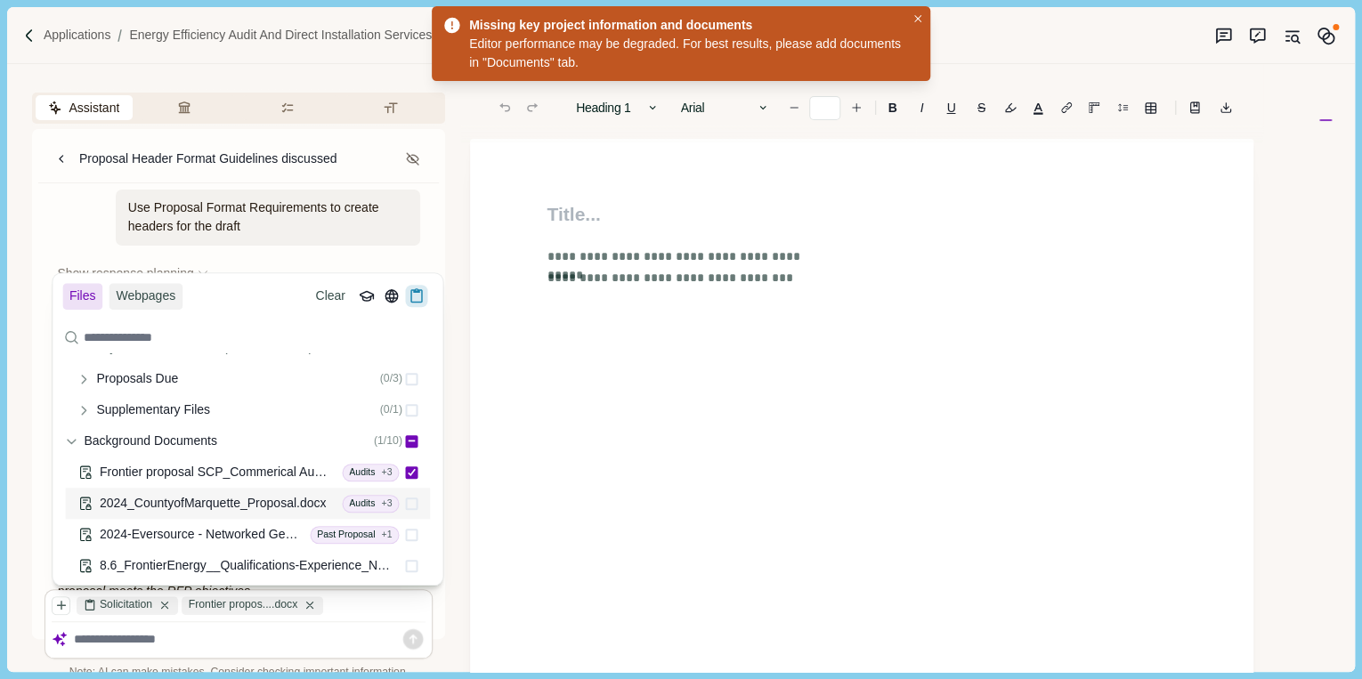
click at [221, 498] on span "2024_CountyofMarquette_Proposal.docx" at bounding box center [213, 503] width 227 height 14
click at [207, 640] on textarea at bounding box center [250, 640] width 352 height 16
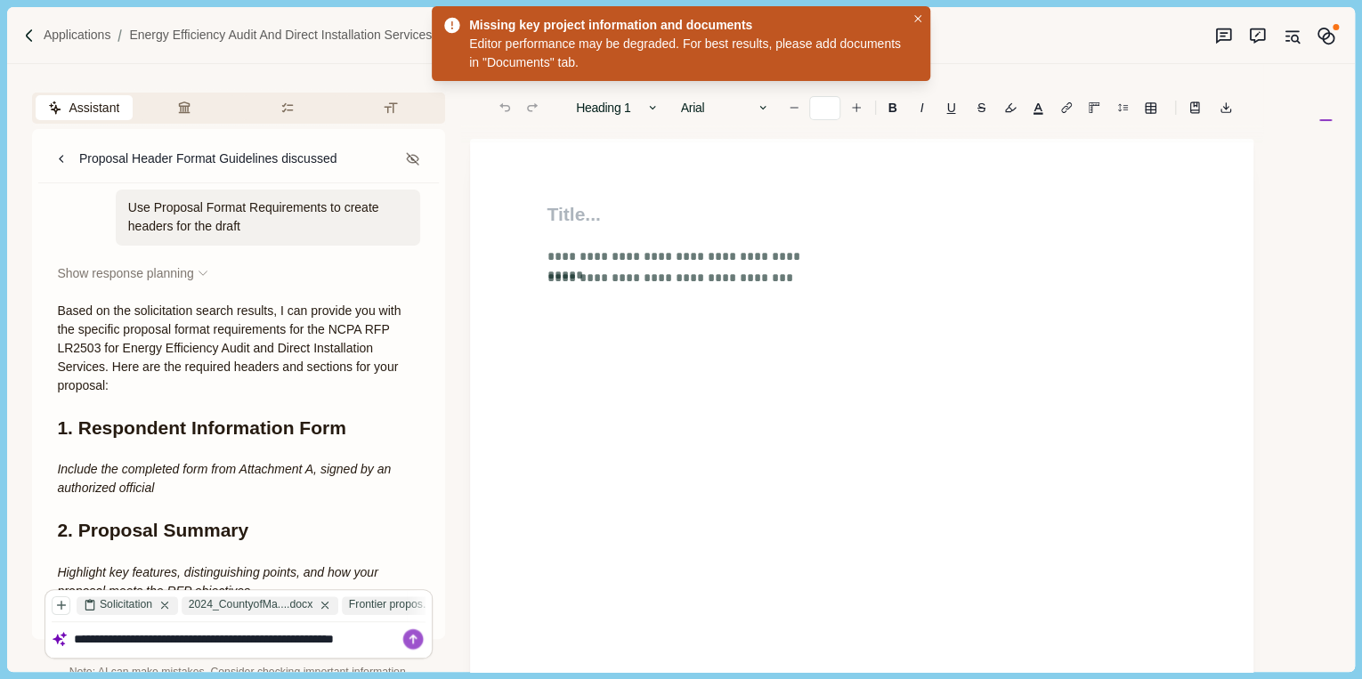
type textarea "**********"
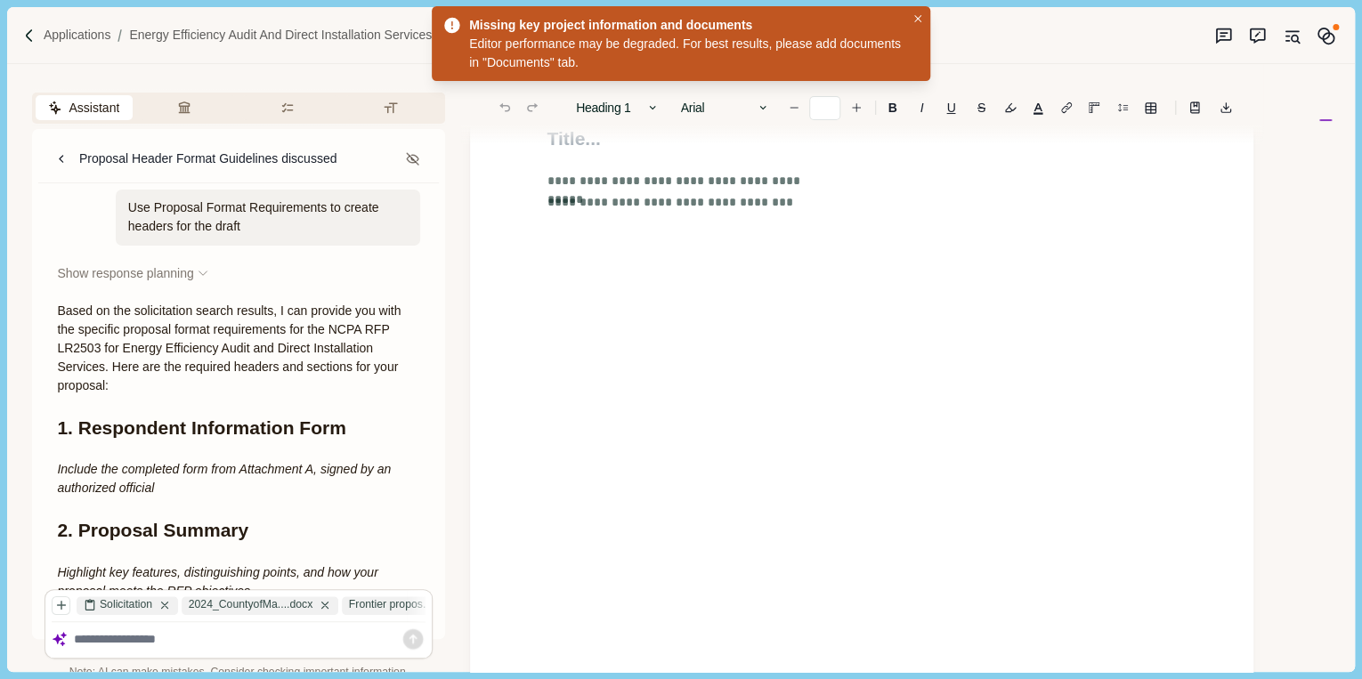
scroll to position [0, 0]
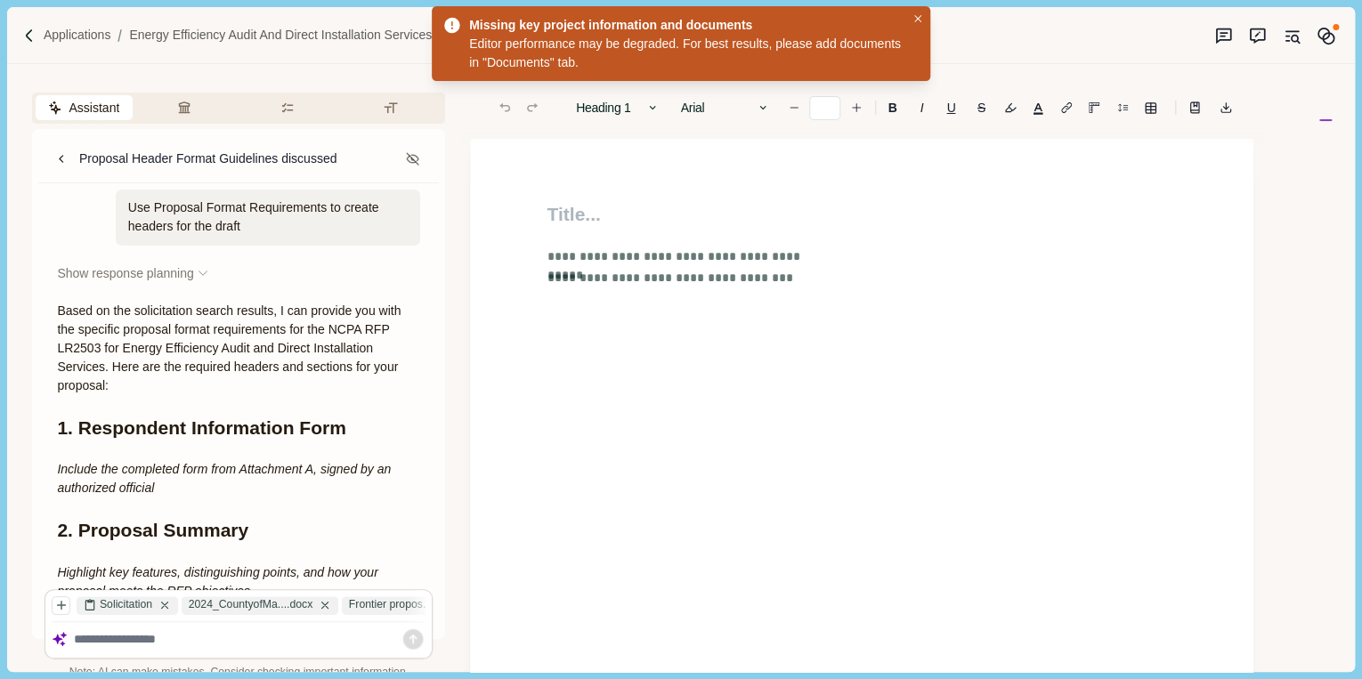
click at [615, 287] on span "**********" at bounding box center [675, 278] width 258 height 19
click at [590, 272] on span "**********" at bounding box center [675, 278] width 258 height 19
click at [201, 634] on textarea at bounding box center [250, 640] width 352 height 16
click at [589, 208] on h1 at bounding box center [861, 228] width 630 height 56
click at [239, 633] on textarea at bounding box center [250, 640] width 352 height 16
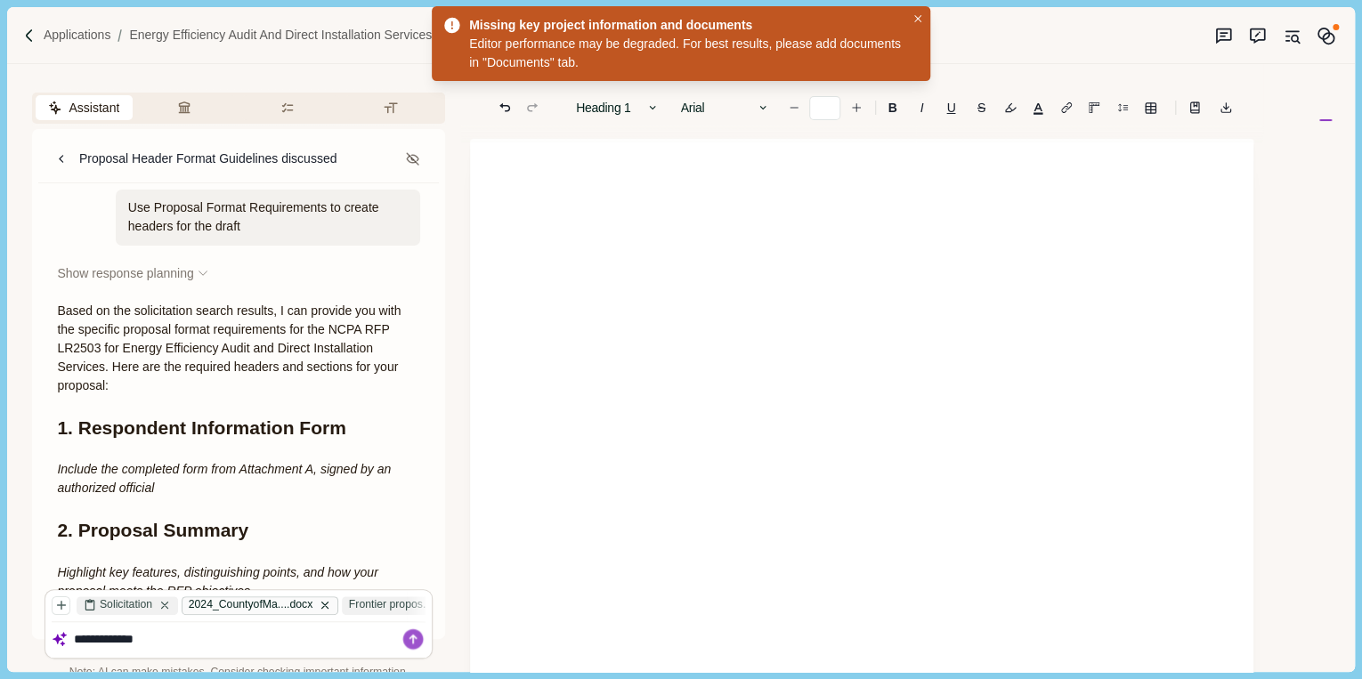
type textarea "**********"
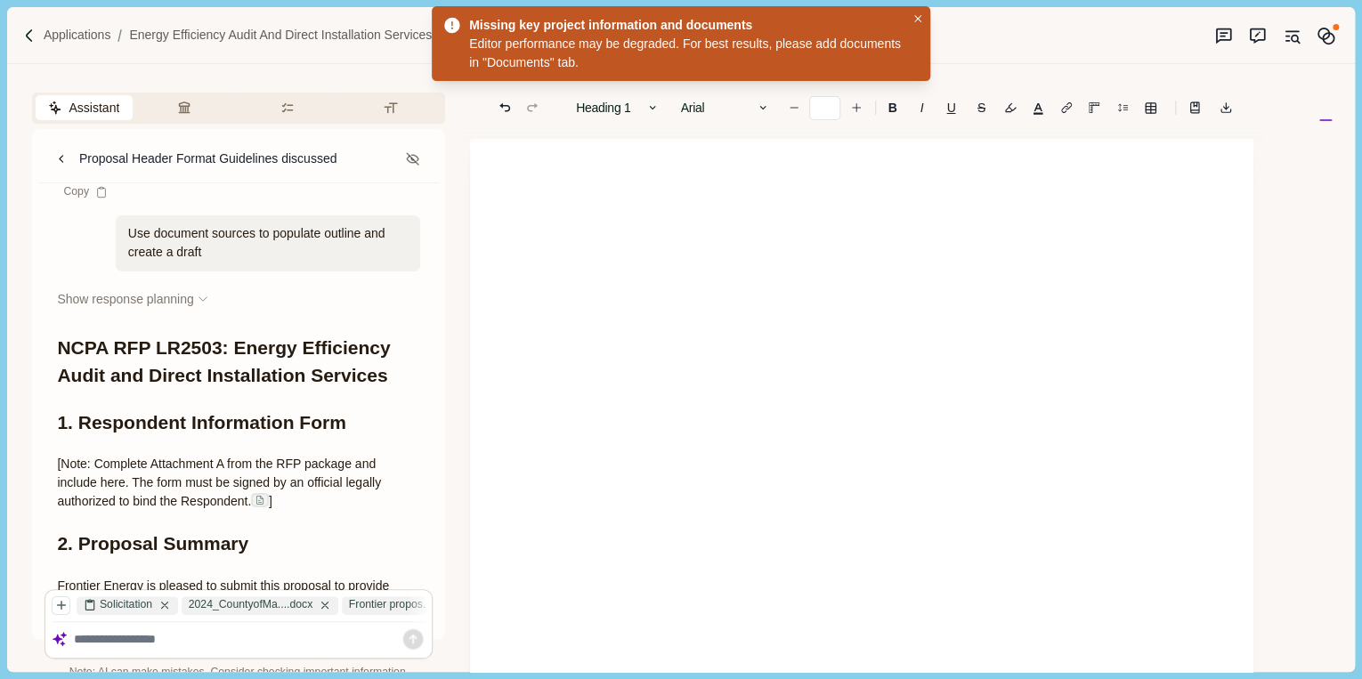
scroll to position [5839, 0]
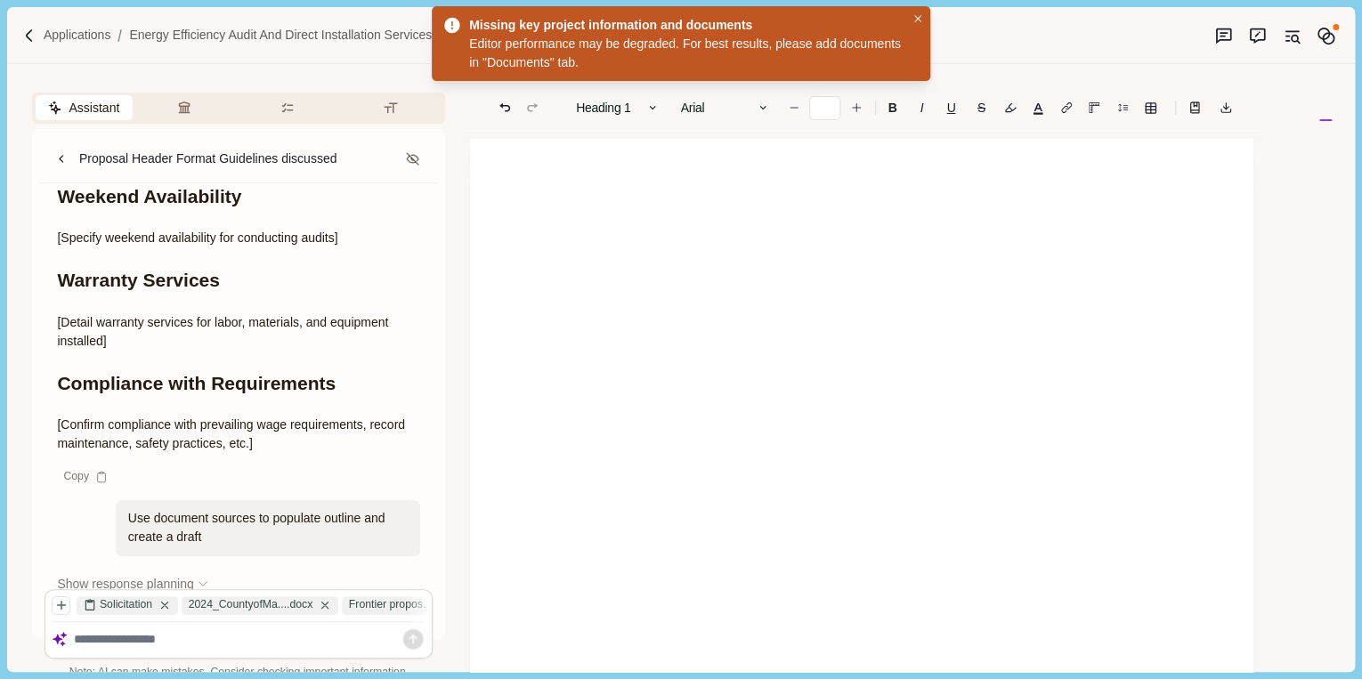
click at [219, 500] on div "Use document sources to populate outline and create a draft" at bounding box center [268, 528] width 305 height 56
click at [96, 471] on icon at bounding box center [101, 477] width 12 height 12
click at [539, 279] on div at bounding box center [861, 240] width 655 height 93
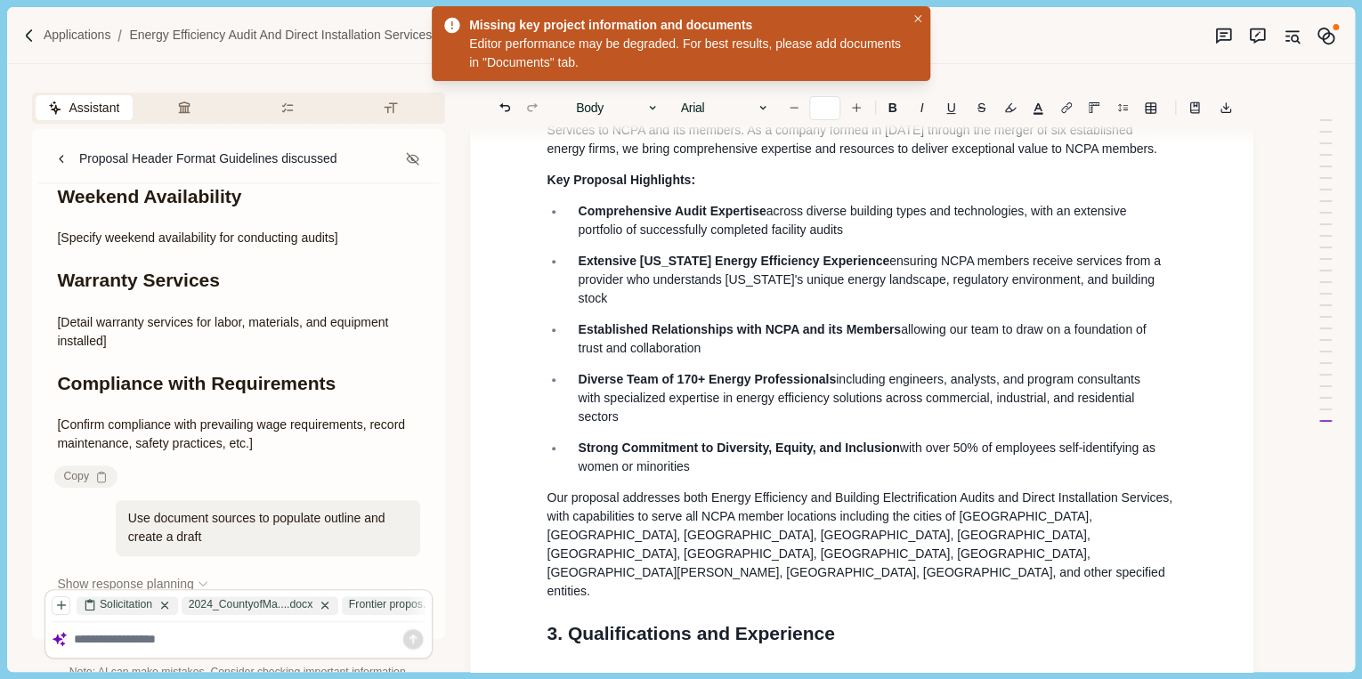
scroll to position [356, 0]
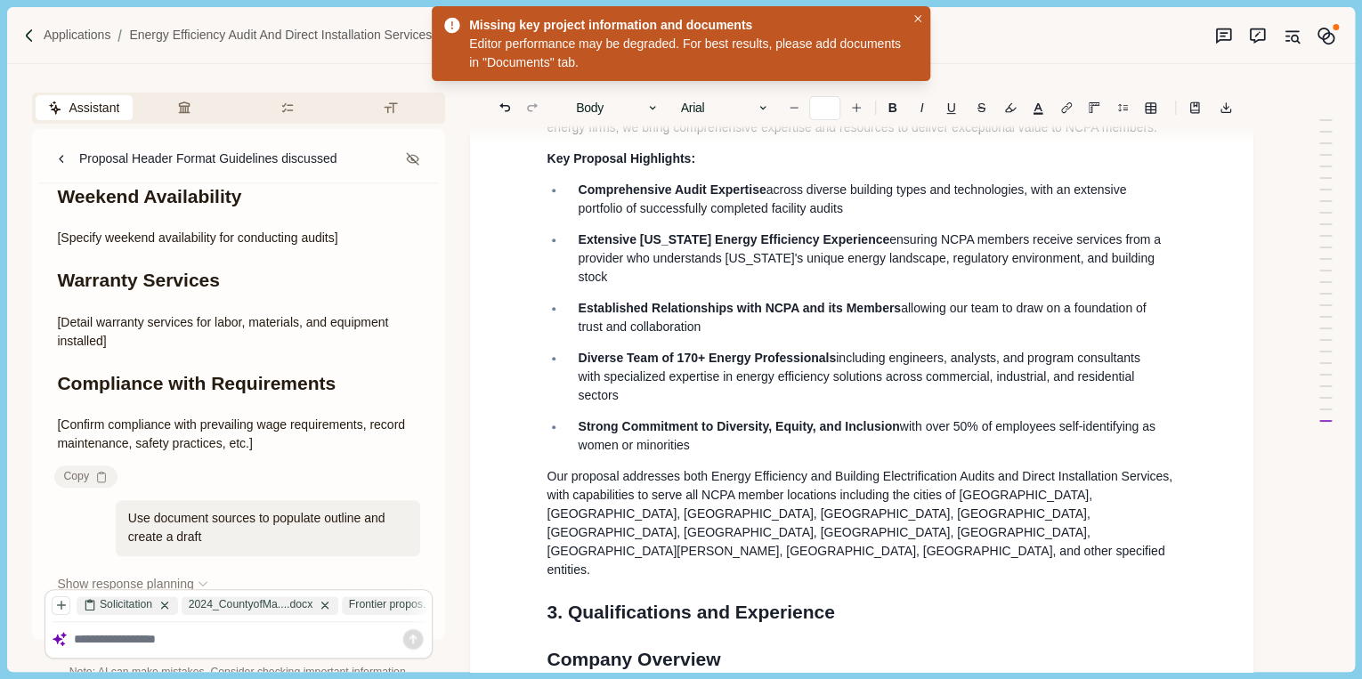
click at [566, 598] on h1 "3. Qualifications and Experience" at bounding box center [861, 612] width 630 height 28
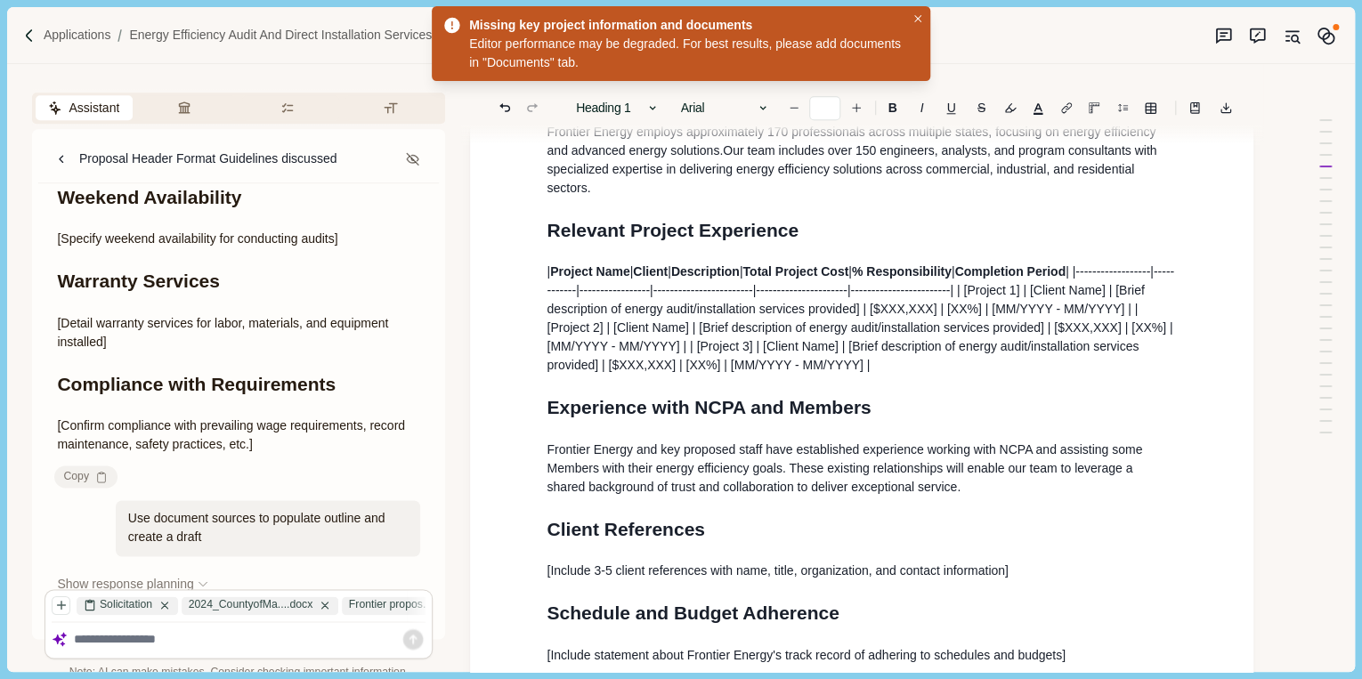
scroll to position [997, 0]
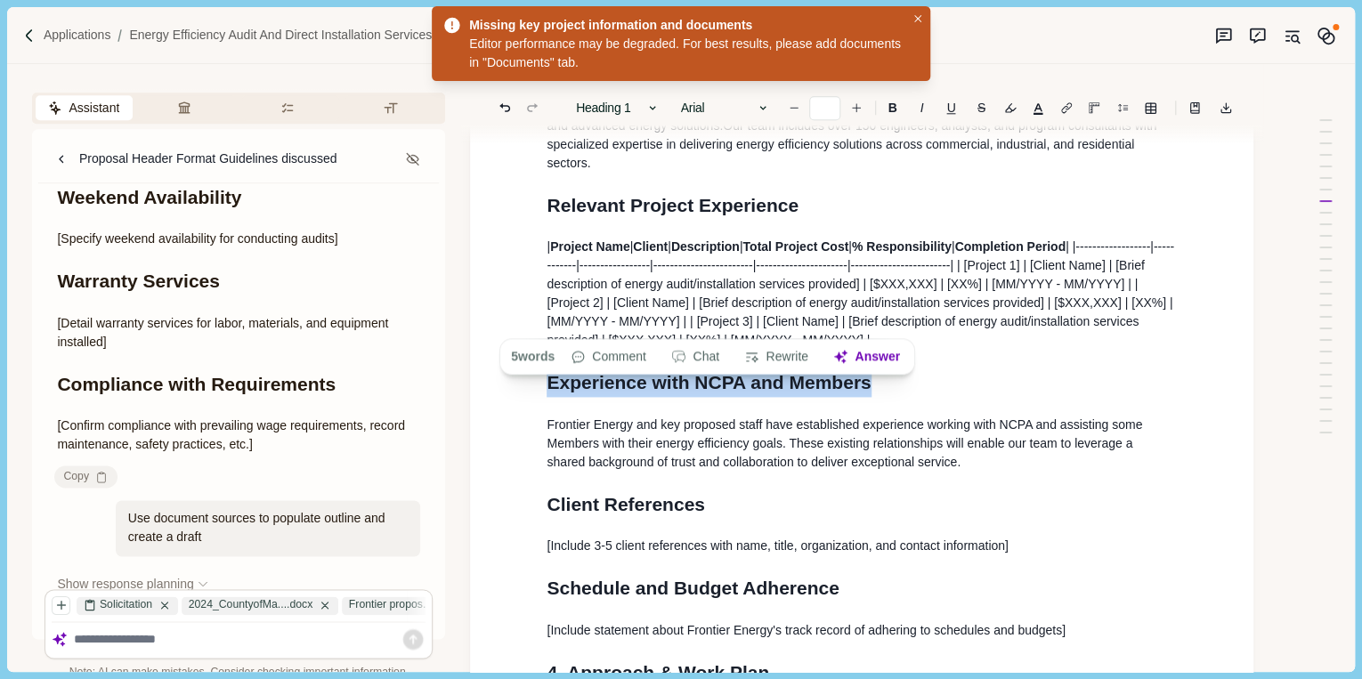
drag, startPoint x: 885, startPoint y: 323, endPoint x: 546, endPoint y: 326, distance: 339.1
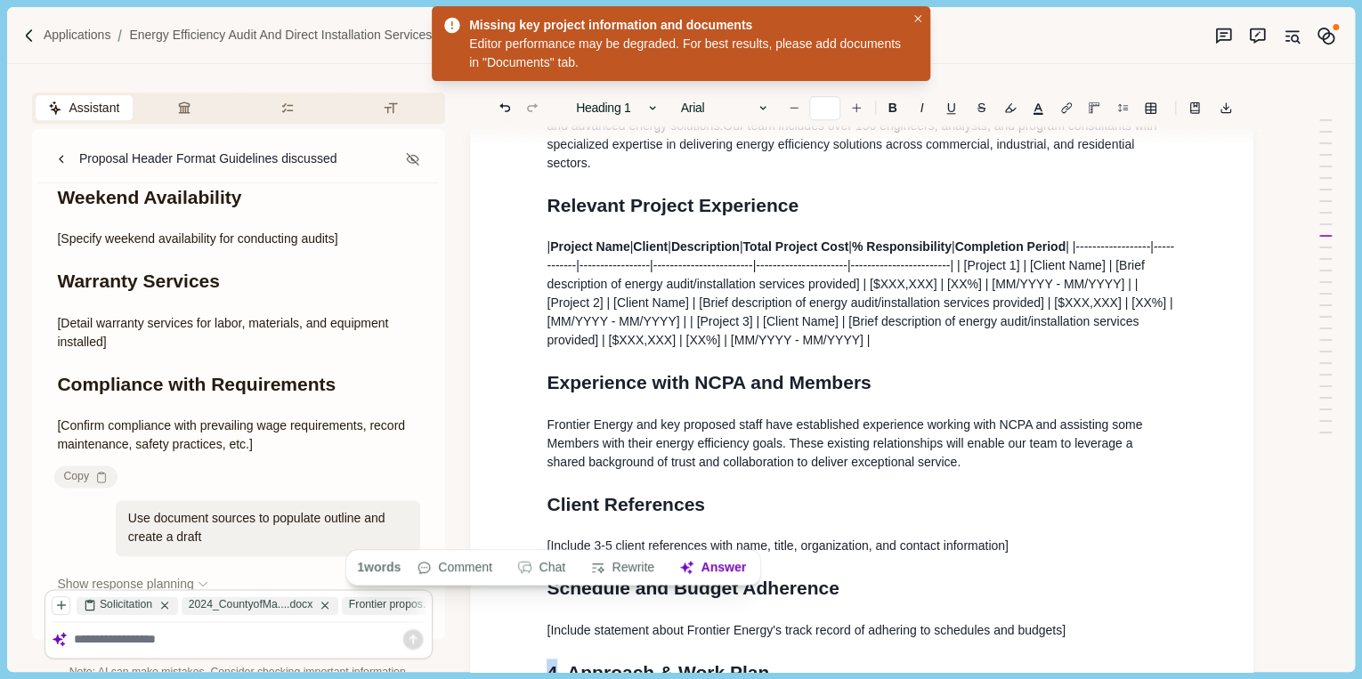
click at [554, 659] on h1 "4. Approach & Work Plan" at bounding box center [861, 673] width 630 height 28
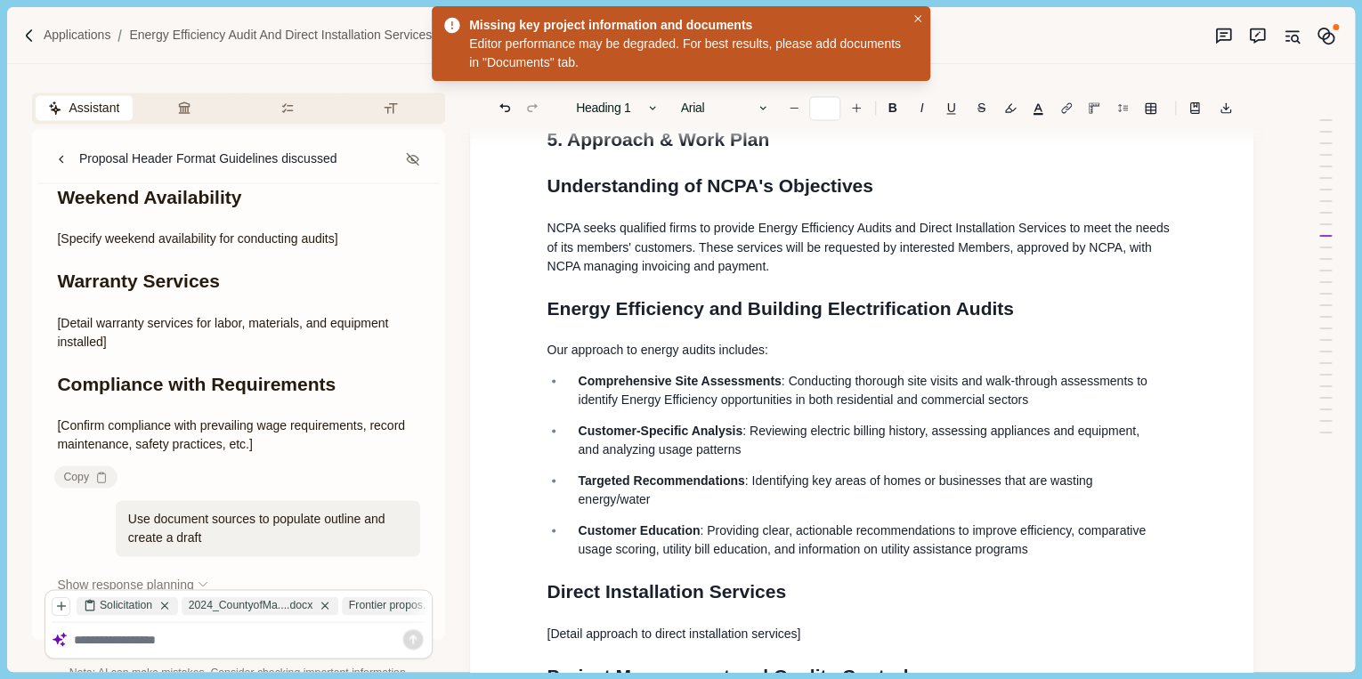
scroll to position [1638, 0]
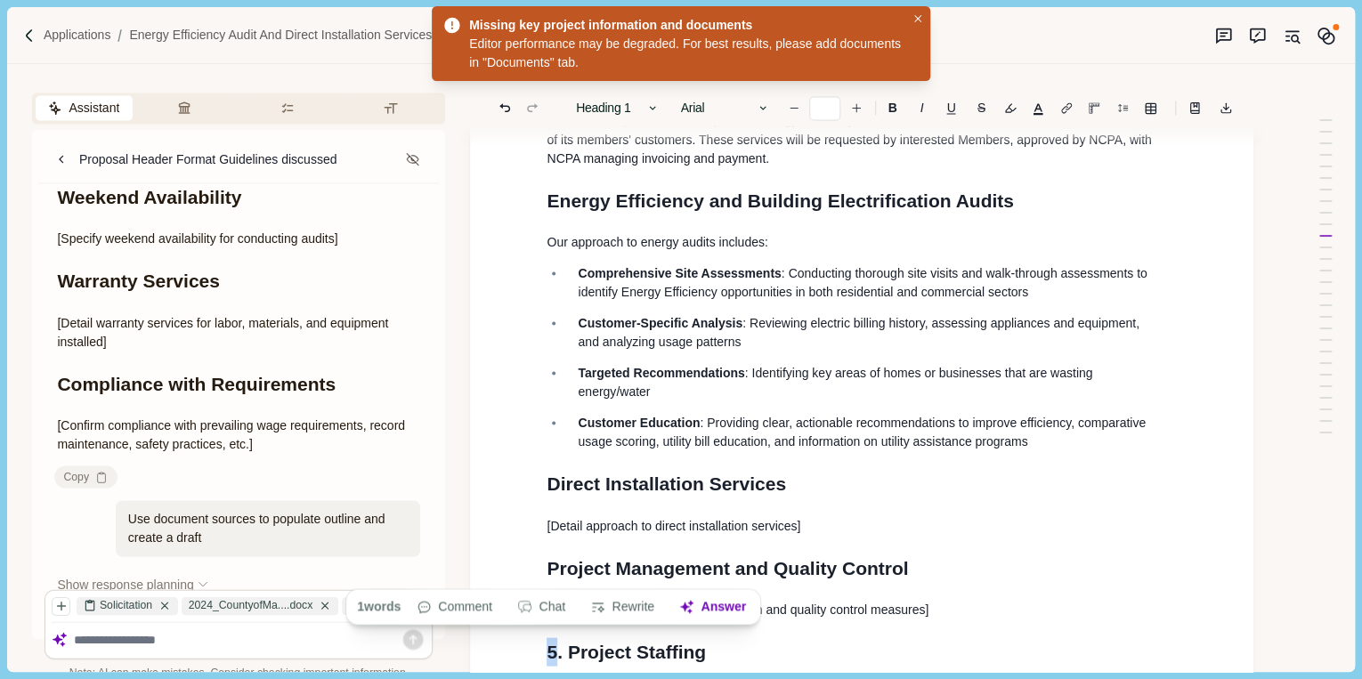
click at [555, 637] on h1 "5. Project Staffing" at bounding box center [861, 651] width 630 height 28
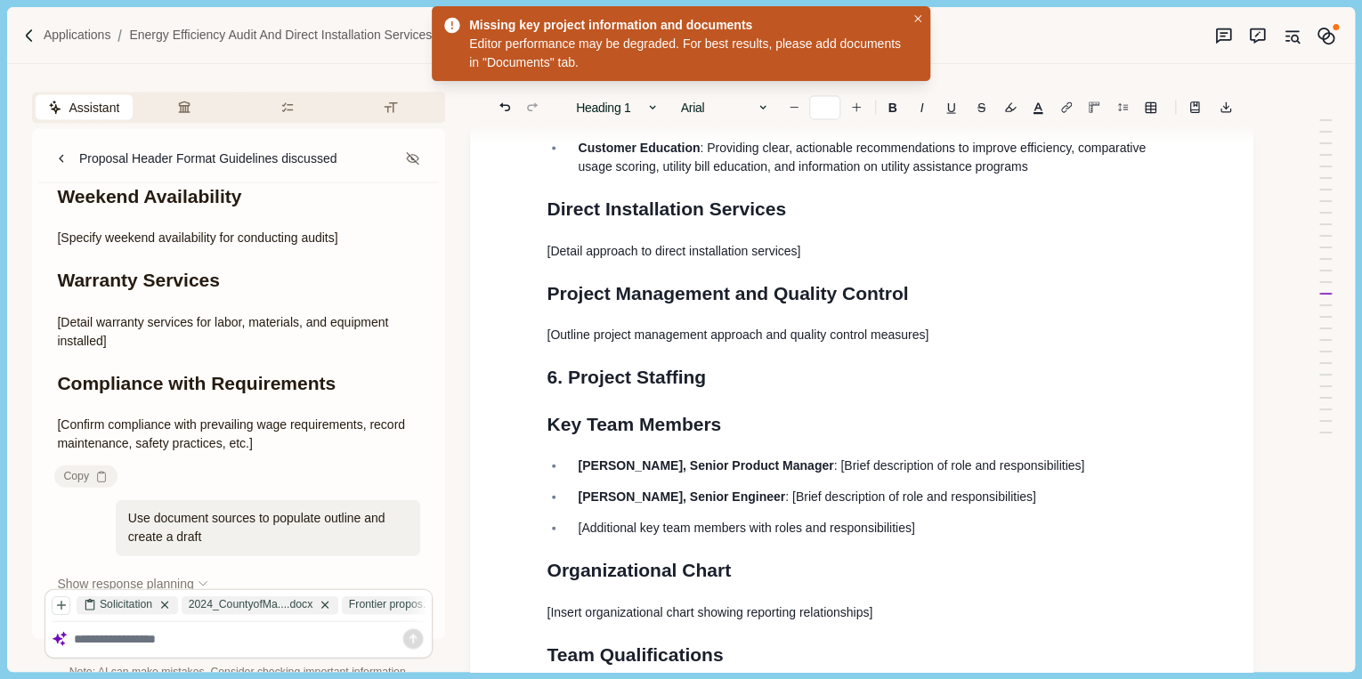
scroll to position [1922, 0]
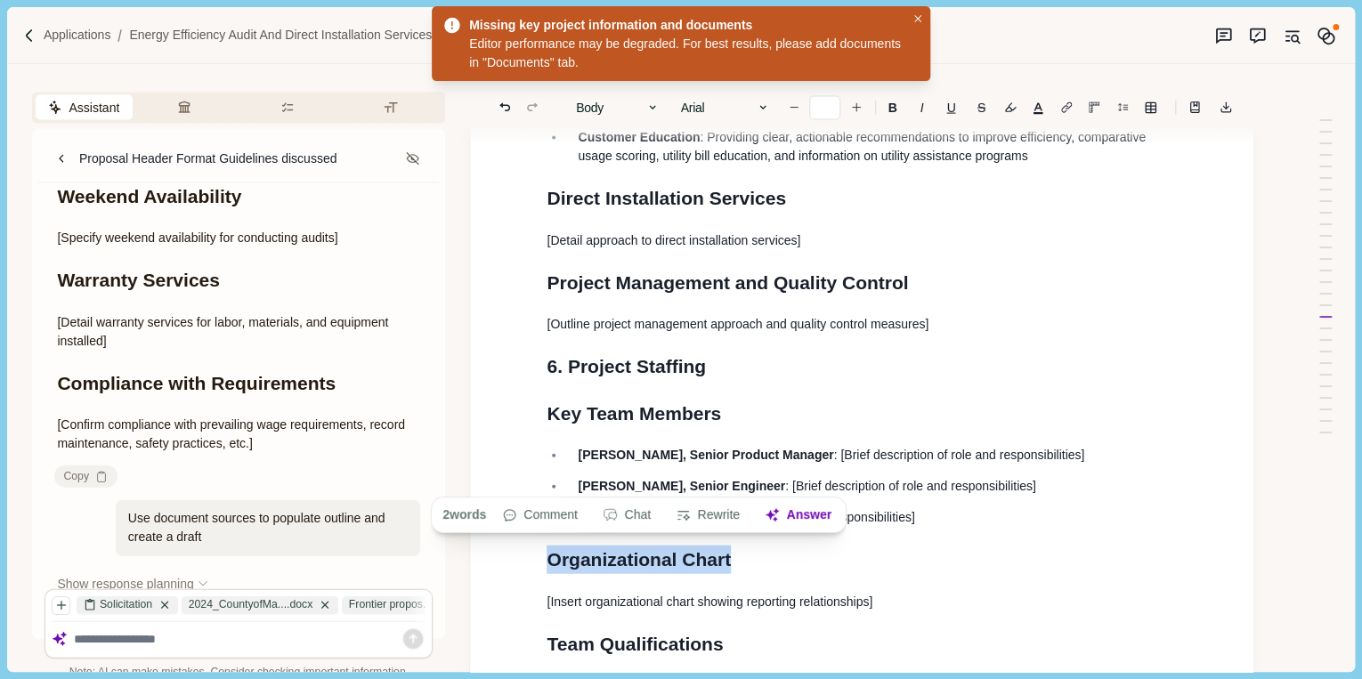
drag, startPoint x: 750, startPoint y: 475, endPoint x: 533, endPoint y: 476, distance: 217.2
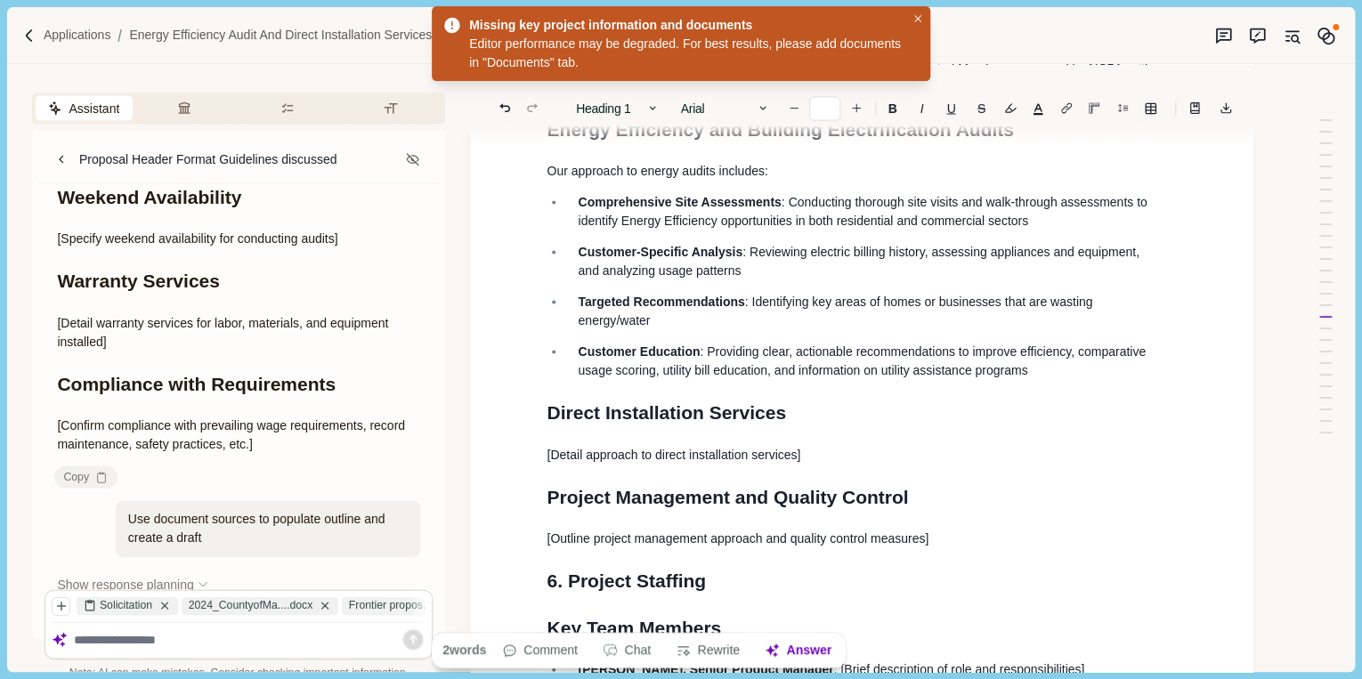
scroll to position [1282, 0]
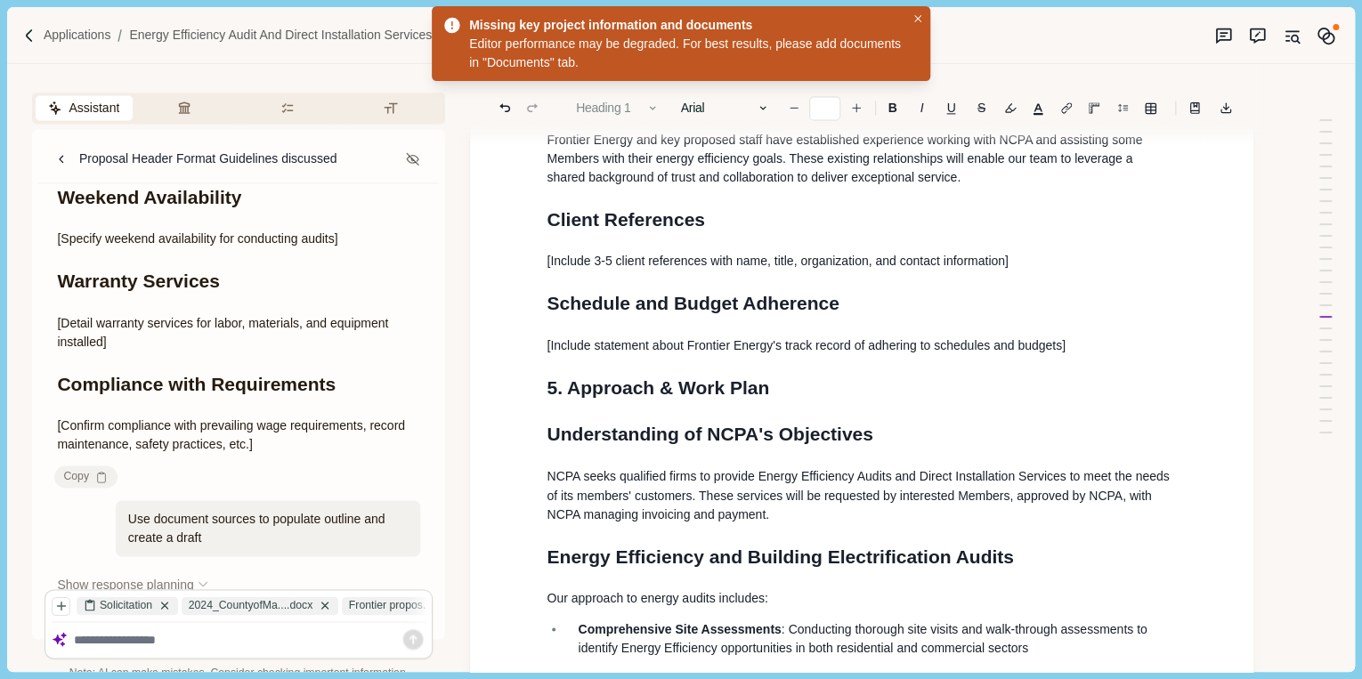
click at [645, 105] on button "Heading 1" at bounding box center [617, 107] width 101 height 25
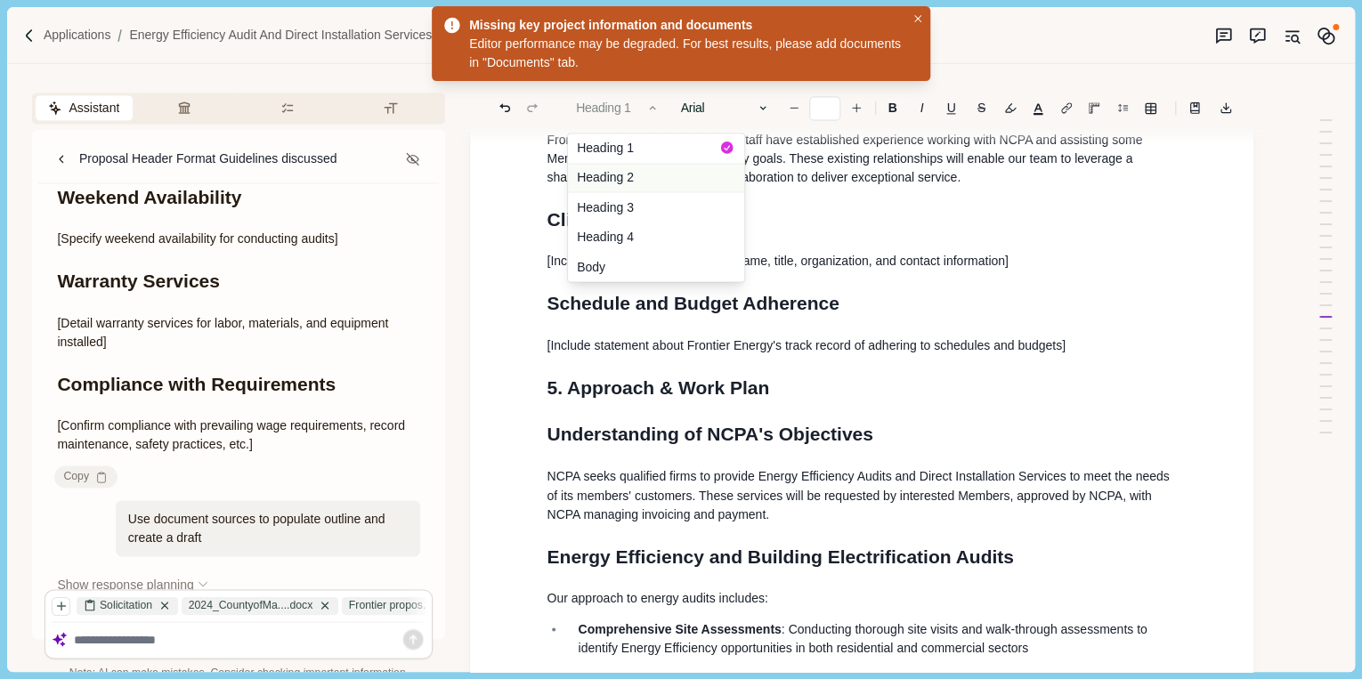
click at [641, 176] on button "Heading 2" at bounding box center [656, 178] width 176 height 30
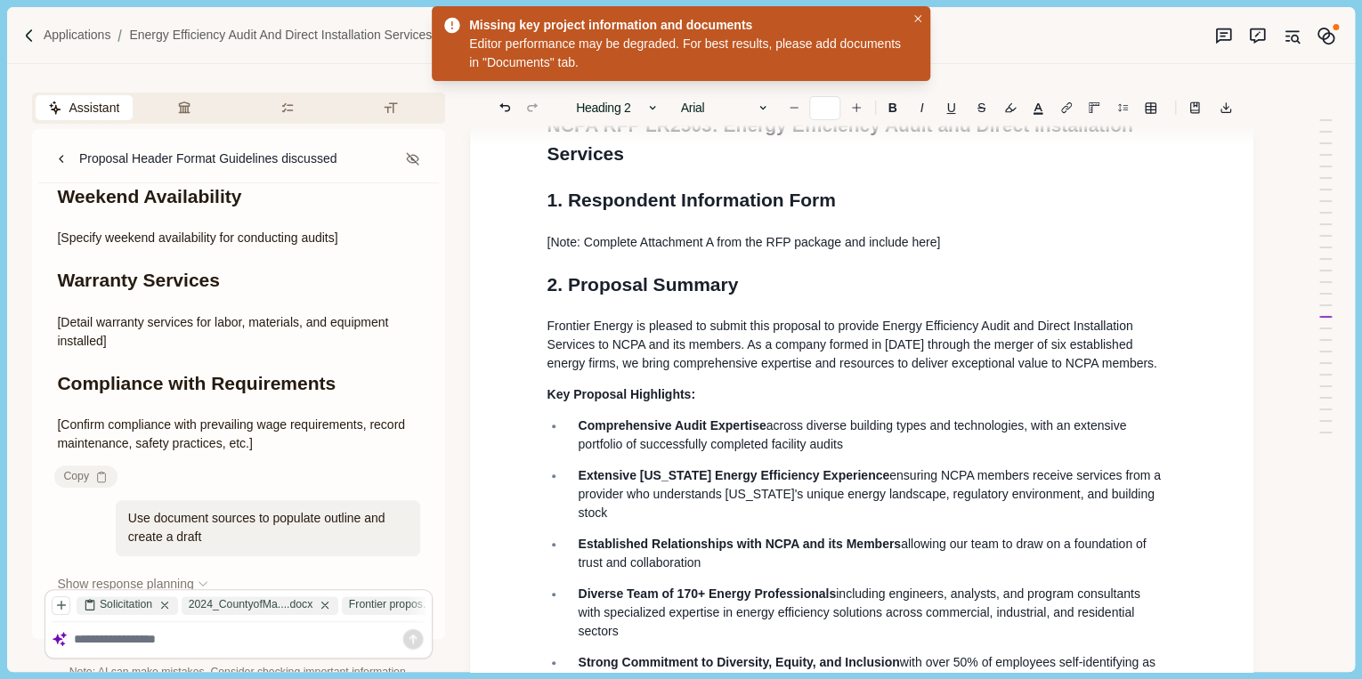
scroll to position [0, 0]
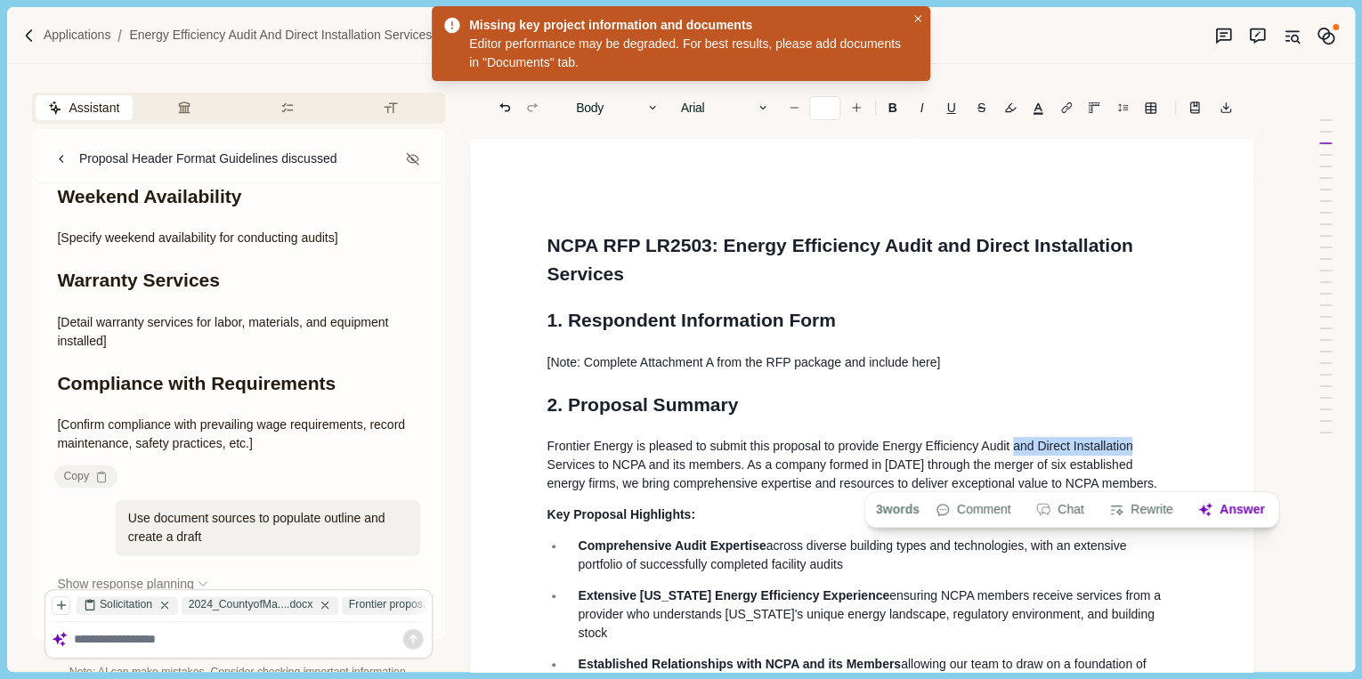
drag, startPoint x: 1013, startPoint y: 473, endPoint x: 1125, endPoint y: 469, distance: 112.2
click at [1131, 470] on span "Frontier Energy is pleased to submit this proposal to provide Energy Efficiency…" at bounding box center [851, 465] width 610 height 52
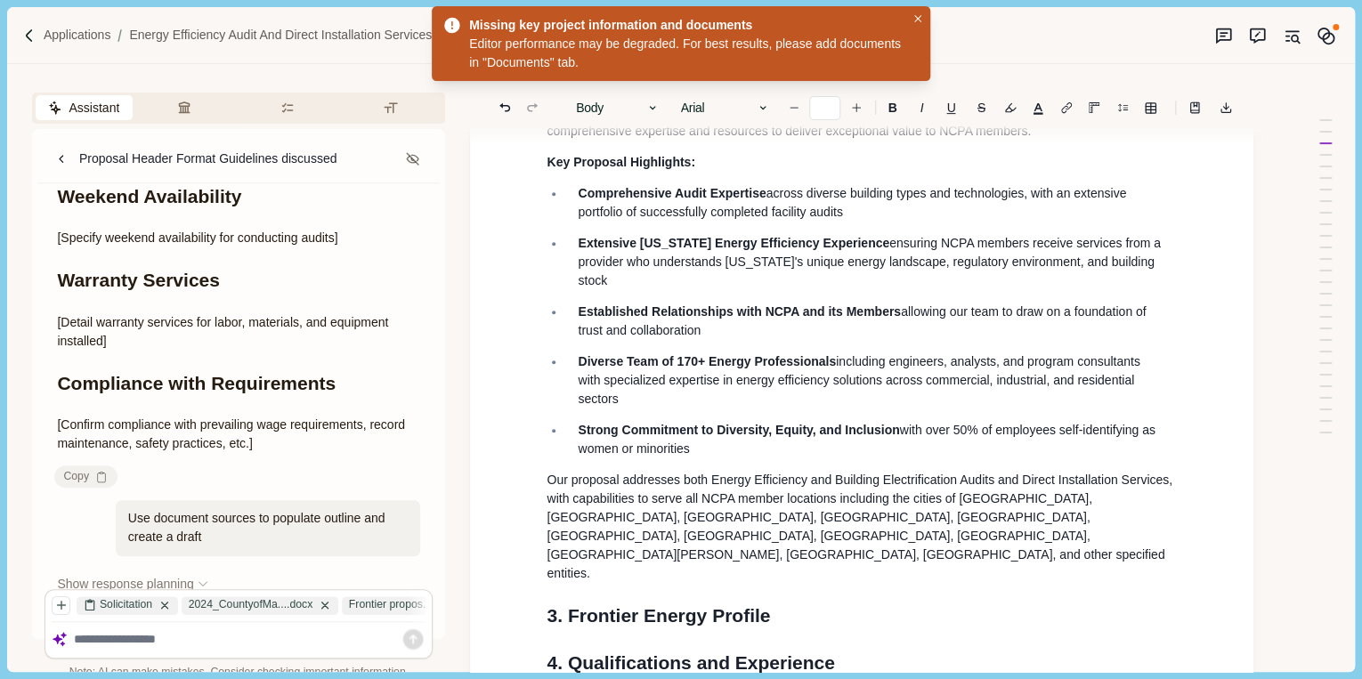
scroll to position [356, 0]
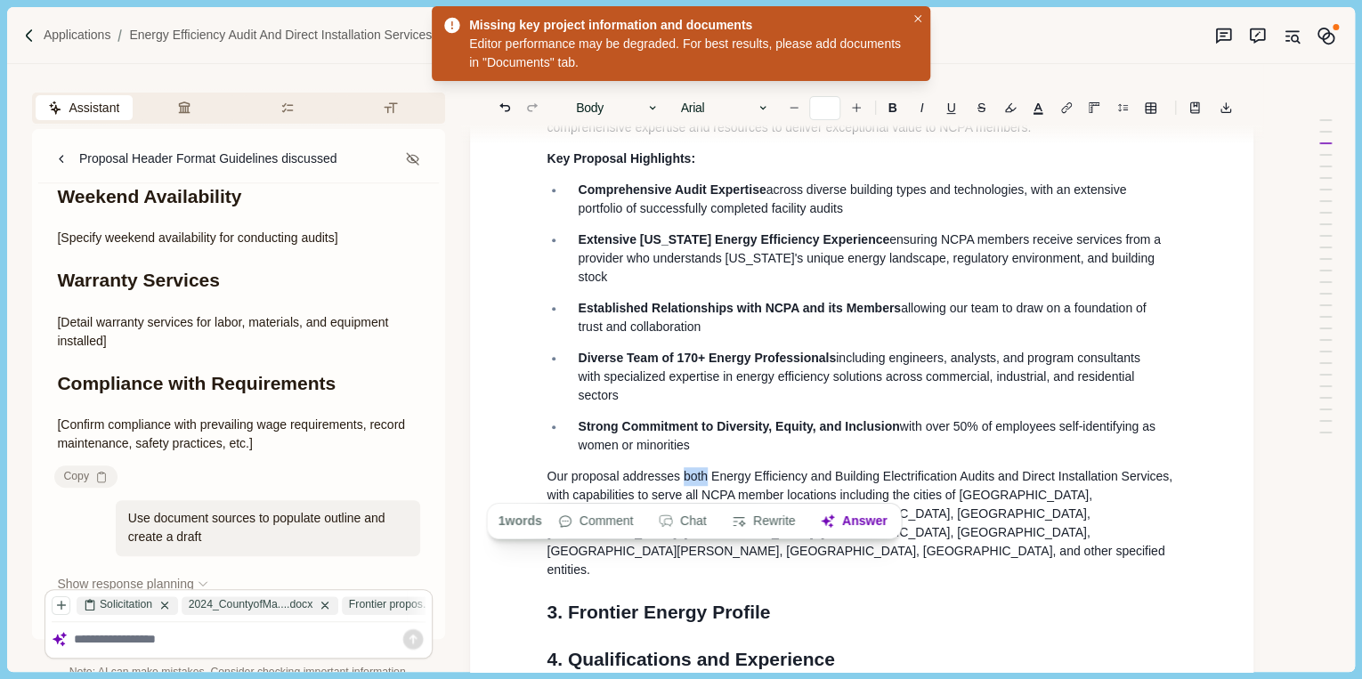
drag, startPoint x: 680, startPoint y: 486, endPoint x: 705, endPoint y: 490, distance: 25.2
click at [705, 490] on span "Our proposal addresses both Energy Efficiency and Building Electrification Audi…" at bounding box center [860, 523] width 628 height 108
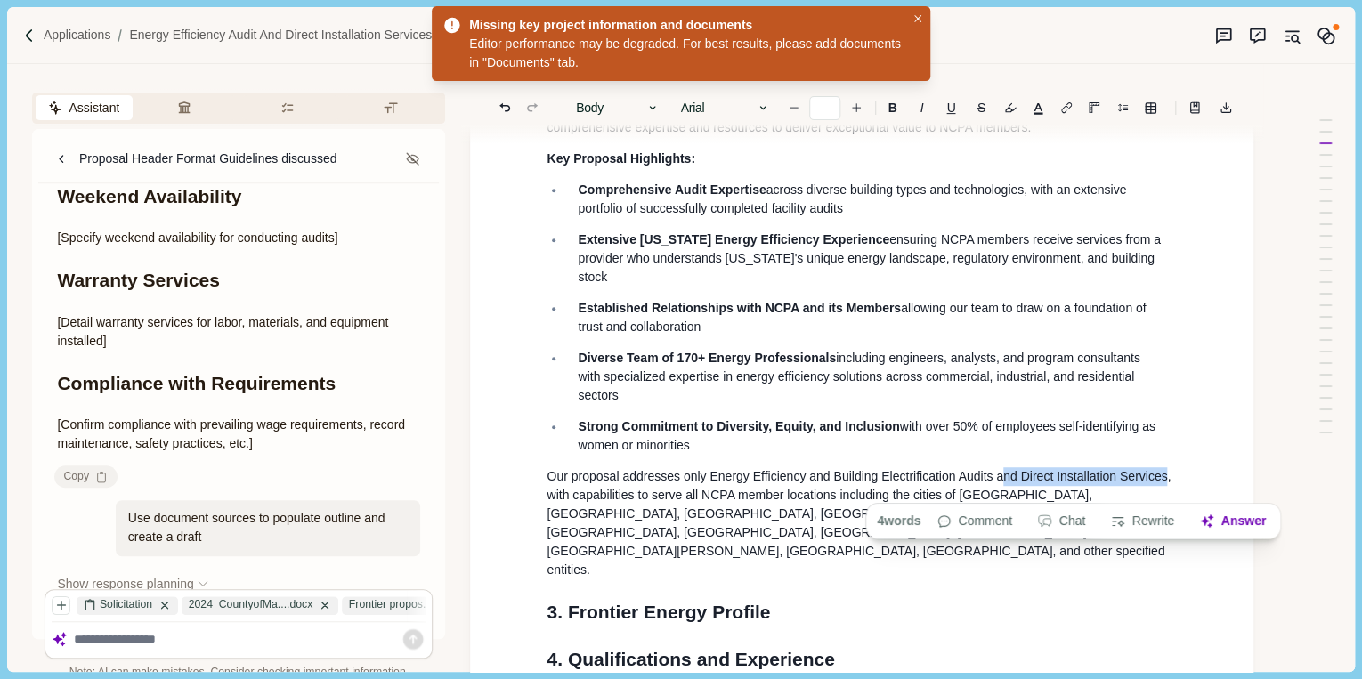
drag, startPoint x: 996, startPoint y: 487, endPoint x: 1157, endPoint y: 484, distance: 161.1
click at [1157, 484] on span "Our proposal addresses only Energy Efficiency and Building Electrification Audi…" at bounding box center [859, 523] width 627 height 108
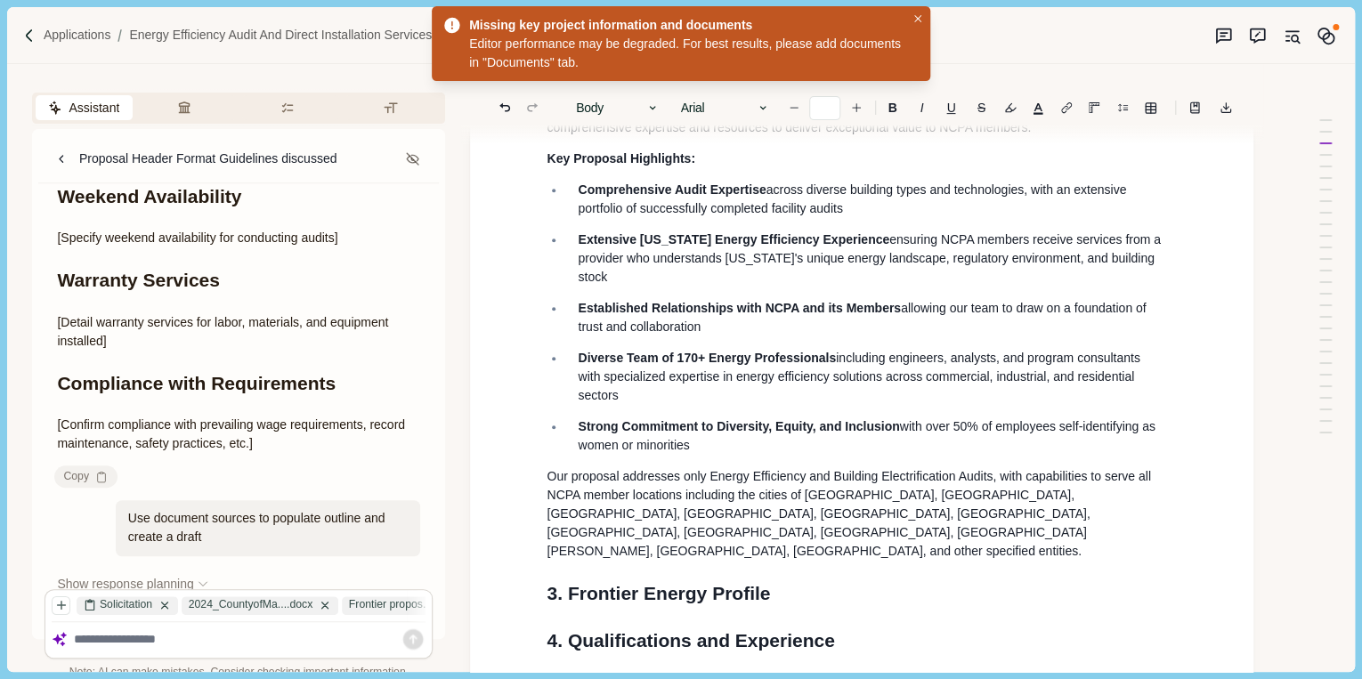
scroll to position [427, 0]
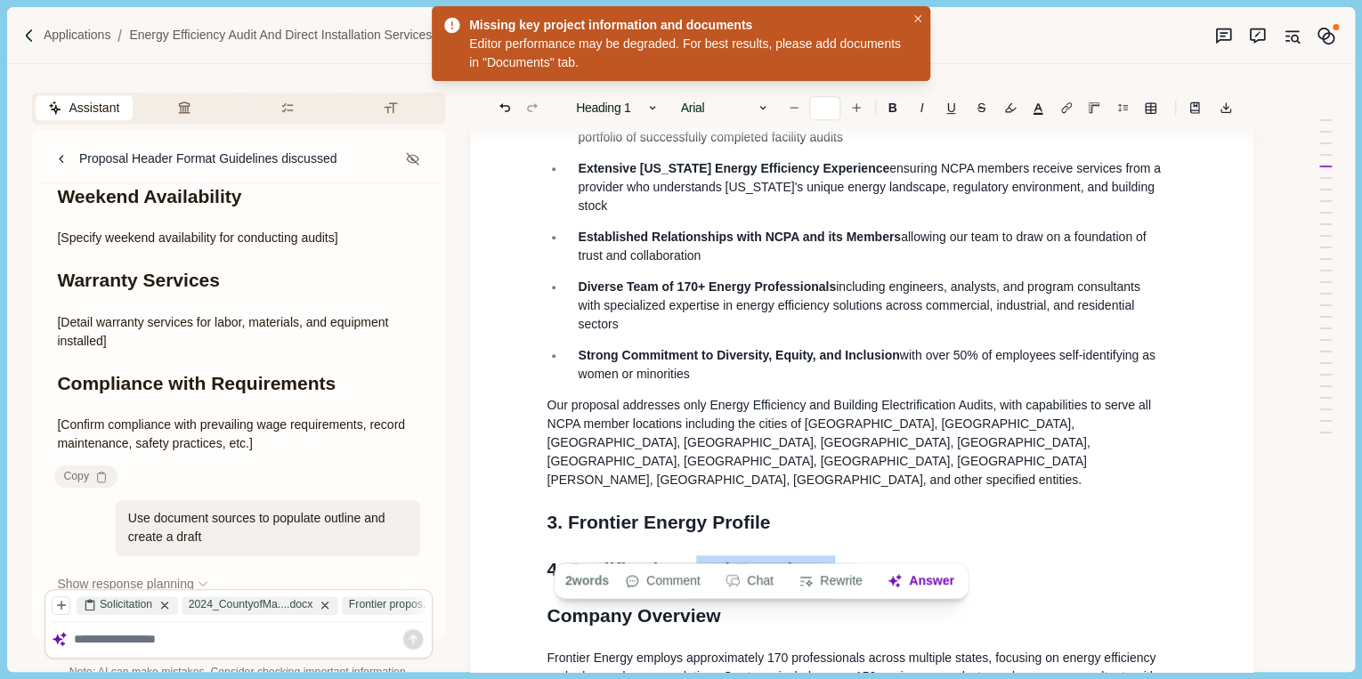
drag, startPoint x: 700, startPoint y: 541, endPoint x: 844, endPoint y: 538, distance: 144.2
click at [844, 555] on h1 "4. Qualifications and Experience" at bounding box center [861, 569] width 630 height 28
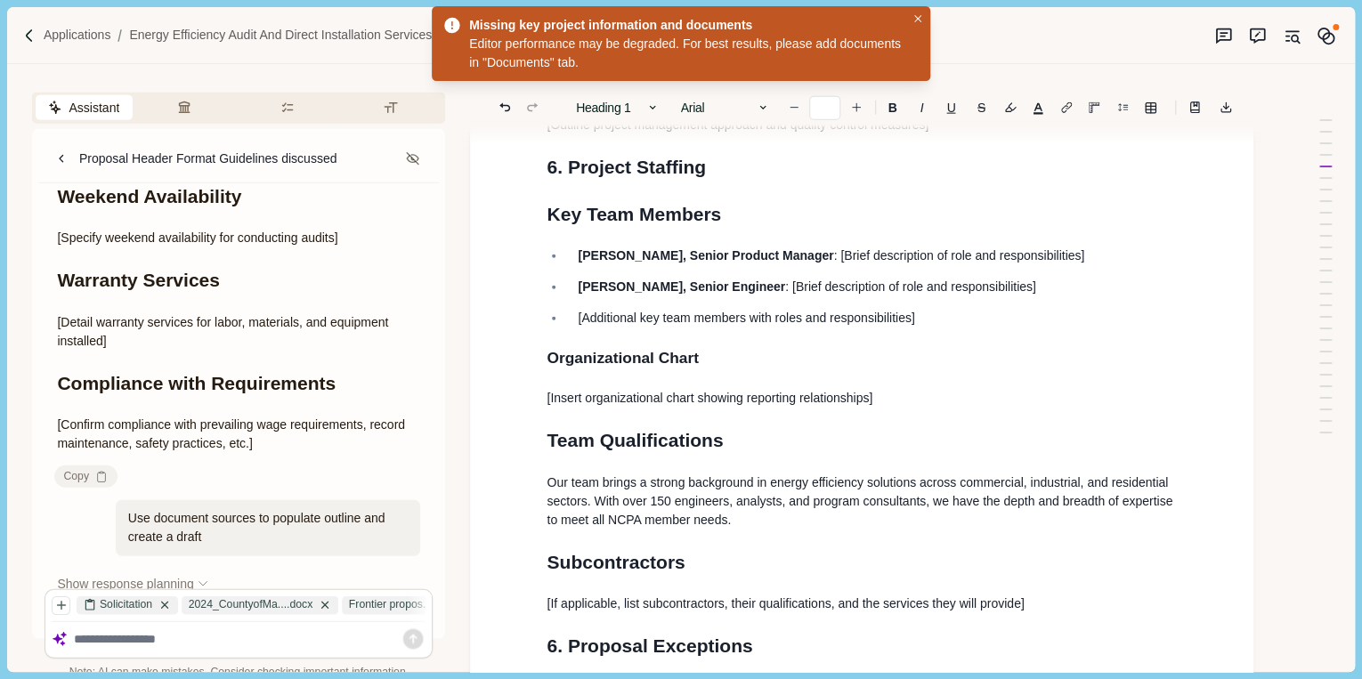
scroll to position [2136, 0]
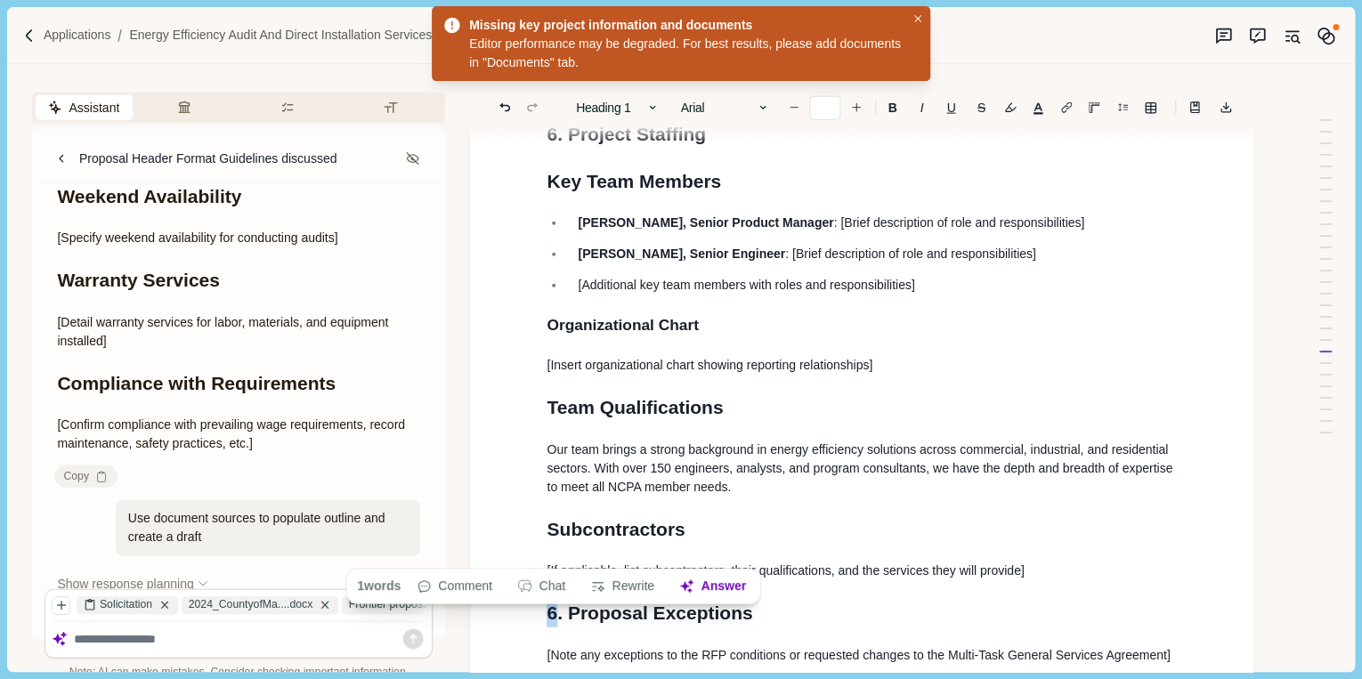
click at [555, 599] on h1 "6. Proposal Exceptions" at bounding box center [861, 613] width 630 height 28
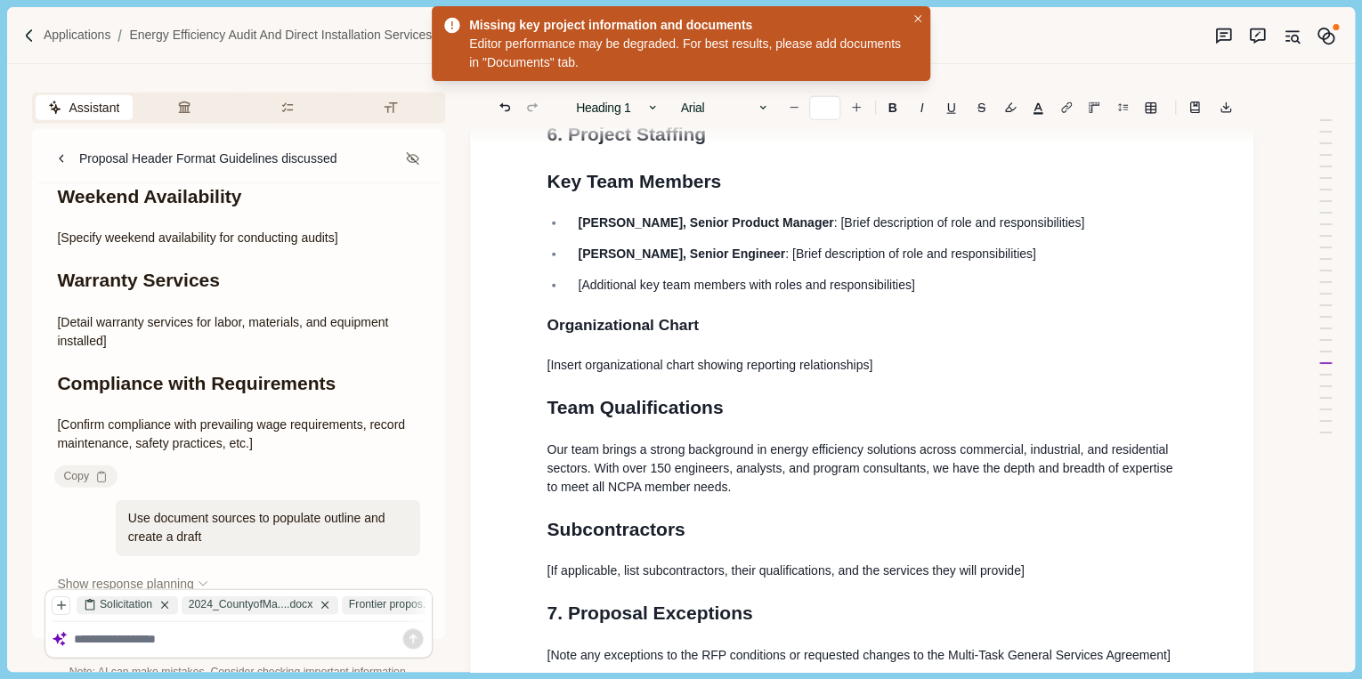
drag, startPoint x: 567, startPoint y: 630, endPoint x: 690, endPoint y: 627, distance: 122.9
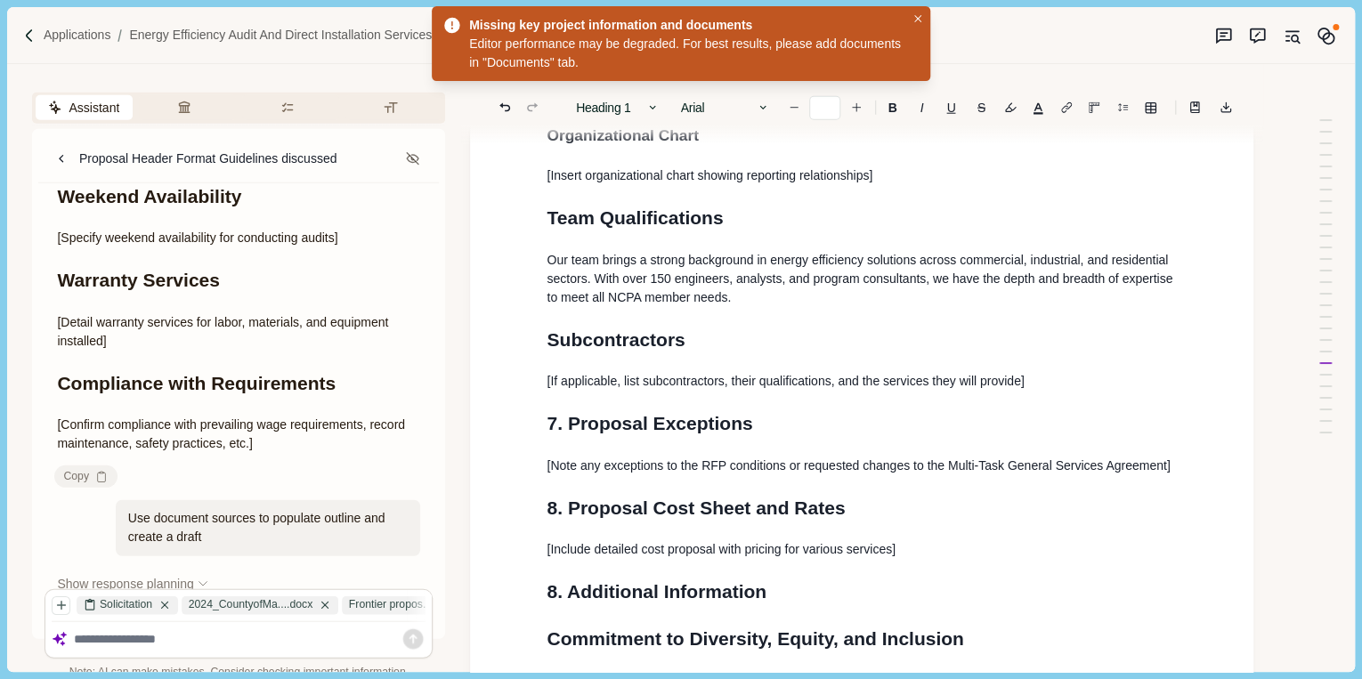
scroll to position [2421, 0]
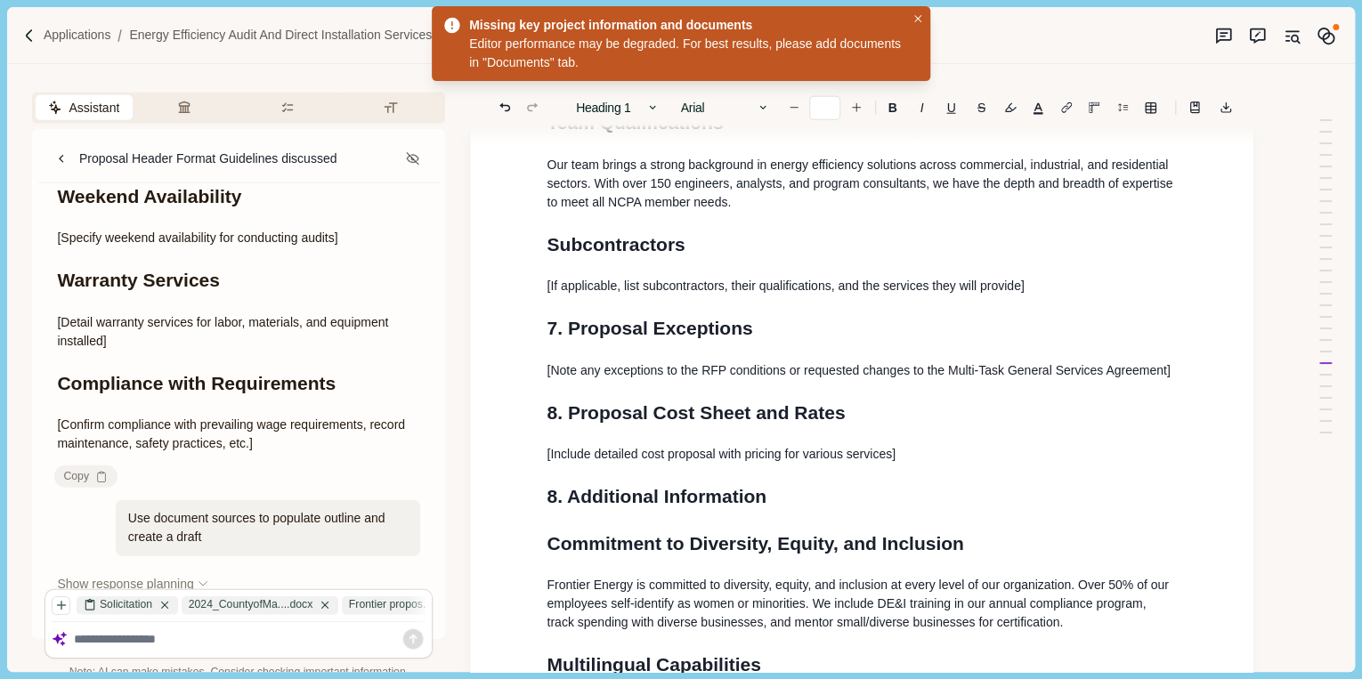
click at [548, 482] on h1 "8. Additional Information" at bounding box center [861, 496] width 630 height 28
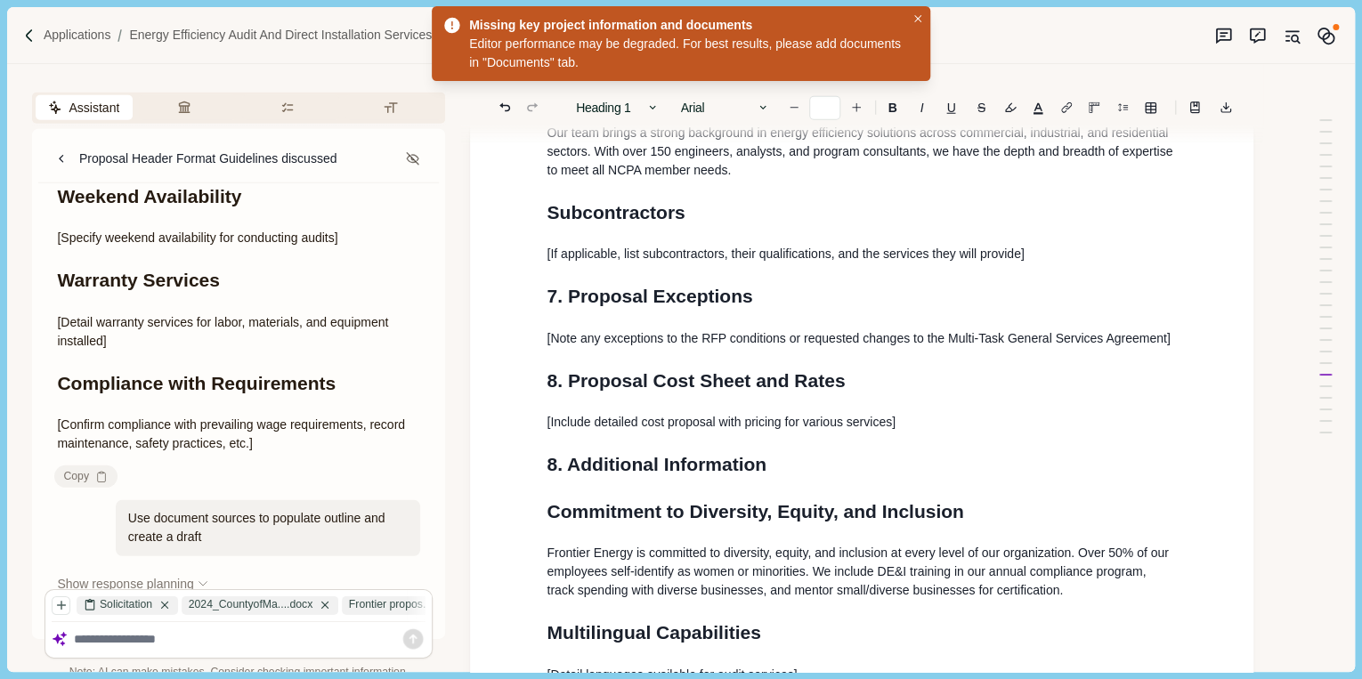
scroll to position [2706, 0]
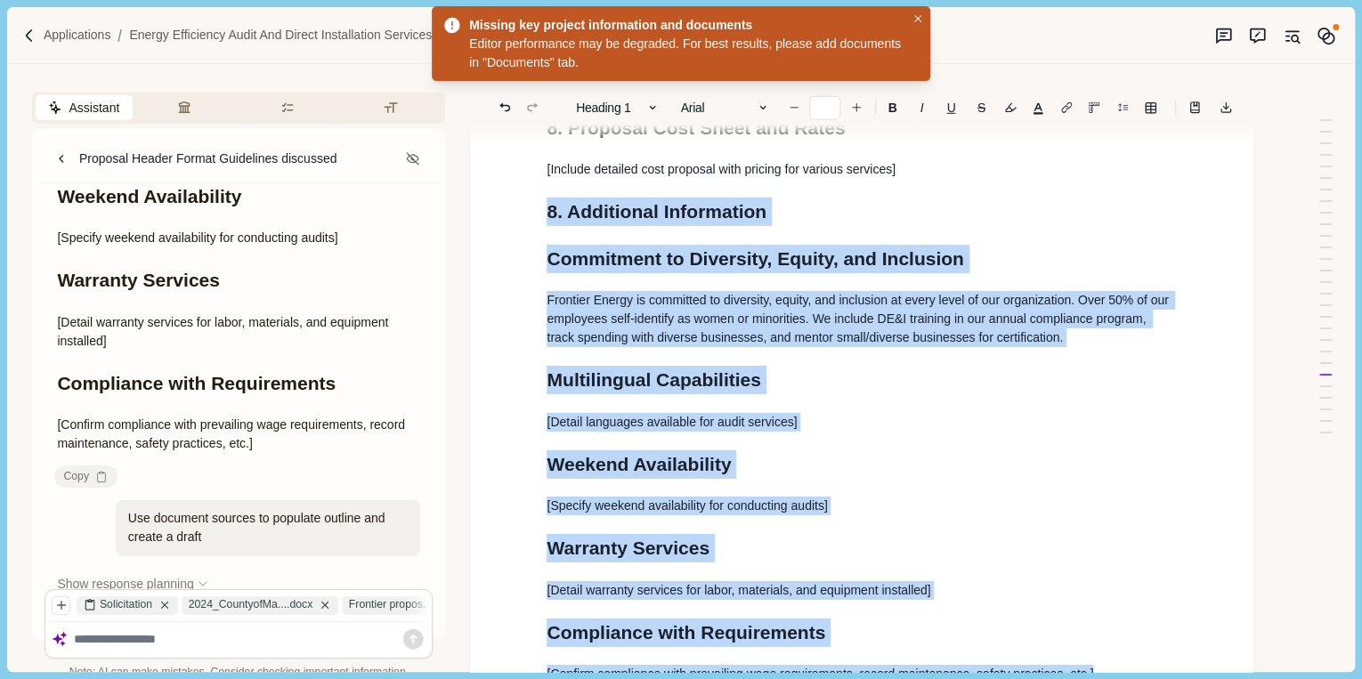
click at [1015, 619] on h1 "Compliance with Requirements" at bounding box center [861, 633] width 630 height 28
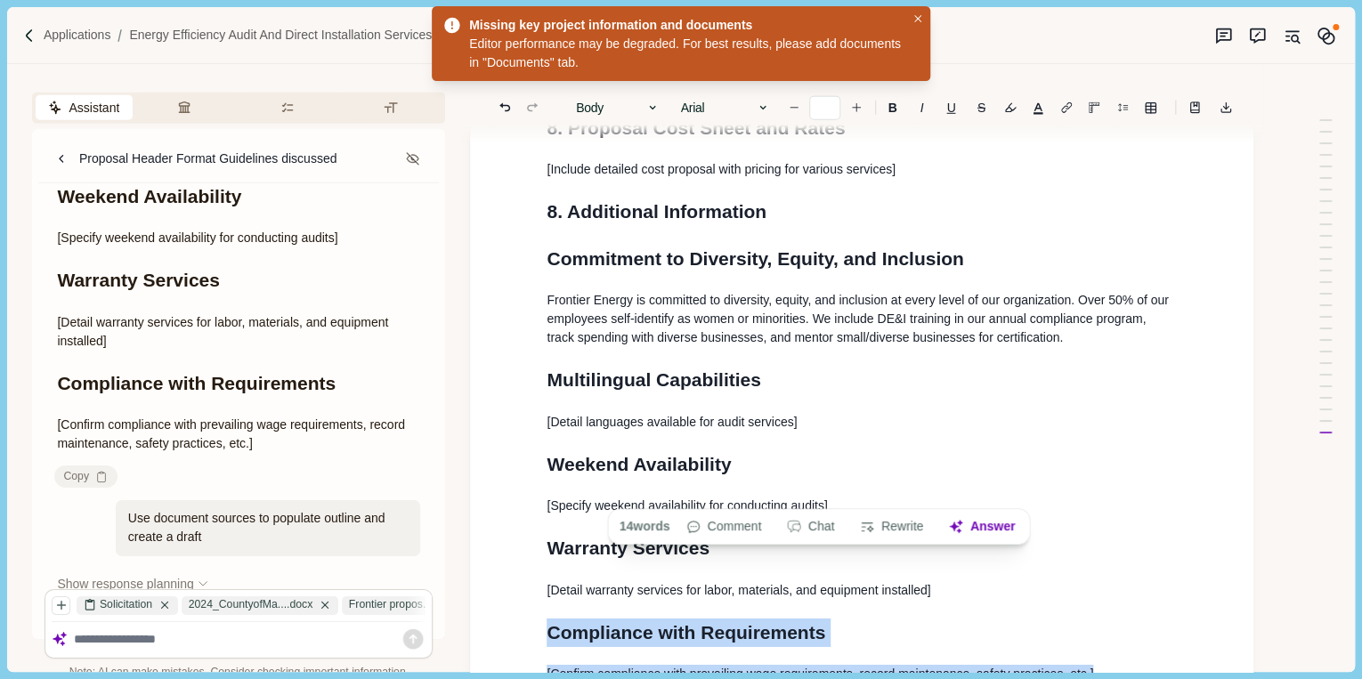
drag, startPoint x: 1097, startPoint y: 607, endPoint x: 527, endPoint y: 563, distance: 572.2
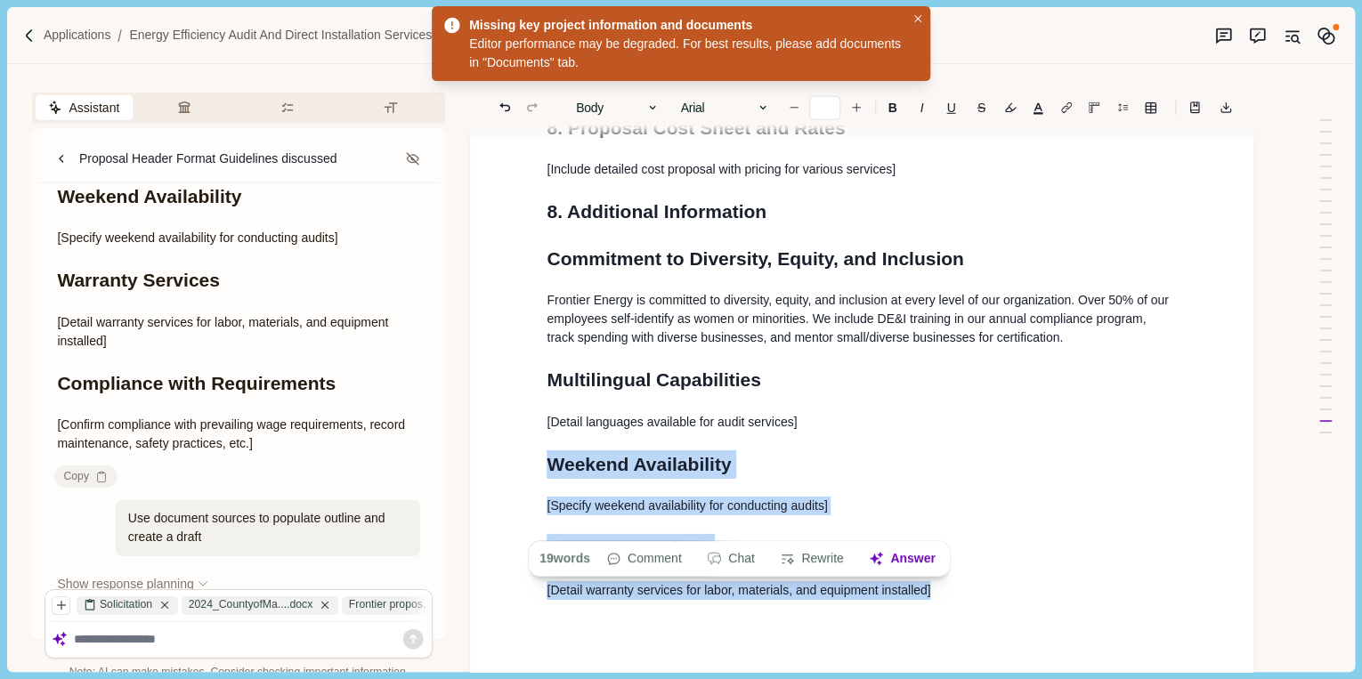
drag, startPoint x: 944, startPoint y: 521, endPoint x: 541, endPoint y: 401, distance: 420.5
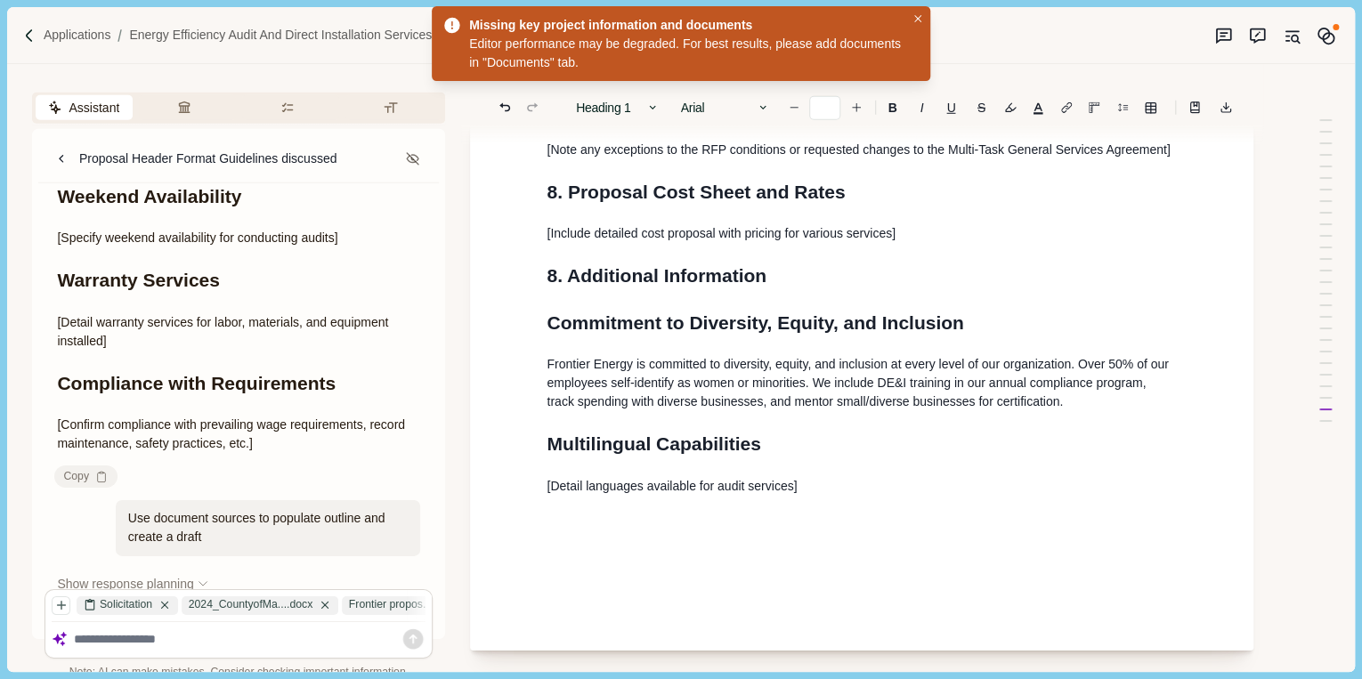
scroll to position [2563, 0]
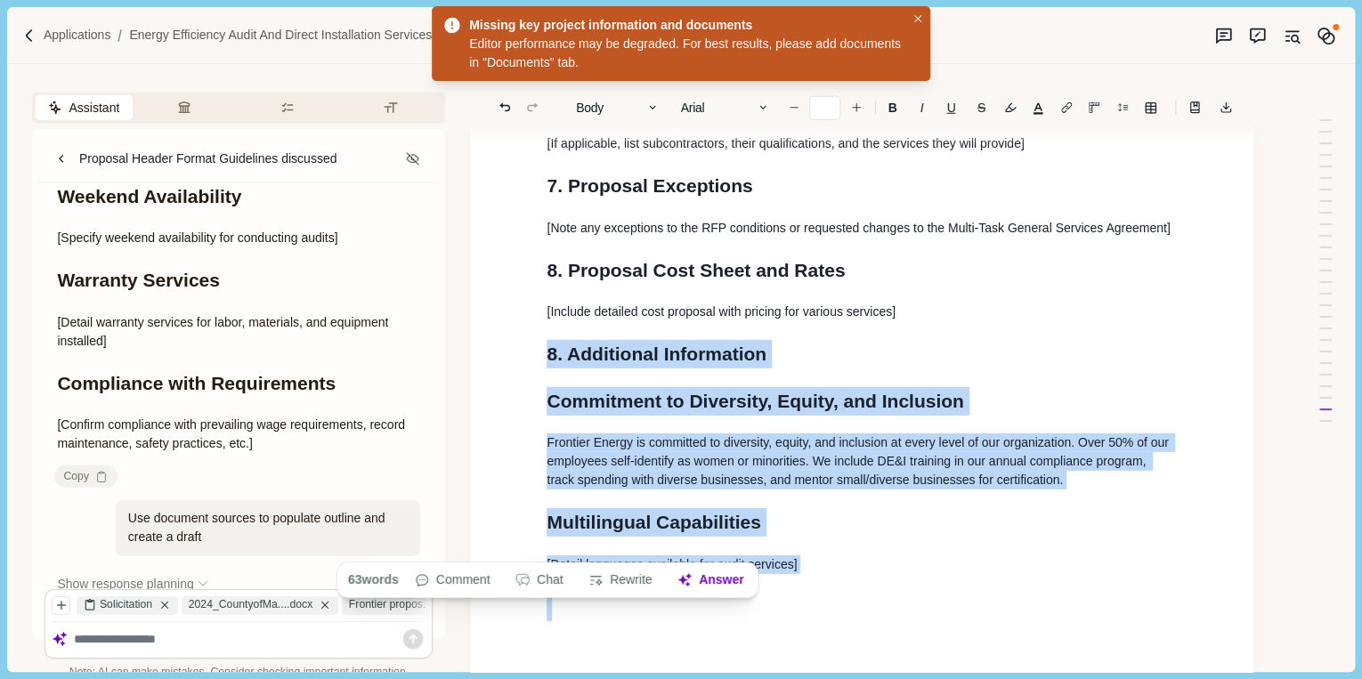
drag, startPoint x: 834, startPoint y: 502, endPoint x: 546, endPoint y: 283, distance: 362.1
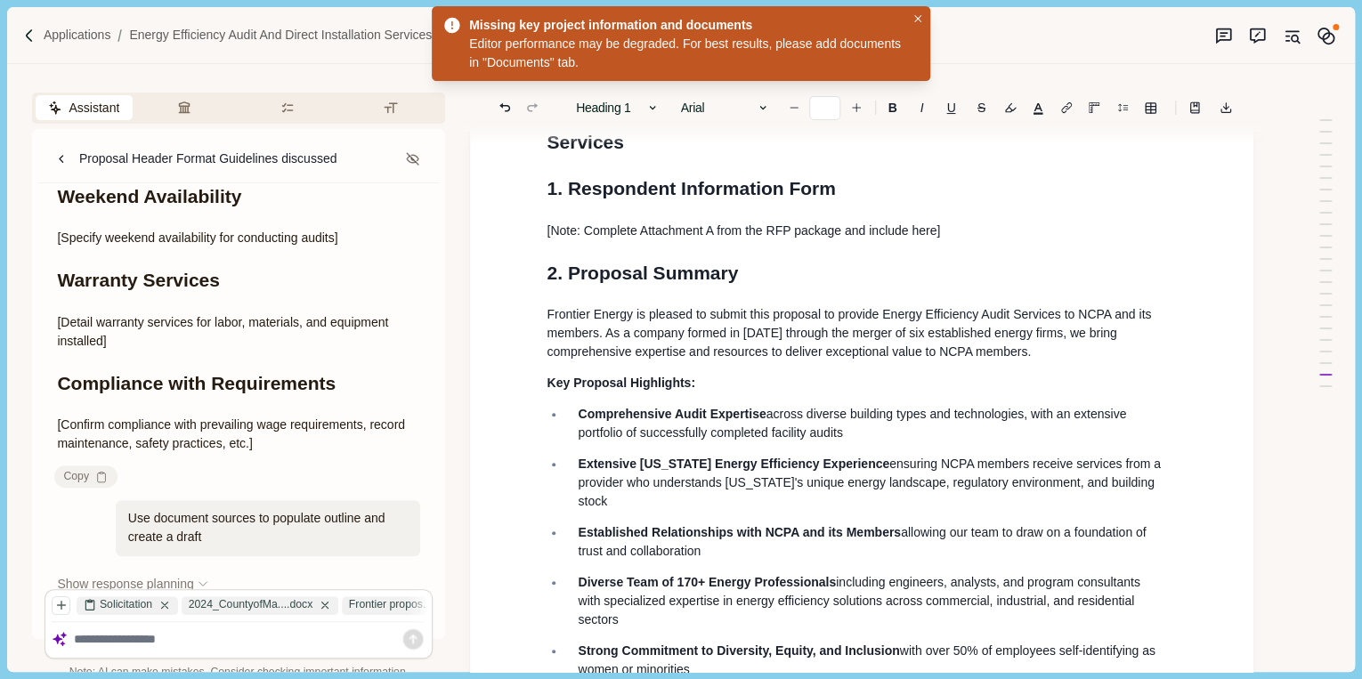
scroll to position [214, 0]
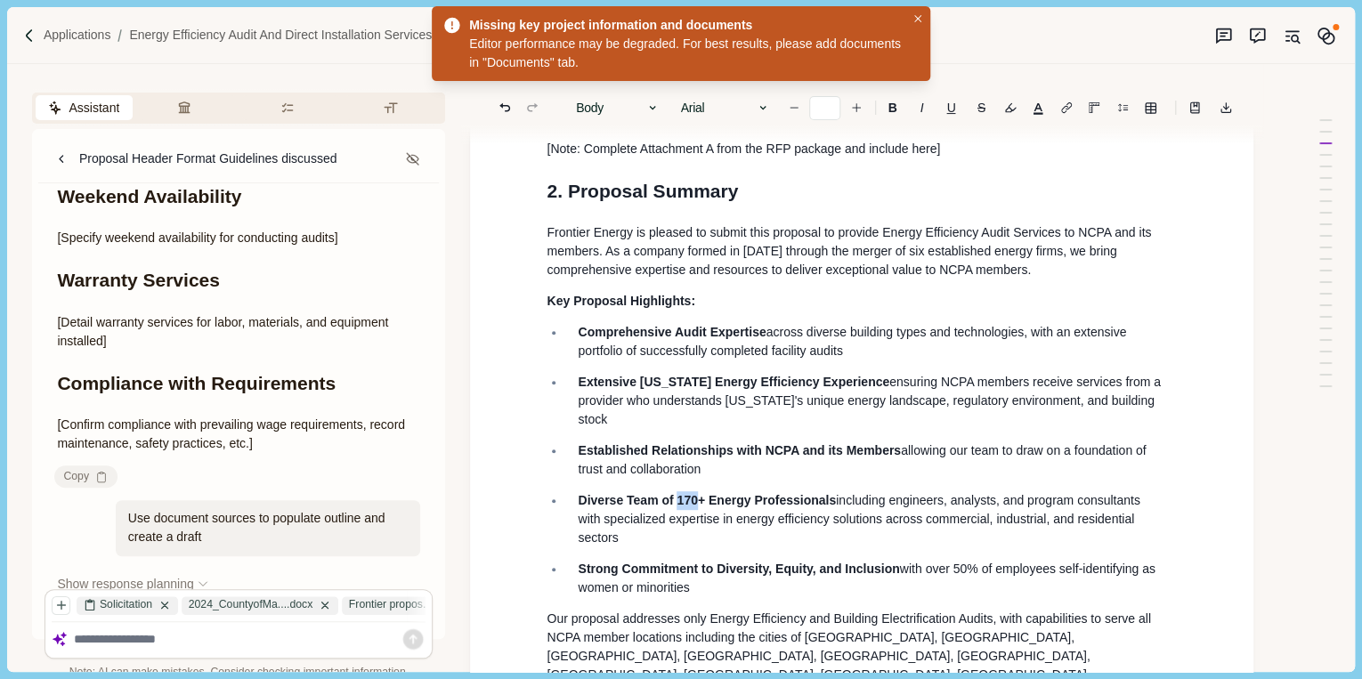
drag, startPoint x: 676, startPoint y: 528, endPoint x: 693, endPoint y: 523, distance: 17.5
click at [693, 507] on span "Diverse Team of 170+ Energy Professionals" at bounding box center [707, 500] width 258 height 14
click at [1013, 479] on p "Established Relationships with NCPA and its Members allowing our team to draw o…" at bounding box center [871, 459] width 587 height 37
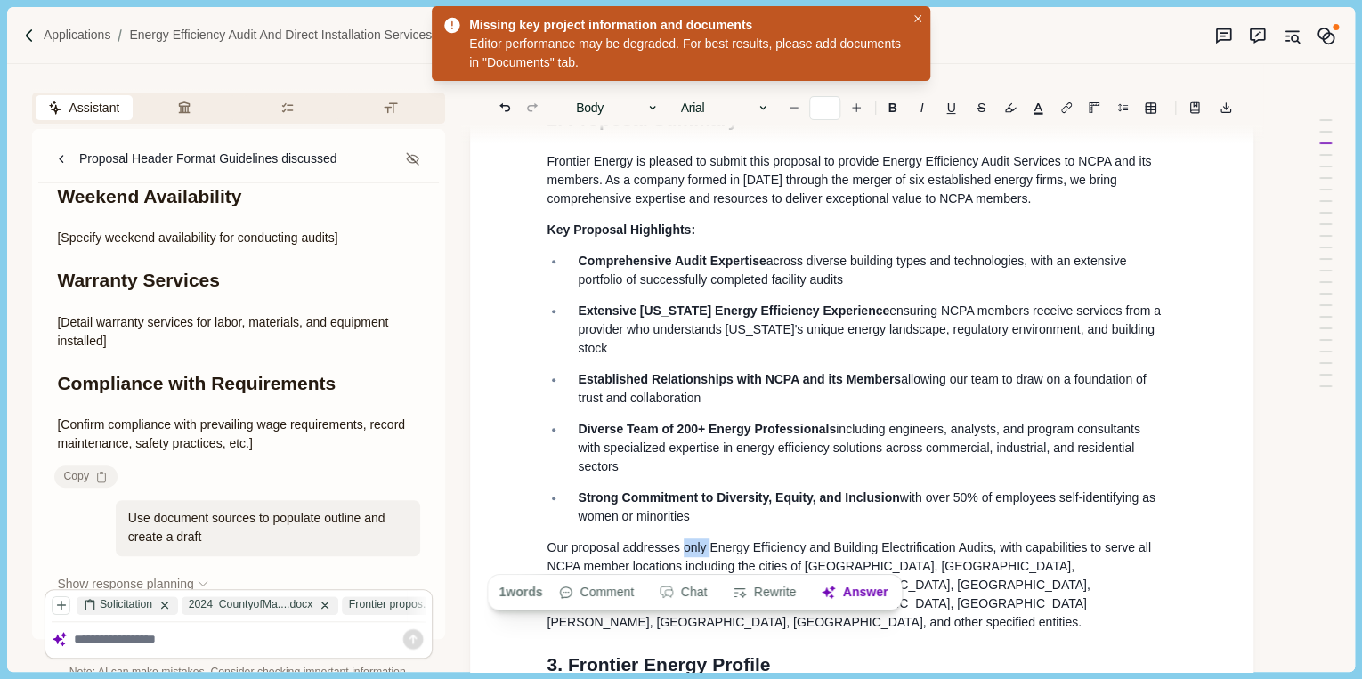
drag, startPoint x: 680, startPoint y: 557, endPoint x: 707, endPoint y: 554, distance: 26.8
click at [707, 554] on span "Our proposal addresses only Energy Efficiency and Building Electrification Audi…" at bounding box center [849, 584] width 607 height 89
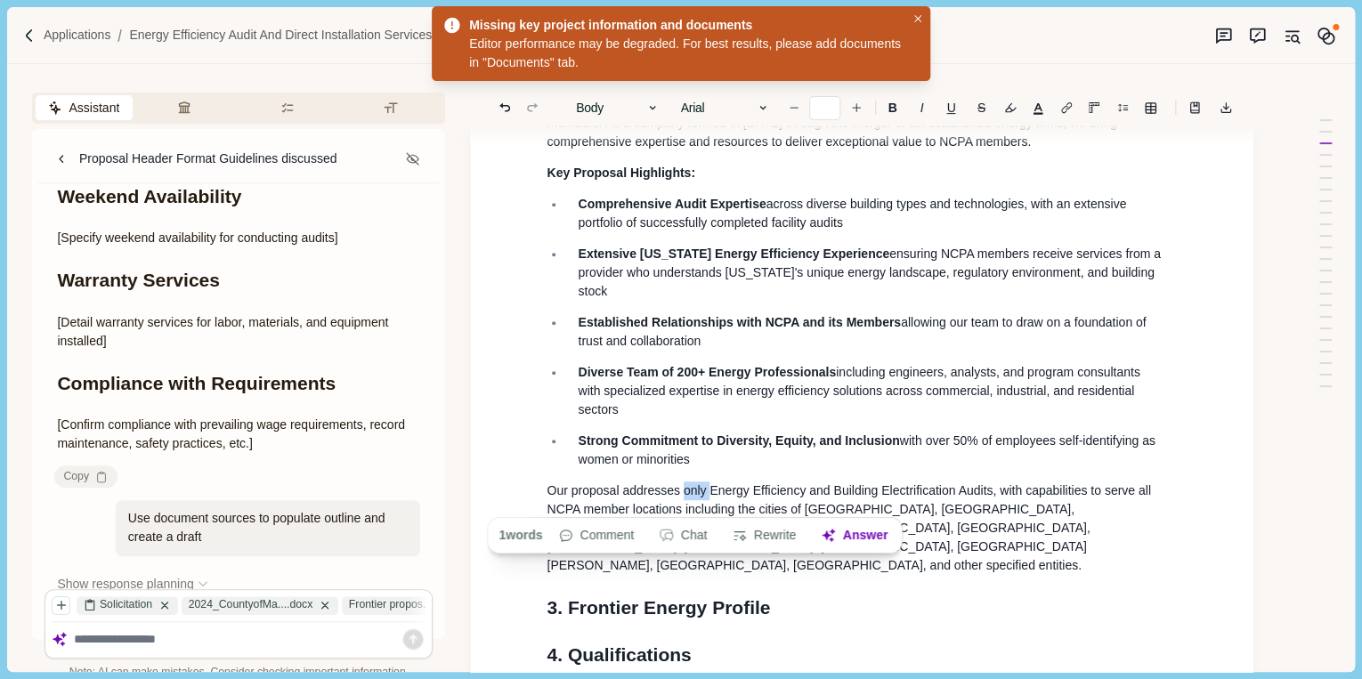
scroll to position [356, 0]
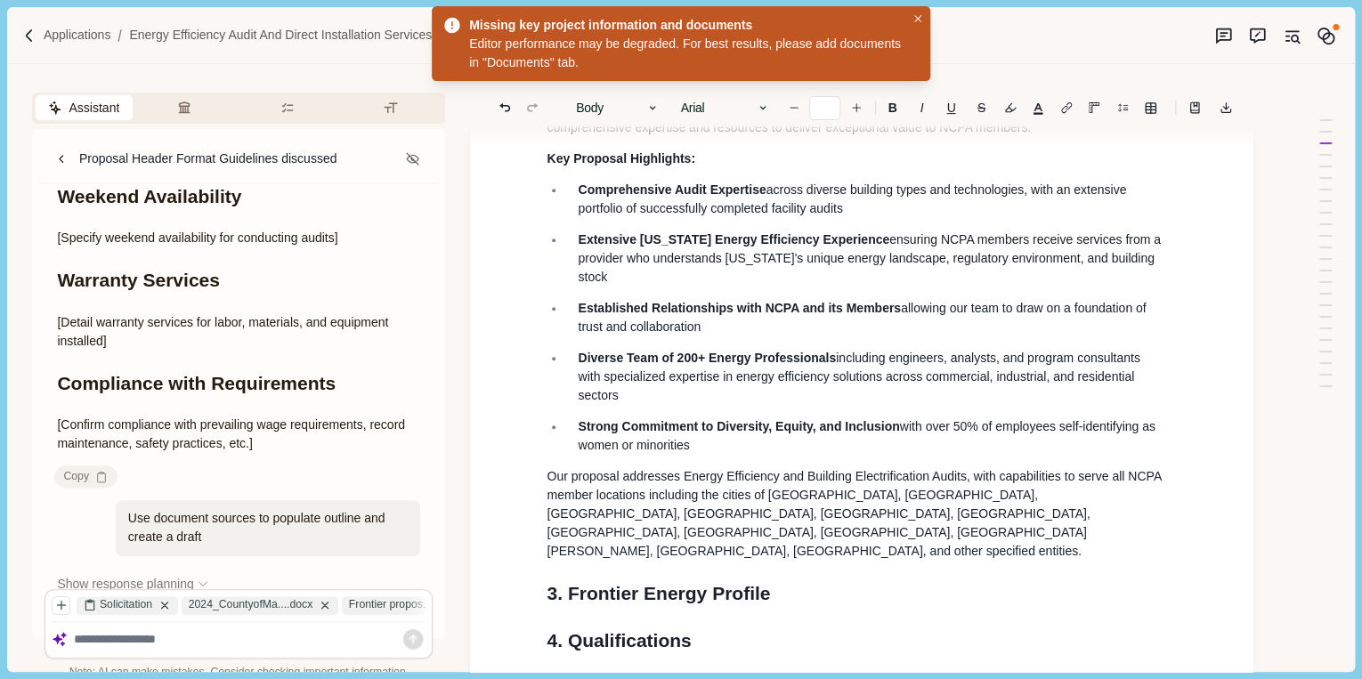
click at [949, 523] on p "Our proposal addresses Energy Efficiency and Building Electrification Audits, w…" at bounding box center [861, 513] width 630 height 93
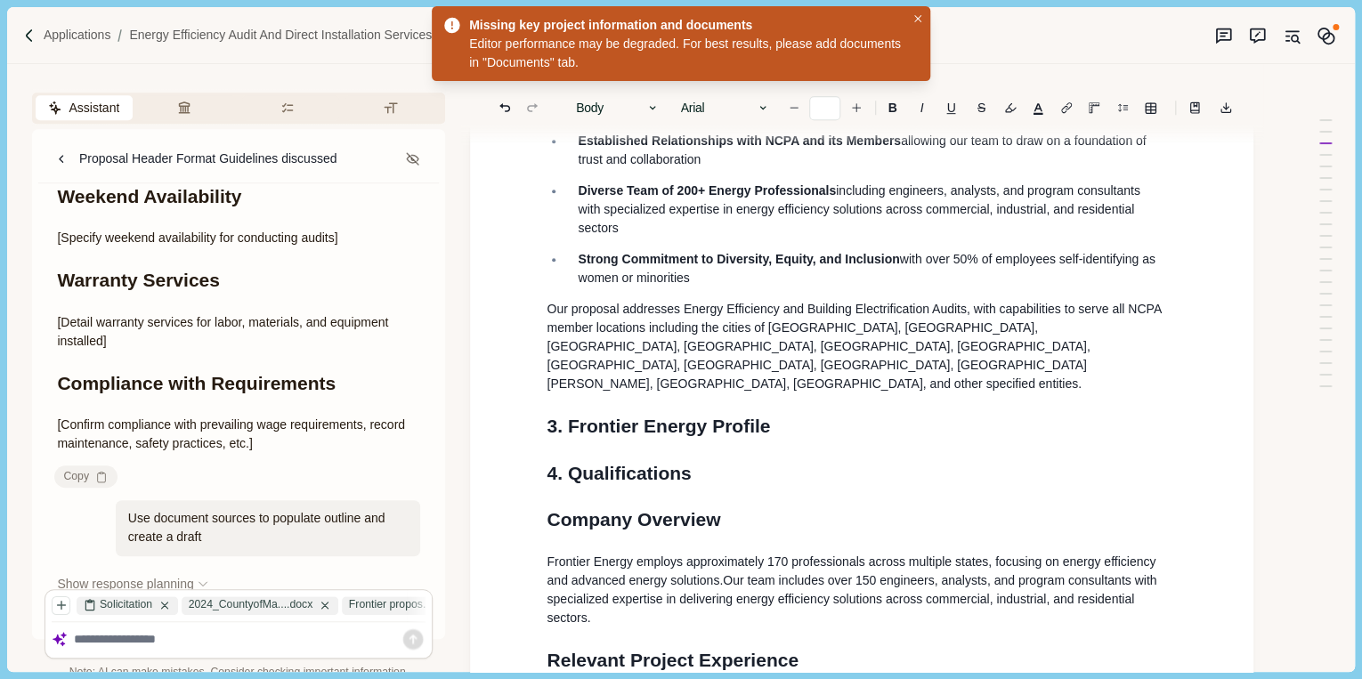
scroll to position [570, 0]
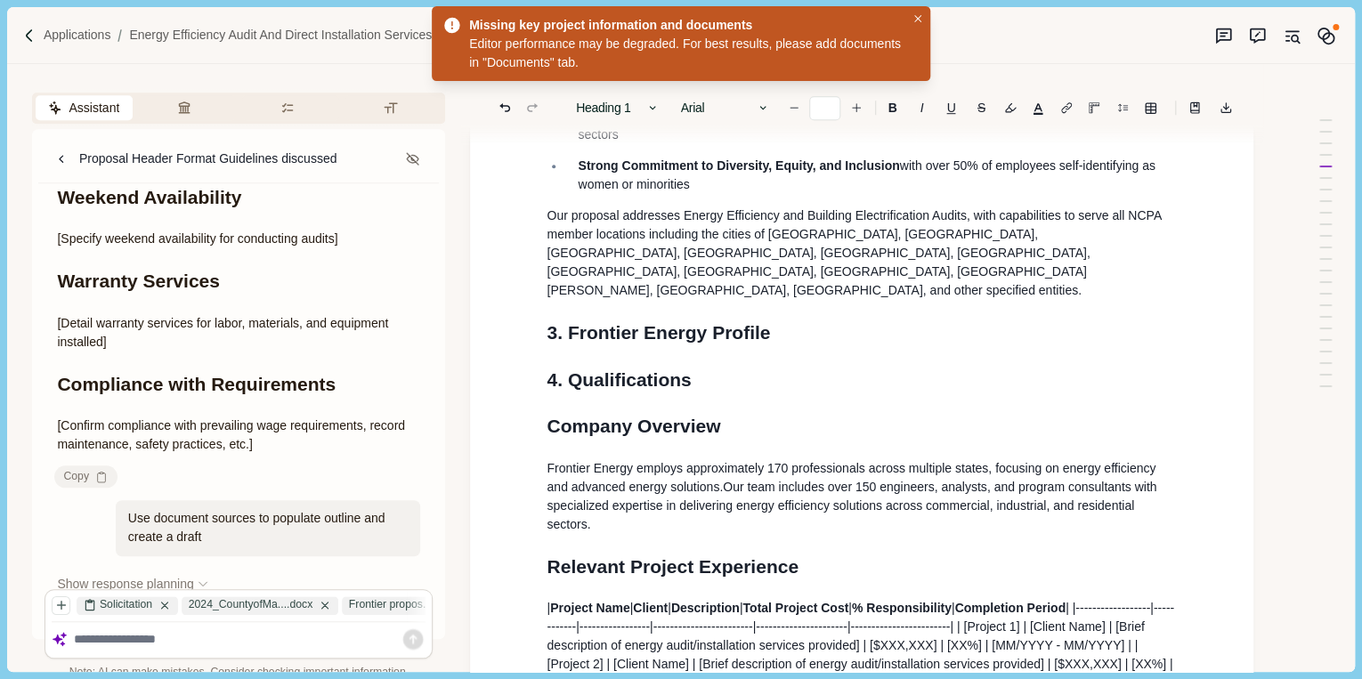
scroll to position [641, 0]
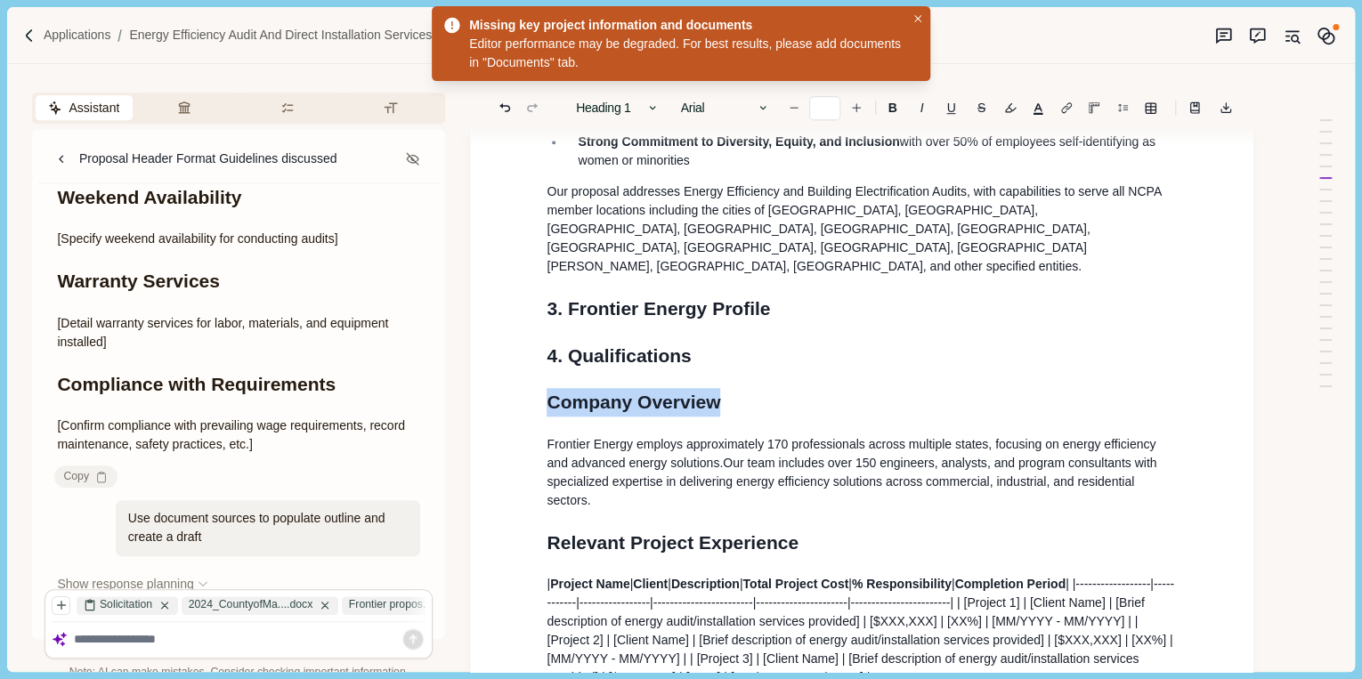
drag, startPoint x: 724, startPoint y: 366, endPoint x: 551, endPoint y: 376, distance: 173.0
click at [551, 388] on h1 "Company Overview" at bounding box center [861, 402] width 630 height 28
drag, startPoint x: 866, startPoint y: 377, endPoint x: 550, endPoint y: 386, distance: 316.1
click at [550, 388] on h1 "Previous Related Project Experience" at bounding box center [861, 402] width 630 height 28
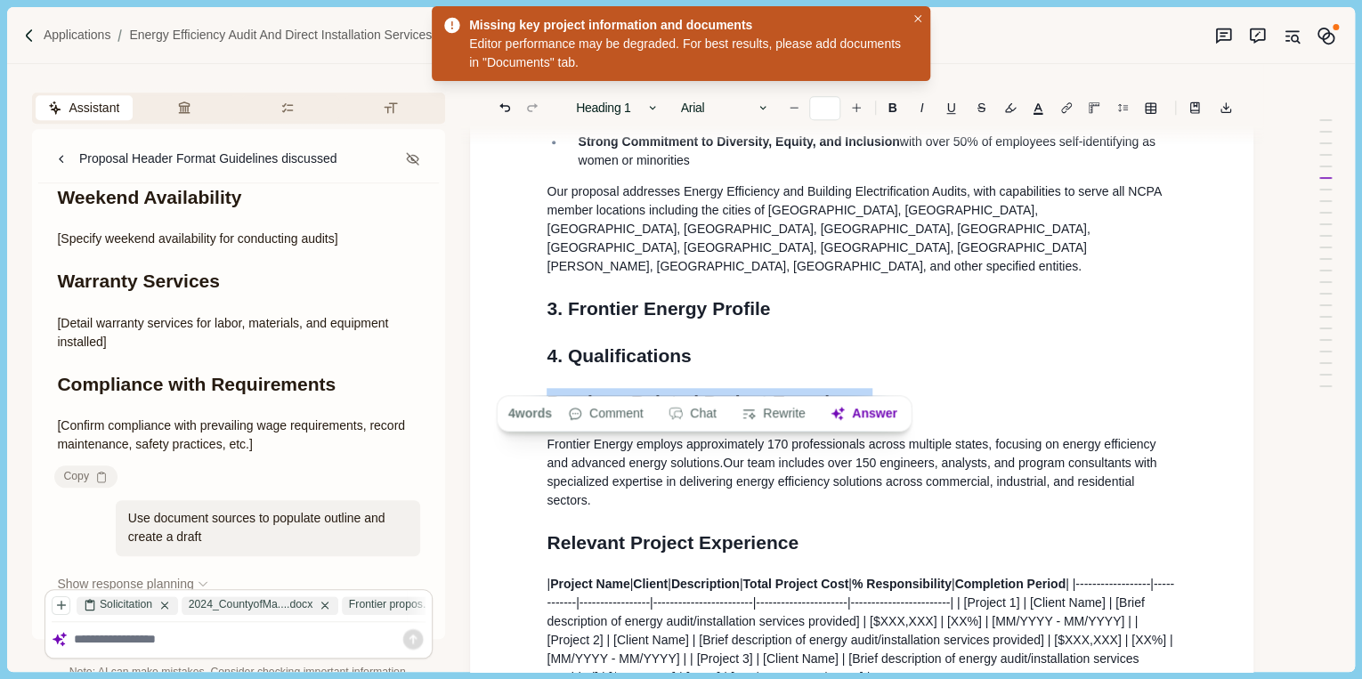
click at [919, 388] on h1 "Previous Related Project Experience" at bounding box center [861, 402] width 630 height 28
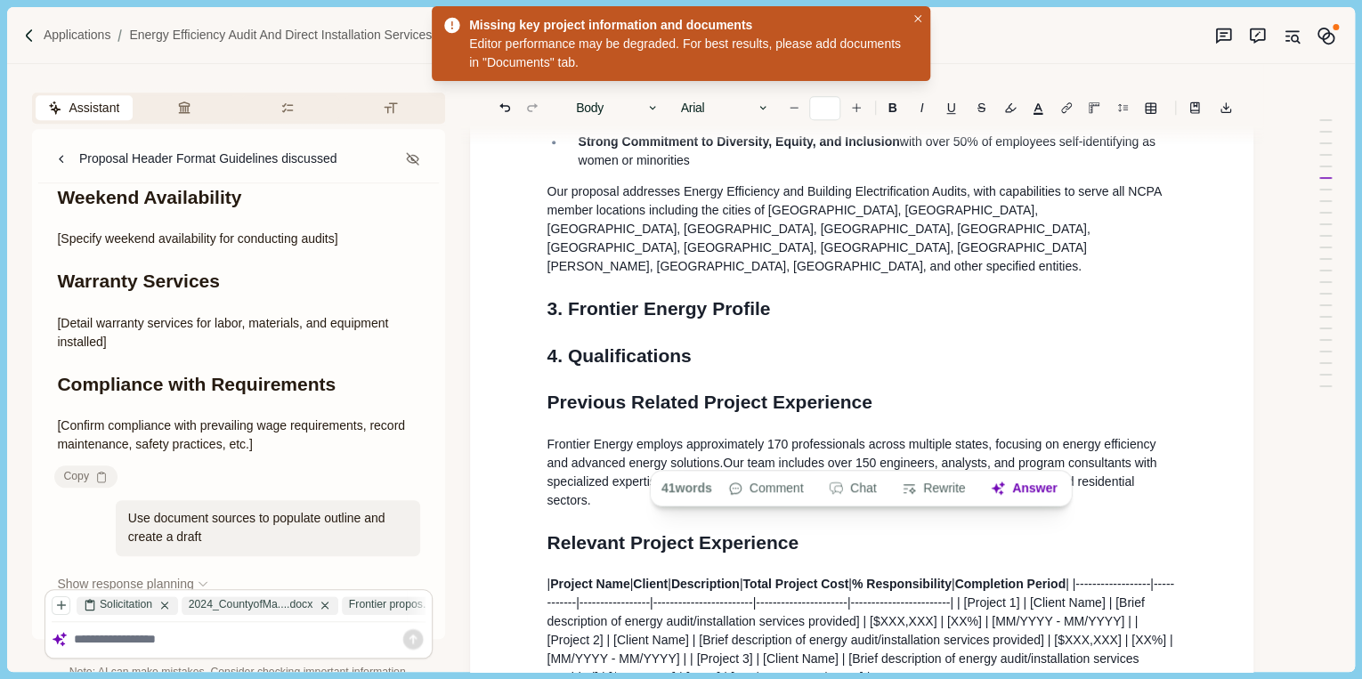
drag, startPoint x: 1174, startPoint y: 455, endPoint x: 531, endPoint y: 418, distance: 643.6
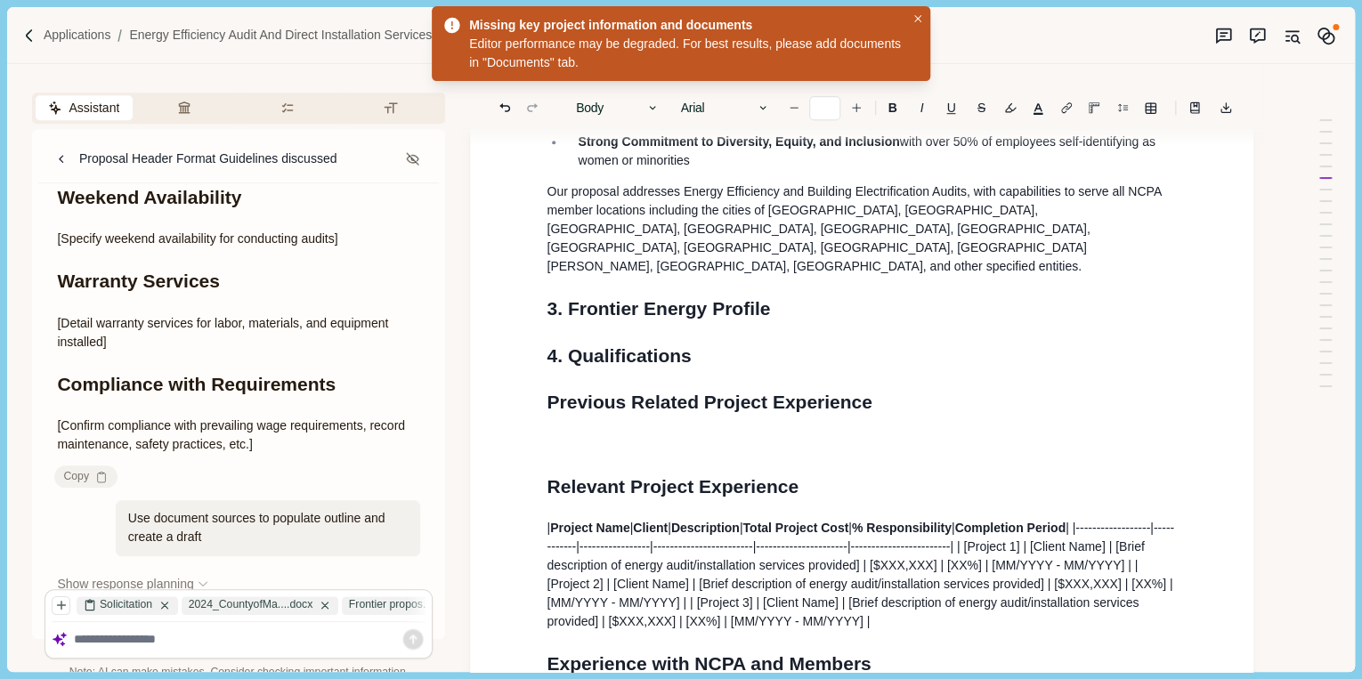
click at [765, 342] on h1 "4. Qualifications" at bounding box center [861, 356] width 630 height 28
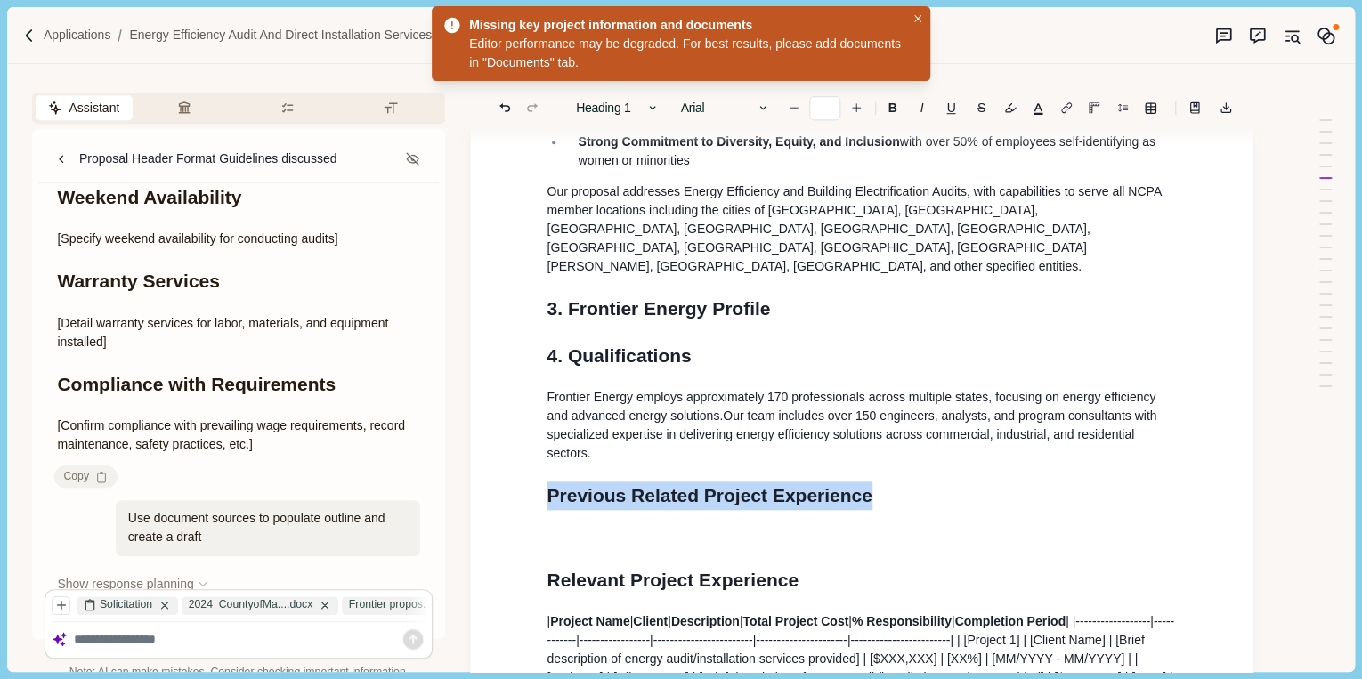
drag, startPoint x: 891, startPoint y: 456, endPoint x: 546, endPoint y: 455, distance: 344.4
click at [546, 482] on h1 "Previous Related Project Experience" at bounding box center [861, 496] width 630 height 28
click at [651, 113] on icon "button" at bounding box center [652, 107] width 12 height 12
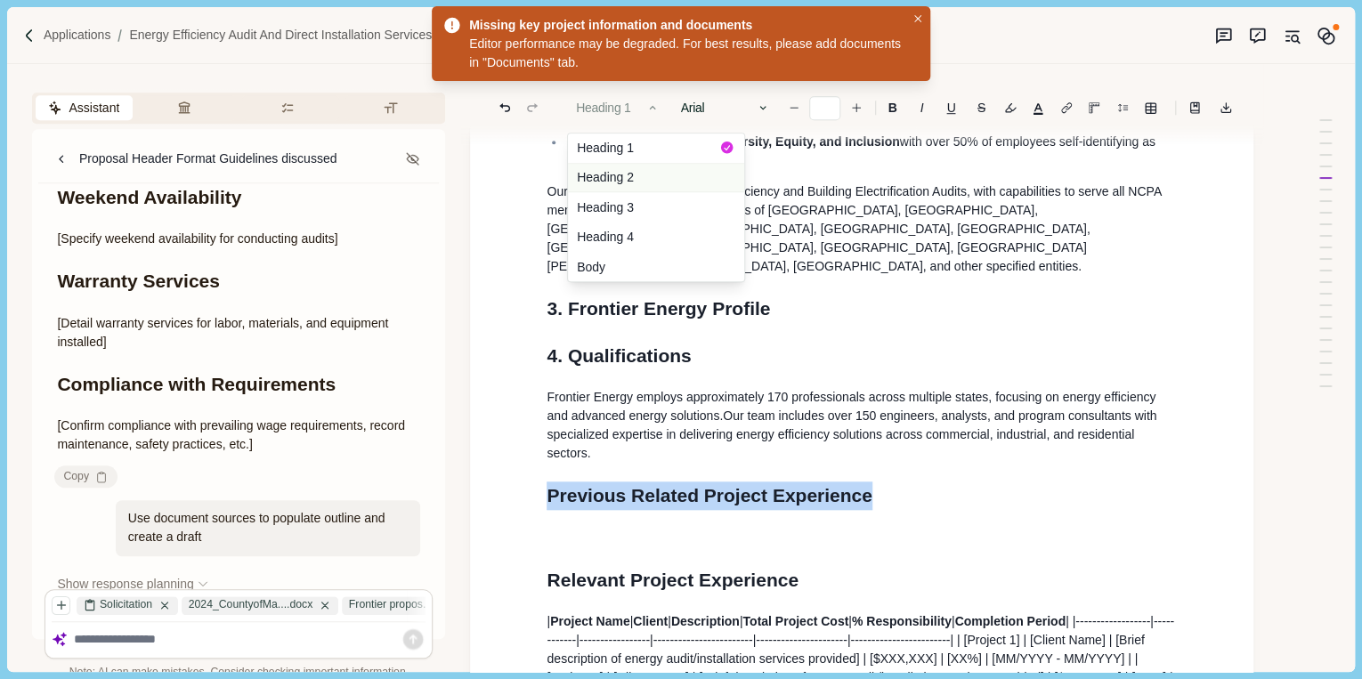
click at [635, 170] on button "Heading 2" at bounding box center [656, 178] width 176 height 30
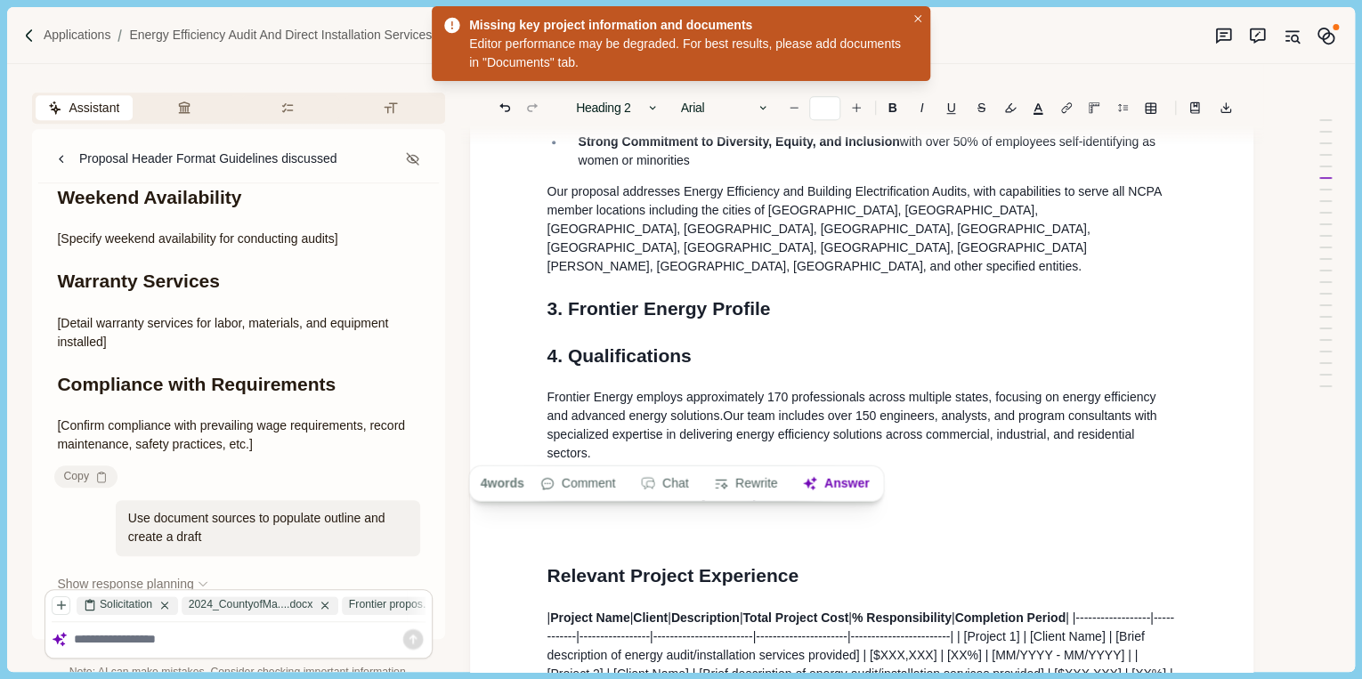
click at [830, 482] on h2 "Previous Related Project Experience" at bounding box center [861, 494] width 630 height 24
click at [594, 524] on p at bounding box center [861, 533] width 630 height 19
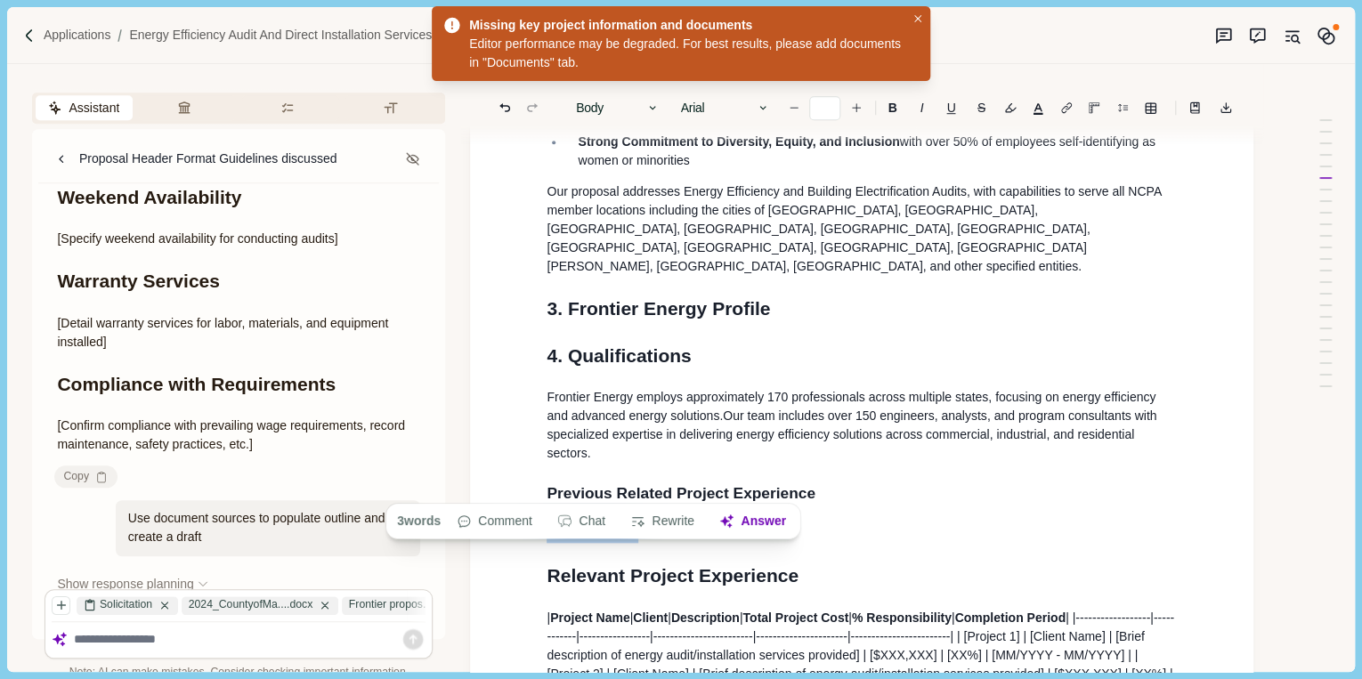
drag, startPoint x: 651, startPoint y: 478, endPoint x: 541, endPoint y: 488, distance: 110.8
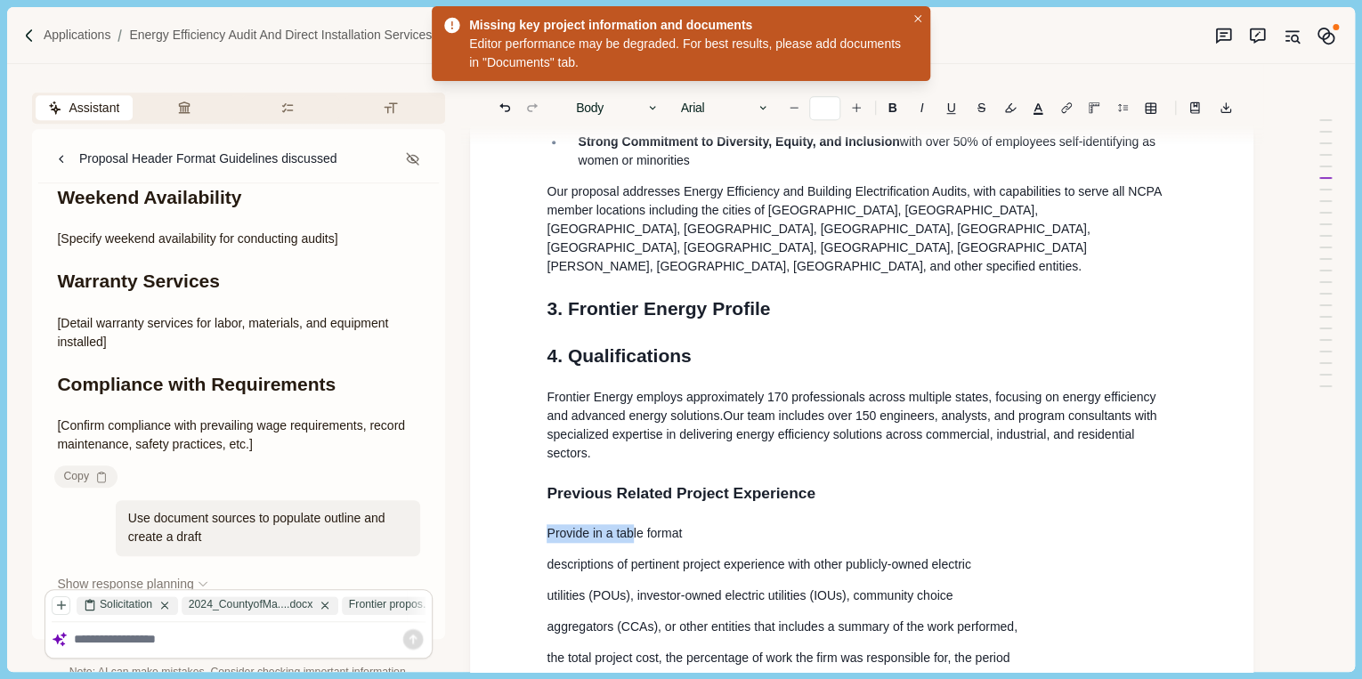
scroll to position [665, 0]
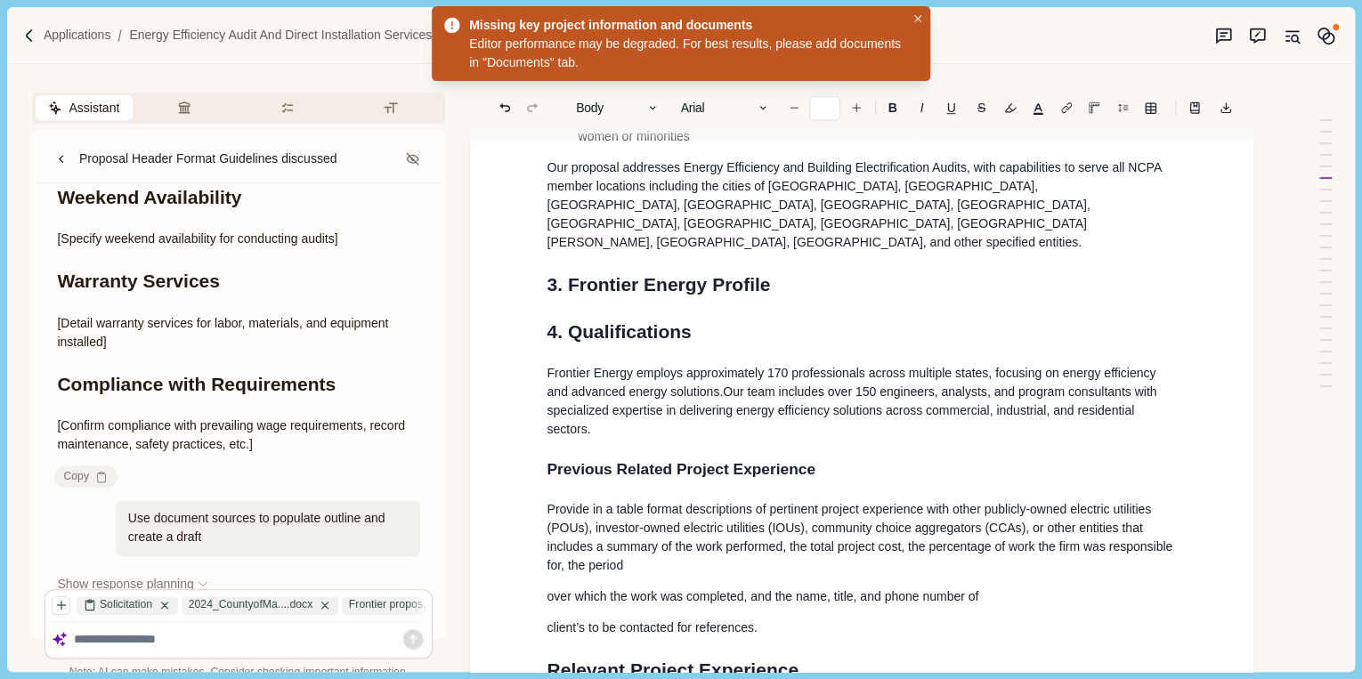
click at [546, 587] on p "over which the work was completed, and the name, title, and phone number of" at bounding box center [861, 596] width 630 height 19
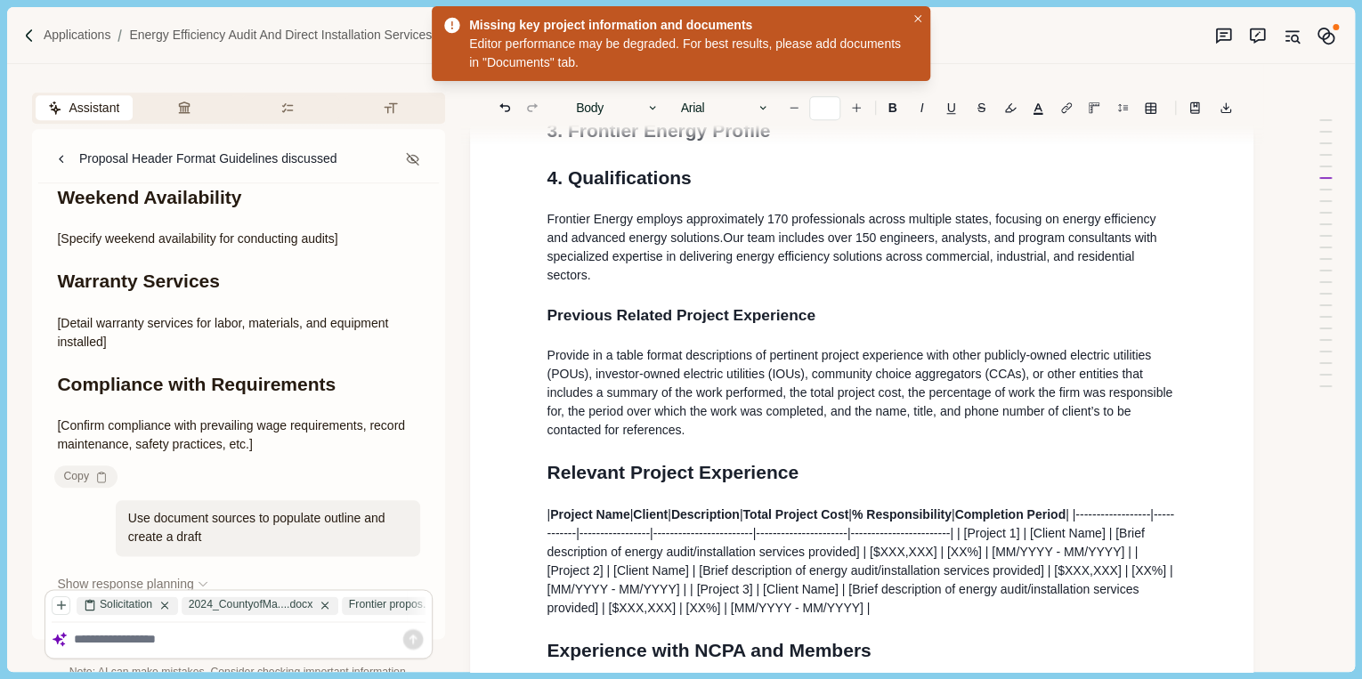
scroll to position [878, 0]
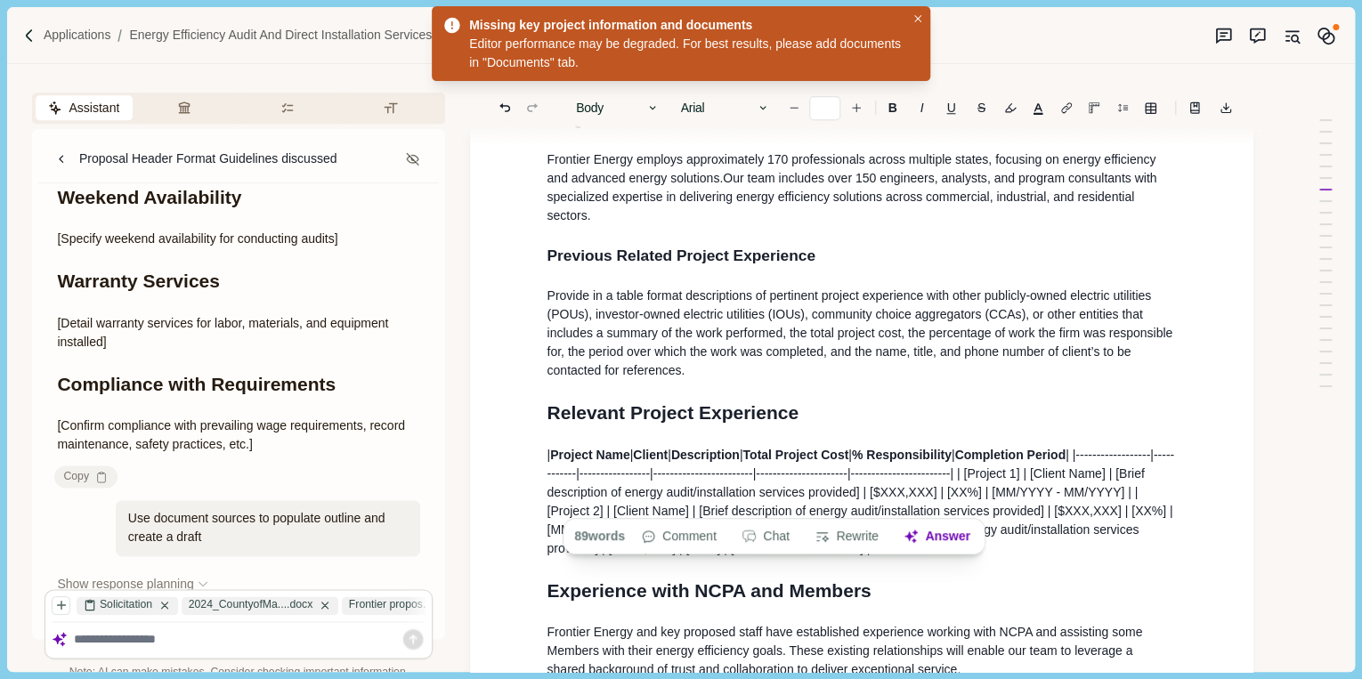
drag, startPoint x: 1032, startPoint y: 503, endPoint x: 539, endPoint y: 373, distance: 509.9
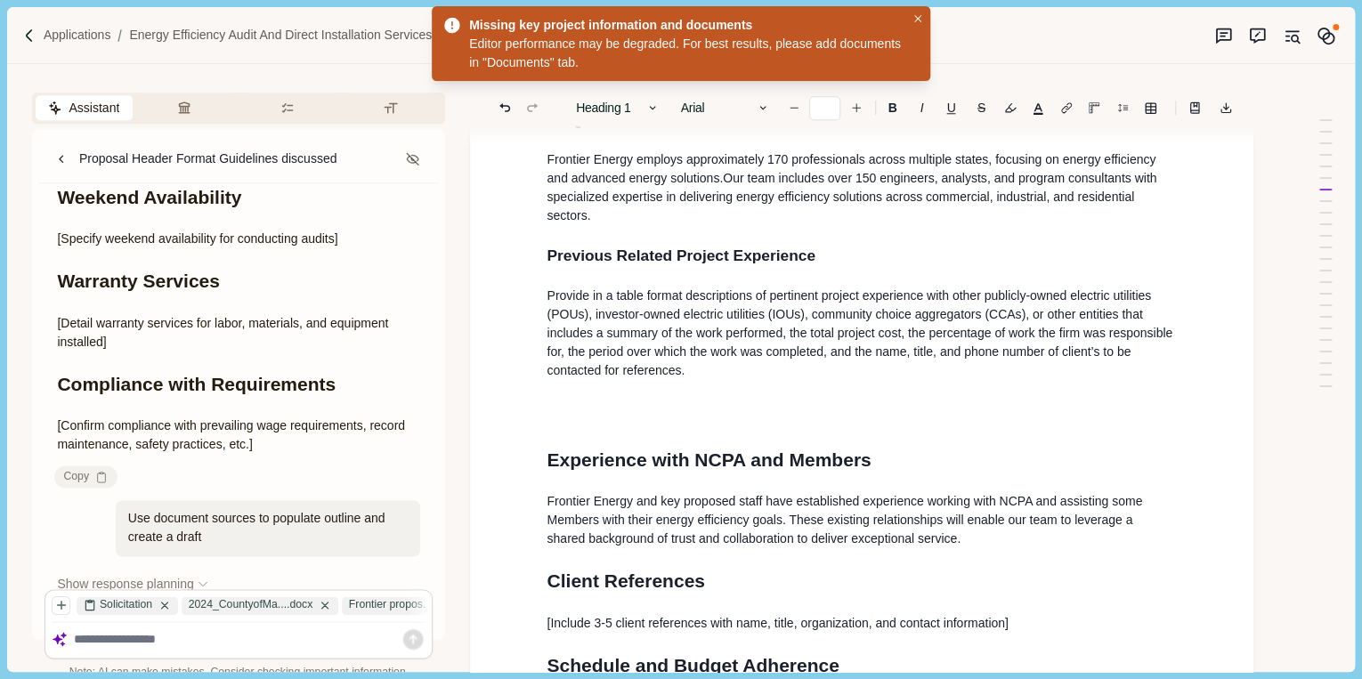
click at [691, 399] on h1 at bounding box center [861, 413] width 630 height 28
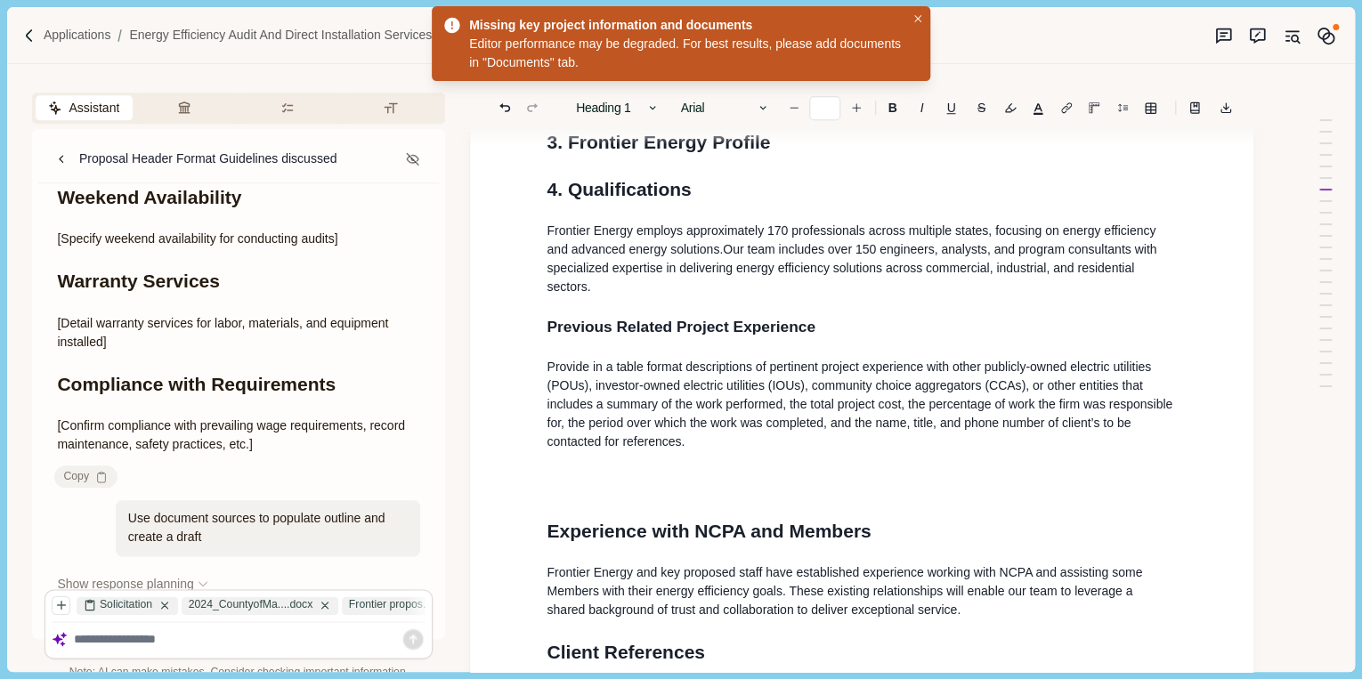
scroll to position [1021, 0]
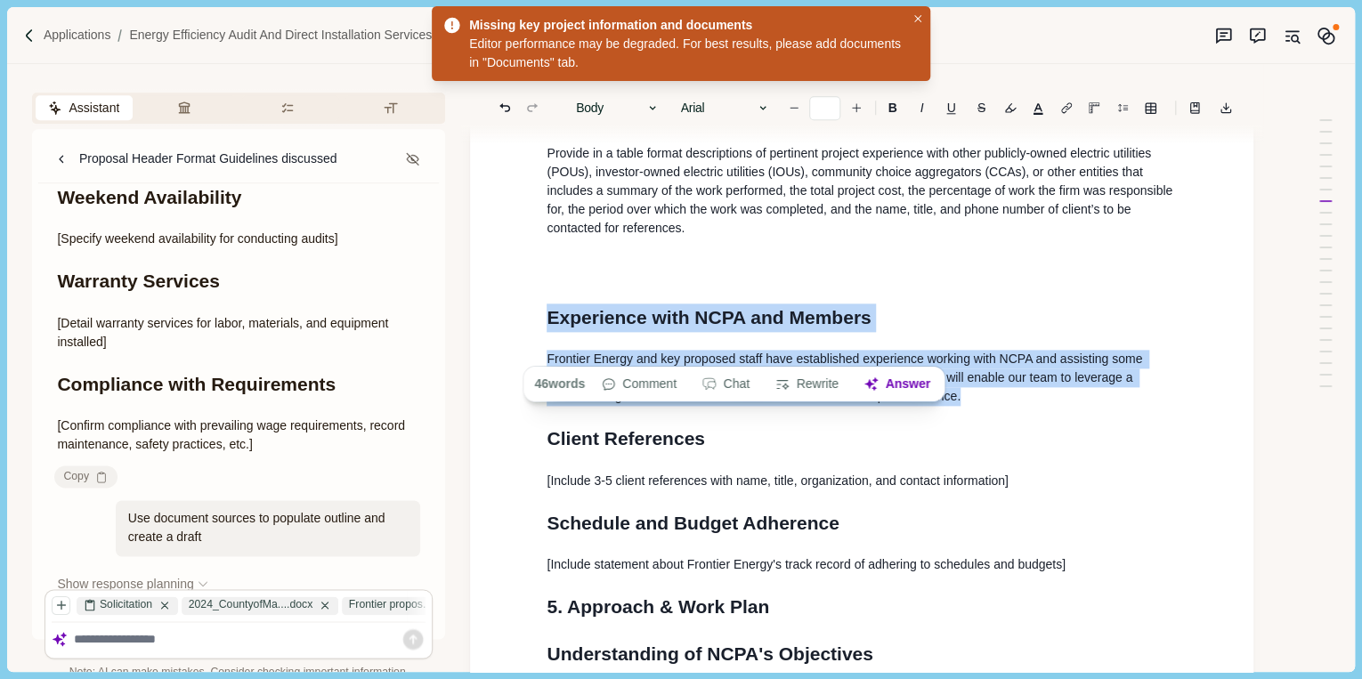
drag, startPoint x: 940, startPoint y: 351, endPoint x: 536, endPoint y: 274, distance: 411.3
click at [536, 274] on div "NCPA RFP LR2503: Energy Efficiency Audit and Direct Installation Services 1. Re…" at bounding box center [861, 553] width 655 height 2761
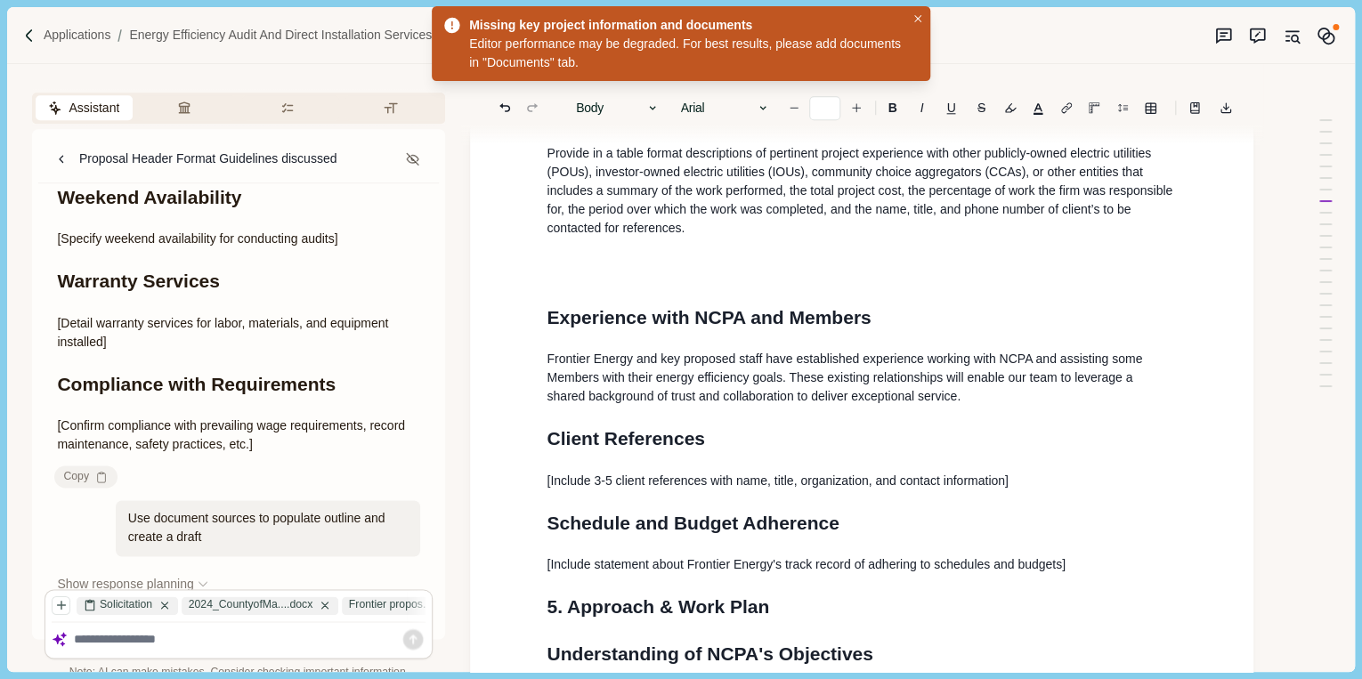
click at [959, 448] on div "NCPA RFP LR2503: Energy Efficiency Audit and Direct Installation Services 1. Re…" at bounding box center [861, 553] width 655 height 2761
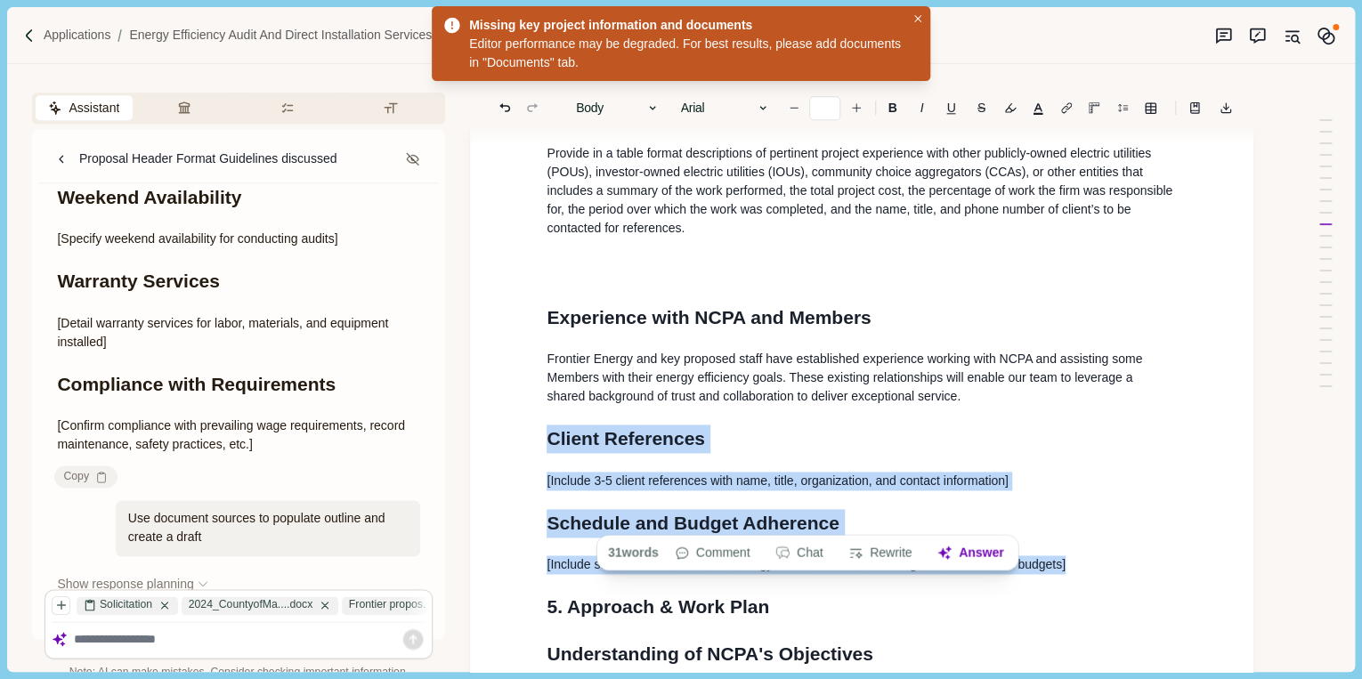
drag, startPoint x: 1089, startPoint y: 514, endPoint x: 520, endPoint y: 398, distance: 581.4
click at [520, 398] on div "NCPA RFP LR2503: Energy Efficiency Audit and Direct Installation Services 1. Re…" at bounding box center [861, 556] width 783 height 2877
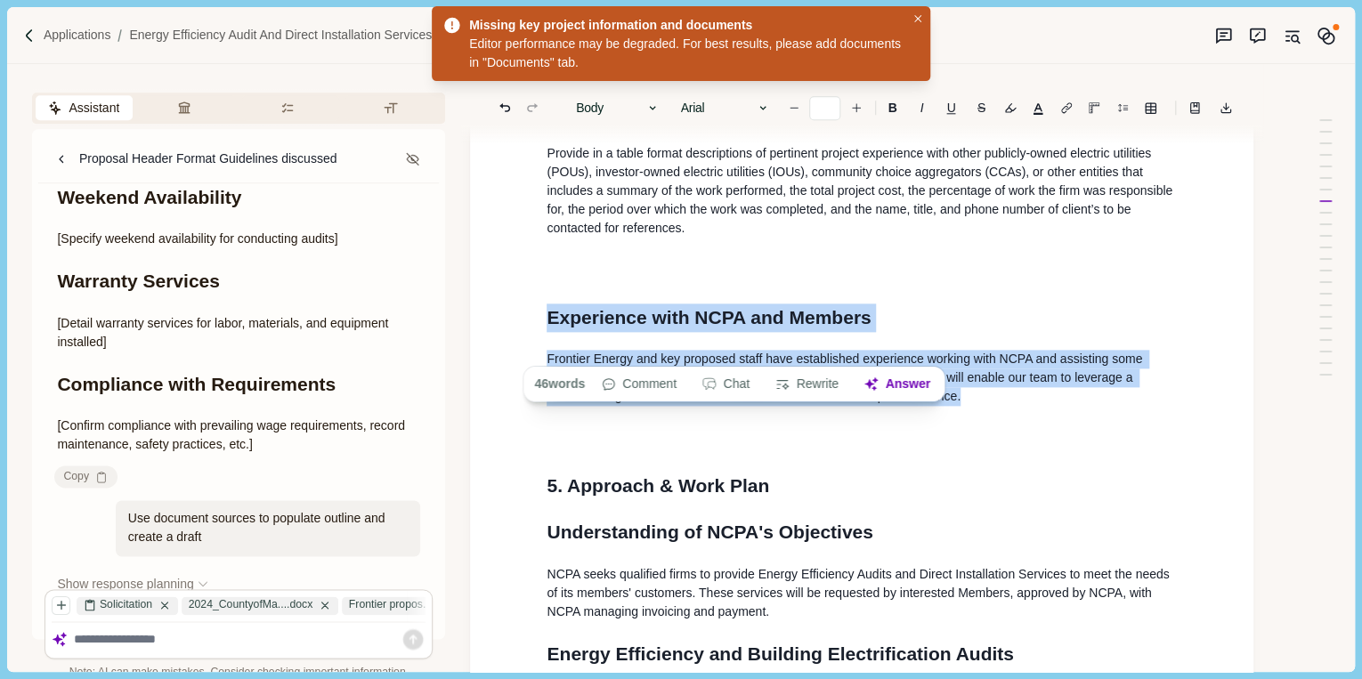
drag, startPoint x: 546, startPoint y: 266, endPoint x: 990, endPoint y: 356, distance: 453.1
click at [990, 356] on div "NCPA RFP LR2503: Energy Efficiency Audit and Direct Installation Services 1. Re…" at bounding box center [861, 493] width 655 height 2640
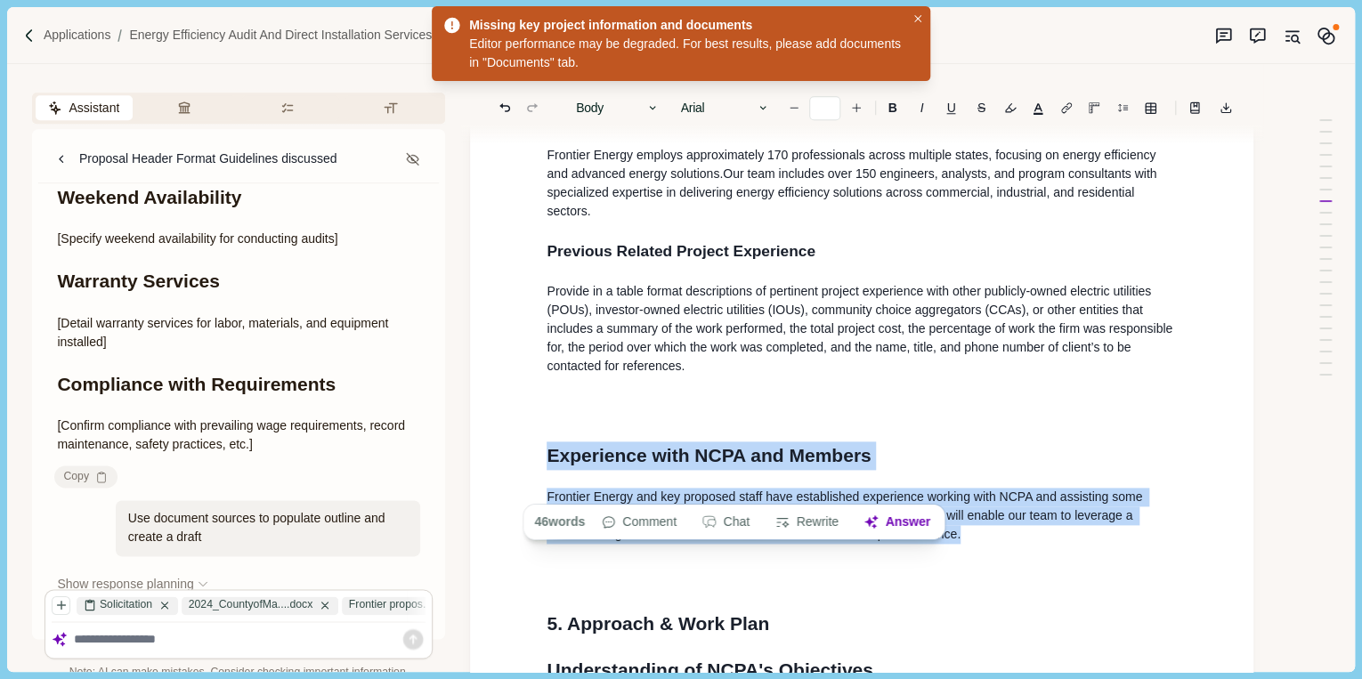
scroll to position [736, 0]
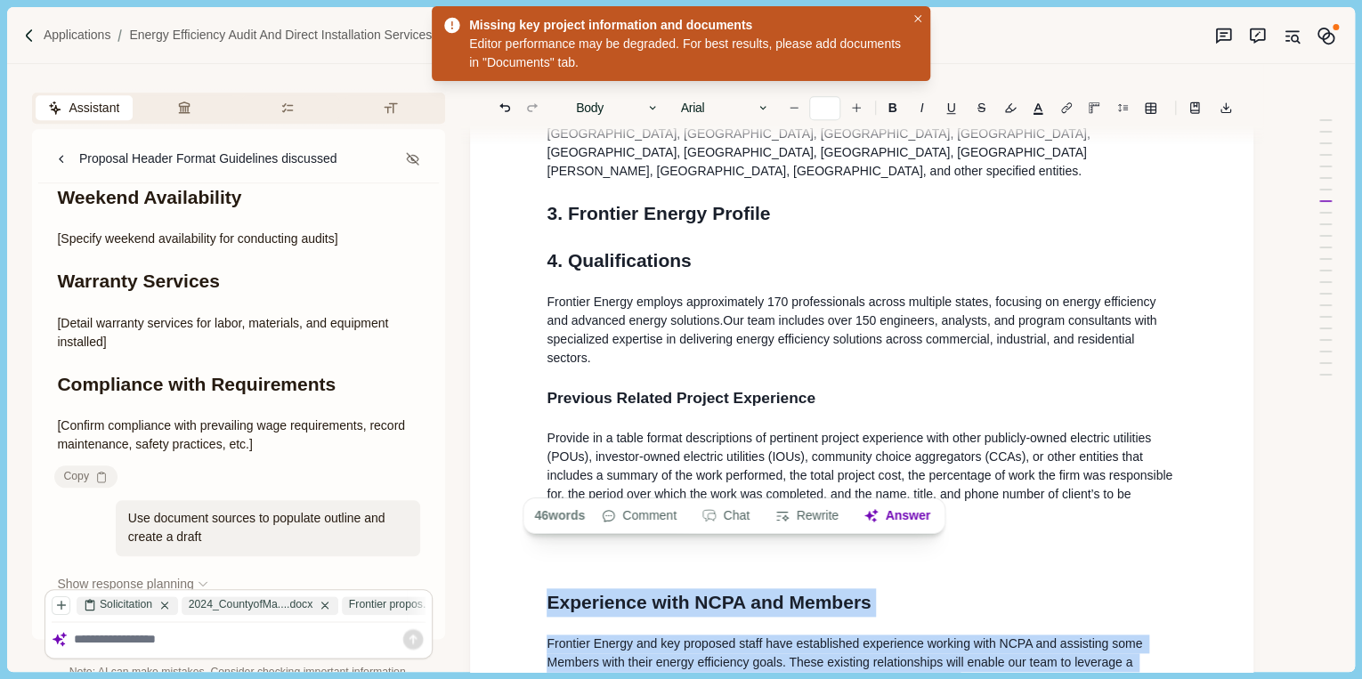
click at [796, 474] on p "Provide in a table format descriptions of pertinent project experience with oth…" at bounding box center [861, 475] width 630 height 93
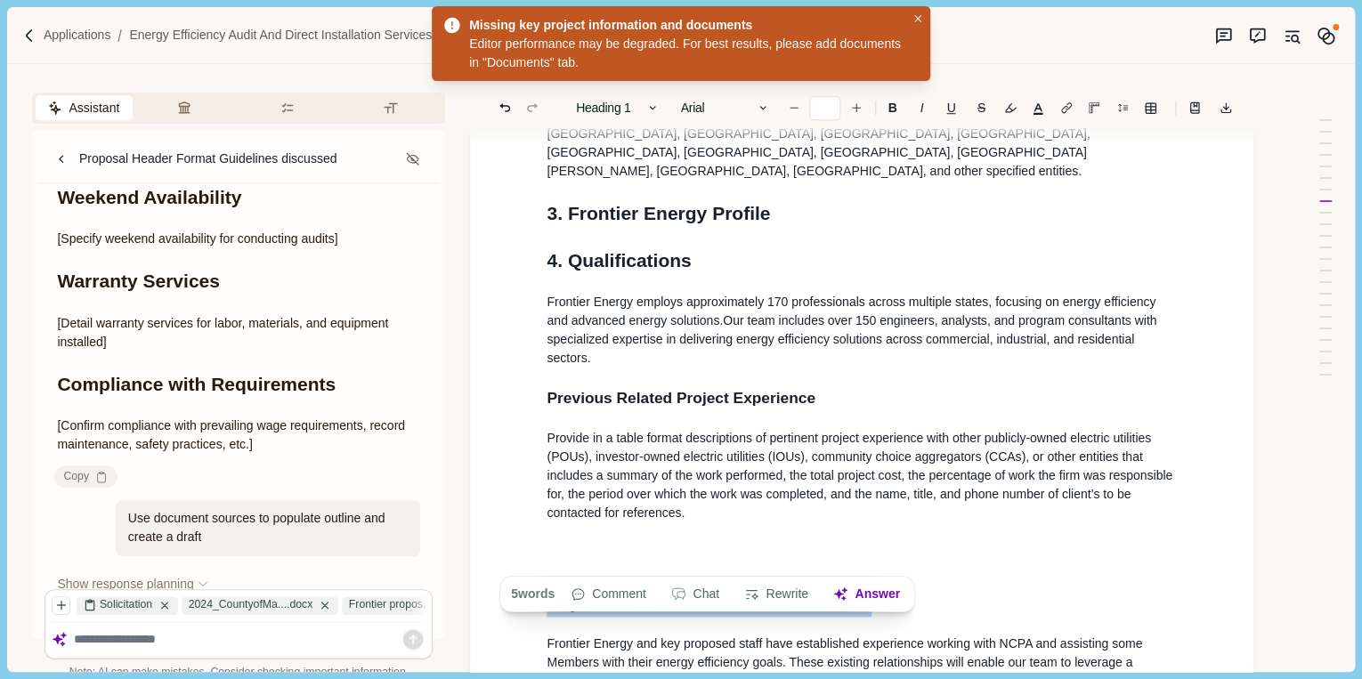
drag, startPoint x: 877, startPoint y: 555, endPoint x: 525, endPoint y: 532, distance: 352.3
click at [655, 109] on icon "button" at bounding box center [653, 108] width 6 height 4
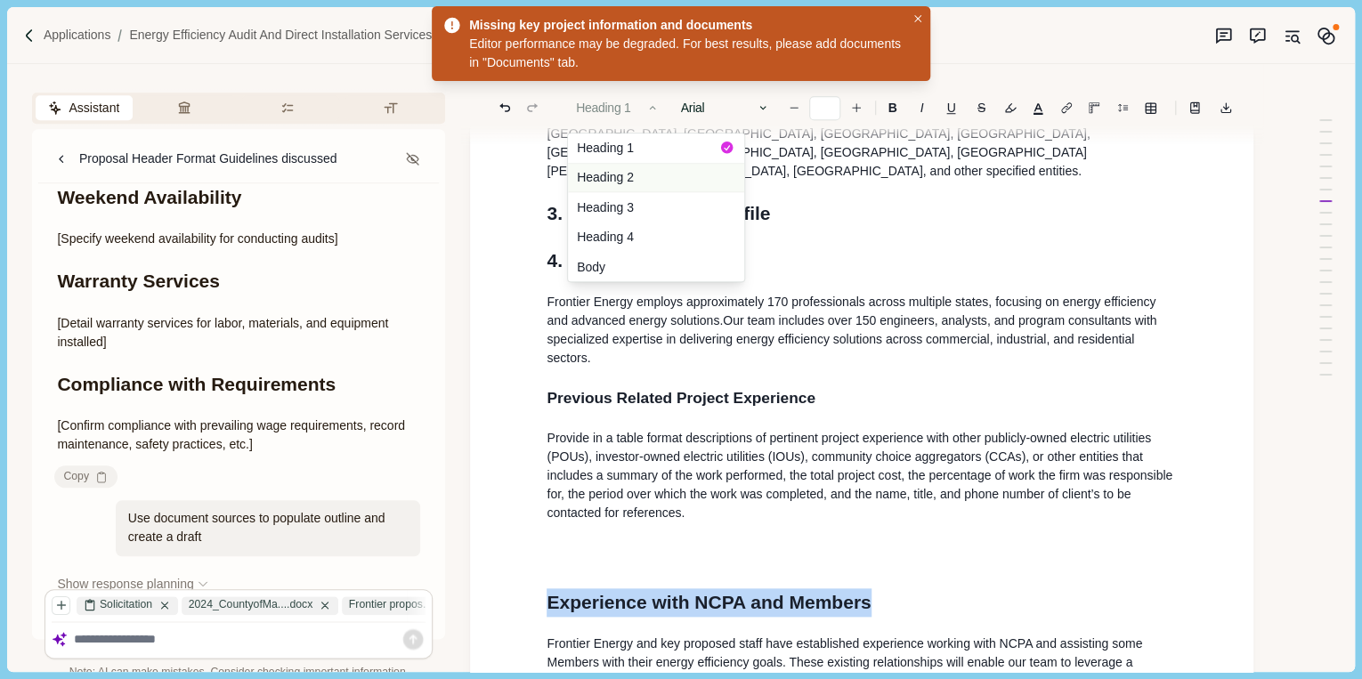
click at [624, 173] on button "Heading 2" at bounding box center [656, 178] width 176 height 30
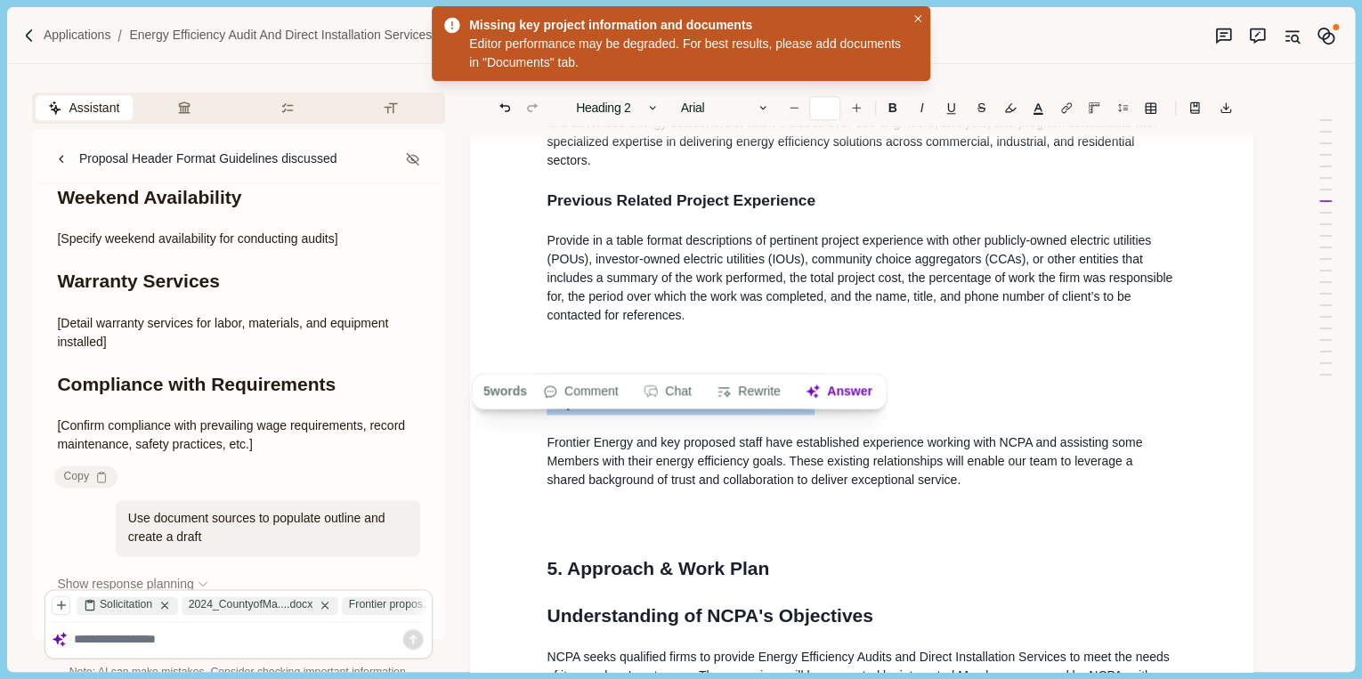
scroll to position [950, 0]
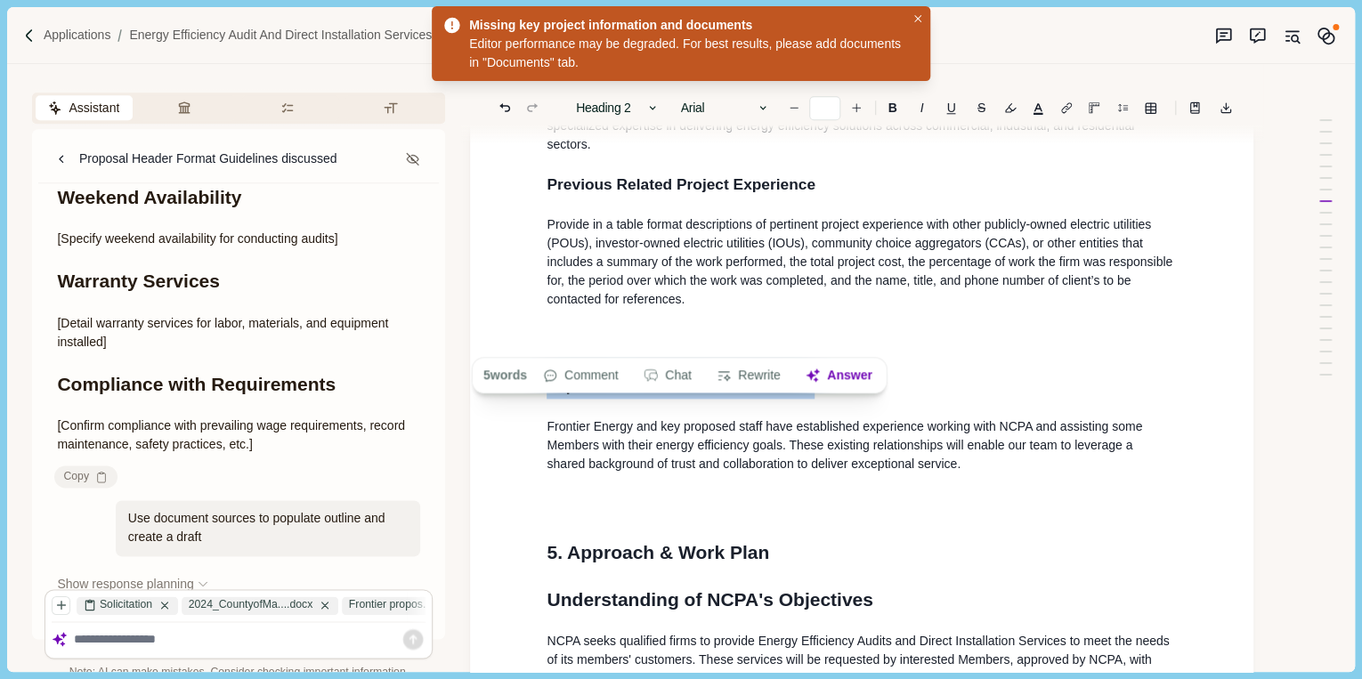
click at [933, 492] on h1 at bounding box center [861, 506] width 630 height 28
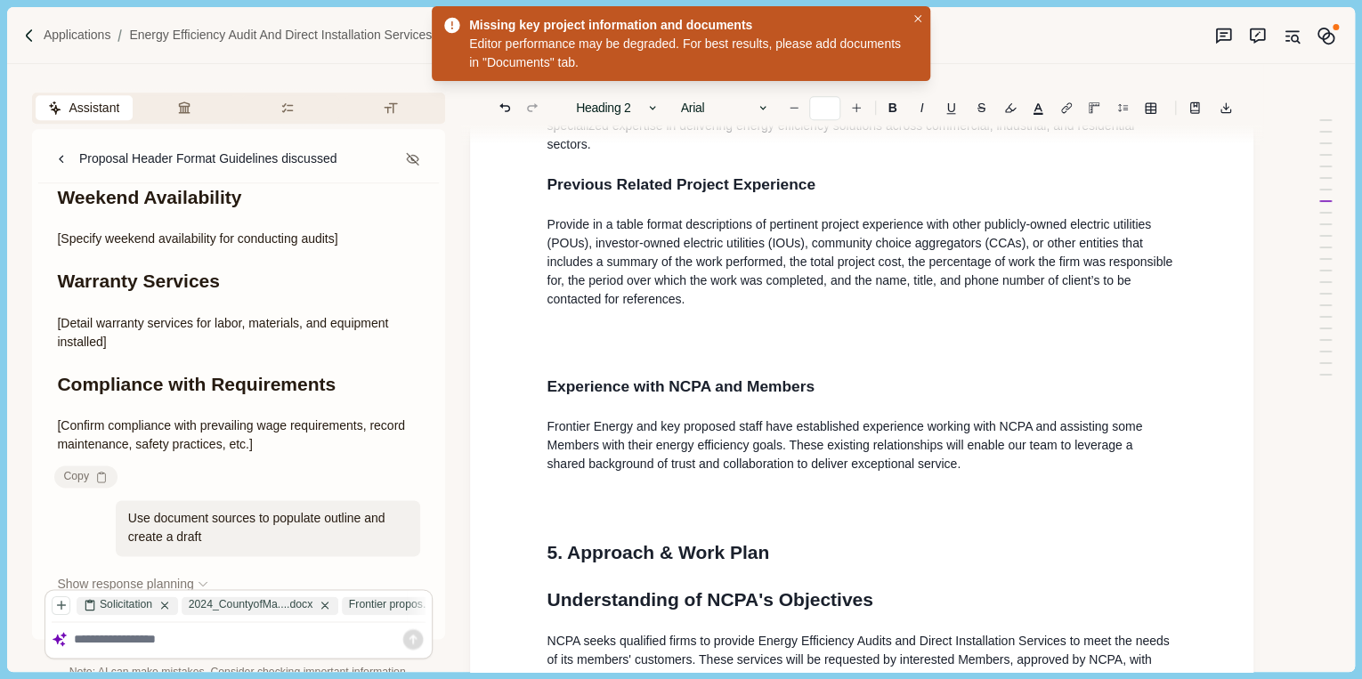
type input "**"
click at [620, 328] on h1 at bounding box center [861, 342] width 630 height 28
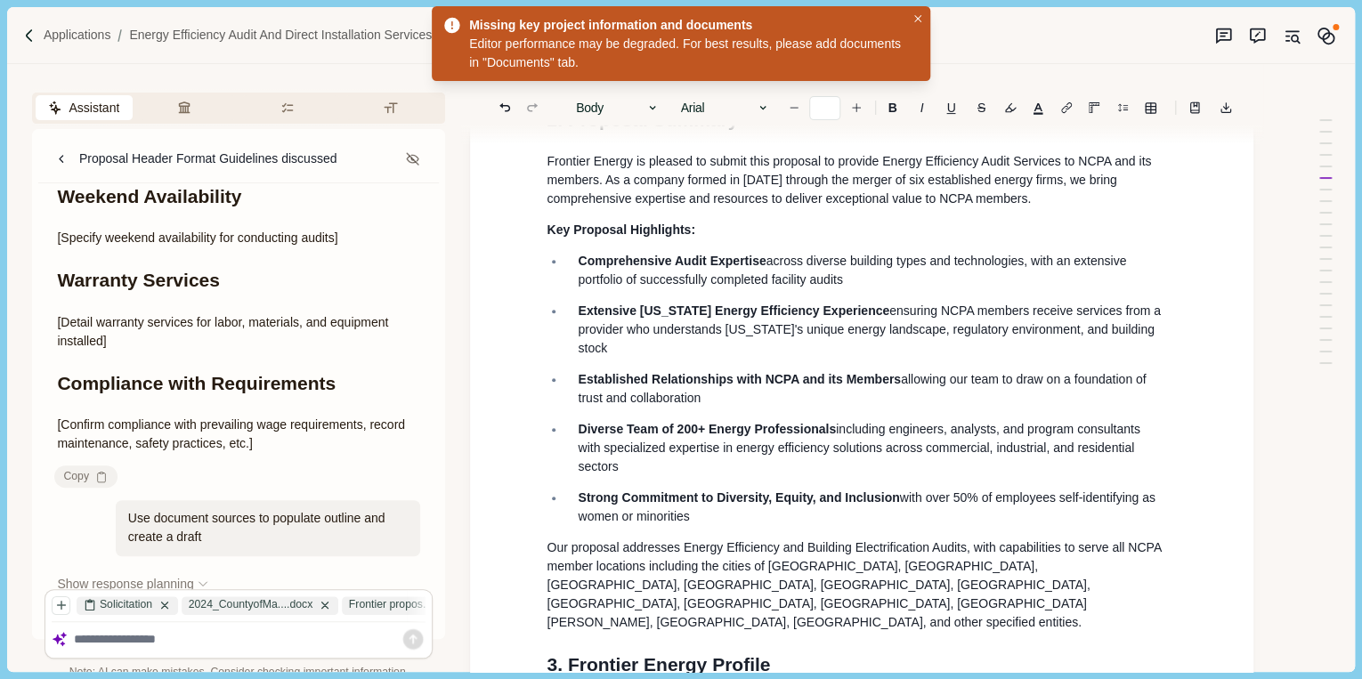
scroll to position [285, 0]
click at [580, 268] on span "Comprehensive Audit Expertise" at bounding box center [672, 261] width 188 height 14
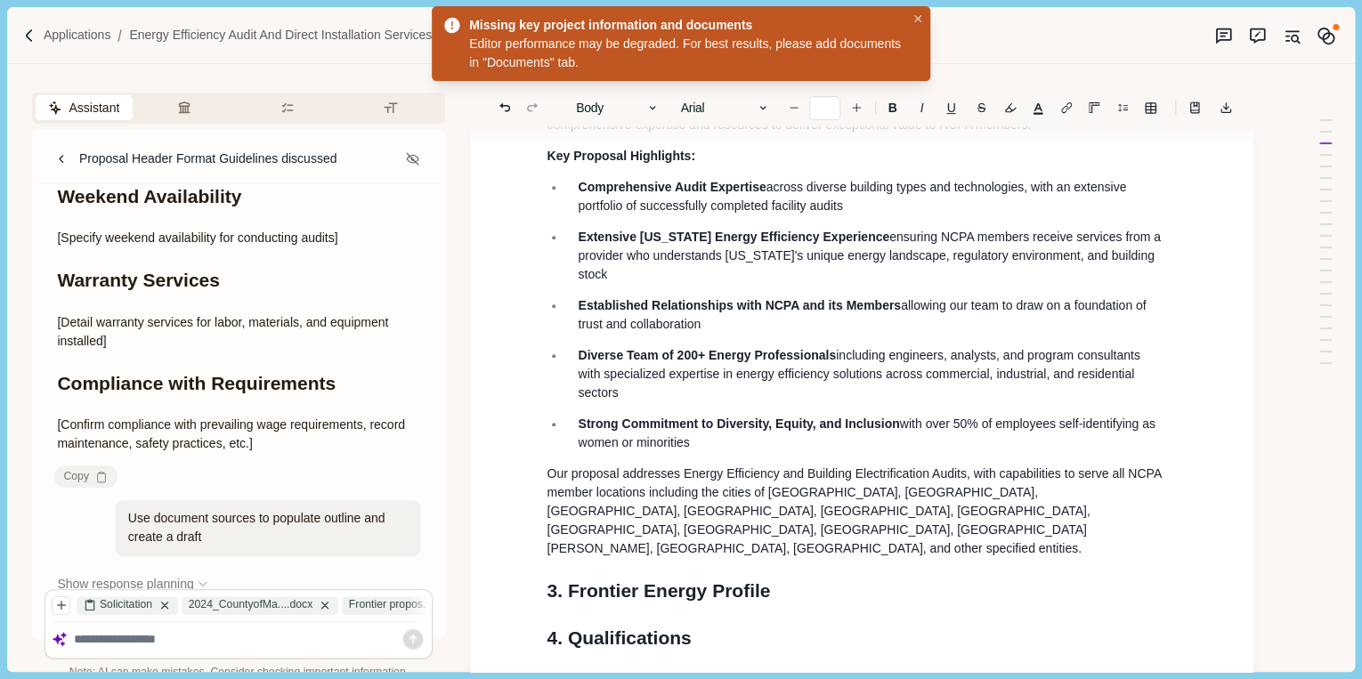
scroll to position [427, 0]
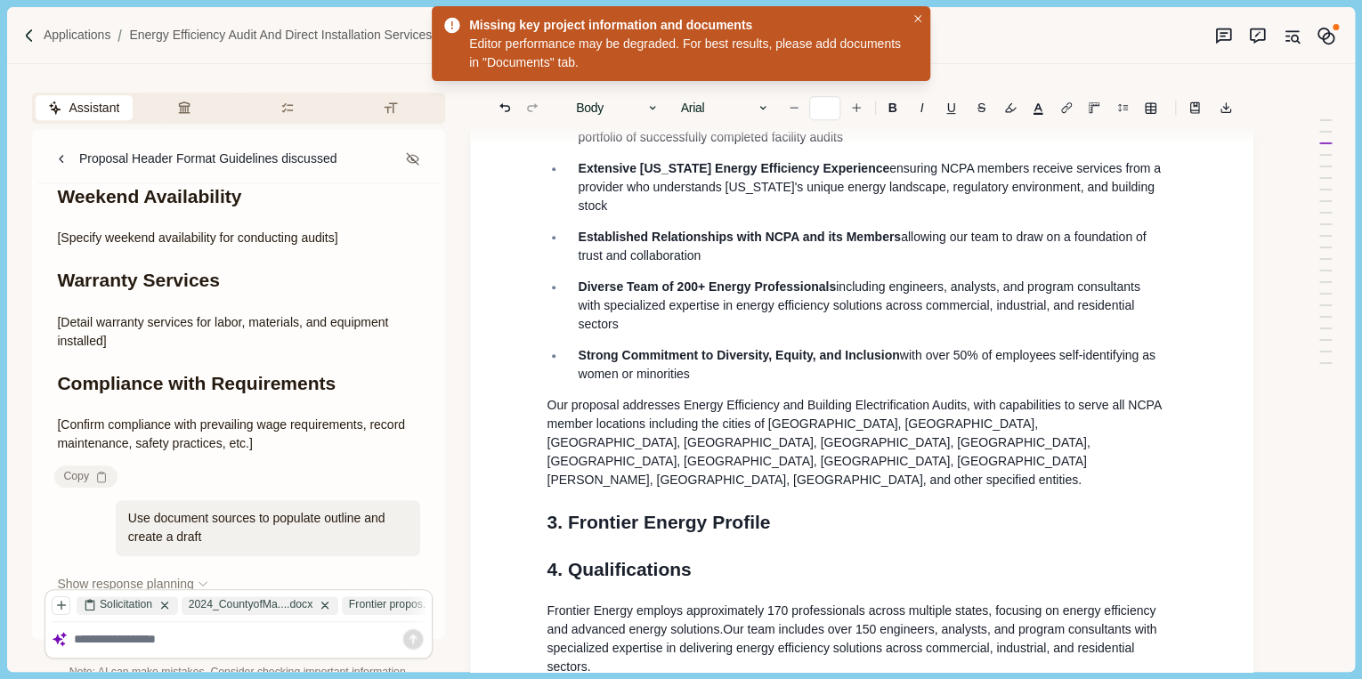
click at [732, 384] on p "Strong Commitment to Diversity, Equity, and Inclusion with over 50% of employee…" at bounding box center [871, 364] width 587 height 37
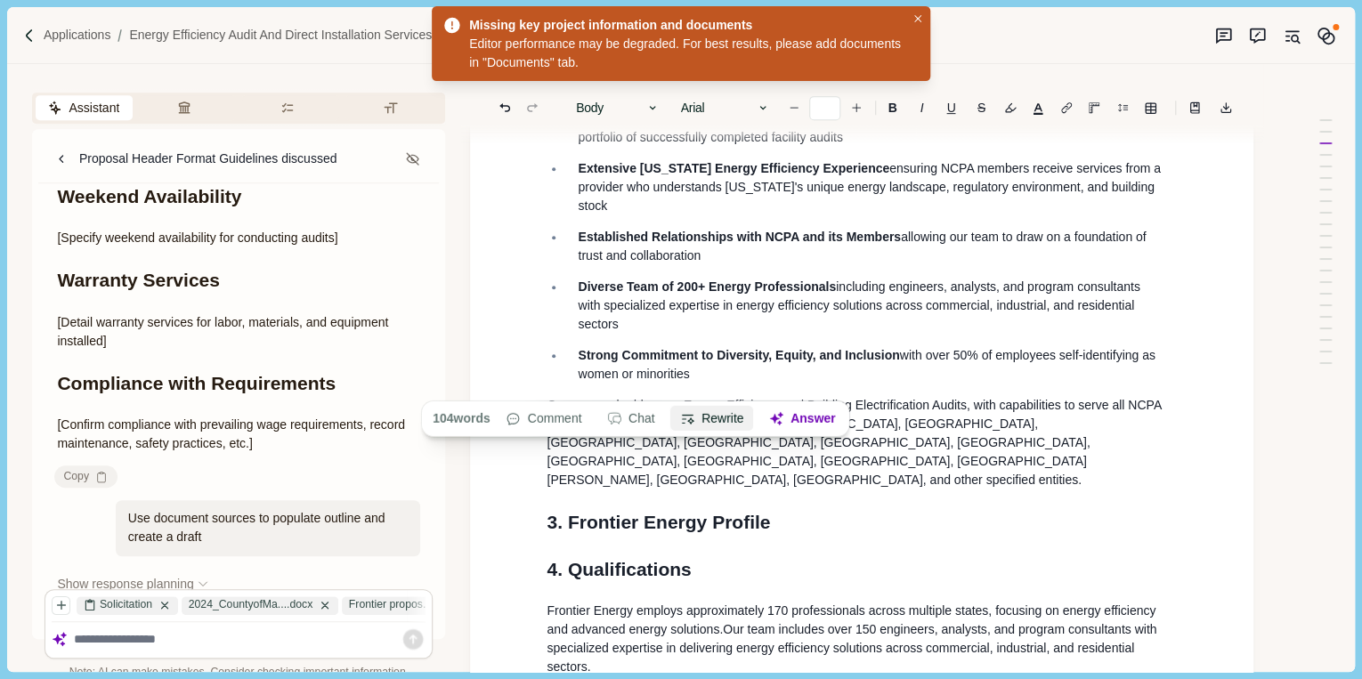
click at [719, 420] on button "Rewrite" at bounding box center [711, 418] width 83 height 25
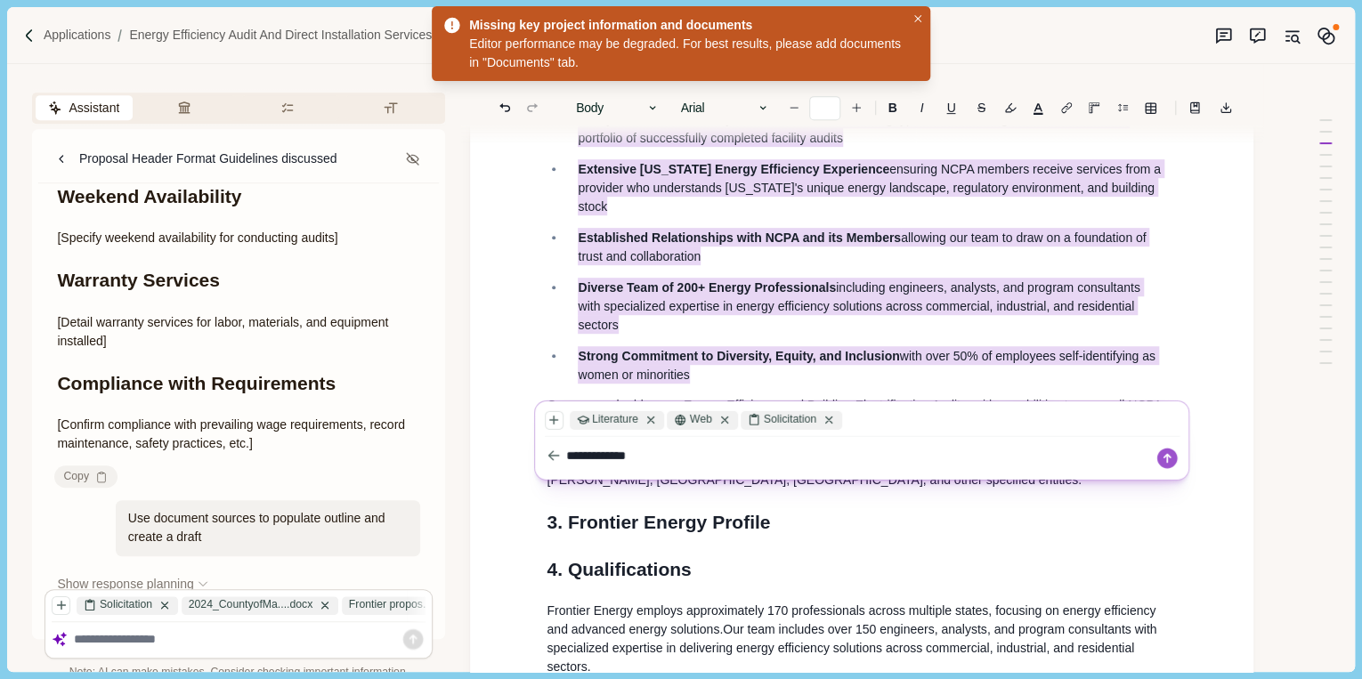
type textarea "**********"
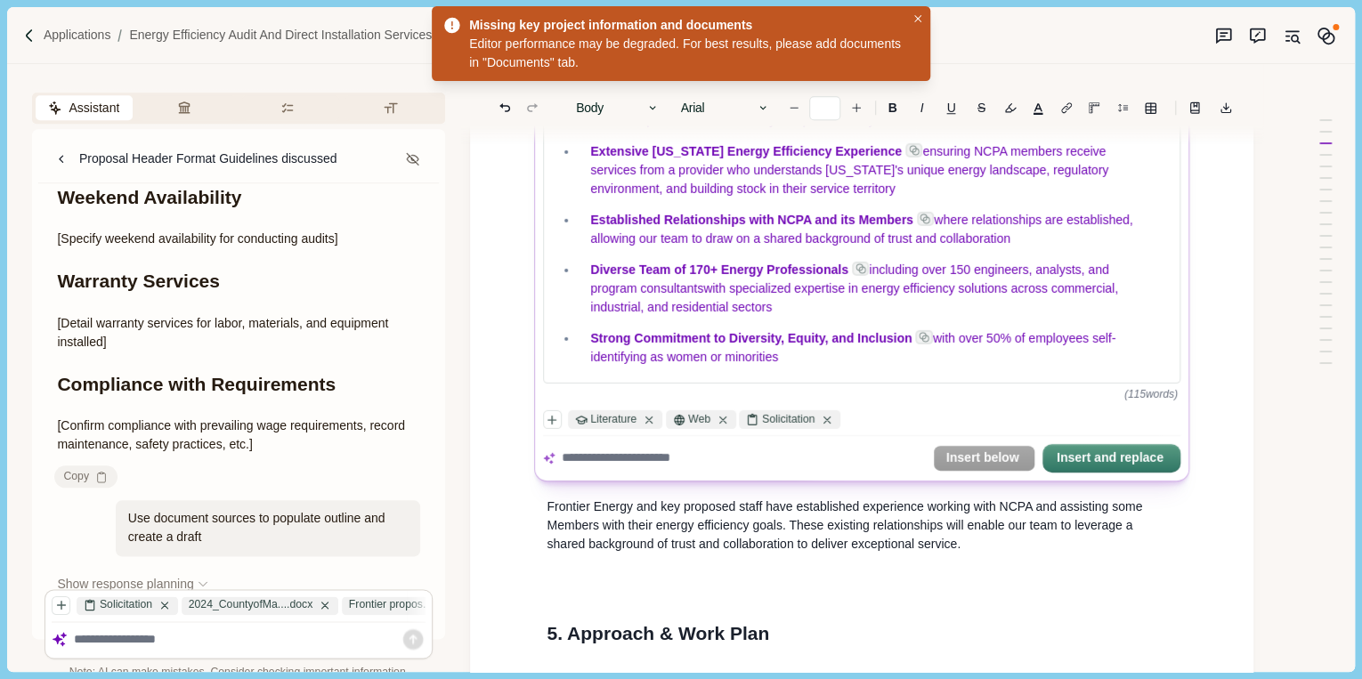
scroll to position [854, 0]
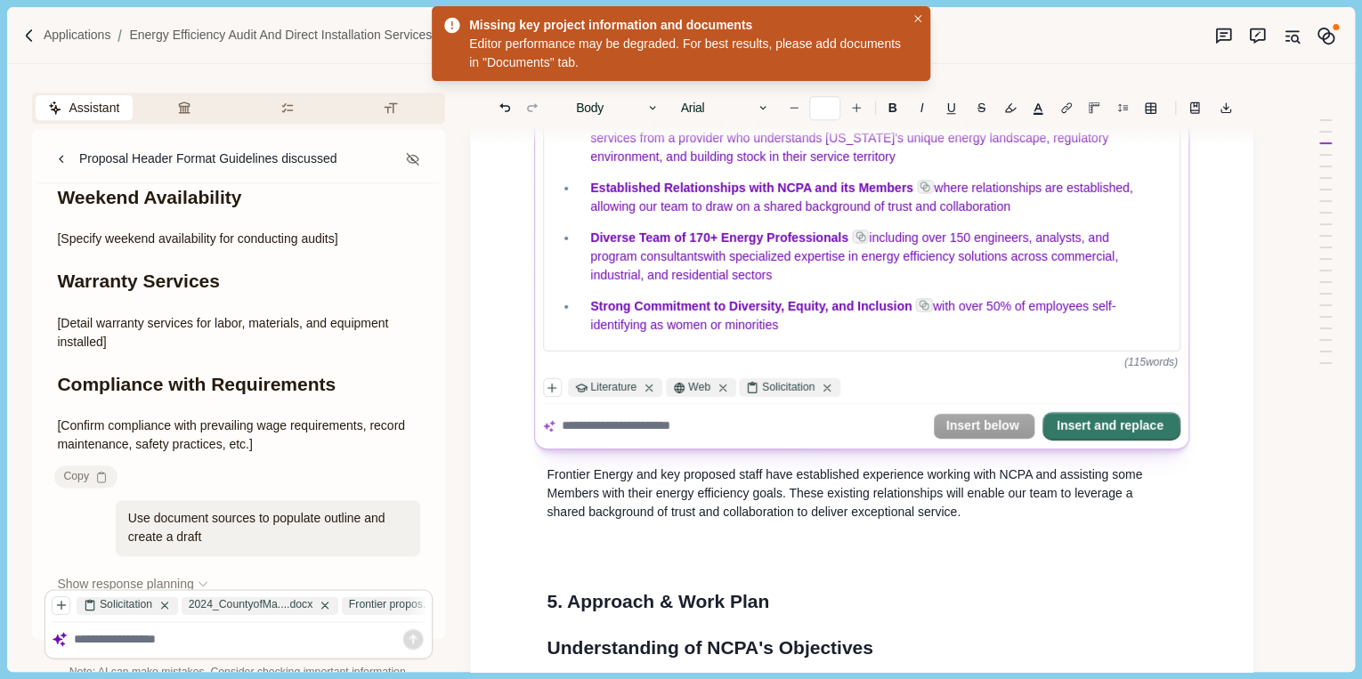
click at [1080, 438] on button "Insert and replace" at bounding box center [1111, 426] width 134 height 25
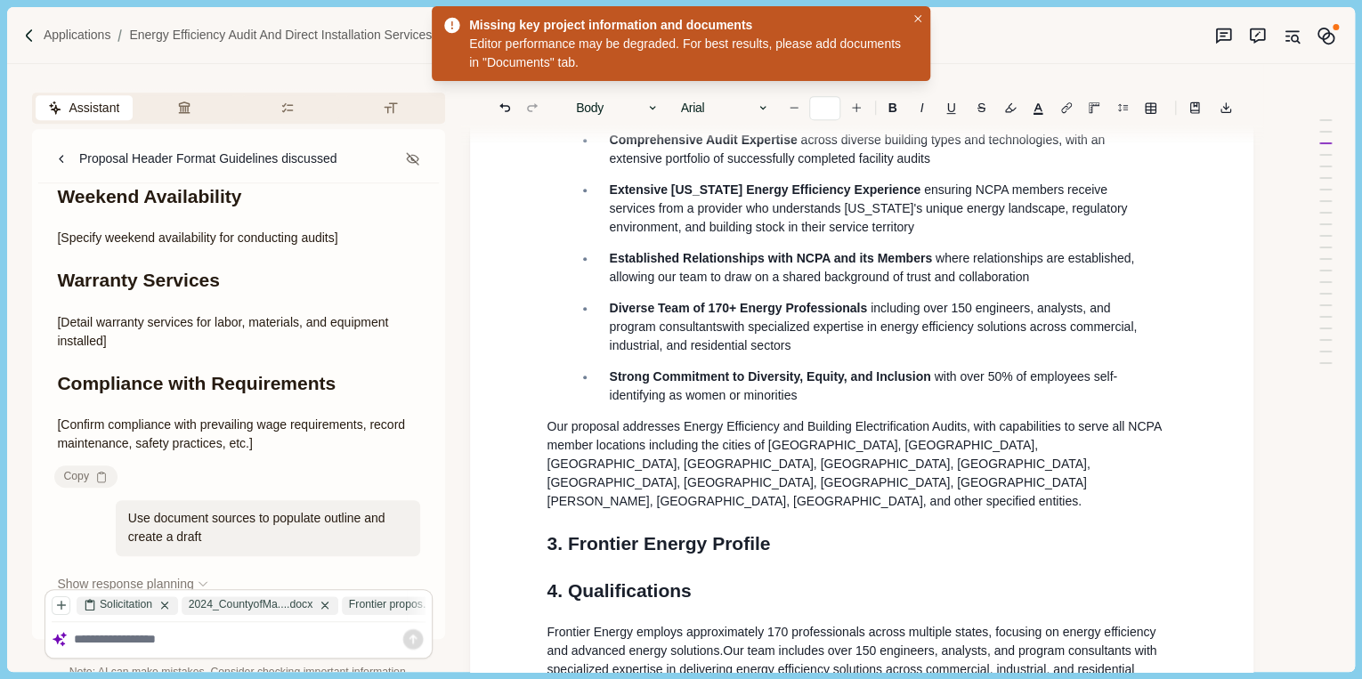
scroll to position [295, 0]
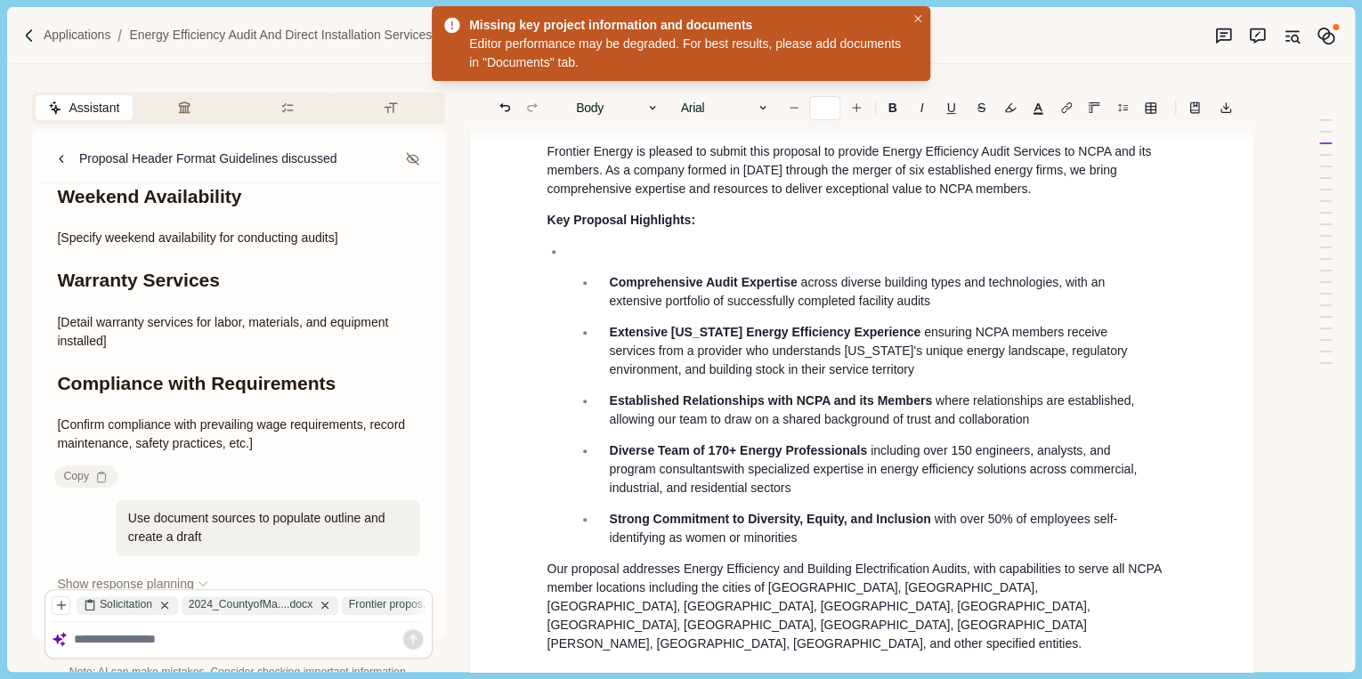
click at [619, 261] on p at bounding box center [871, 251] width 587 height 19
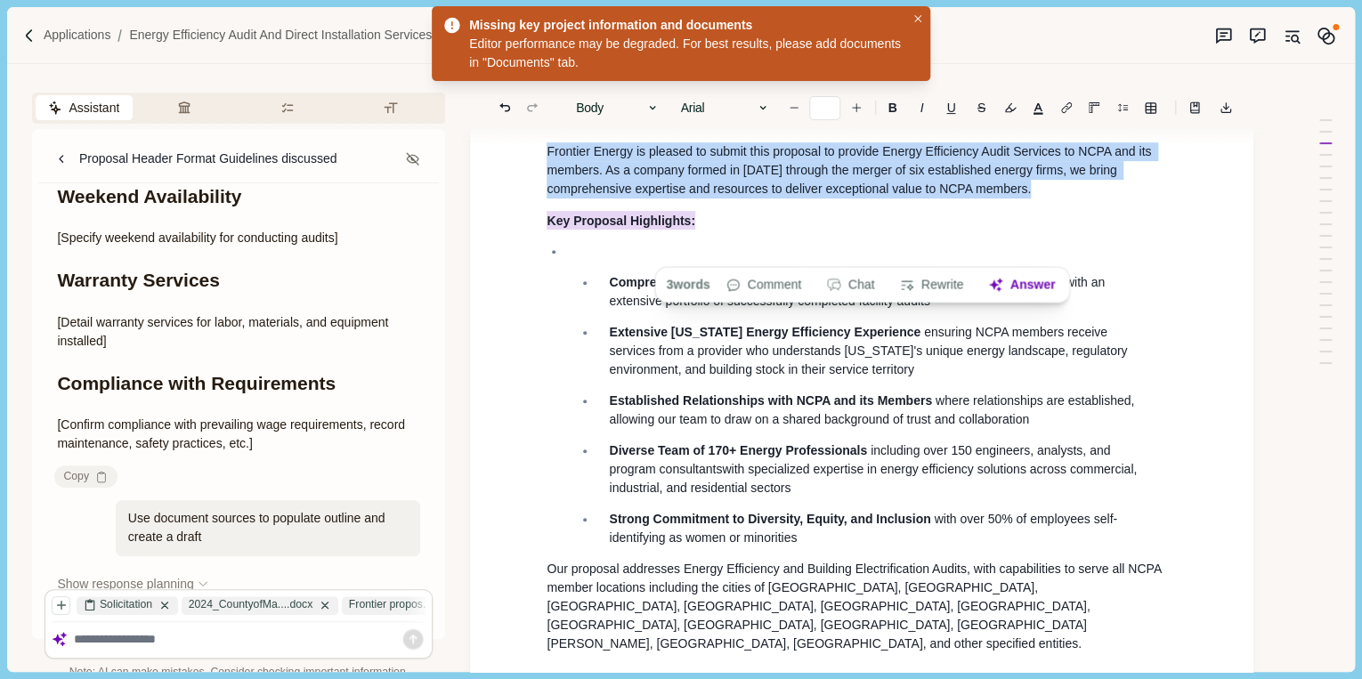
click at [556, 287] on ul "Comprehensive Audit Expertise across diverse building types and technologies, w…" at bounding box center [855, 394] width 643 height 305
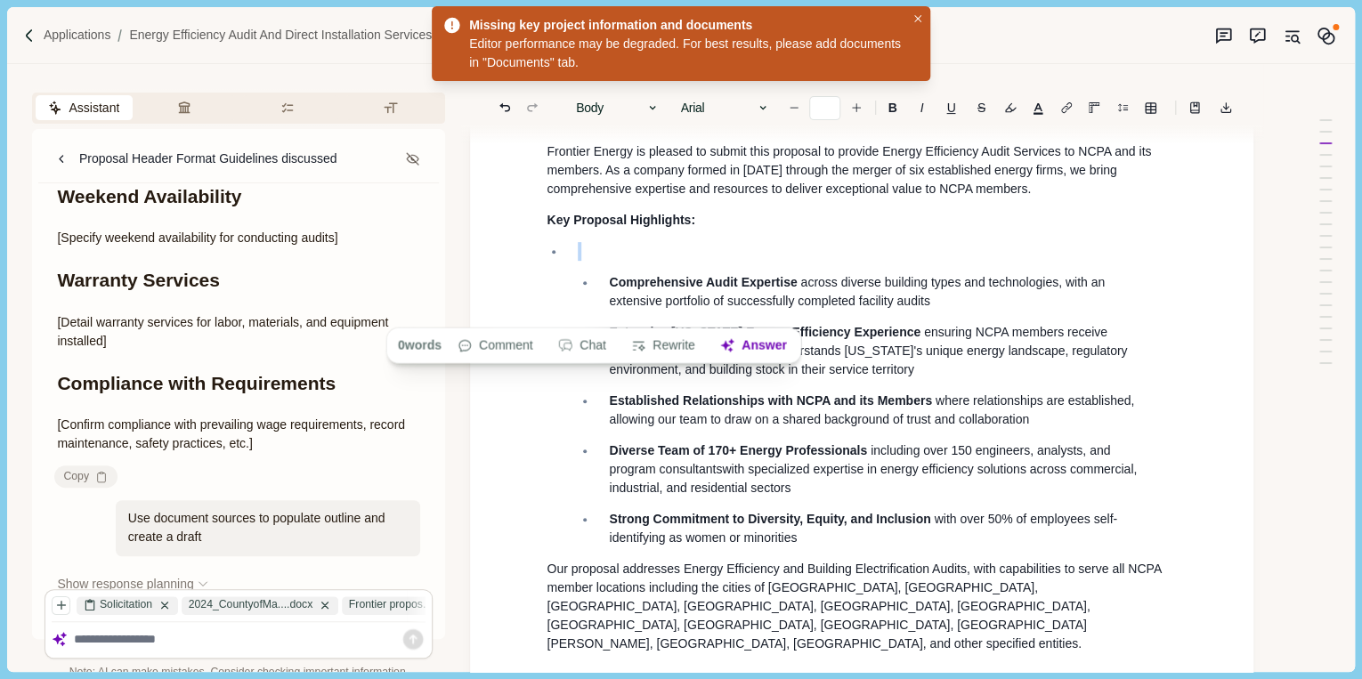
drag, startPoint x: 579, startPoint y: 304, endPoint x: 570, endPoint y: 277, distance: 29.0
click at [570, 277] on li "Comprehensive Audit Expertise across diverse building types and technologies, w…" at bounding box center [870, 394] width 611 height 305
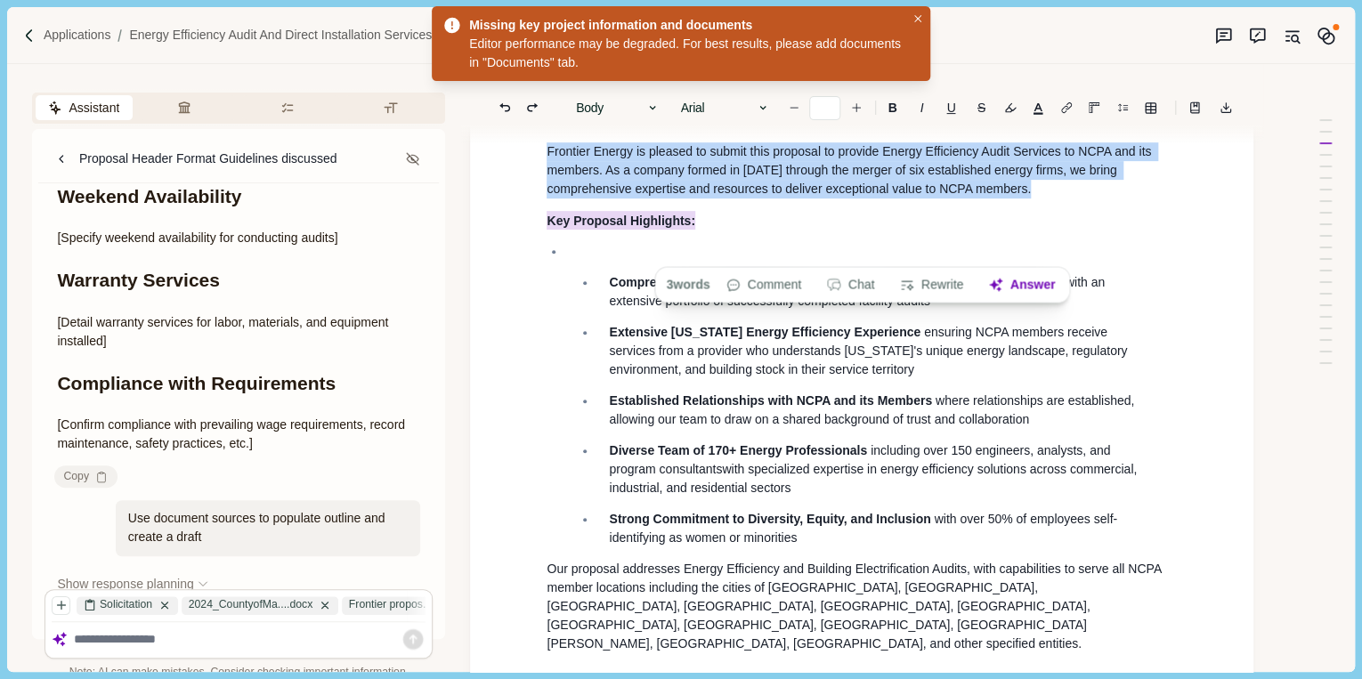
click at [603, 261] on p at bounding box center [871, 251] width 587 height 19
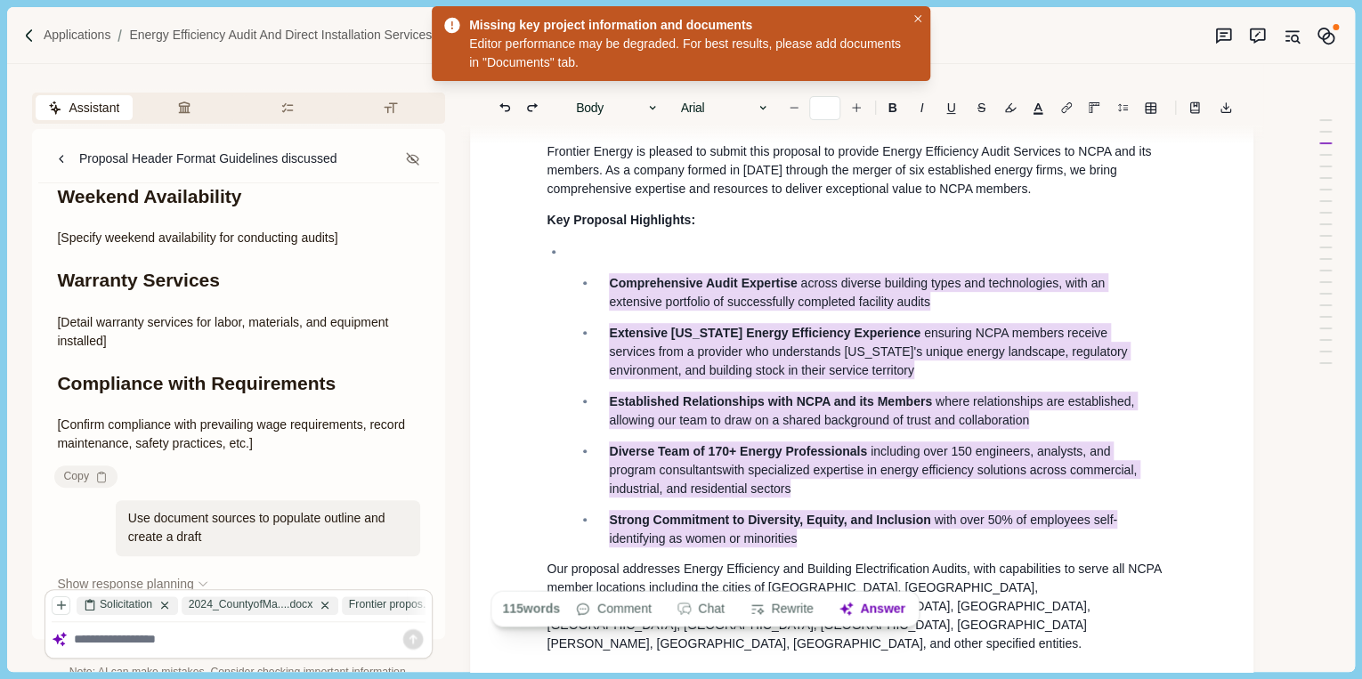
drag, startPoint x: 838, startPoint y: 580, endPoint x: 591, endPoint y: 312, distance: 364.1
click at [591, 312] on ul "Comprehensive Audit Expertise across diverse building types and technologies, w…" at bounding box center [864, 410] width 599 height 274
drag, startPoint x: 708, startPoint y: 392, endPoint x: 702, endPoint y: 360, distance: 31.8
click at [702, 342] on span "Extensive California Energy Efficiency Experience" at bounding box center [765, 332] width 312 height 19
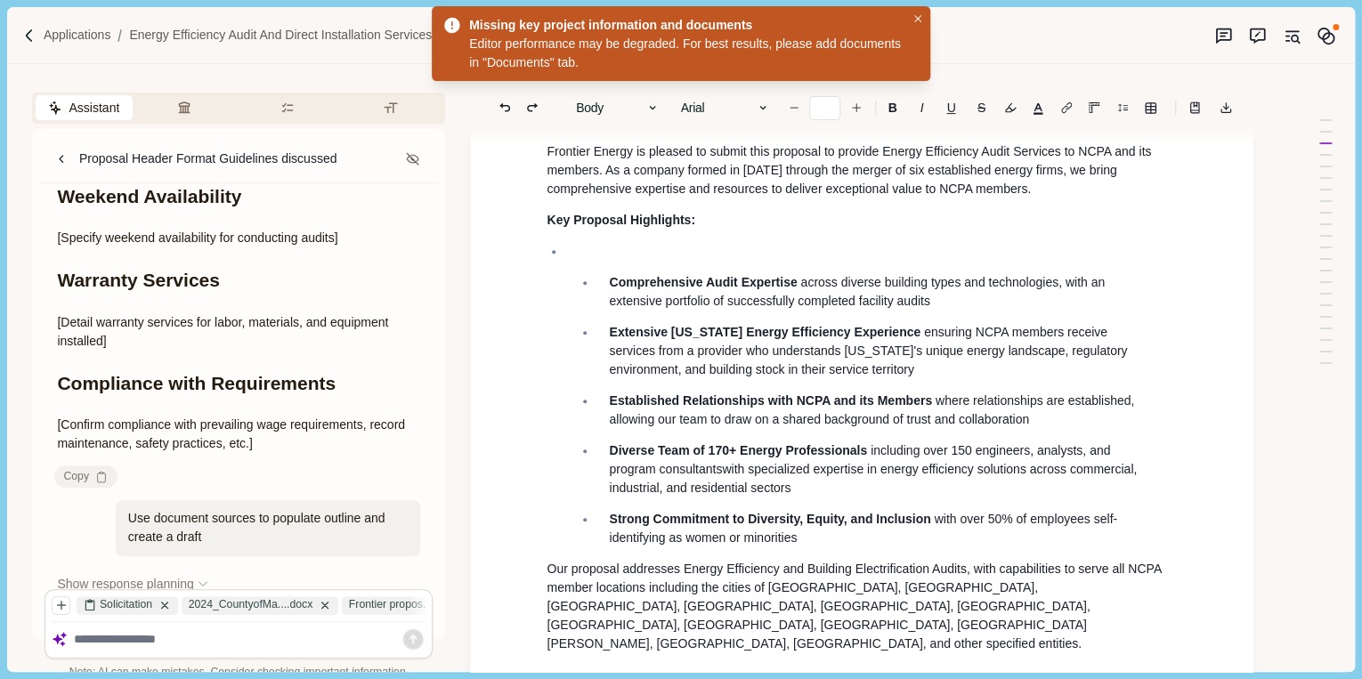
scroll to position [437, 0]
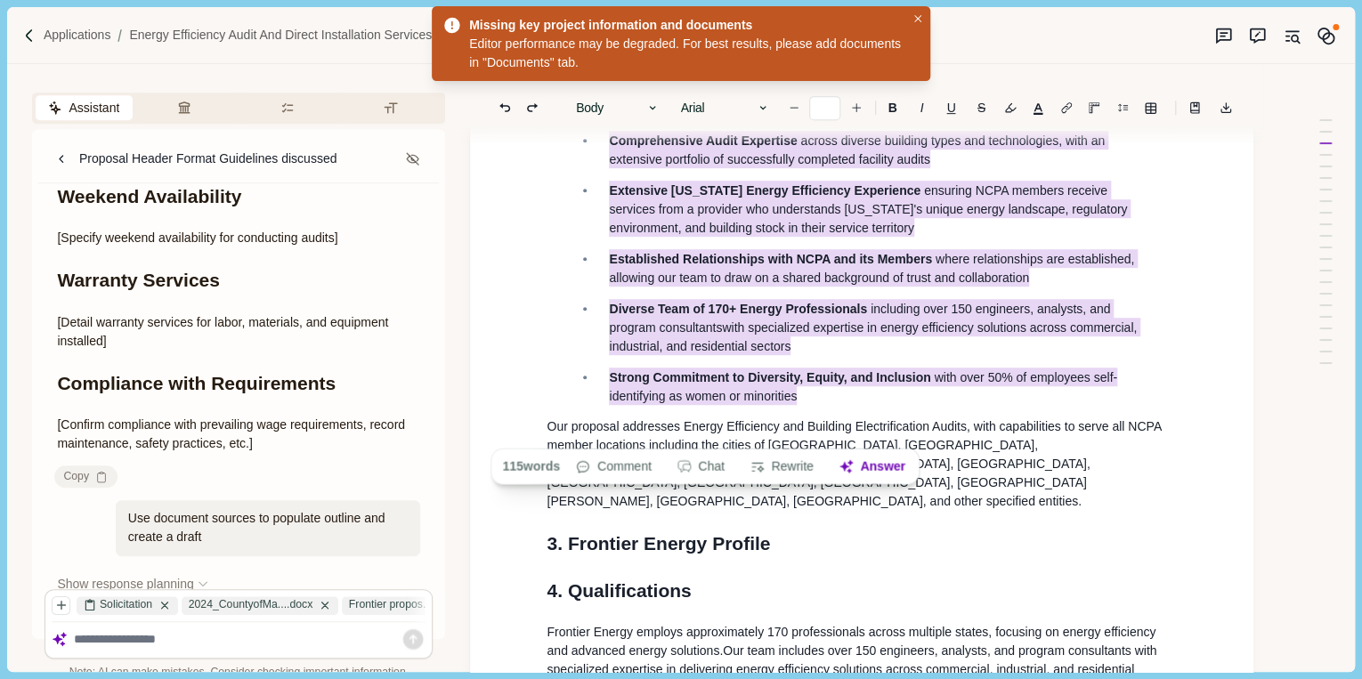
drag, startPoint x: 803, startPoint y: 433, endPoint x: 578, endPoint y: 158, distance: 356.1
click at [578, 158] on li "Comprehensive Audit Expertise across diverse building types and technologies, w…" at bounding box center [870, 252] width 611 height 305
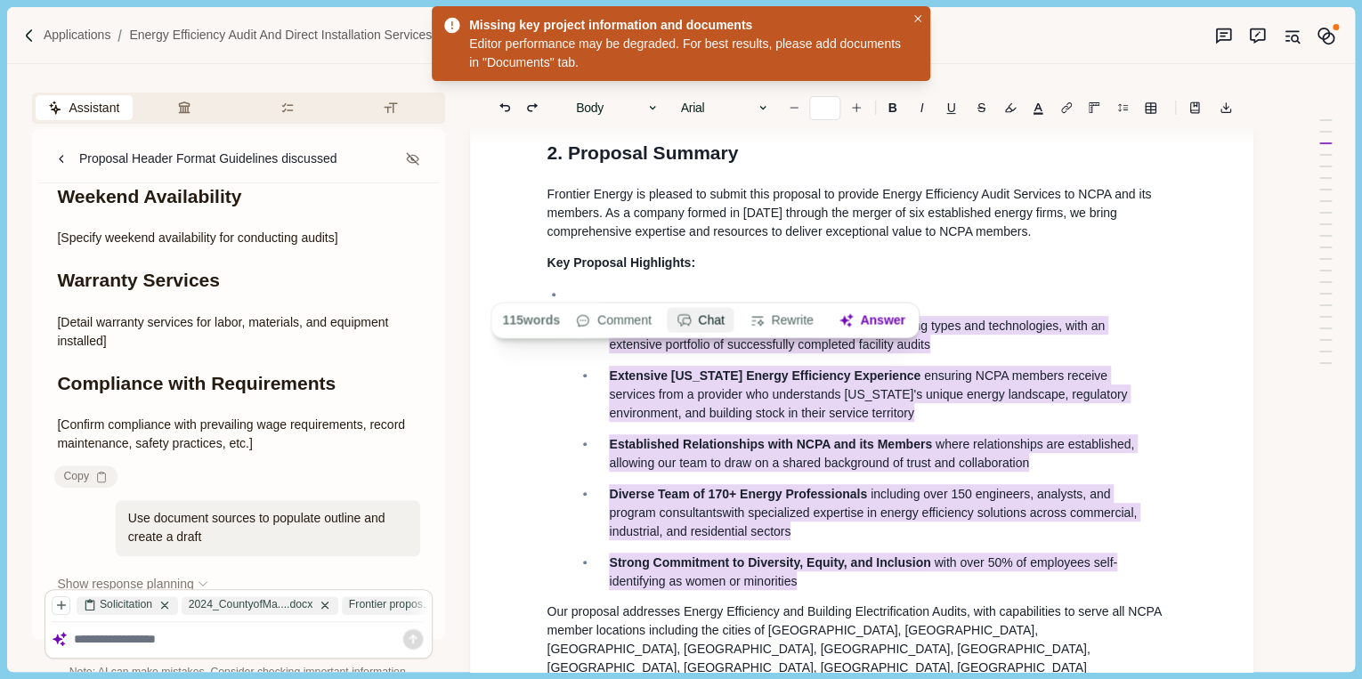
scroll to position [223, 0]
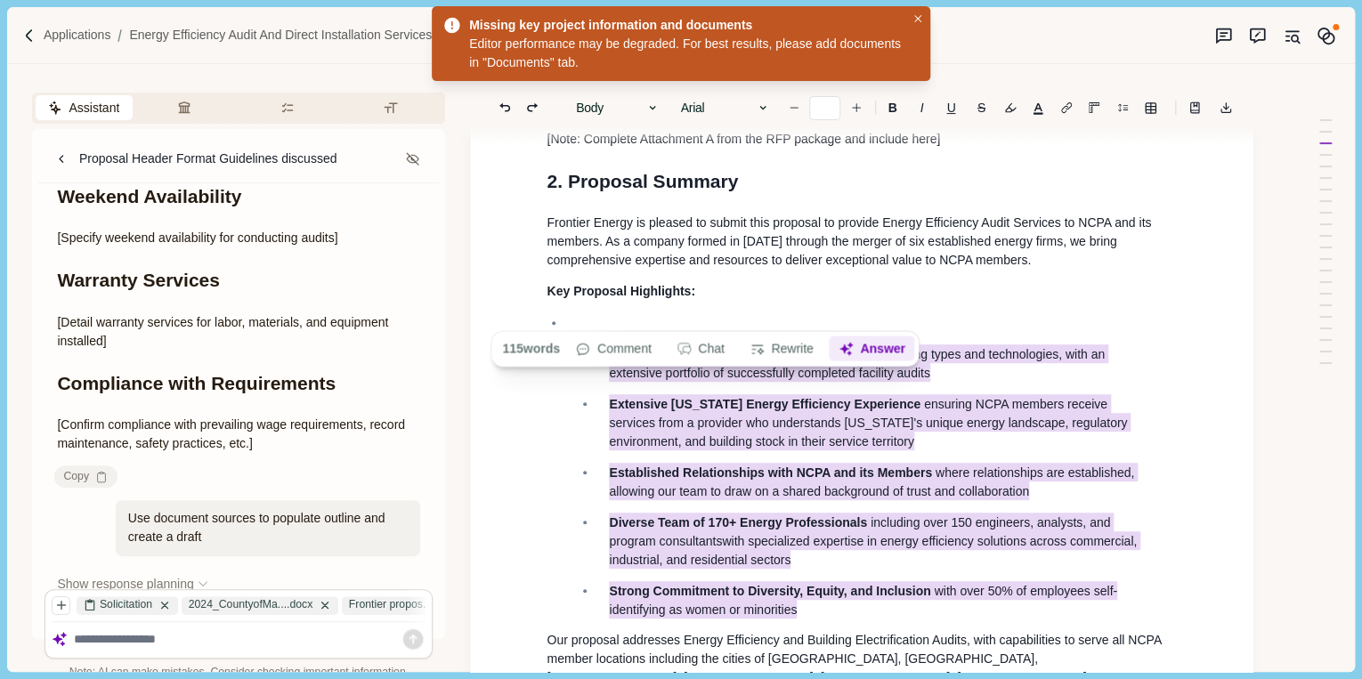
click at [876, 345] on button "Answer" at bounding box center [872, 348] width 85 height 25
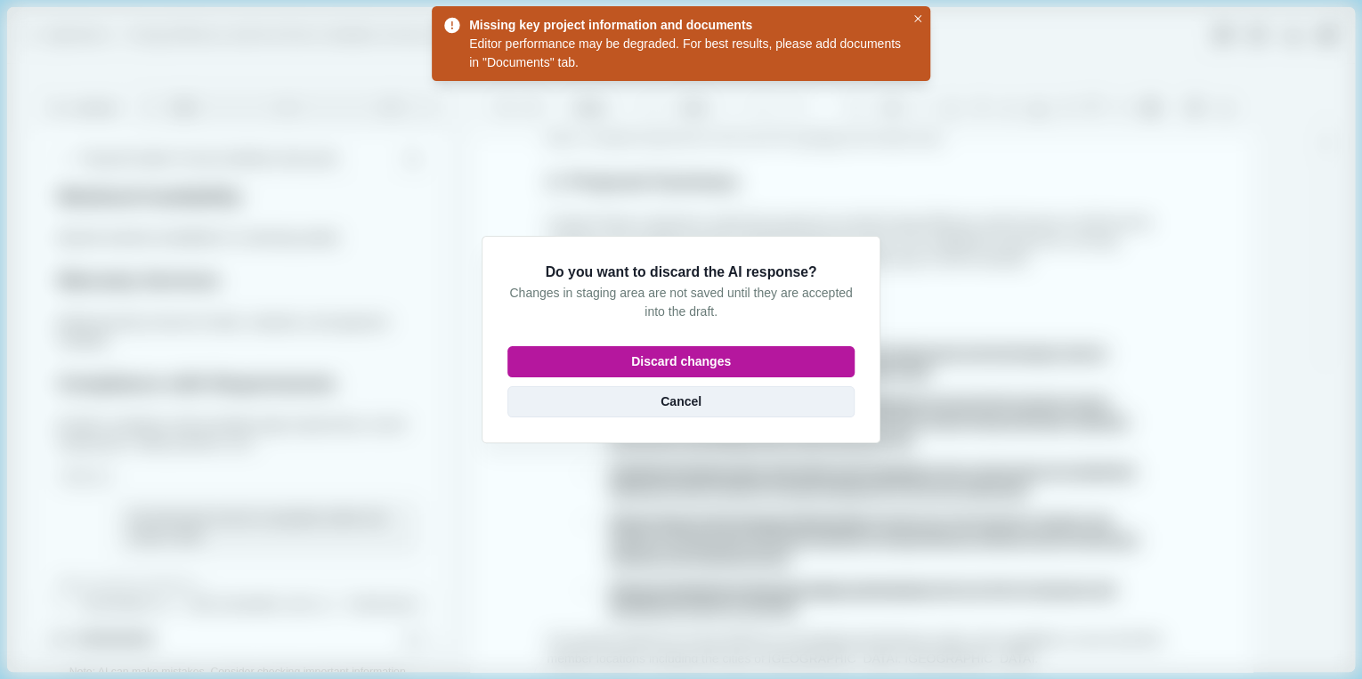
drag, startPoint x: 844, startPoint y: 395, endPoint x: 751, endPoint y: 395, distance: 92.6
click at [751, 395] on button "Cancel" at bounding box center [680, 401] width 347 height 31
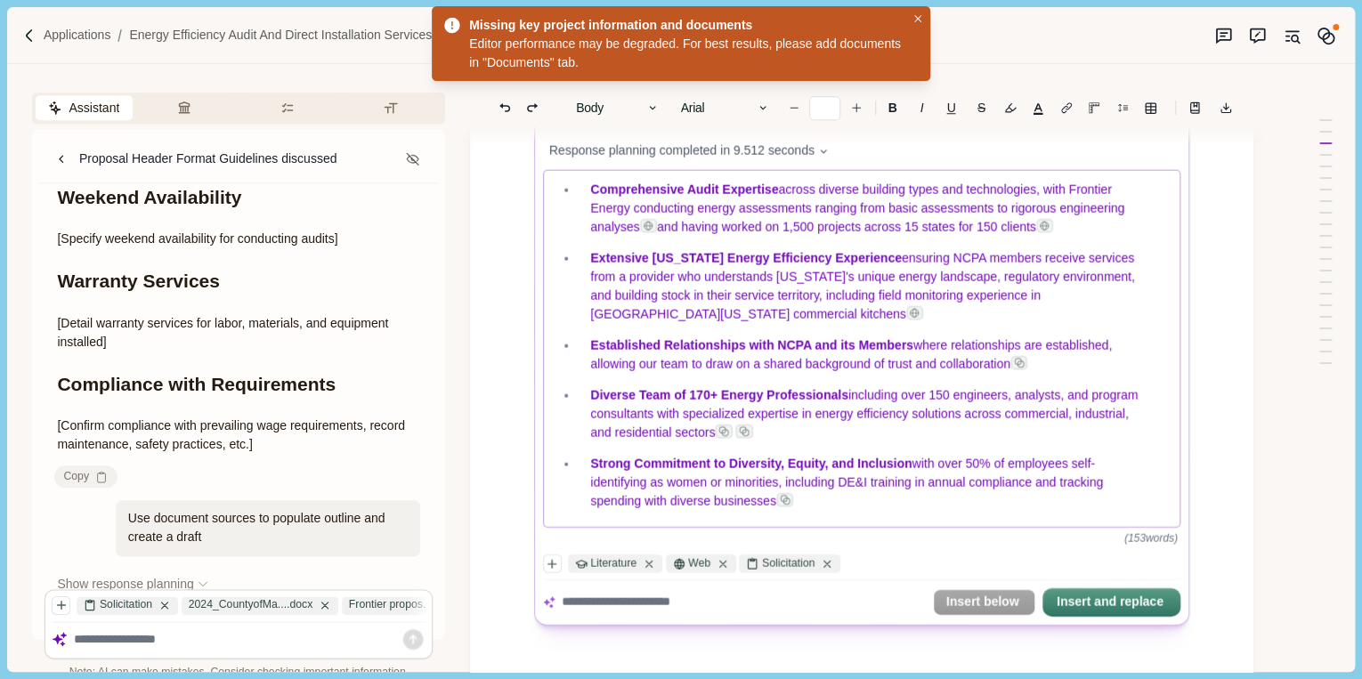
scroll to position [935, 0]
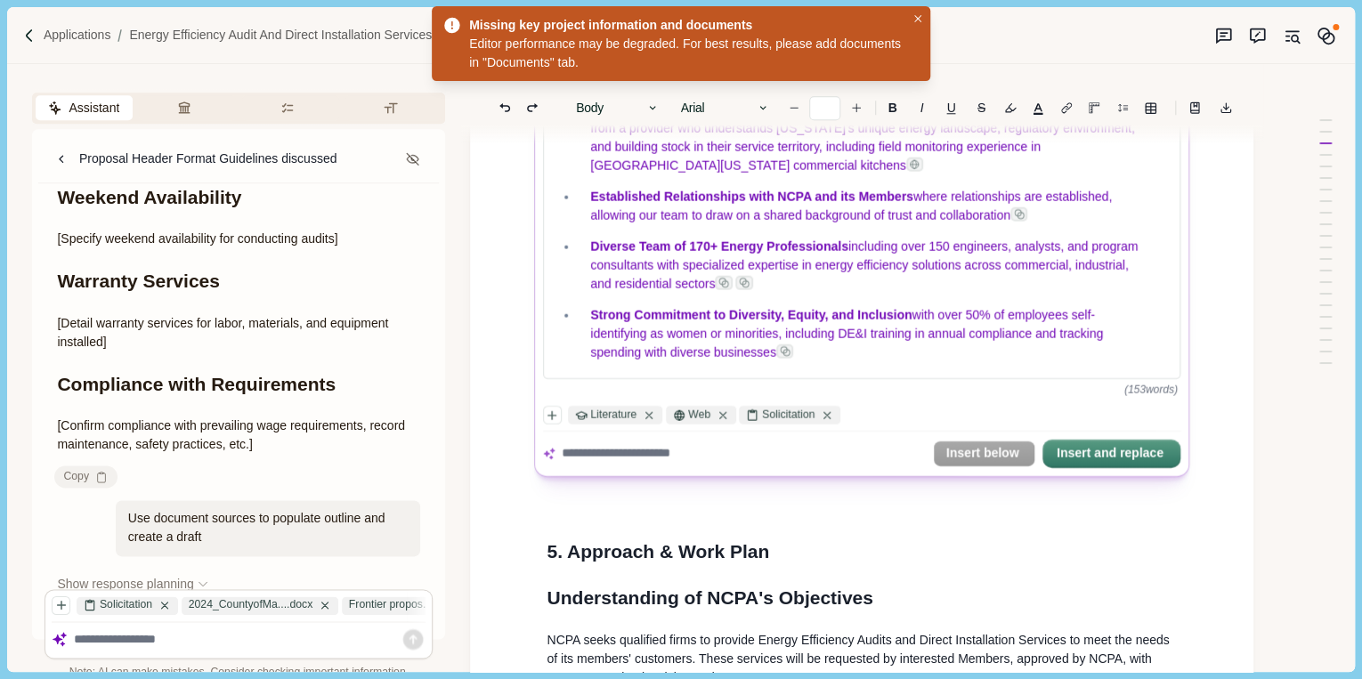
click at [794, 457] on textarea at bounding box center [744, 453] width 364 height 19
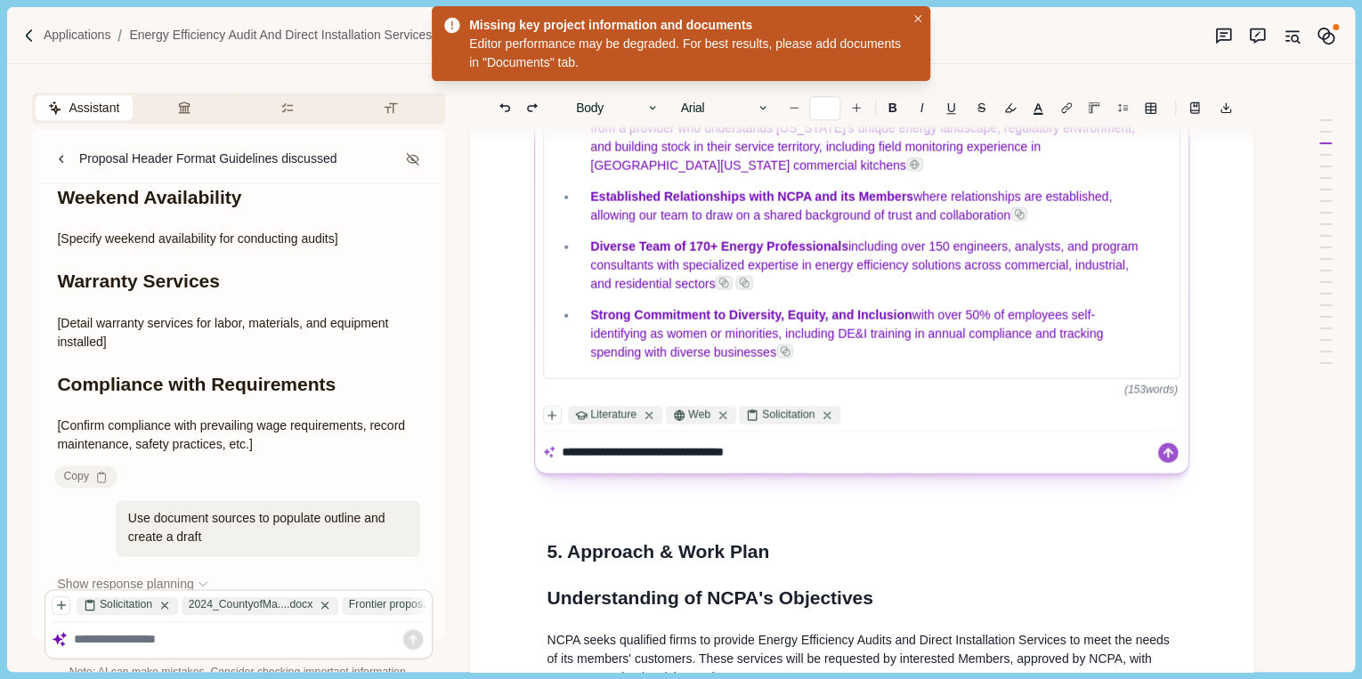
type textarea "**********"
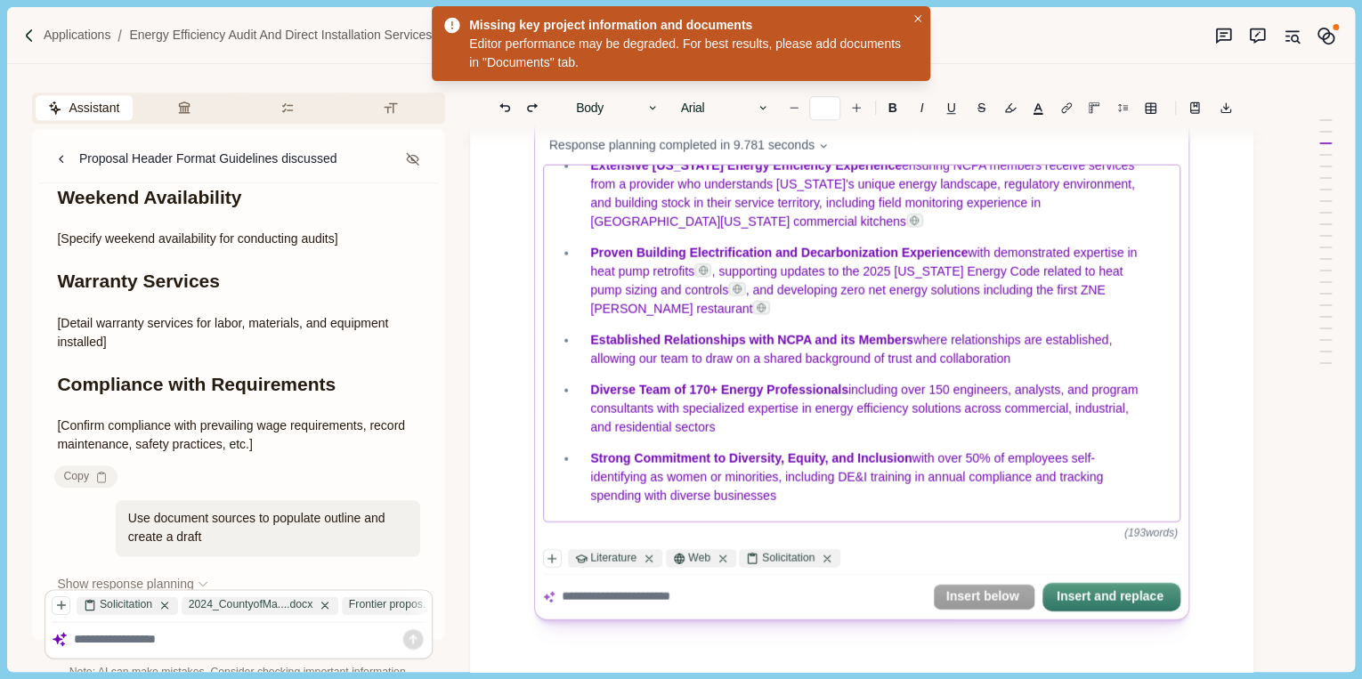
scroll to position [793, 0]
click at [807, 587] on textarea at bounding box center [744, 596] width 364 height 19
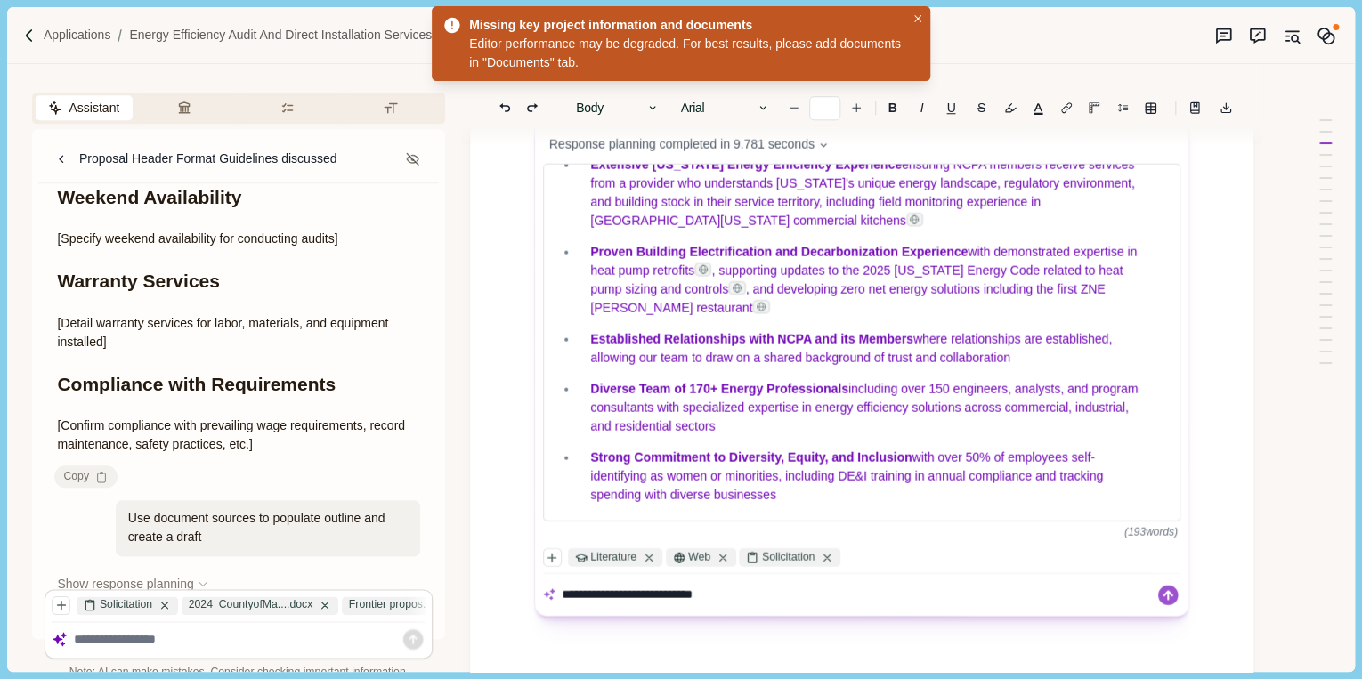
type textarea "**********"
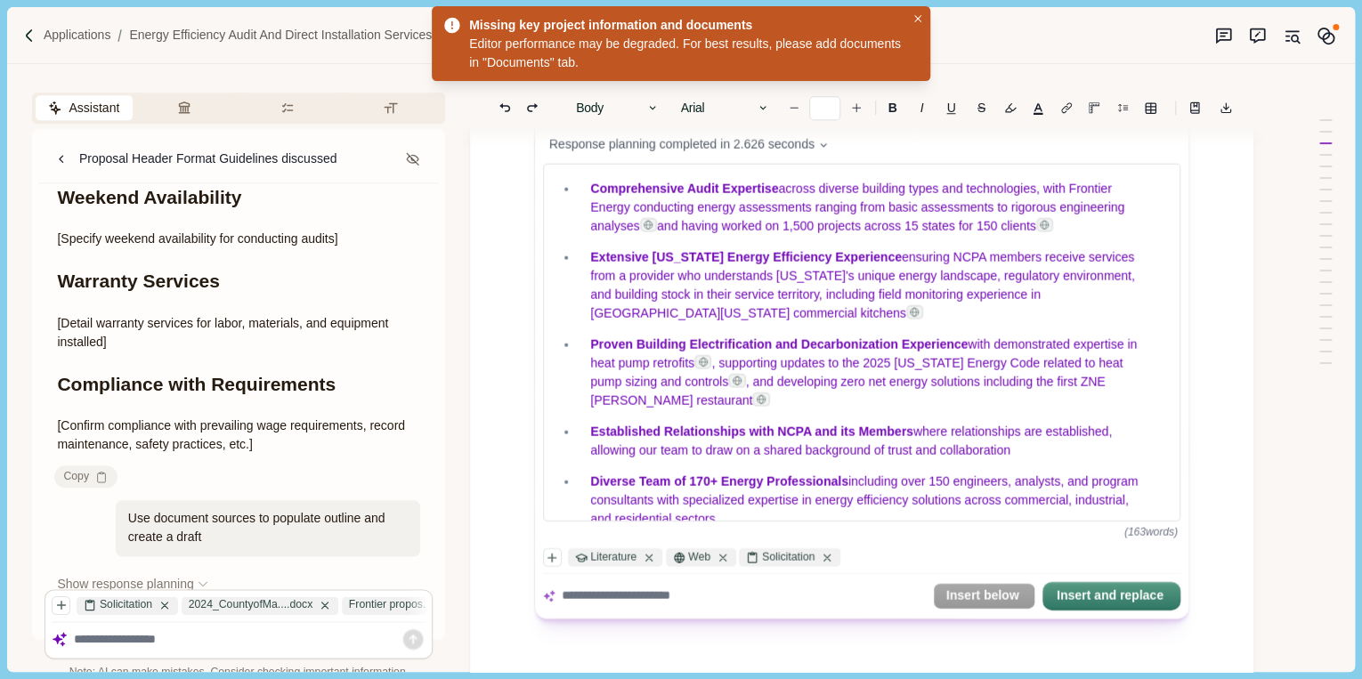
scroll to position [36, 0]
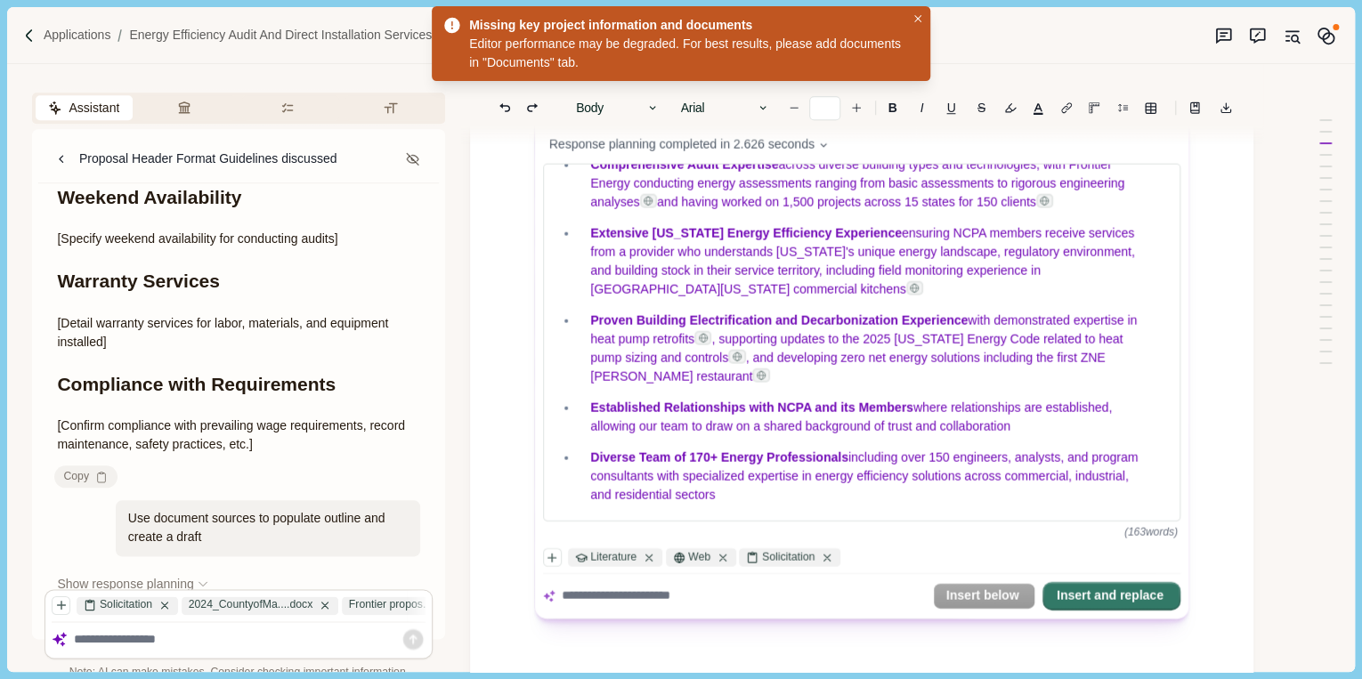
click at [1080, 589] on button "Insert and replace" at bounding box center [1111, 596] width 134 height 25
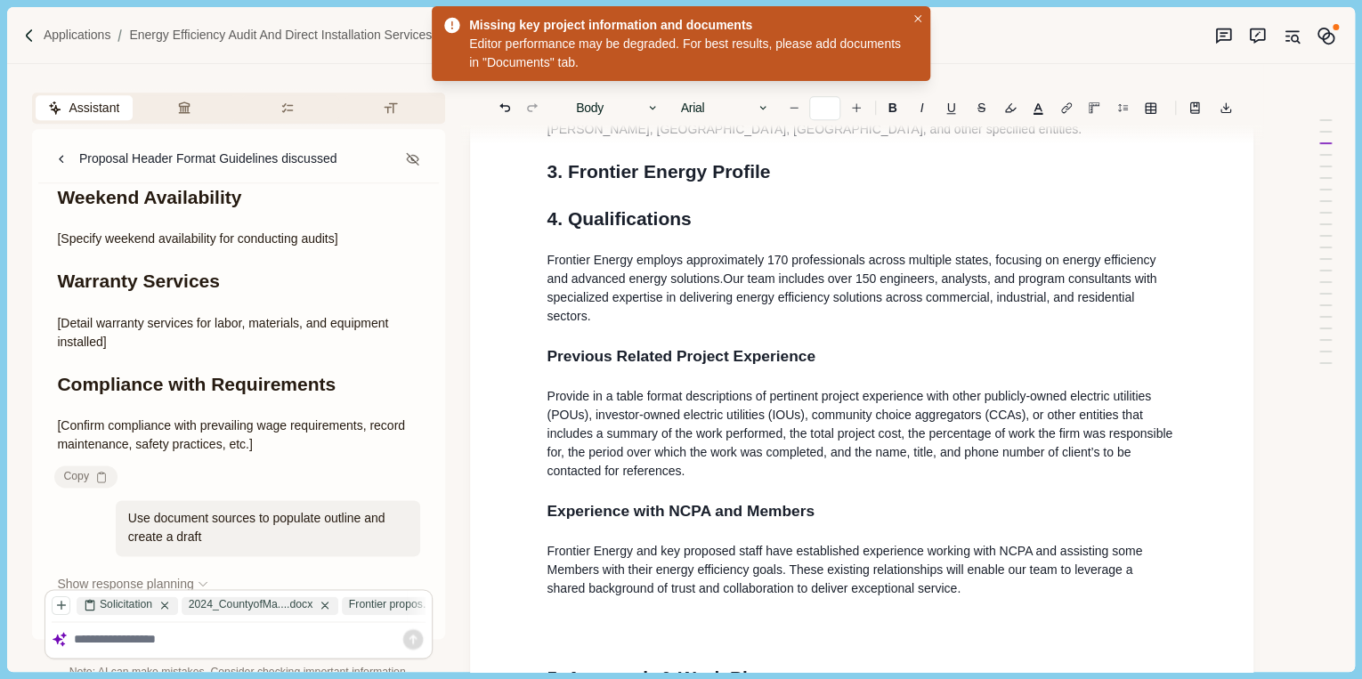
scroll to position [1008, 0]
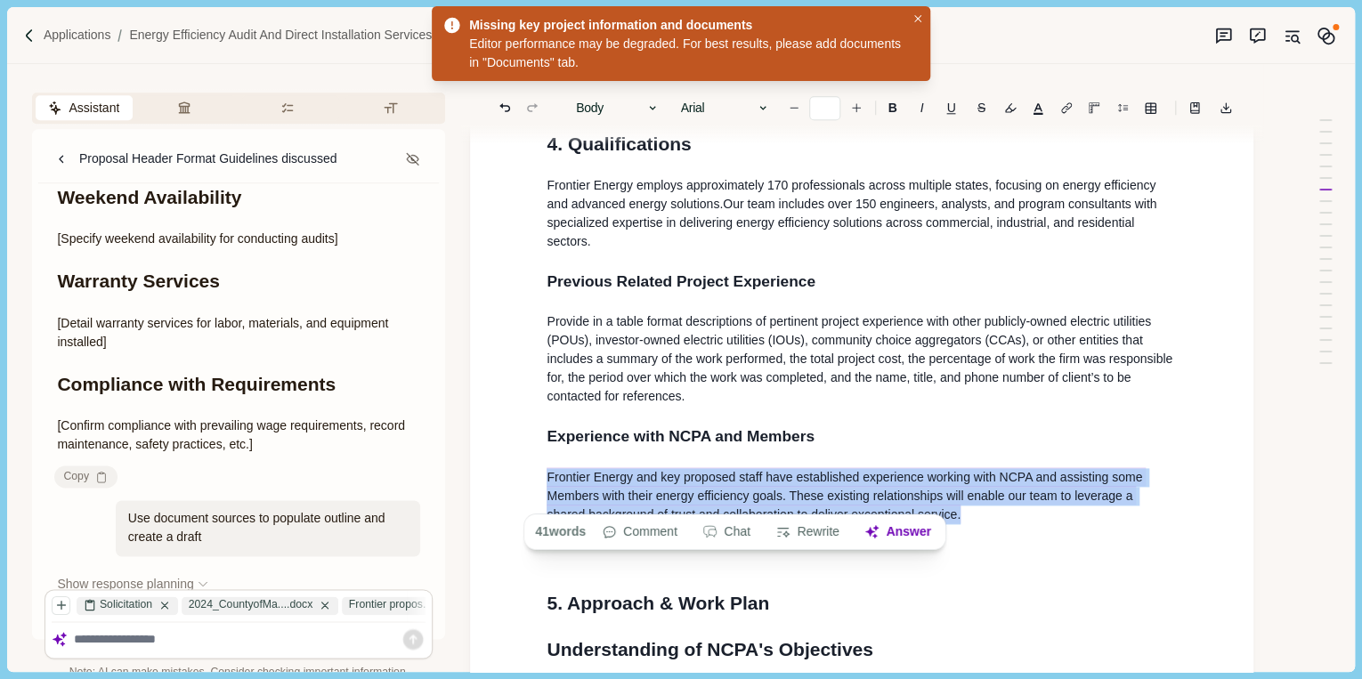
drag, startPoint x: 935, startPoint y: 502, endPoint x: 514, endPoint y: 463, distance: 421.9
click at [514, 463] on div "NCPA RFP LR2503: Energy Efficiency Audit and Direct Installation Services 1. Re…" at bounding box center [861, 560] width 783 height 2861
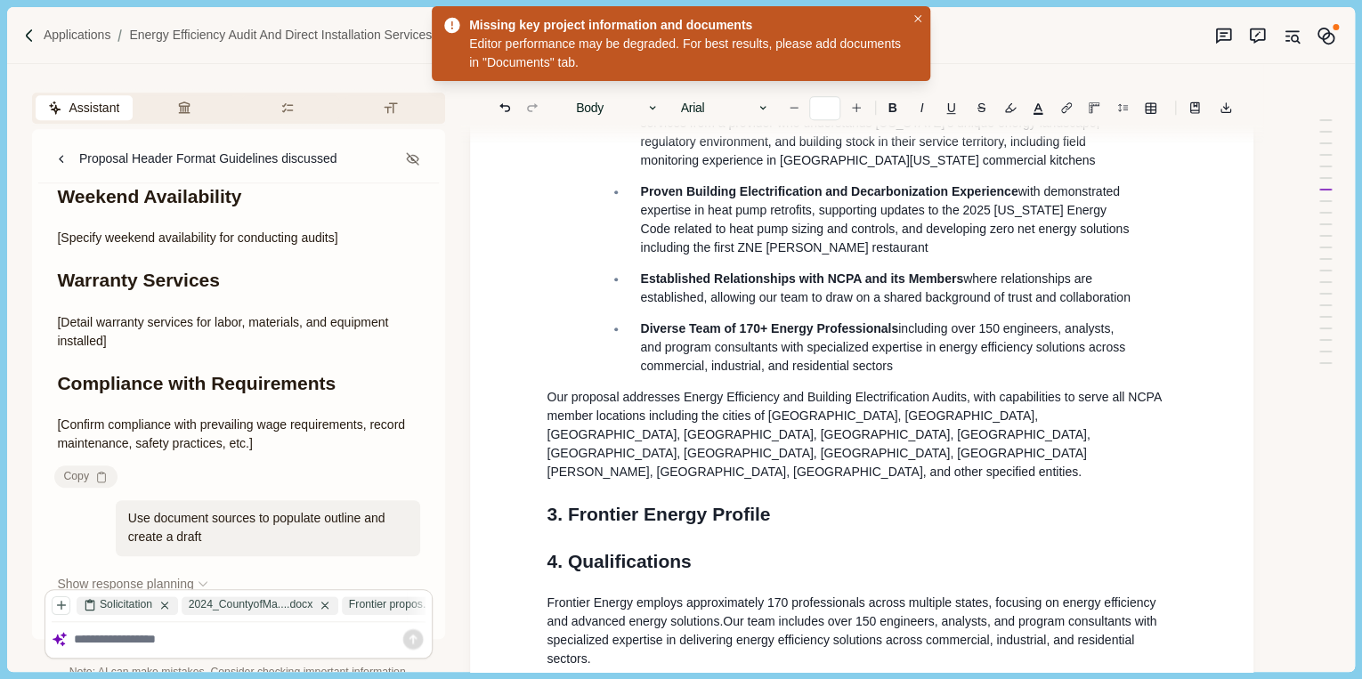
scroll to position [581, 0]
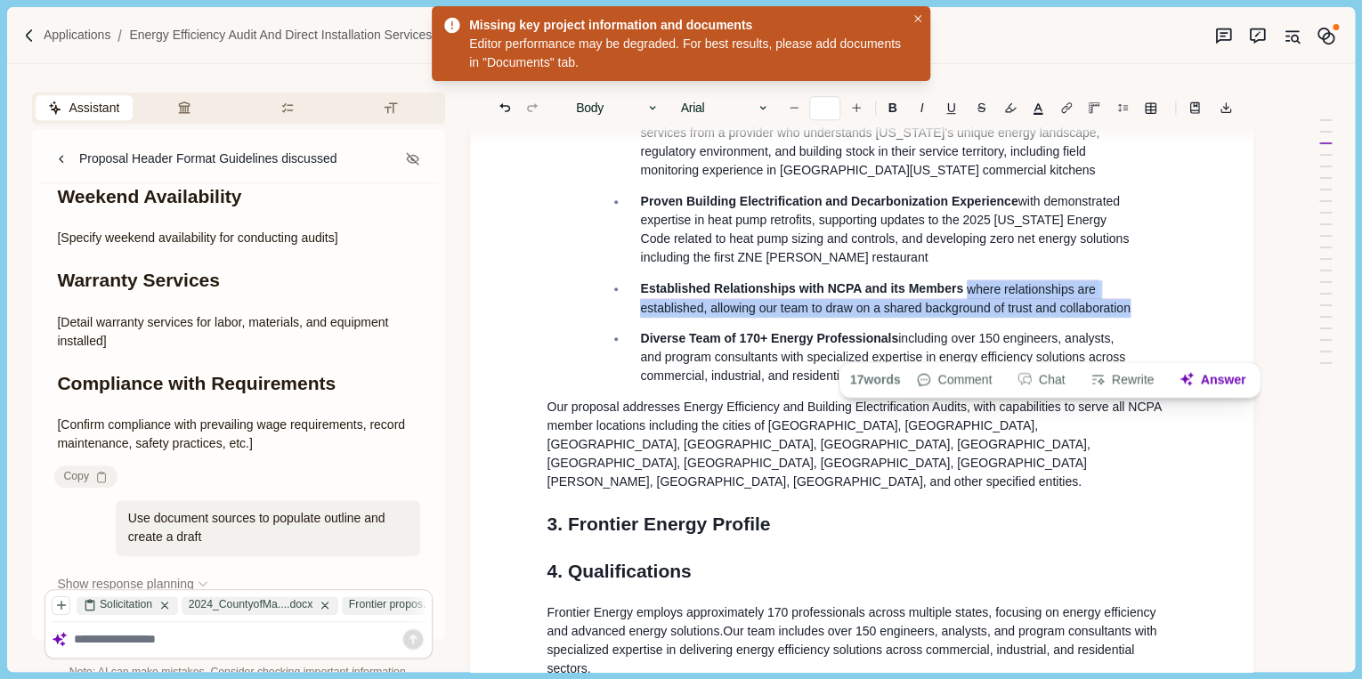
drag, startPoint x: 1125, startPoint y: 343, endPoint x: 967, endPoint y: 331, distance: 158.0
click at [967, 317] on p "Established Relationships with NCPA and its Members where relationships are est…" at bounding box center [889, 297] width 499 height 37
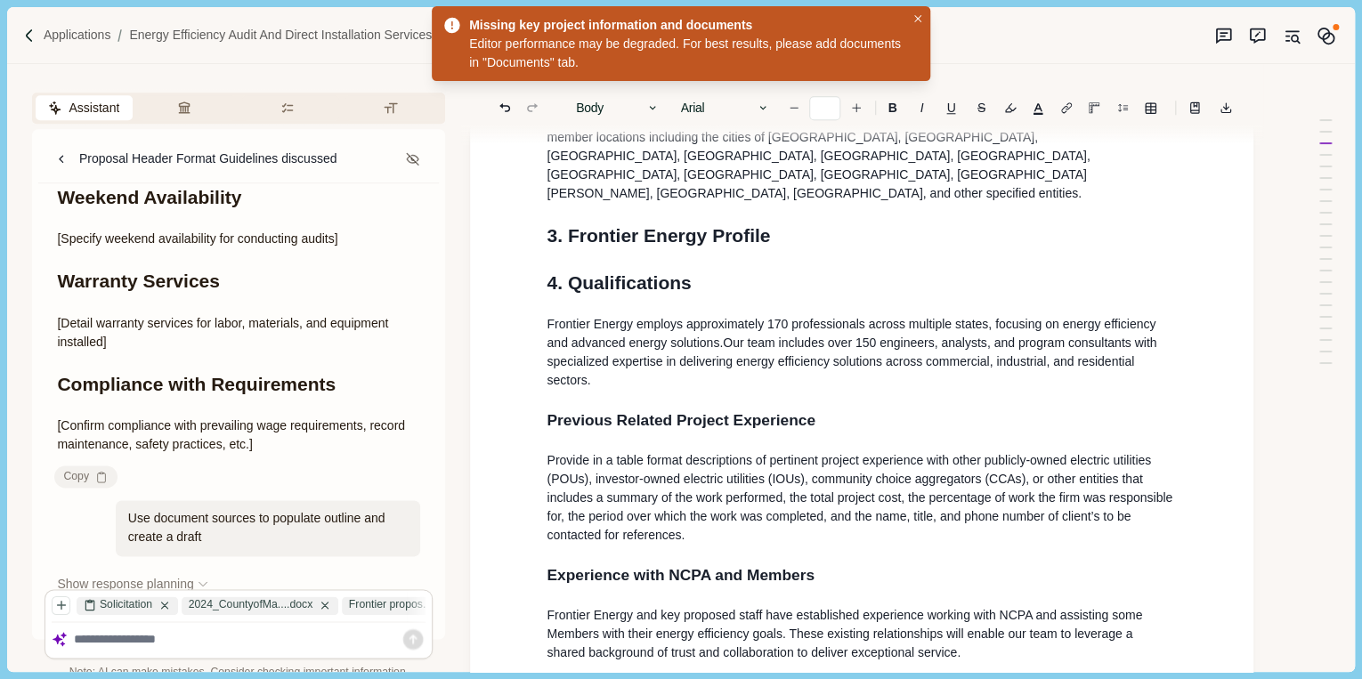
scroll to position [1008, 0]
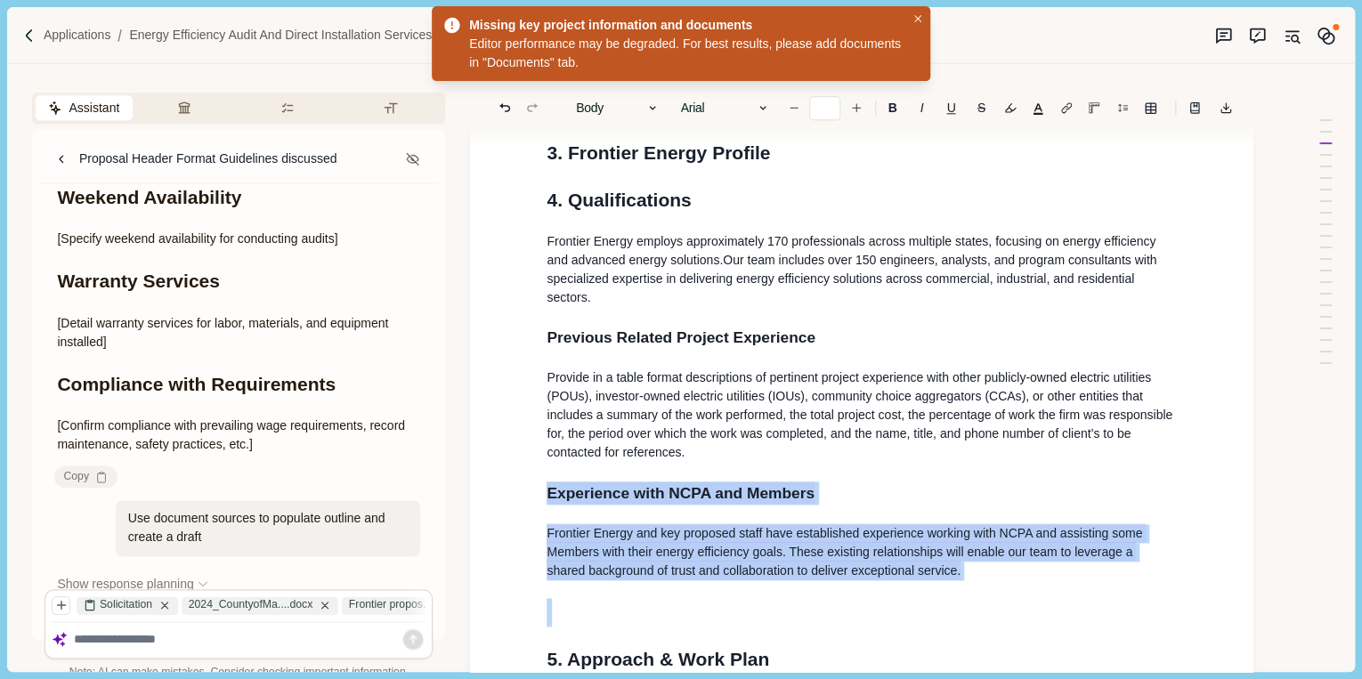
drag, startPoint x: 904, startPoint y: 546, endPoint x: 525, endPoint y: 481, distance: 384.8
click at [525, 481] on div "NCPA RFP LR2503: Energy Efficiency Audit and Direct Installation Services 1. Re…" at bounding box center [861, 589] width 783 height 2918
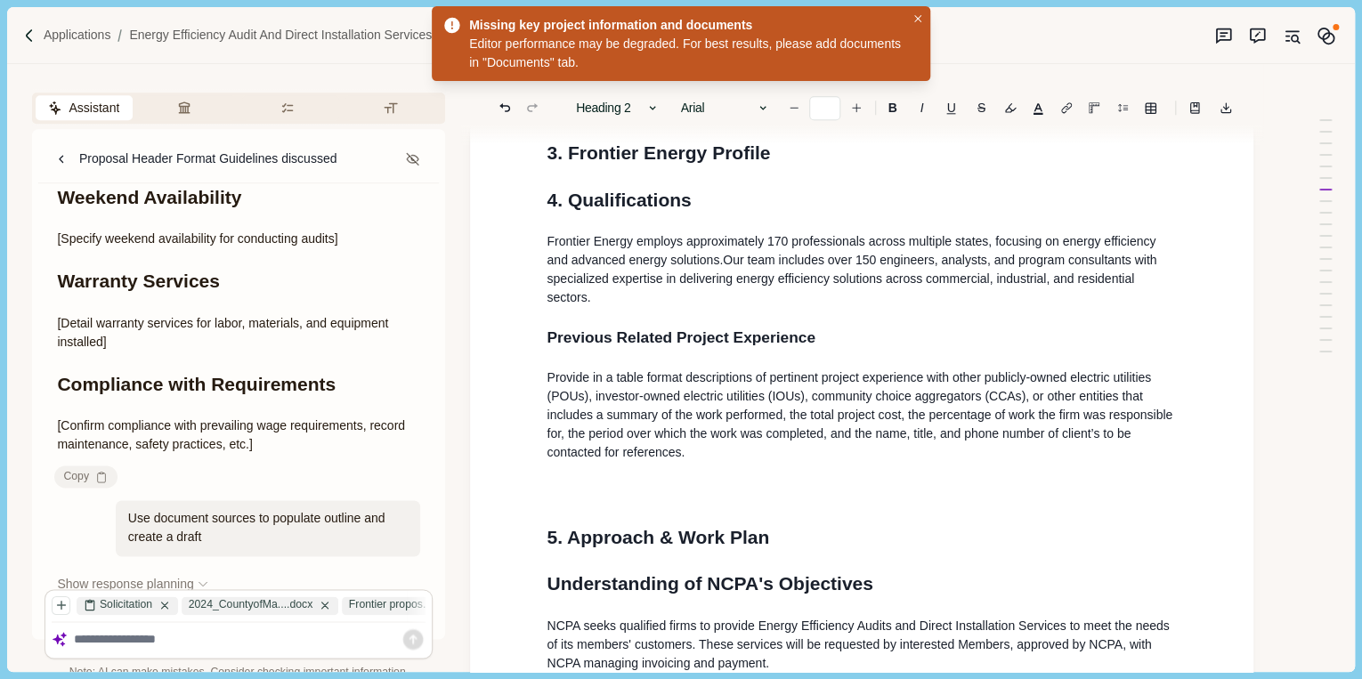
drag, startPoint x: 551, startPoint y: 463, endPoint x: 556, endPoint y: 480, distance: 17.7
click at [556, 481] on h2 at bounding box center [861, 492] width 630 height 23
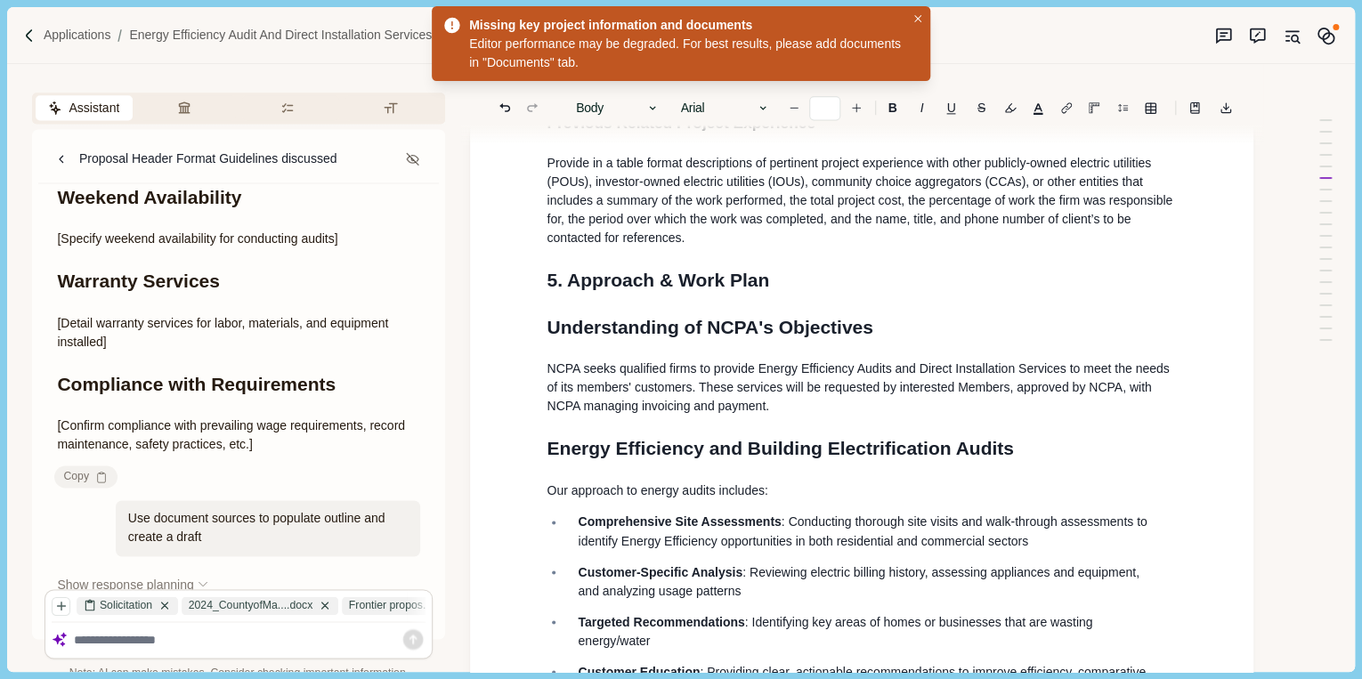
scroll to position [1222, 0]
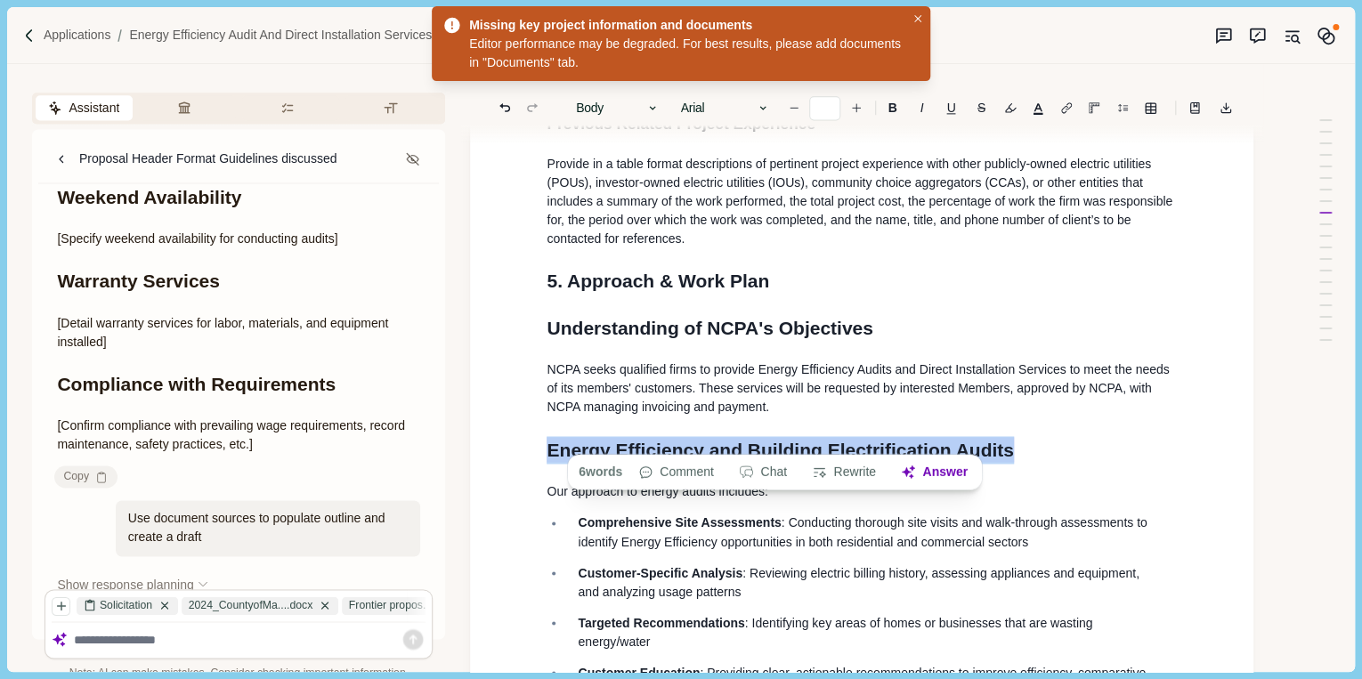
drag, startPoint x: 996, startPoint y: 434, endPoint x: 520, endPoint y: 434, distance: 476.2
click at [520, 434] on div "NCPA RFP LR2503: Energy Efficiency Audit and Direct Installation Services 1. Re…" at bounding box center [861, 293] width 783 height 2753
click at [595, 110] on button "Heading 1" at bounding box center [617, 107] width 101 height 25
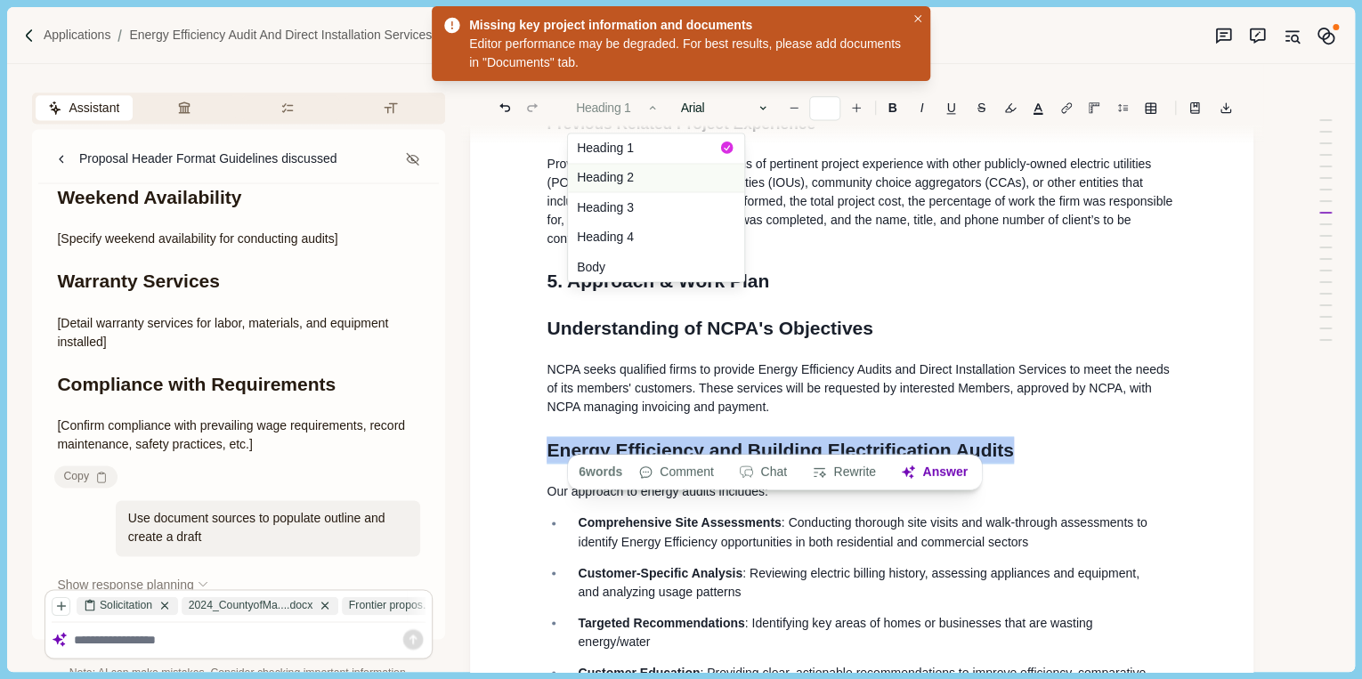
click at [613, 171] on button "Heading 2" at bounding box center [656, 178] width 176 height 30
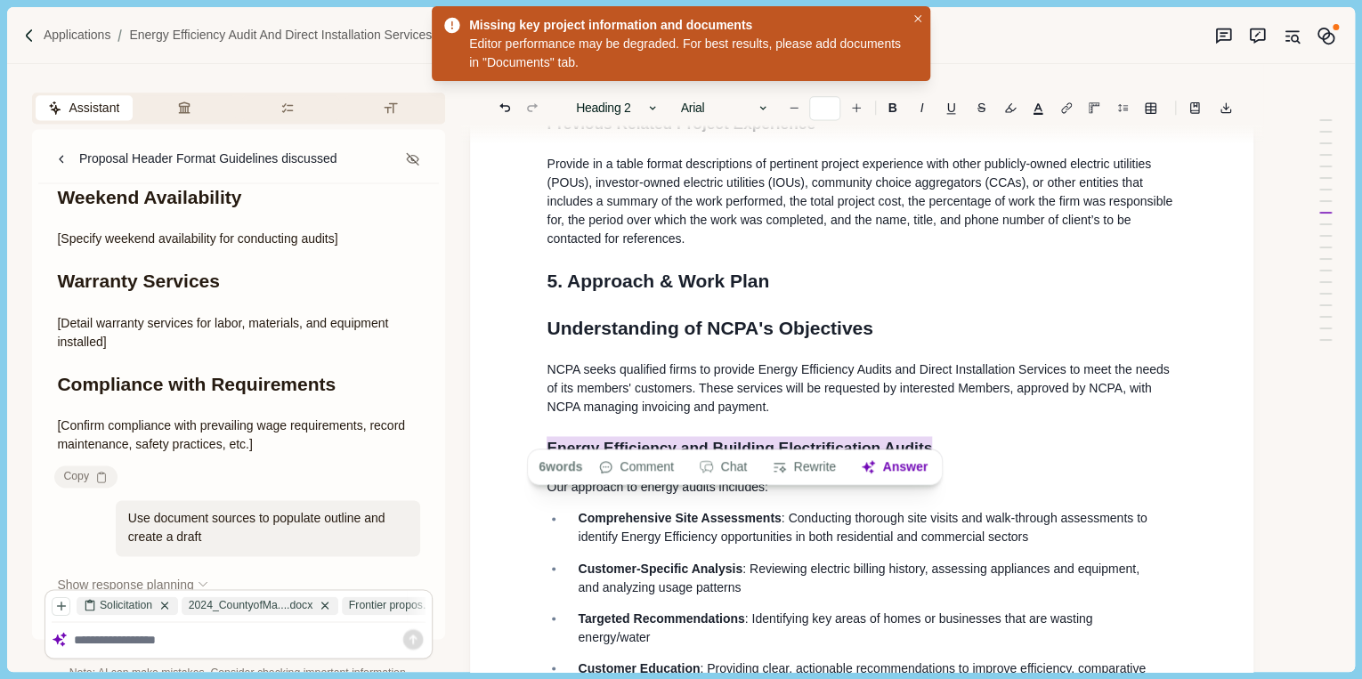
click at [1022, 405] on div "NCPA RFP LR2503: Energy Efficiency Audit and Direct Installation Services 1. Re…" at bounding box center [861, 288] width 655 height 2633
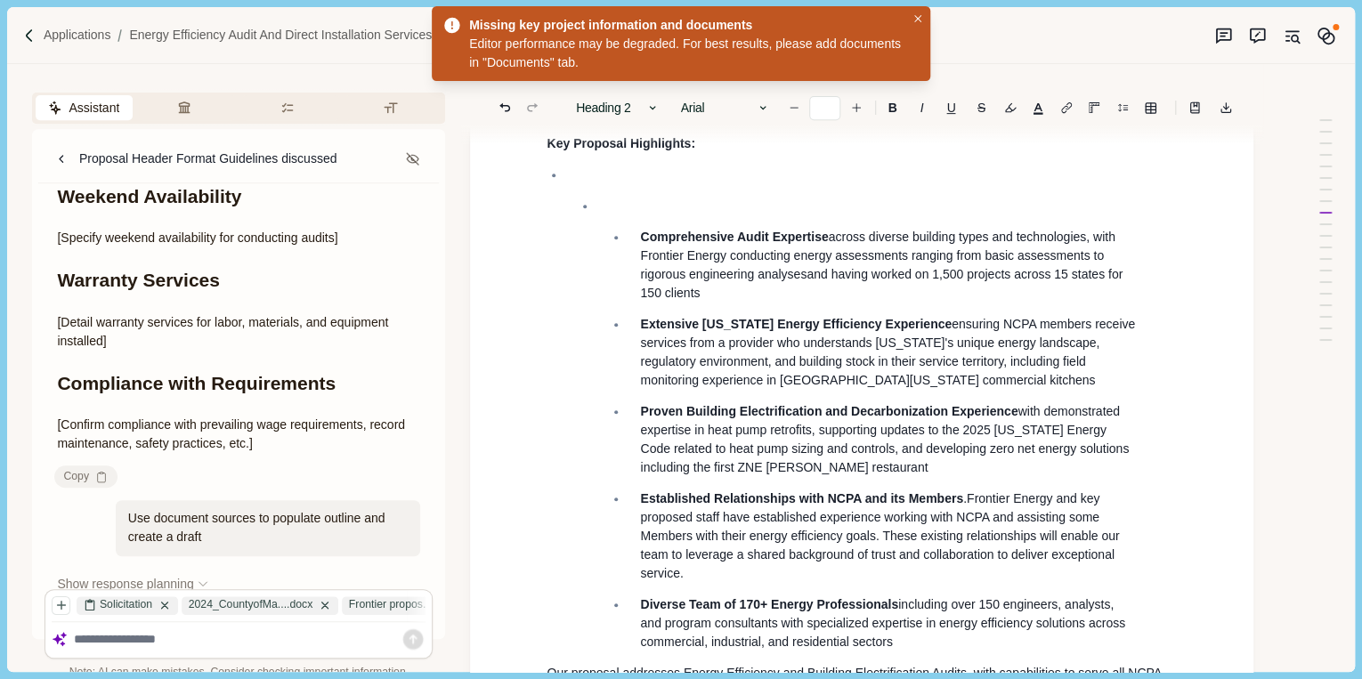
scroll to position [368, 0]
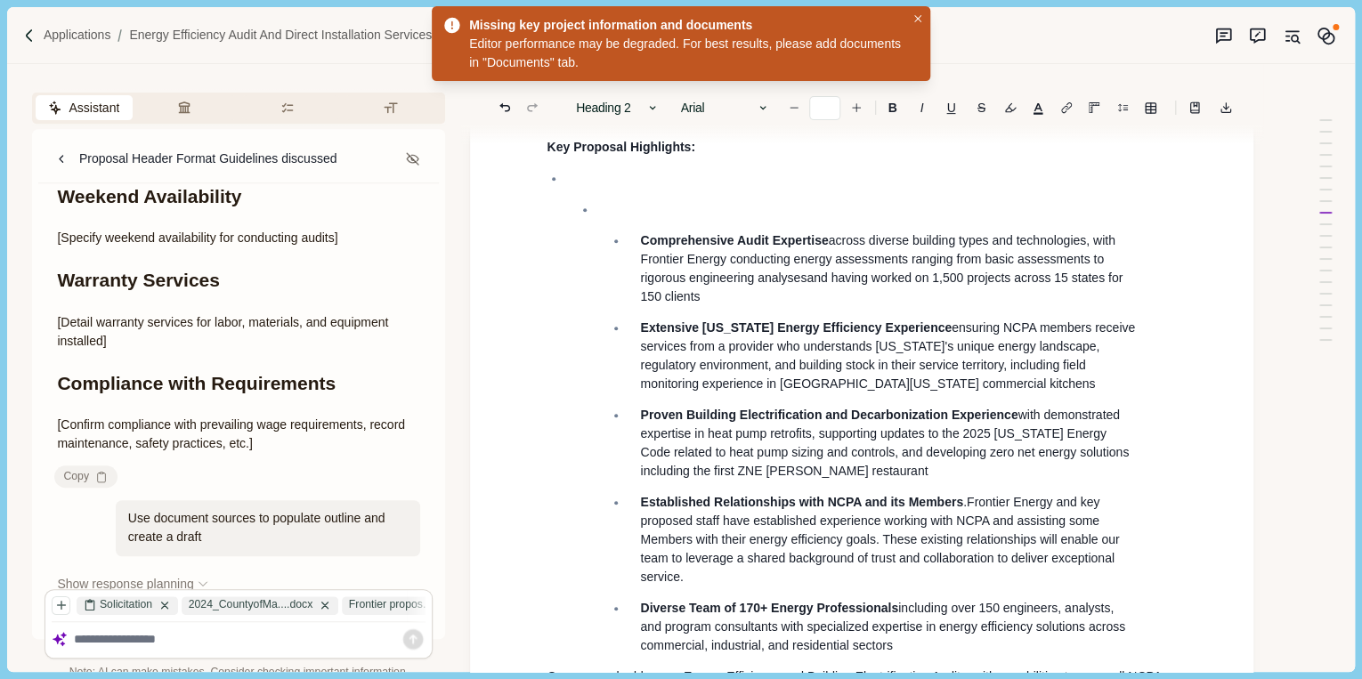
click at [632, 219] on p at bounding box center [880, 209] width 543 height 19
click at [596, 240] on li "Comprehensive Audit Expertise across diverse building types and technologies, w…" at bounding box center [880, 427] width 568 height 455
drag, startPoint x: 547, startPoint y: 210, endPoint x: 600, endPoint y: 214, distance: 52.6
click at [600, 214] on ul "Comprehensive Audit Expertise across diverse building types and technologies, w…" at bounding box center [855, 412] width 643 height 486
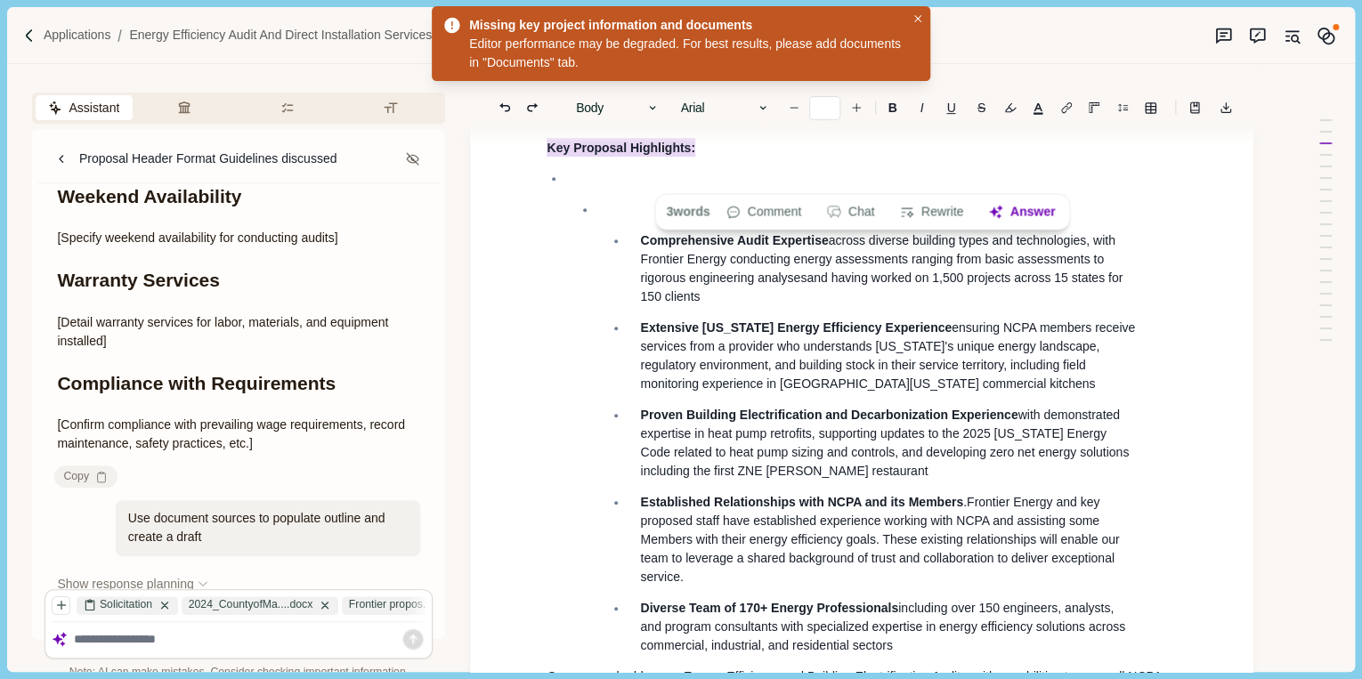
click at [571, 214] on li "Comprehensive Audit Expertise across diverse building types and technologies, w…" at bounding box center [870, 412] width 611 height 486
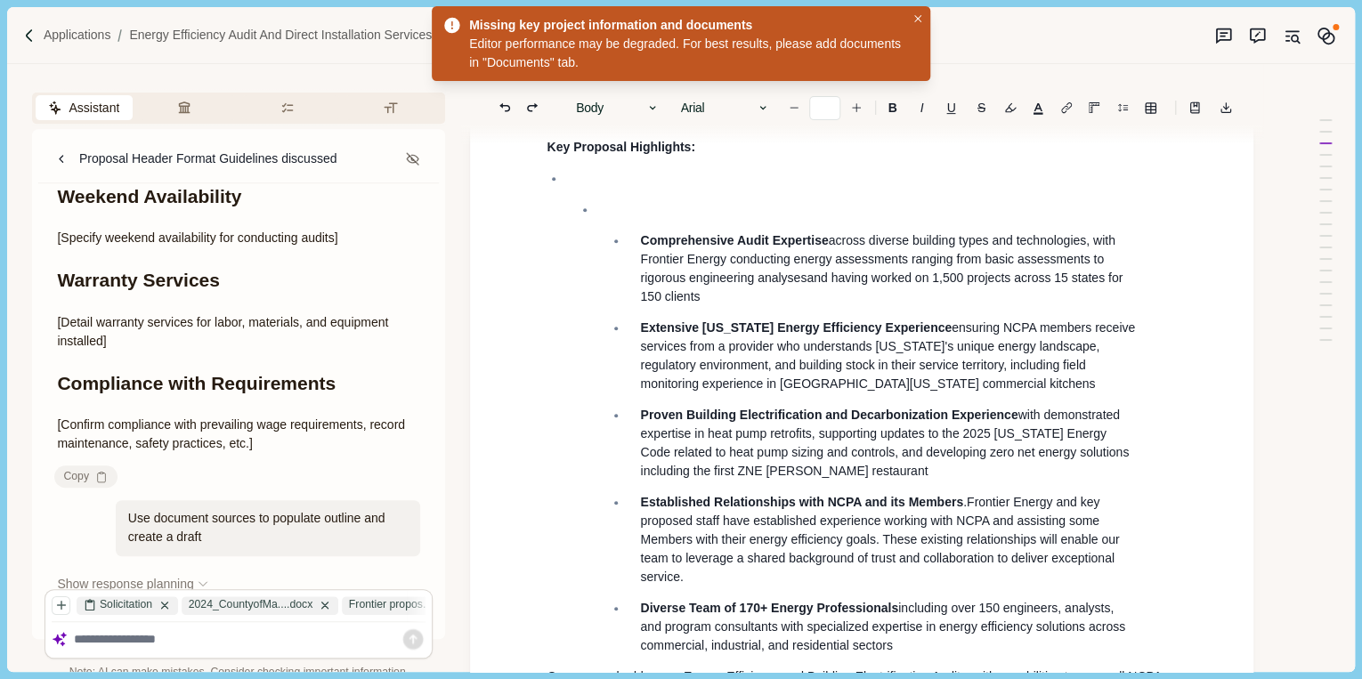
click at [565, 206] on li "Comprehensive Audit Expertise across diverse building types and technologies, w…" at bounding box center [870, 412] width 611 height 486
click at [567, 219] on li "Comprehensive Audit Expertise across diverse building types and technologies, w…" at bounding box center [870, 412] width 611 height 486
click at [671, 285] on span "across diverse building types and technologies, with Frontier Energy conducting…" at bounding box center [879, 259] width 478 height 52
click at [672, 285] on span "across diverse building types and technologies, with Front i er Energy conducti…" at bounding box center [879, 259] width 478 height 52
click at [847, 258] on li "Comprehensive Audit Expertise across diverse building types and technologies, w…" at bounding box center [880, 427] width 568 height 455
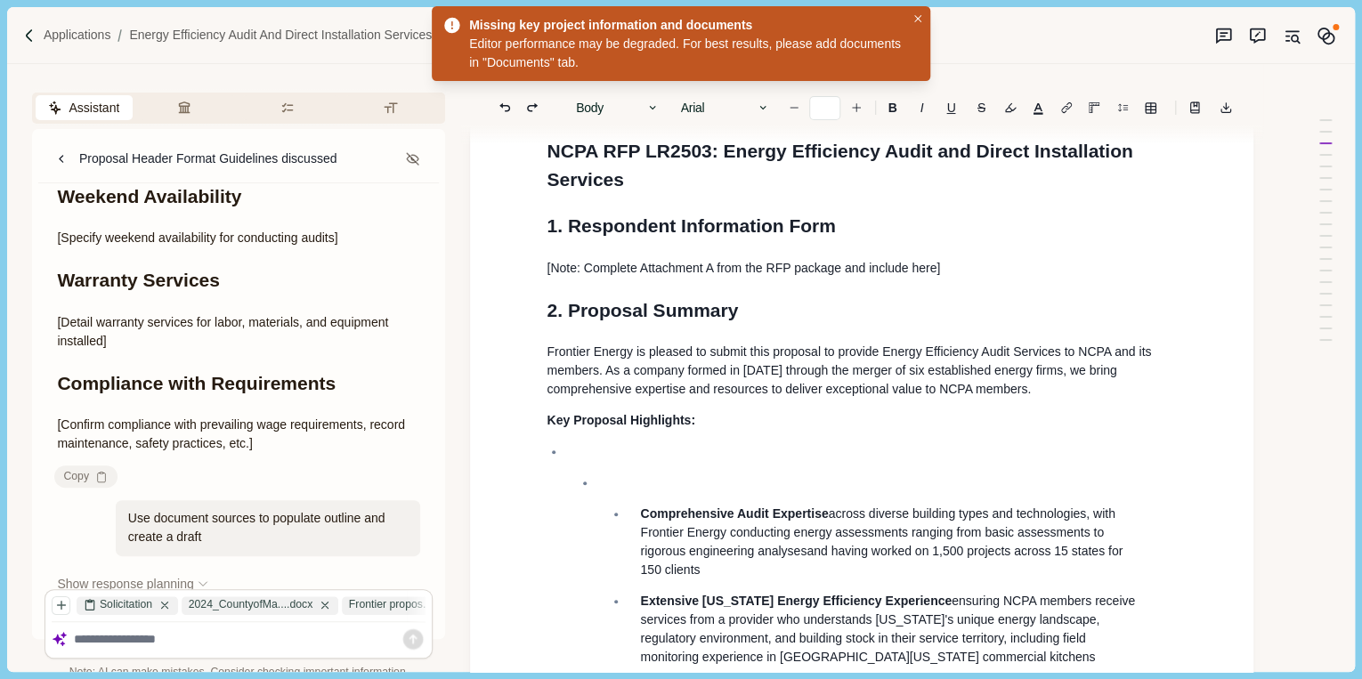
scroll to position [83, 0]
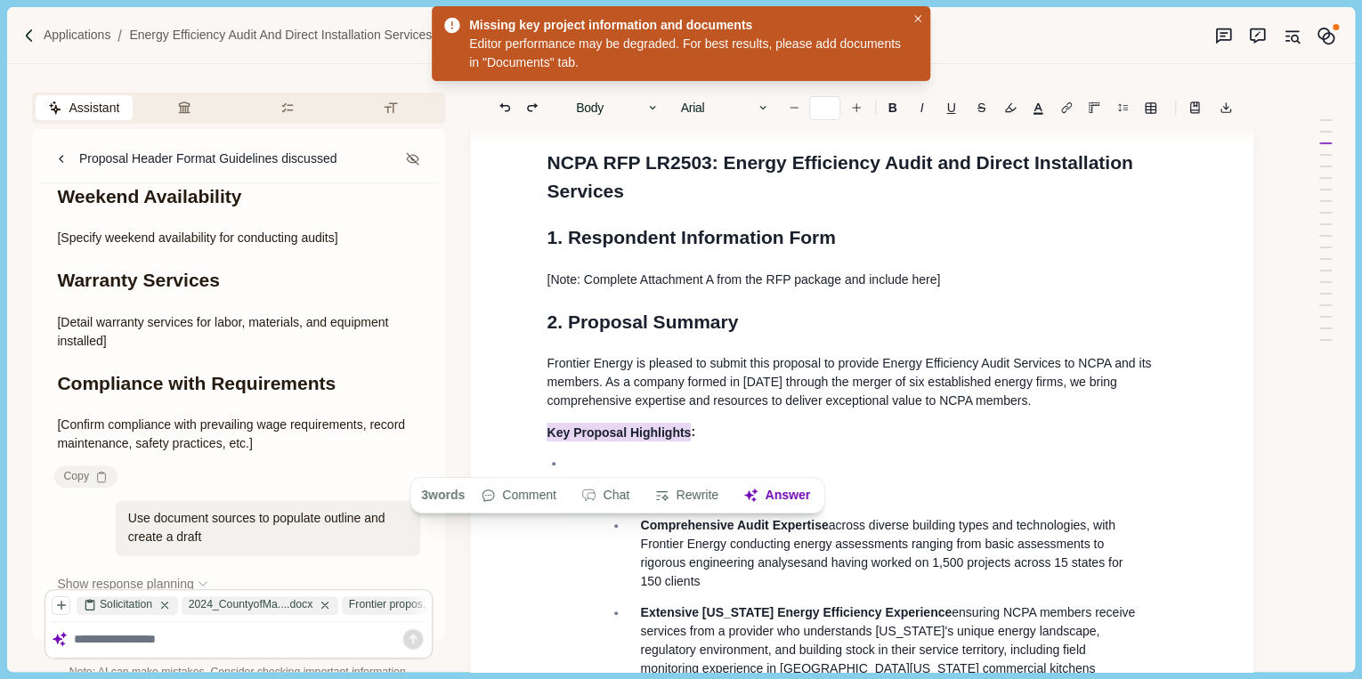
drag, startPoint x: 542, startPoint y: 459, endPoint x: 684, endPoint y: 463, distance: 142.4
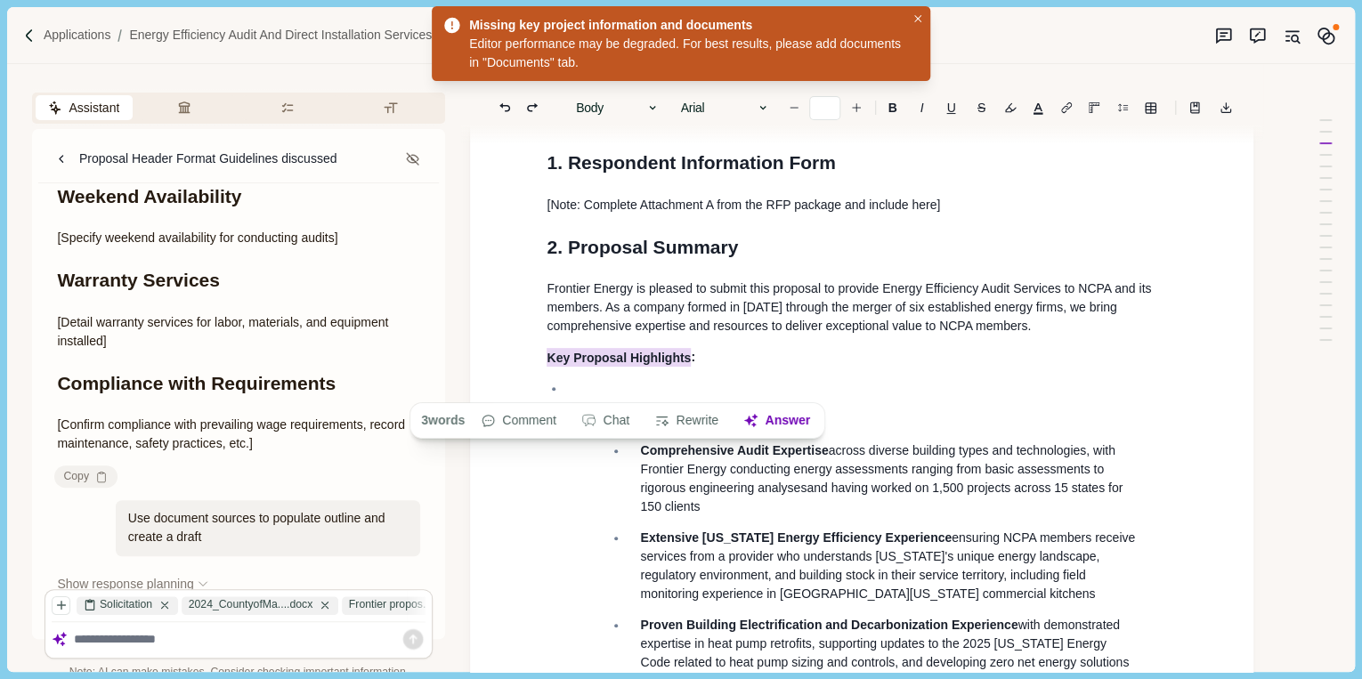
scroll to position [154, 0]
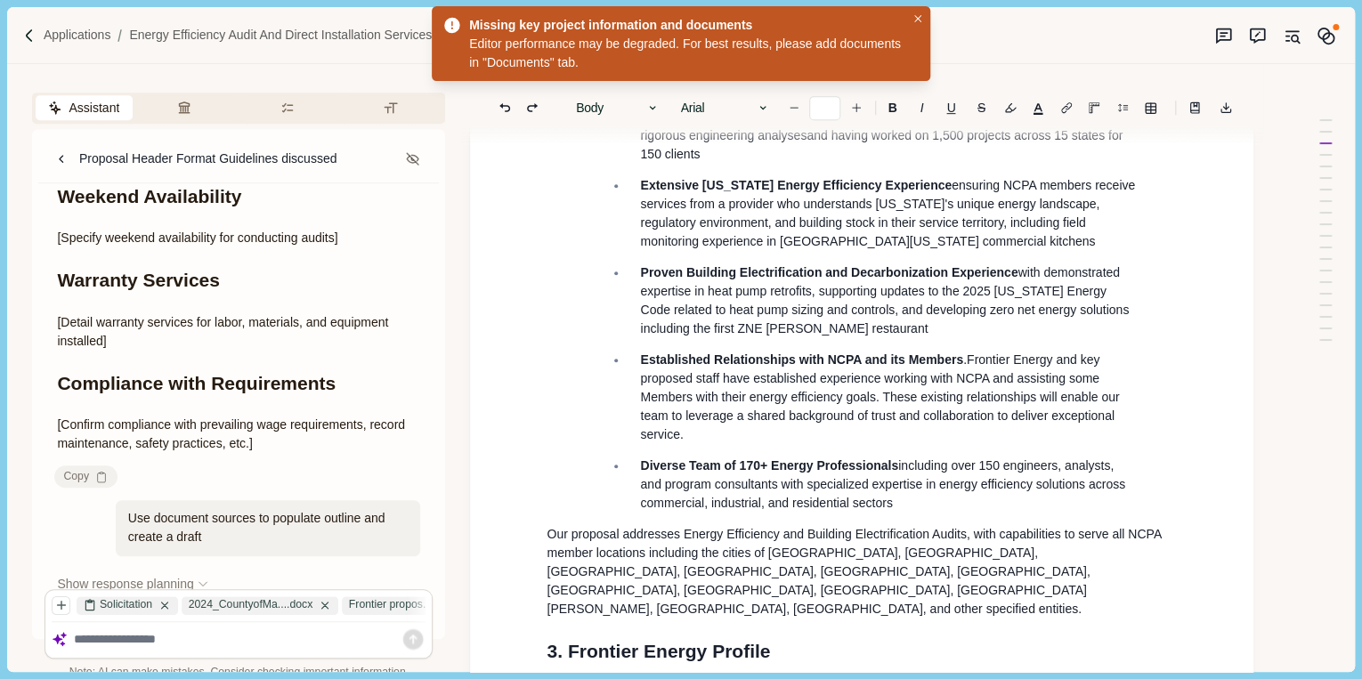
scroll to position [652, 0]
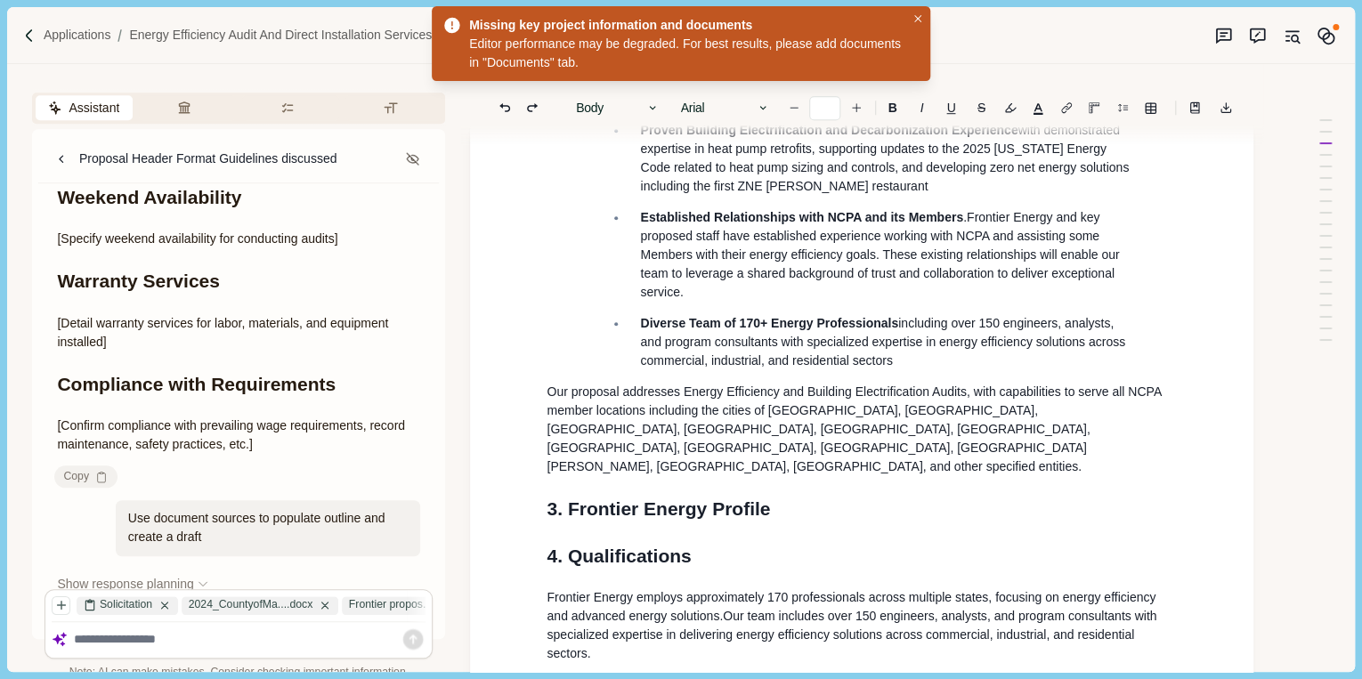
click at [954, 476] on p "Our proposal addresses Energy Efficiency and Building Electrification Audits, w…" at bounding box center [861, 429] width 630 height 93
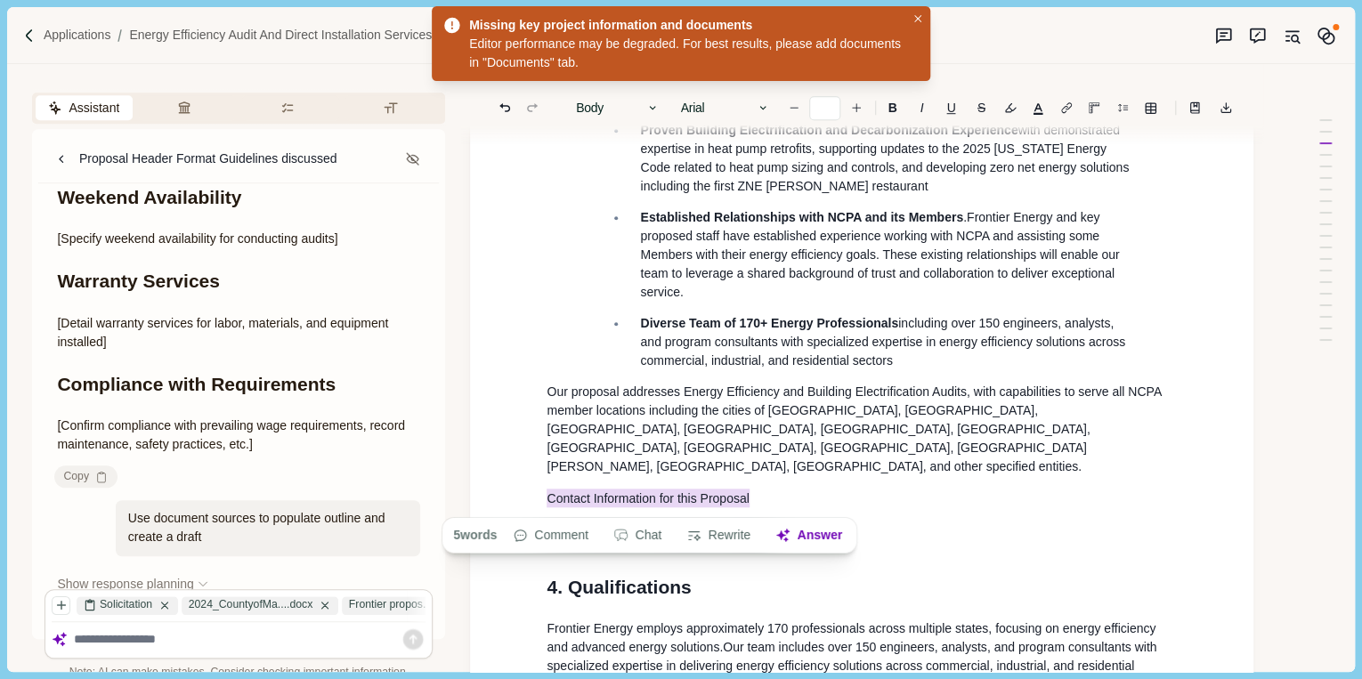
drag, startPoint x: 790, startPoint y: 505, endPoint x: 537, endPoint y: 497, distance: 253.8
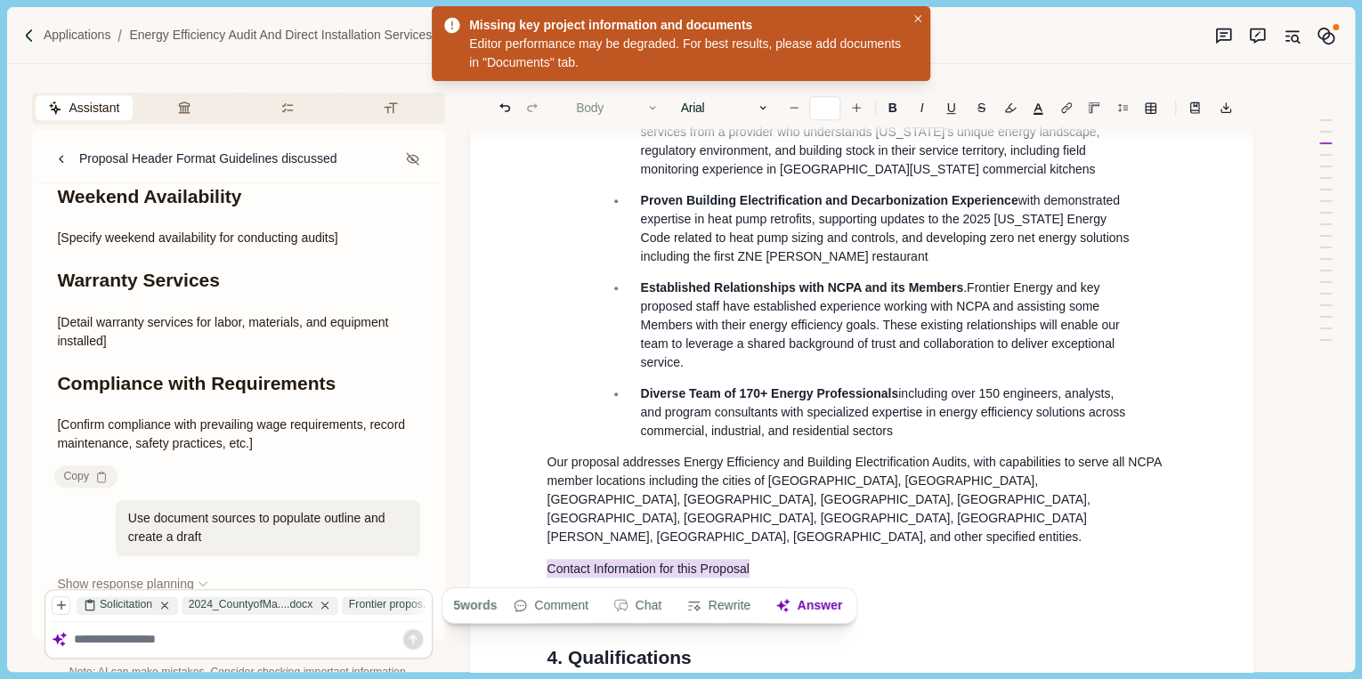
scroll to position [581, 0]
click at [586, 110] on button "Body" at bounding box center [617, 107] width 101 height 25
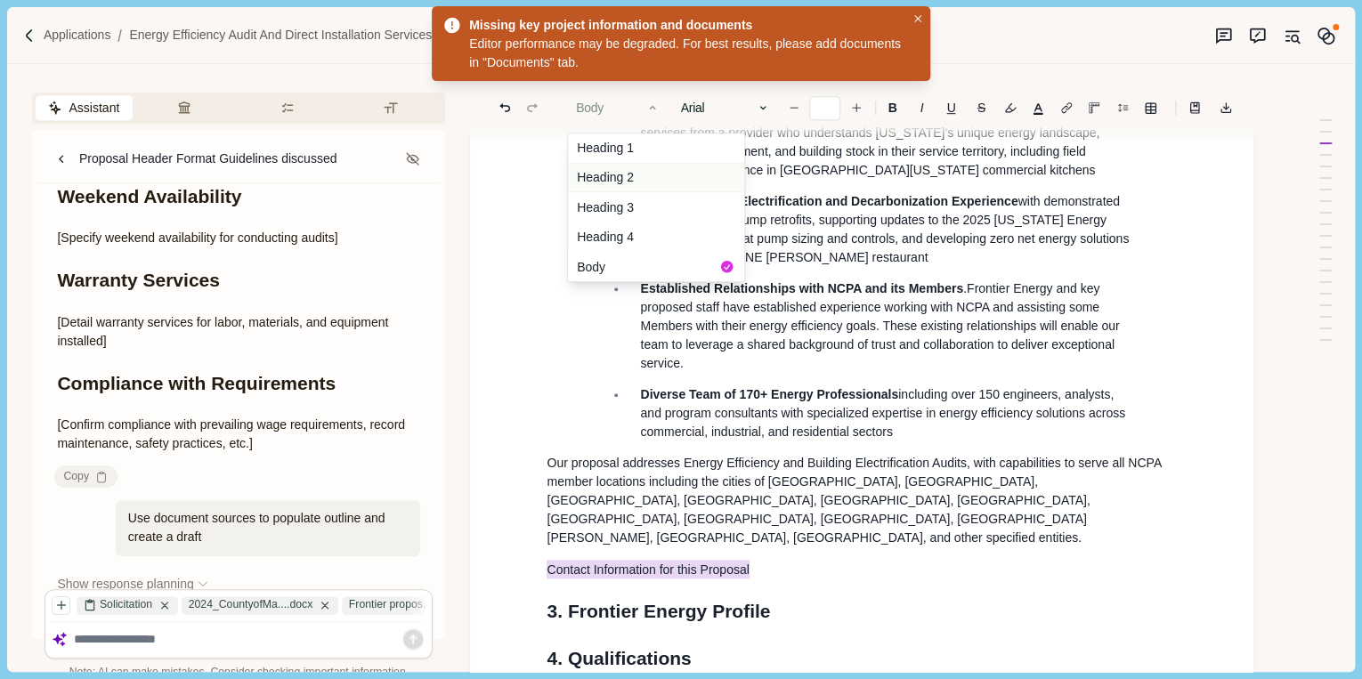
click at [618, 178] on button "Heading 2" at bounding box center [656, 178] width 176 height 30
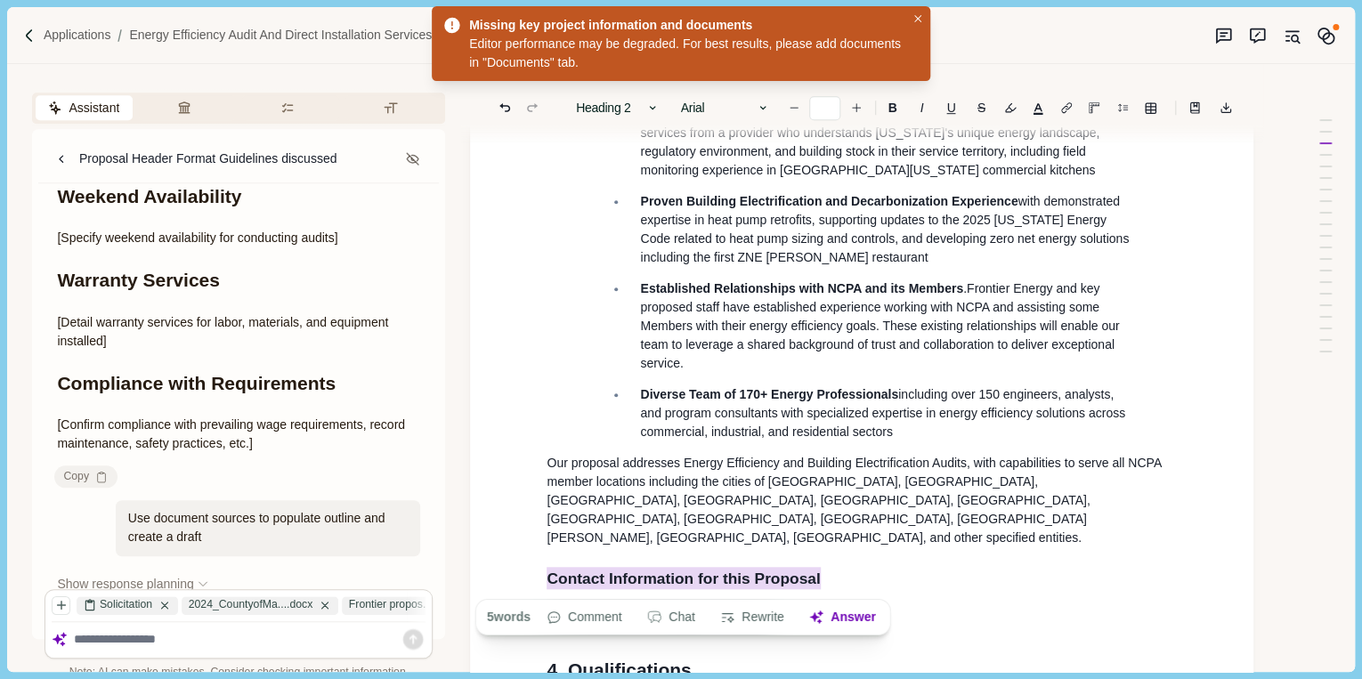
click at [949, 582] on h2 "Contact Information for this Proposal" at bounding box center [861, 578] width 630 height 24
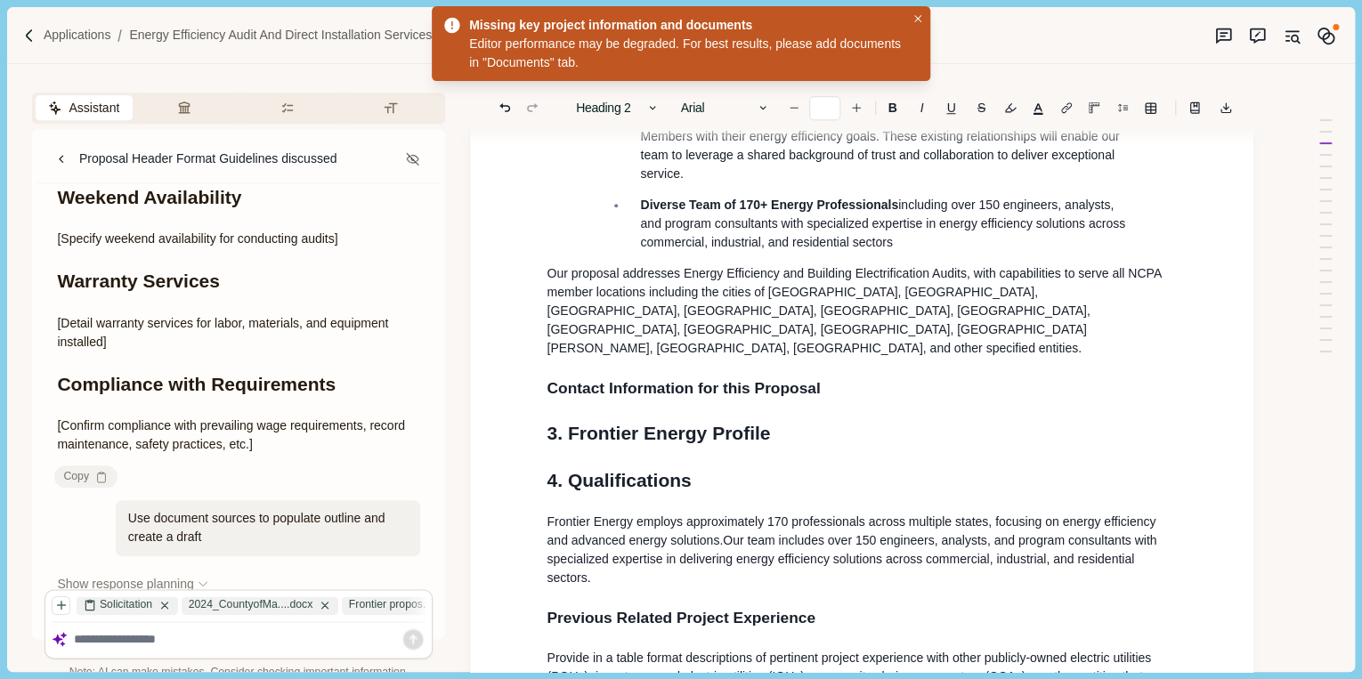
scroll to position [795, 0]
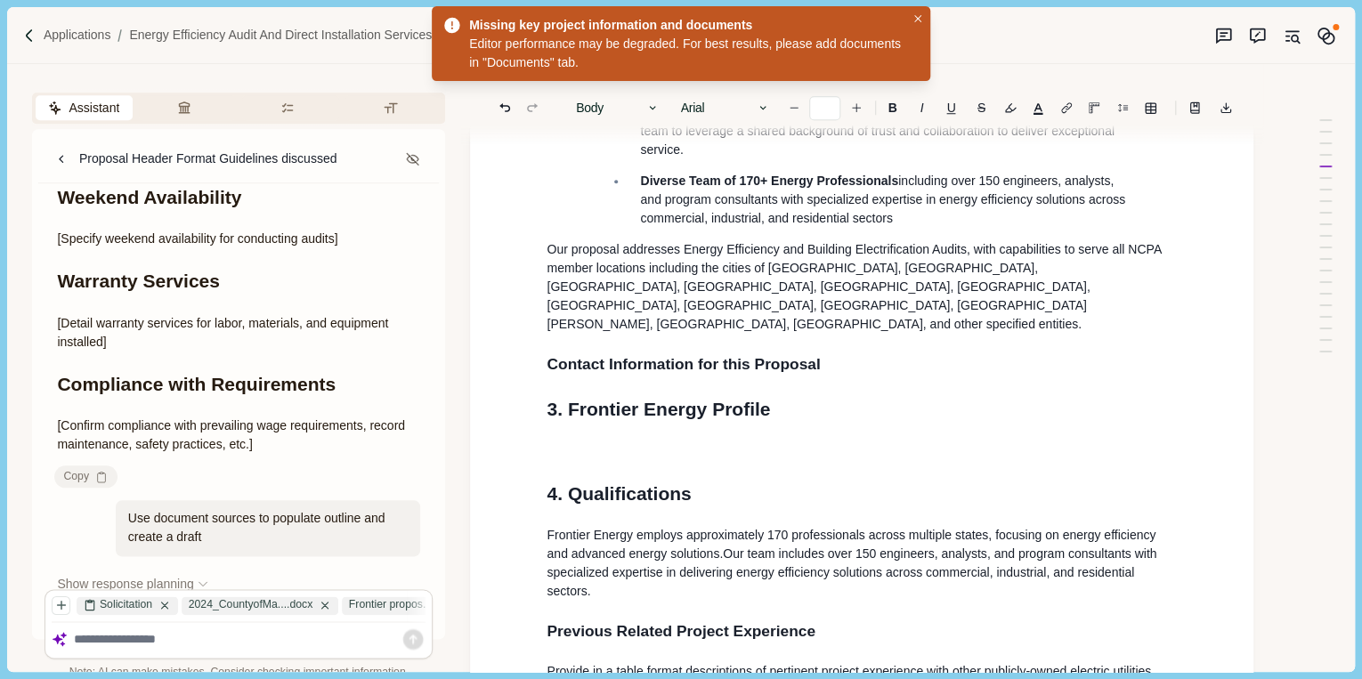
drag, startPoint x: 562, startPoint y: 456, endPoint x: 538, endPoint y: 453, distance: 24.2
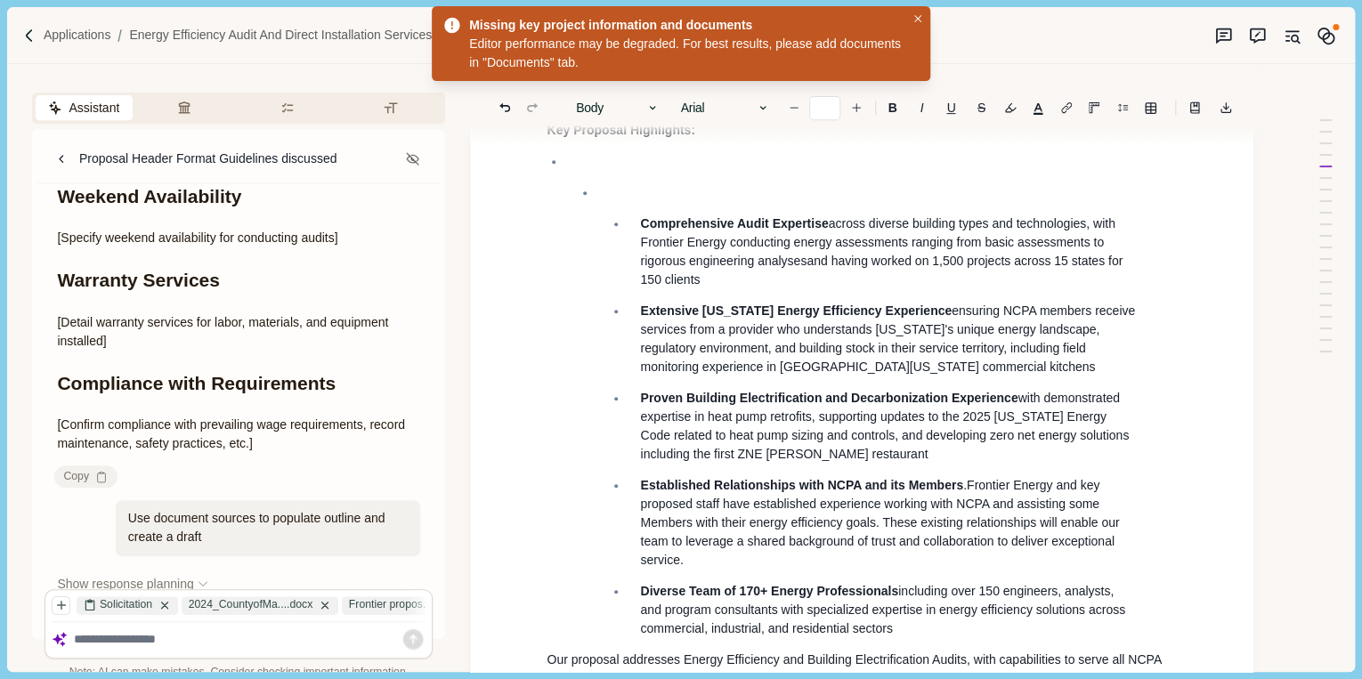
scroll to position [296, 0]
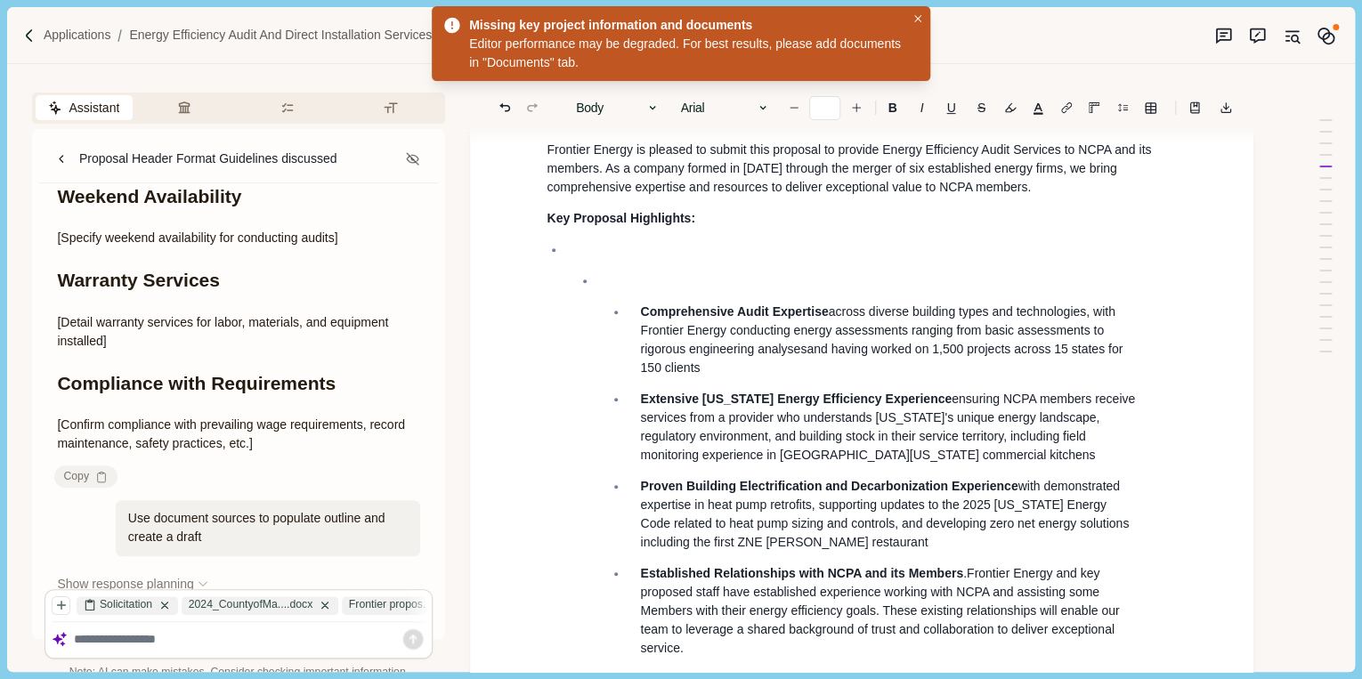
click at [571, 282] on li "Comprehensive Audit Expertise across diverse building types and technologies, w…" at bounding box center [870, 483] width 611 height 486
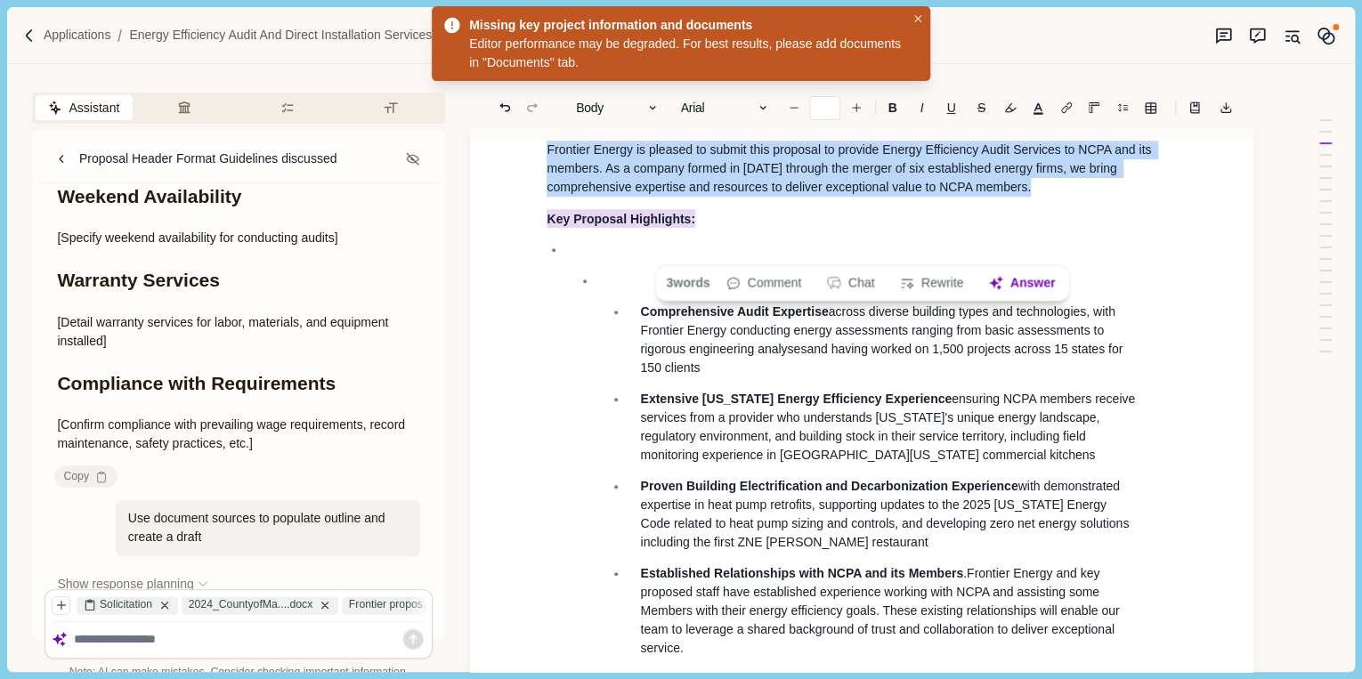
click at [548, 278] on ul "Comprehensive Audit Expertise across diverse building types and technologies, w…" at bounding box center [855, 483] width 643 height 486
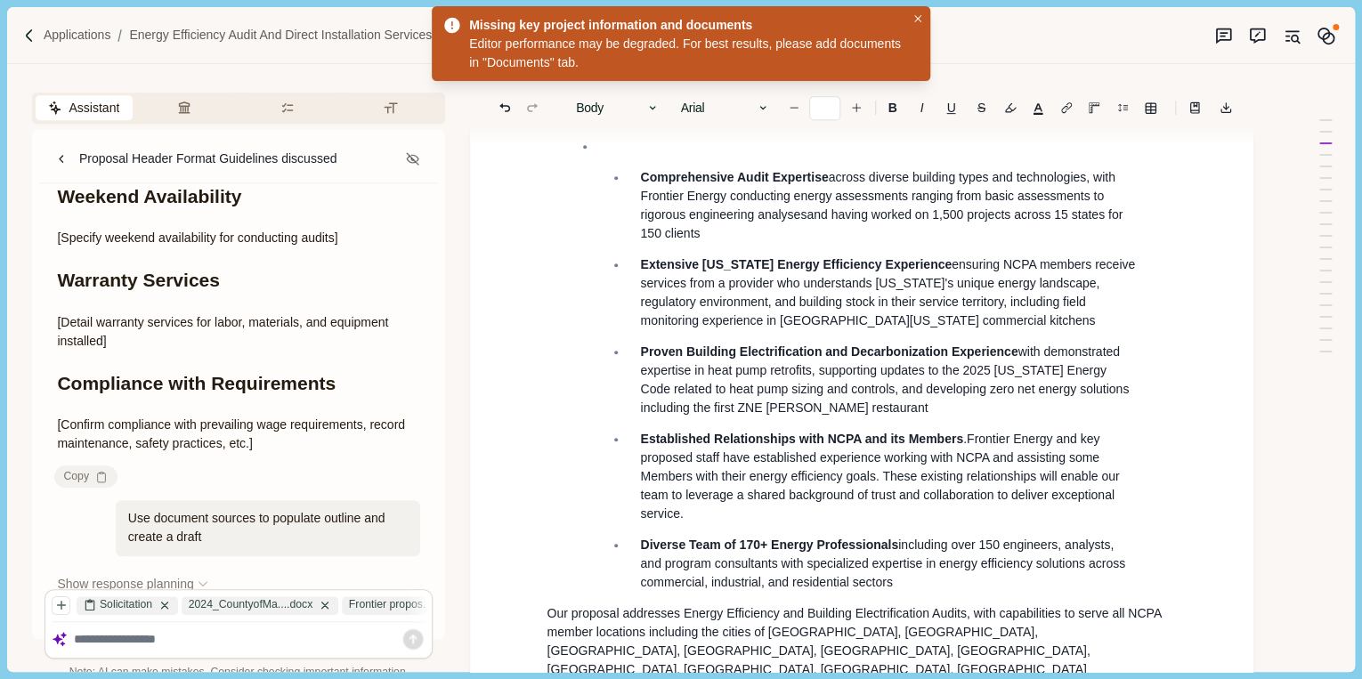
scroll to position [439, 0]
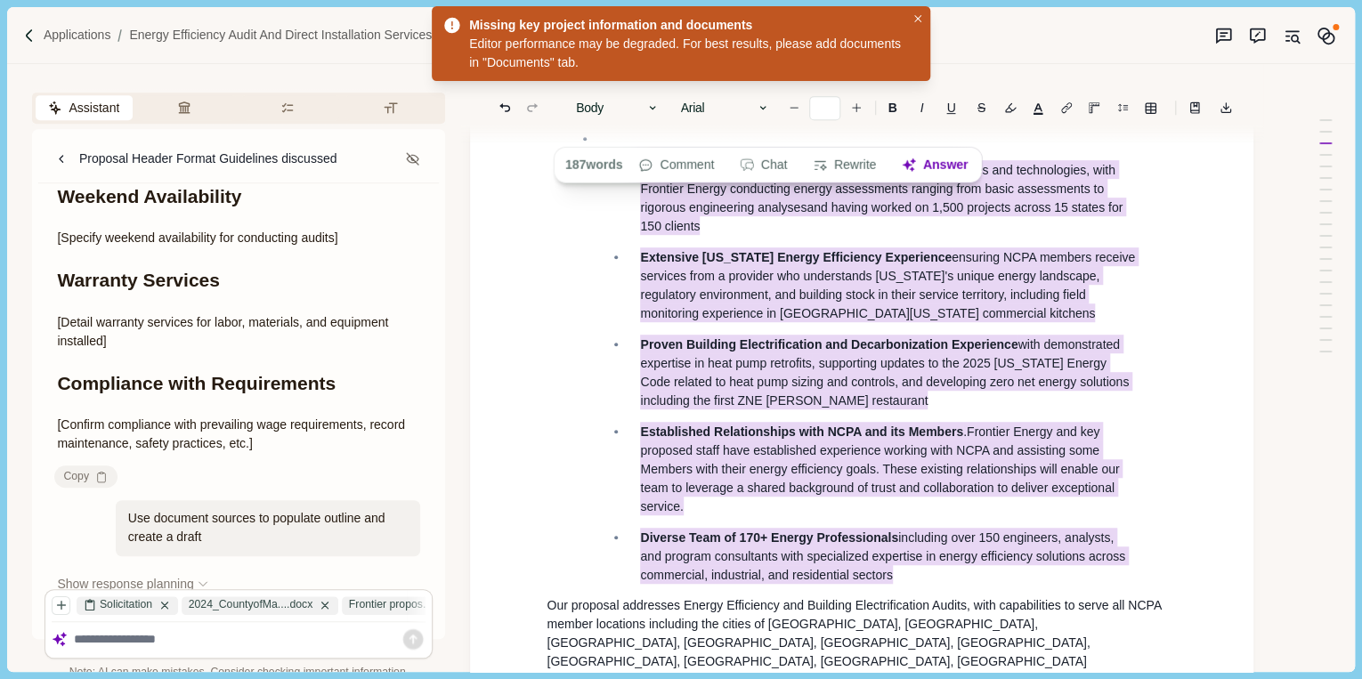
drag, startPoint x: 919, startPoint y: 611, endPoint x: 643, endPoint y: 200, distance: 493.9
click at [640, 194] on ul "Comprehensive Audit Expertise across diverse building types and technologies, w…" at bounding box center [873, 372] width 555 height 424
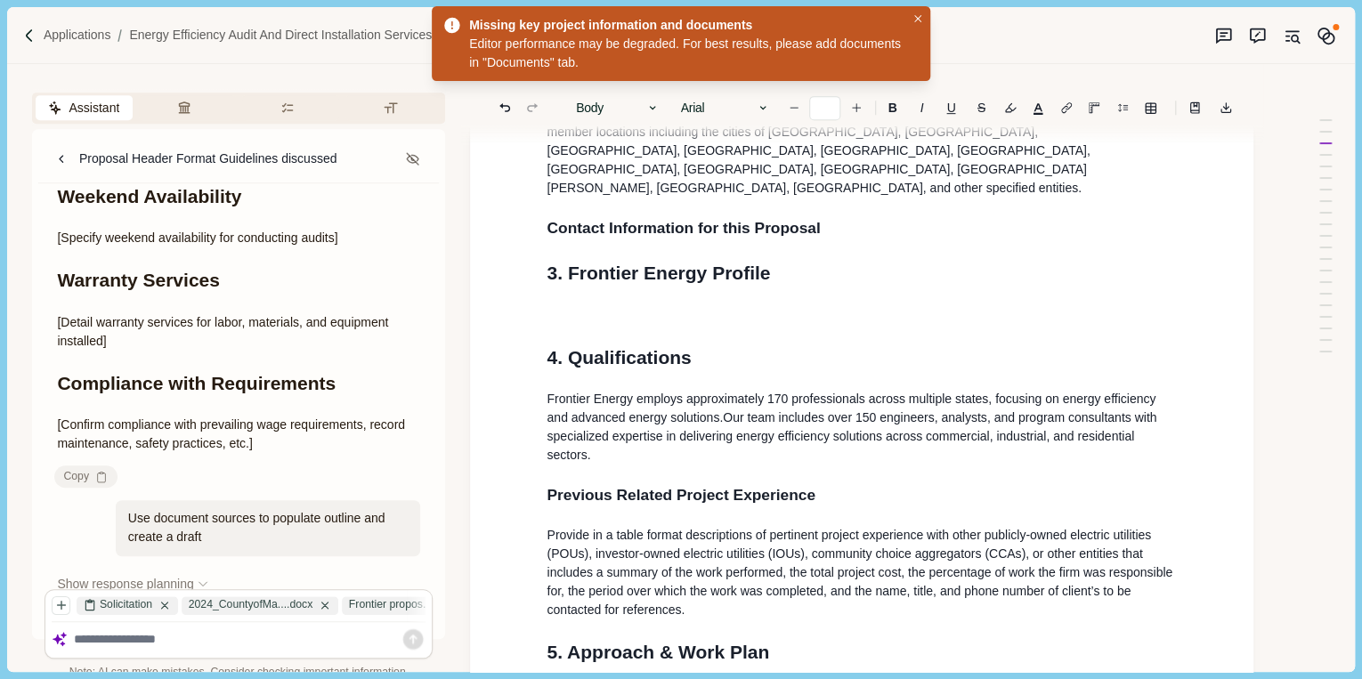
scroll to position [510, 0]
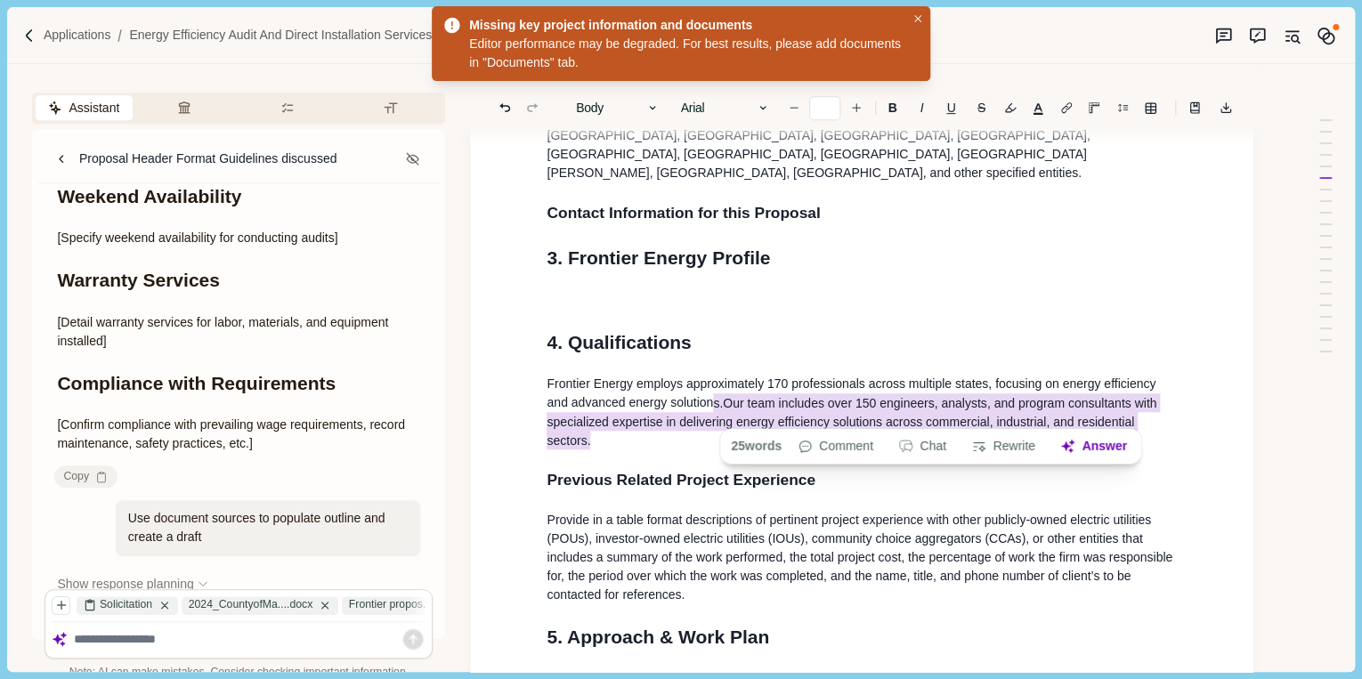
drag, startPoint x: 1173, startPoint y: 410, endPoint x: 690, endPoint y: 385, distance: 483.9
click at [690, 385] on p "Frontier Energy employs approximately 170 professionals across multiple states,…" at bounding box center [861, 412] width 630 height 75
click at [548, 376] on span "Frontier Energy employs approximately 170 professionals across multiple states,…" at bounding box center [852, 394] width 612 height 36
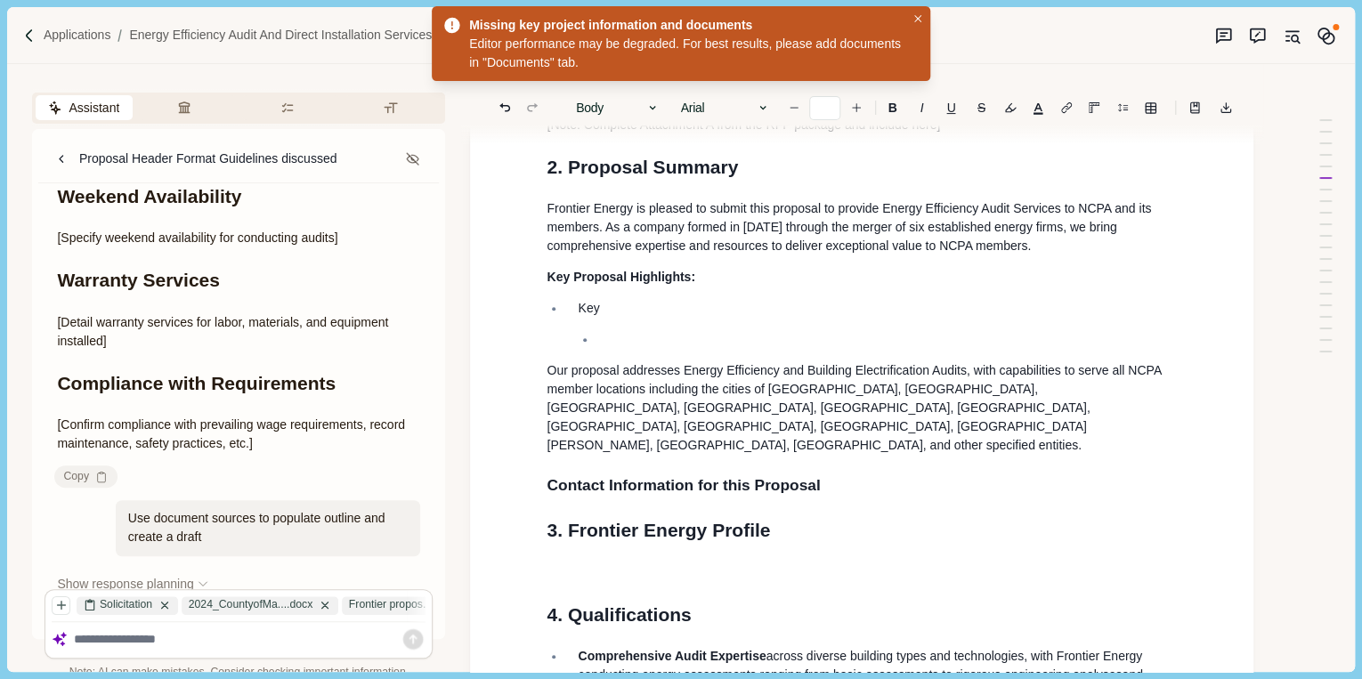
scroll to position [166, 0]
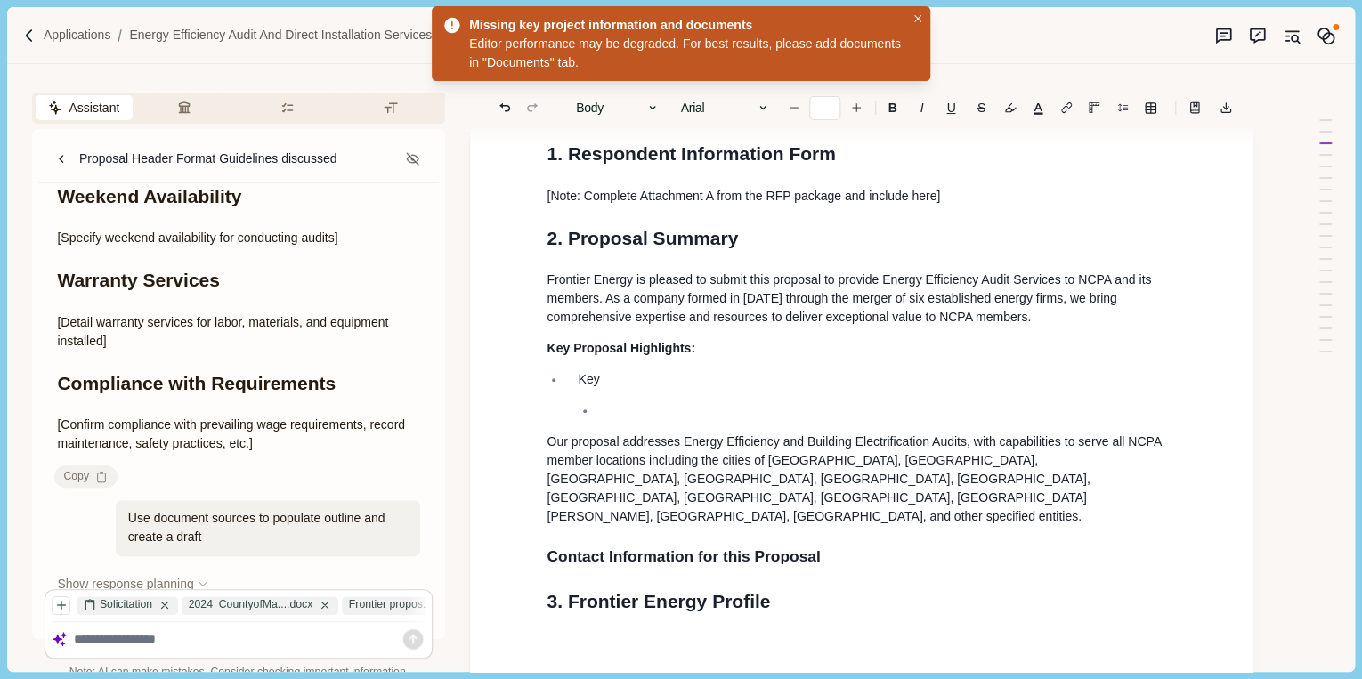
click at [702, 358] on p "Key Proposal Highlights:" at bounding box center [861, 348] width 630 height 19
drag, startPoint x: 611, startPoint y: 406, endPoint x: 573, endPoint y: 404, distance: 38.3
click at [573, 404] on li "Key" at bounding box center [870, 395] width 611 height 50
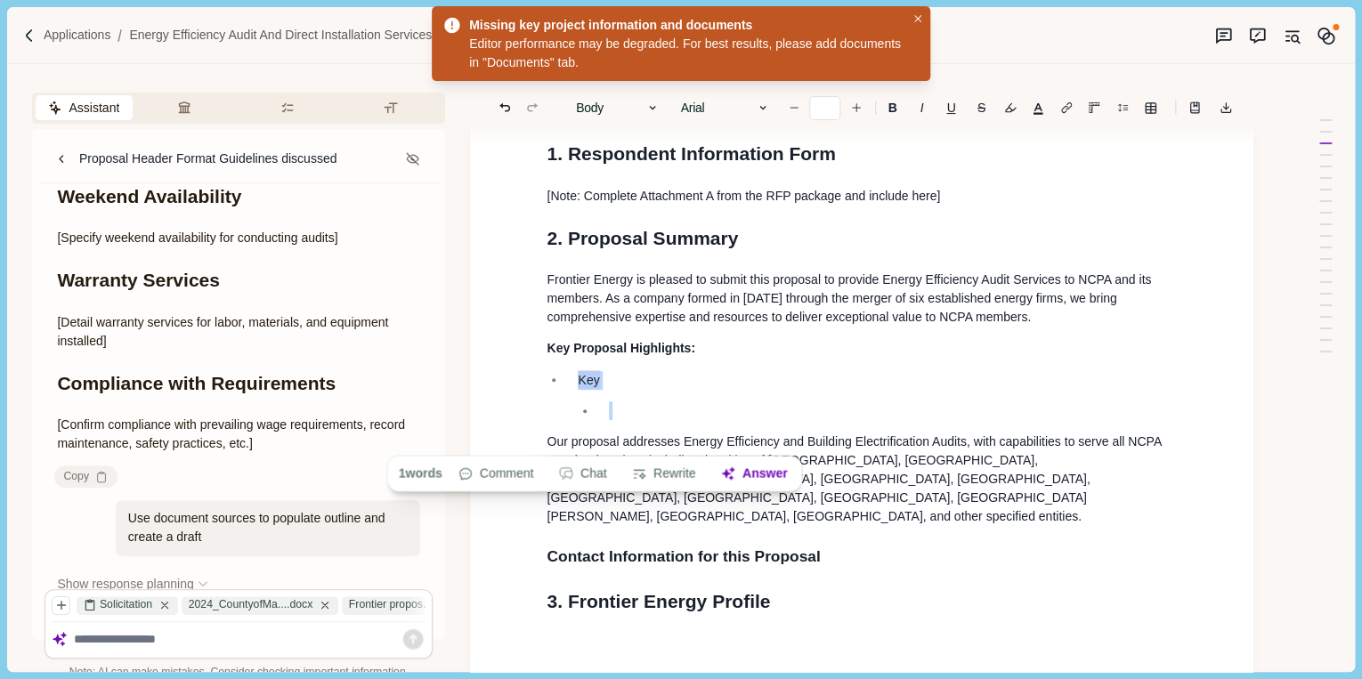
drag, startPoint x: 599, startPoint y: 436, endPoint x: 567, endPoint y: 407, distance: 43.5
click at [567, 407] on li "Key" at bounding box center [870, 395] width 611 height 50
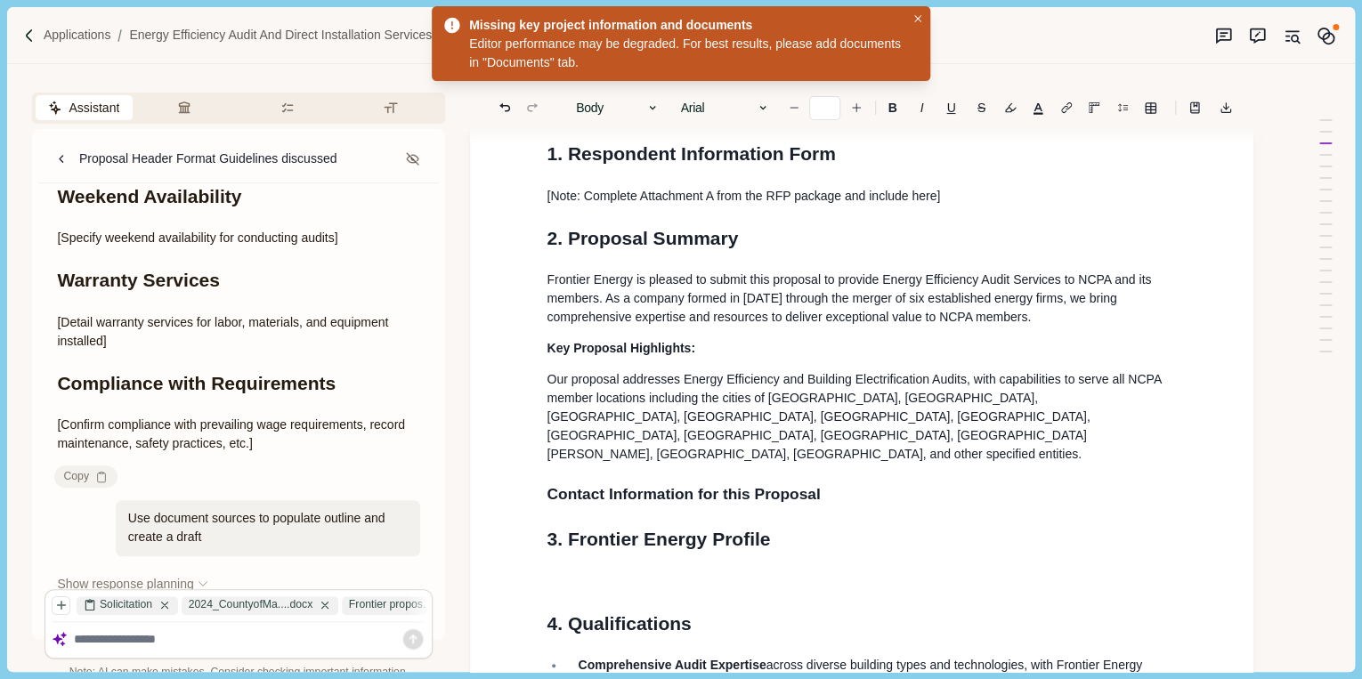
click at [619, 324] on span "Frontier Energy is pleased to submit this proposal to provide Energy Efficiency…" at bounding box center [850, 298] width 608 height 52
click at [787, 253] on h1 "2. Proposal Summary" at bounding box center [861, 238] width 630 height 28
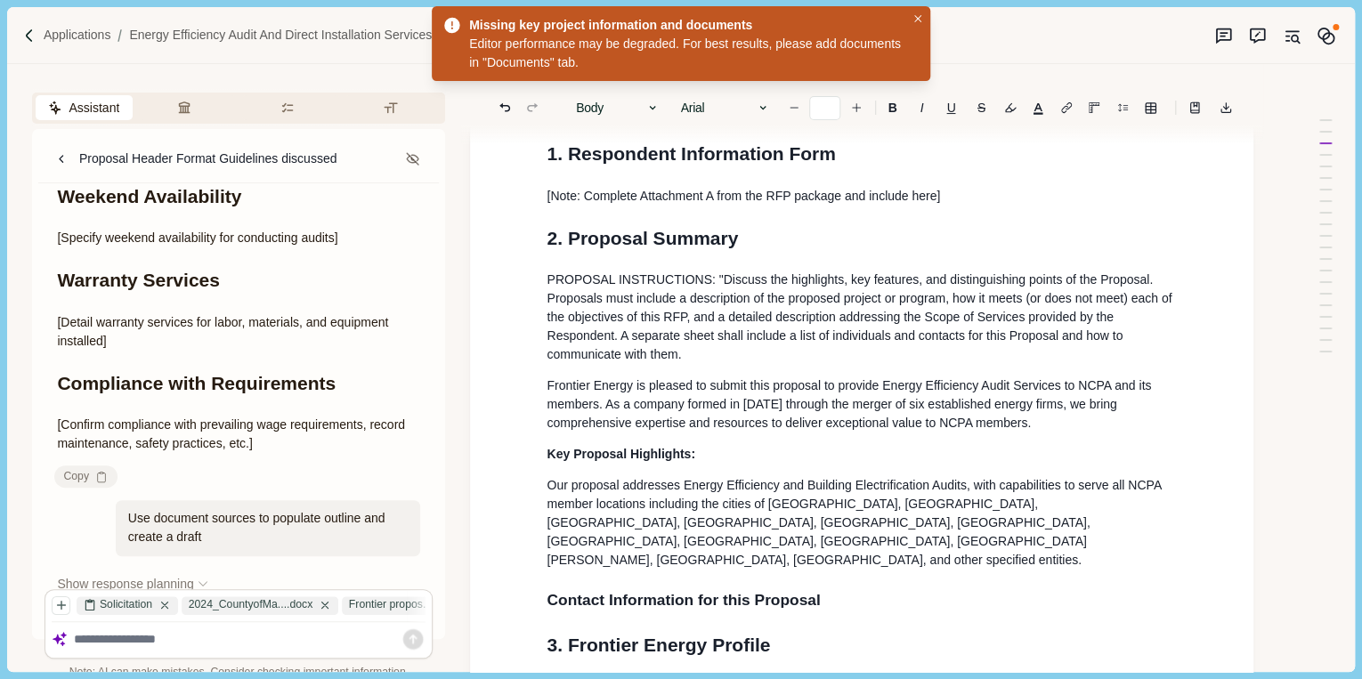
click at [688, 364] on p "PROPOSAL INSTRUCTIONS: "Discuss the highlights, key features, and distinguishin…" at bounding box center [861, 317] width 630 height 93
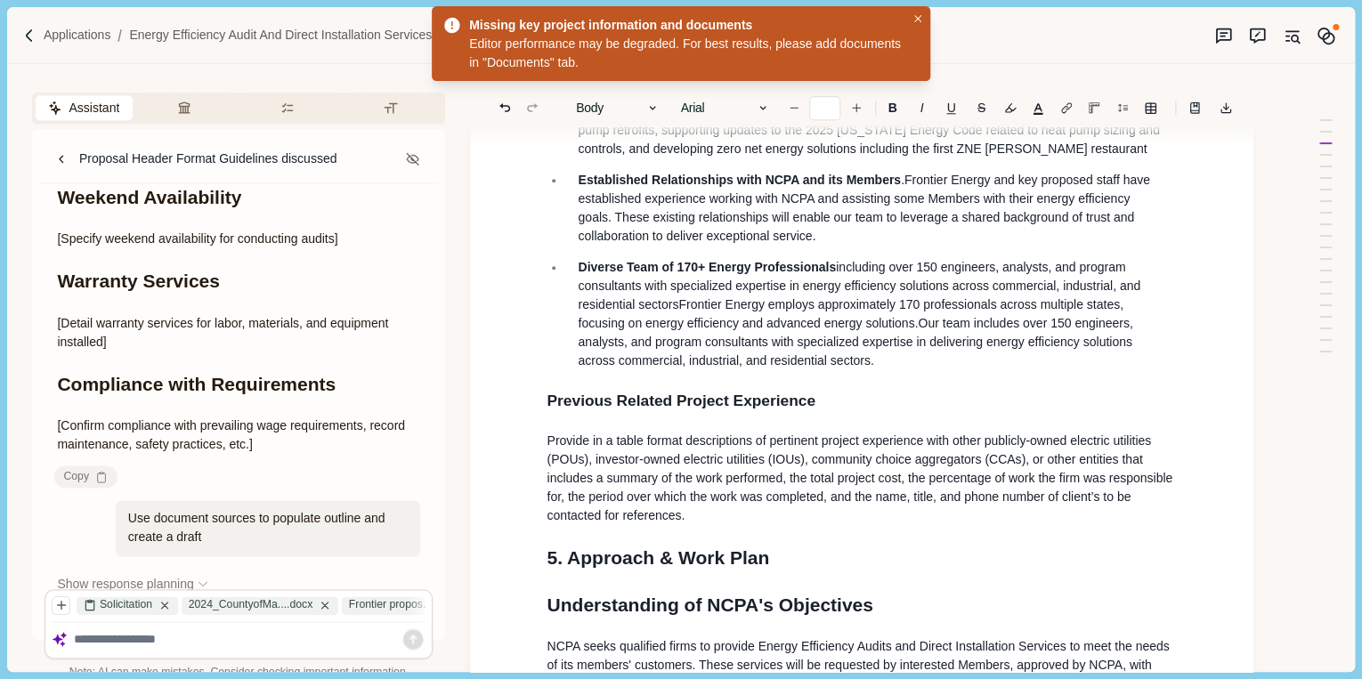
scroll to position [950, 0]
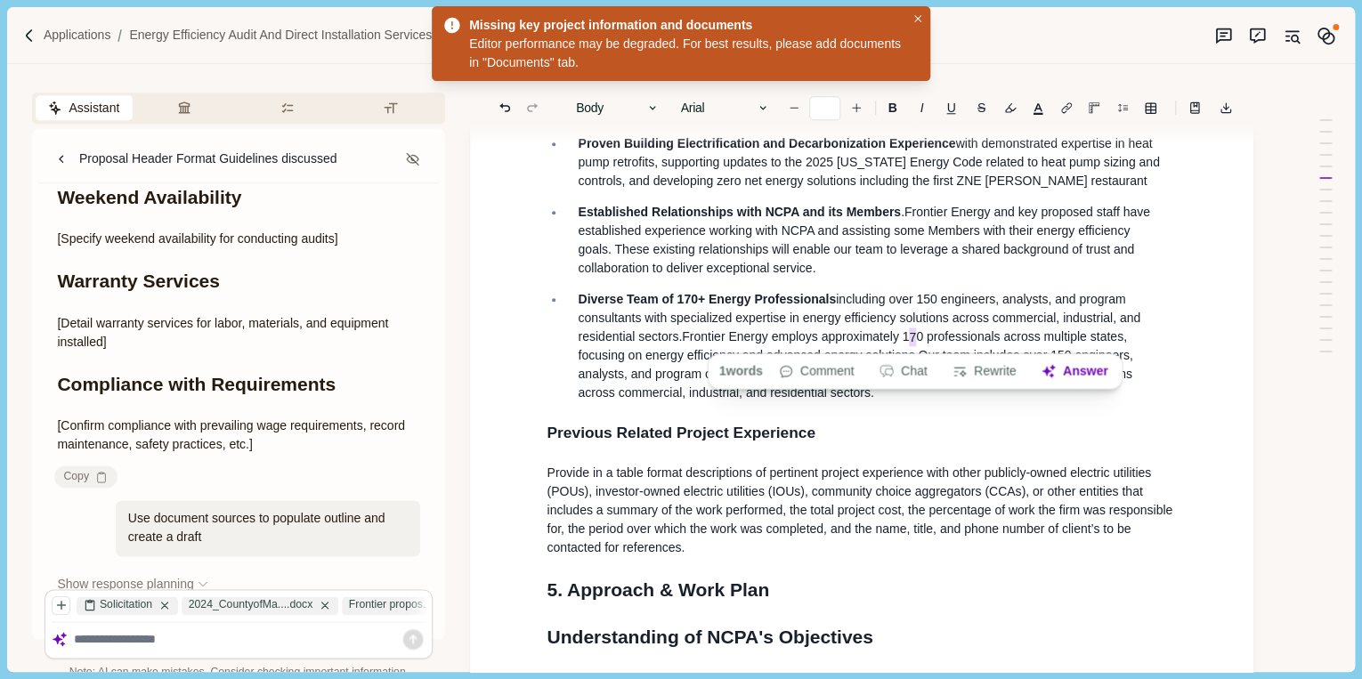
click at [915, 331] on span "Frontier Energy employs approximately 1 7 0 professionals across multiple state…" at bounding box center [854, 346] width 552 height 36
click at [954, 274] on p "Established Relationships with NCPA and its Members . Frontier Energy and key p…" at bounding box center [871, 240] width 587 height 75
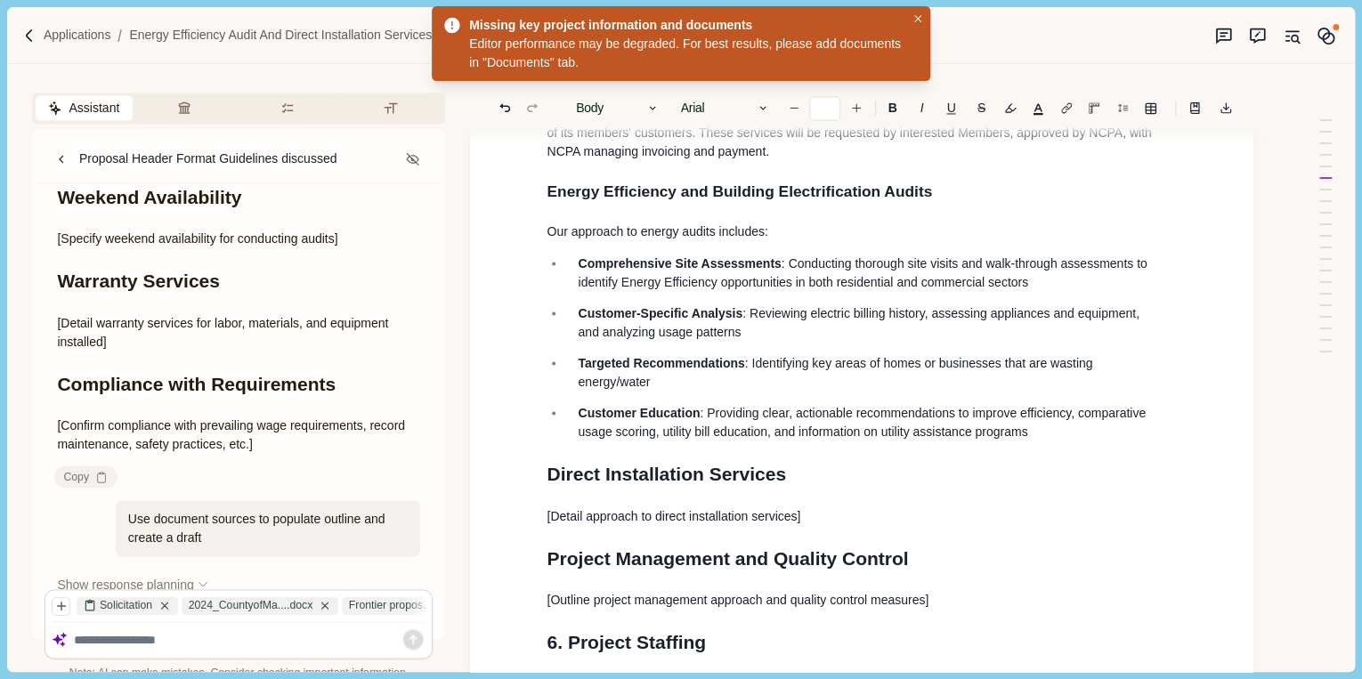
scroll to position [1519, 0]
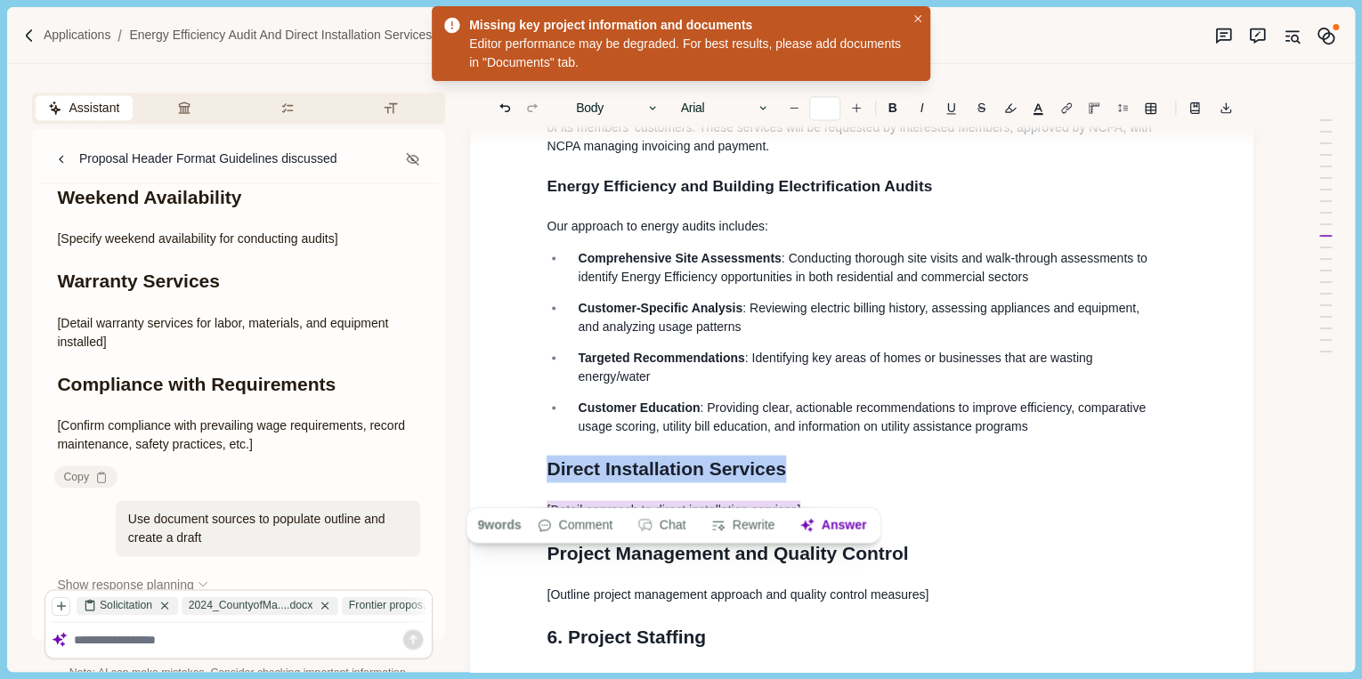
drag, startPoint x: 822, startPoint y: 484, endPoint x: 530, endPoint y: 446, distance: 294.4
click at [530, 446] on div "NCPA RFP LR2503: Energy Efficiency Audit and Direct Installation Services 1. Re…" at bounding box center [861, 13] width 783 height 2786
click at [942, 454] on h1 "Direct Installation Services" at bounding box center [861, 468] width 630 height 28
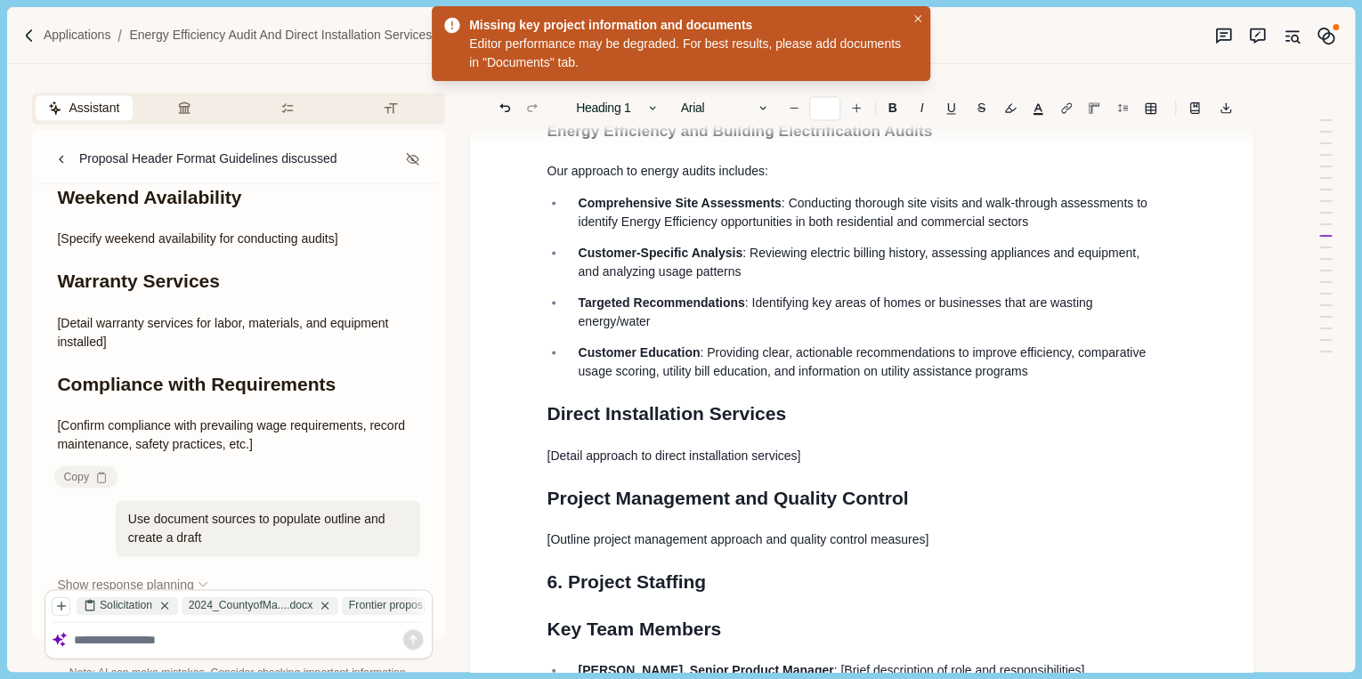
scroll to position [1590, 0]
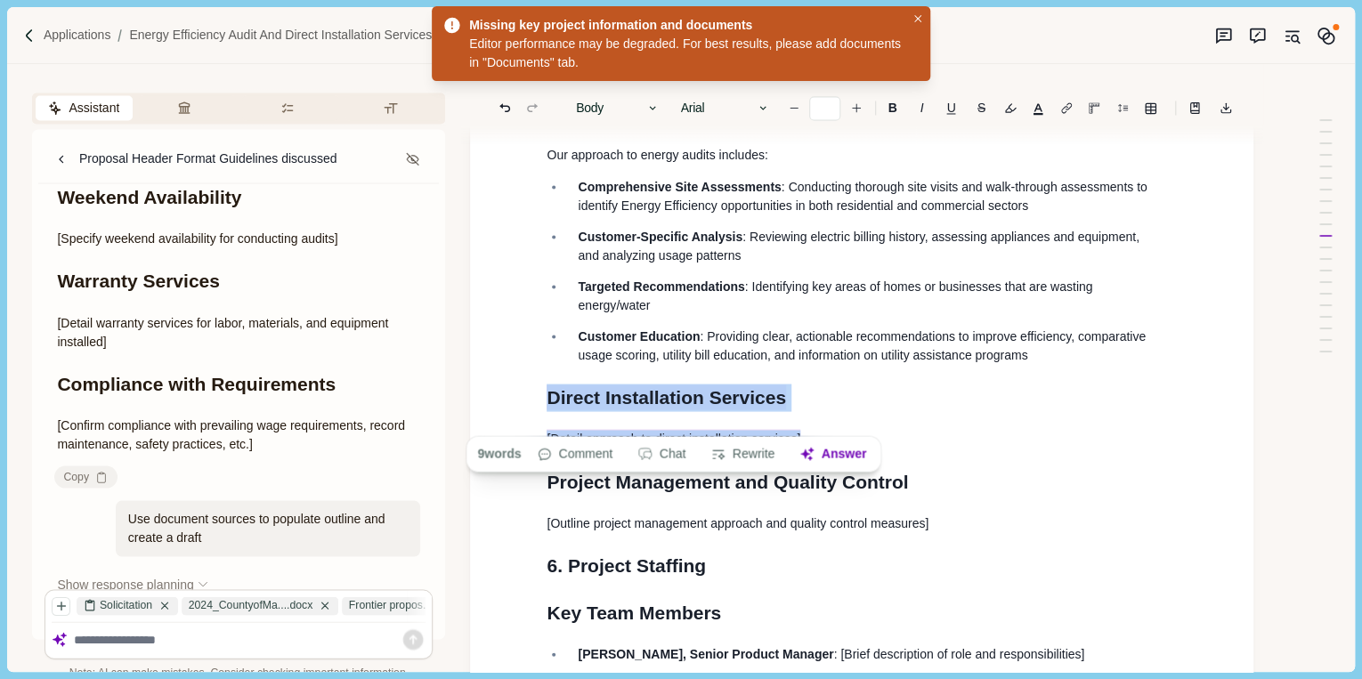
drag, startPoint x: 812, startPoint y: 424, endPoint x: 546, endPoint y: 380, distance: 268.8
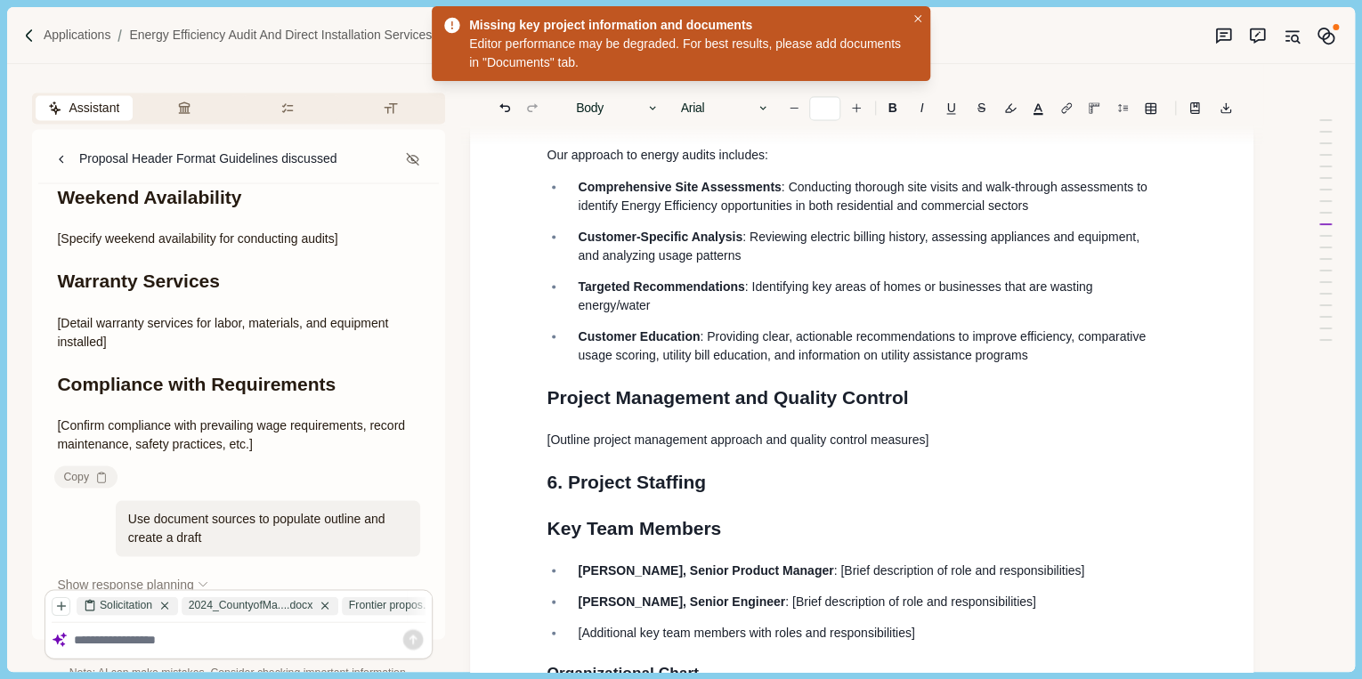
scroll to position [1662, 0]
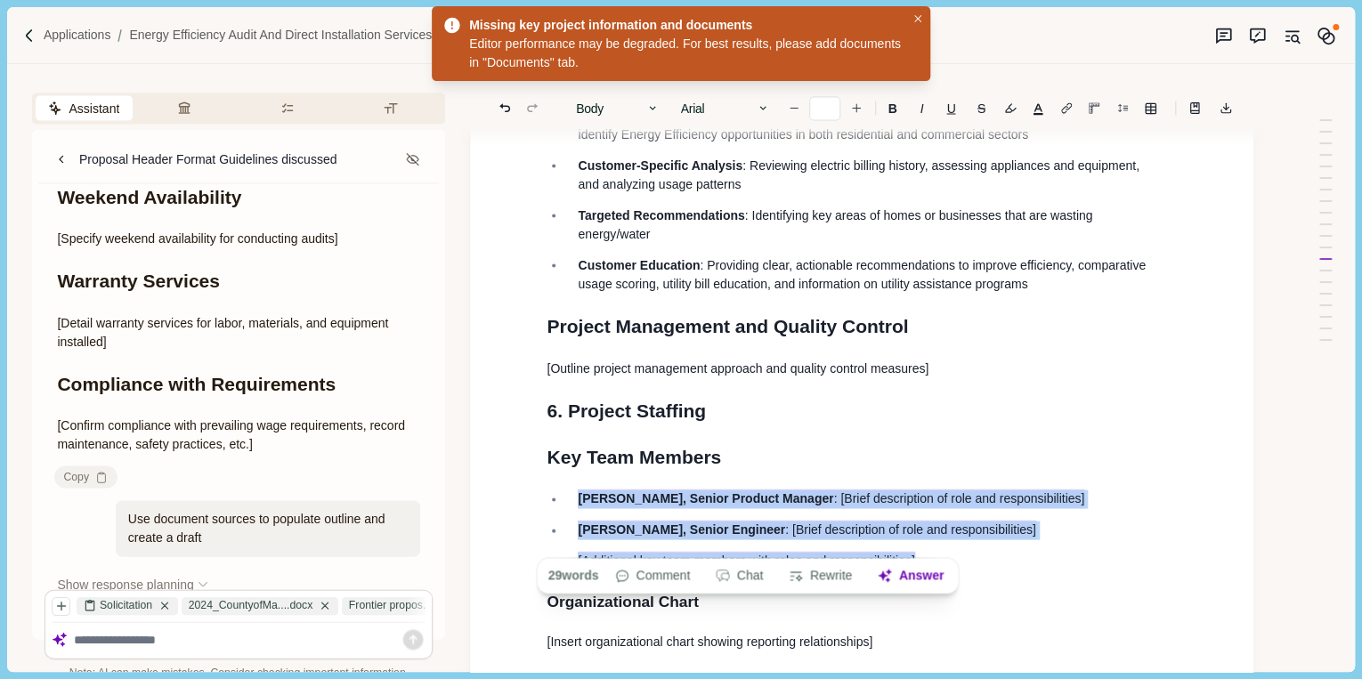
drag, startPoint x: 928, startPoint y: 546, endPoint x: 580, endPoint y: 486, distance: 353.2
click at [579, 490] on ul "Alex Rivera, Senior Product Manager : [Brief description of role and responsibi…" at bounding box center [855, 530] width 643 height 81
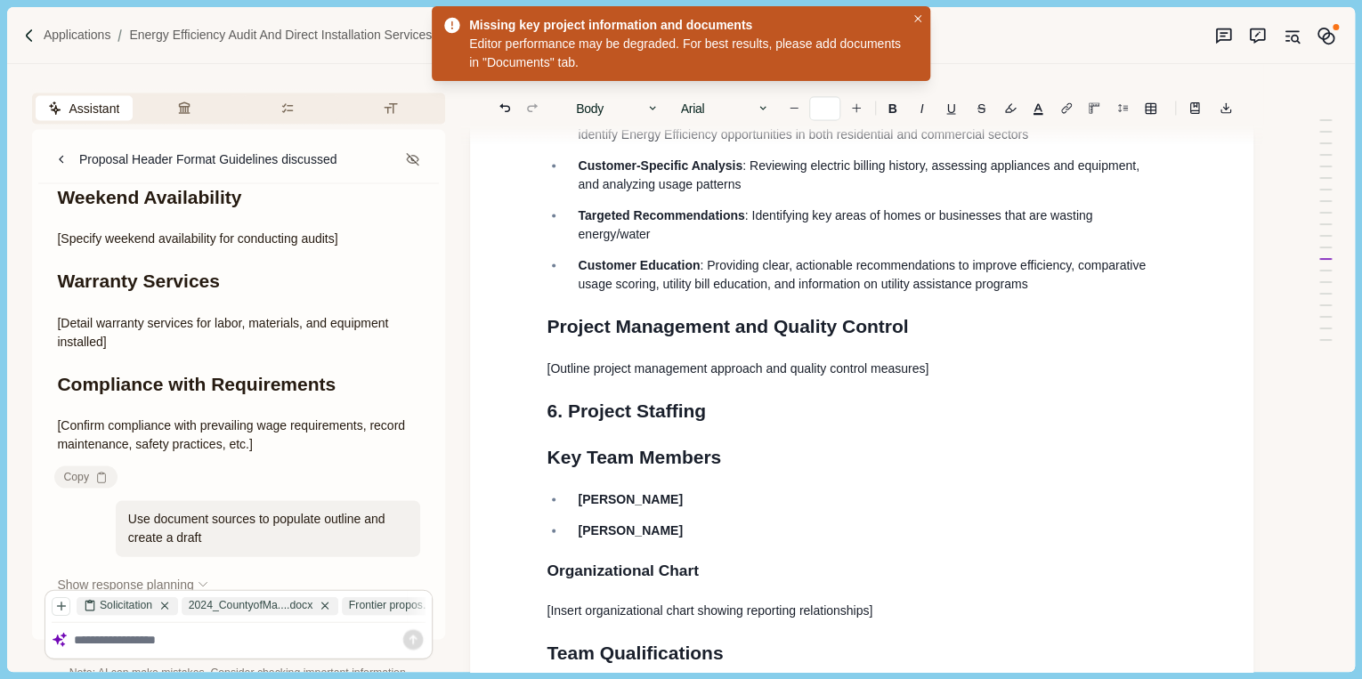
click at [648, 490] on p "Tanuj" at bounding box center [871, 499] width 587 height 19
click at [635, 521] on p "Todd Bell" at bounding box center [871, 530] width 587 height 19
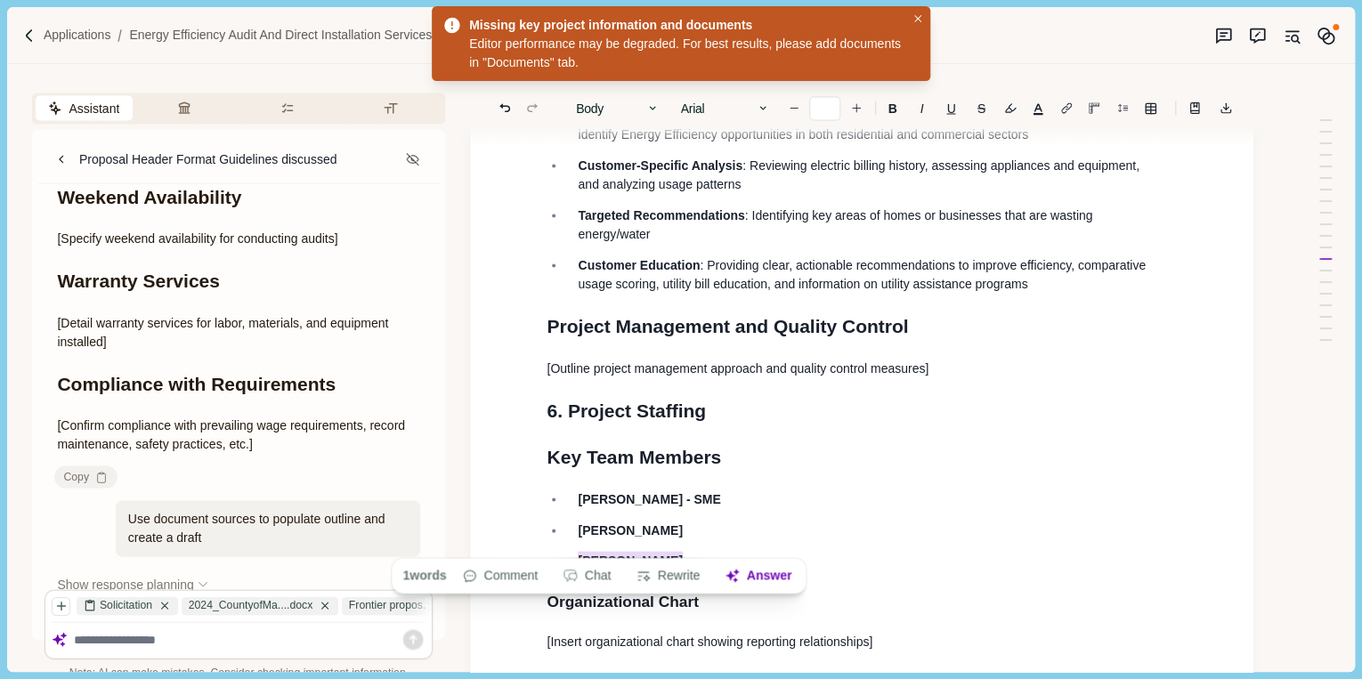
drag, startPoint x: 591, startPoint y: 539, endPoint x: 580, endPoint y: 538, distance: 10.7
click at [580, 552] on p "Todd" at bounding box center [871, 561] width 587 height 19
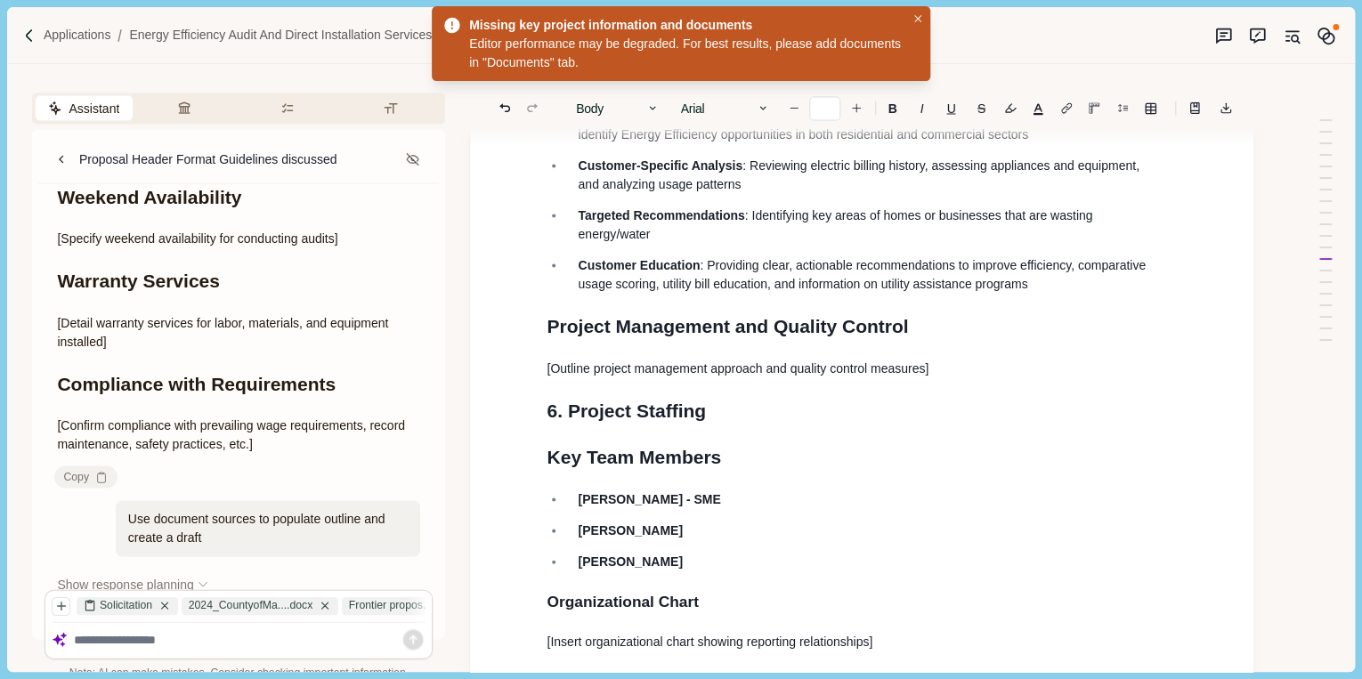
click at [656, 552] on p "Trey Young" at bounding box center [871, 561] width 587 height 19
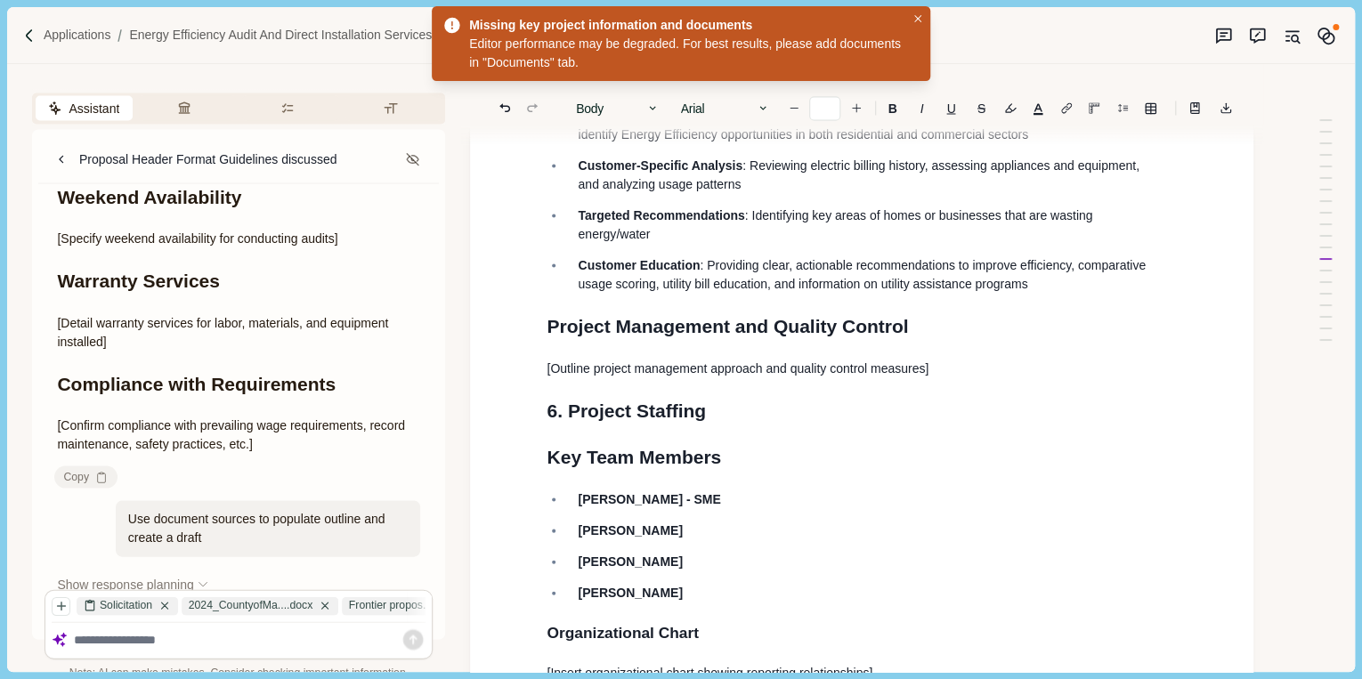
click at [659, 521] on p "Todd Bell" at bounding box center [871, 530] width 587 height 19
click at [648, 490] on p "Tanuj - SME" at bounding box center [871, 499] width 587 height 19
click at [656, 614] on p "Doug Eli" at bounding box center [871, 623] width 587 height 19
click at [833, 525] on ul "Tanuj - SME Richard Young Todd Bell Trey Young Doug Eli Tom Vogt" at bounding box center [855, 577] width 643 height 174
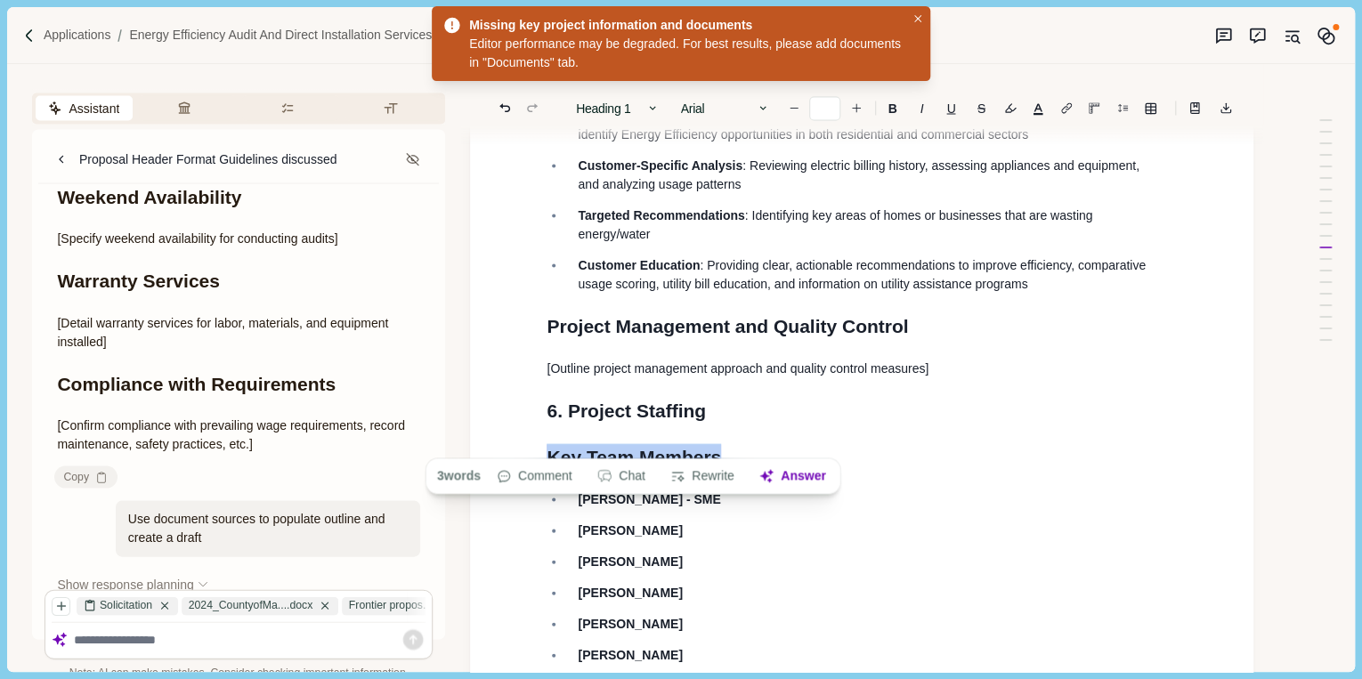
drag, startPoint x: 739, startPoint y: 436, endPoint x: 527, endPoint y: 437, distance: 211.8
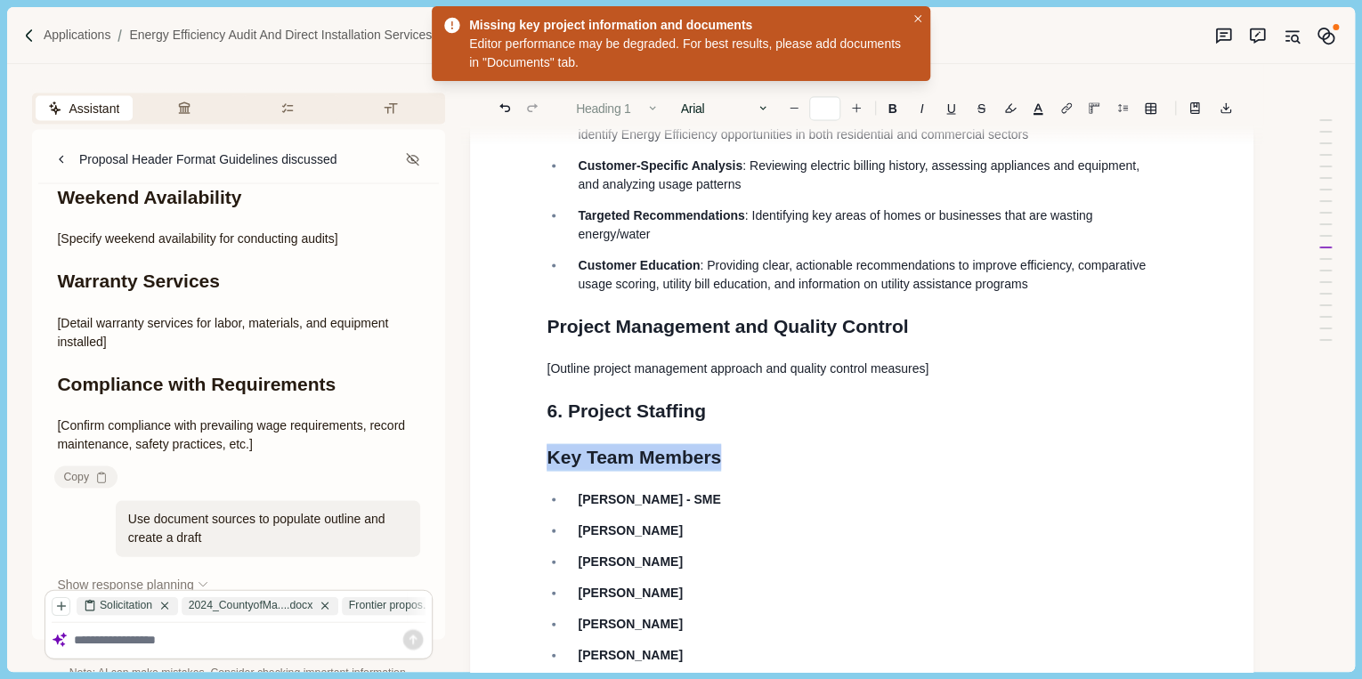
click at [601, 111] on button "Heading 1" at bounding box center [617, 107] width 101 height 25
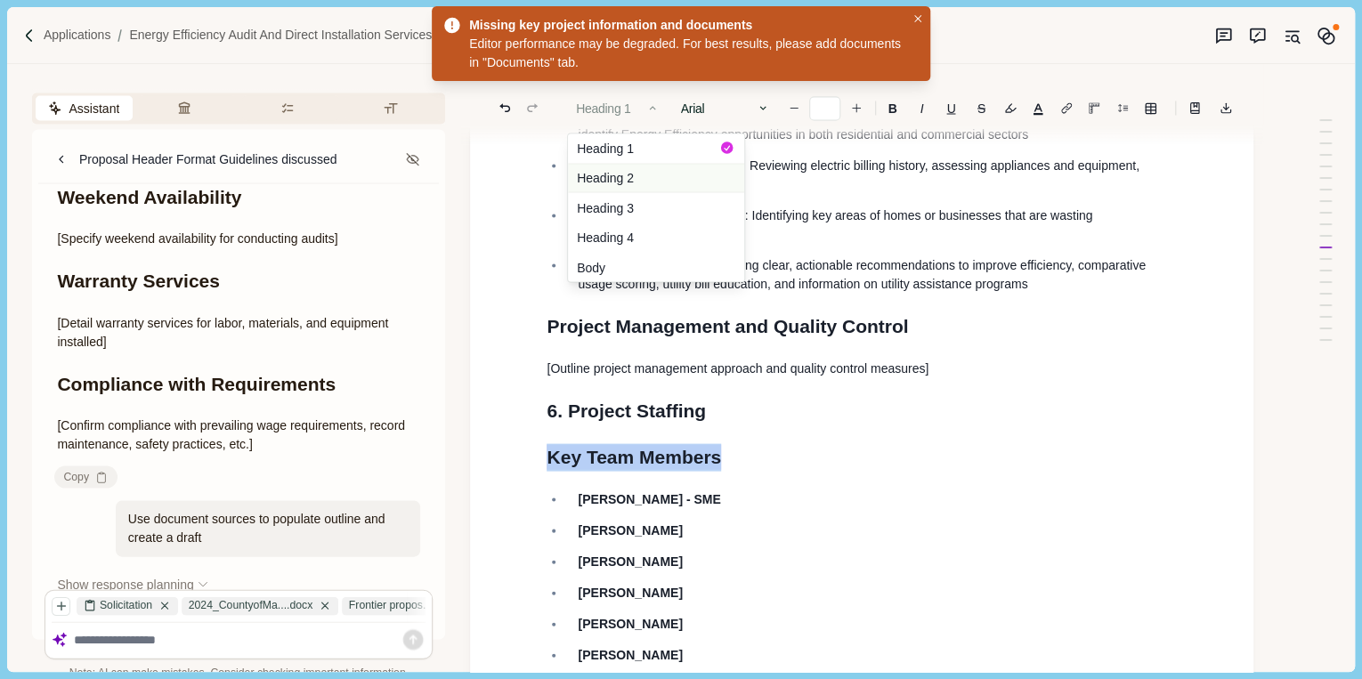
click at [619, 176] on button "Heading 2" at bounding box center [656, 178] width 176 height 30
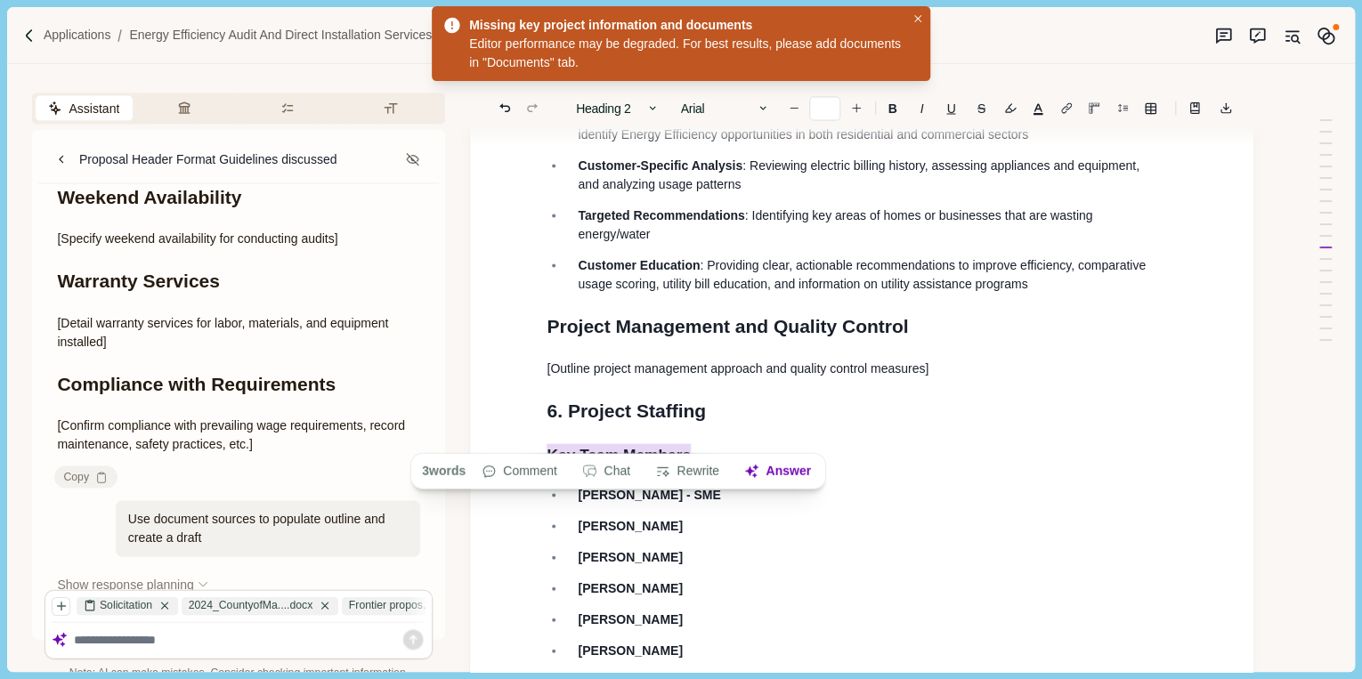
click at [788, 453] on div "3 words Comment Chat Rewrite Answer" at bounding box center [618, 471] width 416 height 36
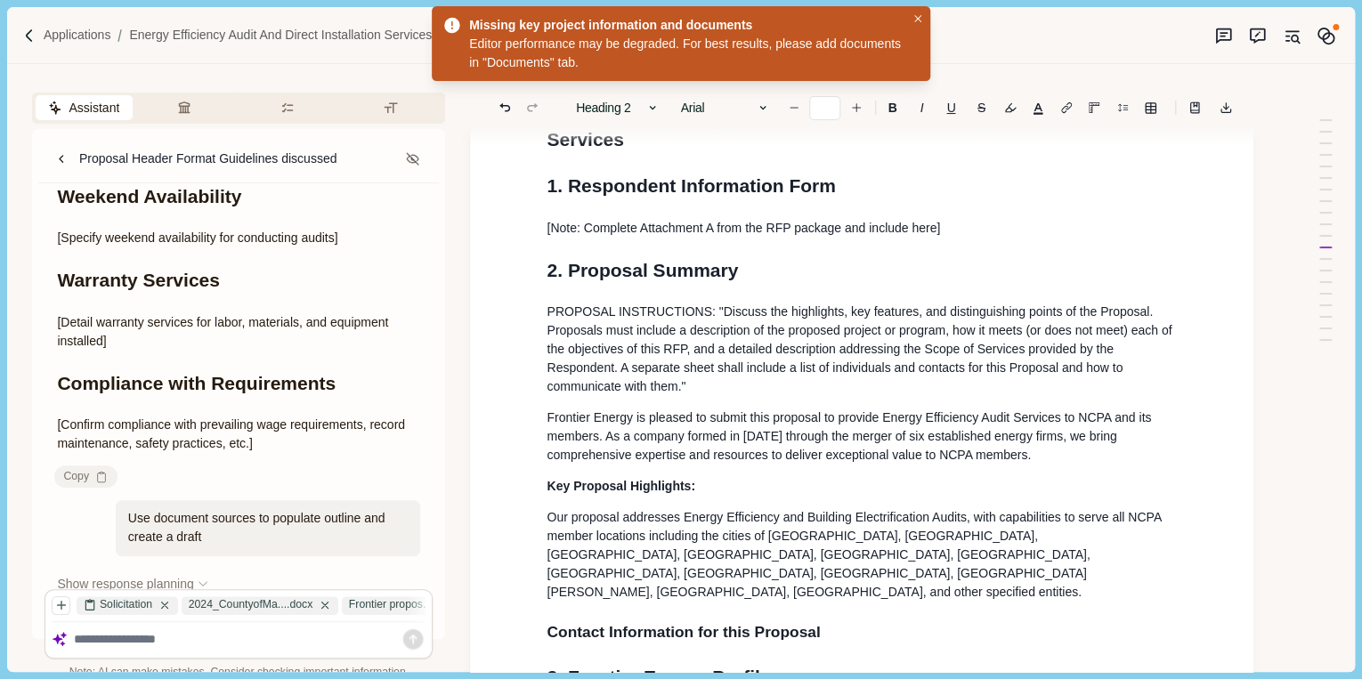
scroll to position [142, 0]
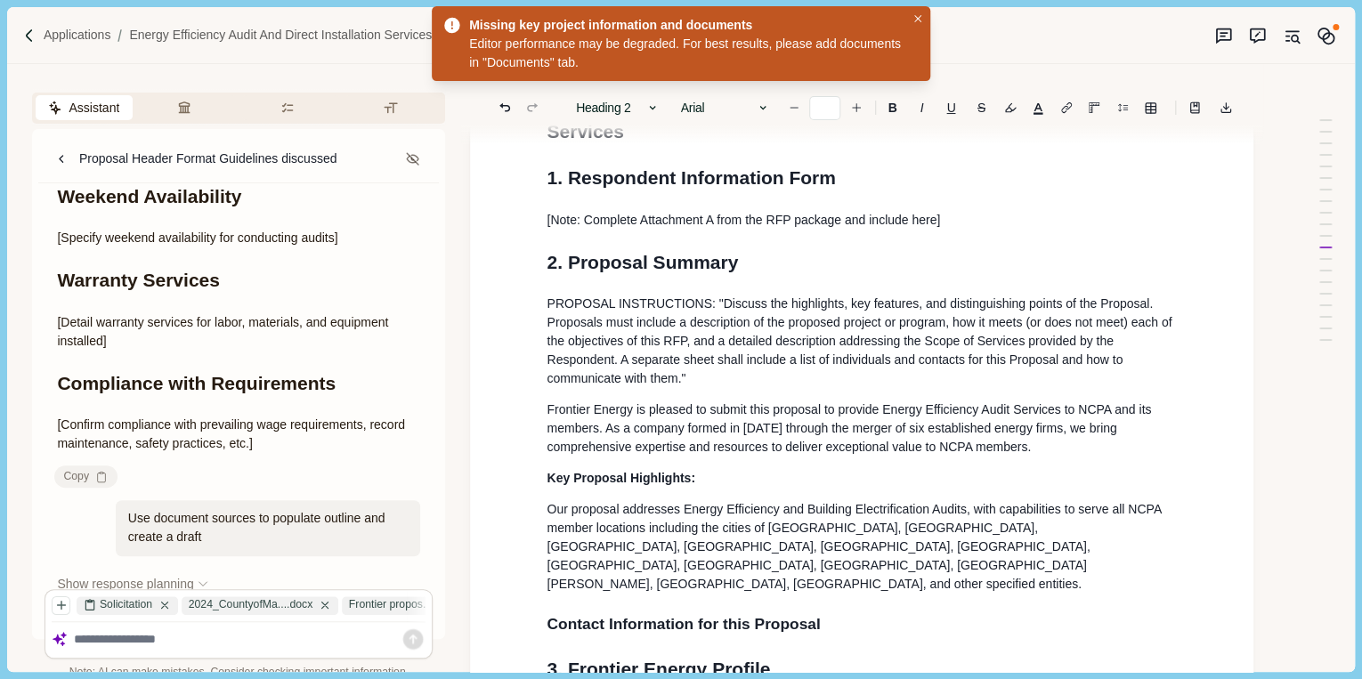
click at [744, 454] on span "Frontier Energy is pleased to submit this proposal to provide Energy Efficiency…" at bounding box center [850, 428] width 608 height 52
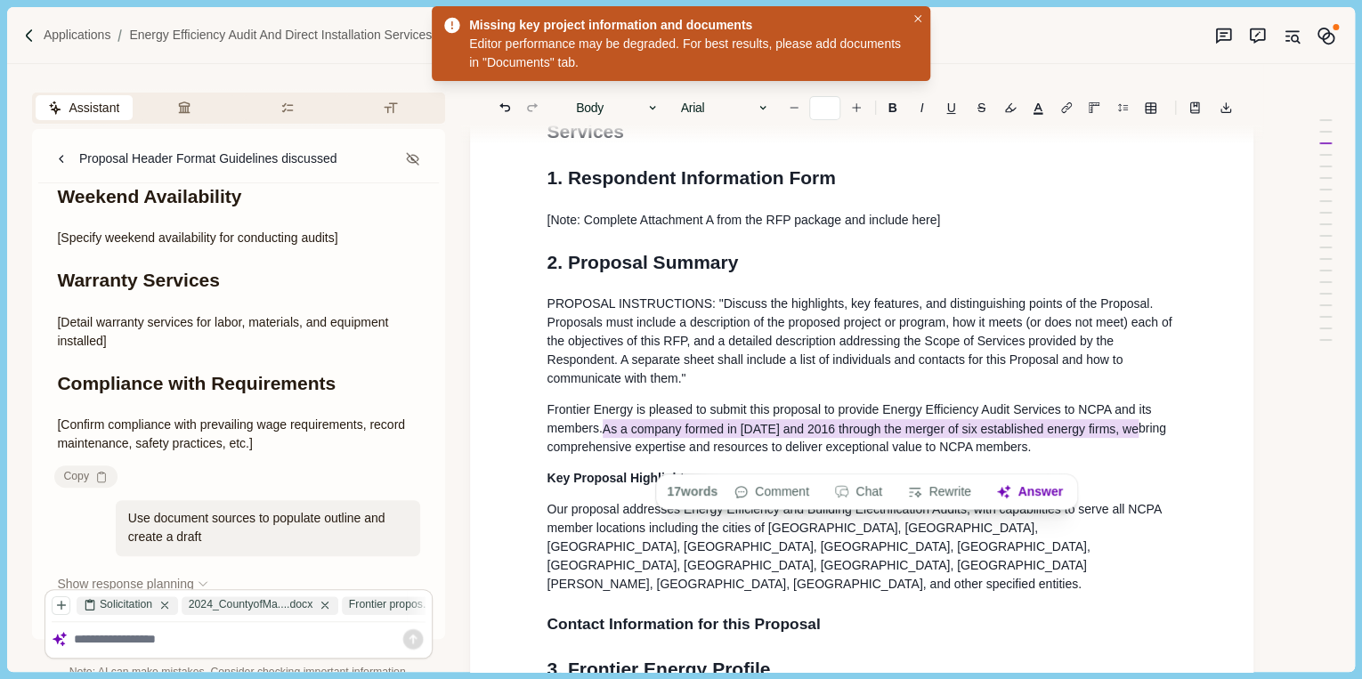
drag, startPoint x: 607, startPoint y: 454, endPoint x: 1127, endPoint y: 453, distance: 519.8
click at [1127, 453] on span "Frontier Energy is pleased to submit this proposal to provide Energy Efficiency…" at bounding box center [857, 428] width 622 height 52
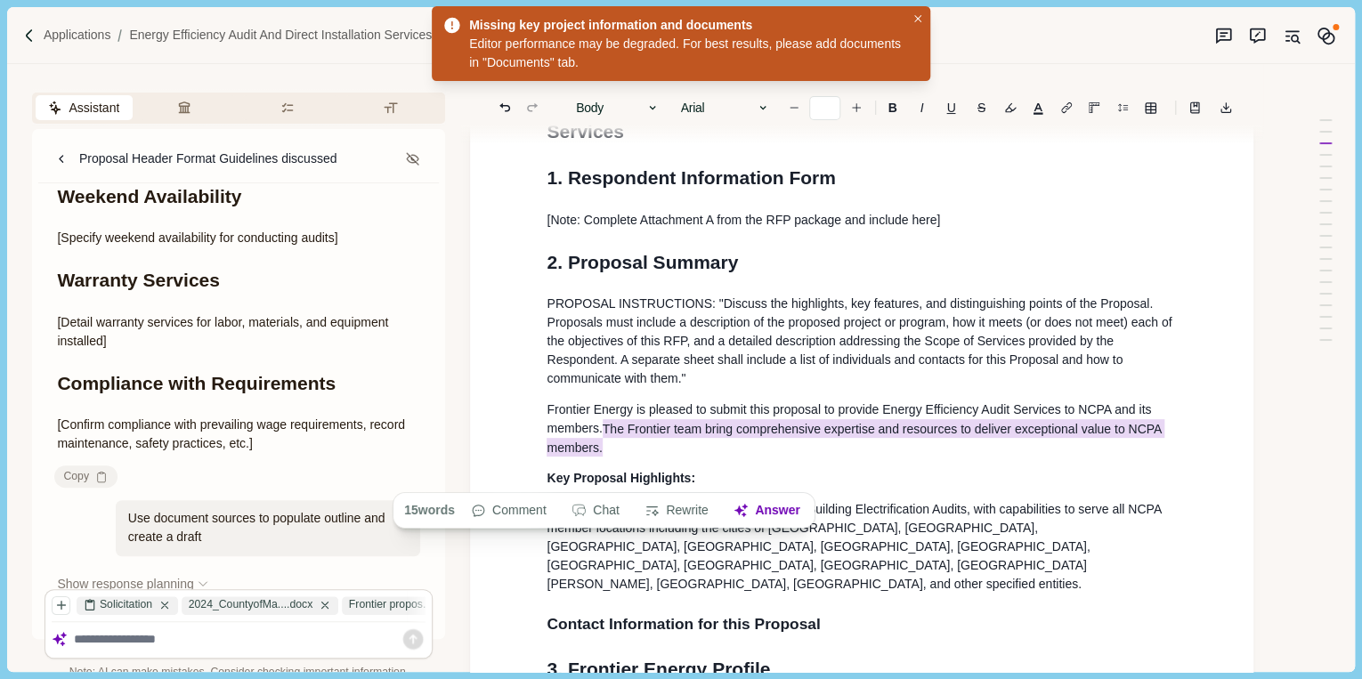
drag, startPoint x: 605, startPoint y: 454, endPoint x: 613, endPoint y: 473, distance: 20.3
click at [613, 457] on p "Frontier Energy is pleased to submit this proposal to provide Energy Efficiency…" at bounding box center [861, 429] width 630 height 56
click at [876, 457] on p "Frontier Energy is pleased to submit this proposal to provide Energy Efficiency…" at bounding box center [861, 429] width 630 height 56
click at [1051, 342] on p "PROPOSAL INSTRUCTIONS: "Discuss the highlights, key features, and distinguishin…" at bounding box center [861, 341] width 630 height 93
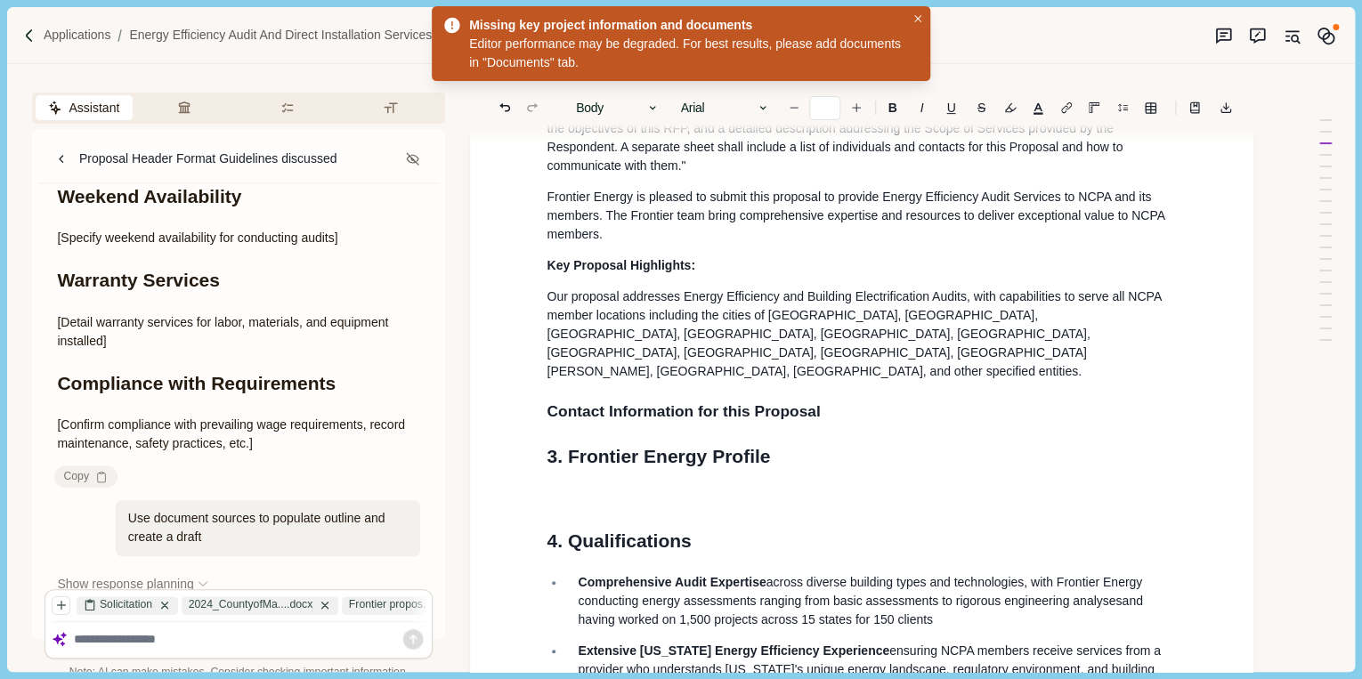
scroll to position [427, 0]
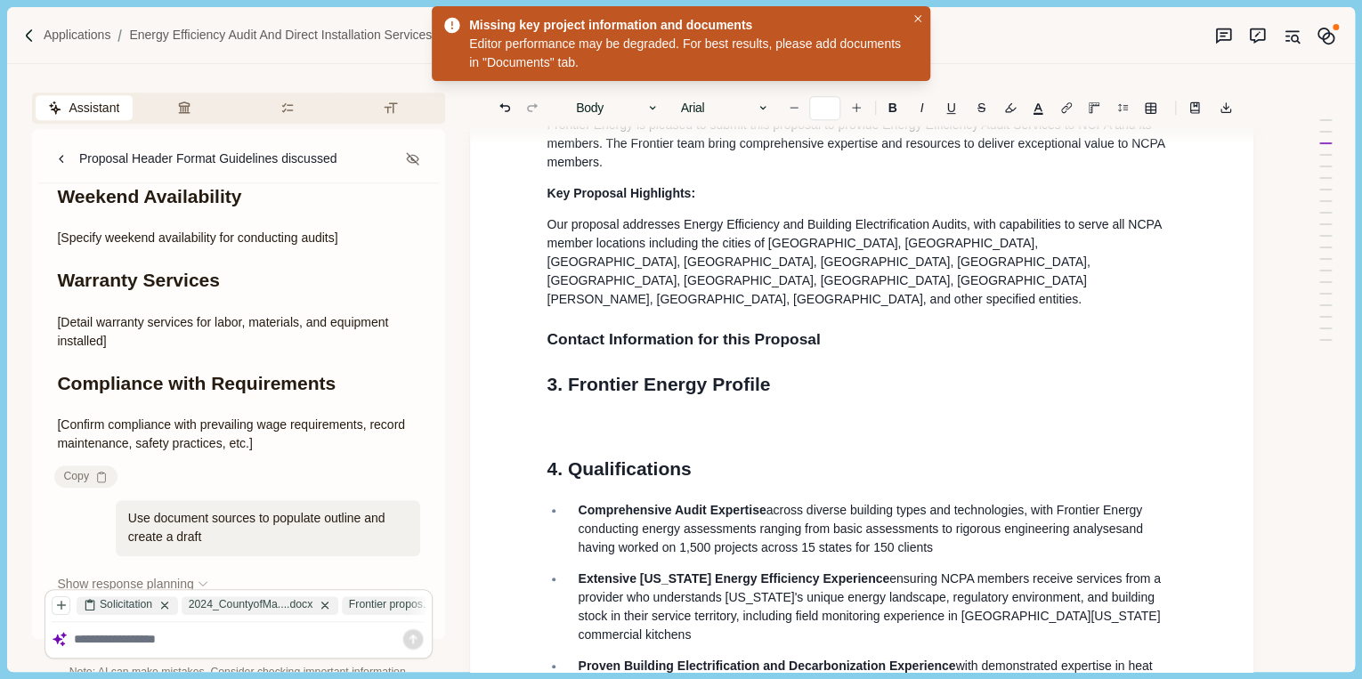
click at [558, 417] on p at bounding box center [861, 426] width 630 height 19
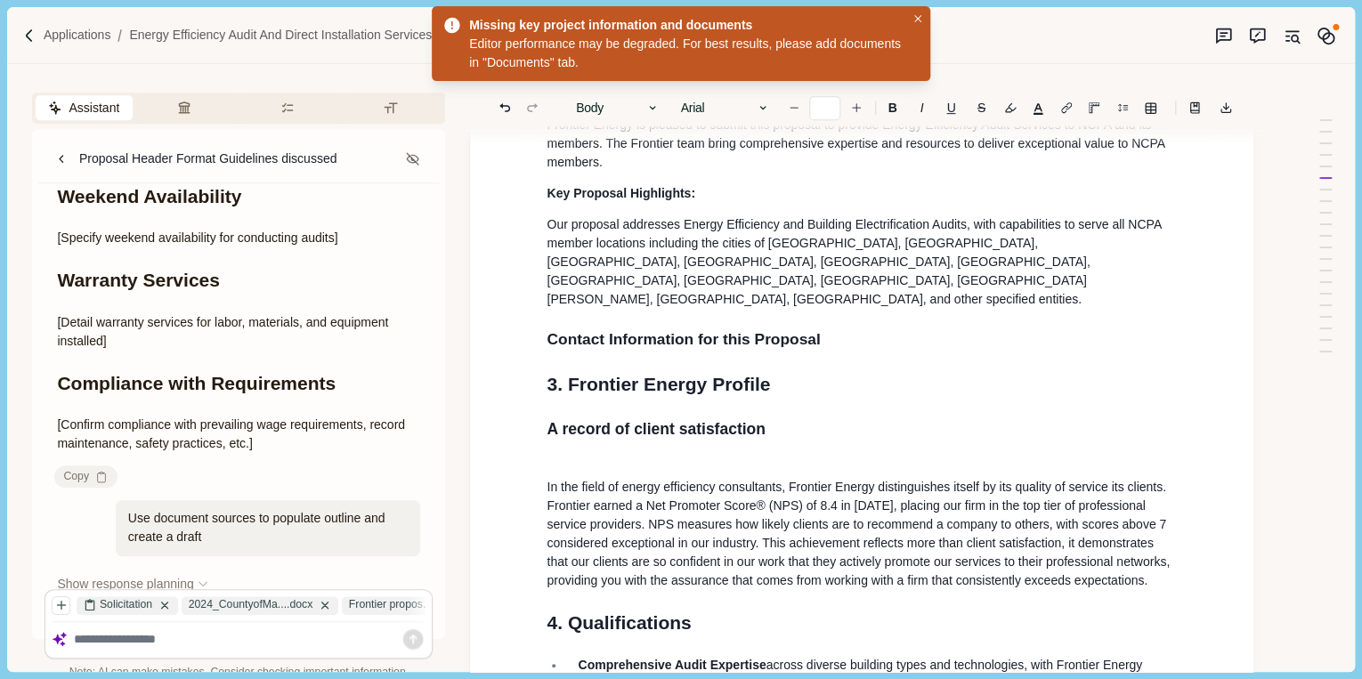
click at [572, 554] on p "In the field of energy efficiency consultants, Frontier Energy distinguishes it…" at bounding box center [861, 524] width 630 height 131
click at [1170, 571] on p "In the field of energy efficiency consultants, Frontier Energy distinguishes it…" at bounding box center [861, 524] width 630 height 131
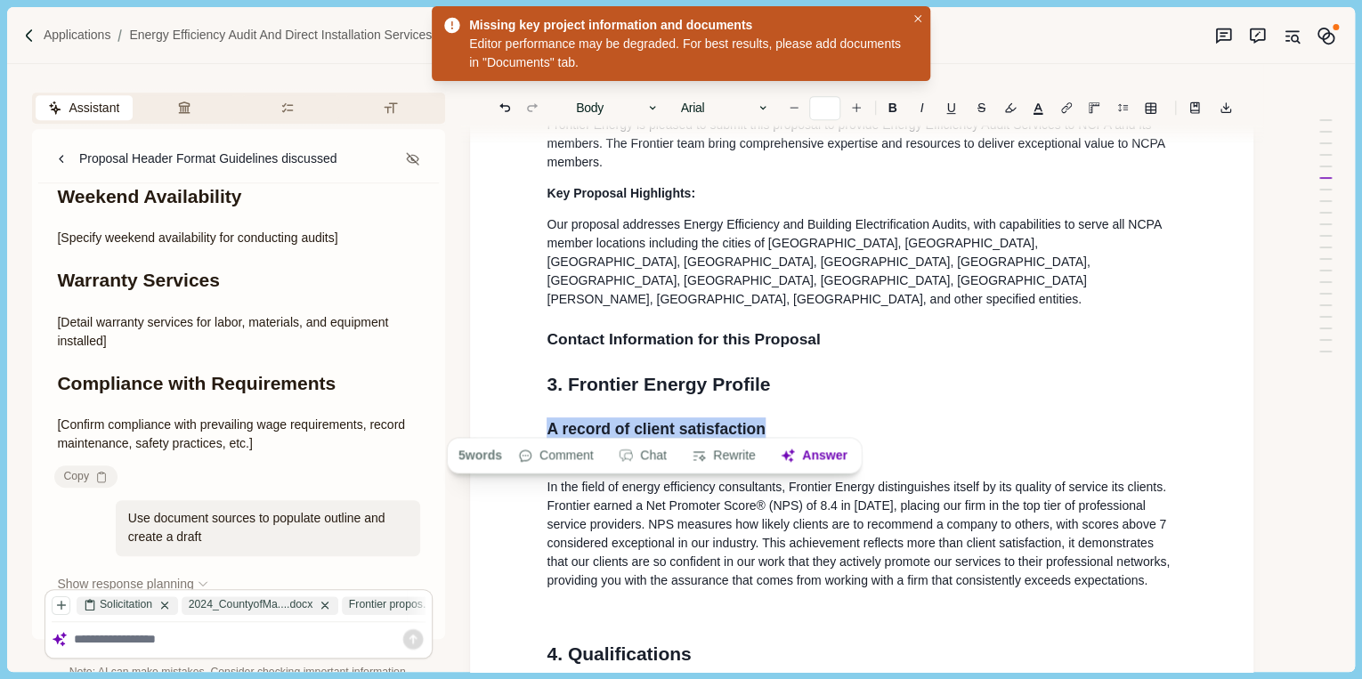
drag, startPoint x: 763, startPoint y: 423, endPoint x: 522, endPoint y: 427, distance: 240.3
click at [890, 420] on h2 "A record of client satisfaction" at bounding box center [861, 428] width 630 height 23
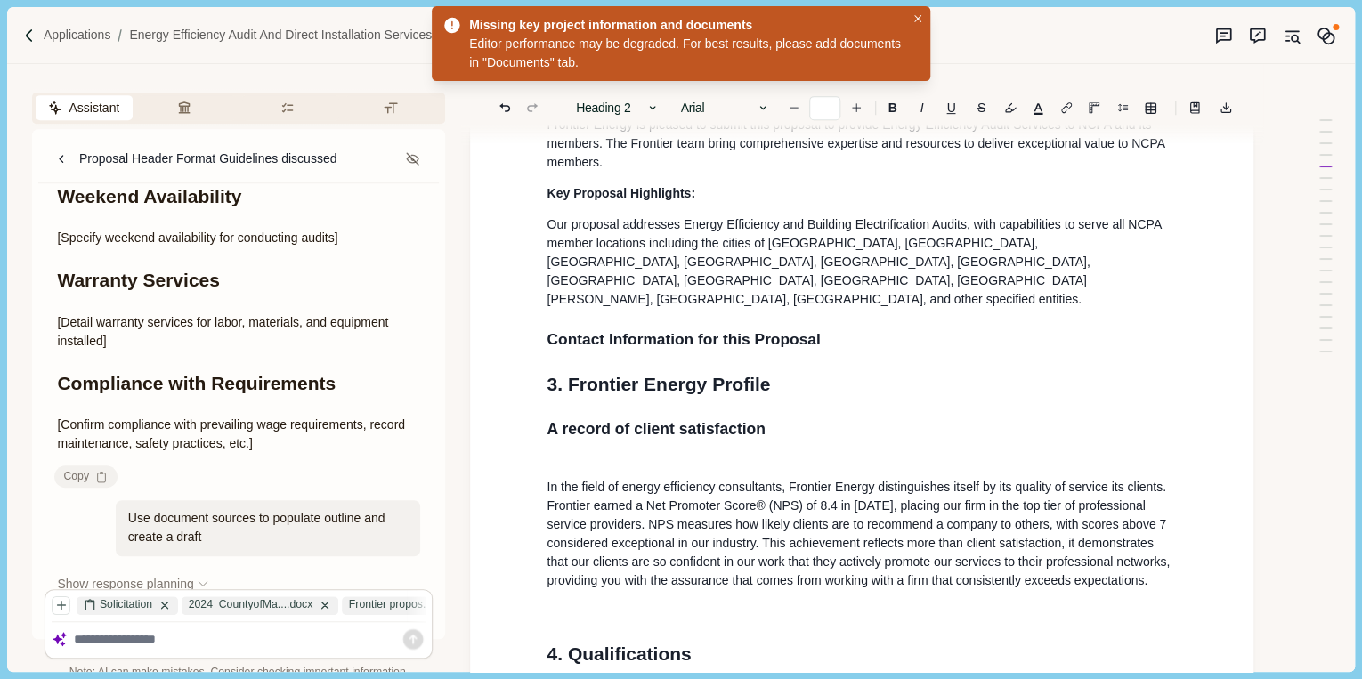
click at [570, 465] on p "In the field of energy efficiency consultants, Frontier Energy distinguishes it…" at bounding box center [861, 524] width 630 height 131
click at [580, 603] on p at bounding box center [861, 612] width 630 height 19
click at [568, 418] on h2 "A r ecord of client satisfaction" at bounding box center [861, 428] width 630 height 23
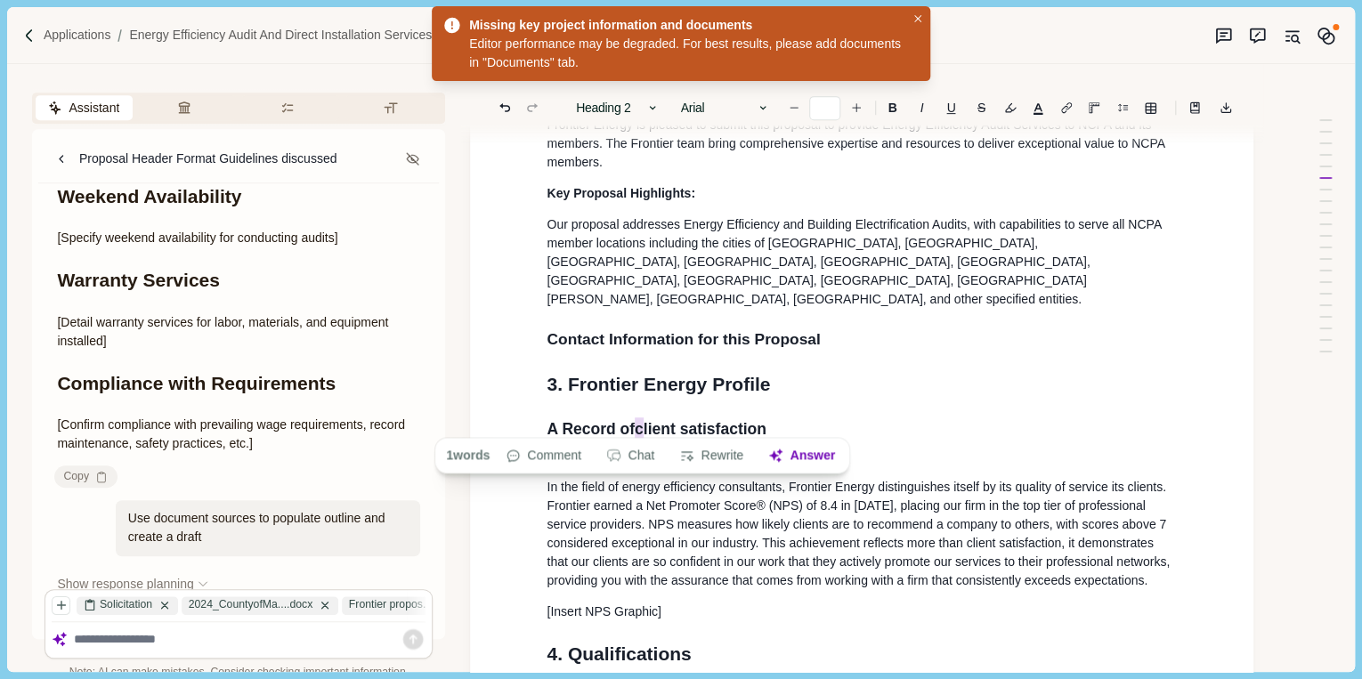
click at [638, 418] on h2 "A Record of c lient satisfaction" at bounding box center [861, 428] width 630 height 23
click at [680, 422] on h2 "A Record of Client s atisfaction" at bounding box center [861, 428] width 630 height 23
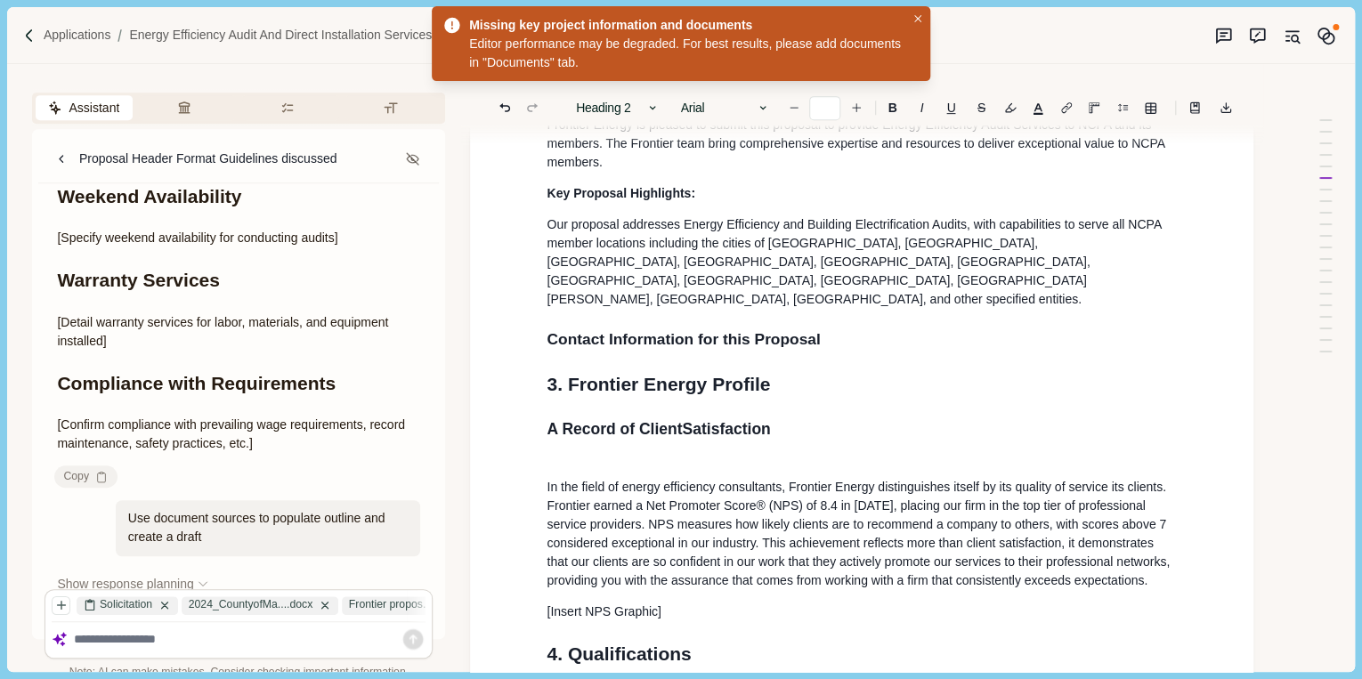
click at [679, 417] on h2 "A Record of ClientSatisfaction" at bounding box center [861, 428] width 630 height 23
click at [716, 603] on p "[Insert NPS Graphic]" at bounding box center [861, 612] width 630 height 19
click at [1077, 380] on h1 "3. Frontier Energy Profile" at bounding box center [861, 384] width 630 height 28
click at [548, 422] on h2 "A Record of Client Satisfaction" at bounding box center [861, 428] width 630 height 23
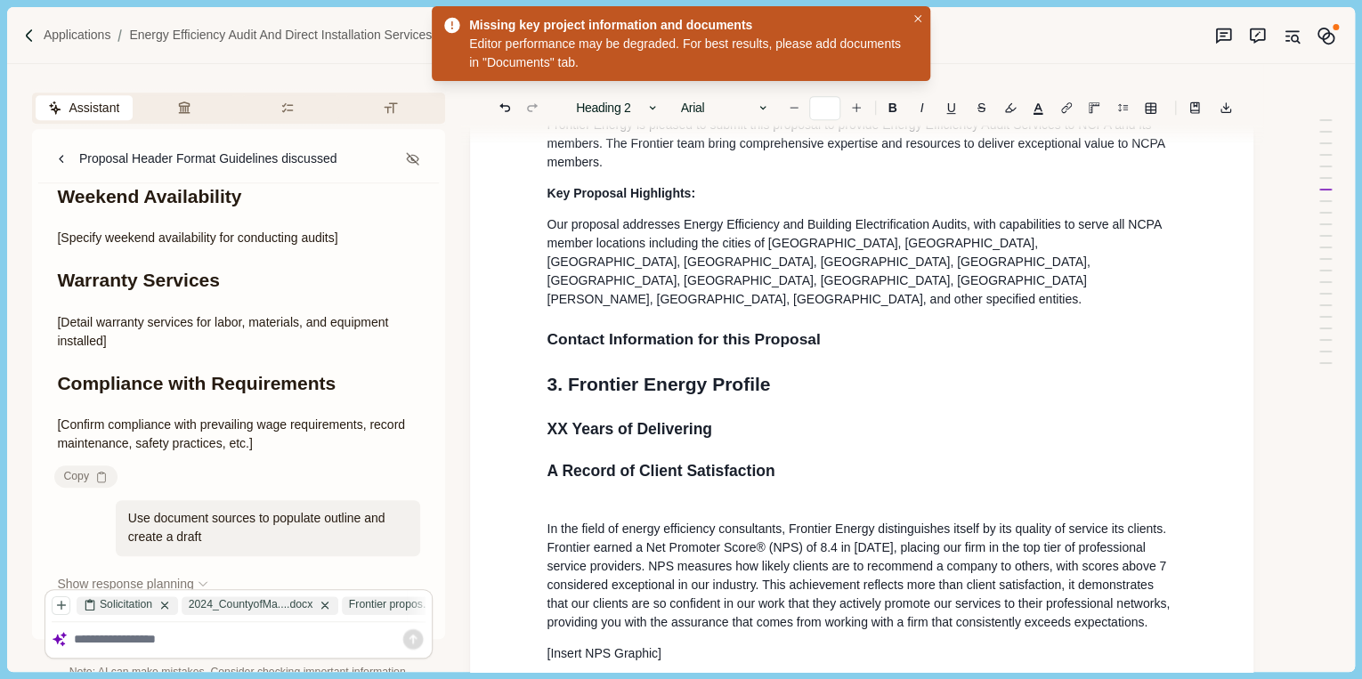
click at [747, 417] on h2 "XX Years of Delivering" at bounding box center [861, 428] width 630 height 23
click at [713, 418] on h2 "XX Years of Delivering Energy Solutions to Clients" at bounding box center [861, 428] width 630 height 23
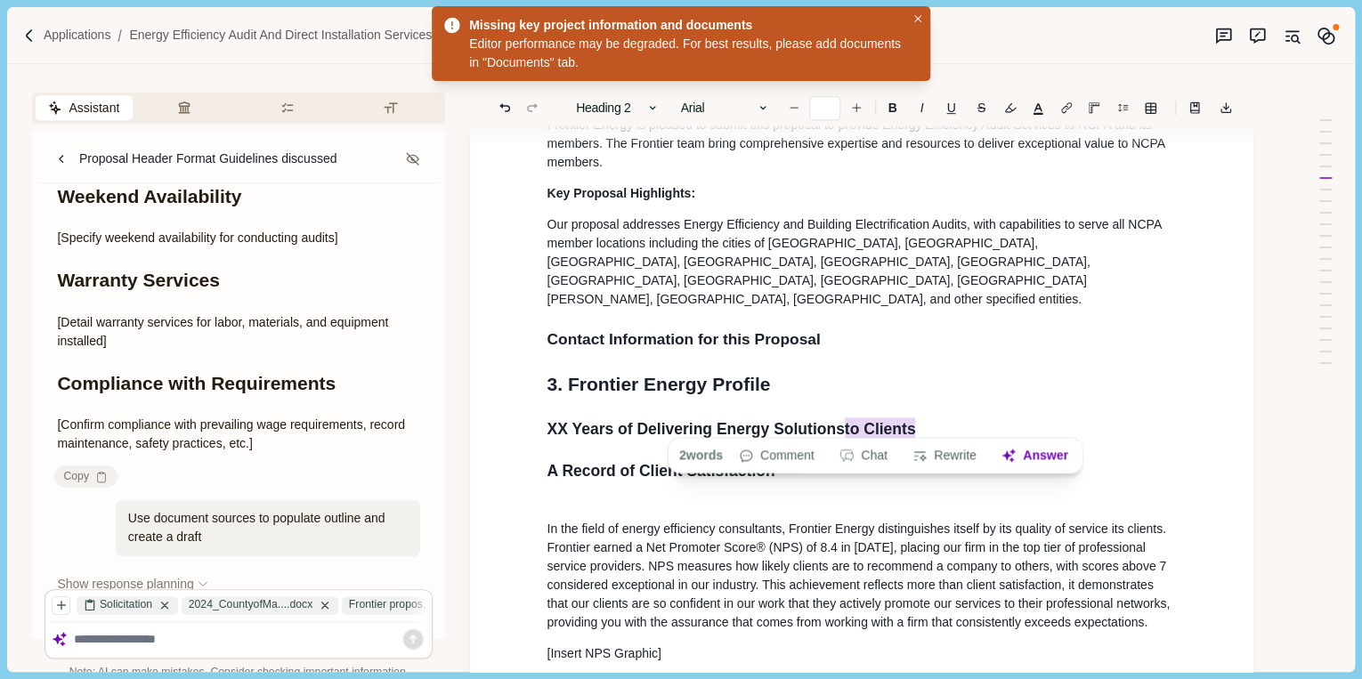
drag, startPoint x: 842, startPoint y: 416, endPoint x: 910, endPoint y: 413, distance: 68.6
click at [910, 417] on h2 "XX Years of Delivering Energy Solutions to Clients" at bounding box center [861, 428] width 630 height 23
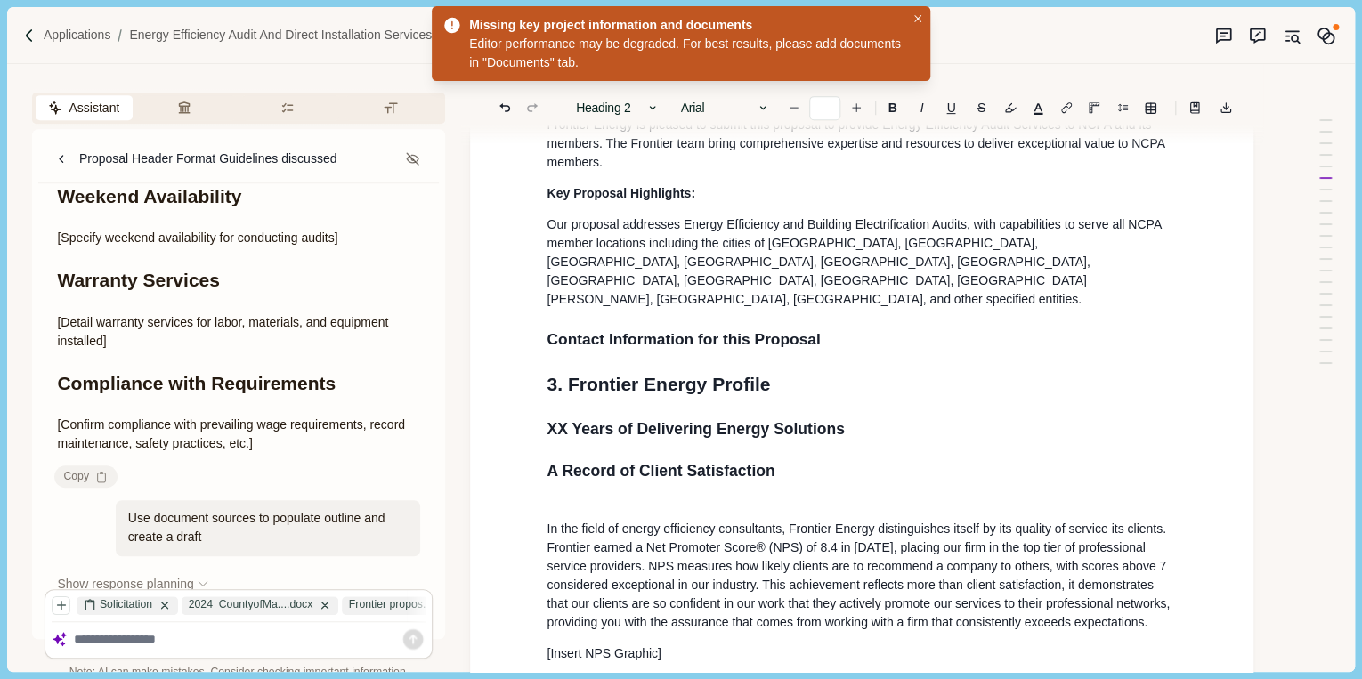
click at [1056, 331] on h2 "Contact Information for this Proposal" at bounding box center [861, 340] width 630 height 24
type input "**"
click at [93, 28] on p "Applications" at bounding box center [78, 35] width 68 height 19
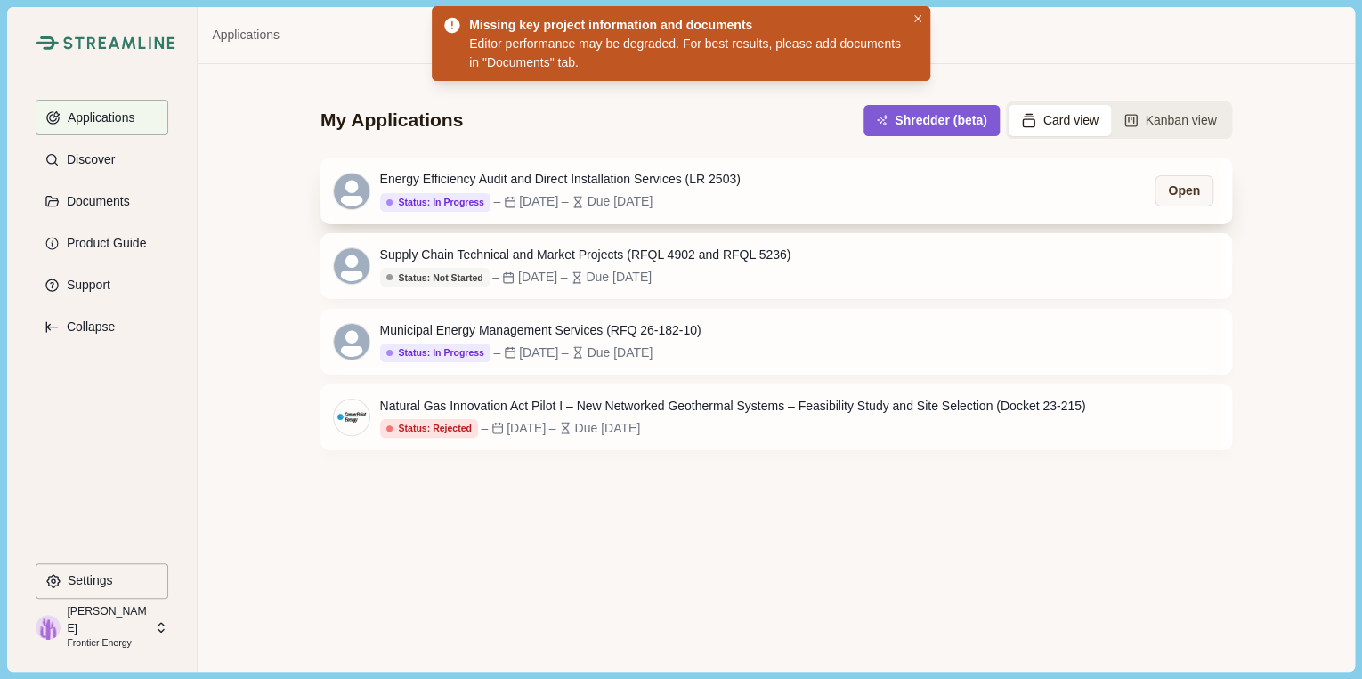
click at [668, 175] on div "Energy Efficiency Audit and Direct Installation Services (LR 2503)" at bounding box center [560, 179] width 360 height 19
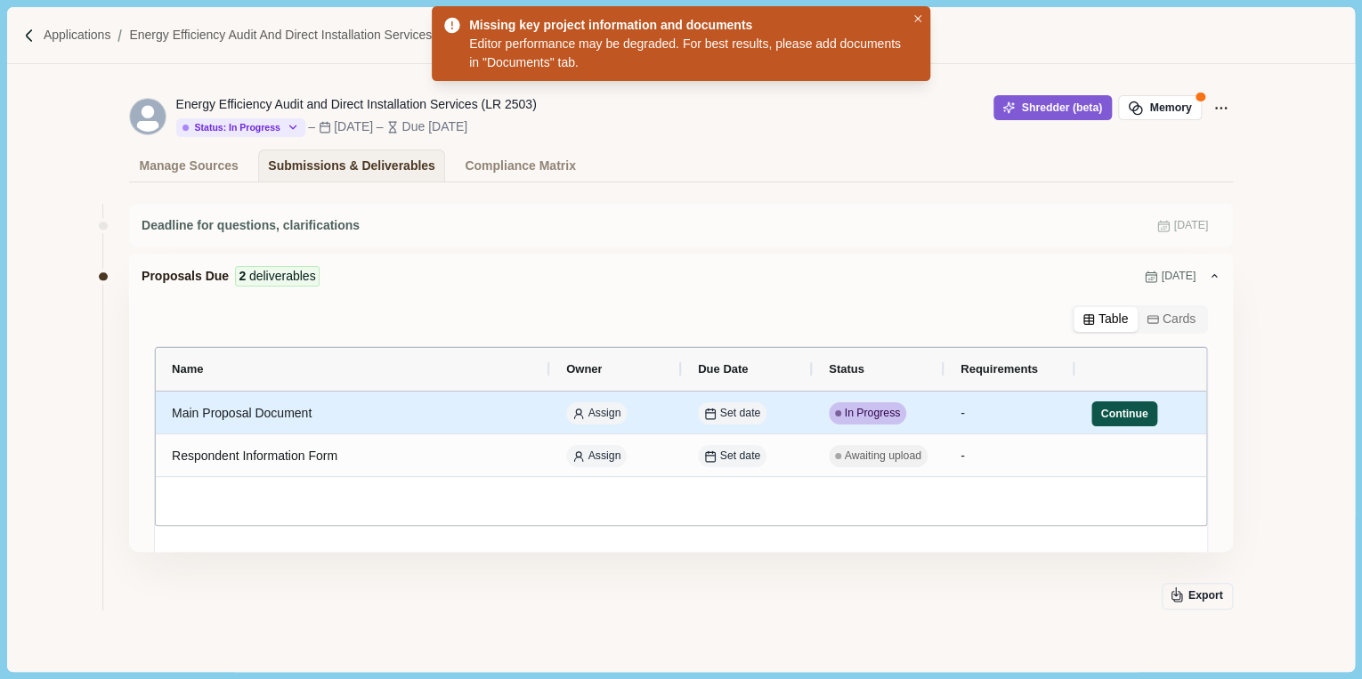
click at [1094, 416] on button "Continue" at bounding box center [1124, 413] width 66 height 25
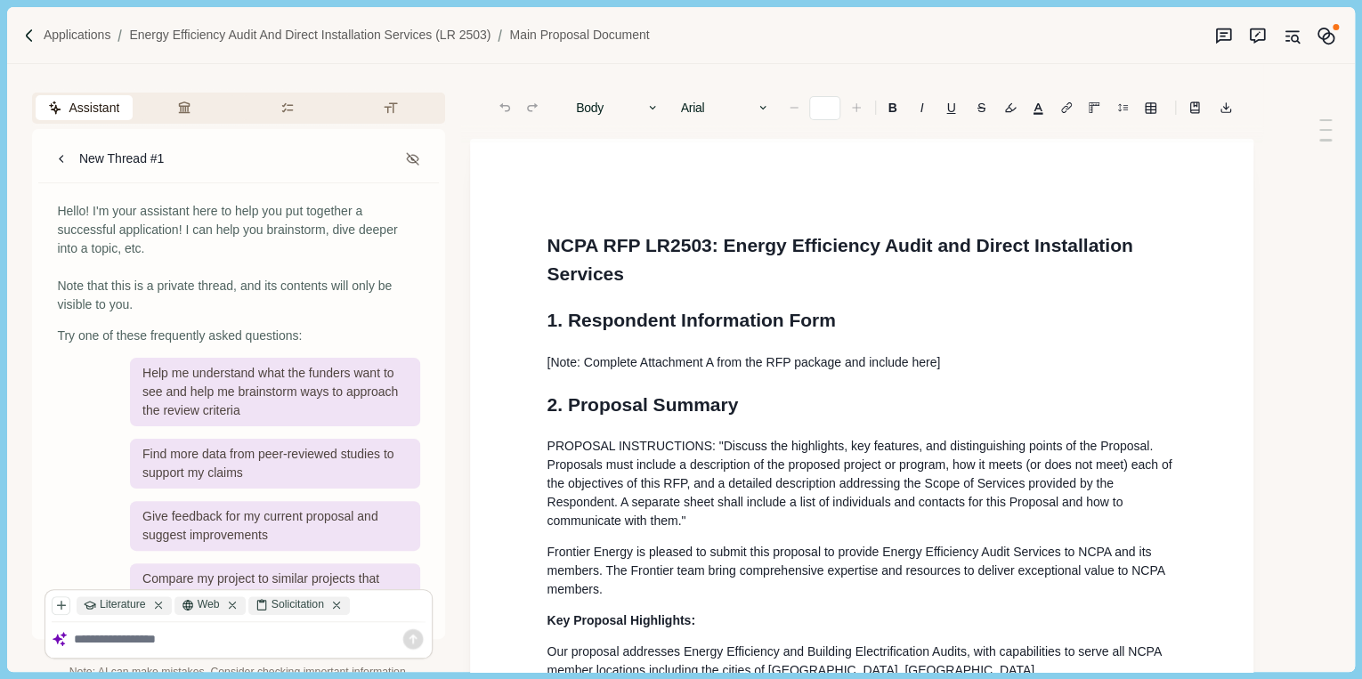
type input "**"
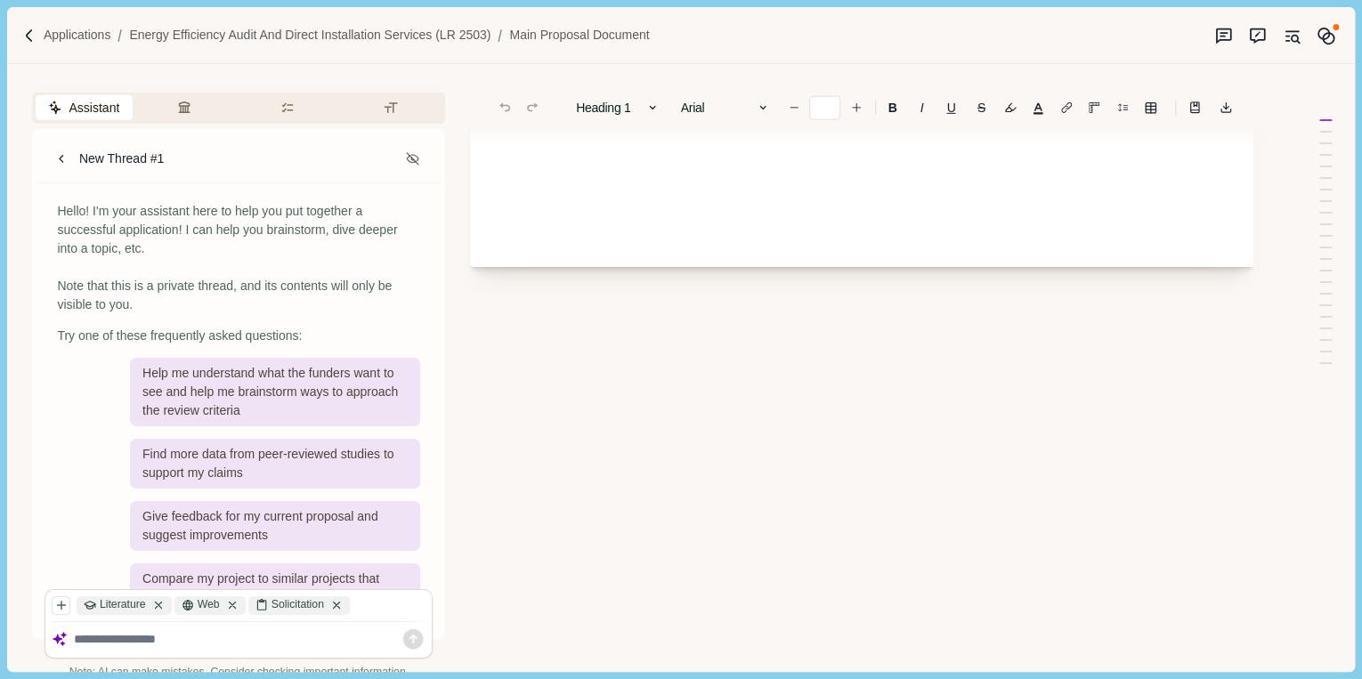
scroll to position [2955, 0]
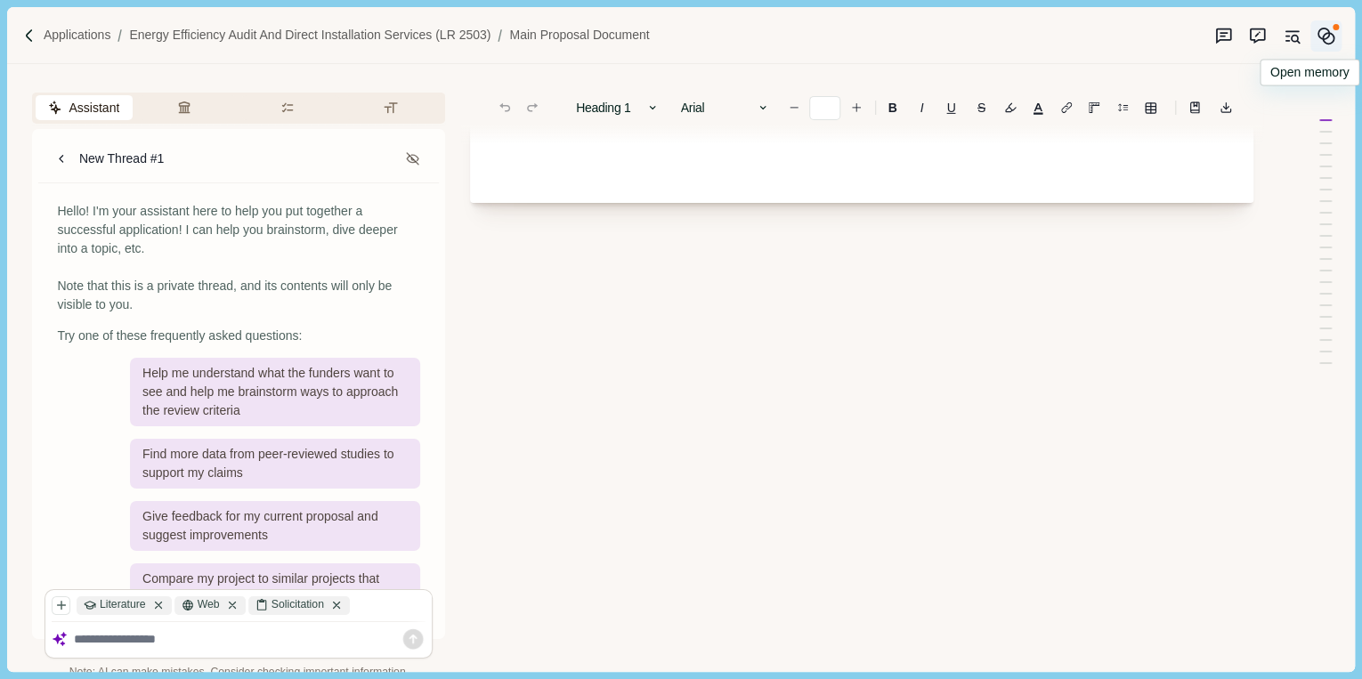
click at [1328, 27] on icon "Memory" at bounding box center [1325, 36] width 19 height 19
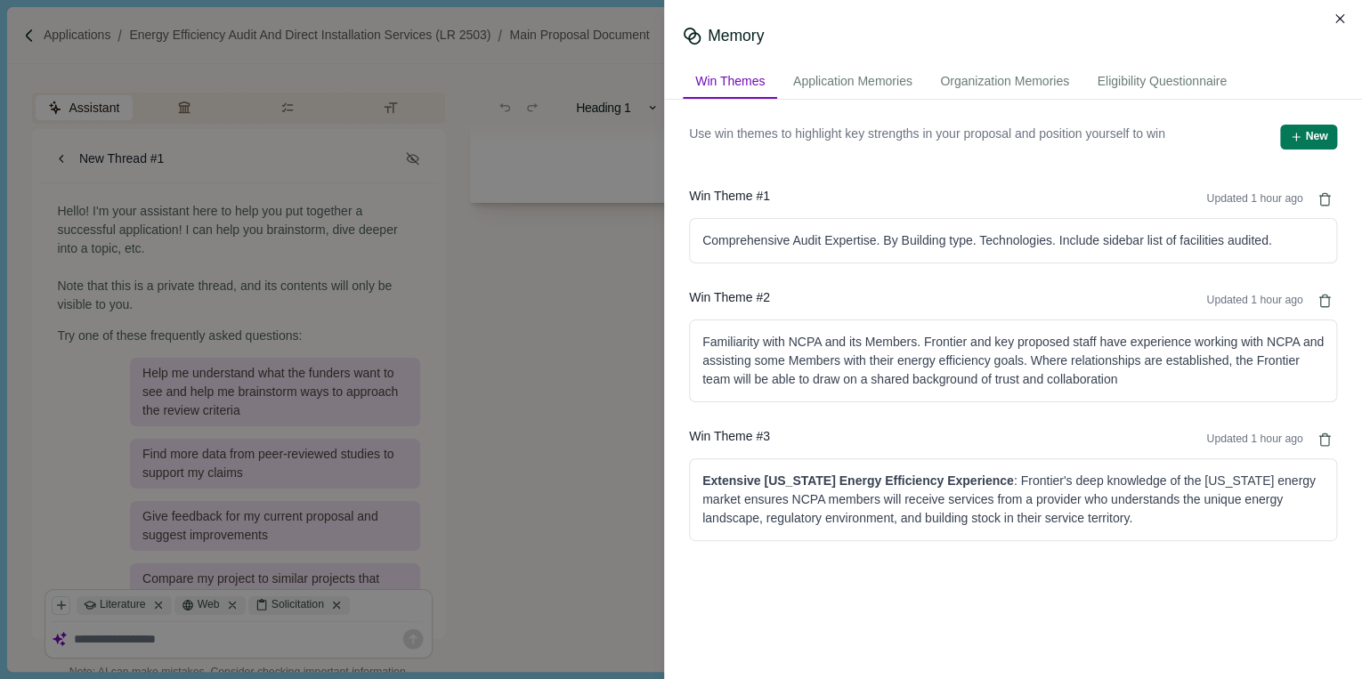
click at [1343, 15] on icon "Close" at bounding box center [1340, 19] width 10 height 10
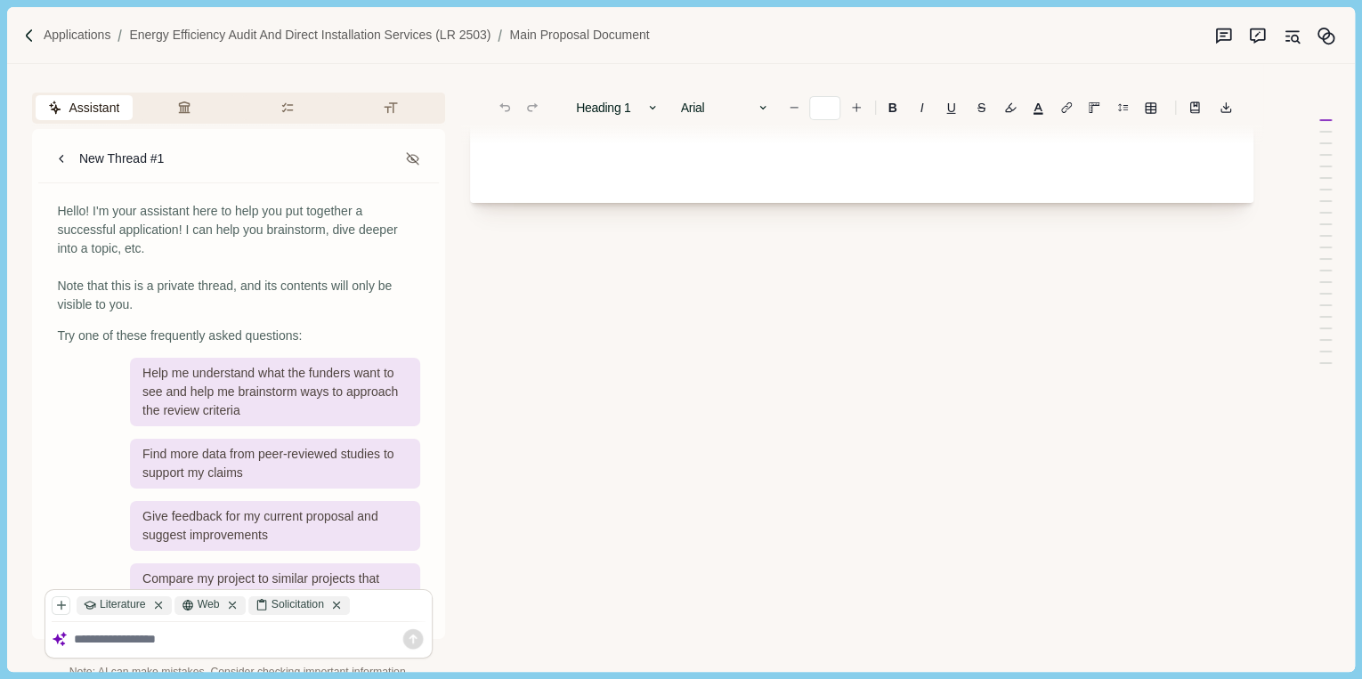
click at [1004, 36] on div "Applications Energy Efficiency Audit and Direct Installation Services (LR 2503)…" at bounding box center [680, 35] width 1347 height 57
